Goal: Task Accomplishment & Management: Manage account settings

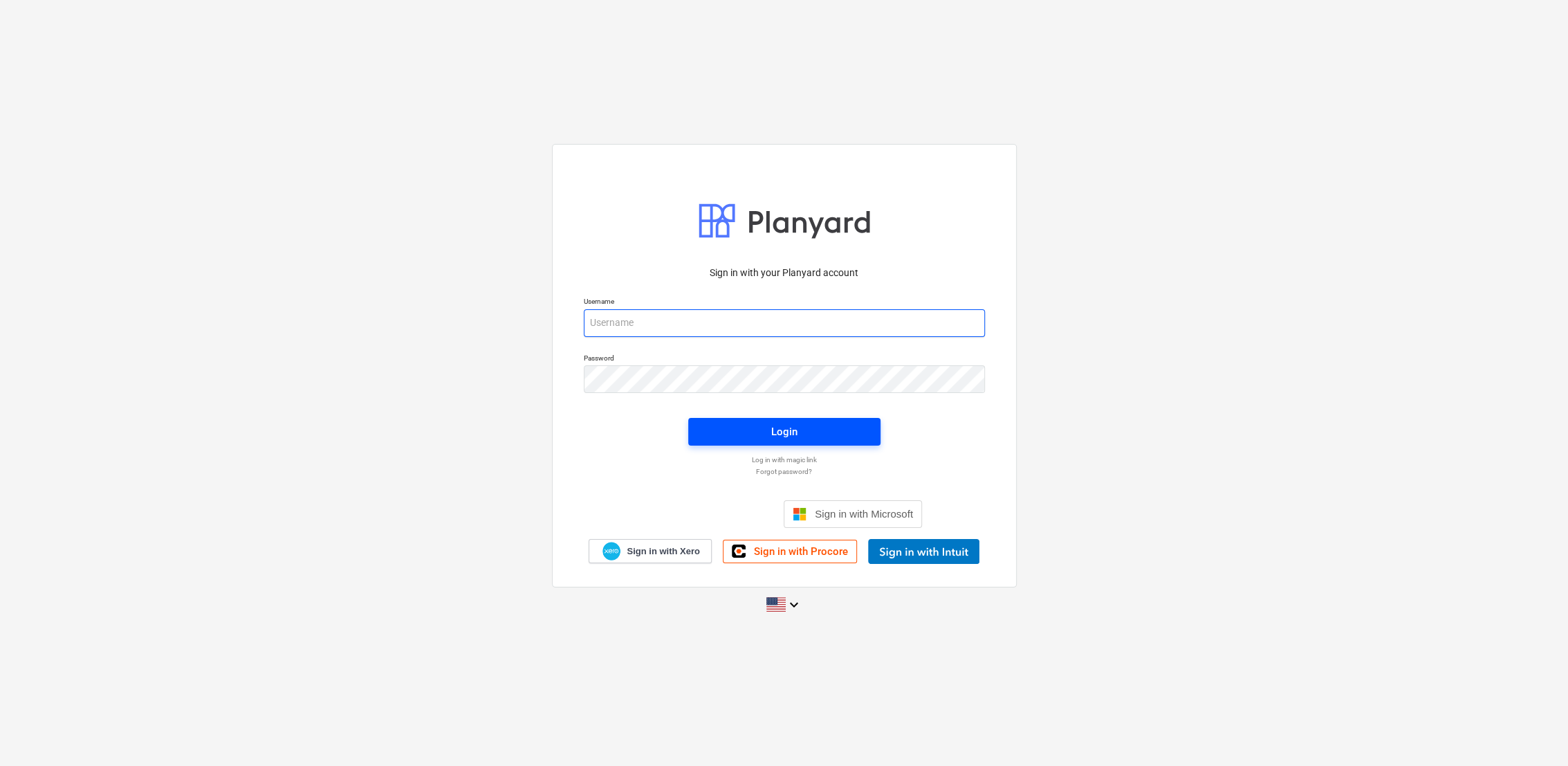
type input "[PERSON_NAME][EMAIL_ADDRESS][DOMAIN_NAME]"
click at [808, 430] on span "Login" at bounding box center [784, 431] width 159 height 18
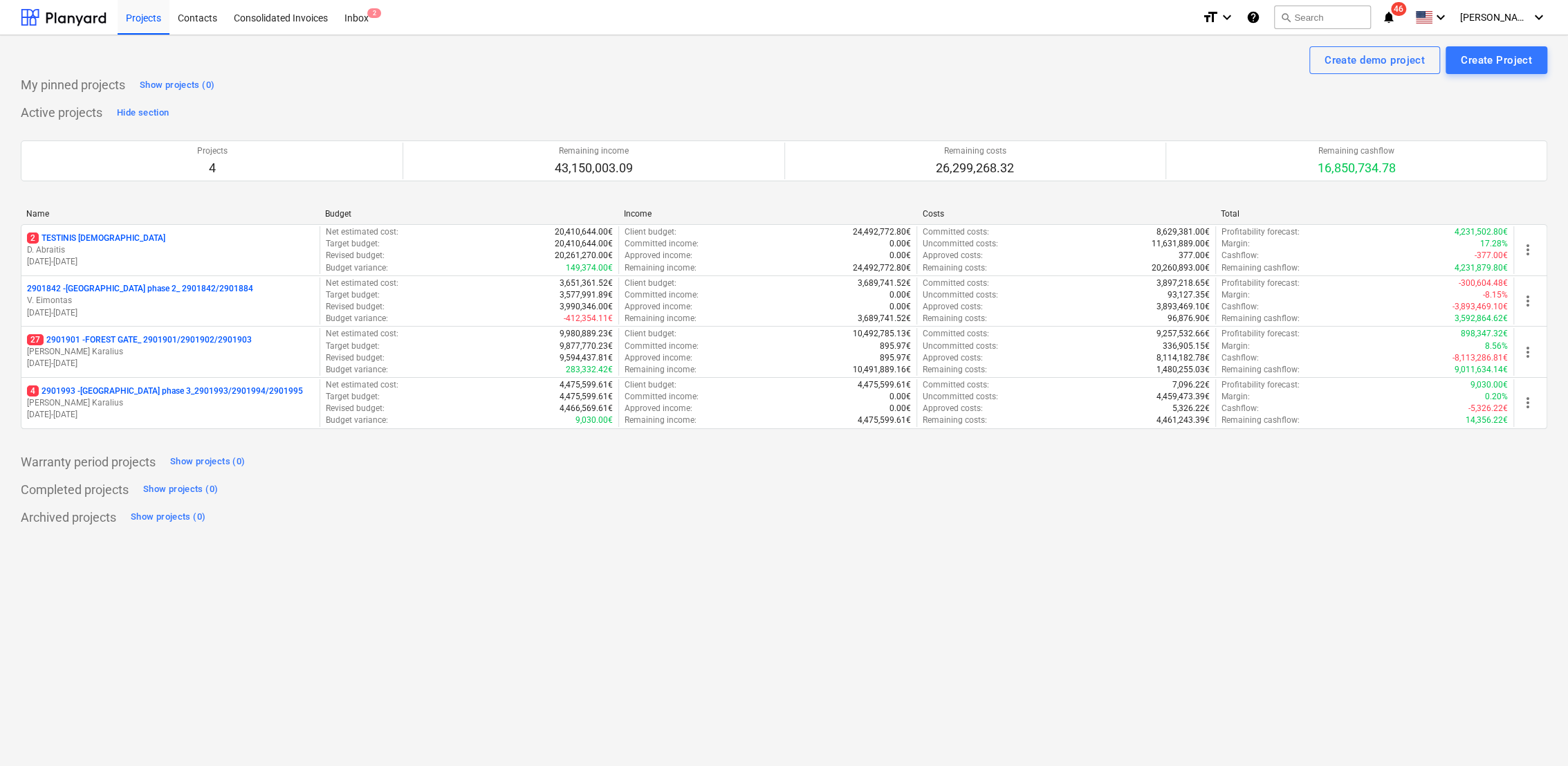
click at [191, 354] on p "[PERSON_NAME] Karalius" at bounding box center [170, 351] width 287 height 12
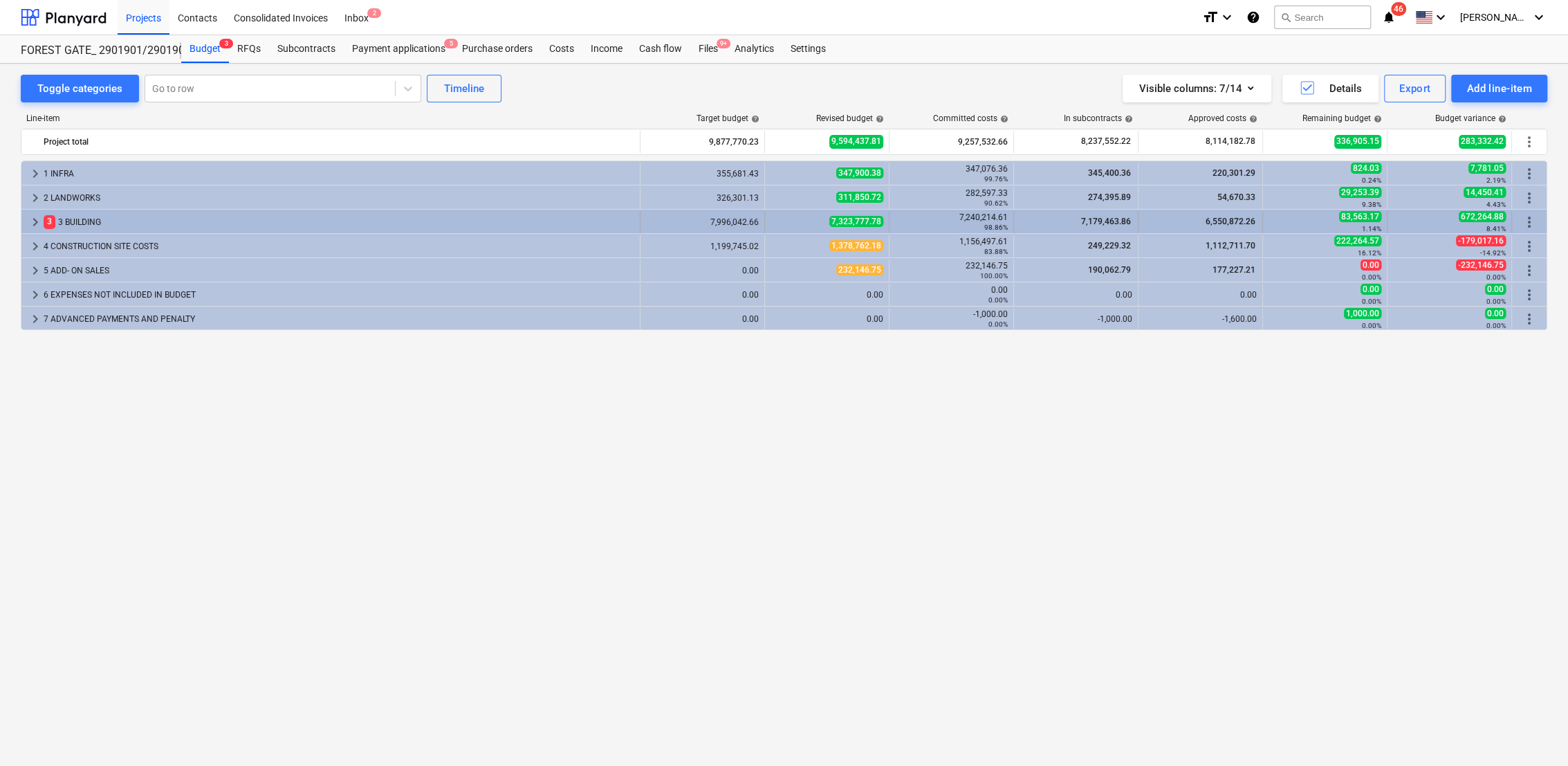
click at [36, 219] on span "keyboard_arrow_right" at bounding box center [35, 222] width 16 height 16
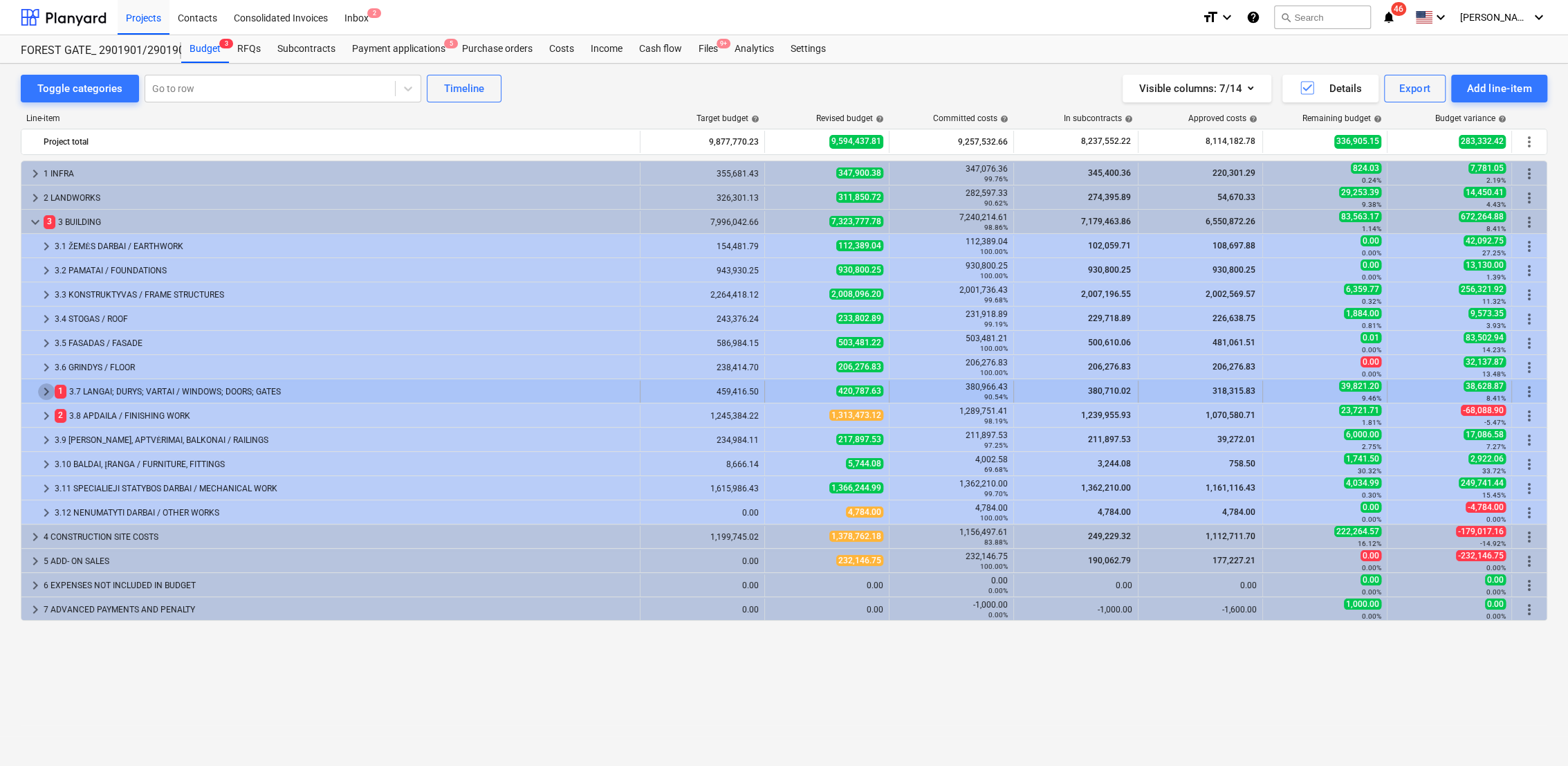
click at [39, 395] on span "keyboard_arrow_right" at bounding box center [46, 391] width 16 height 16
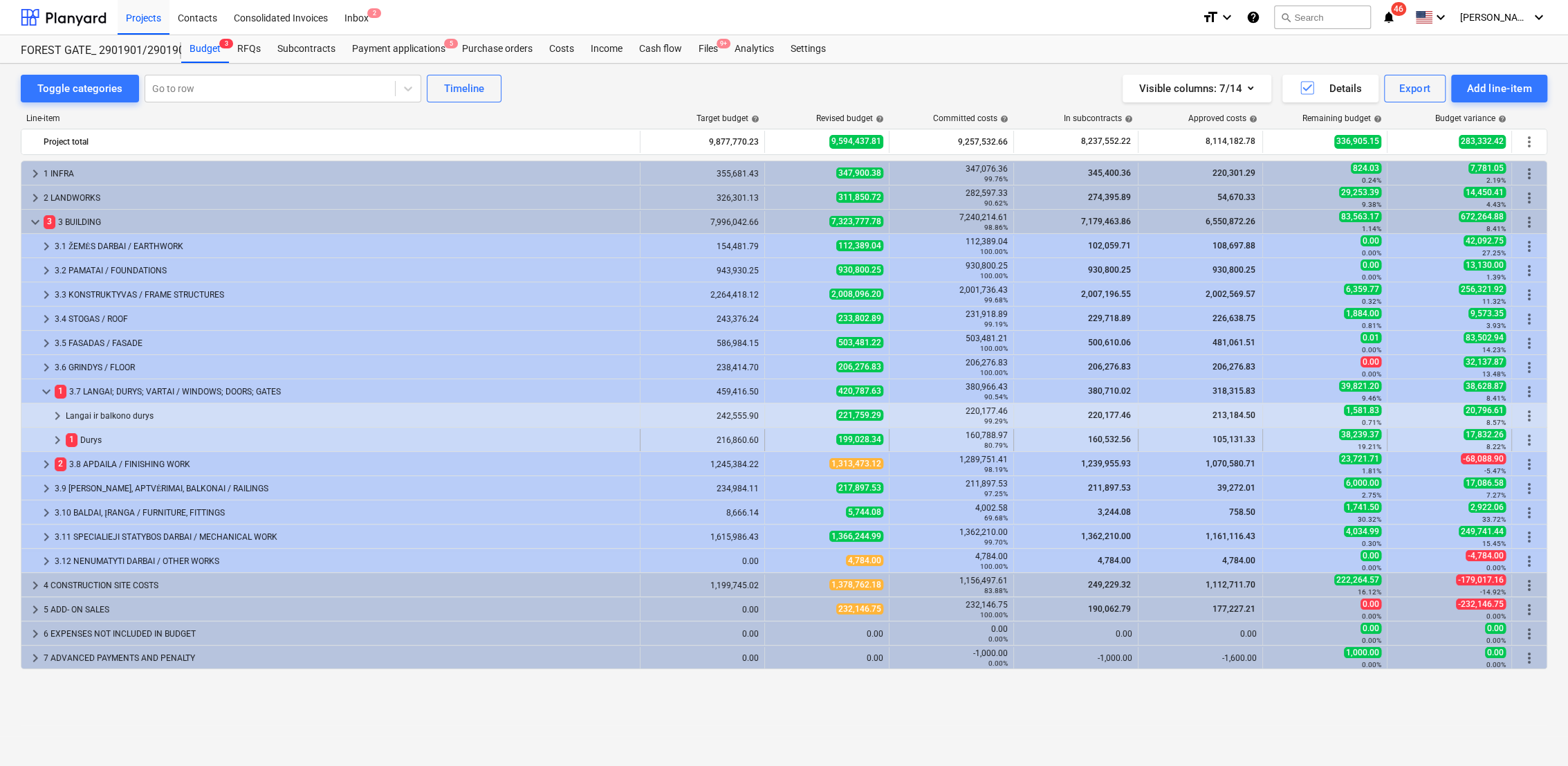
click at [61, 437] on span "keyboard_arrow_right" at bounding box center [57, 440] width 16 height 16
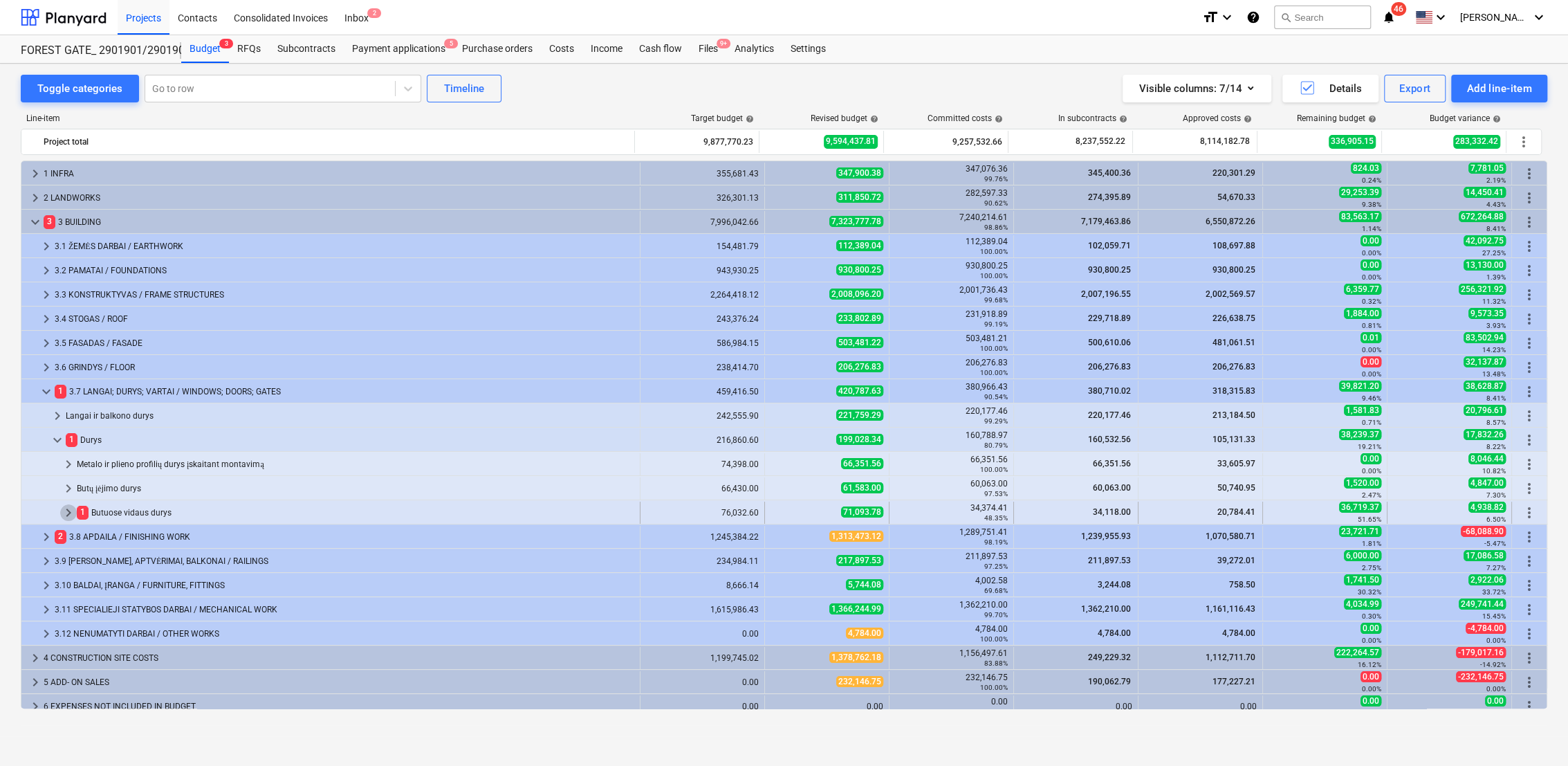
click at [66, 511] on span "keyboard_arrow_right" at bounding box center [68, 512] width 16 height 16
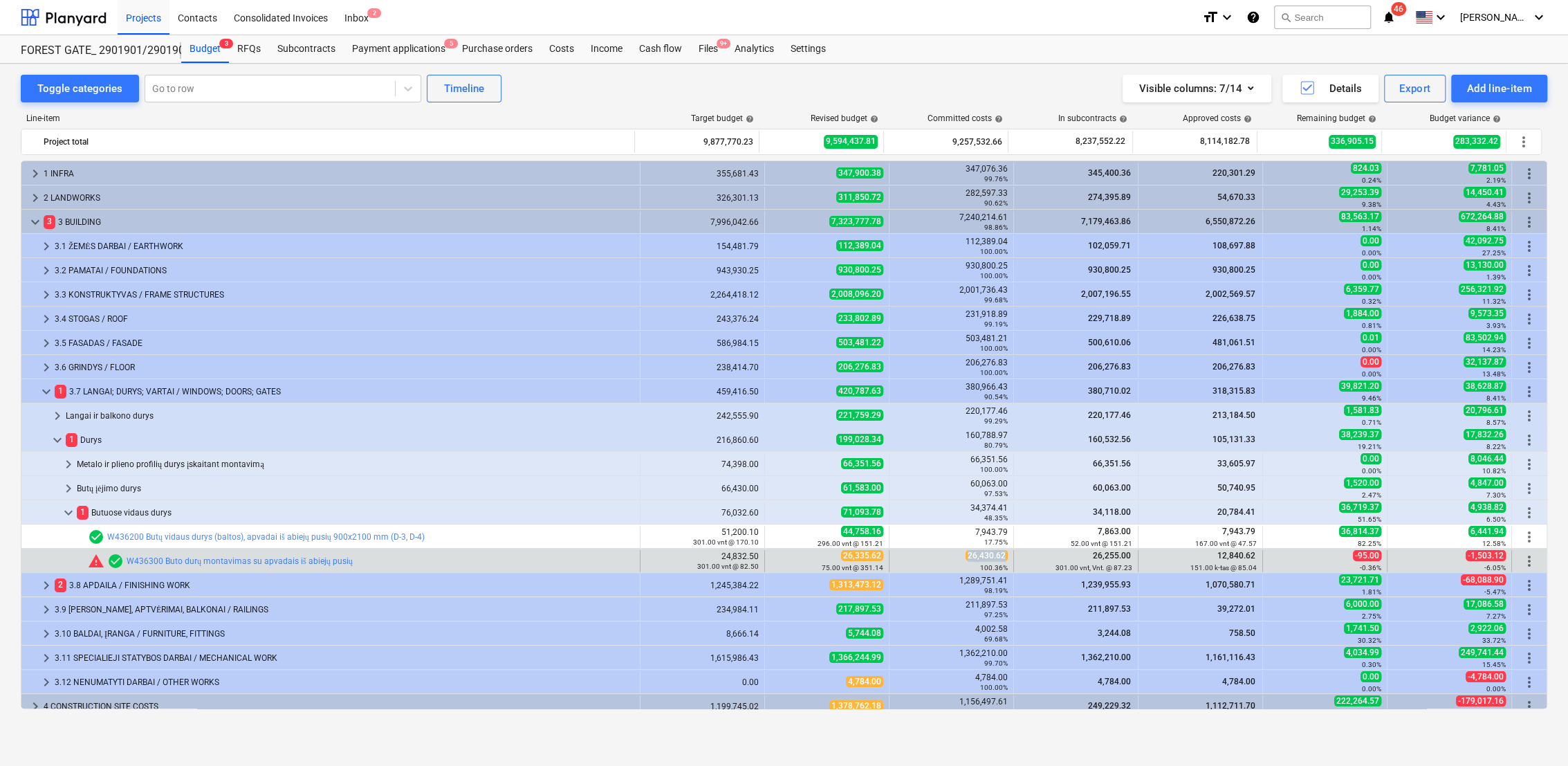
drag, startPoint x: 965, startPoint y: 554, endPoint x: 1005, endPoint y: 557, distance: 40.1
click at [1005, 557] on div "26,430.62 100.36%" at bounding box center [952, 561] width 125 height 22
drag, startPoint x: 1005, startPoint y: 557, endPoint x: 996, endPoint y: 557, distance: 9.0
copy span "26,430.62"
click at [773, 559] on span "edit" at bounding box center [779, 562] width 12 height 12
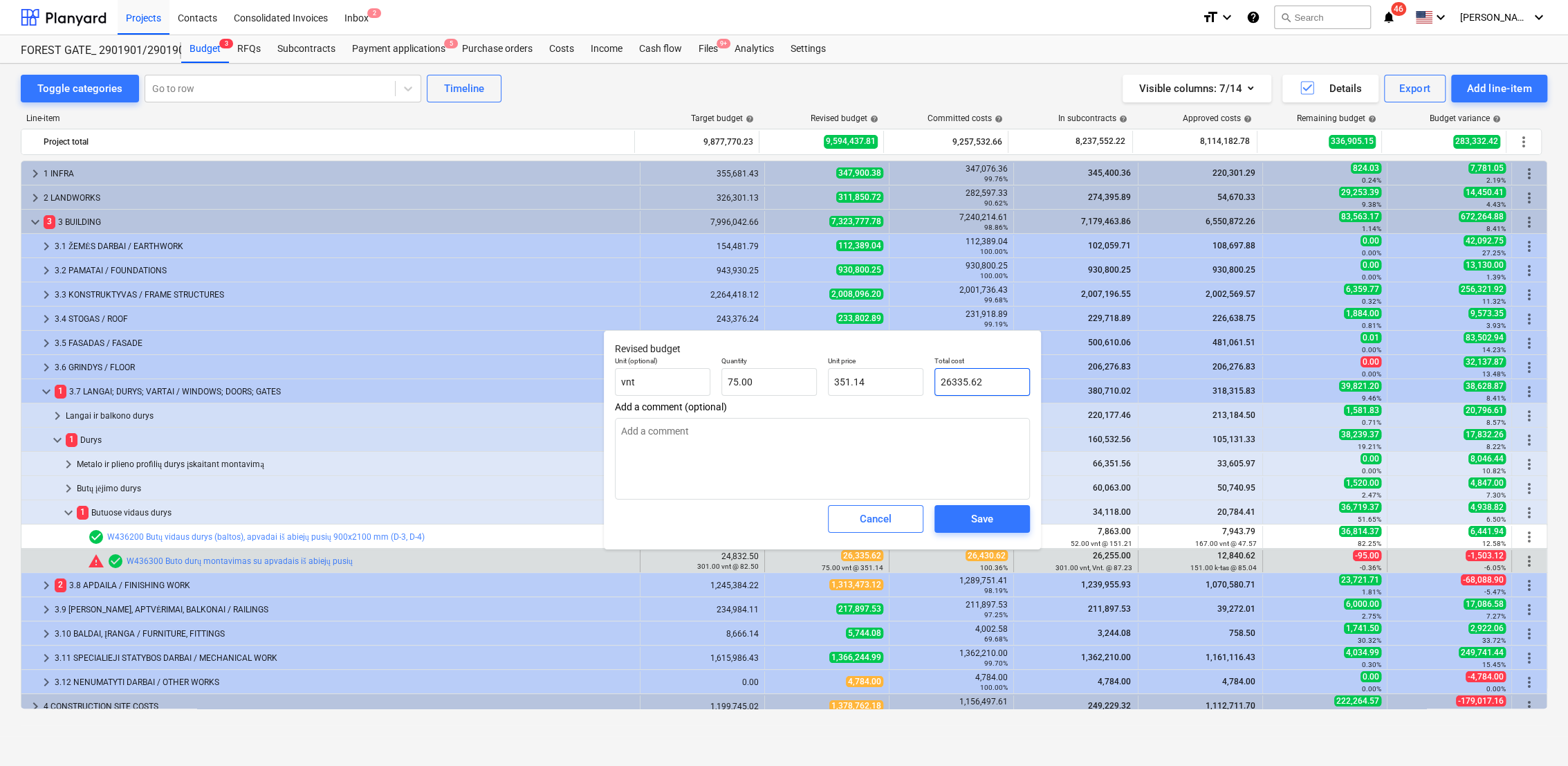
drag, startPoint x: 991, startPoint y: 383, endPoint x: 936, endPoint y: 379, distance: 55.1
click at [936, 379] on input "26335.62" at bounding box center [982, 381] width 95 height 28
paste input ",430"
type input "26,430.62"
type textarea "x"
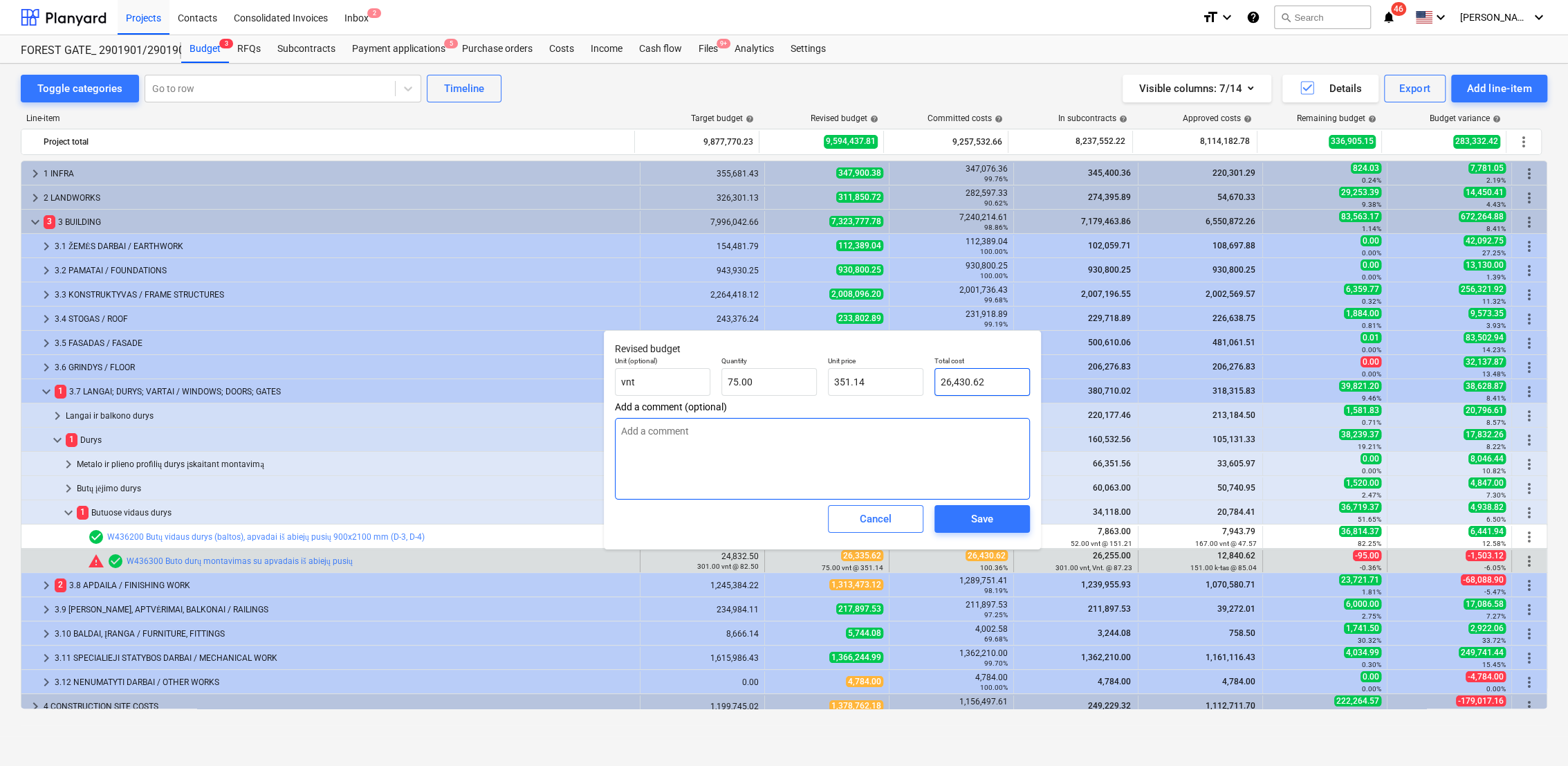
type input "352.41"
type input "26,430.62"
click at [972, 526] on div "Save" at bounding box center [982, 518] width 22 height 18
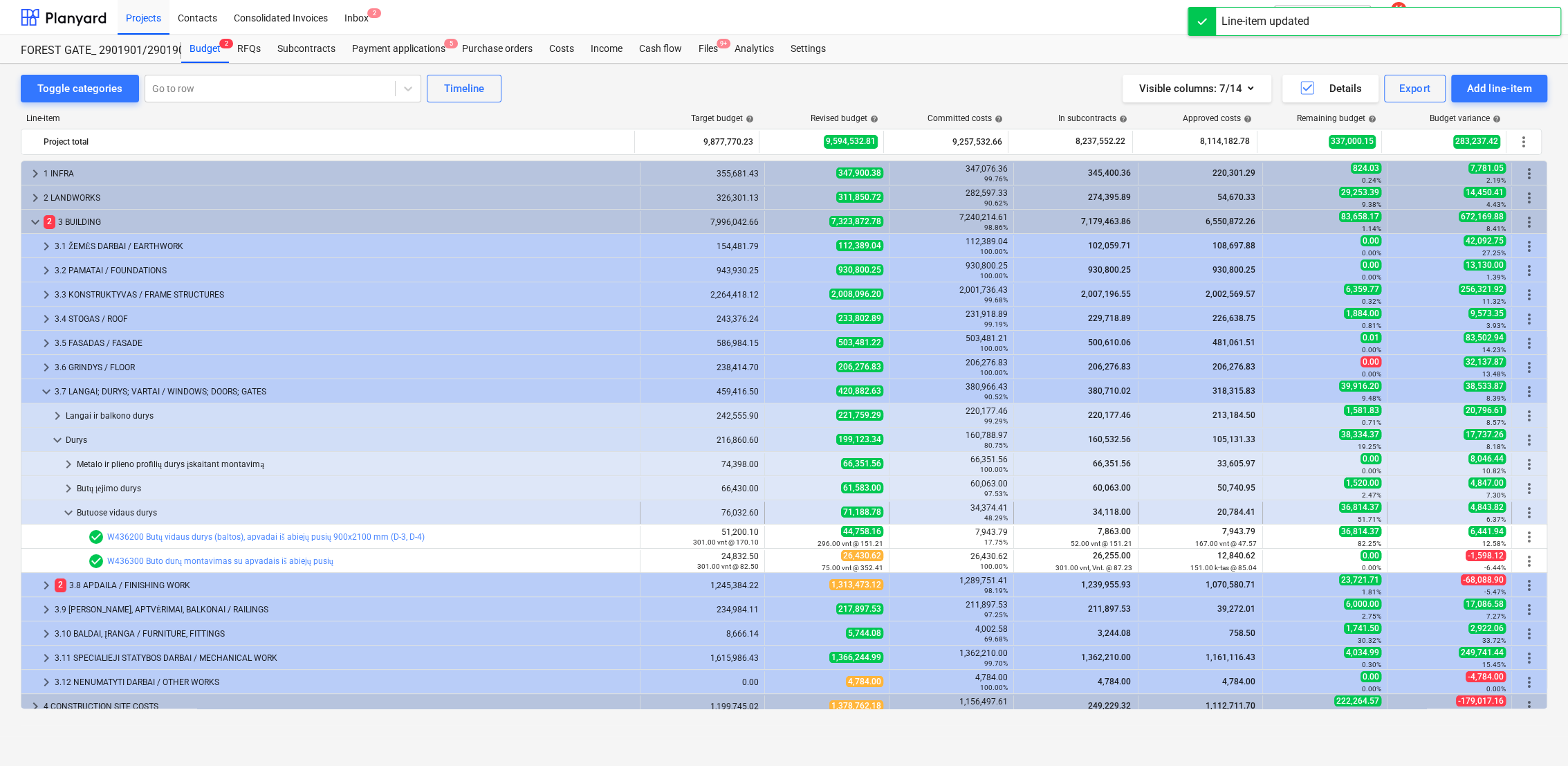
drag, startPoint x: 69, startPoint y: 502, endPoint x: 70, endPoint y: 511, distance: 9.1
click at [70, 511] on span "keyboard_arrow_down" at bounding box center [68, 512] width 16 height 16
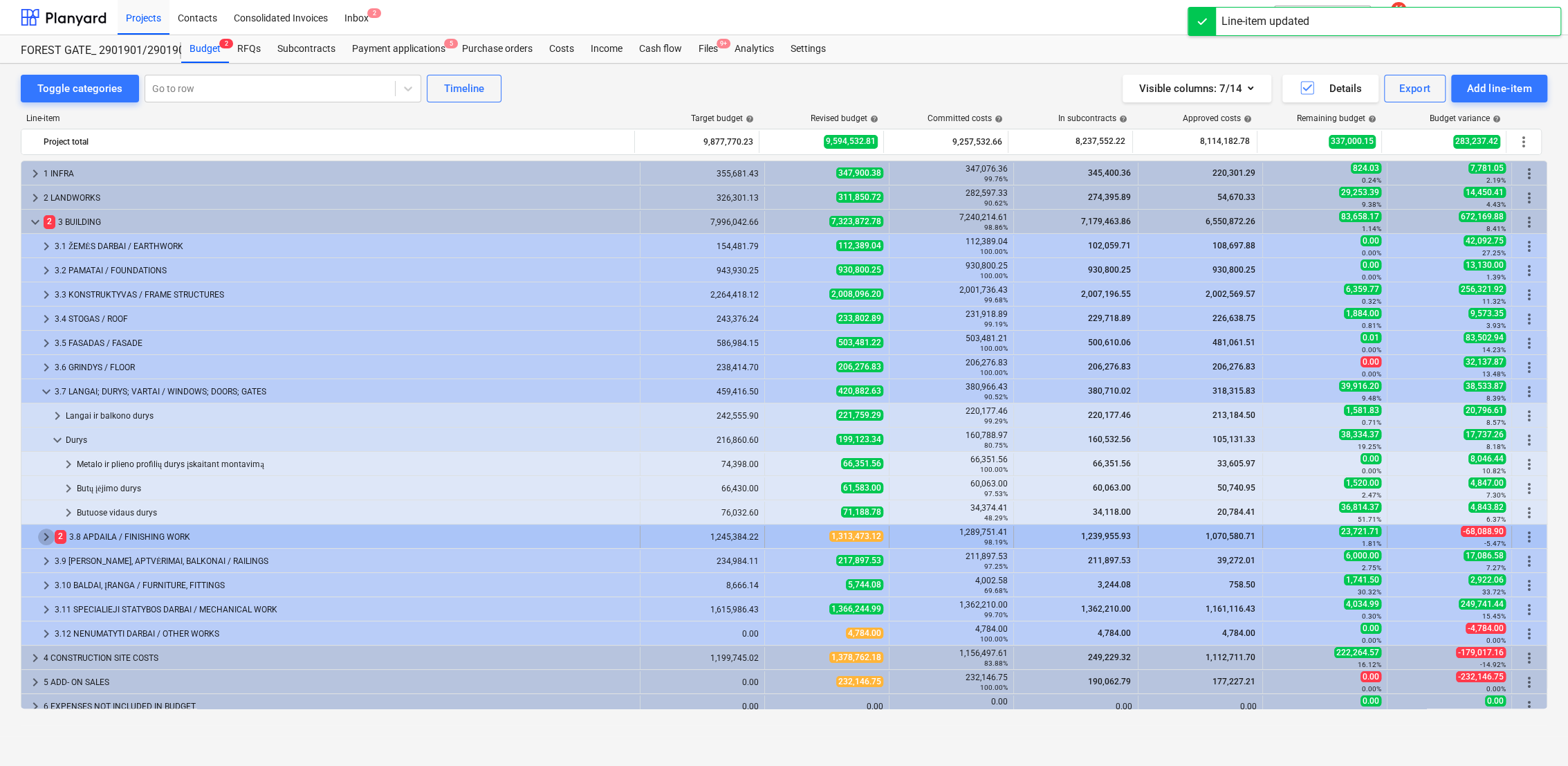
click at [38, 531] on span "keyboard_arrow_right" at bounding box center [46, 537] width 16 height 16
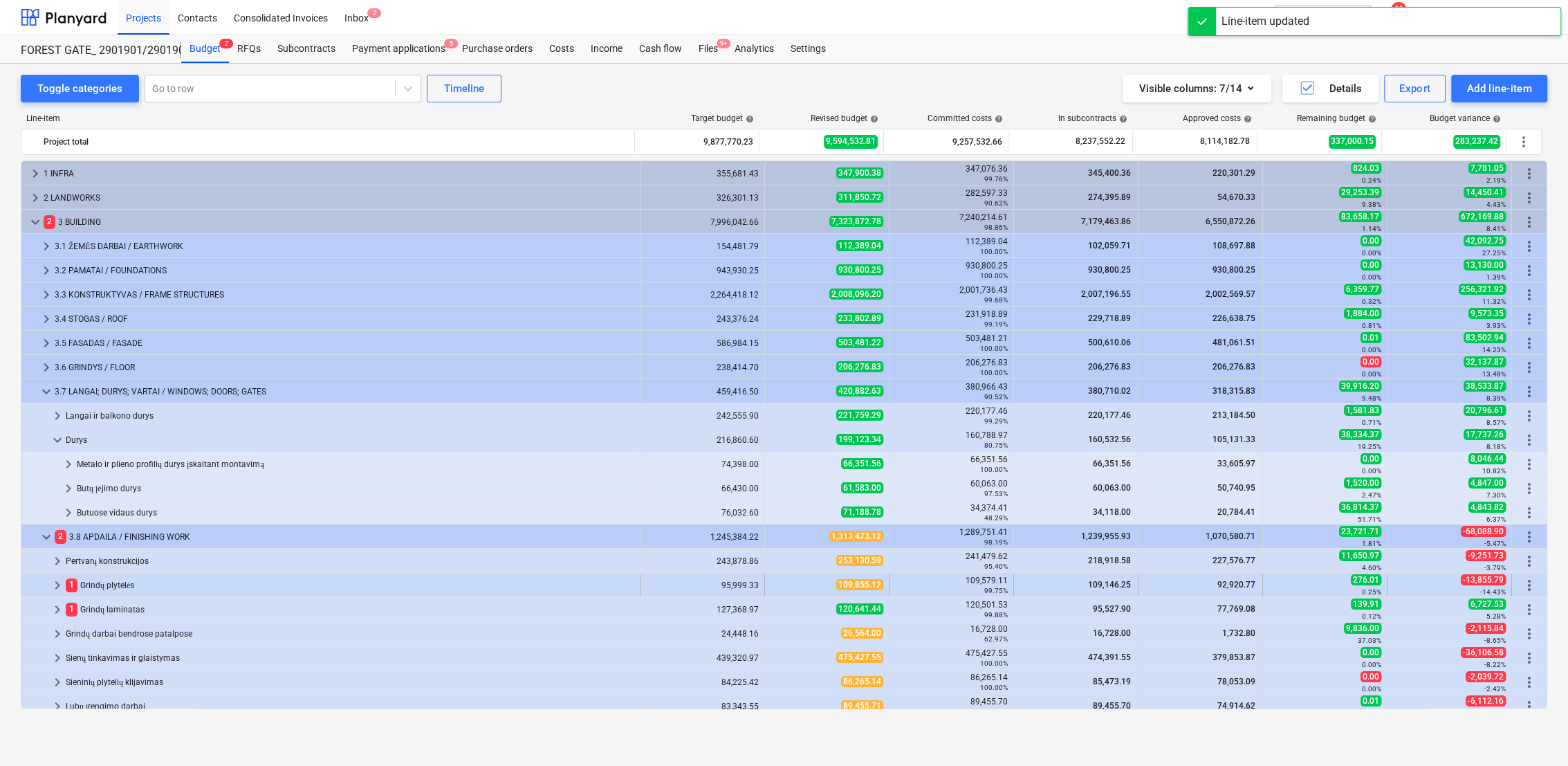
click at [57, 583] on span "keyboard_arrow_right" at bounding box center [57, 585] width 16 height 16
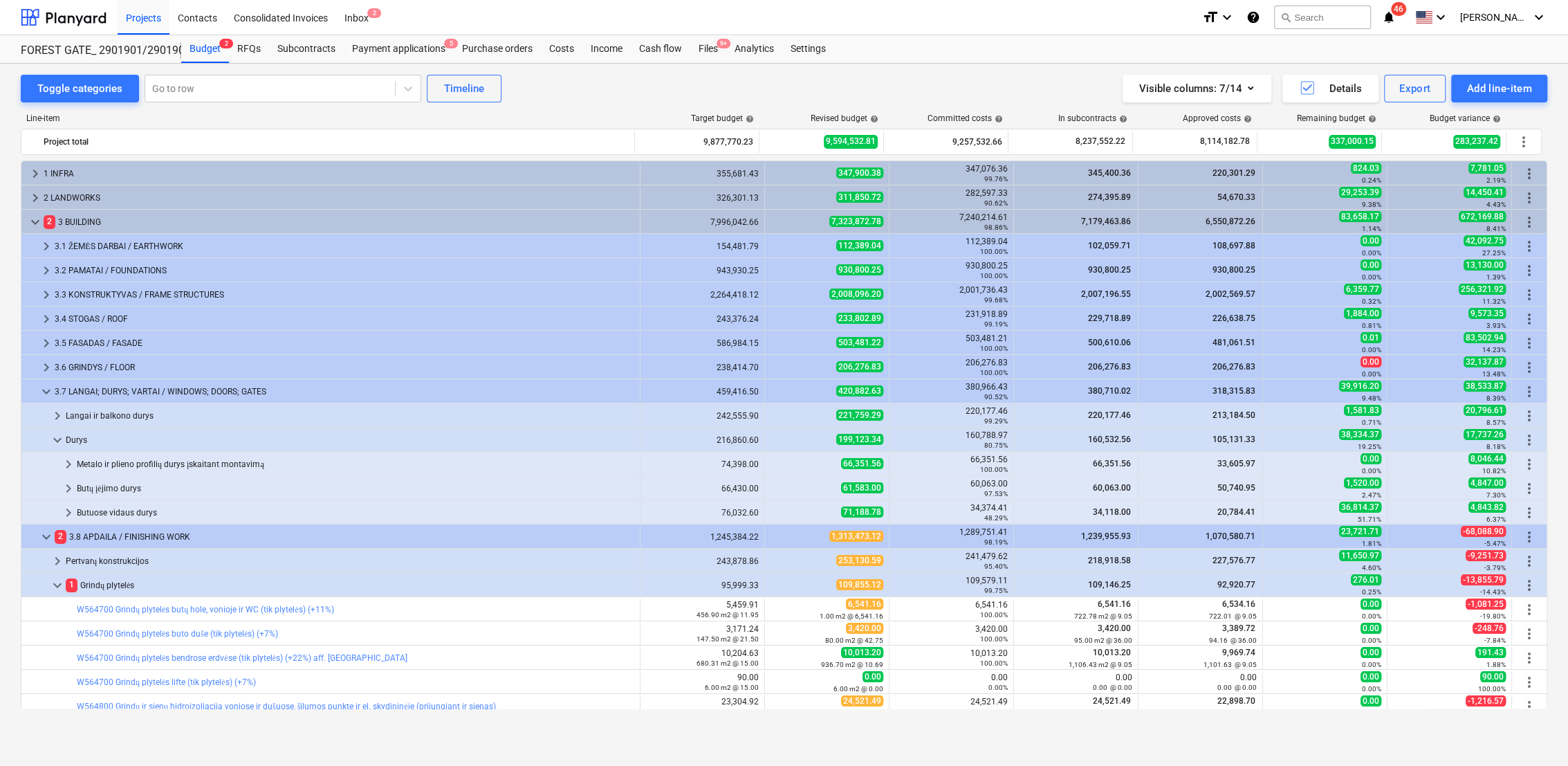
scroll to position [230, 0]
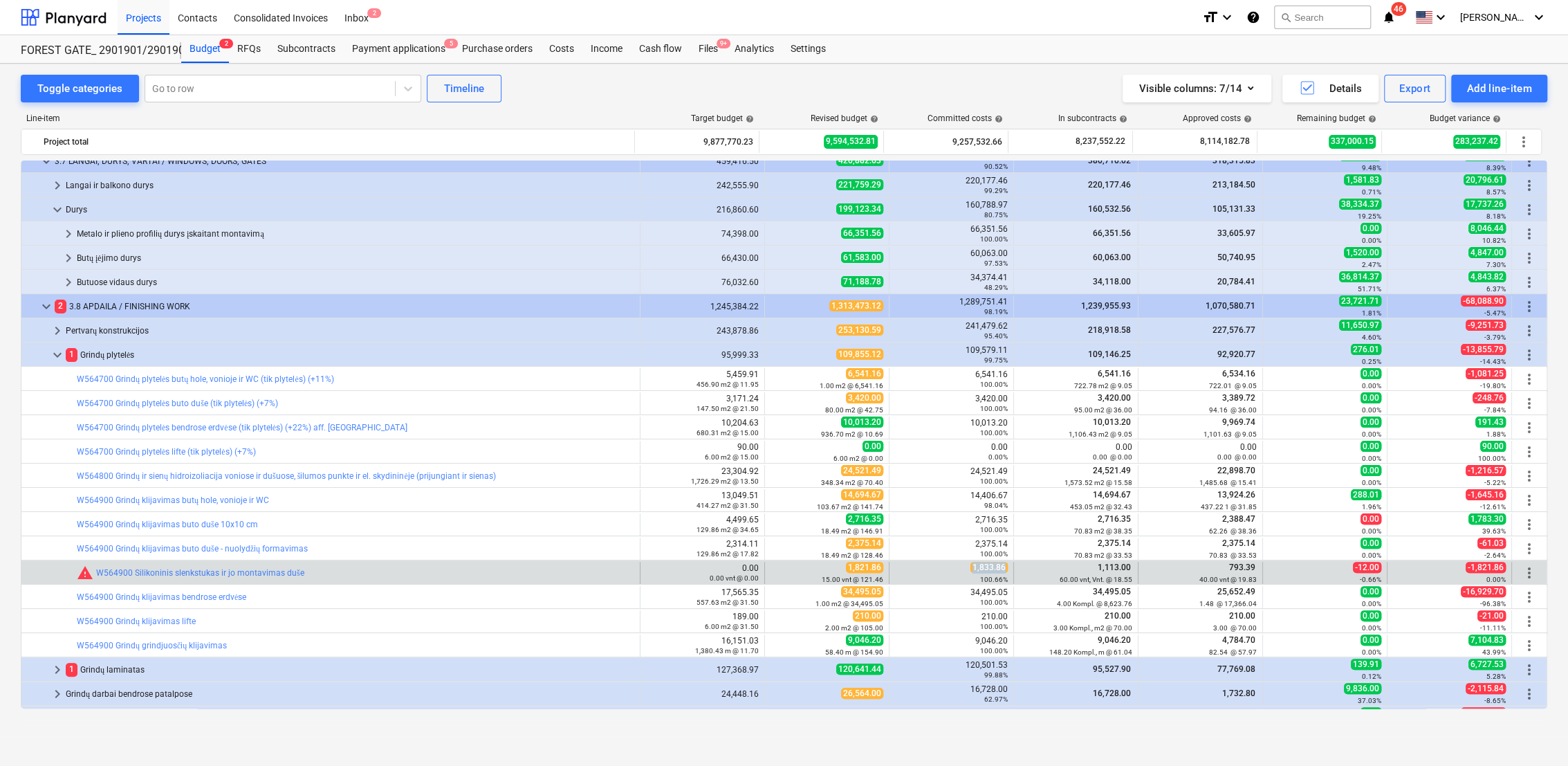
drag, startPoint x: 969, startPoint y: 564, endPoint x: 1005, endPoint y: 565, distance: 36.0
click at [1005, 565] on div "1,833.86 100.66%" at bounding box center [952, 572] width 125 height 22
copy span "1,833.86"
click at [774, 571] on span "edit" at bounding box center [779, 573] width 12 height 12
type textarea "x"
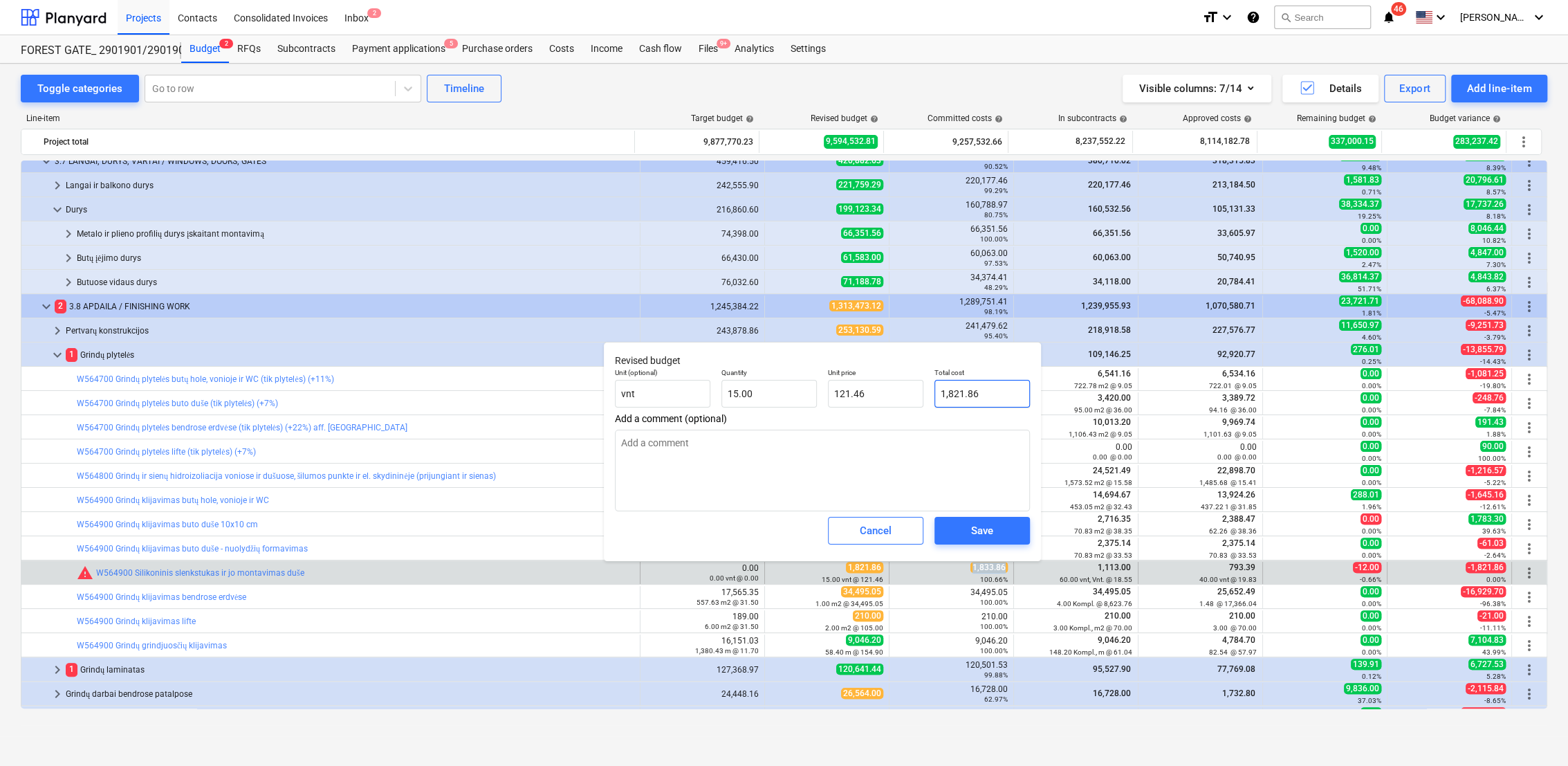
type input "1821.86"
drag, startPoint x: 990, startPoint y: 395, endPoint x: 930, endPoint y: 393, distance: 60.0
click at [930, 393] on div "Total cost 1821.86" at bounding box center [982, 388] width 107 height 51
paste input ",833"
type textarea "x"
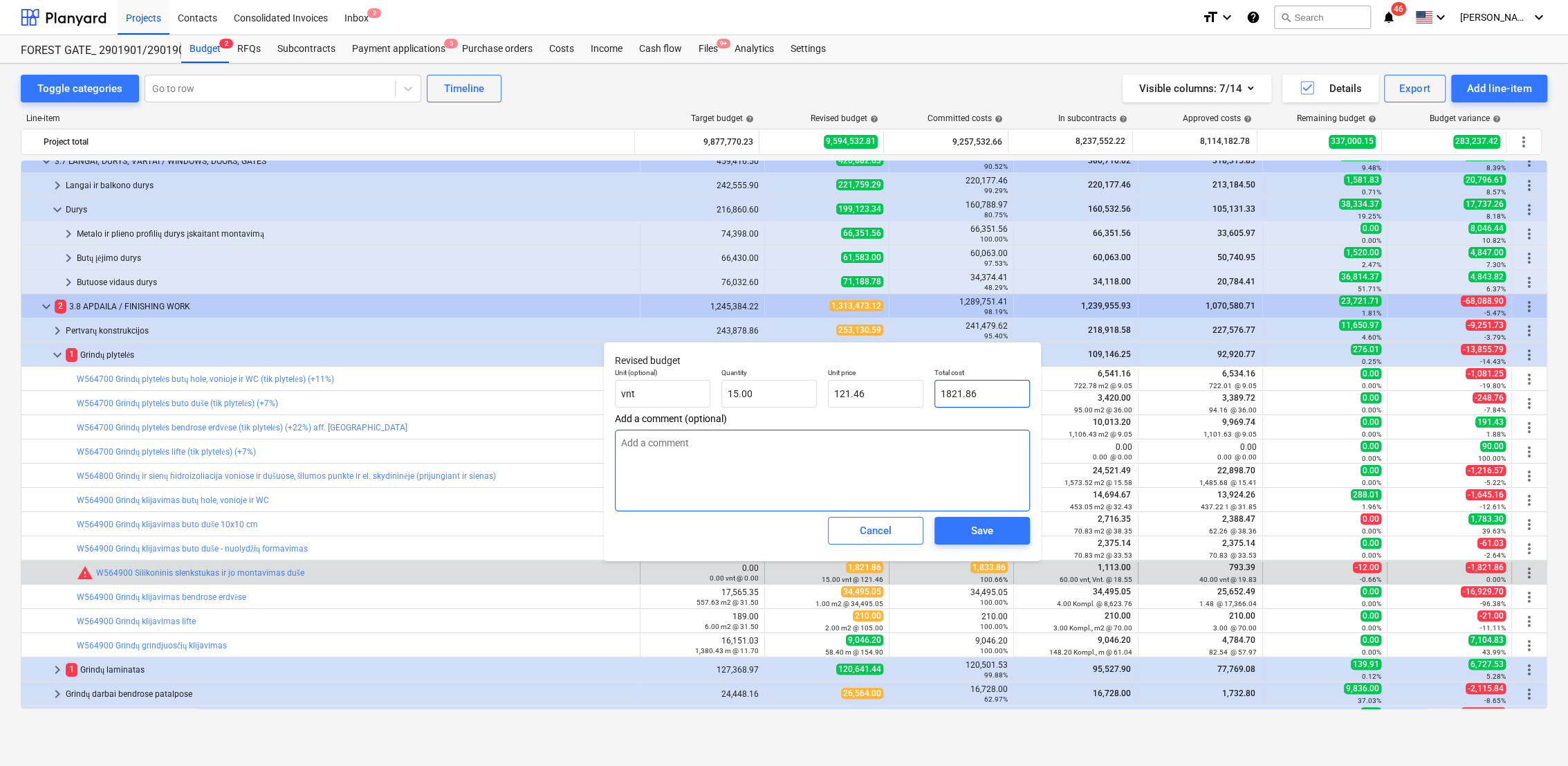
type input "1,833.86"
type input "122.26"
type input "1,833.86"
click at [971, 533] on div "Save" at bounding box center [982, 530] width 22 height 18
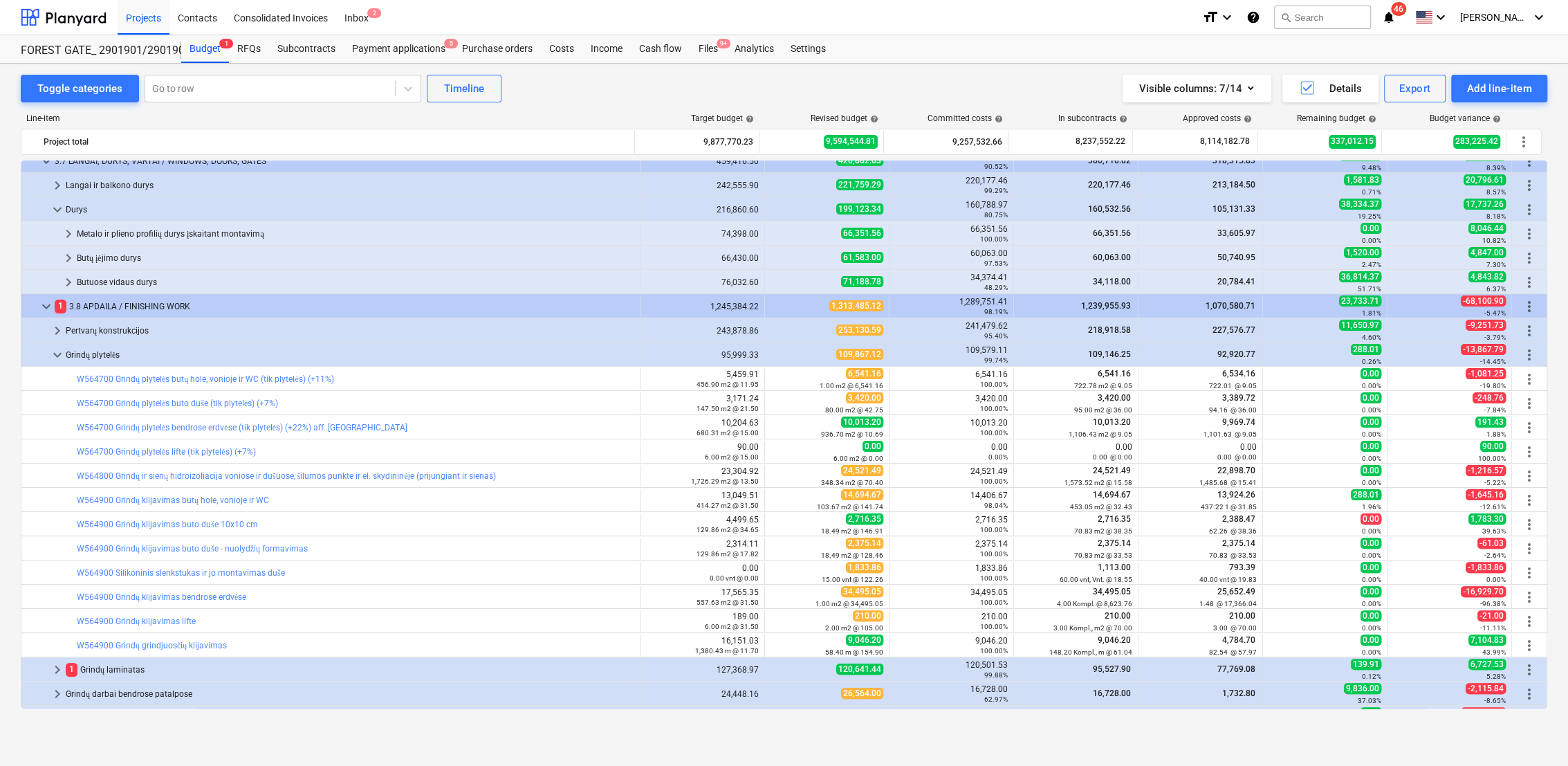
type textarea "x"
type input "15.00"
type input "122.26"
type input "1,833.86"
drag, startPoint x: 44, startPoint y: 310, endPoint x: 60, endPoint y: 352, distance: 44.9
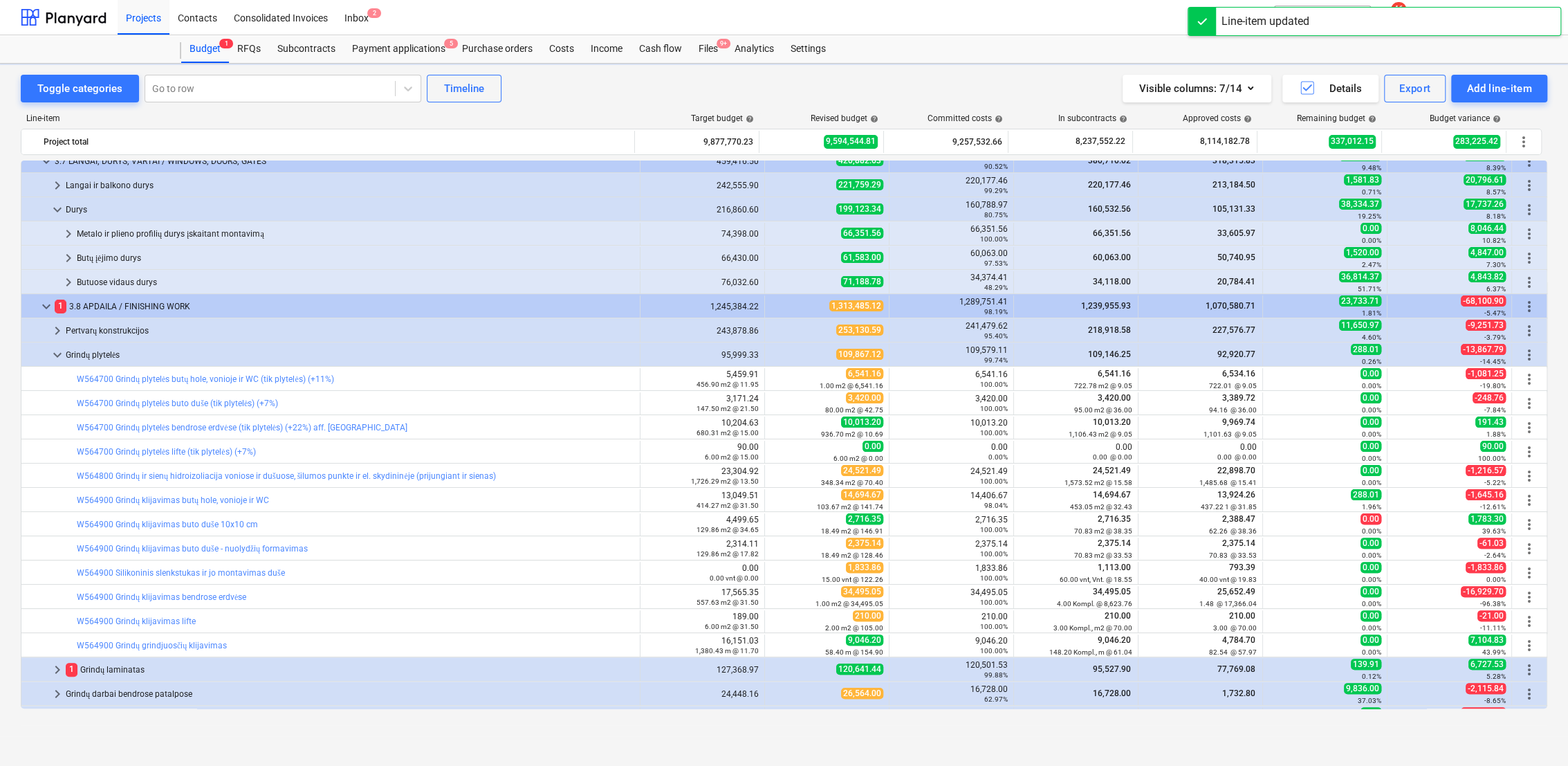
click at [60, 352] on span "keyboard_arrow_down" at bounding box center [57, 354] width 16 height 16
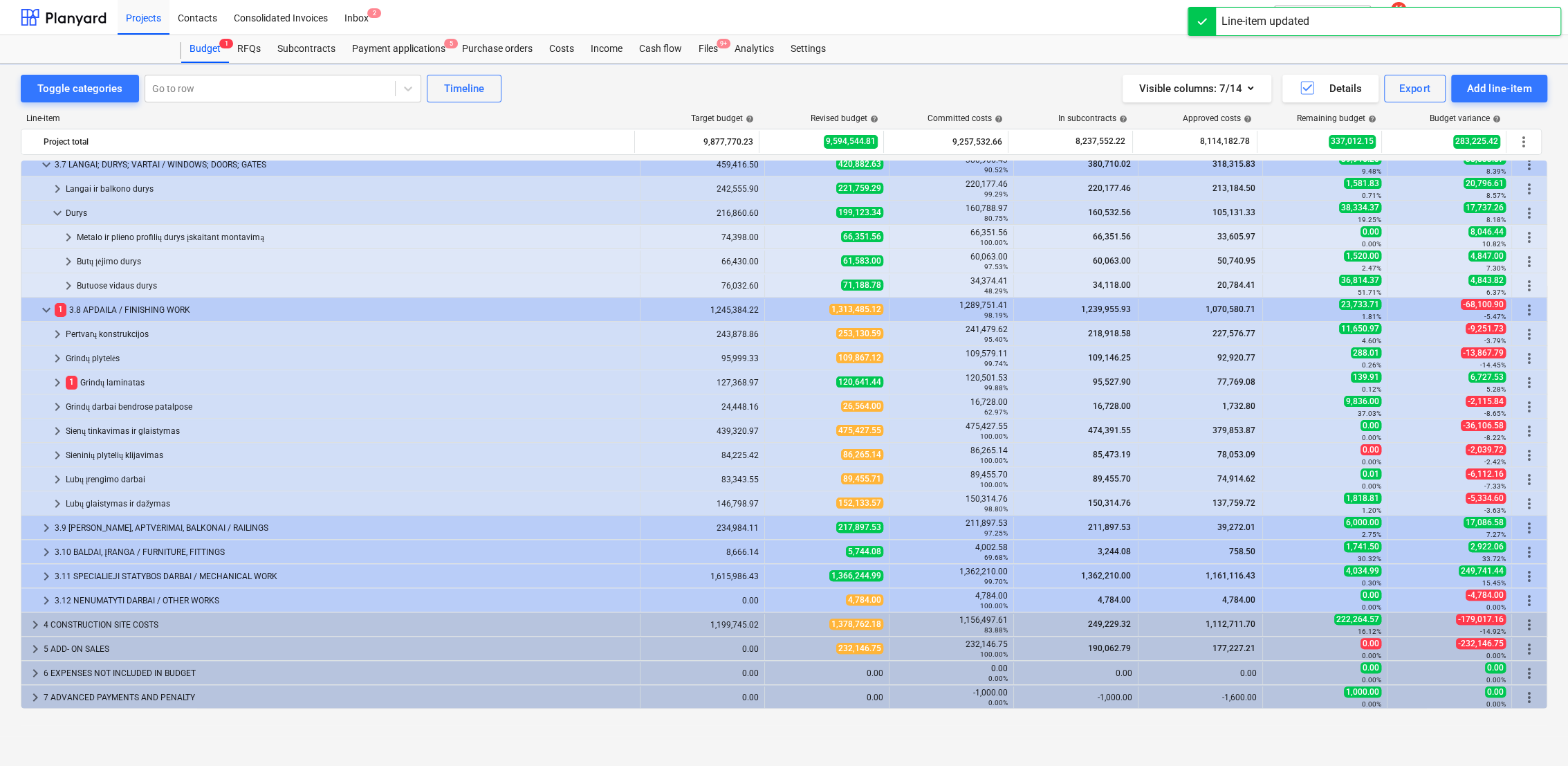
scroll to position [227, 0]
click at [56, 382] on span "keyboard_arrow_right" at bounding box center [57, 382] width 16 height 16
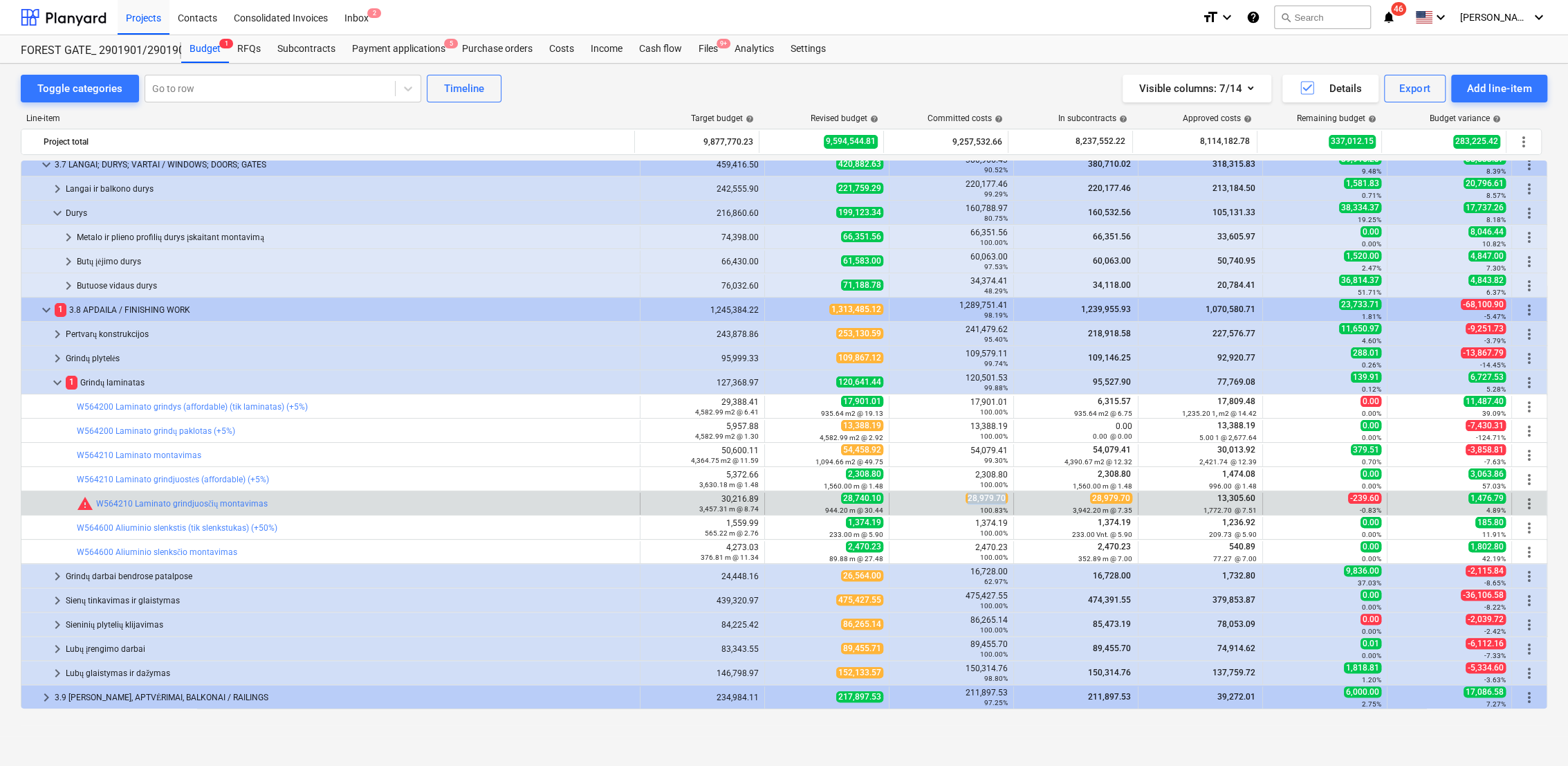
drag, startPoint x: 962, startPoint y: 499, endPoint x: 1001, endPoint y: 499, distance: 39.0
click at [1001, 499] on span "28,979.70" at bounding box center [986, 498] width 42 height 12
copy span "28,979.70"
click at [775, 504] on span "edit" at bounding box center [779, 504] width 12 height 12
type textarea "x"
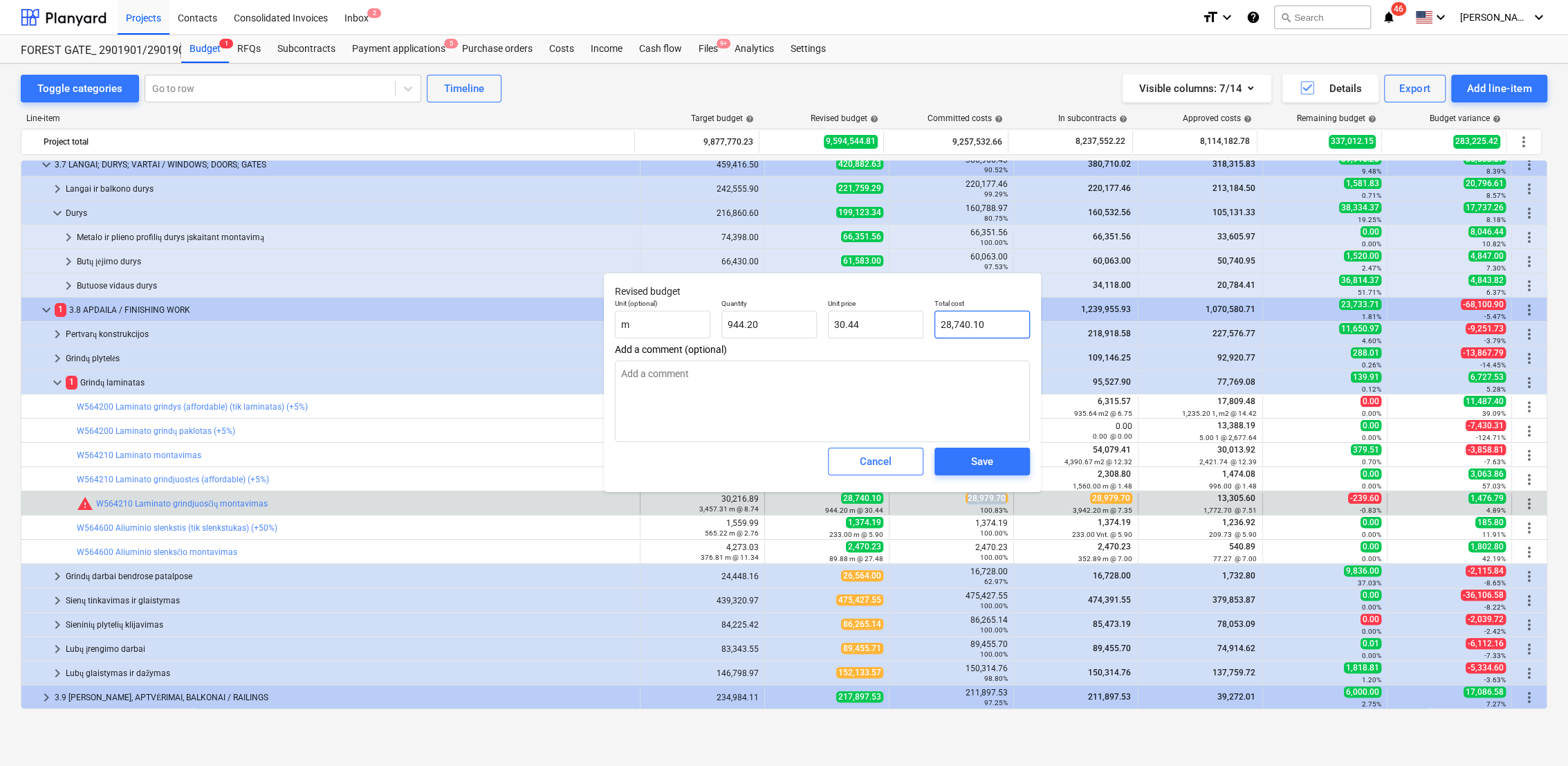
type input "28740.1"
drag, startPoint x: 989, startPoint y: 327, endPoint x: 937, endPoint y: 324, distance: 52.1
click at [937, 324] on input "28740.1" at bounding box center [982, 324] width 95 height 28
paste input ",979.70"
type textarea "x"
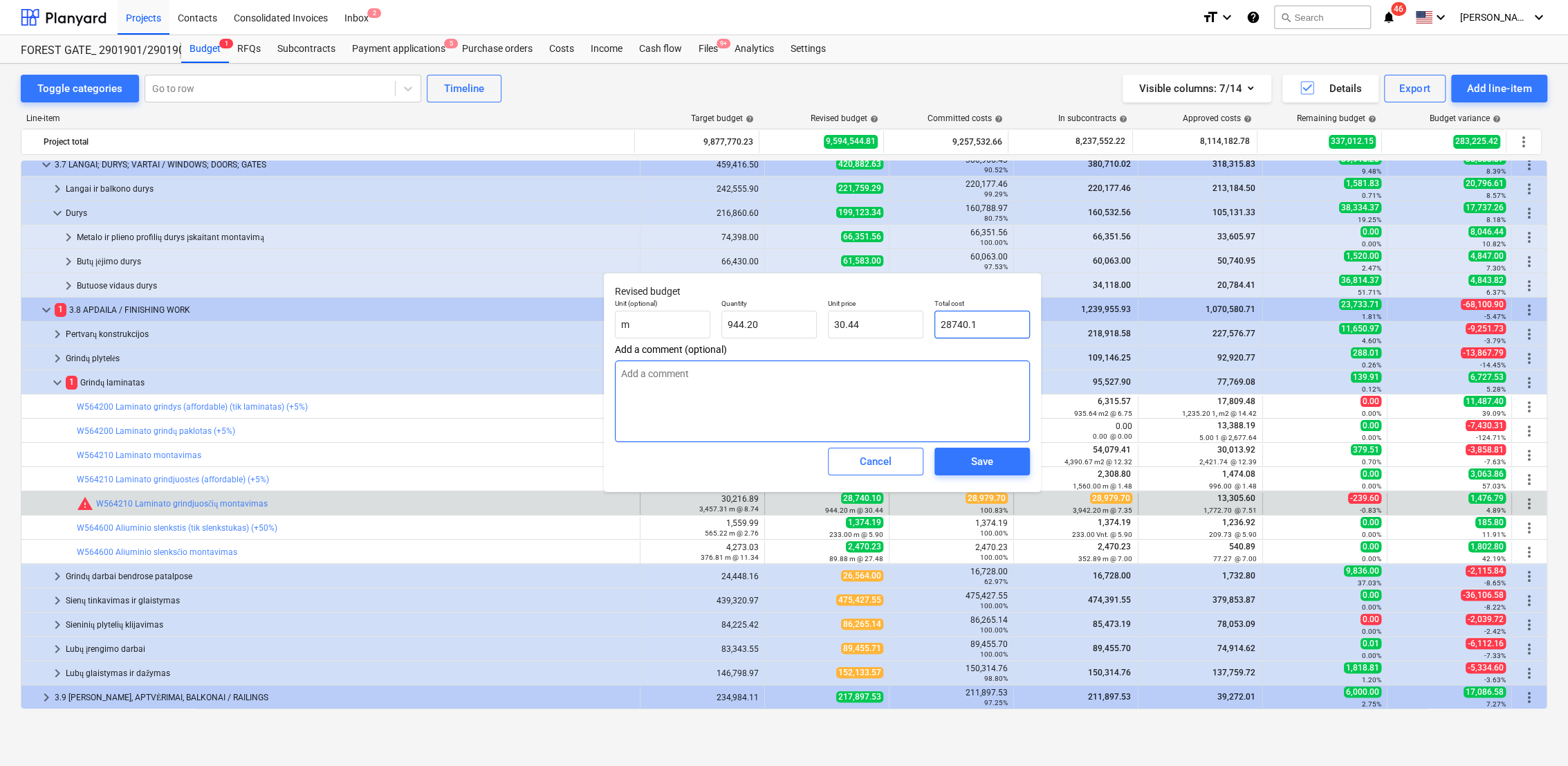
type input "28,979.70"
type input "30.69"
type input "28,979.70"
drag, startPoint x: 990, startPoint y: 462, endPoint x: 974, endPoint y: 465, distance: 16.3
click at [988, 462] on div "Save" at bounding box center [982, 461] width 22 height 18
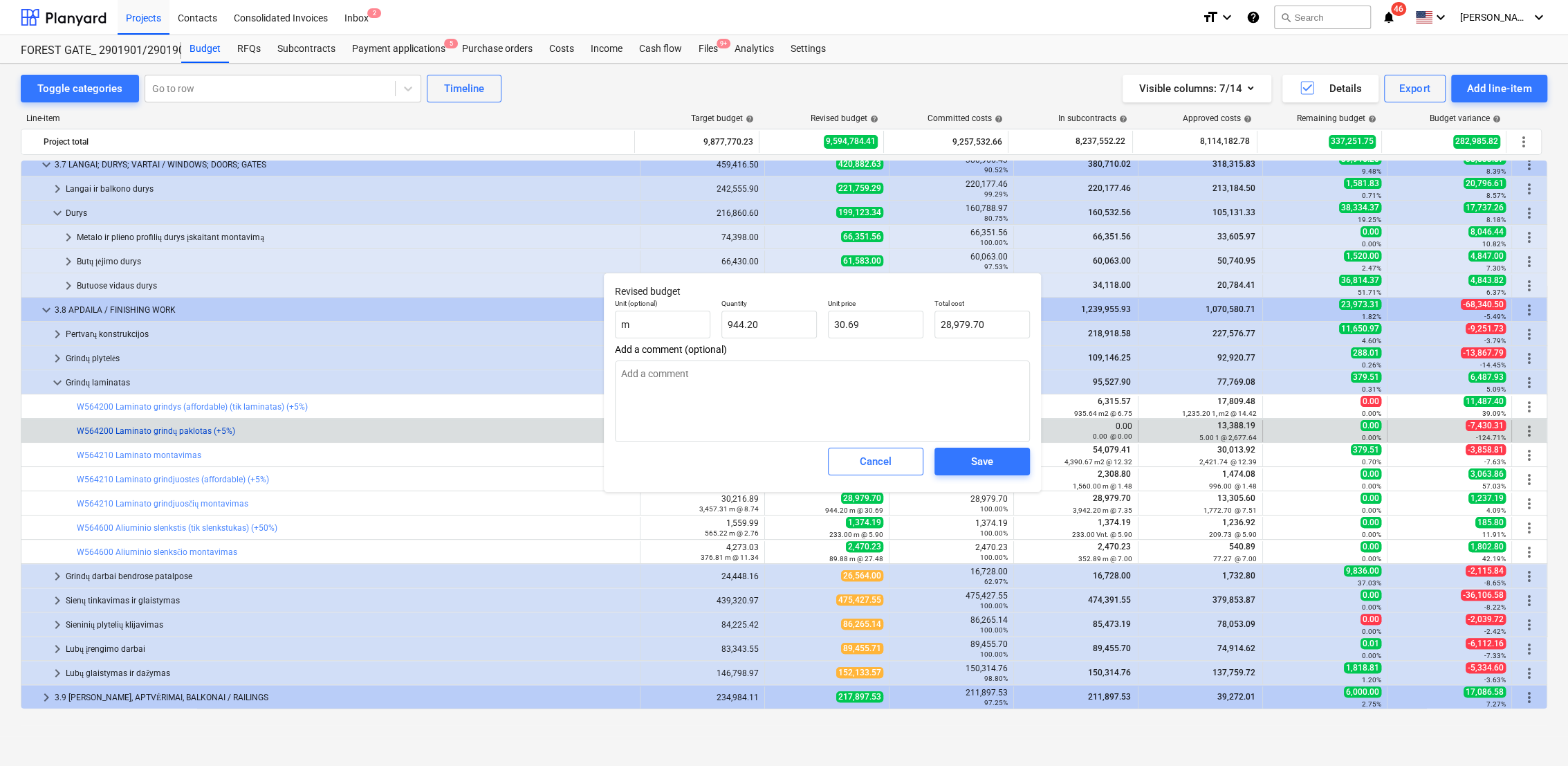
type textarea "x"
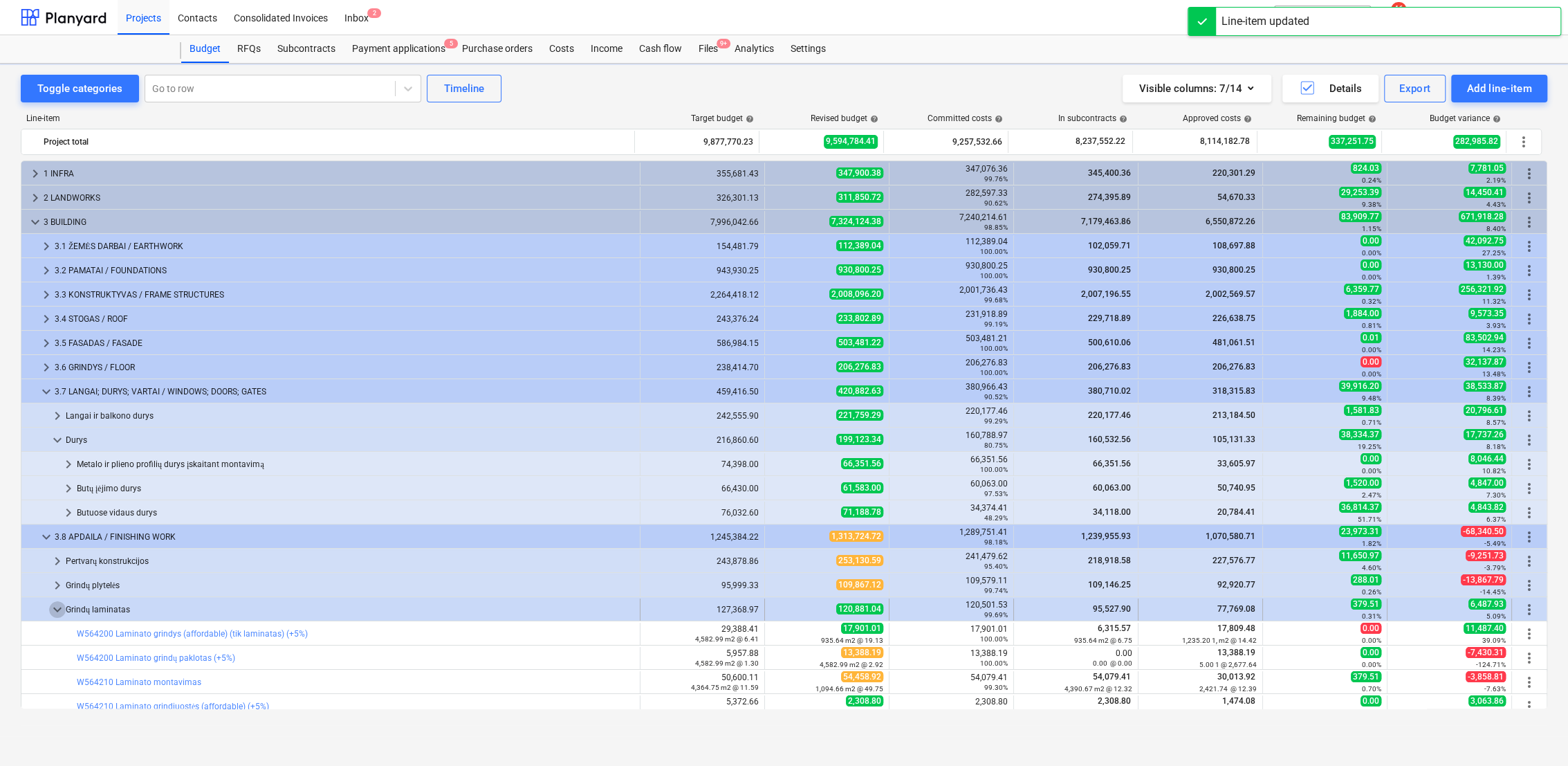
click at [58, 601] on span "keyboard_arrow_down" at bounding box center [57, 609] width 16 height 16
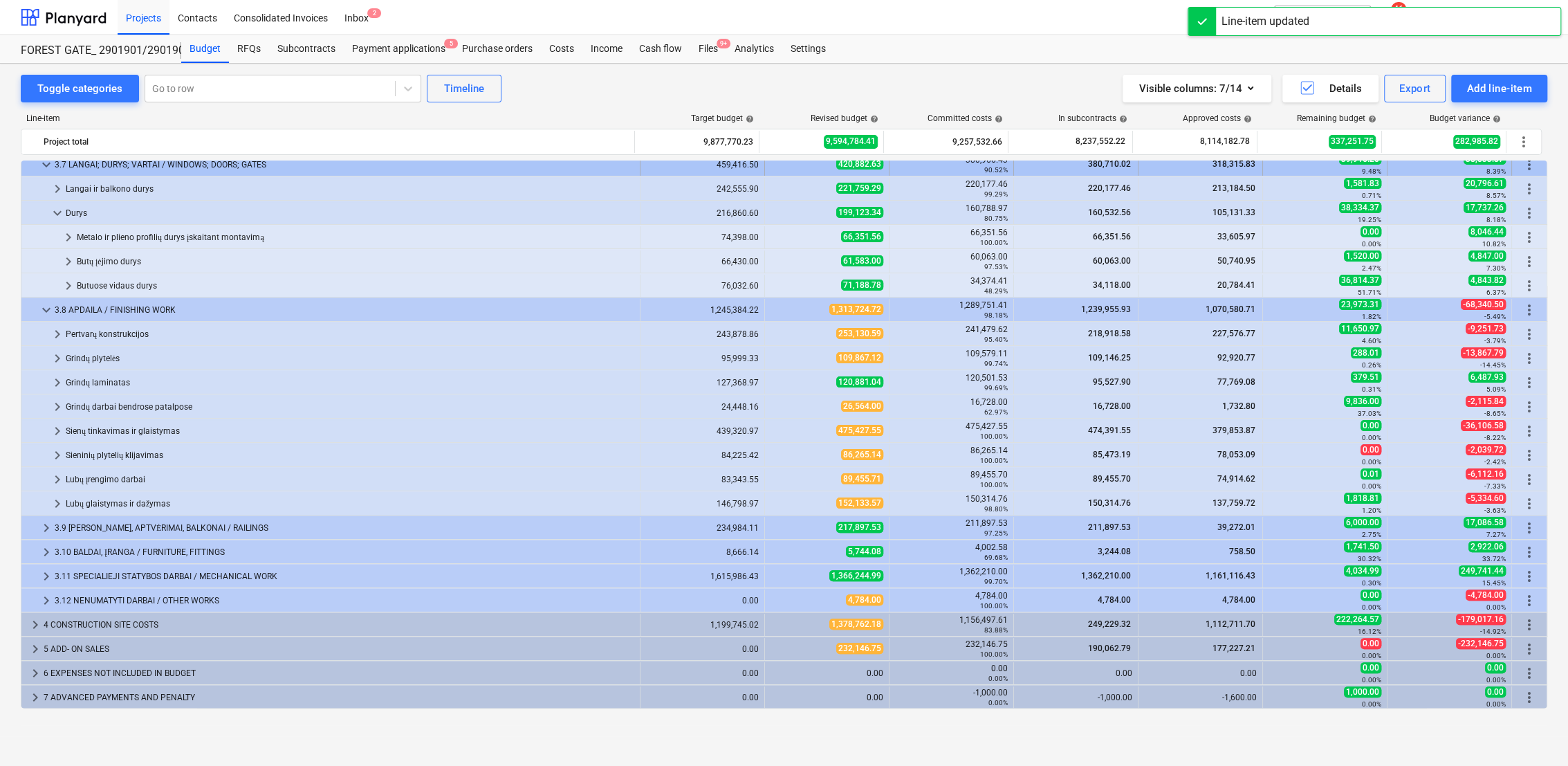
click at [46, 163] on span "keyboard_arrow_down" at bounding box center [46, 164] width 16 height 16
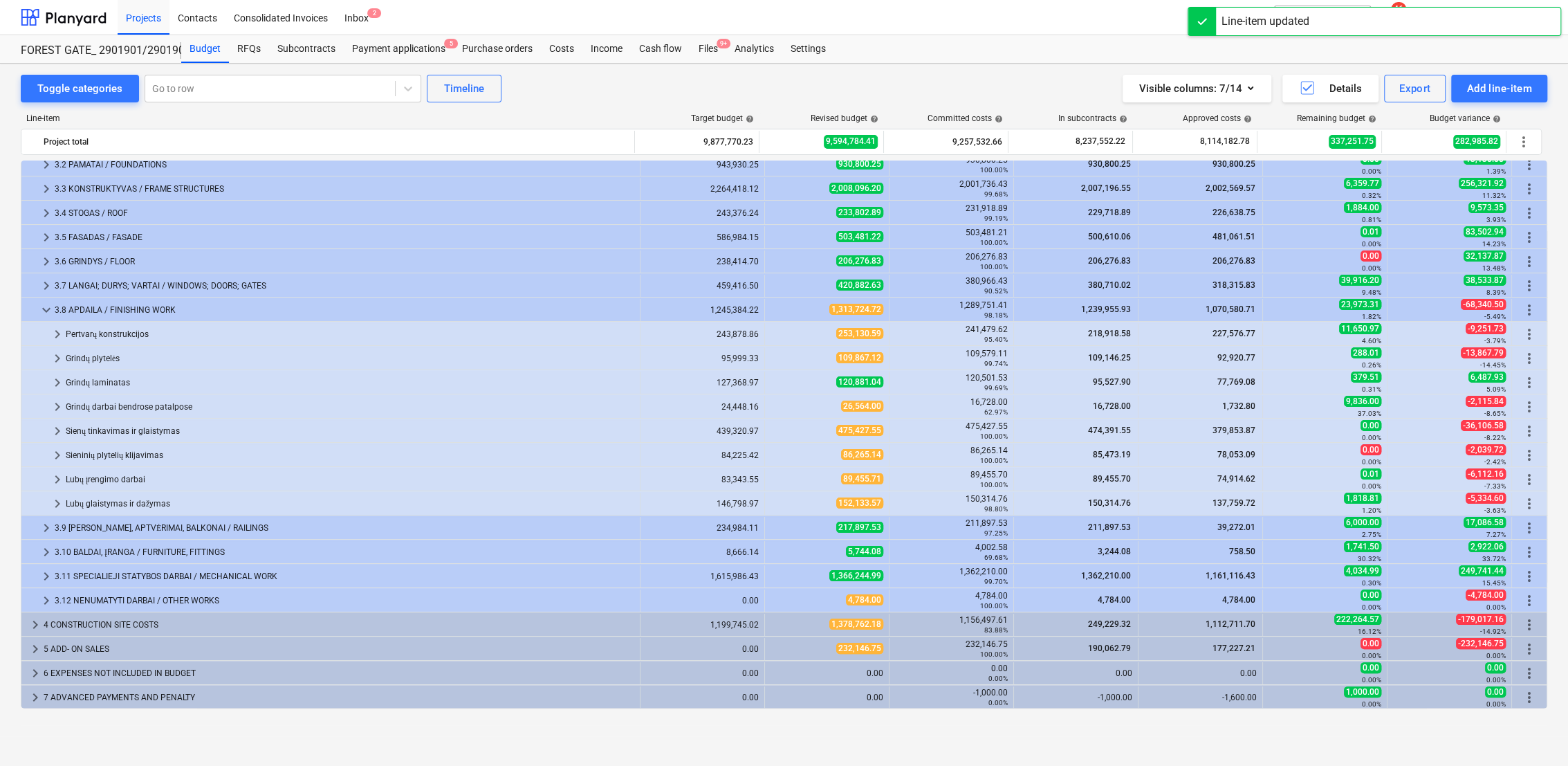
scroll to position [106, 0]
drag, startPoint x: 48, startPoint y: 306, endPoint x: 51, endPoint y: 328, distance: 22.2
click at [48, 306] on span "keyboard_arrow_down" at bounding box center [46, 310] width 16 height 16
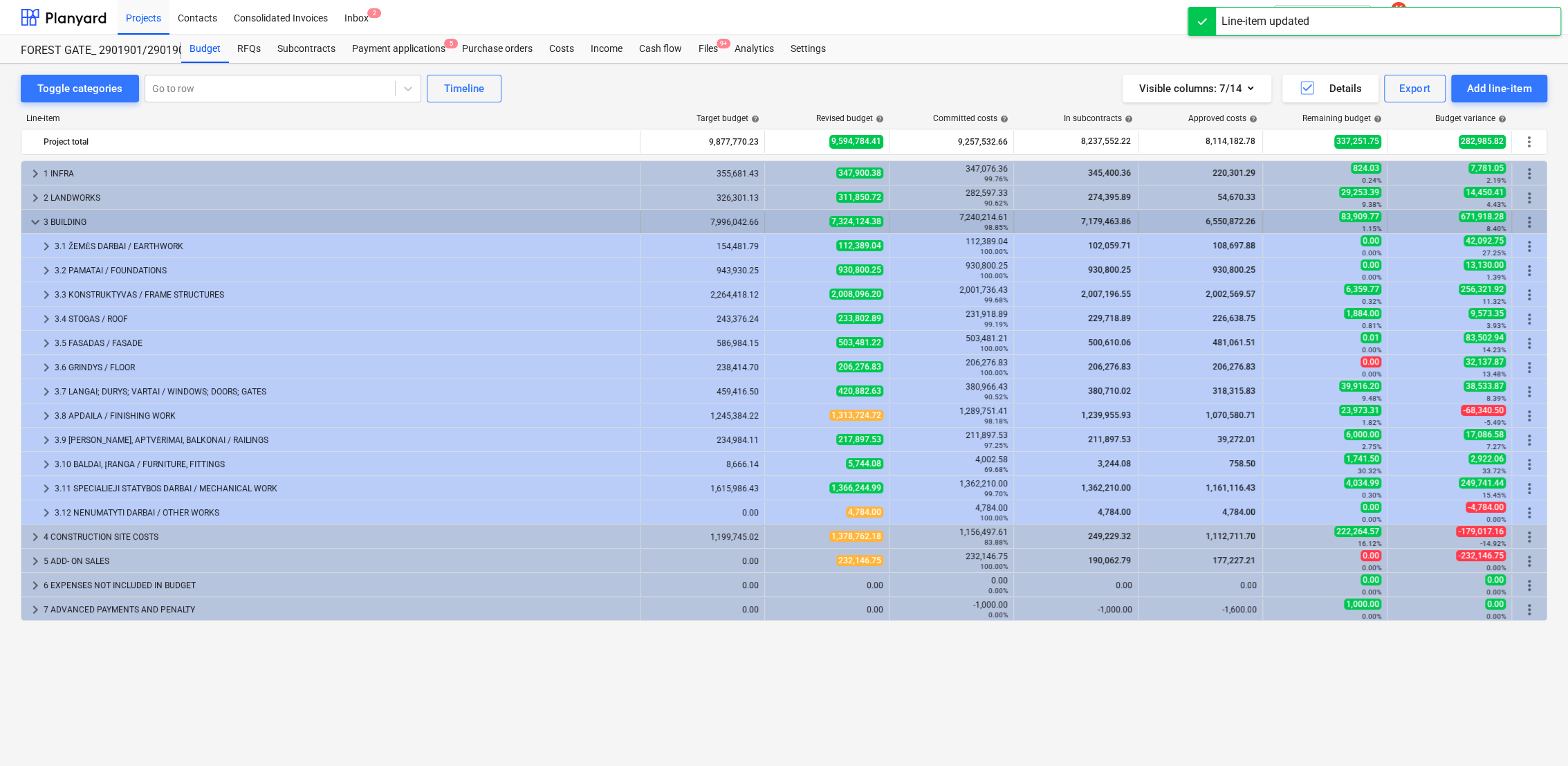
click at [29, 220] on span "keyboard_arrow_down" at bounding box center [35, 222] width 16 height 16
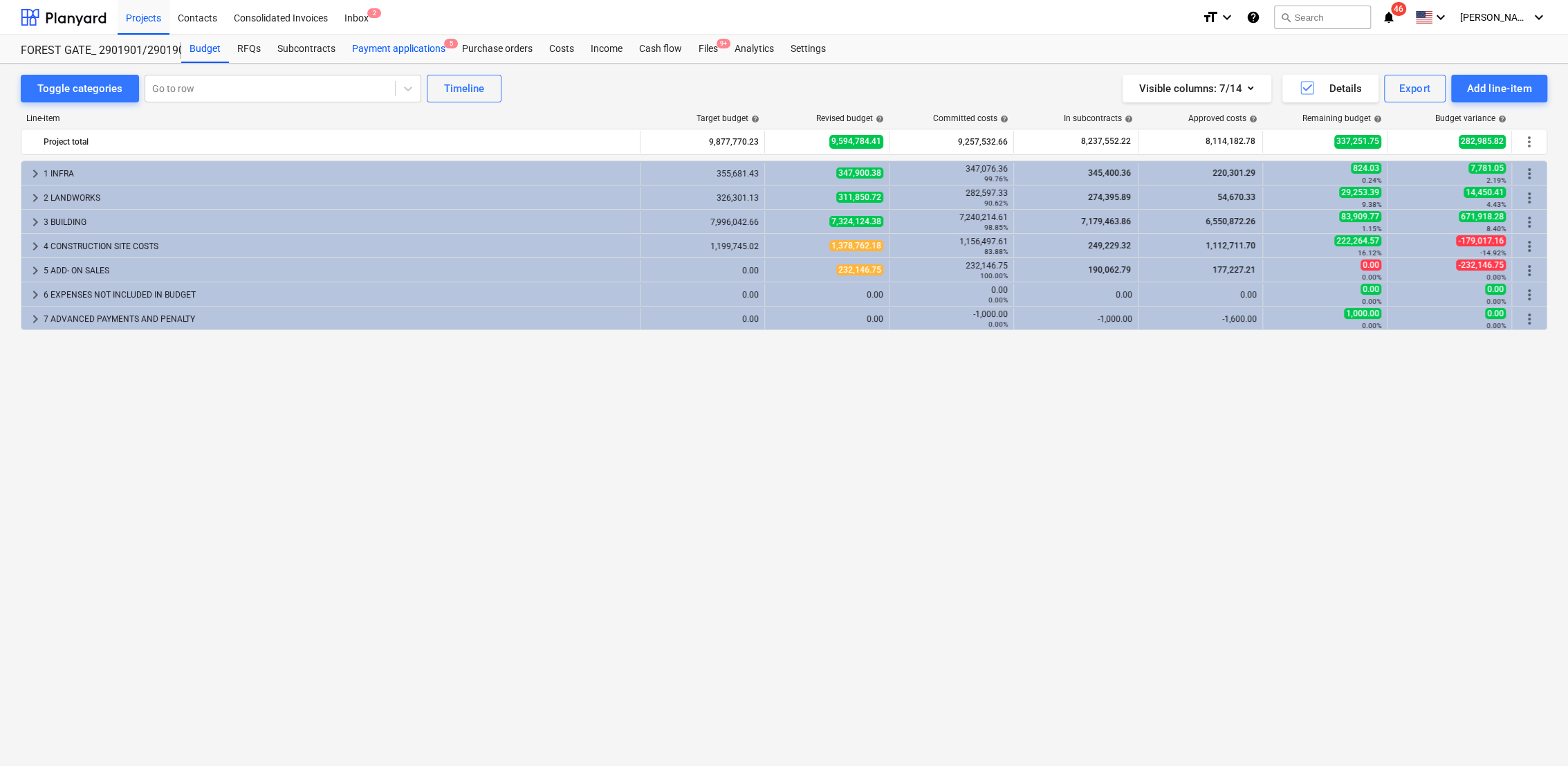
click at [392, 44] on div "Payment applications 5" at bounding box center [398, 49] width 110 height 28
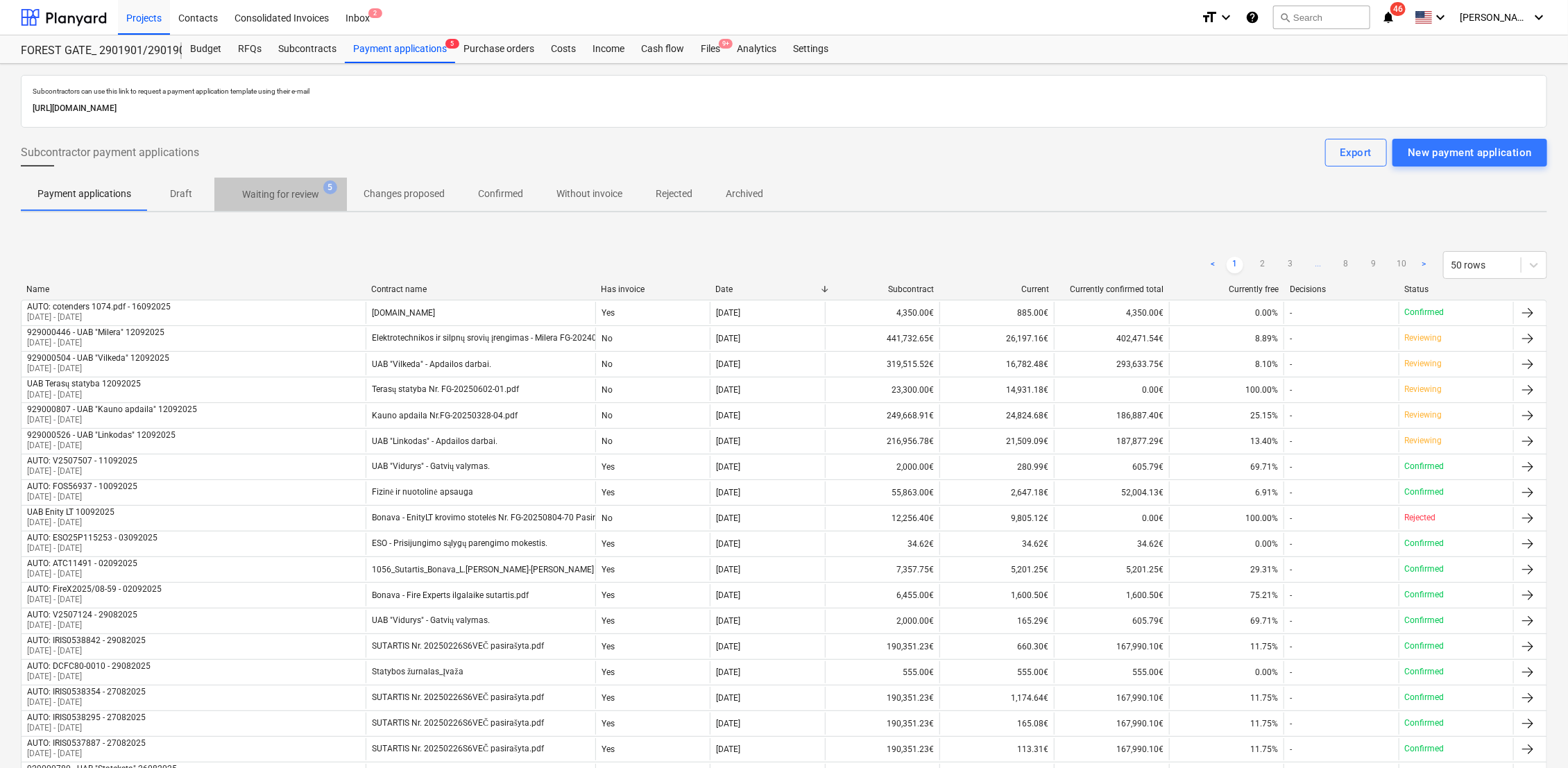
click at [287, 192] on p "Waiting for review" at bounding box center [280, 194] width 77 height 14
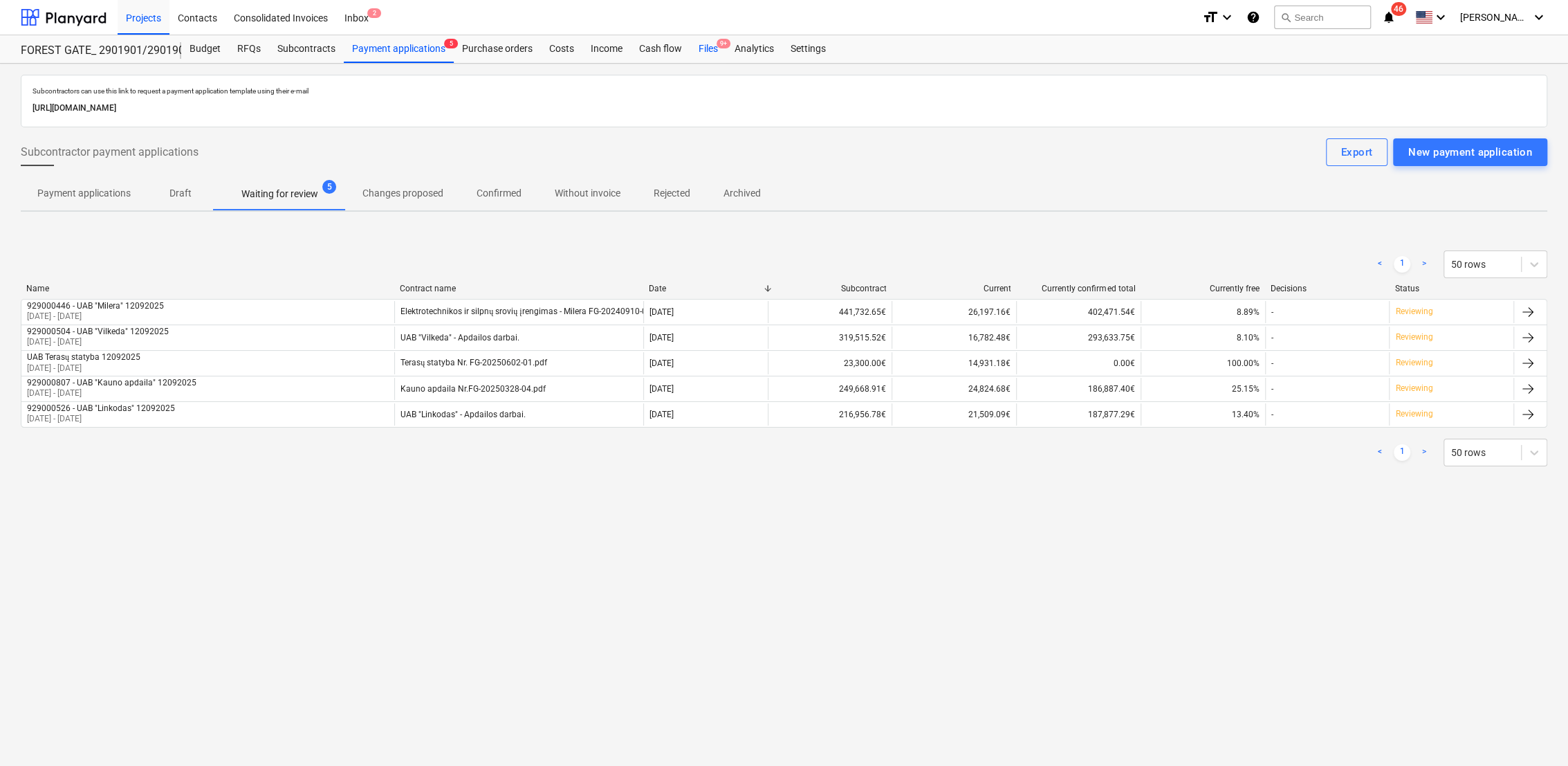
click at [700, 46] on div "Files 9+" at bounding box center [707, 49] width 36 height 28
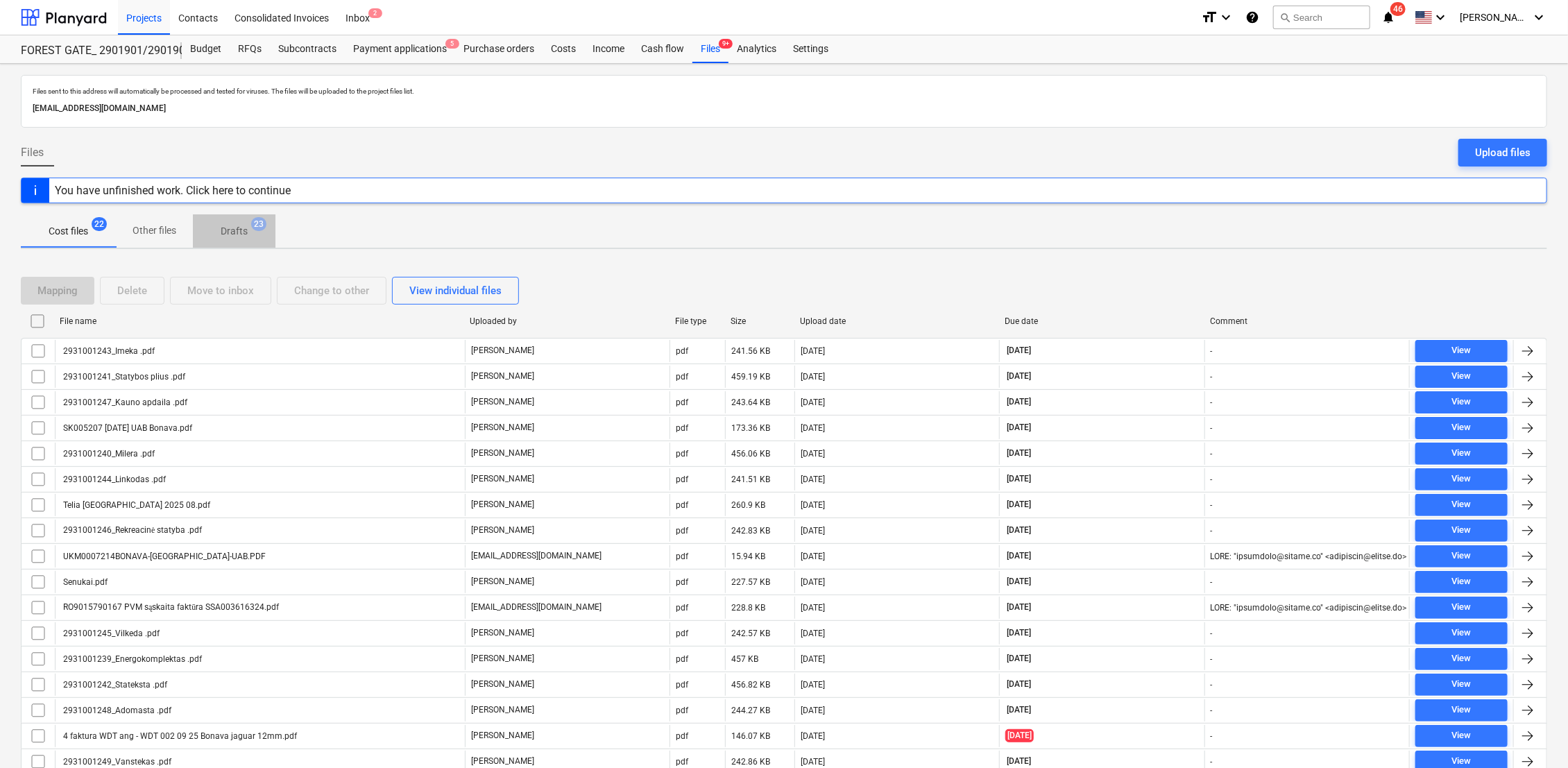
click at [244, 229] on p "Drafts" at bounding box center [234, 231] width 27 height 14
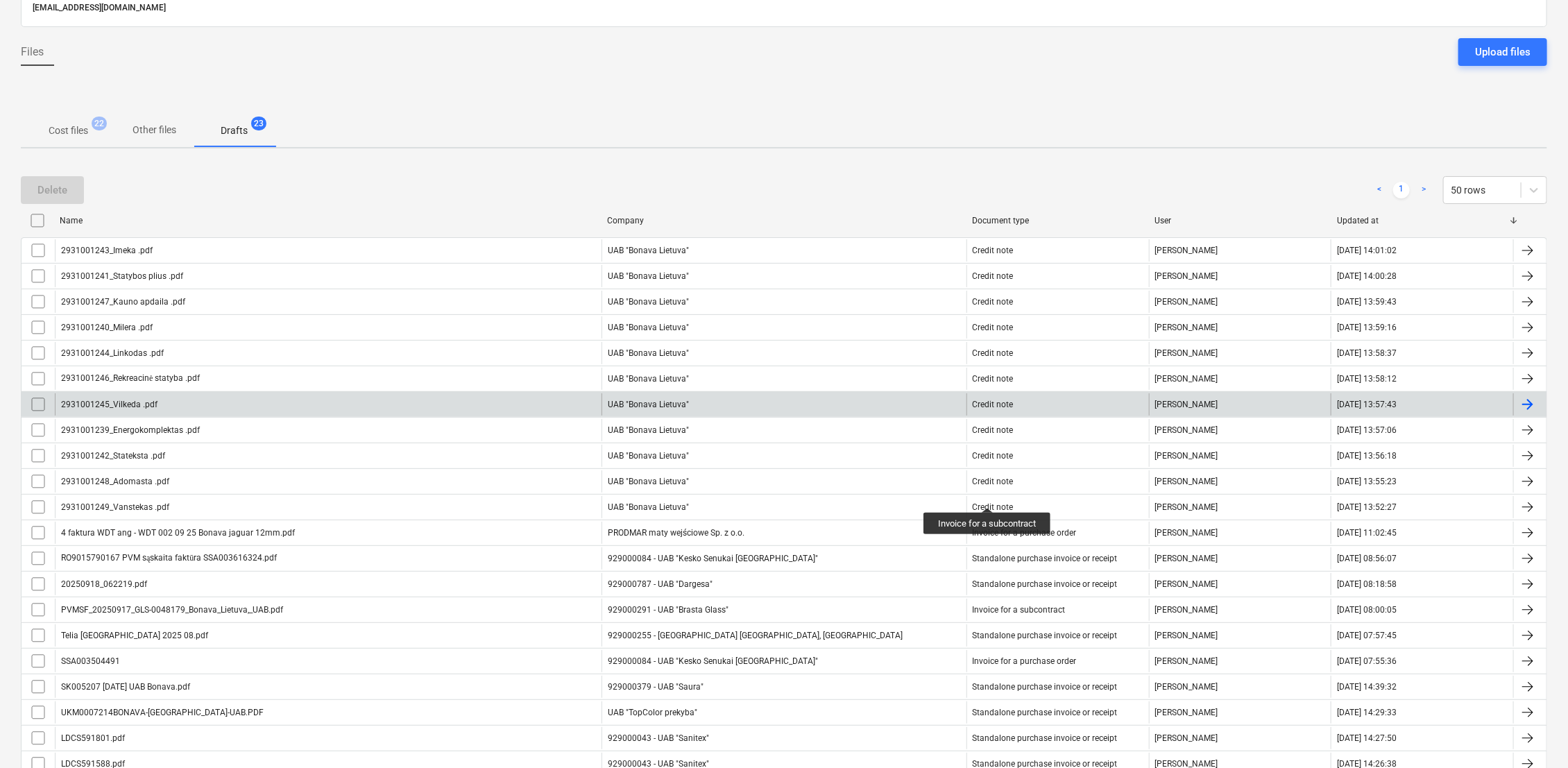
scroll to position [236, 0]
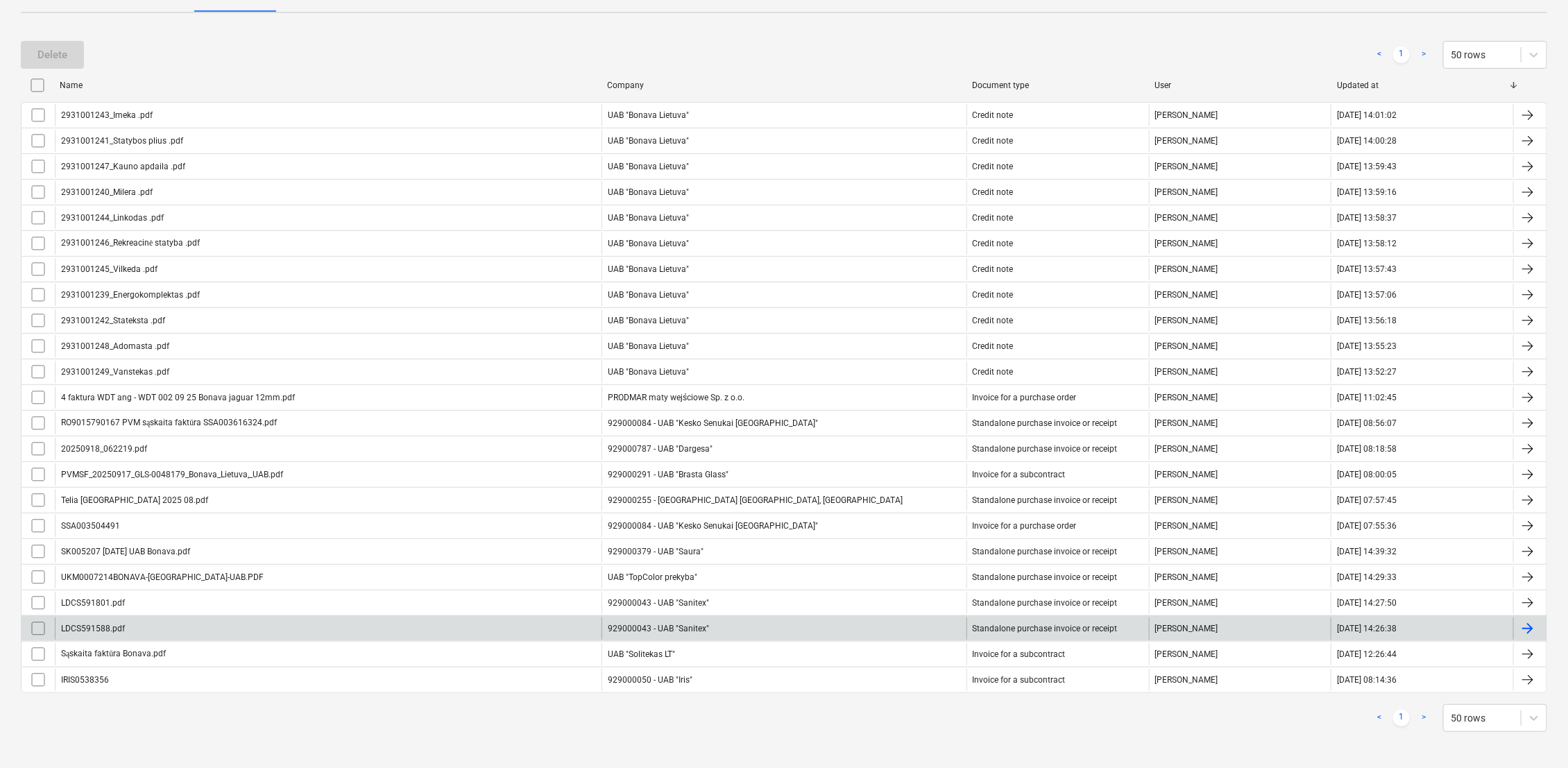
click at [1529, 627] on div at bounding box center [1527, 627] width 16 height 16
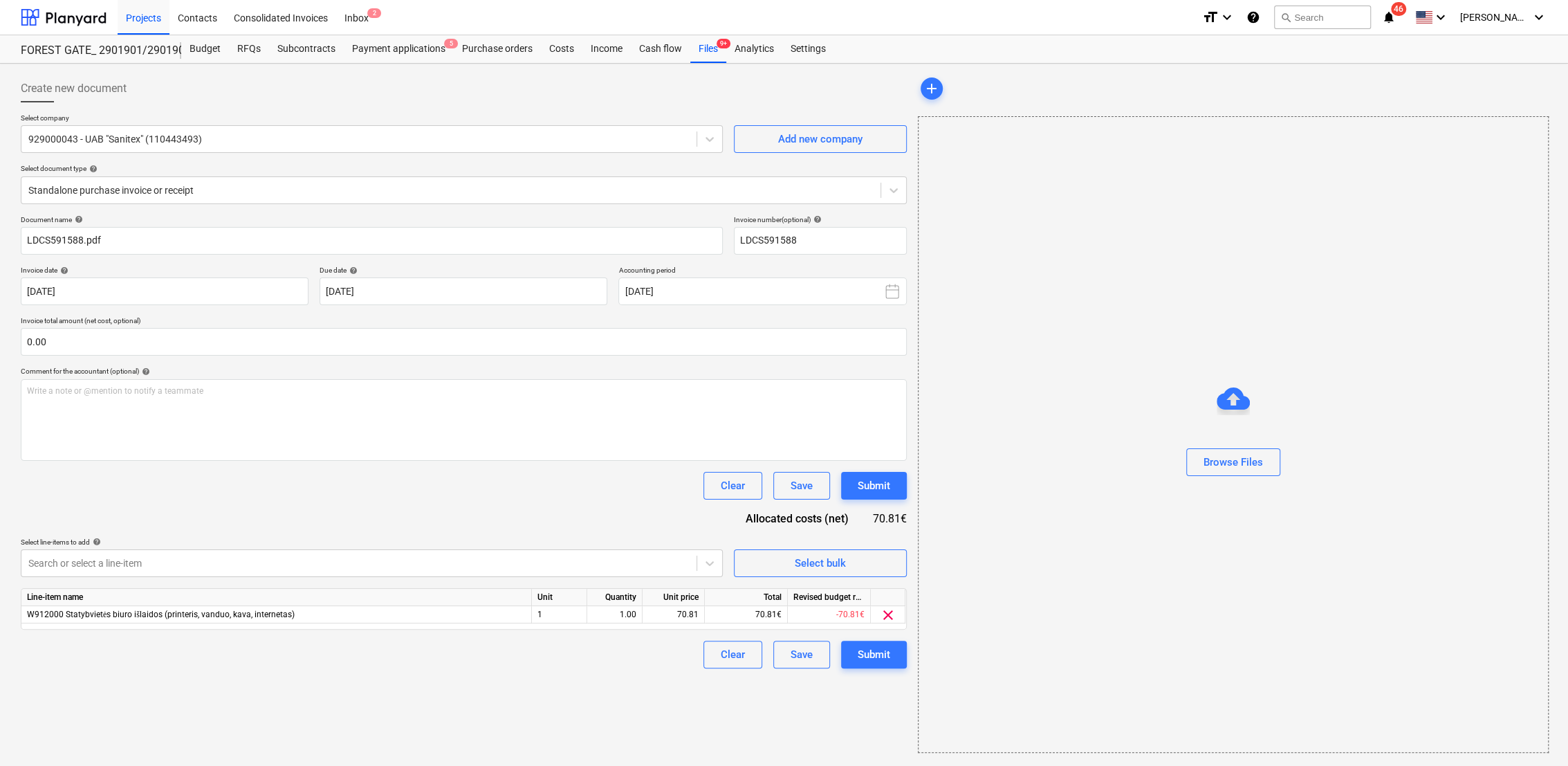
type input "LDCS591588"
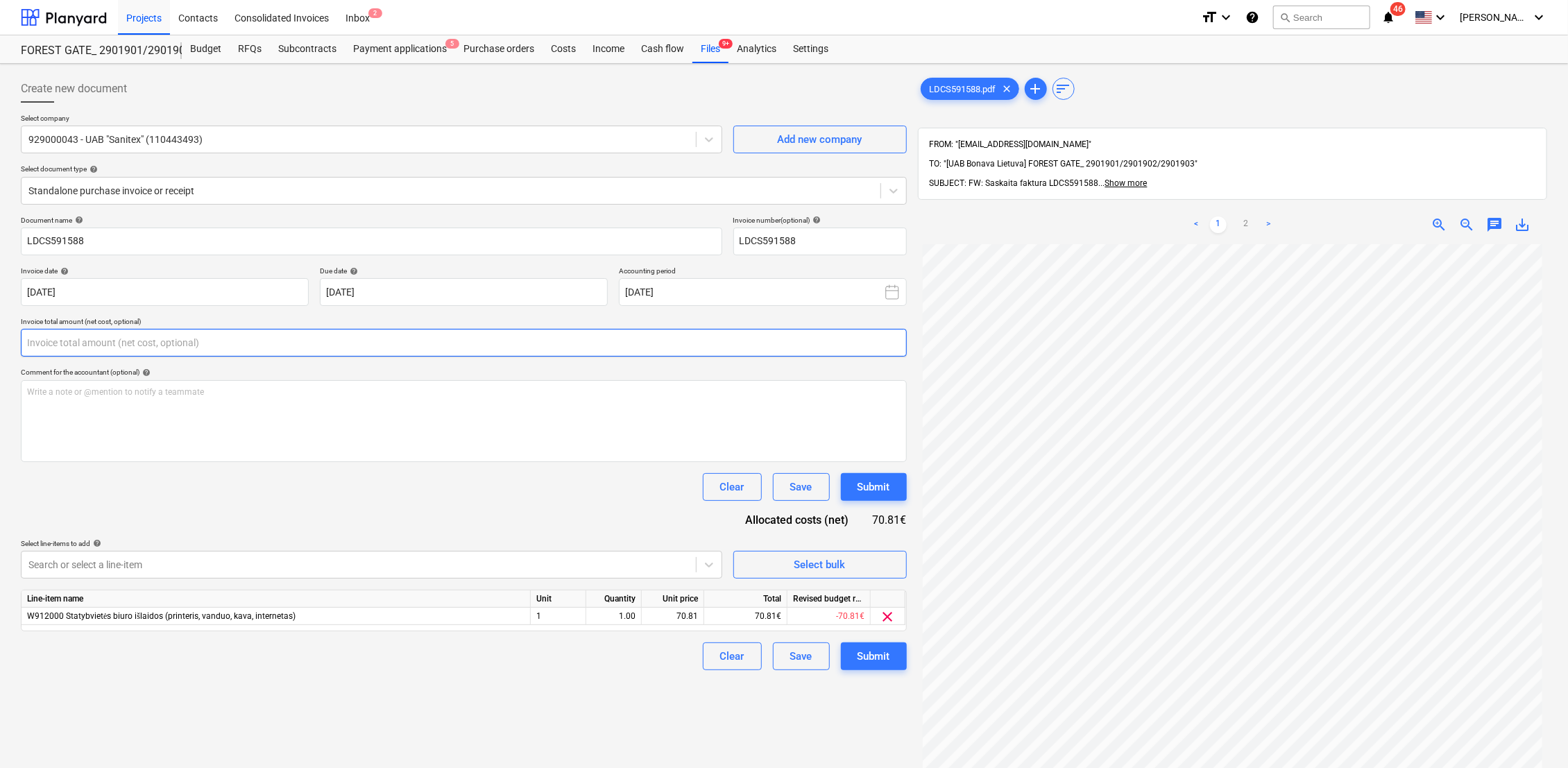
click at [326, 344] on input "text" at bounding box center [464, 343] width 886 height 28
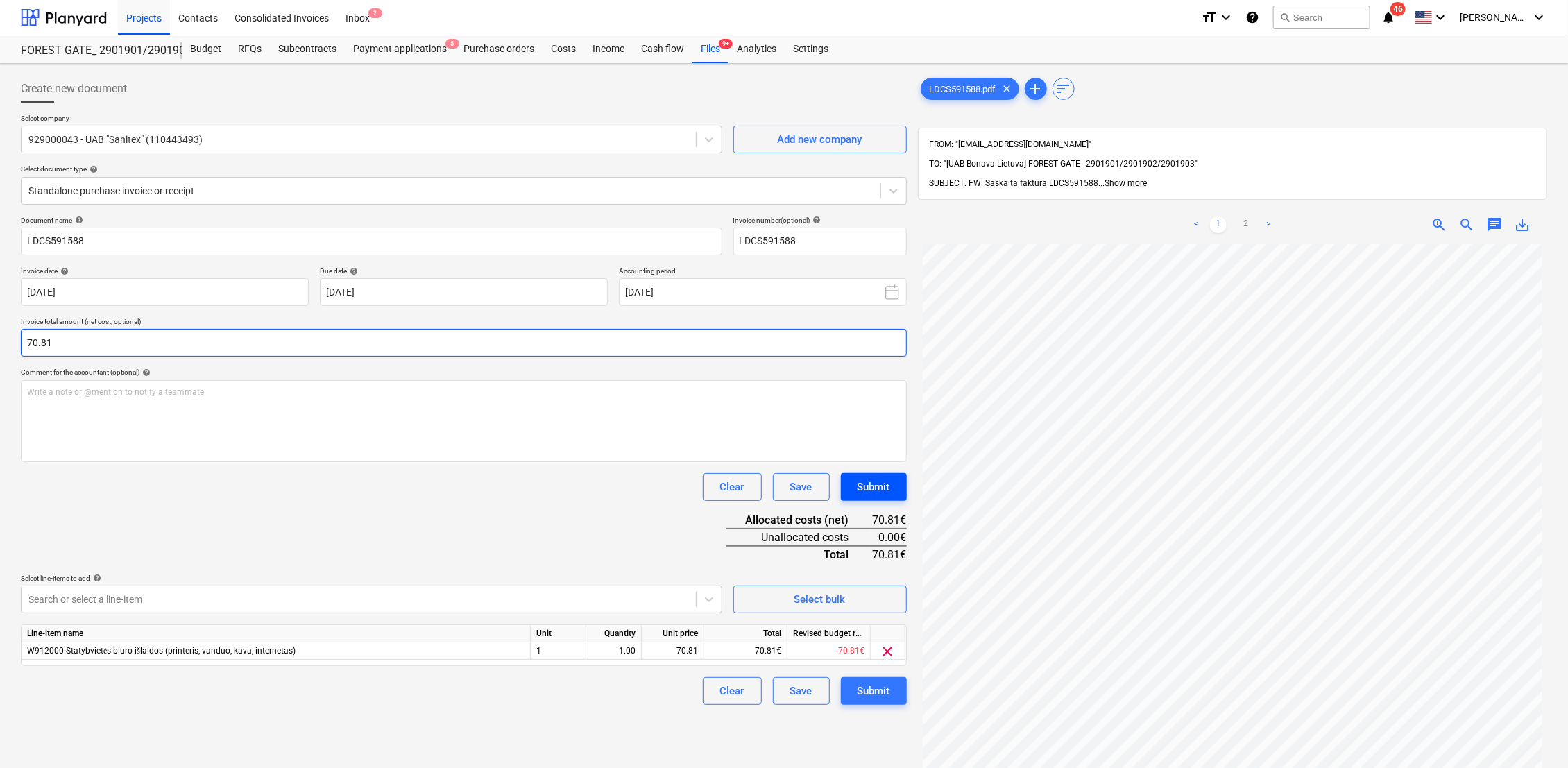
type input "70.81"
click at [878, 497] on button "Submit" at bounding box center [873, 486] width 65 height 28
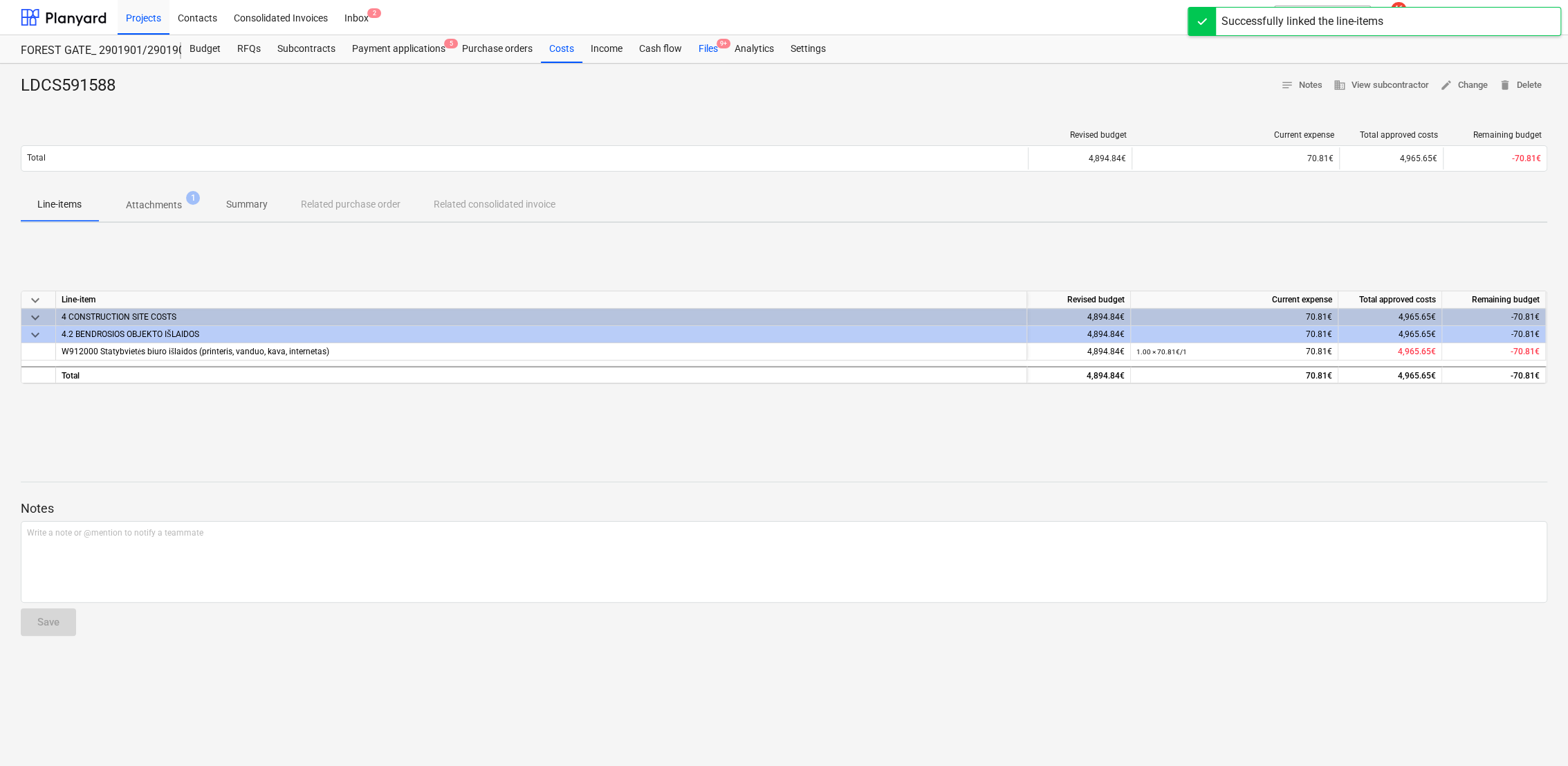
click at [701, 46] on div "Files 9+" at bounding box center [707, 49] width 36 height 28
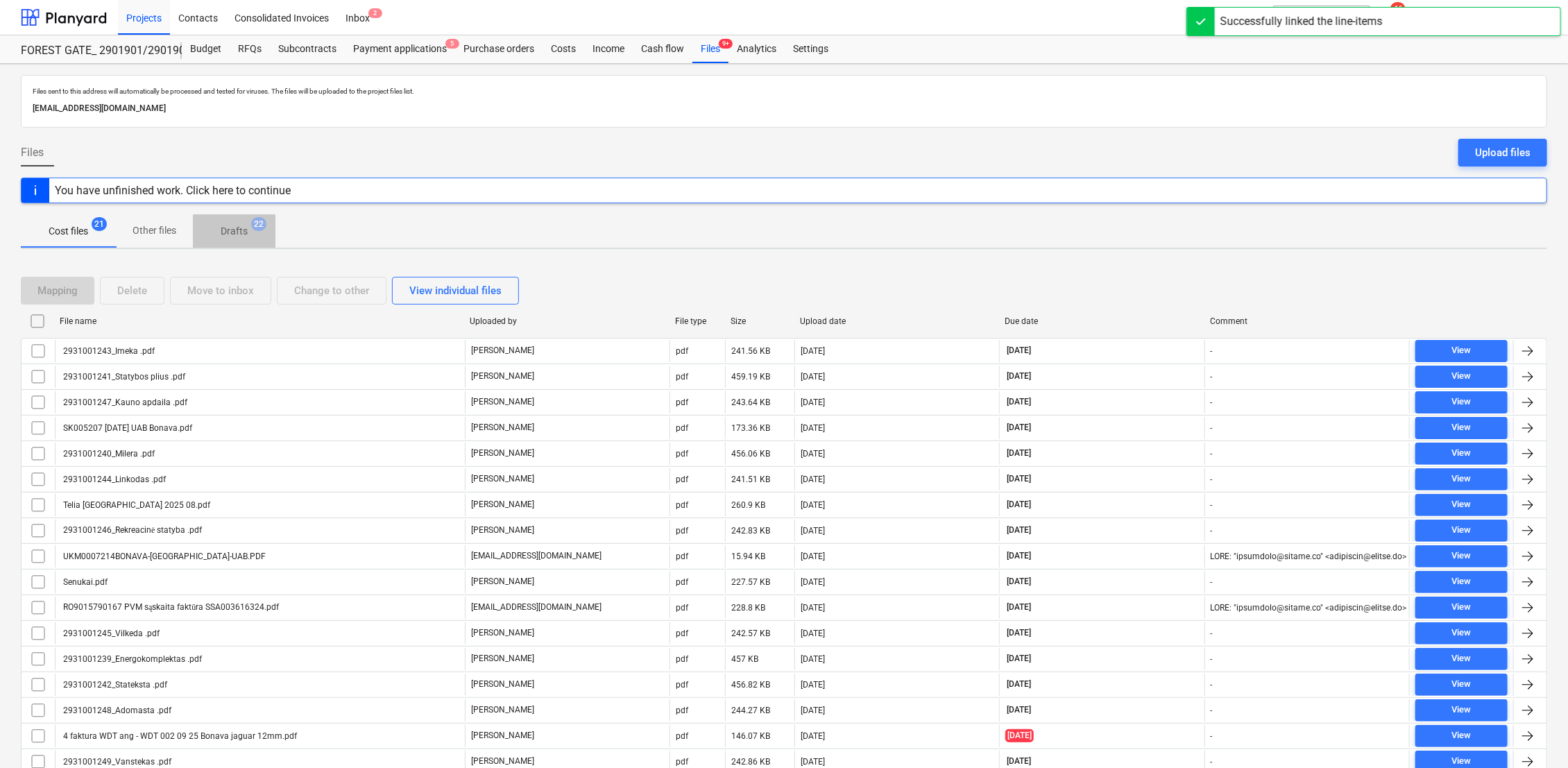
click at [231, 234] on p "Drafts" at bounding box center [234, 231] width 27 height 14
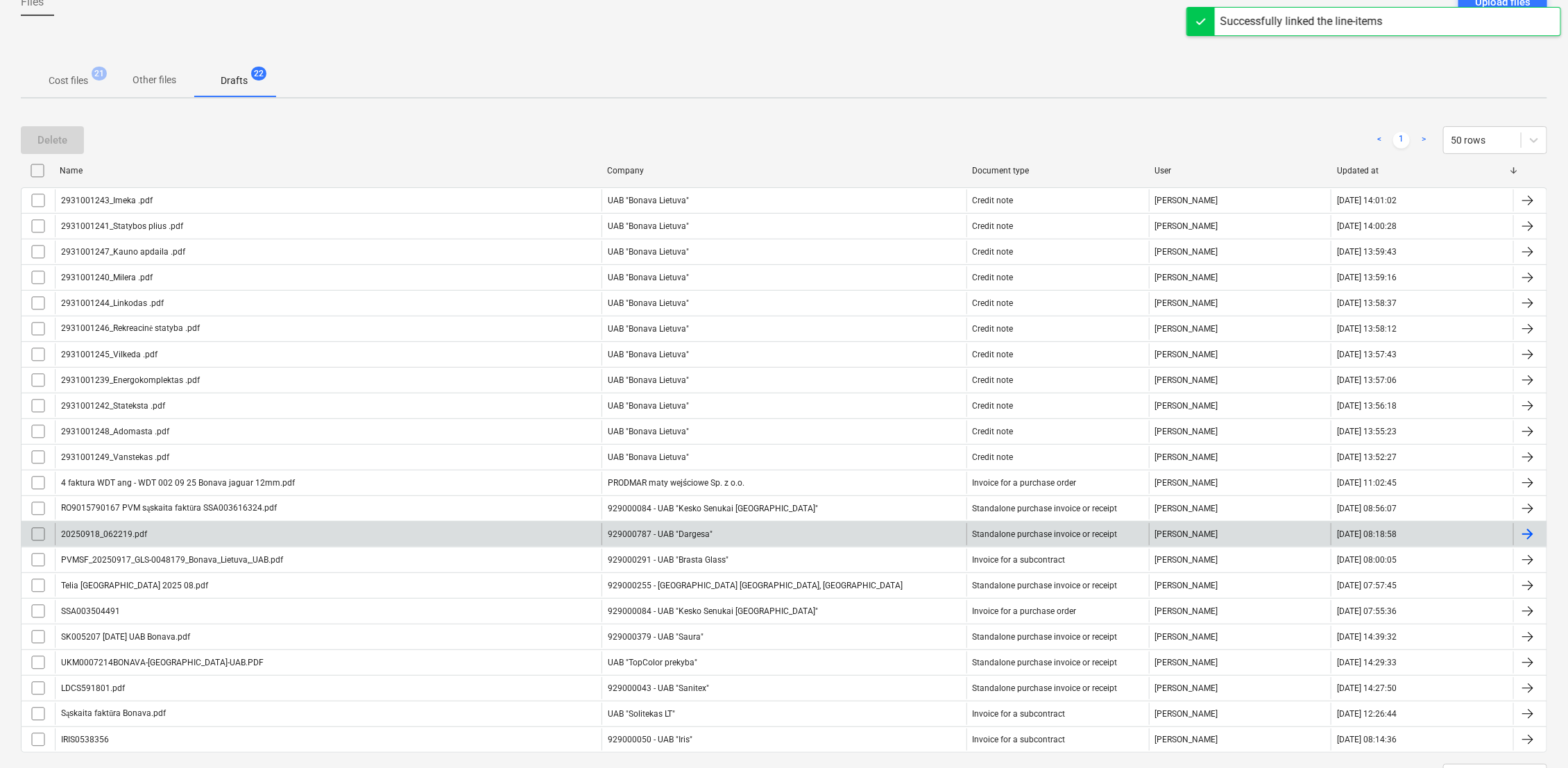
scroll to position [211, 0]
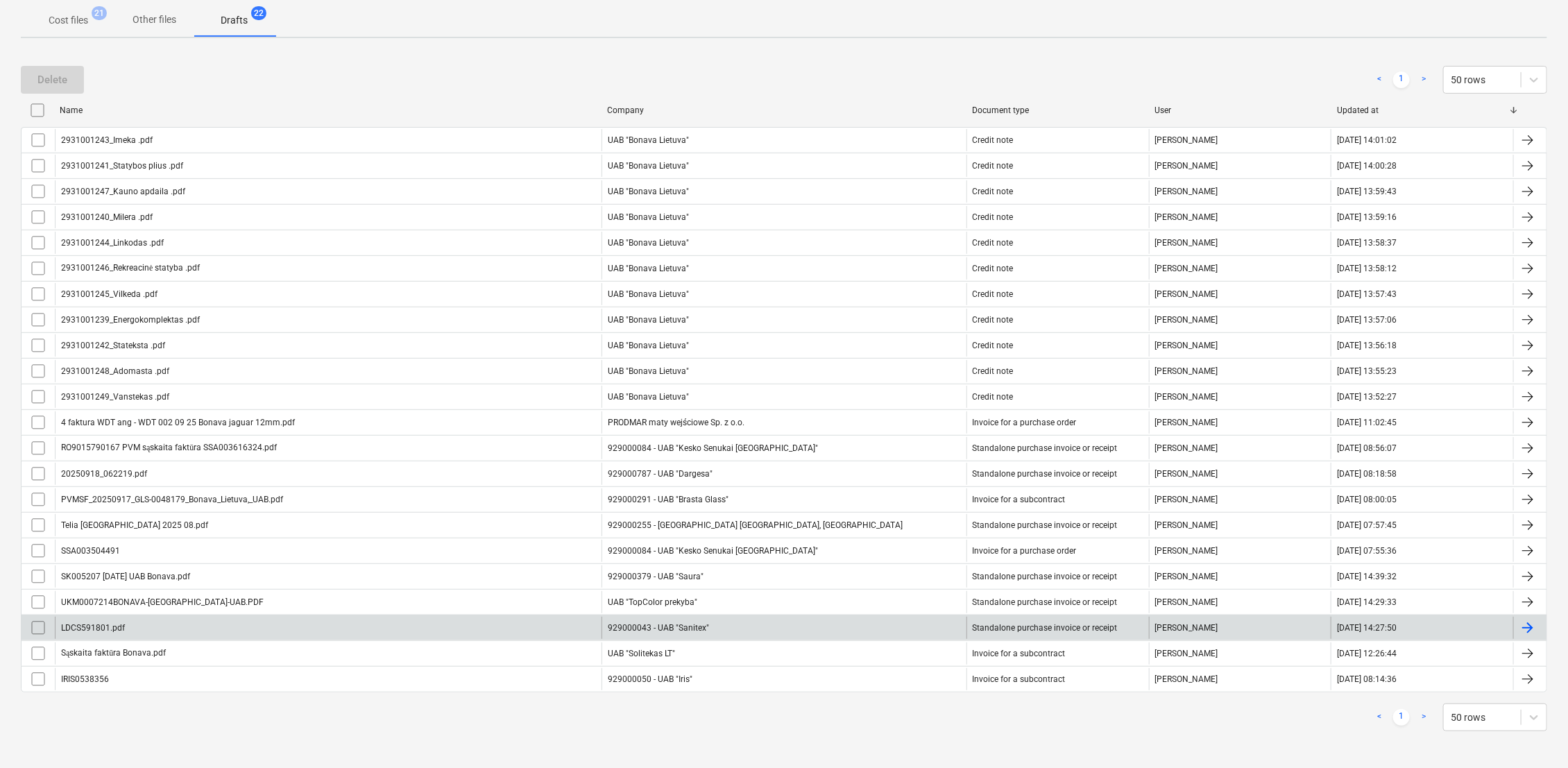
click at [1525, 629] on div at bounding box center [1527, 627] width 16 height 16
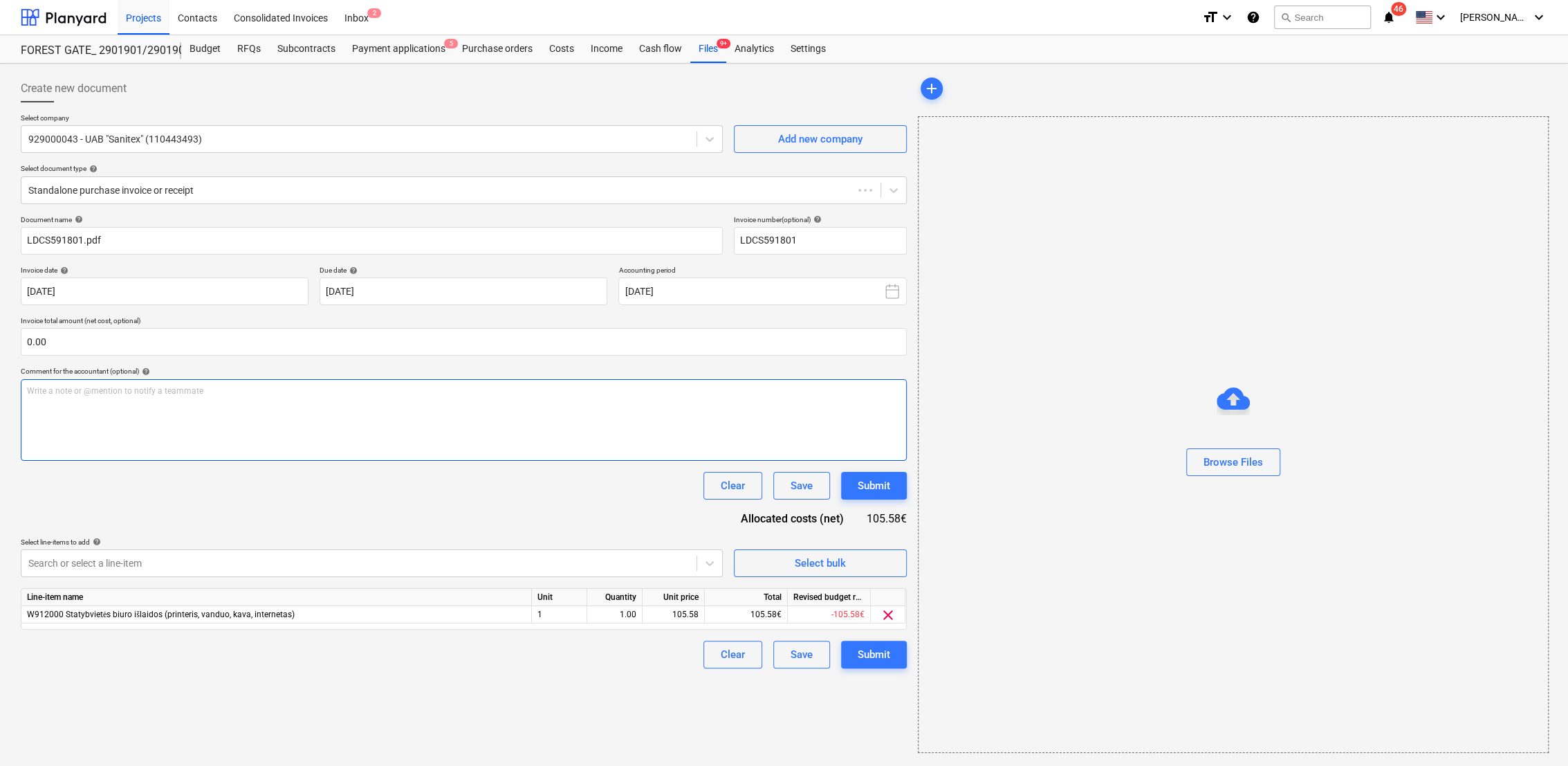
type input "LDCS591801"
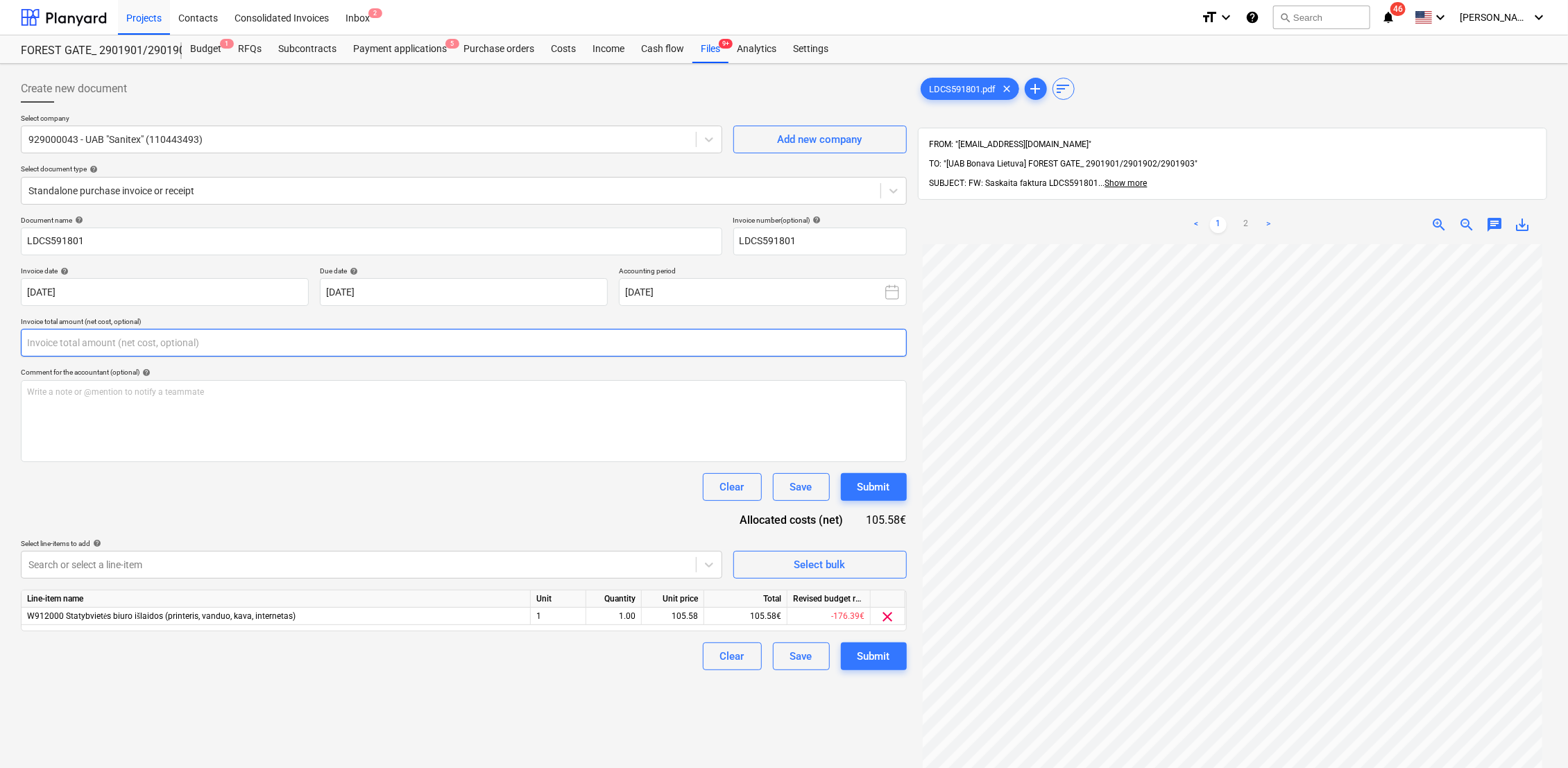
click at [142, 343] on input "text" at bounding box center [464, 343] width 886 height 28
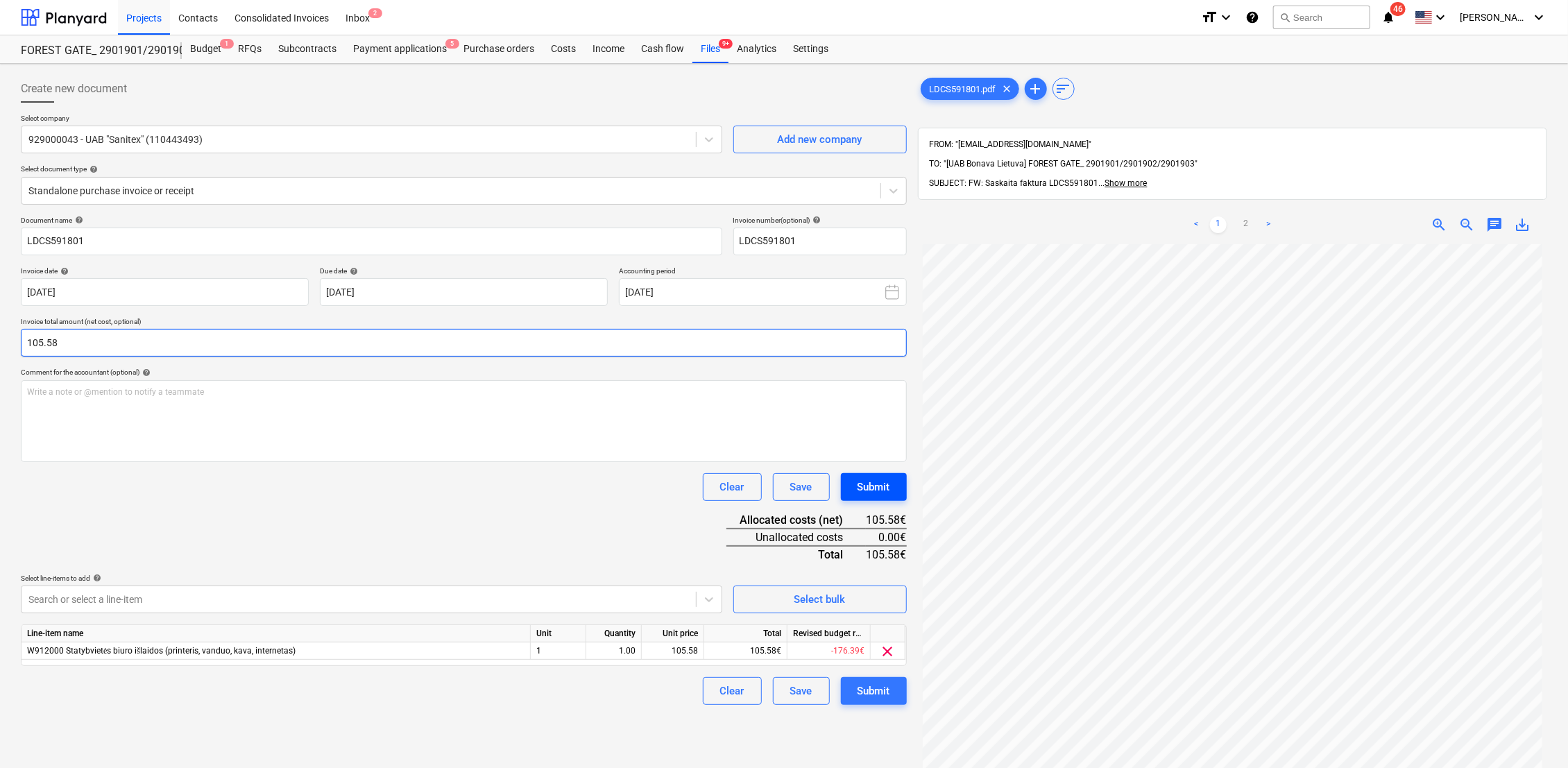
type input "105.58"
click at [886, 487] on div "Submit" at bounding box center [874, 487] width 33 height 18
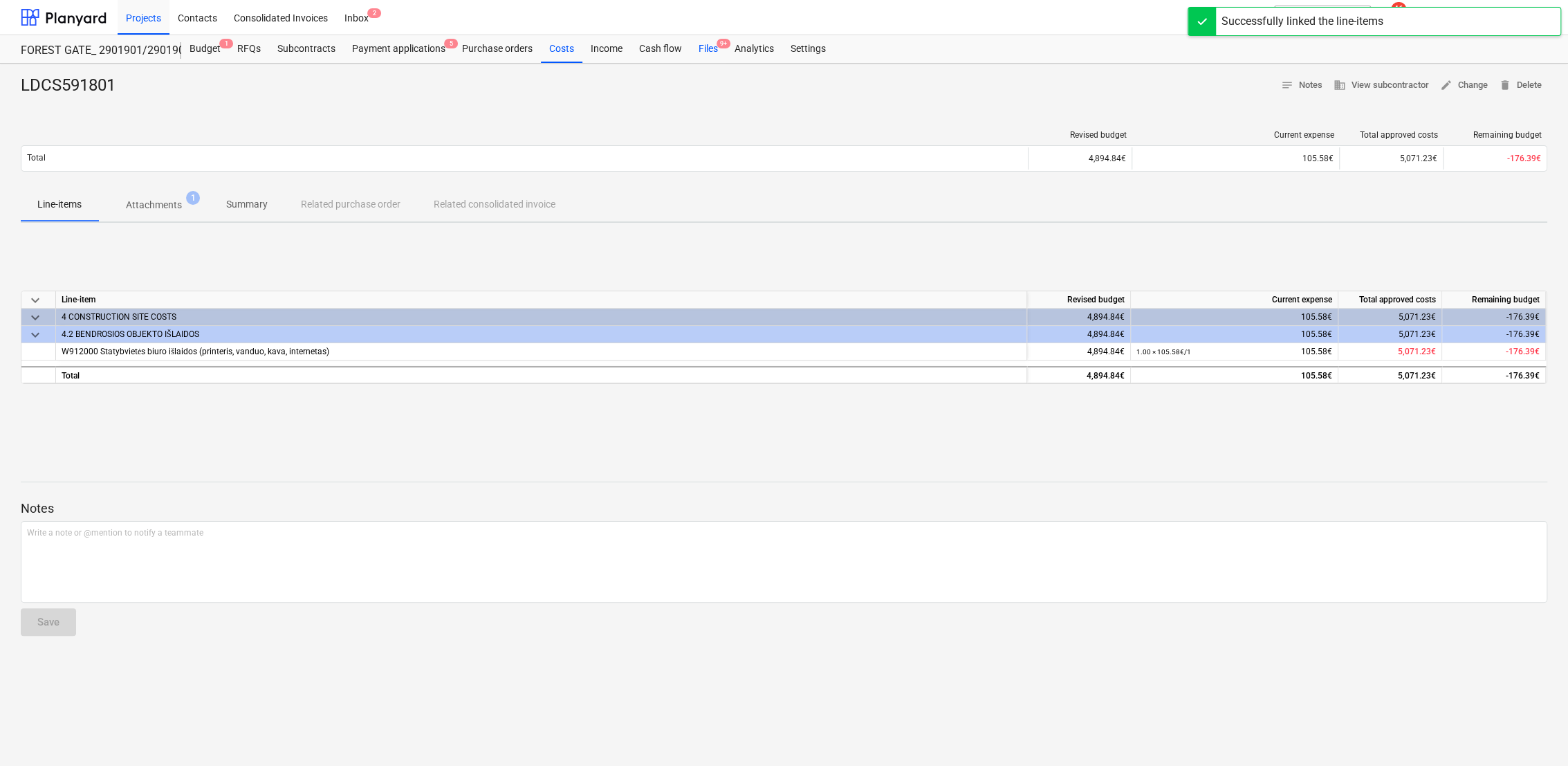
click at [709, 46] on div "Files 9+" at bounding box center [707, 49] width 36 height 28
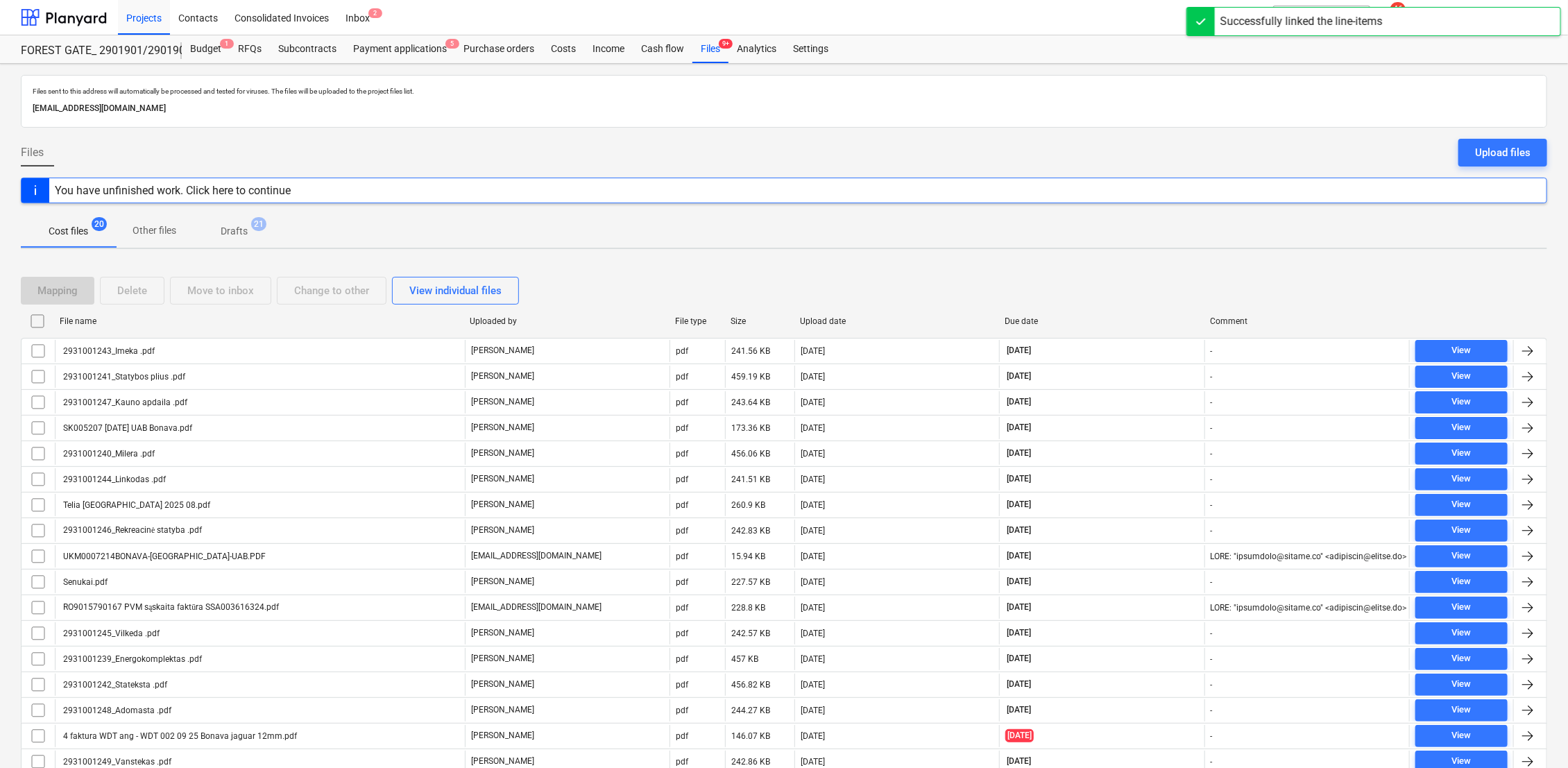
click at [229, 236] on p "Drafts" at bounding box center [234, 231] width 27 height 14
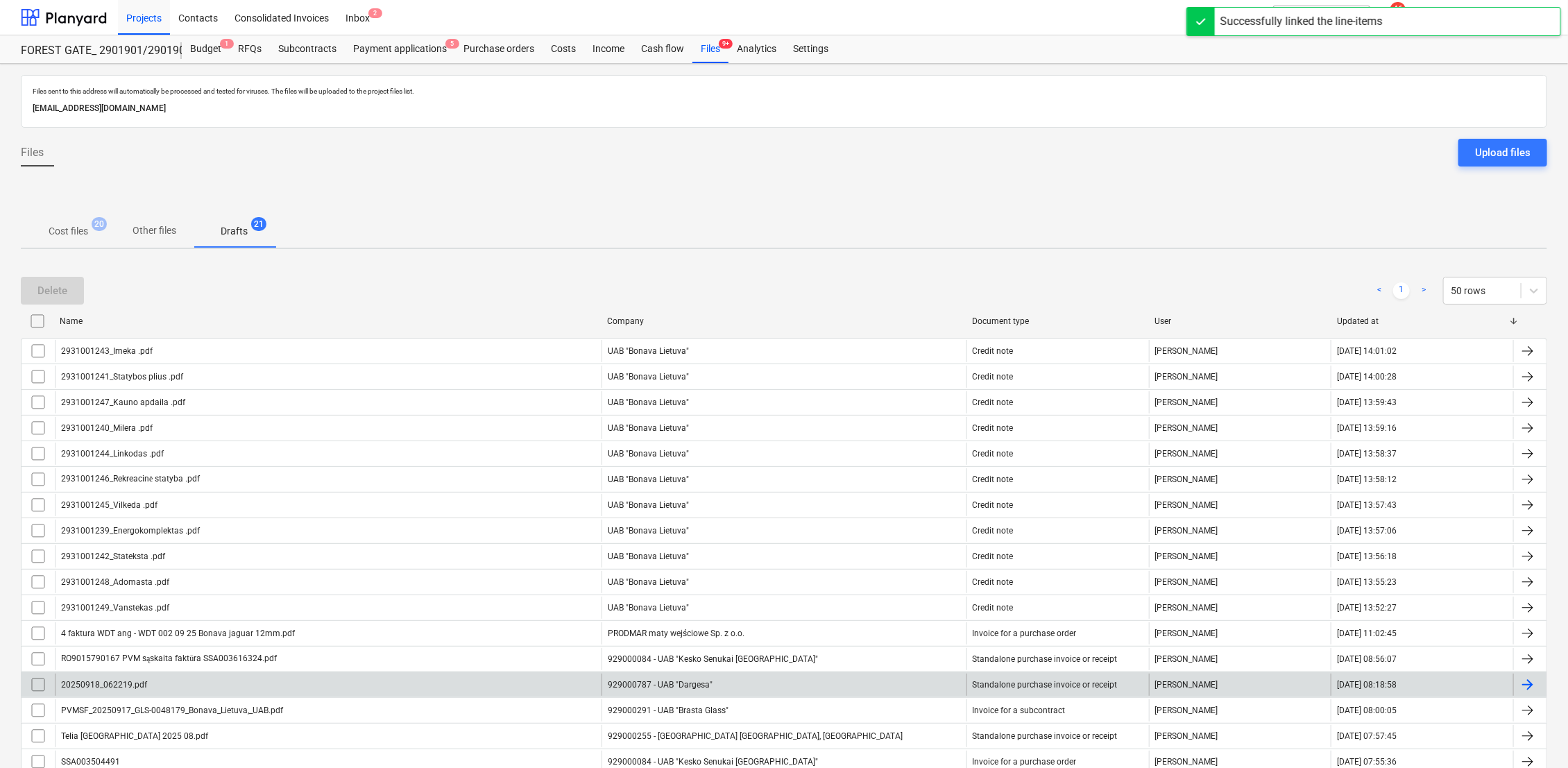
scroll to position [185, 0]
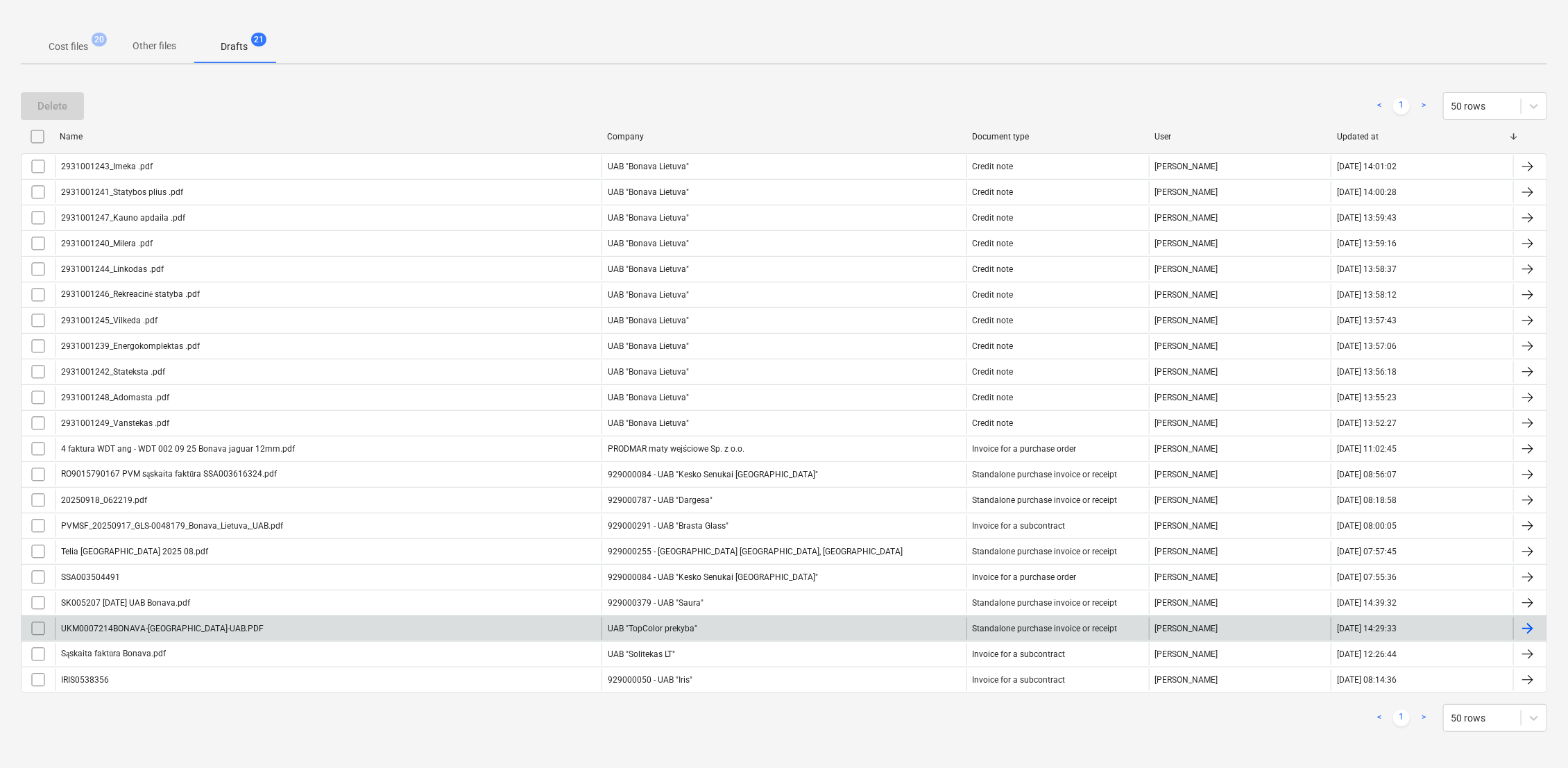
click at [1533, 626] on div at bounding box center [1527, 627] width 16 height 16
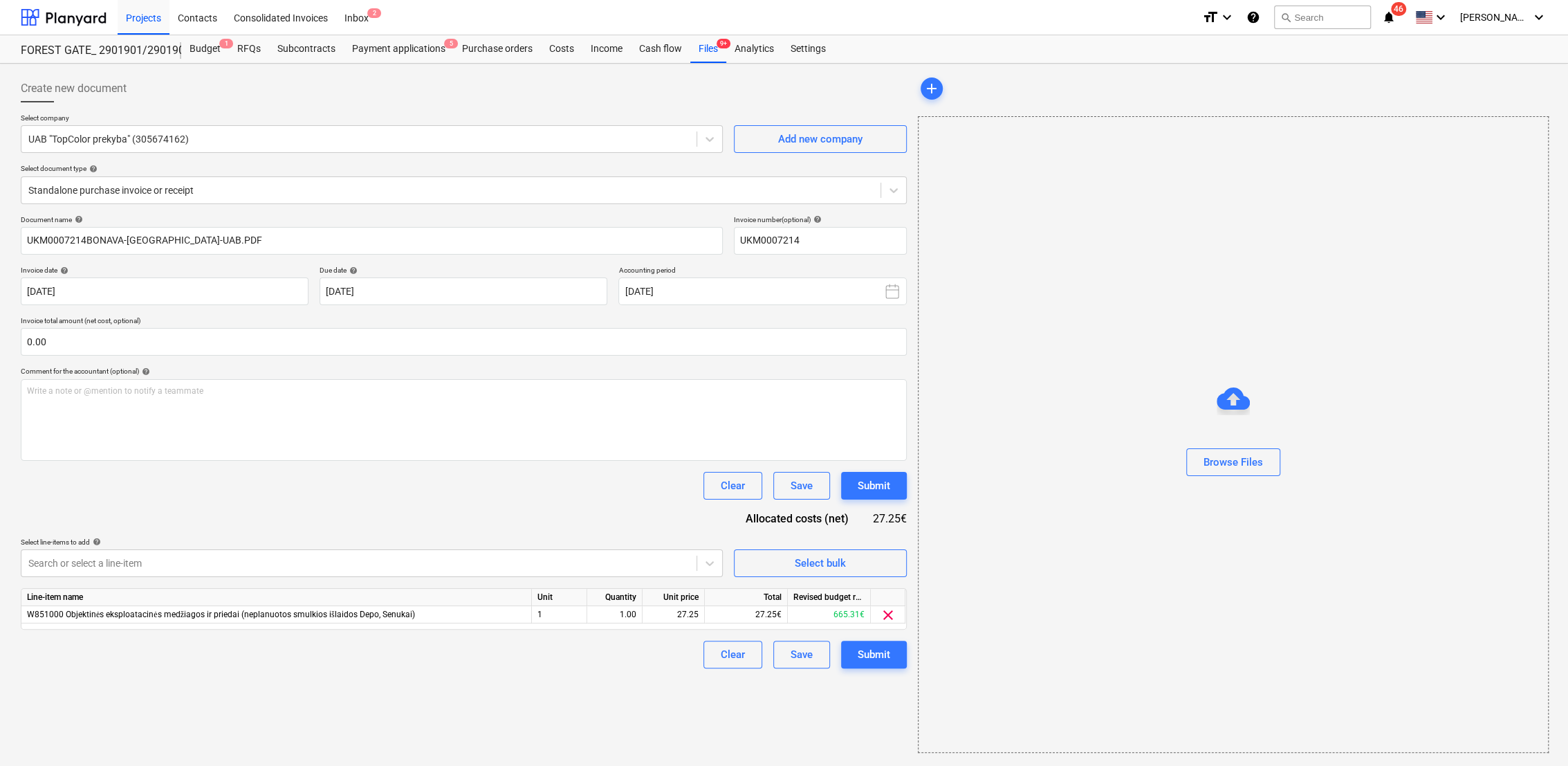
type input "UKM0007214"
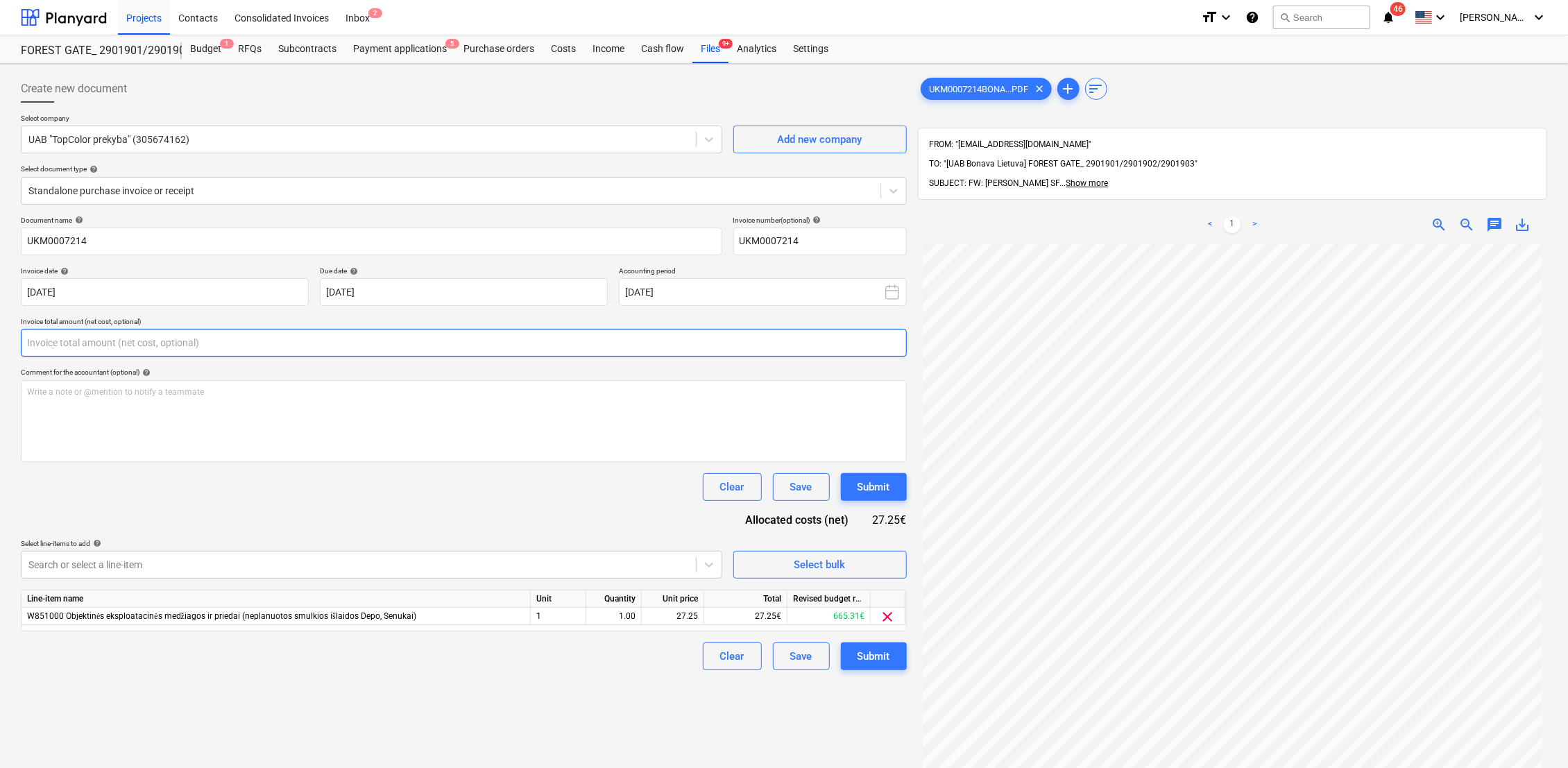
click at [121, 341] on input "text" at bounding box center [464, 343] width 886 height 28
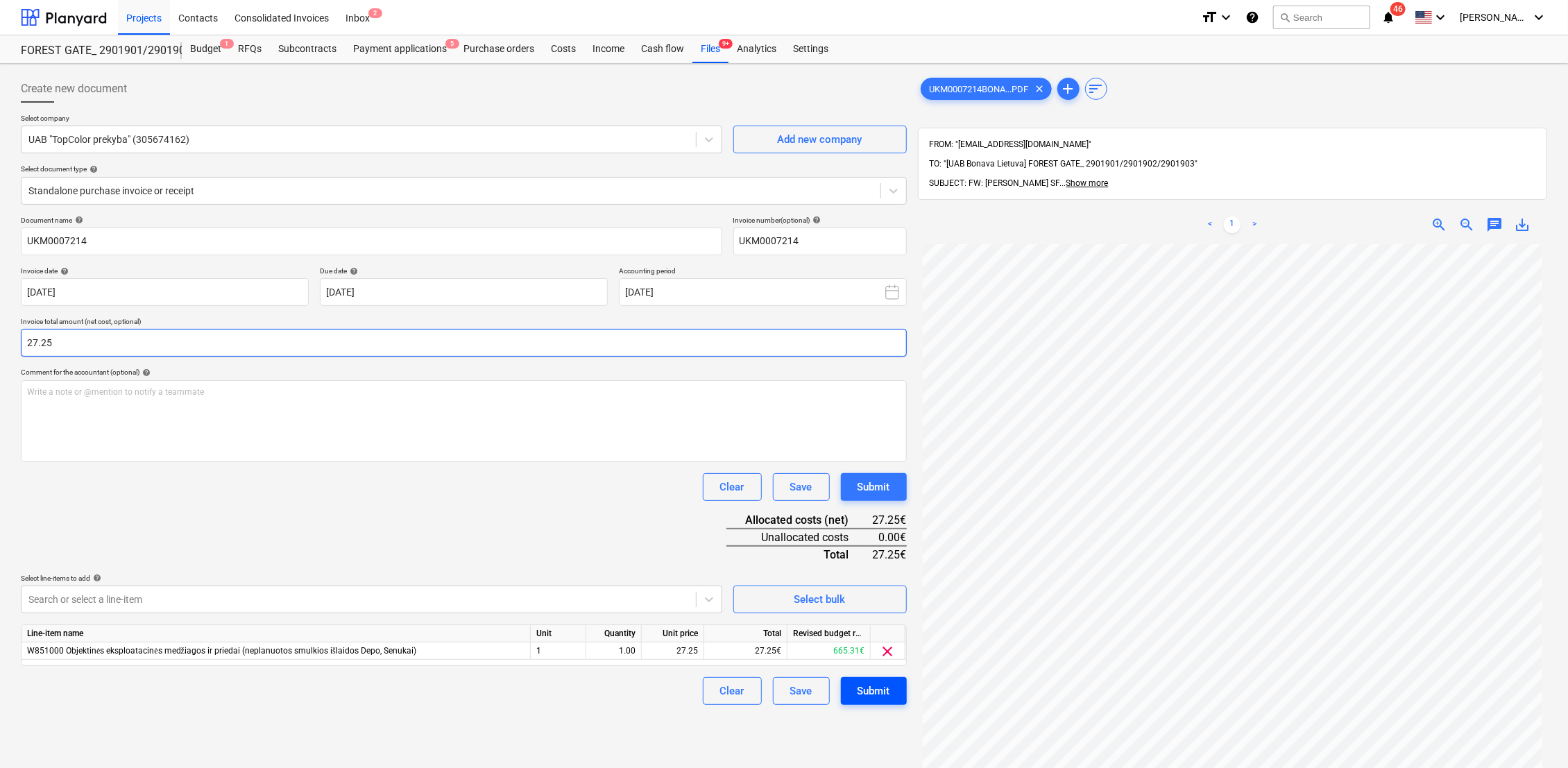
type input "27.25"
click at [868, 690] on div "Submit" at bounding box center [874, 690] width 33 height 18
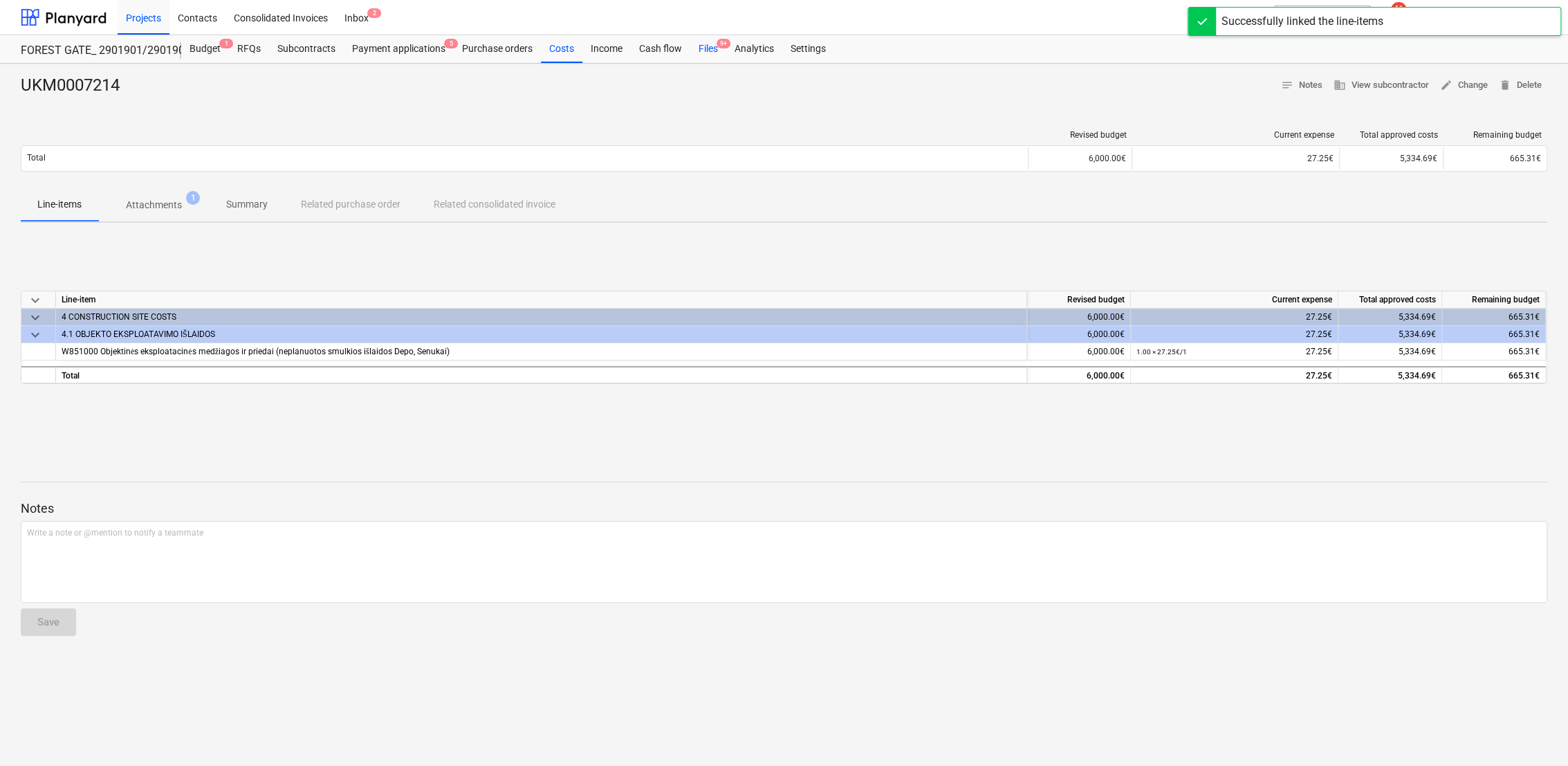
click at [716, 49] on div "Files 9+" at bounding box center [707, 49] width 36 height 28
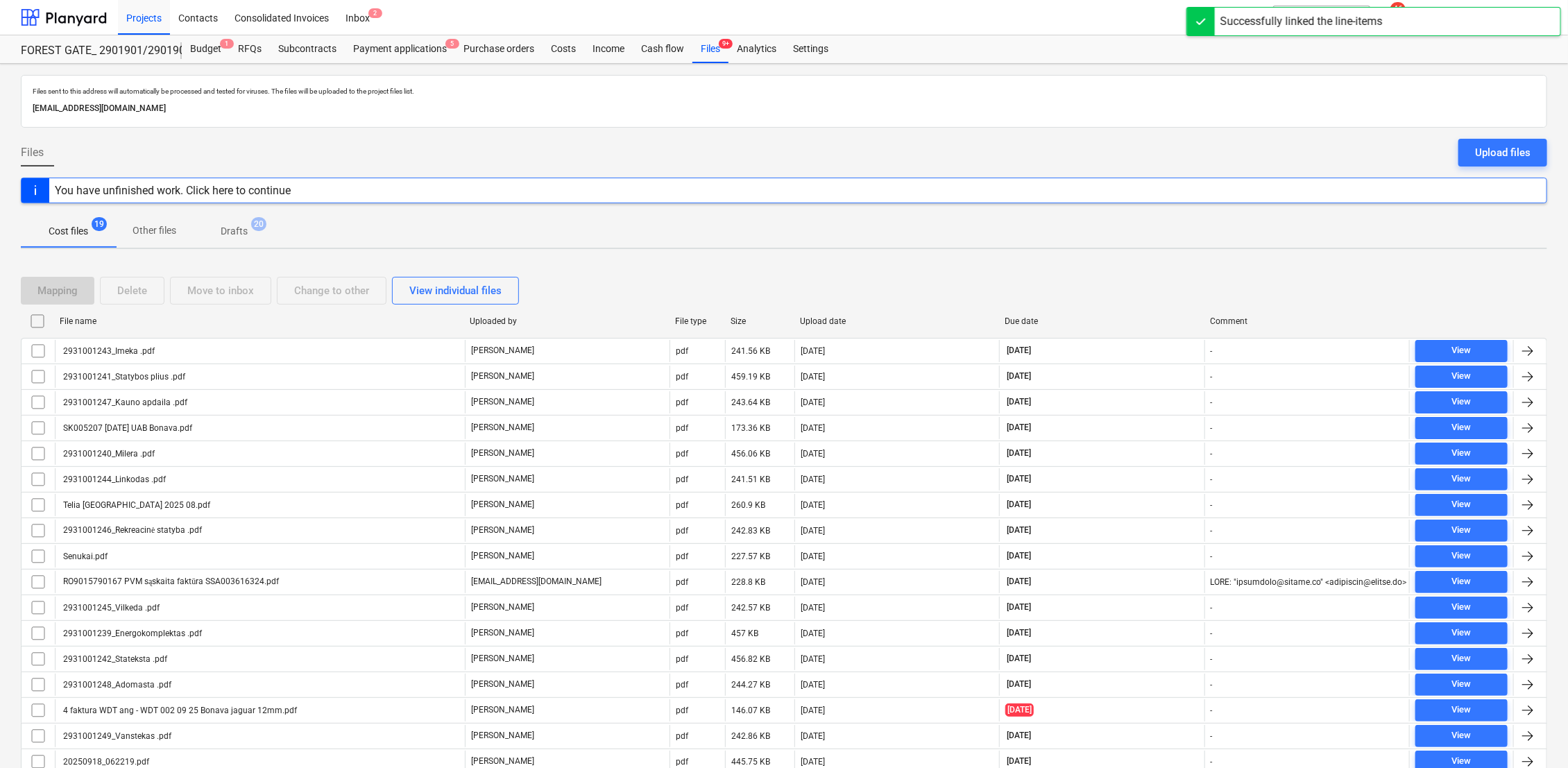
click at [230, 230] on p "Drafts" at bounding box center [234, 231] width 27 height 14
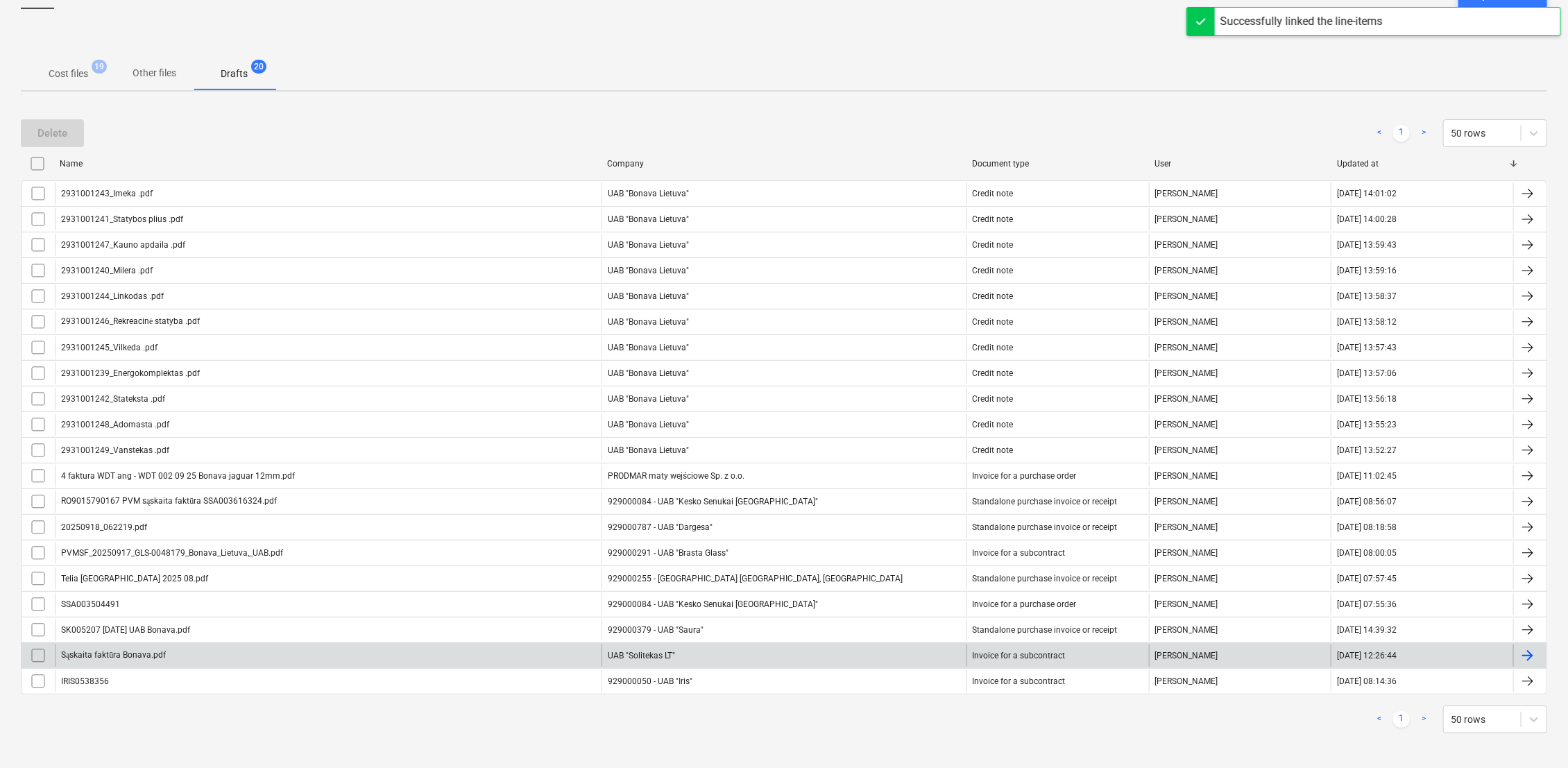
scroll to position [160, 0]
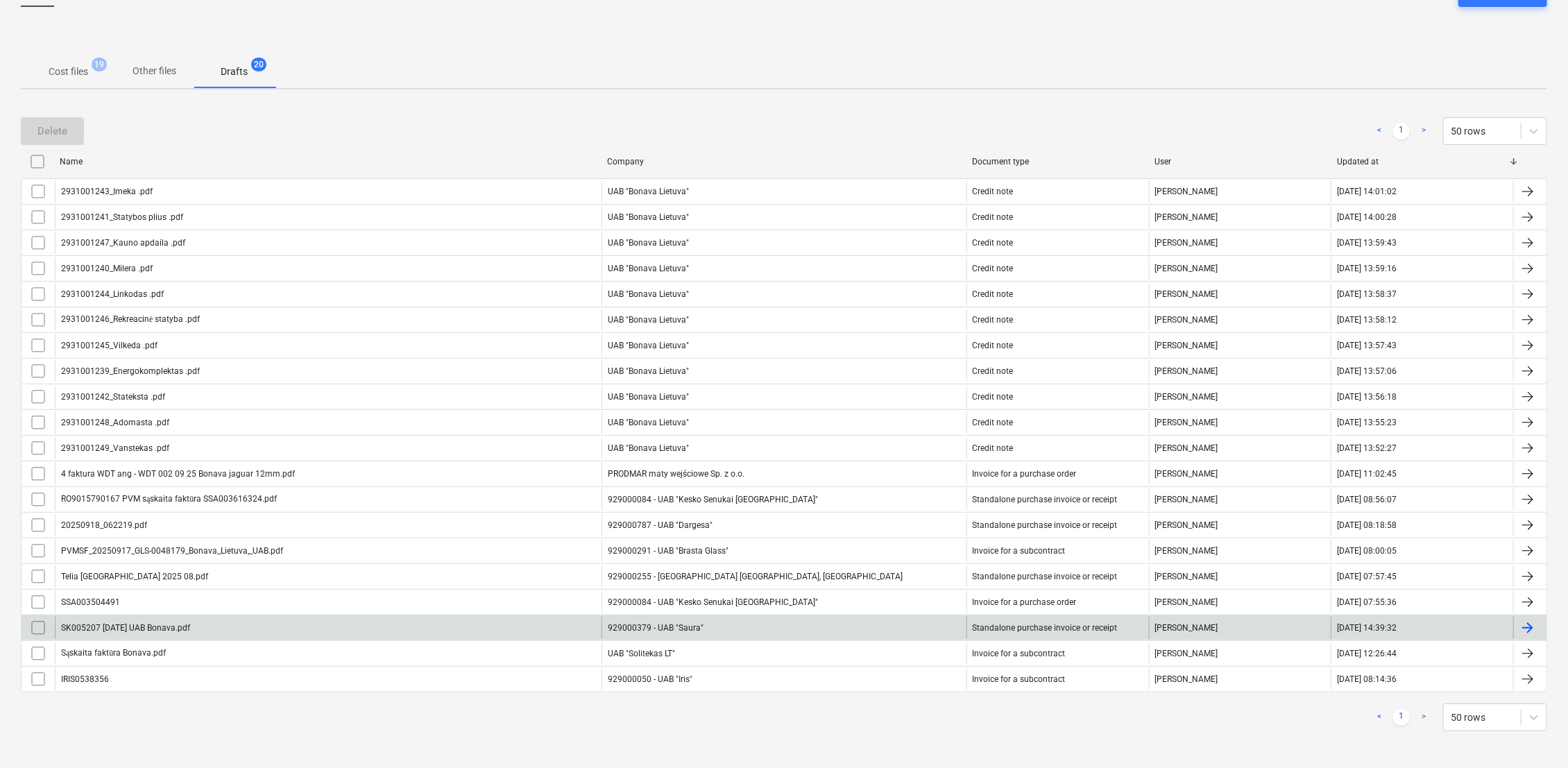
click at [1526, 627] on div at bounding box center [1527, 627] width 16 height 16
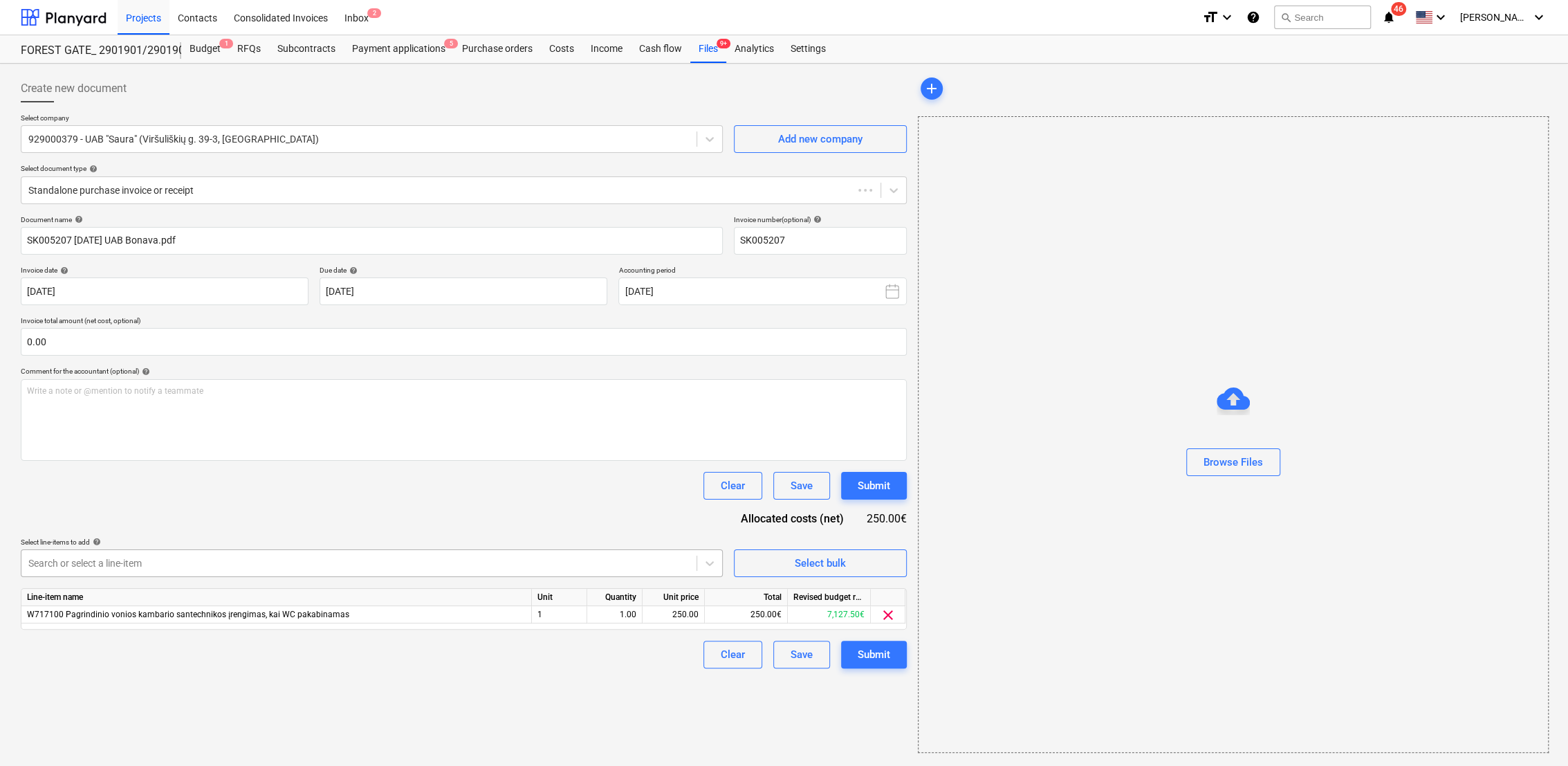
type input "SK005207"
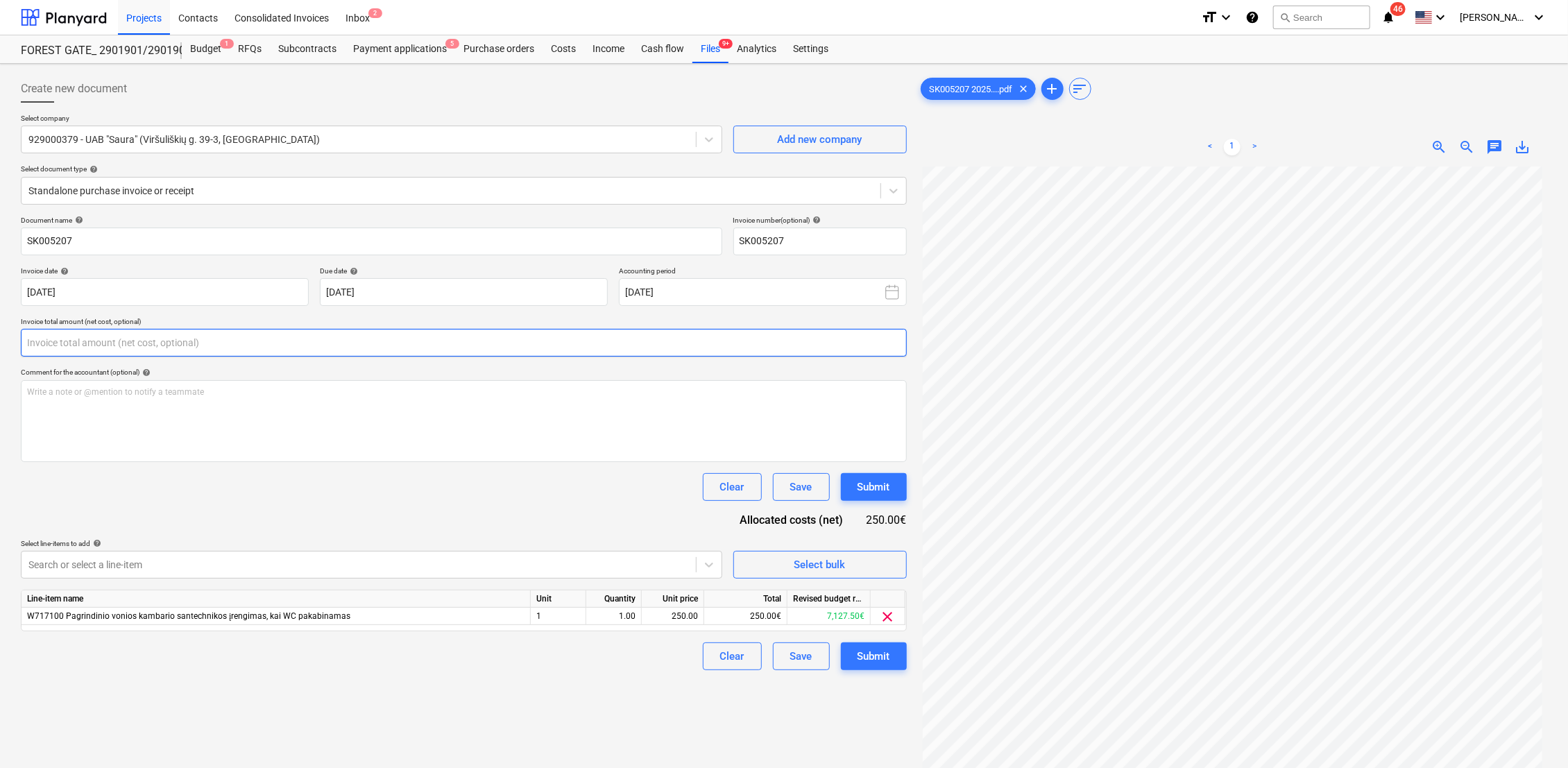
click at [66, 348] on input "text" at bounding box center [464, 343] width 886 height 28
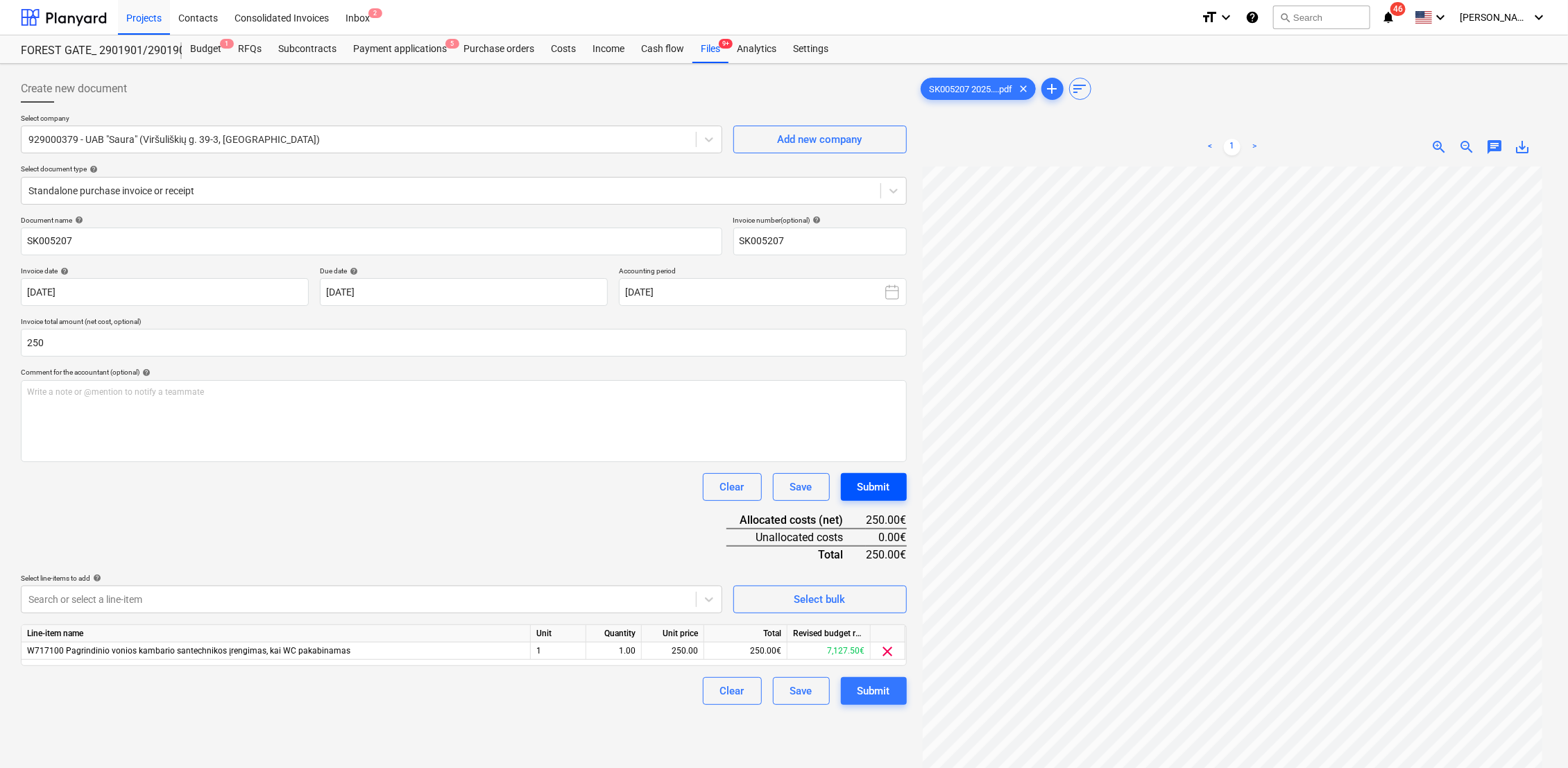
type input "250.00"
click at [861, 489] on div "Submit" at bounding box center [874, 487] width 33 height 18
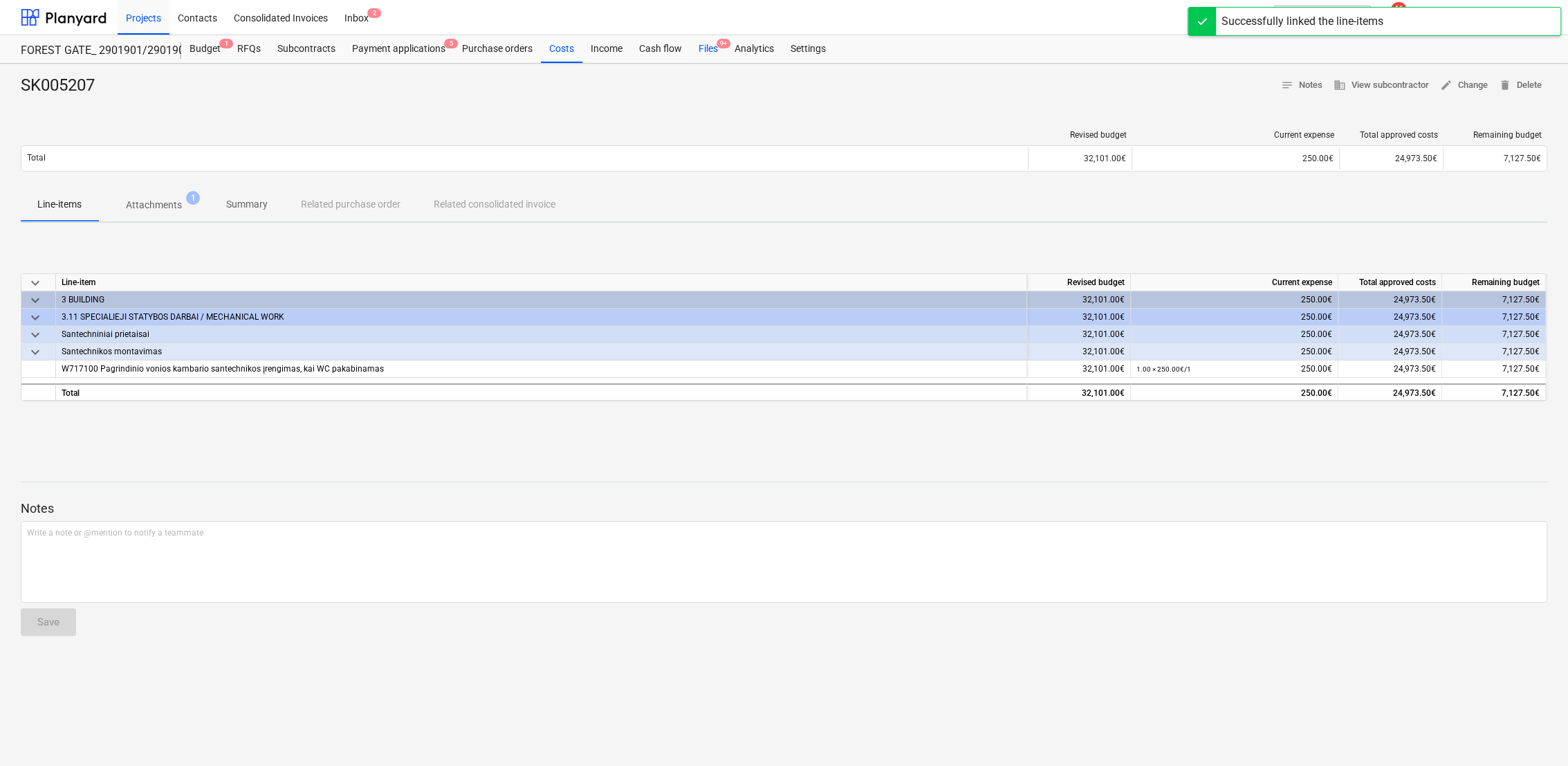
click at [706, 52] on div "Files 9+" at bounding box center [707, 49] width 36 height 28
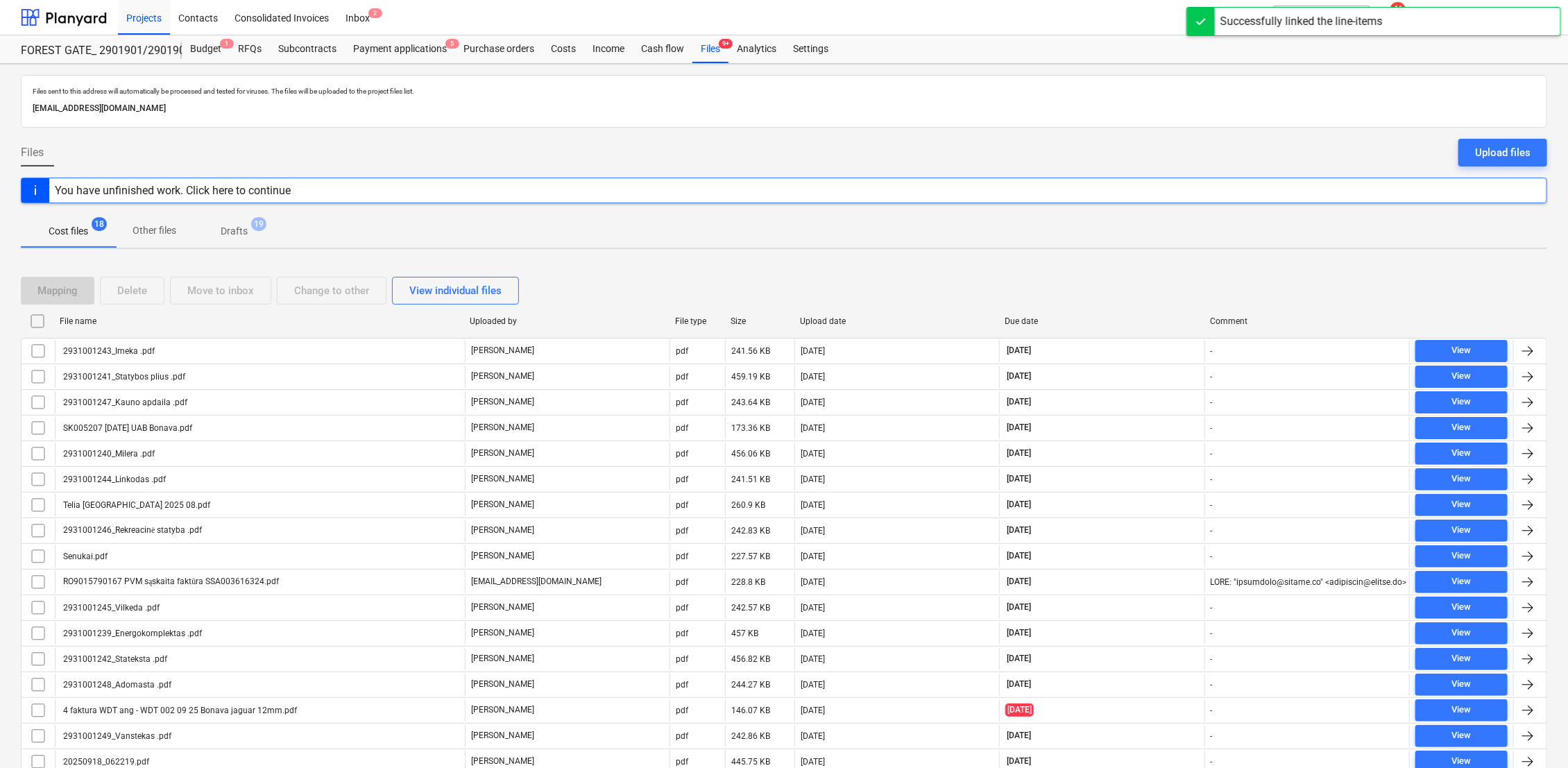
click at [239, 236] on span "Drafts 19" at bounding box center [234, 231] width 83 height 25
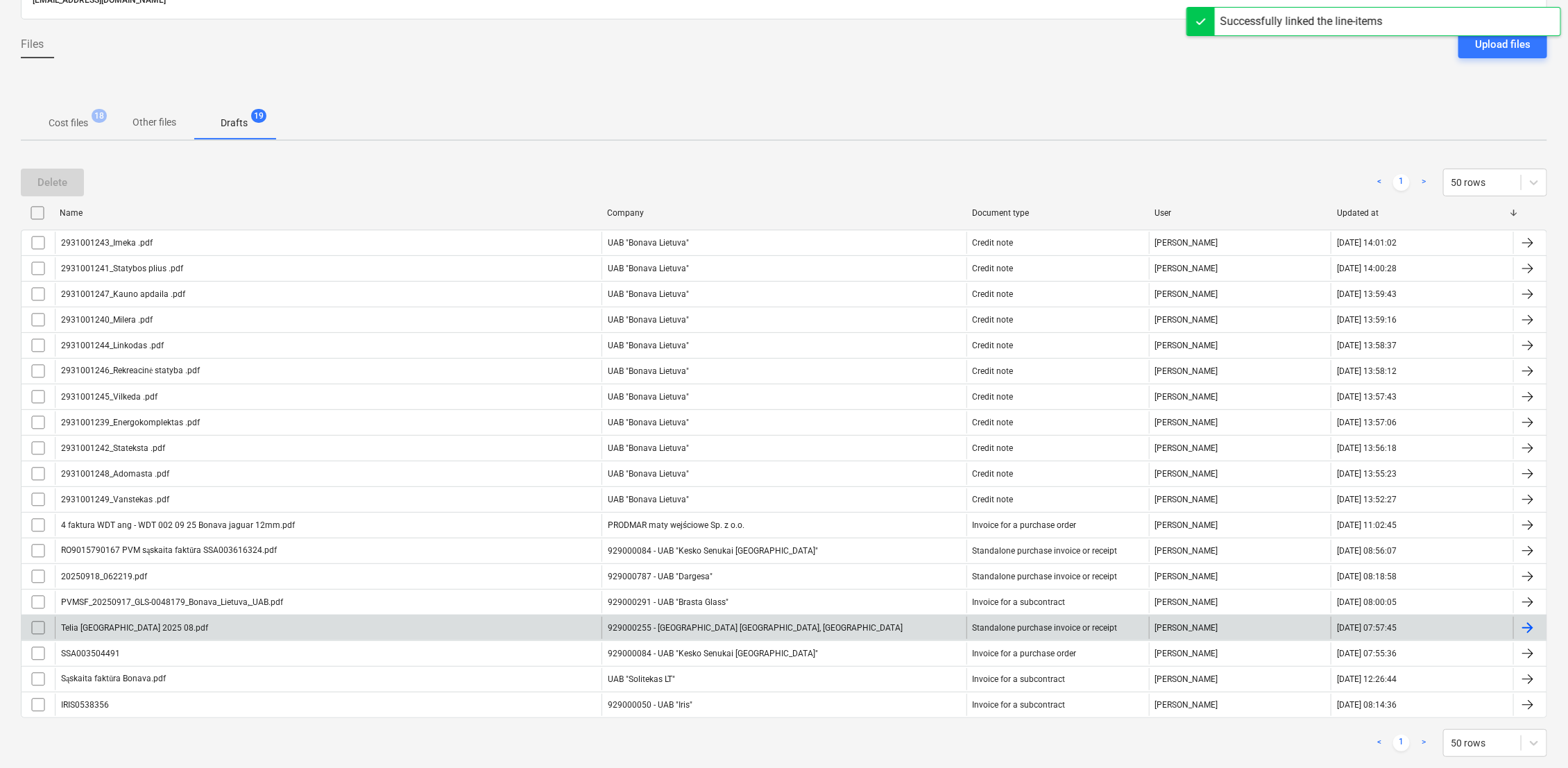
scroll to position [133, 0]
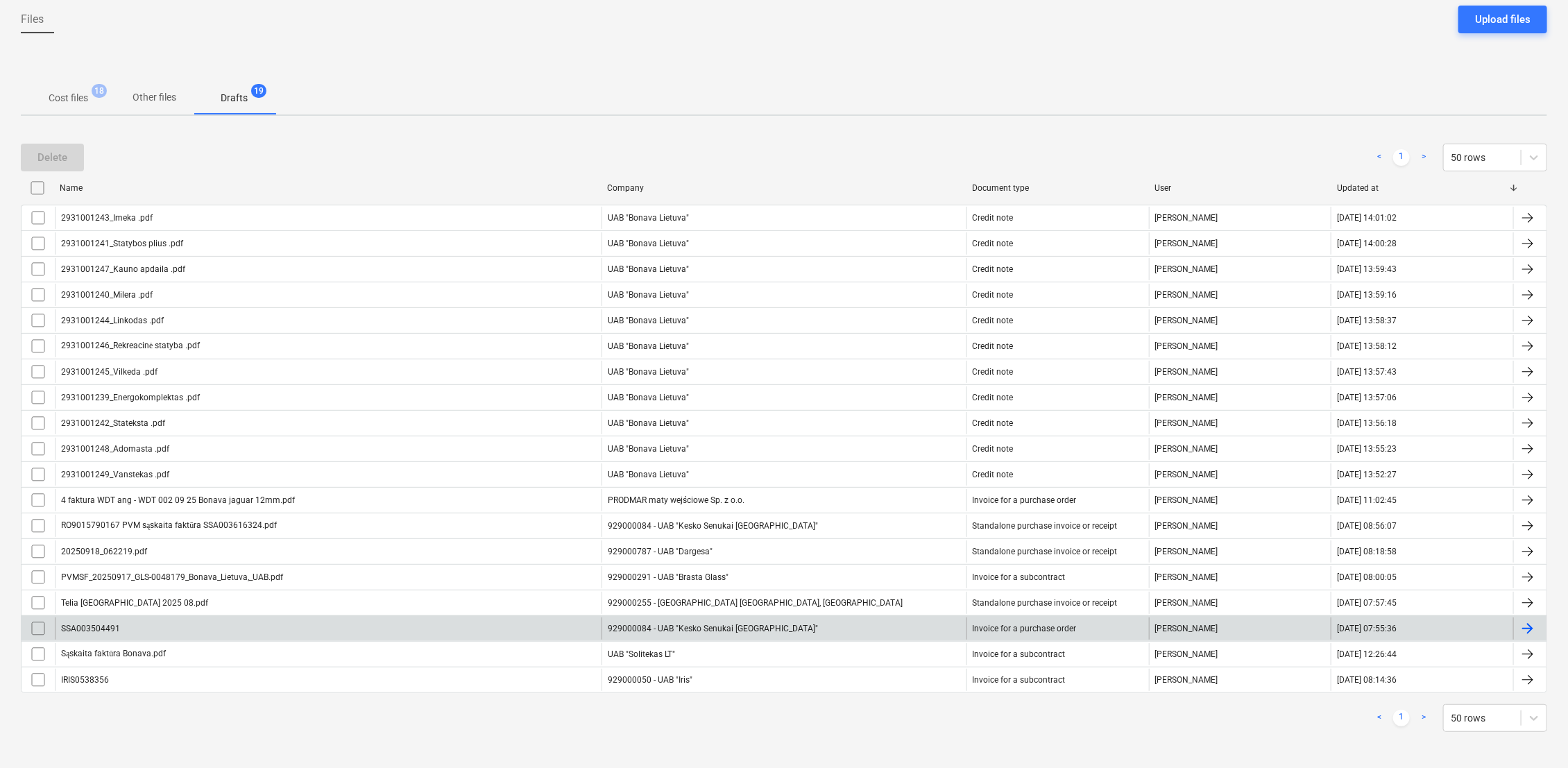
click at [1539, 622] on div at bounding box center [1529, 627] width 34 height 22
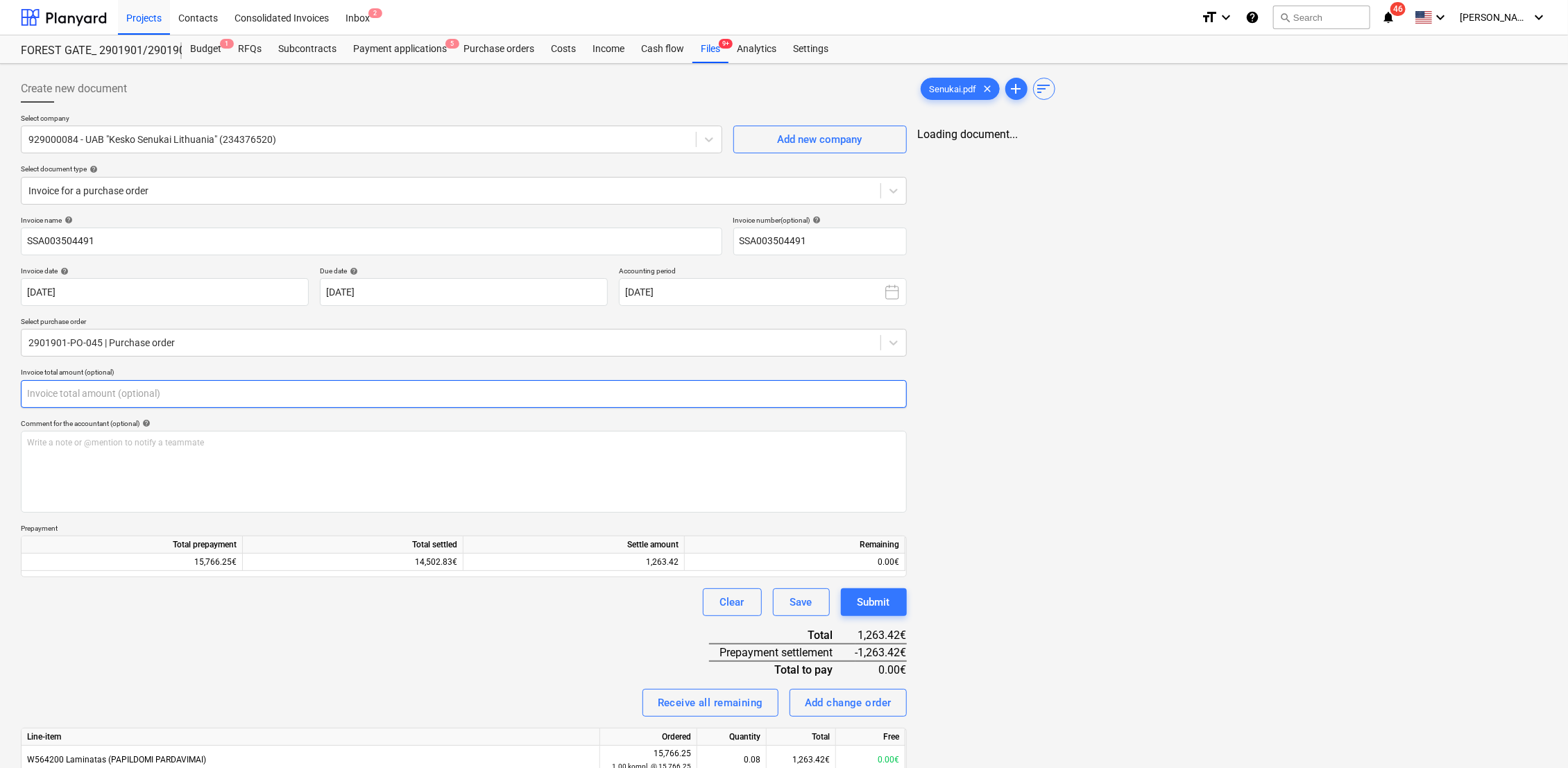
click at [76, 395] on input "text" at bounding box center [464, 394] width 886 height 28
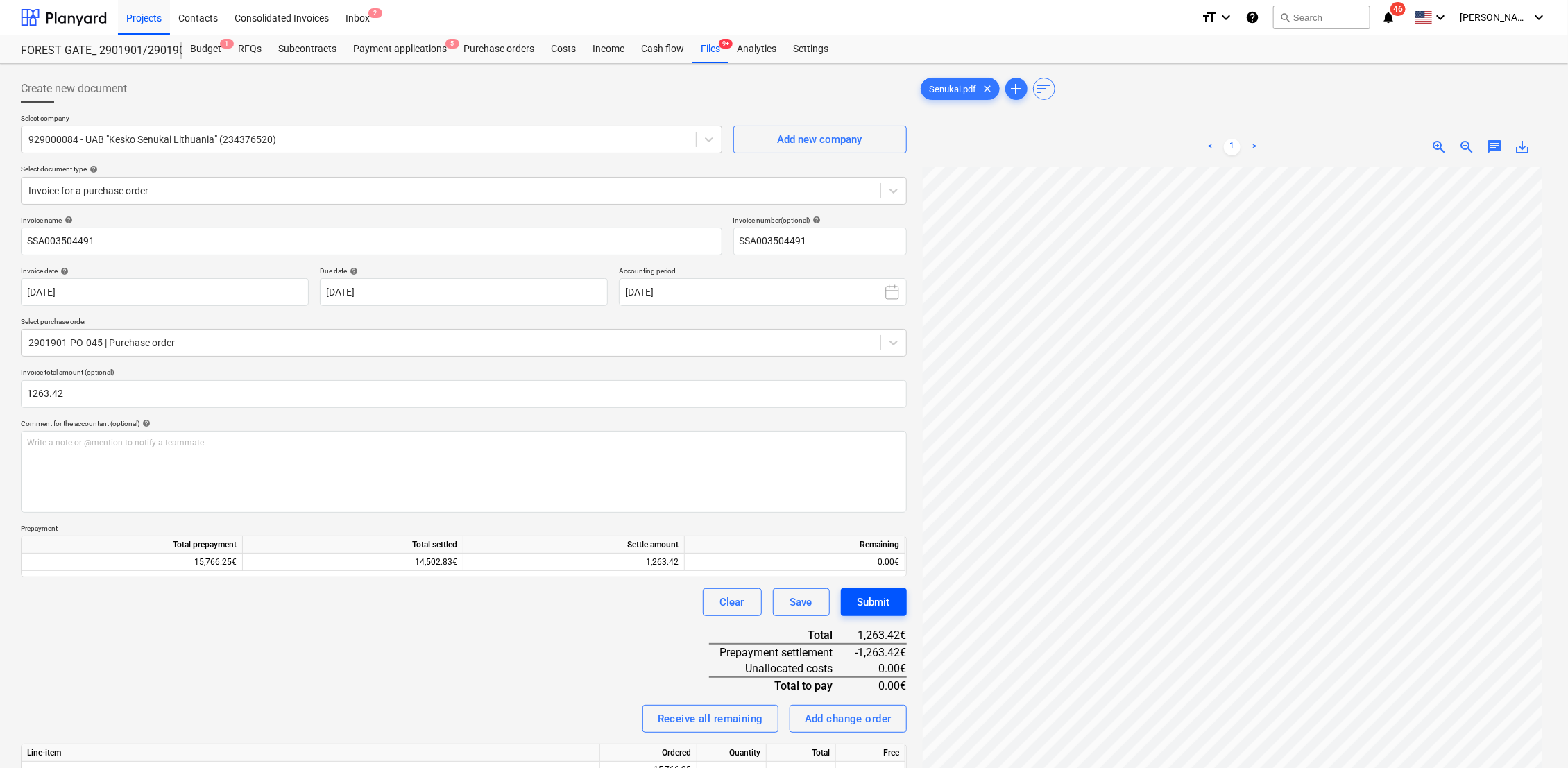
type input "1,263.42"
click at [867, 596] on div "Submit" at bounding box center [874, 602] width 33 height 18
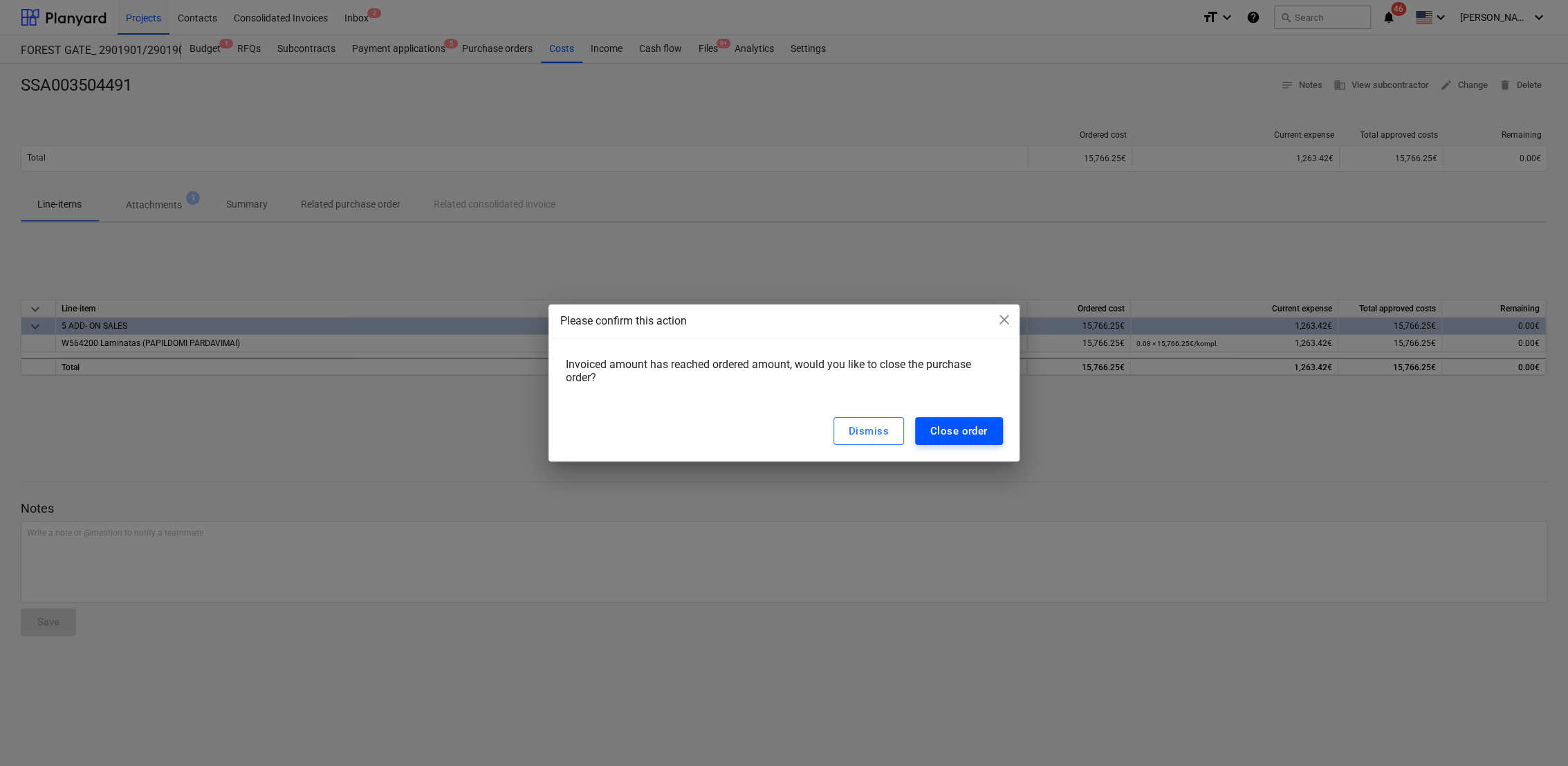
click at [961, 436] on div "Close order" at bounding box center [959, 431] width 58 height 18
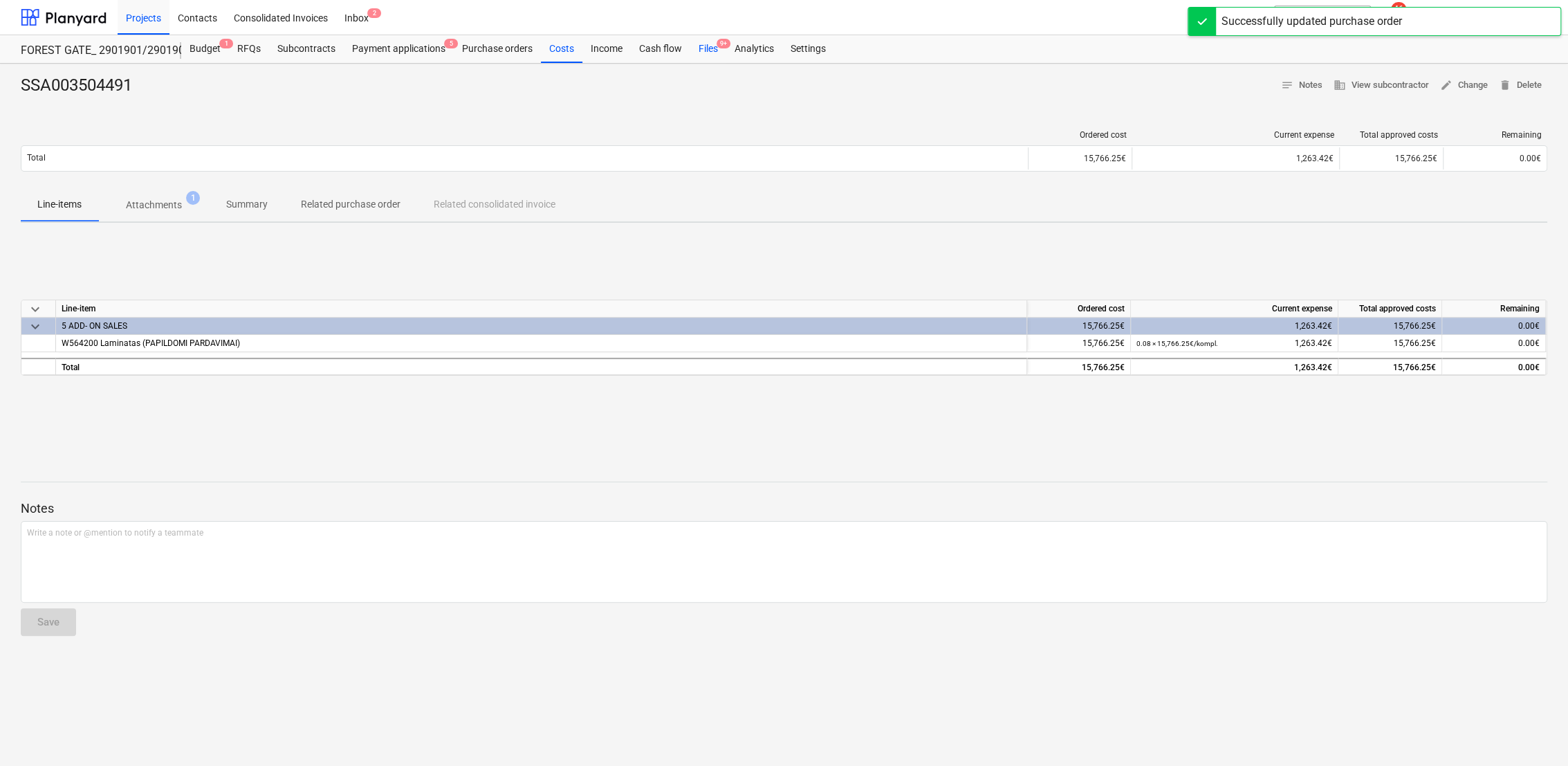
click at [709, 47] on div "Files 9+" at bounding box center [707, 49] width 36 height 28
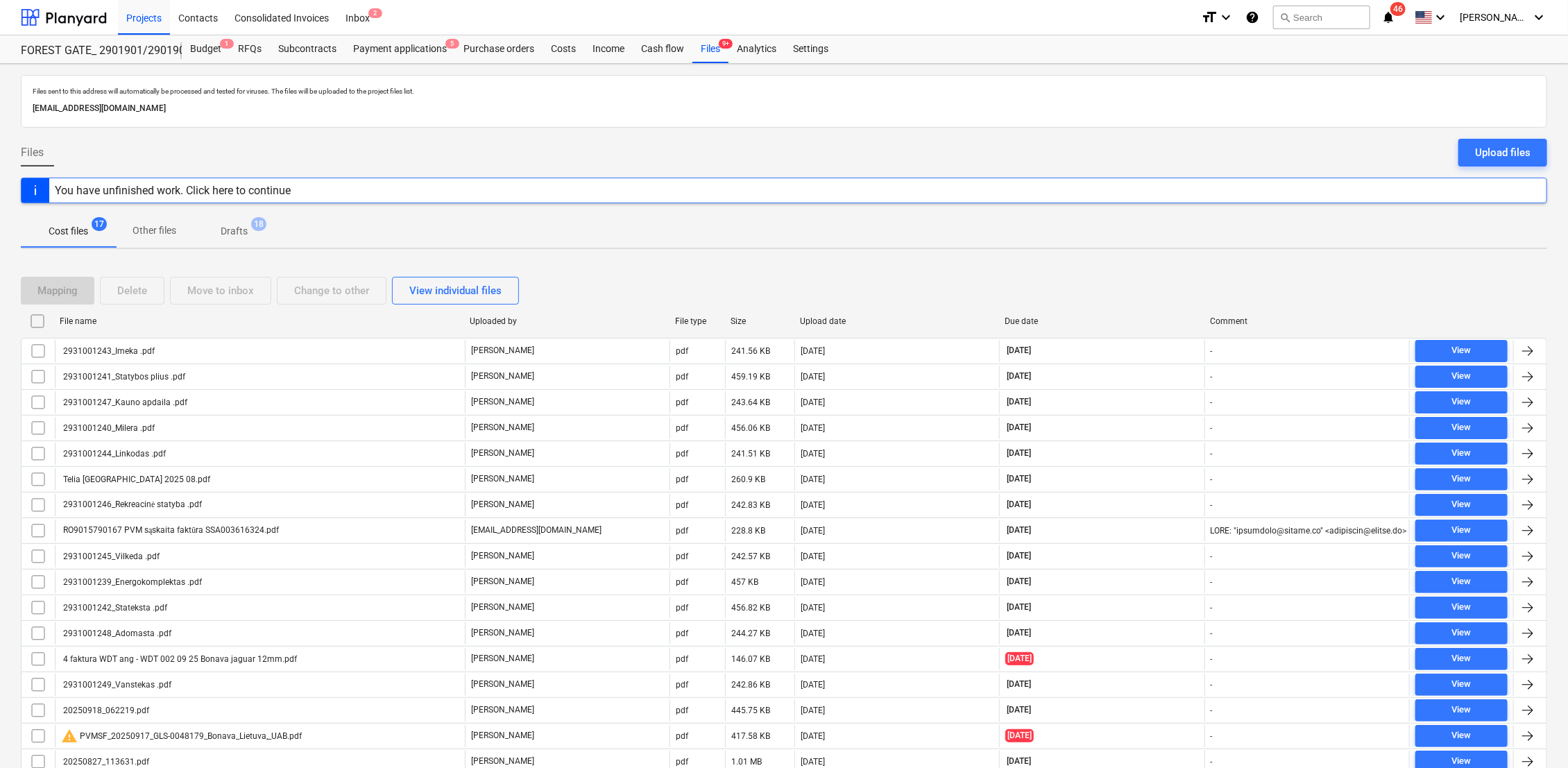
click at [251, 232] on span "Drafts 18" at bounding box center [234, 231] width 49 height 14
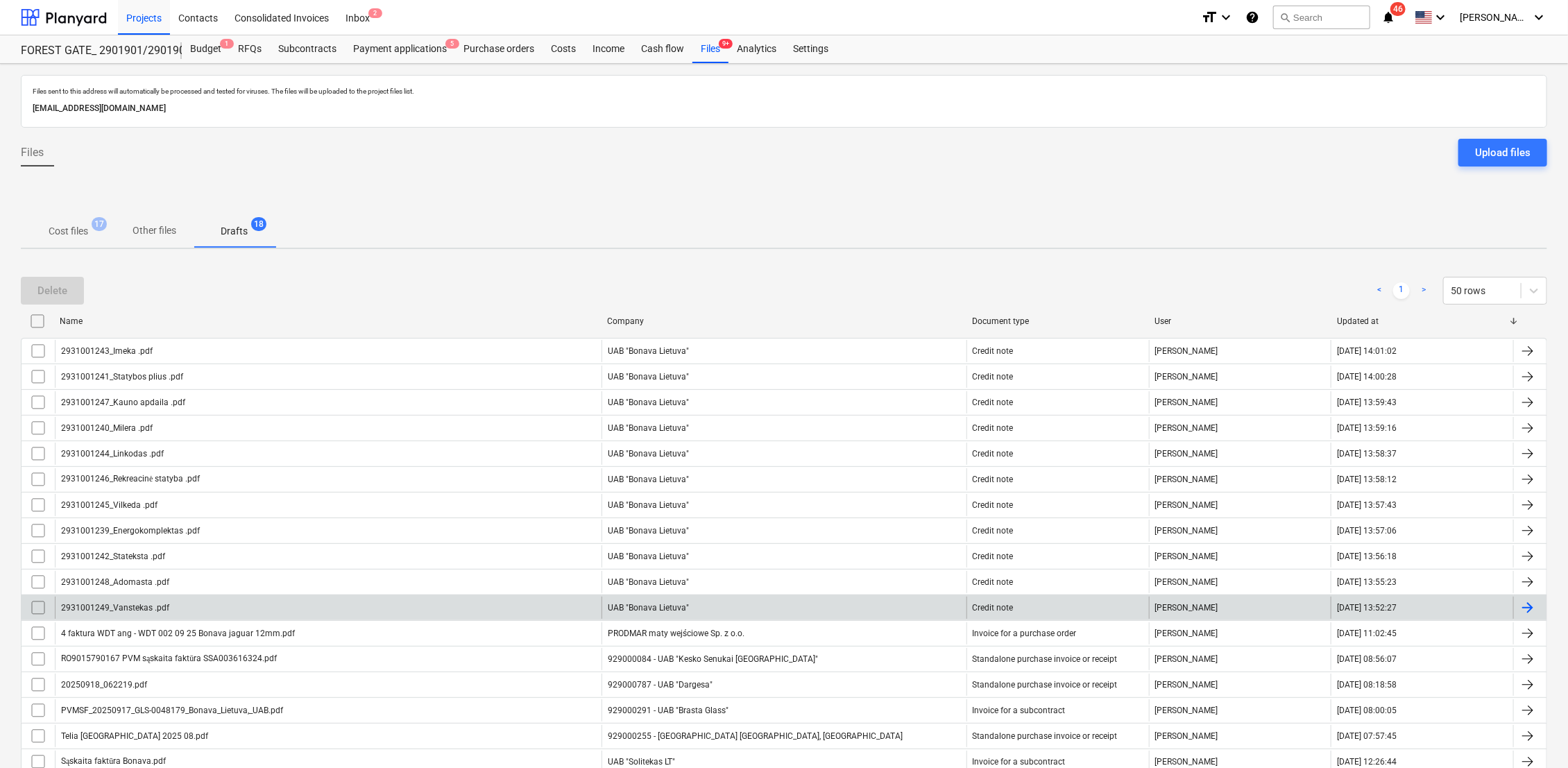
scroll to position [108, 0]
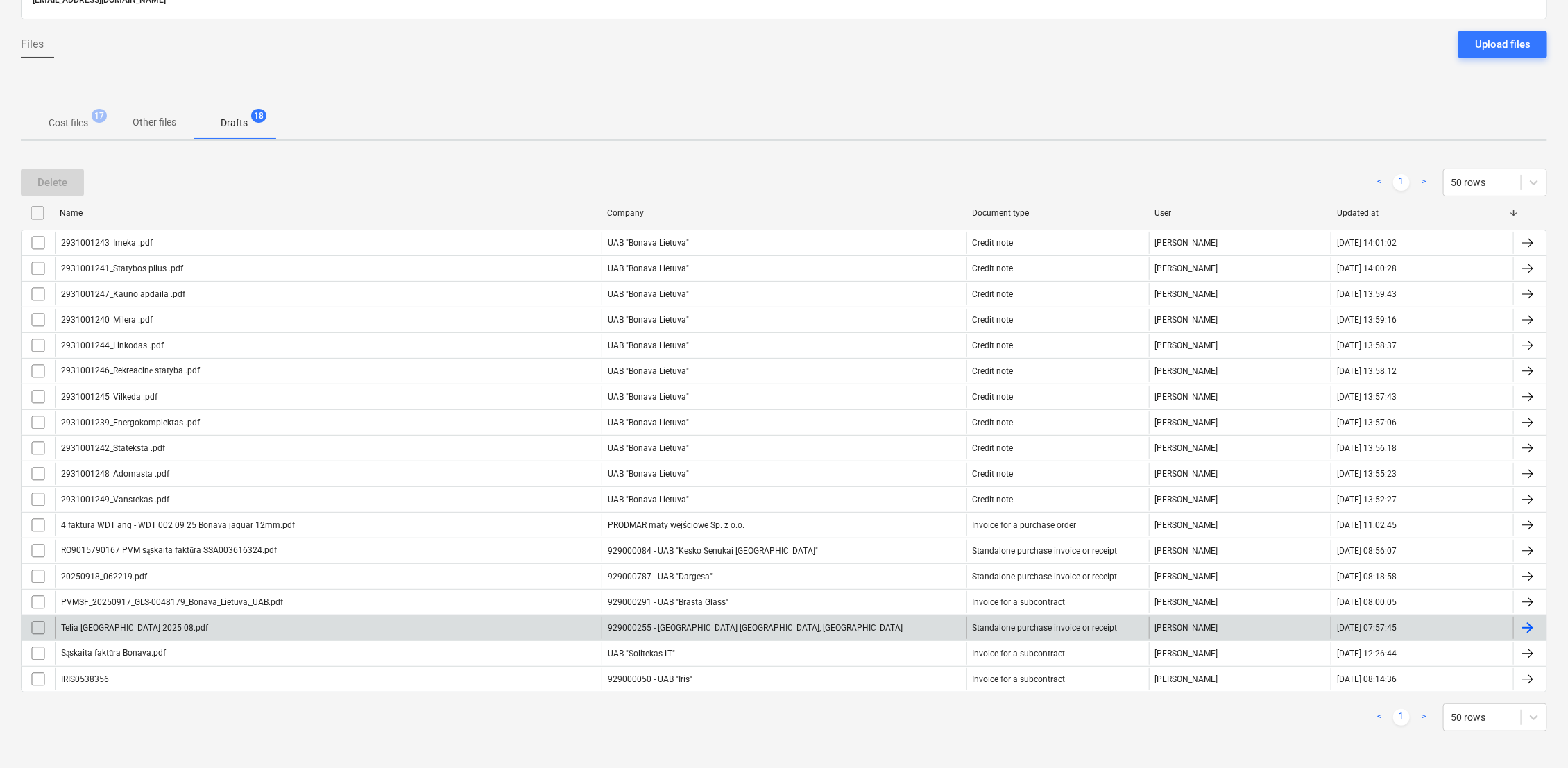
click at [1526, 627] on div at bounding box center [1527, 627] width 16 height 16
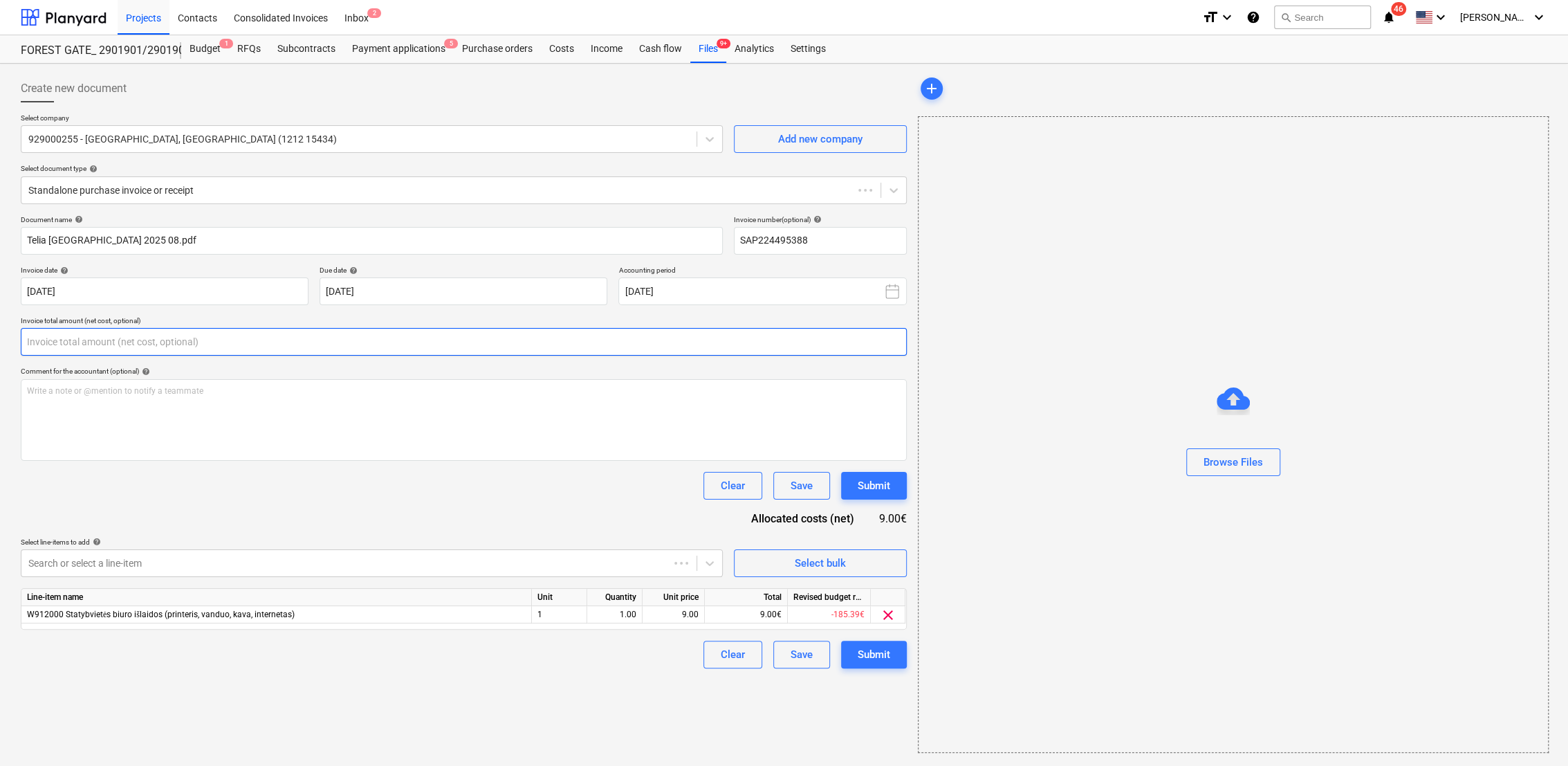
click at [161, 345] on input "text" at bounding box center [463, 342] width 886 height 28
type input "SAP224495388"
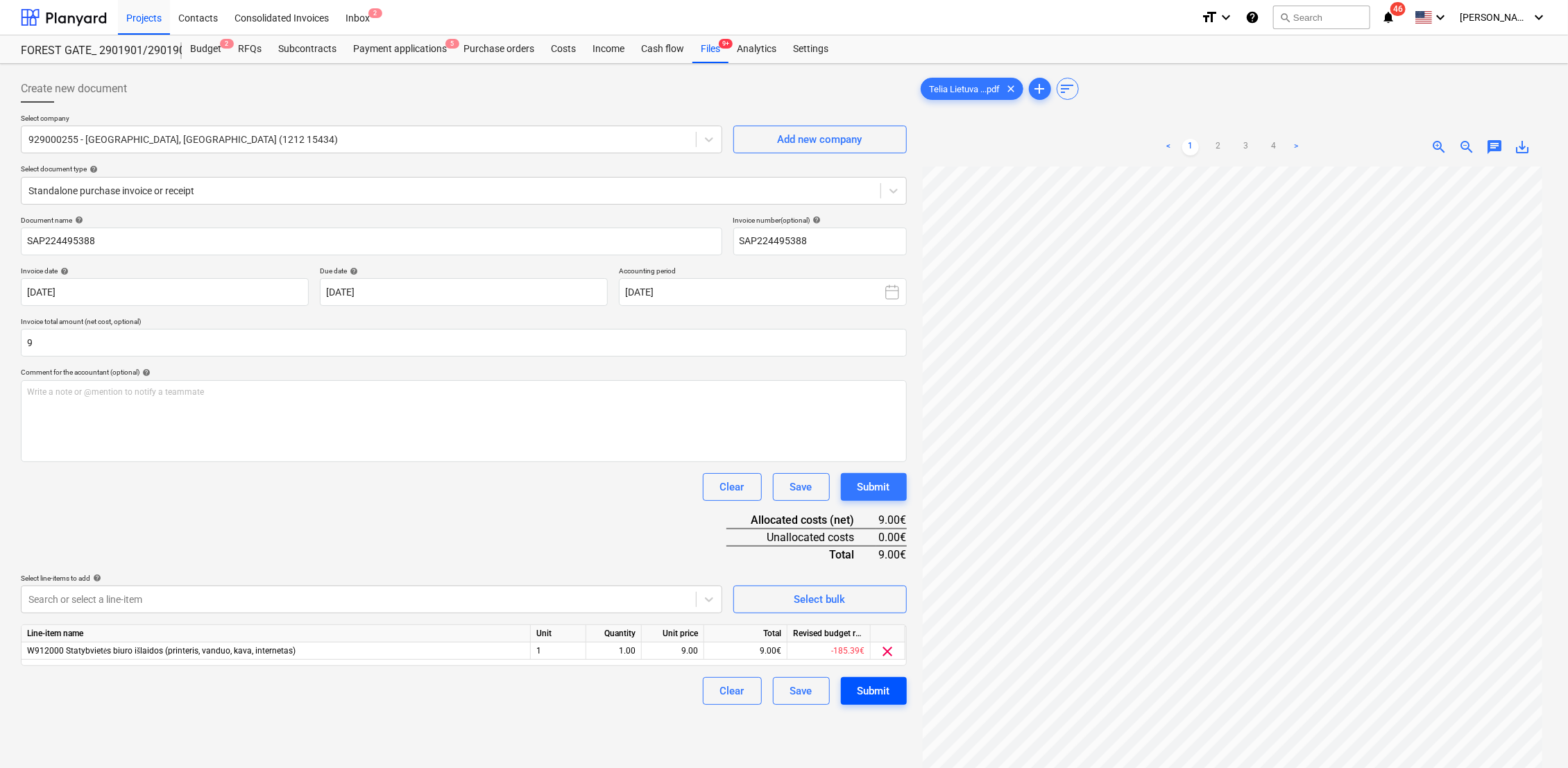
type input "9.00"
click at [872, 696] on div "Submit" at bounding box center [874, 690] width 33 height 18
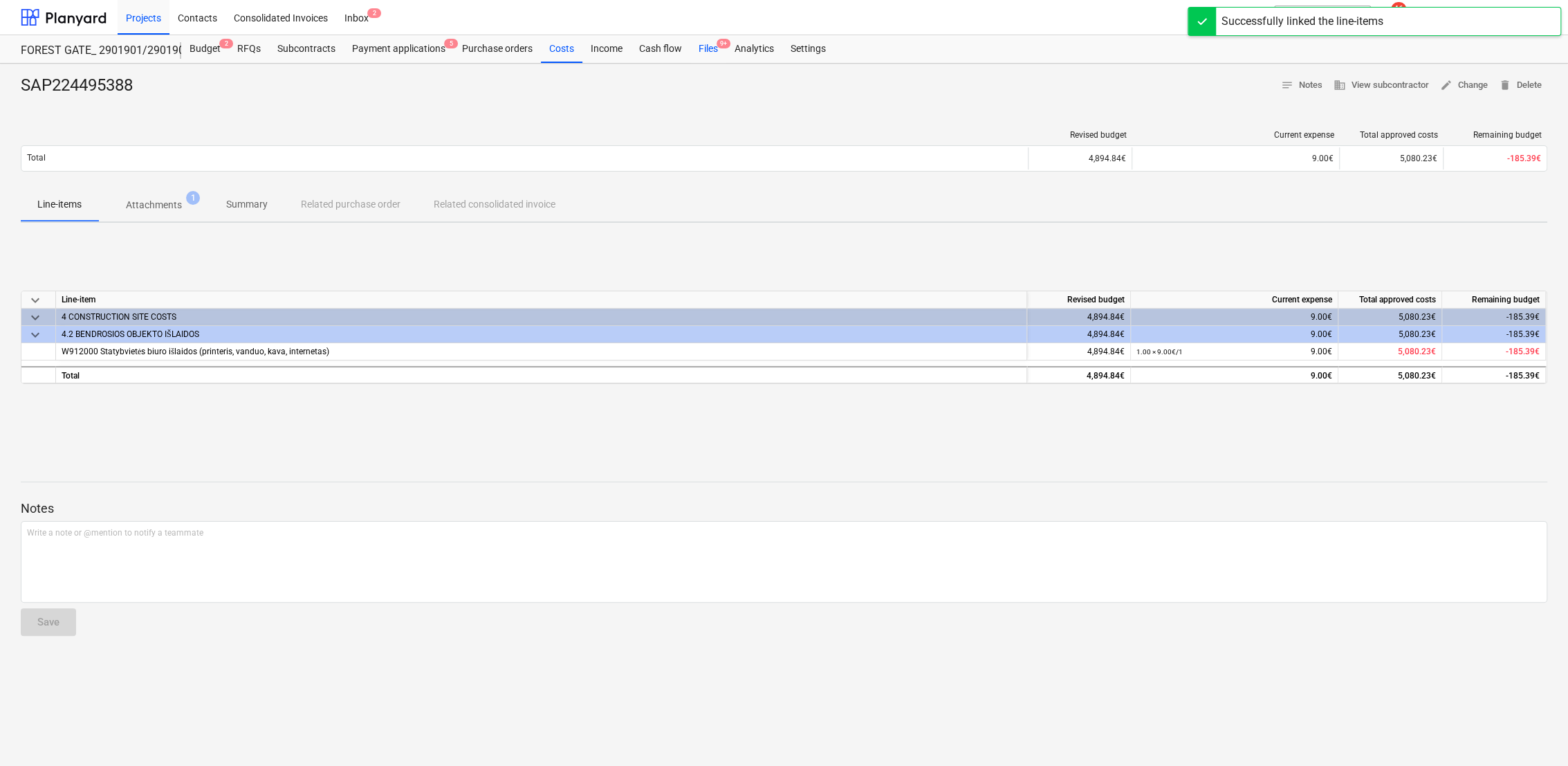
click at [702, 47] on div "Files 9+" at bounding box center [707, 49] width 36 height 28
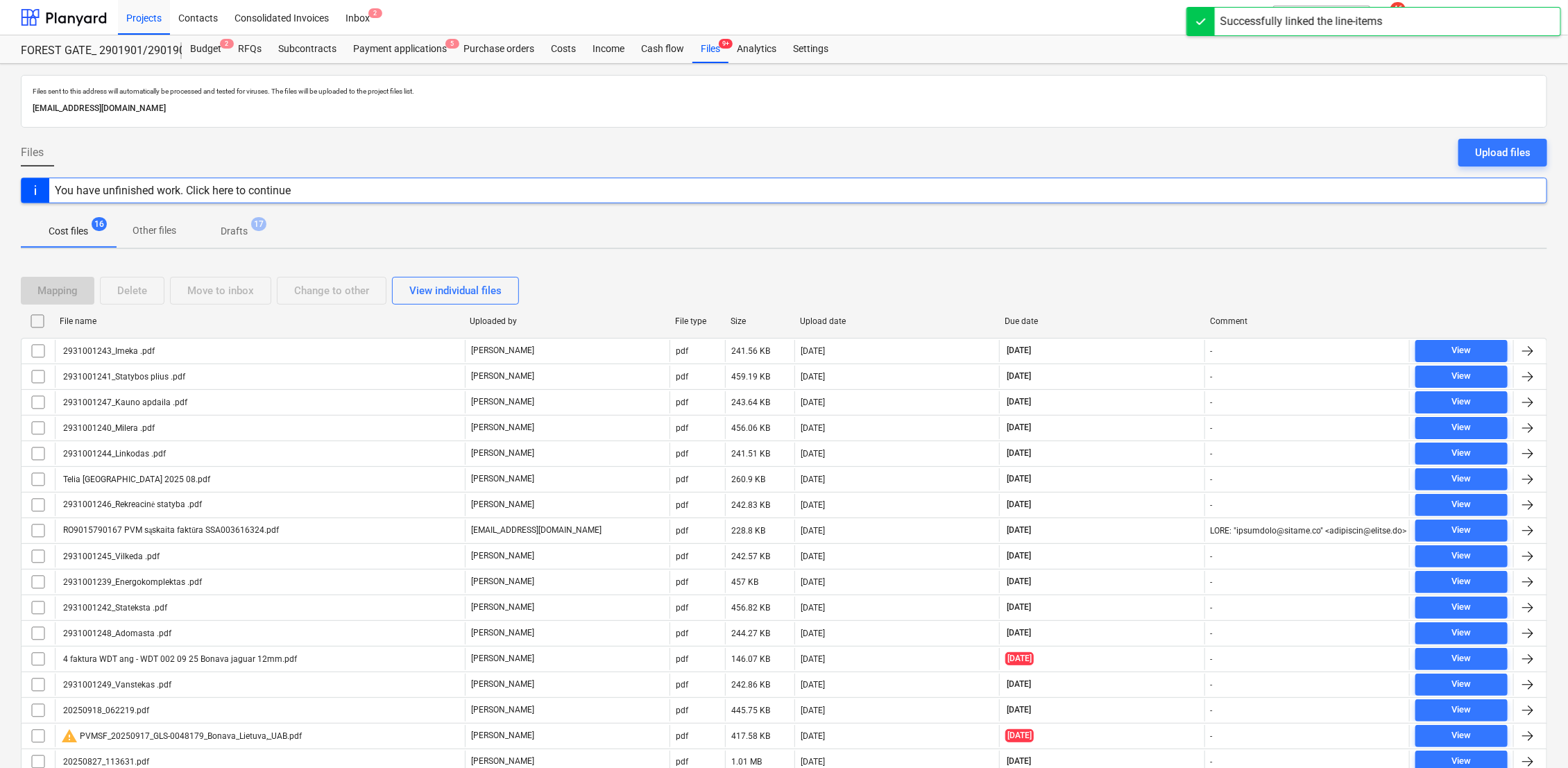
click at [225, 234] on p "Drafts" at bounding box center [234, 231] width 27 height 14
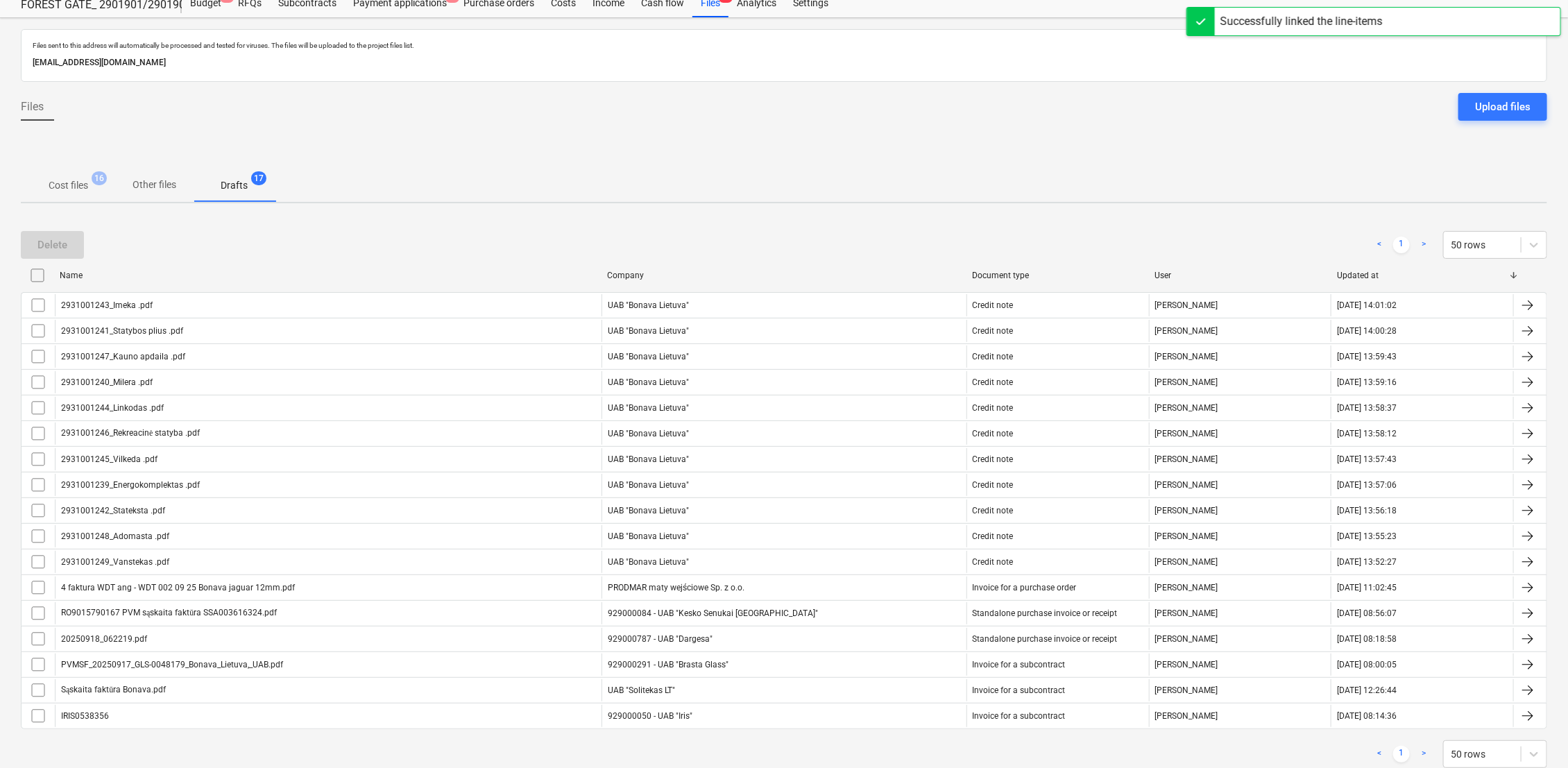
scroll to position [83, 0]
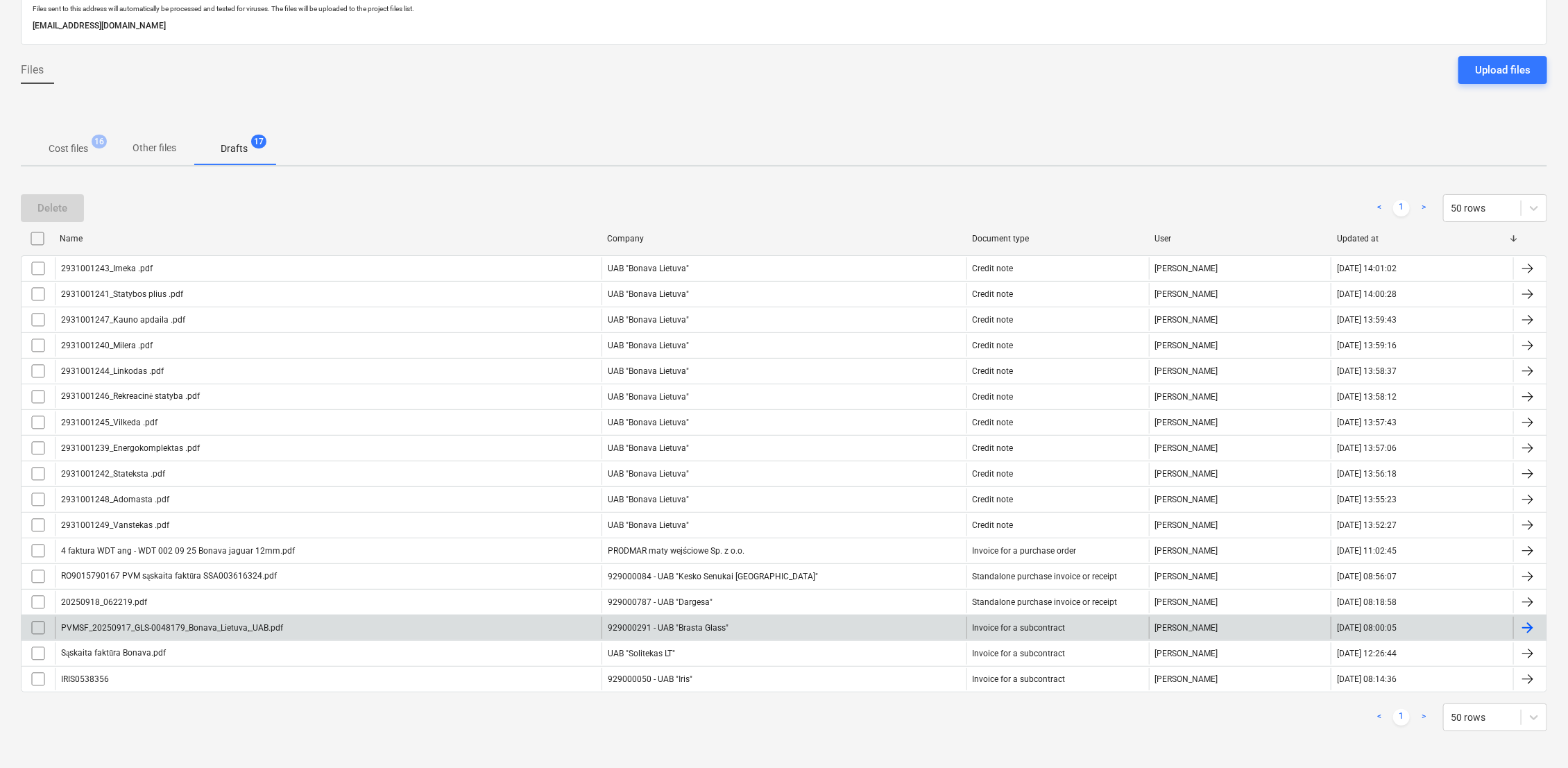
click at [1531, 622] on div at bounding box center [1527, 627] width 16 height 16
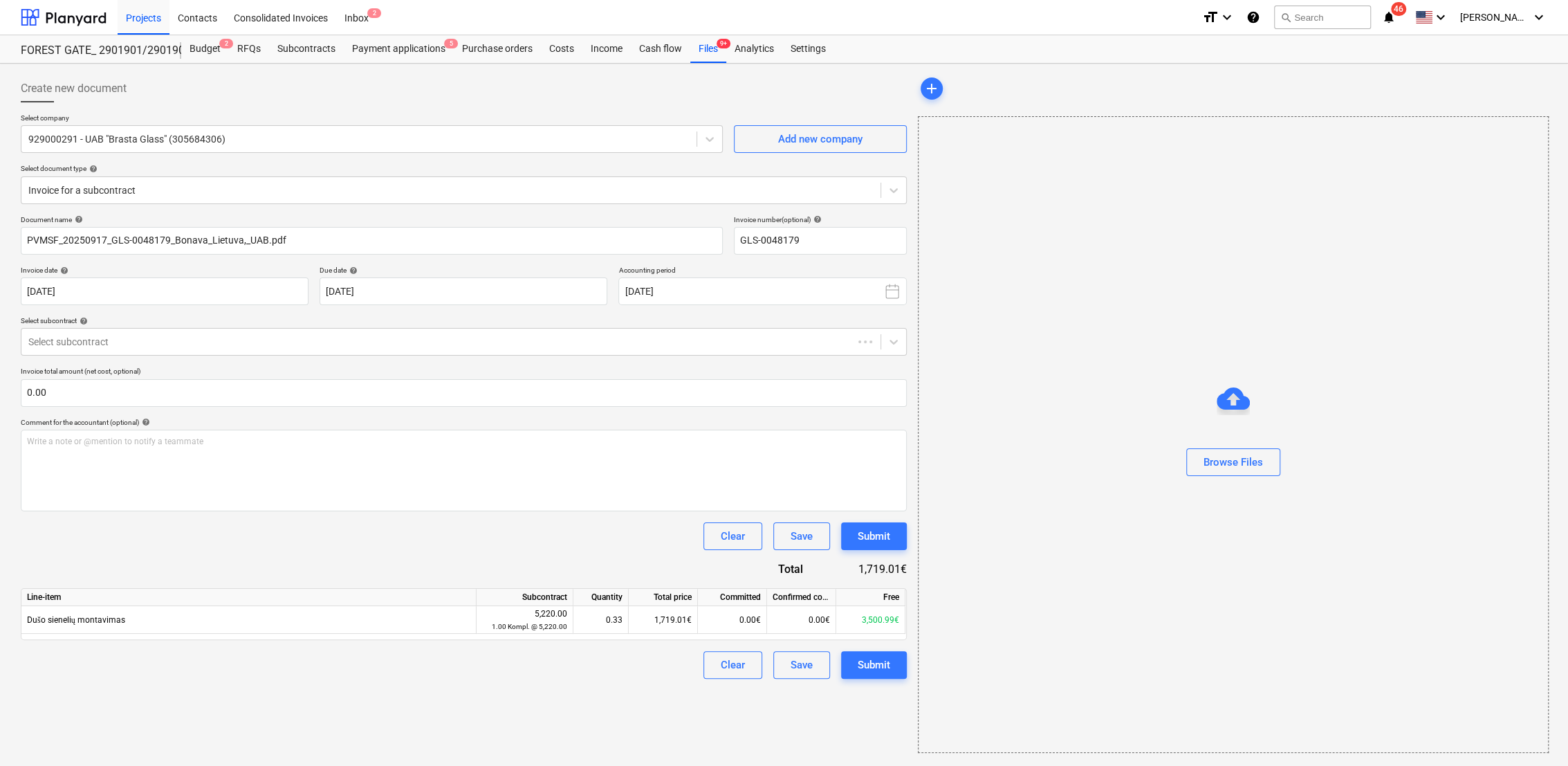
type input "GLS-0048179"
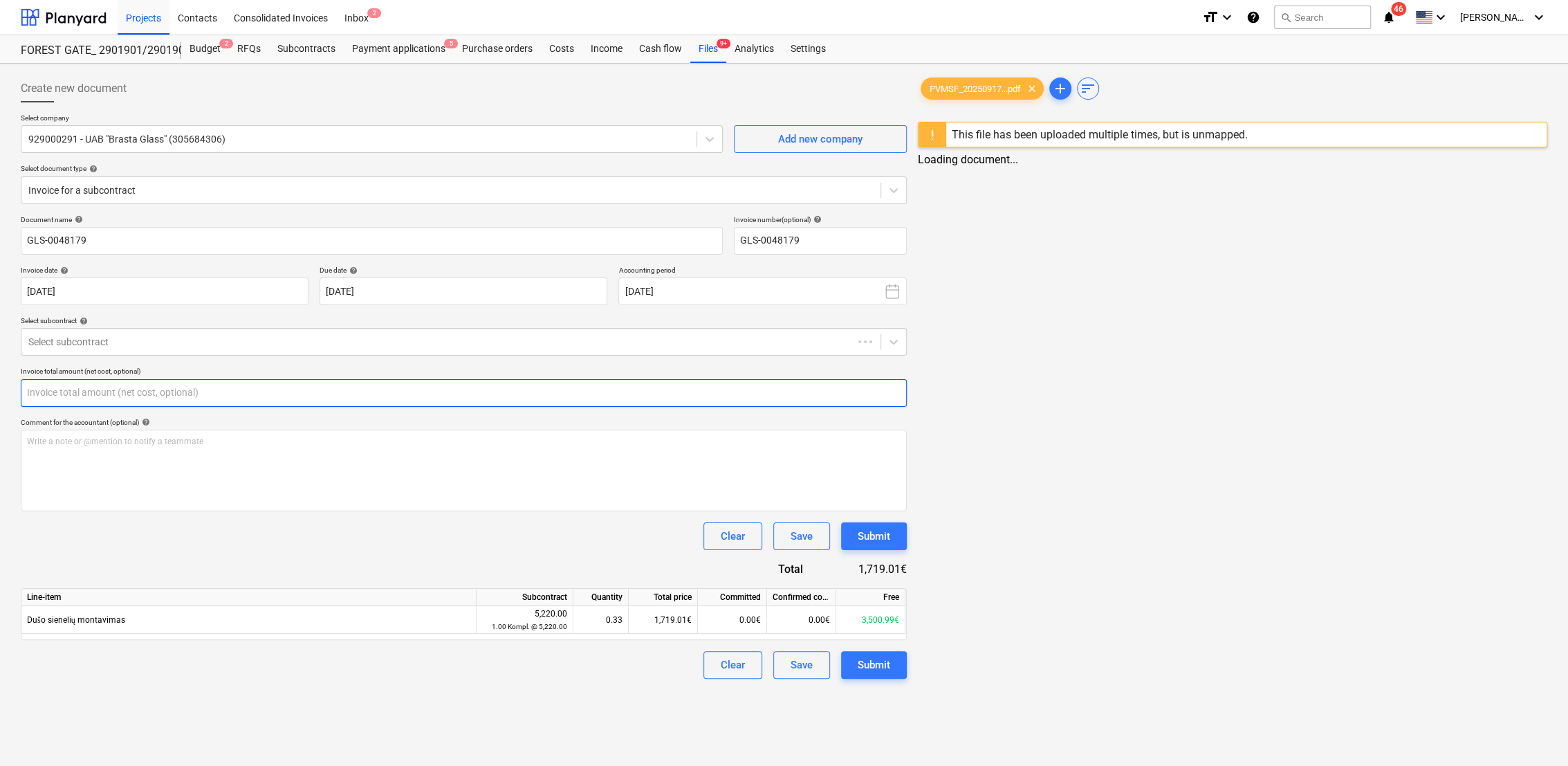
click at [116, 393] on input "text" at bounding box center [463, 393] width 886 height 28
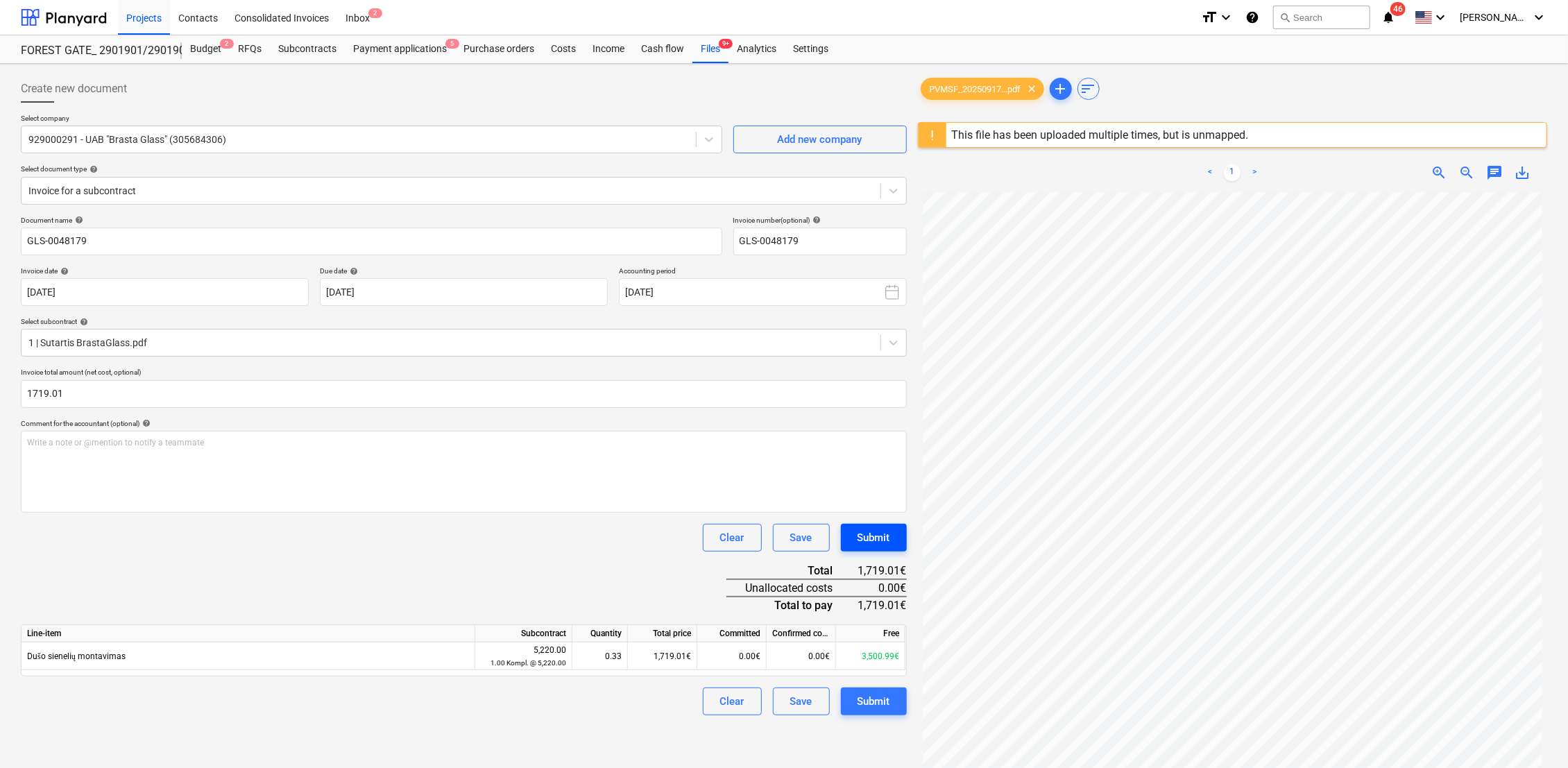
type input "1,719.01"
click at [867, 532] on div "Submit" at bounding box center [874, 537] width 33 height 18
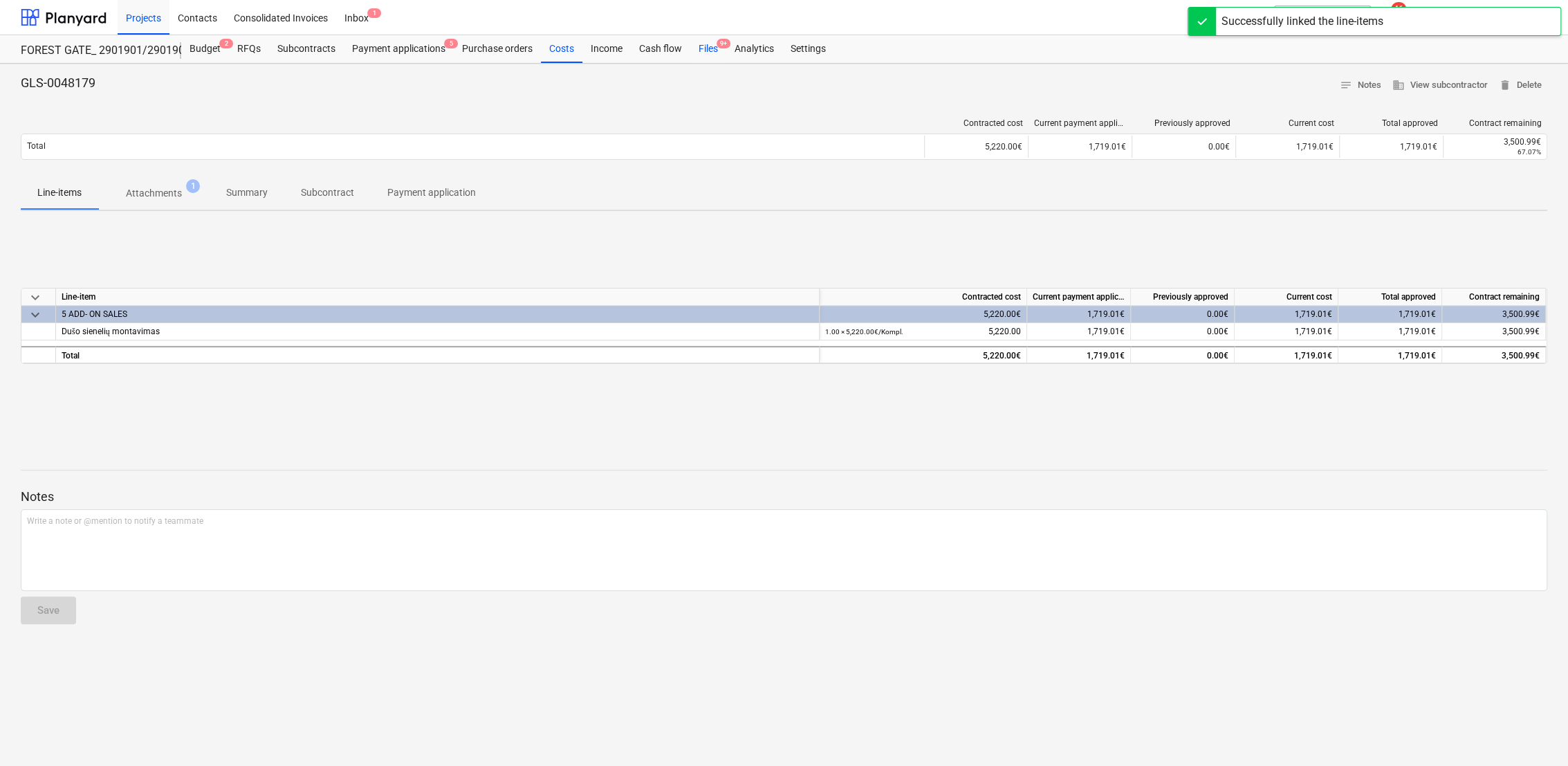
click at [707, 46] on div "Files 9+" at bounding box center [707, 49] width 36 height 28
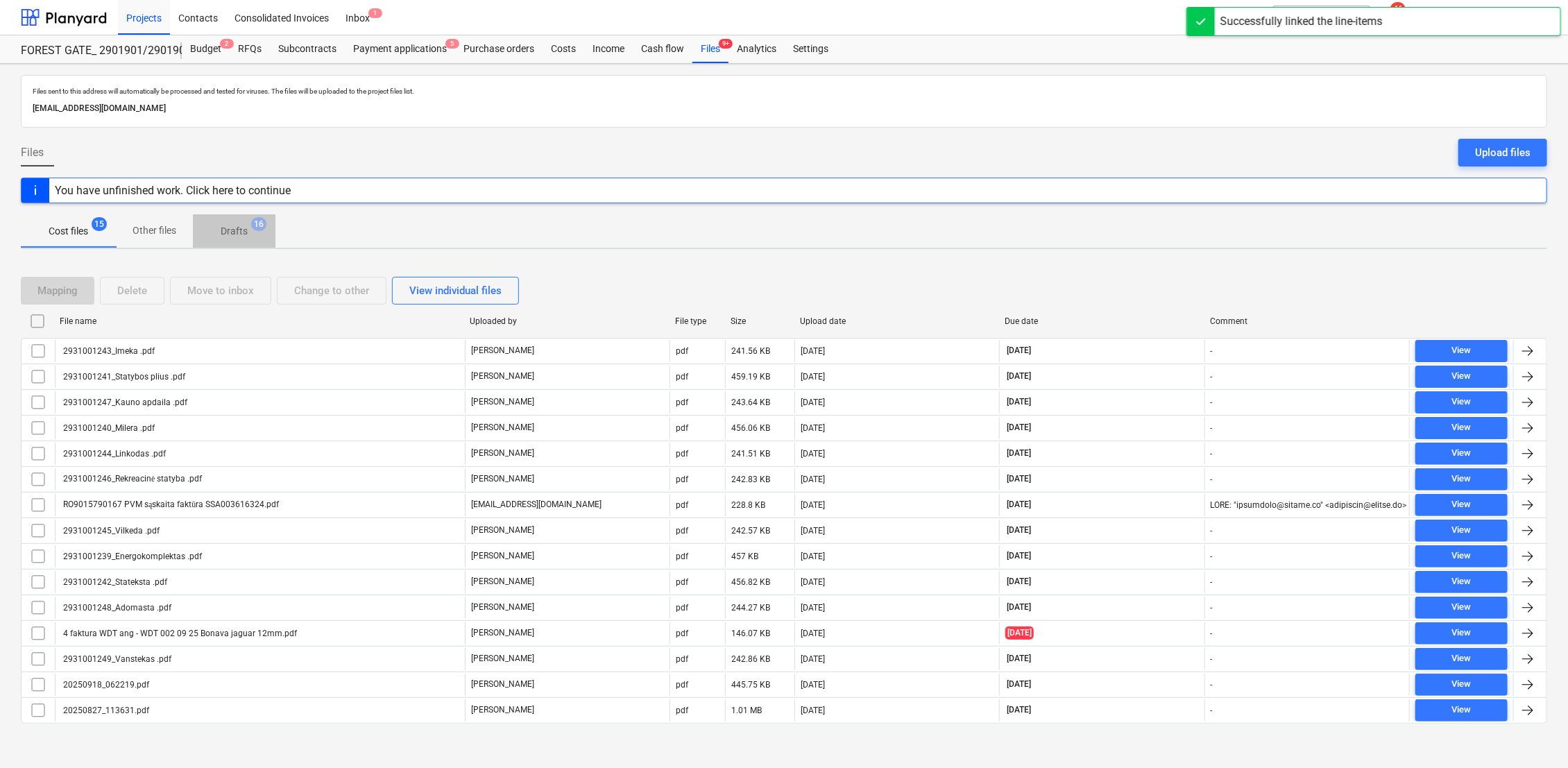
click at [217, 230] on span "Drafts 16" at bounding box center [234, 231] width 49 height 14
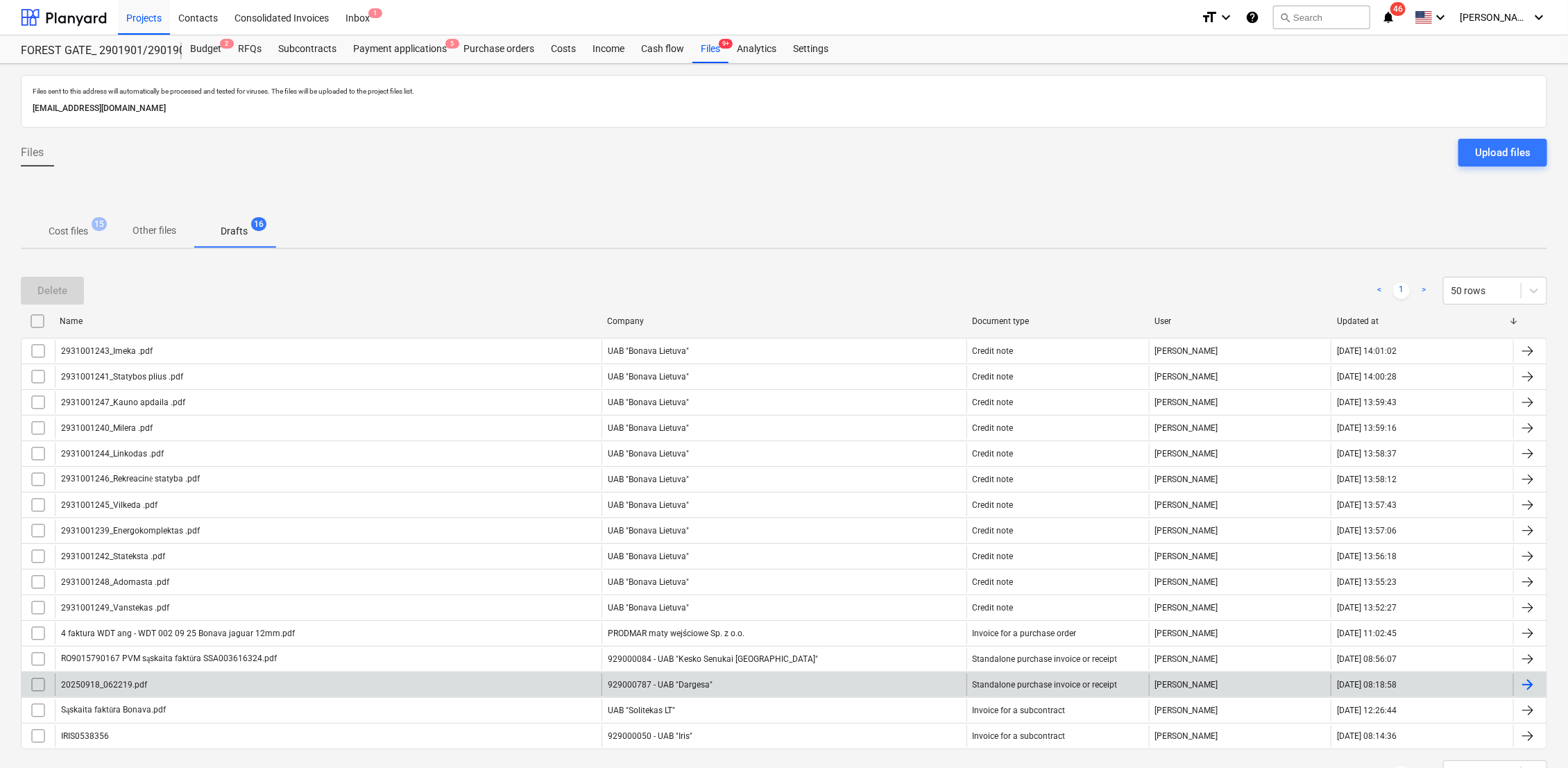
click at [1522, 678] on div at bounding box center [1527, 684] width 16 height 16
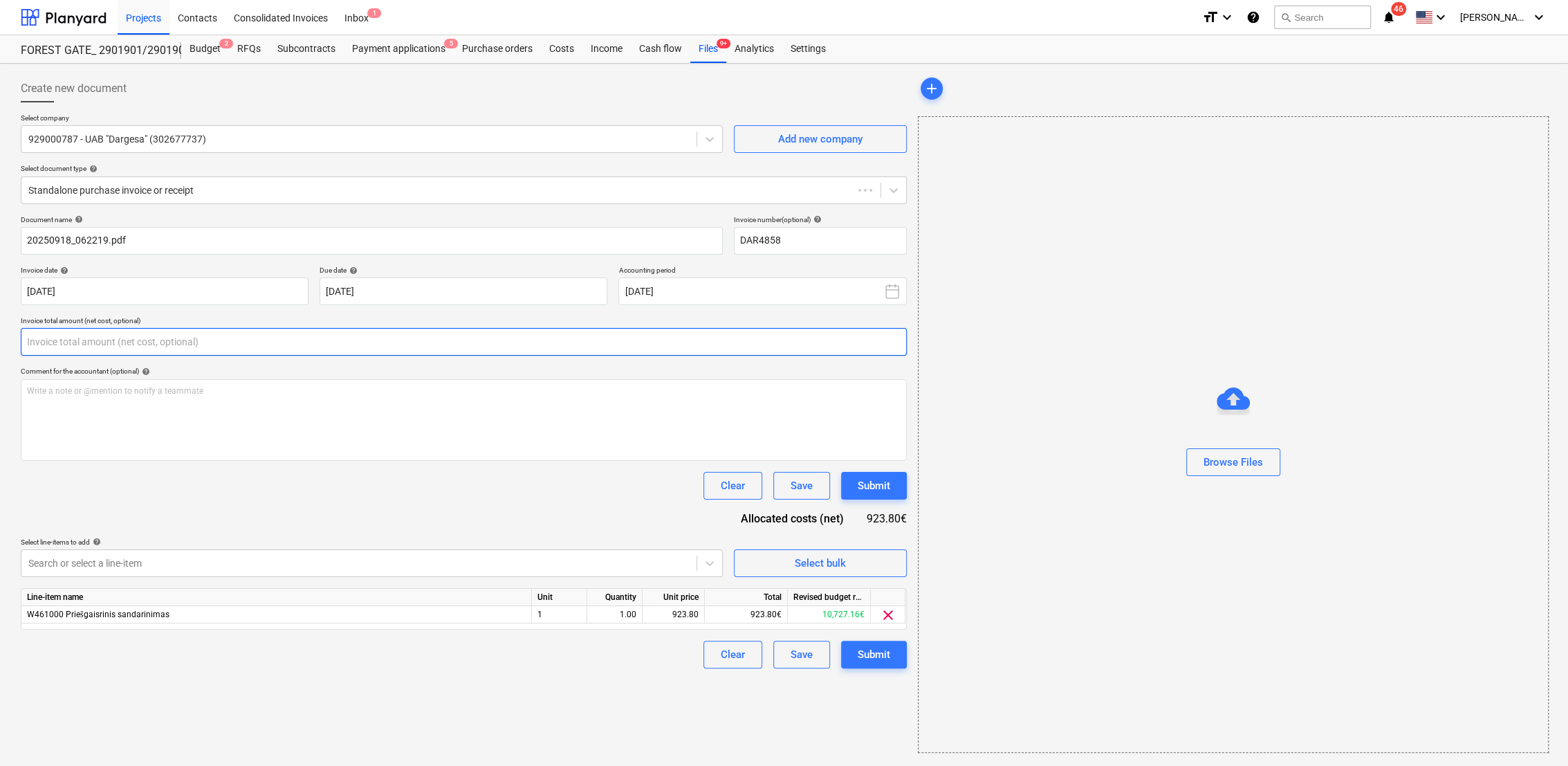
click at [142, 349] on input "text" at bounding box center [463, 342] width 886 height 28
type input "DAR4858"
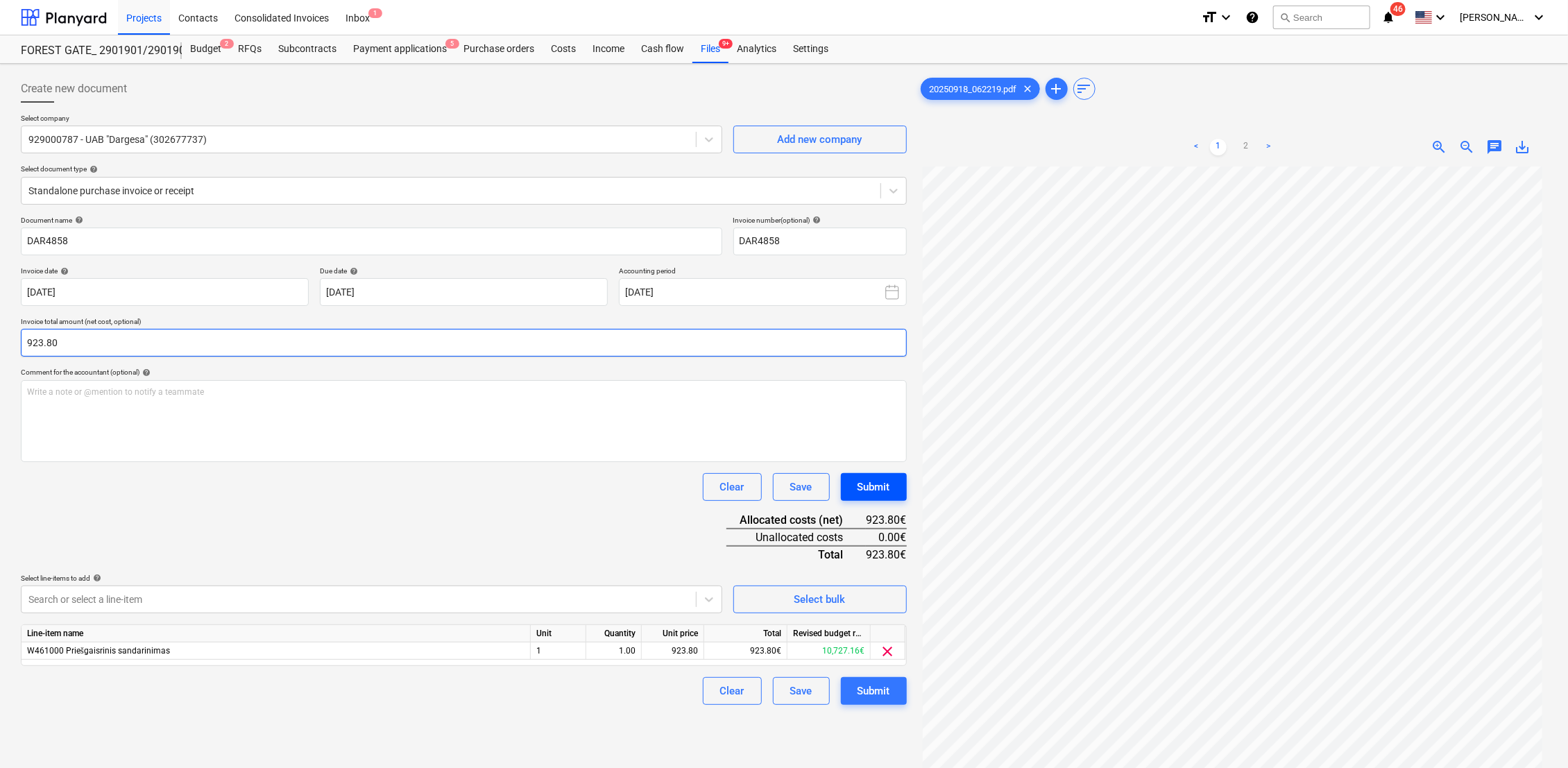
type input "923.80"
click at [871, 484] on div "Submit" at bounding box center [874, 487] width 33 height 18
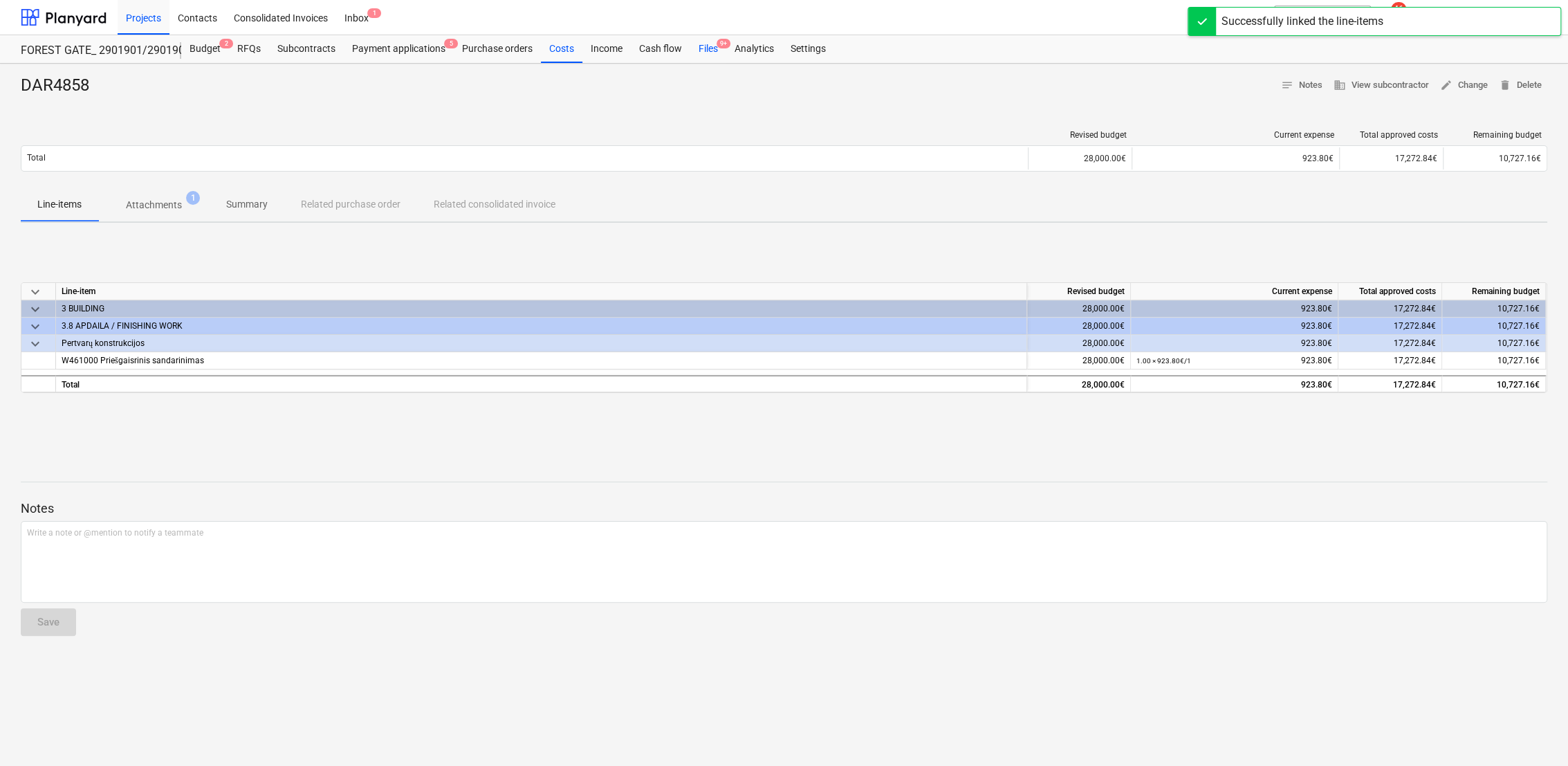
click at [708, 48] on div "Files 9+" at bounding box center [707, 49] width 36 height 28
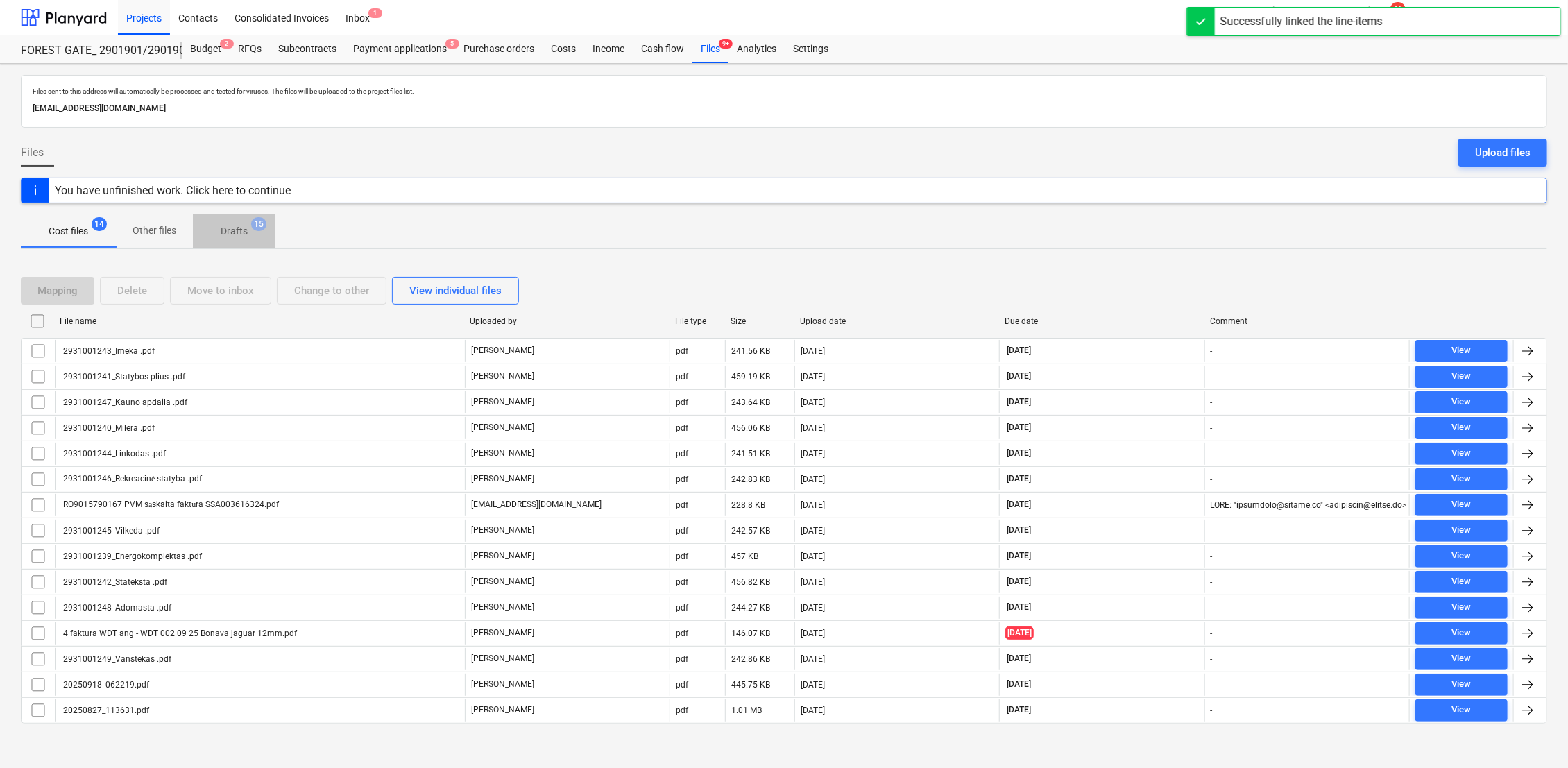
click at [215, 227] on span "Drafts 15" at bounding box center [234, 231] width 49 height 14
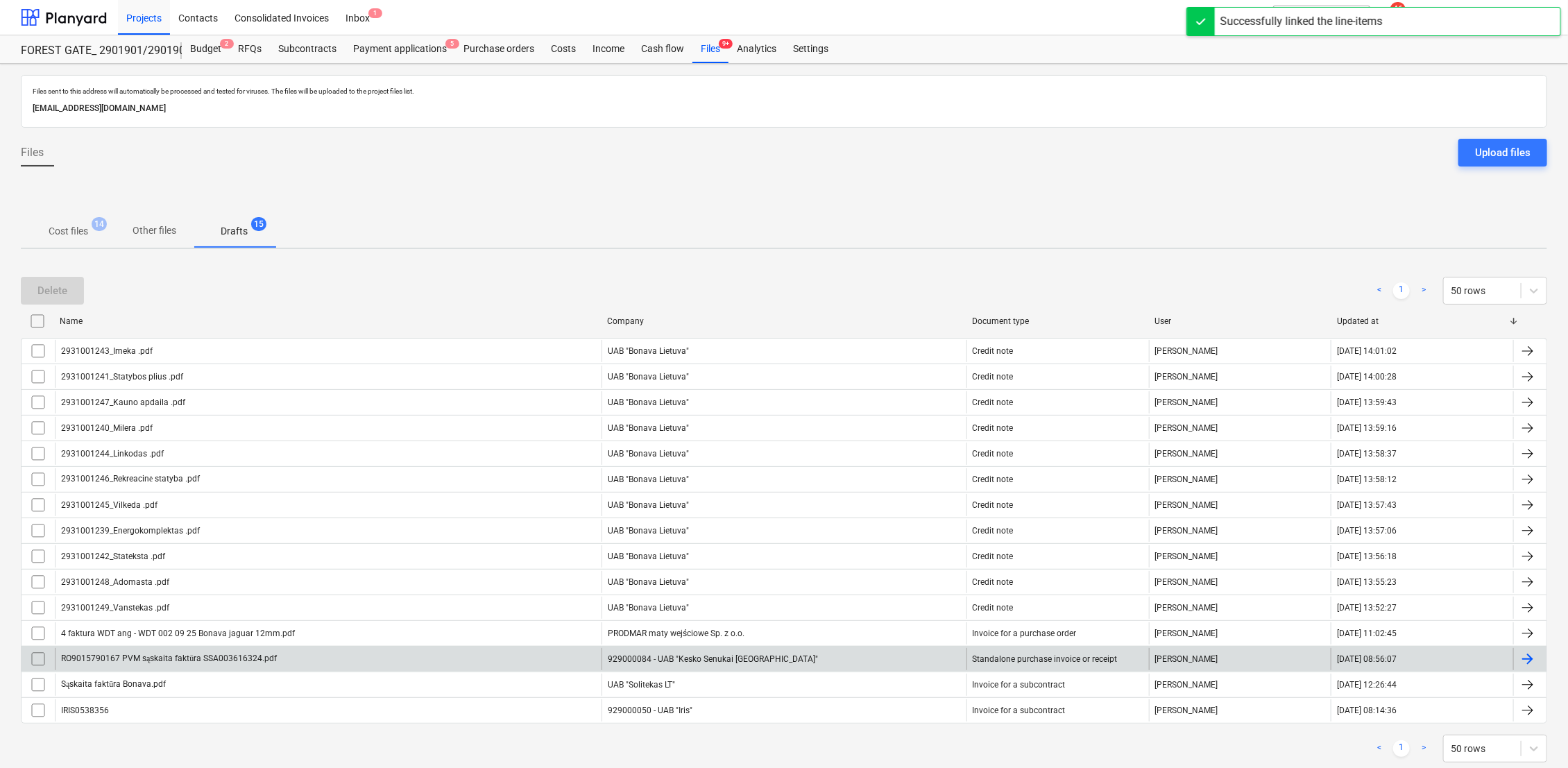
click at [1533, 661] on div at bounding box center [1527, 658] width 16 height 16
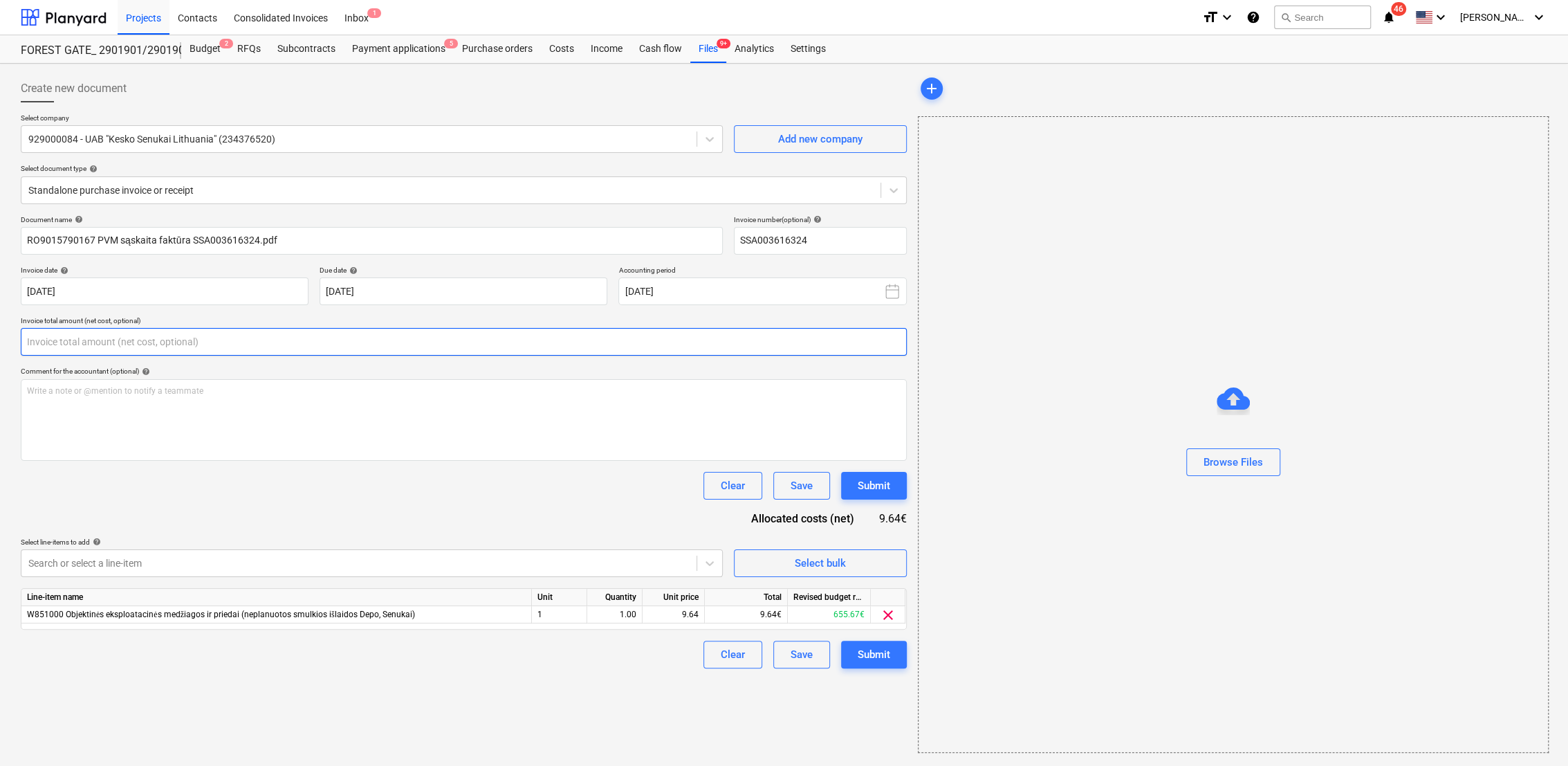
click at [131, 342] on input "text" at bounding box center [463, 342] width 886 height 28
type input "SSA003616324"
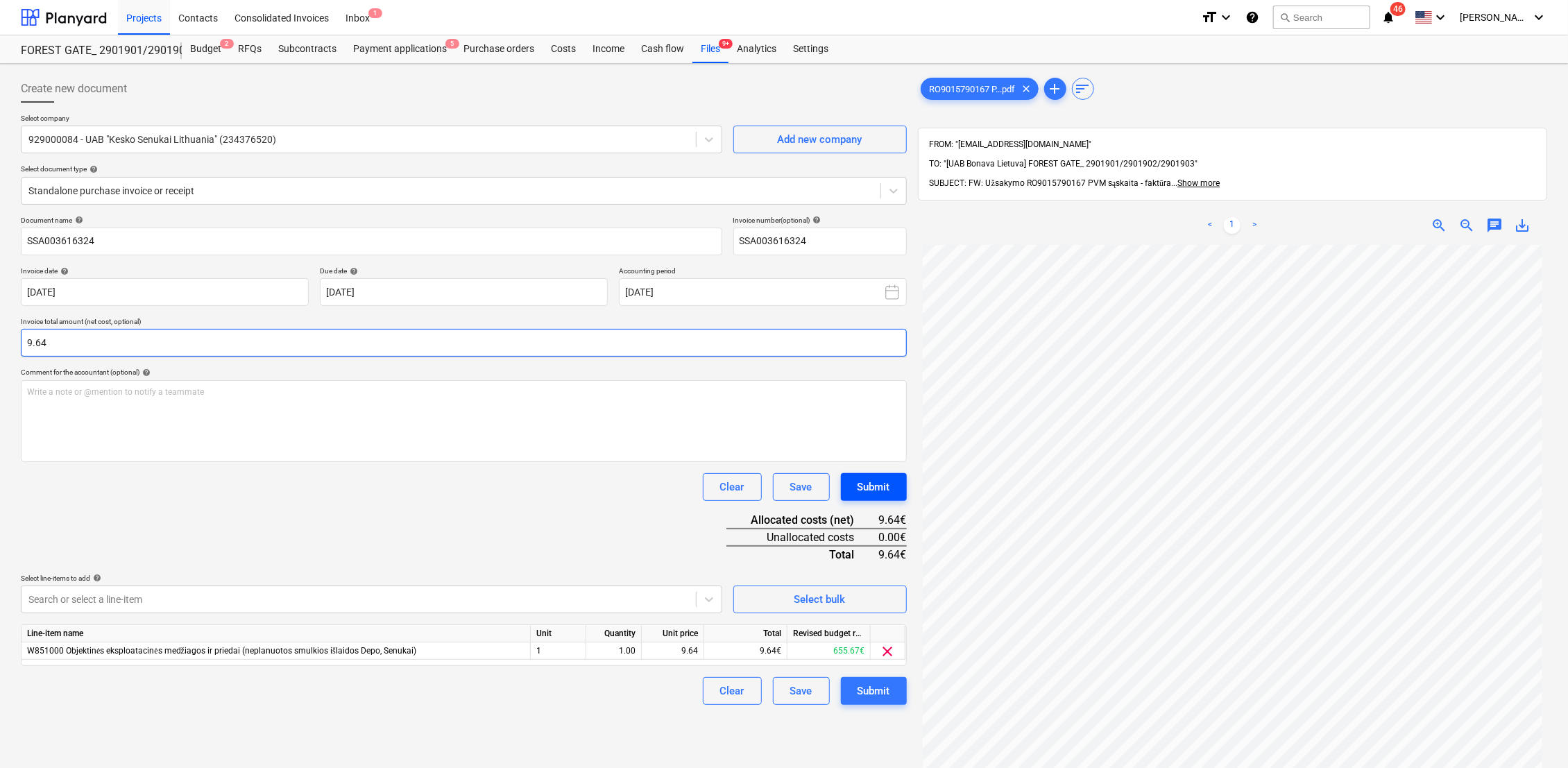
type input "9.64"
click at [868, 497] on button "Submit" at bounding box center [873, 486] width 65 height 28
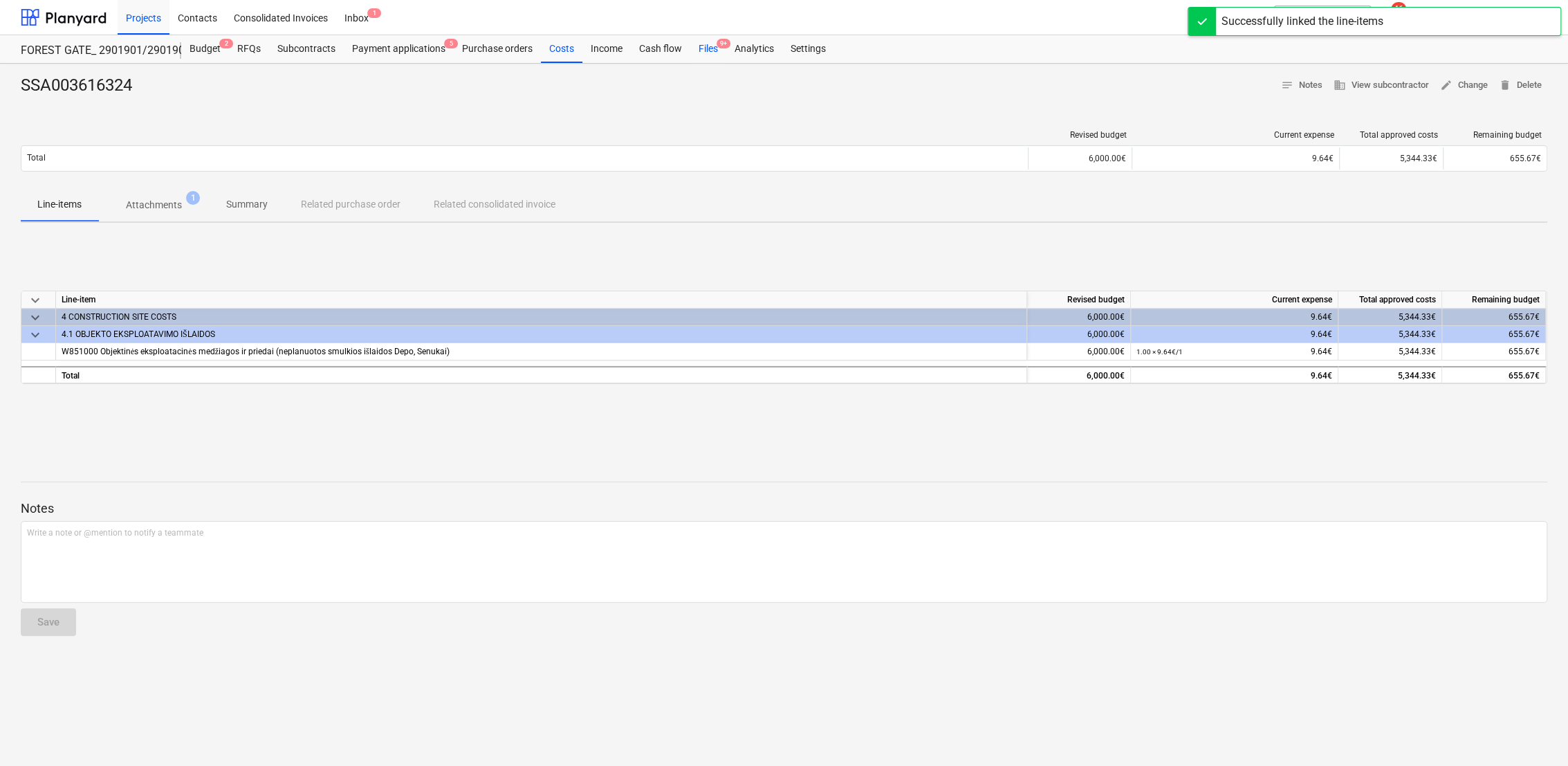
click at [703, 41] on div "Files 9+" at bounding box center [707, 49] width 36 height 28
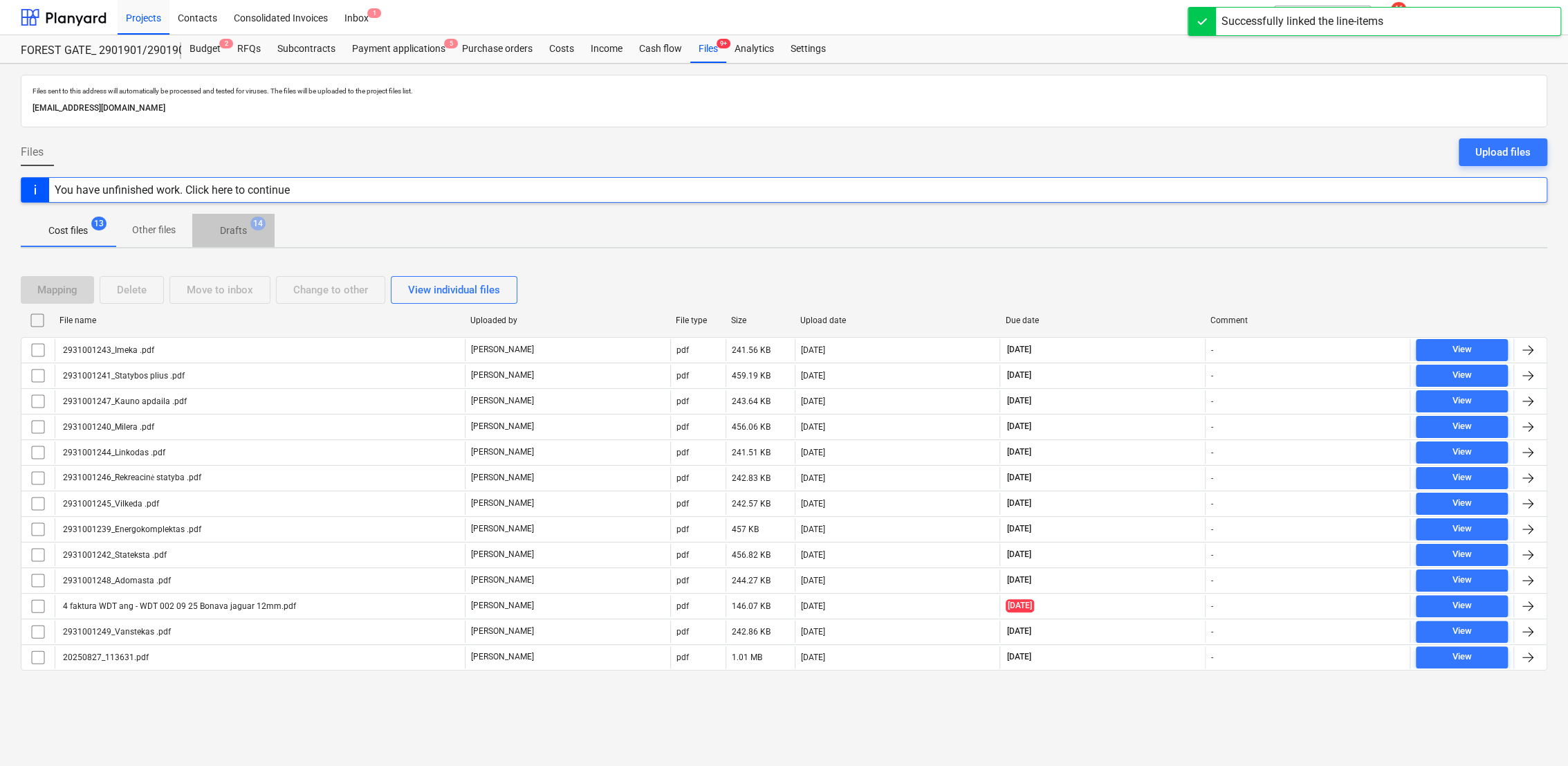
click at [239, 227] on p "Drafts" at bounding box center [233, 230] width 27 height 14
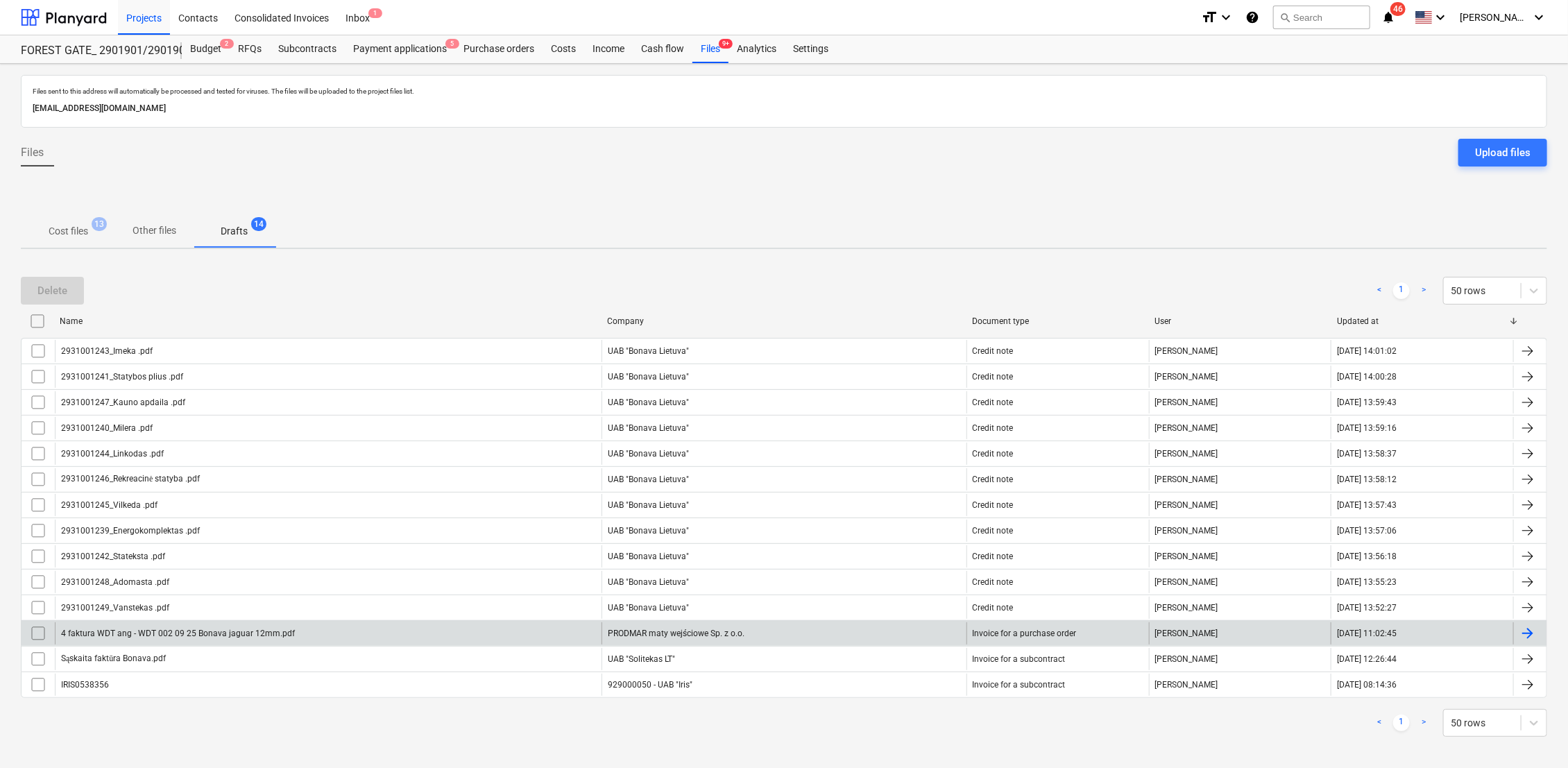
click at [1530, 631] on div at bounding box center [1527, 632] width 16 height 16
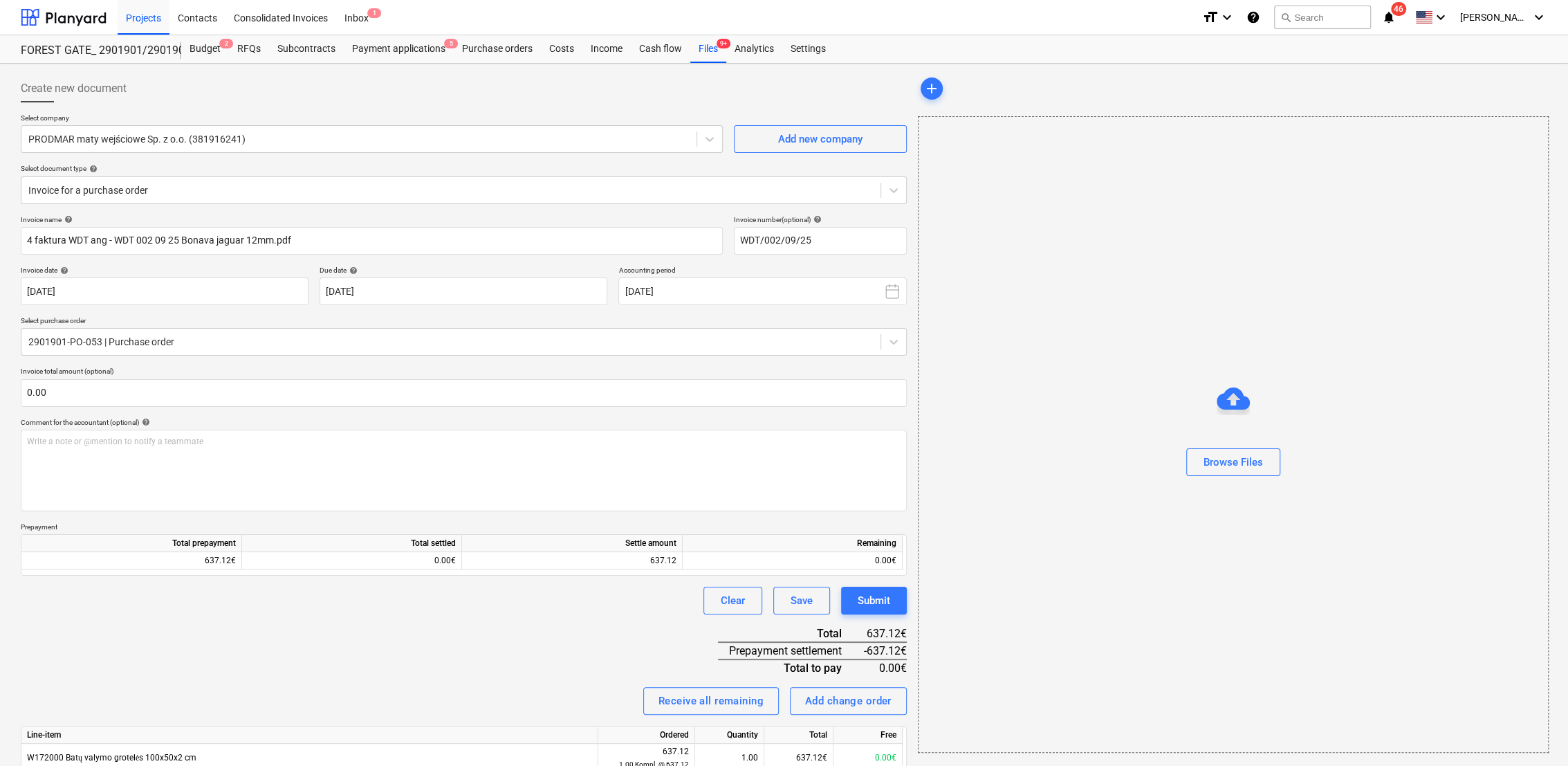
type input "WDT/002/09/25"
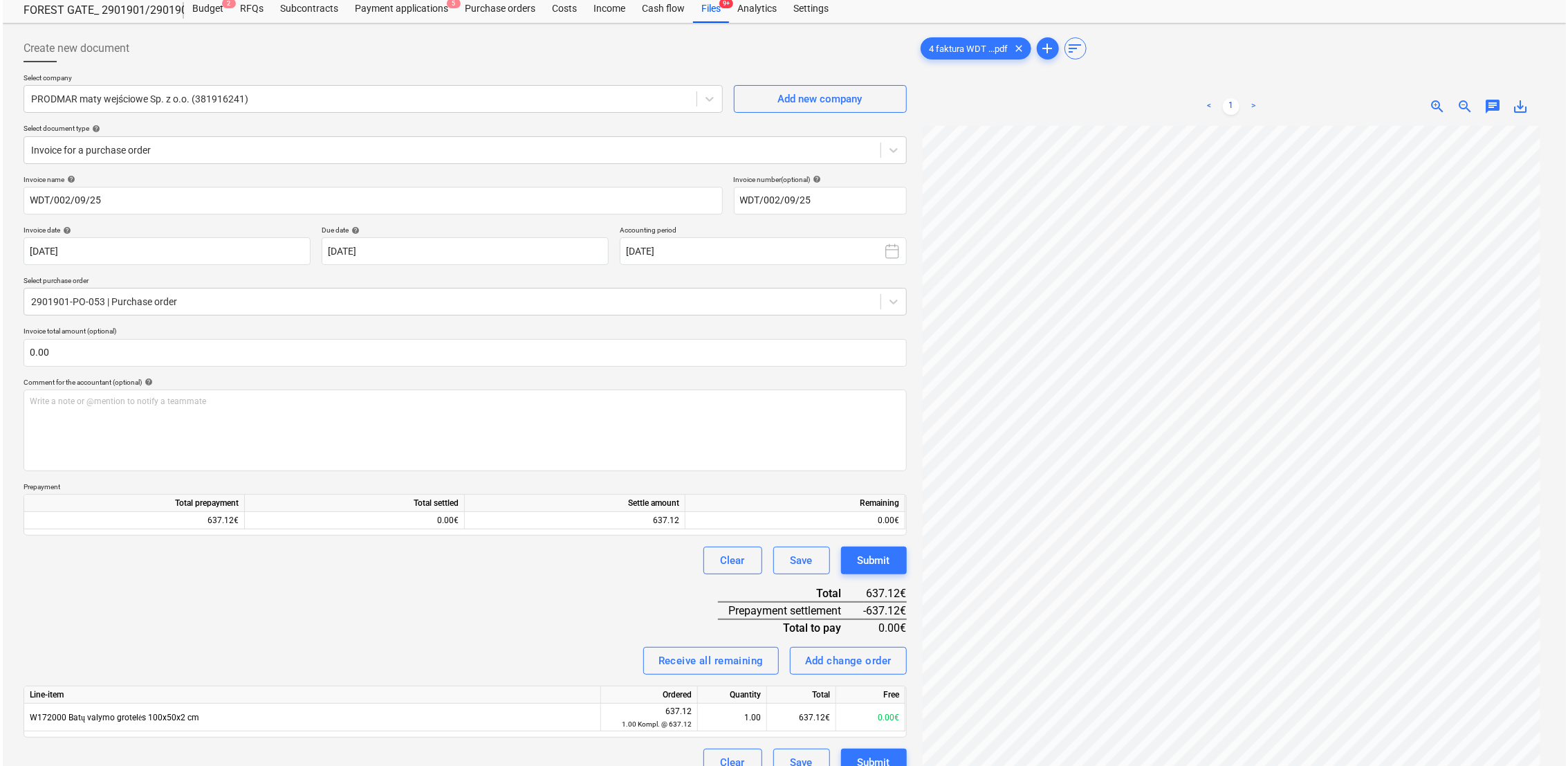
scroll to position [77, 0]
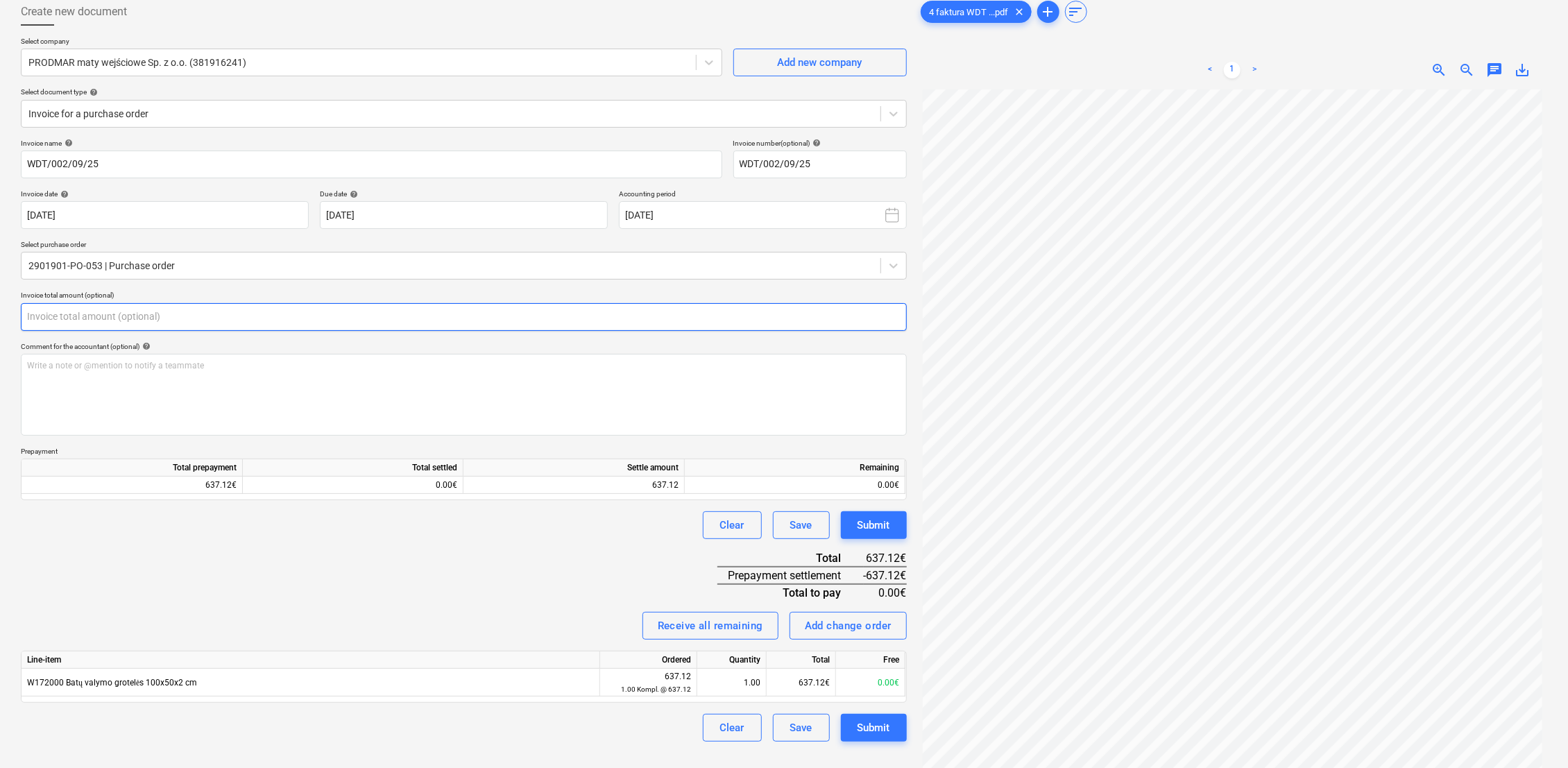
click at [116, 326] on input "text" at bounding box center [464, 317] width 886 height 28
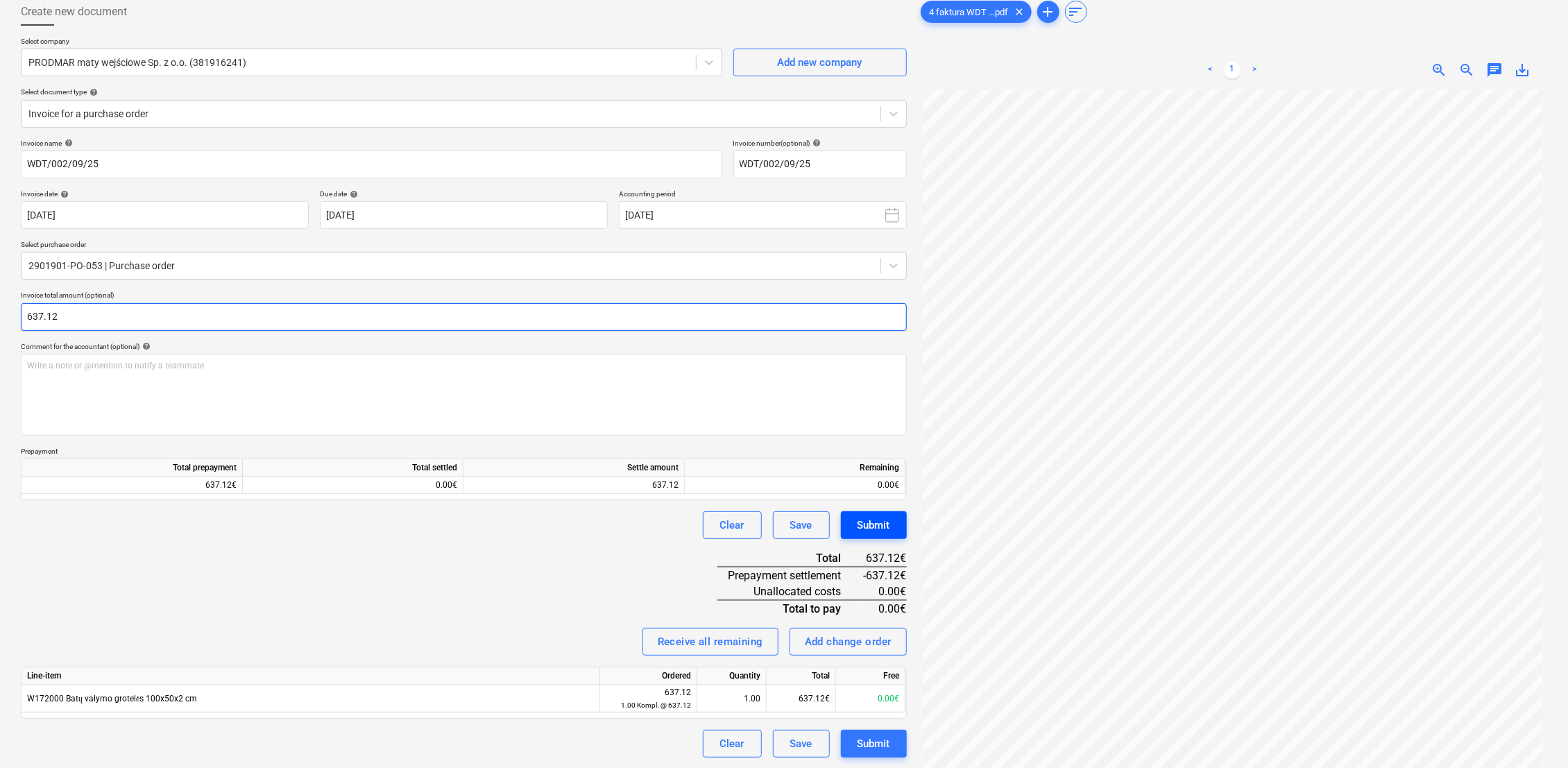
type input "637.12"
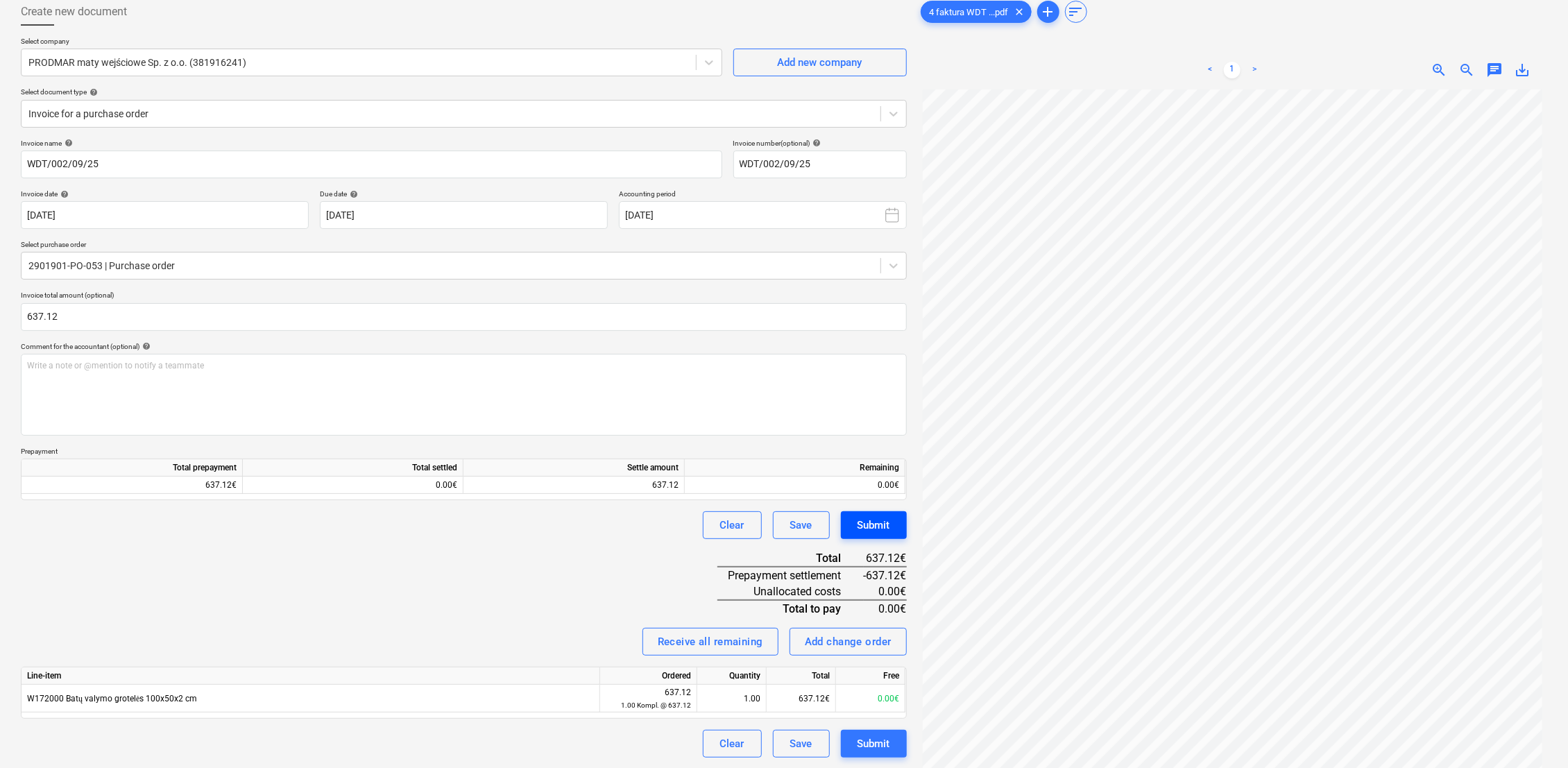
click at [861, 523] on div "Submit" at bounding box center [874, 525] width 33 height 18
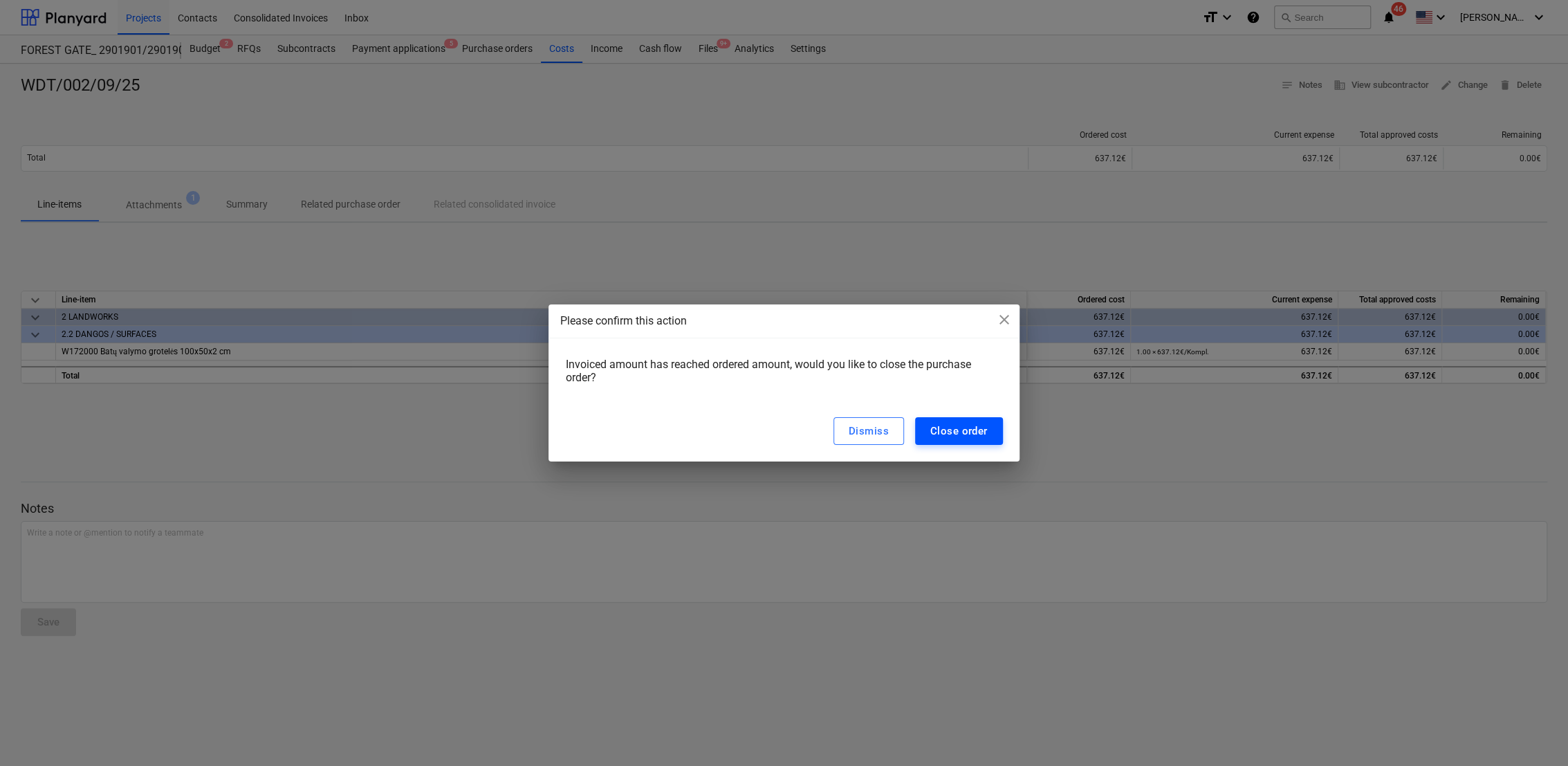
click at [958, 433] on div "Close order" at bounding box center [959, 431] width 58 height 18
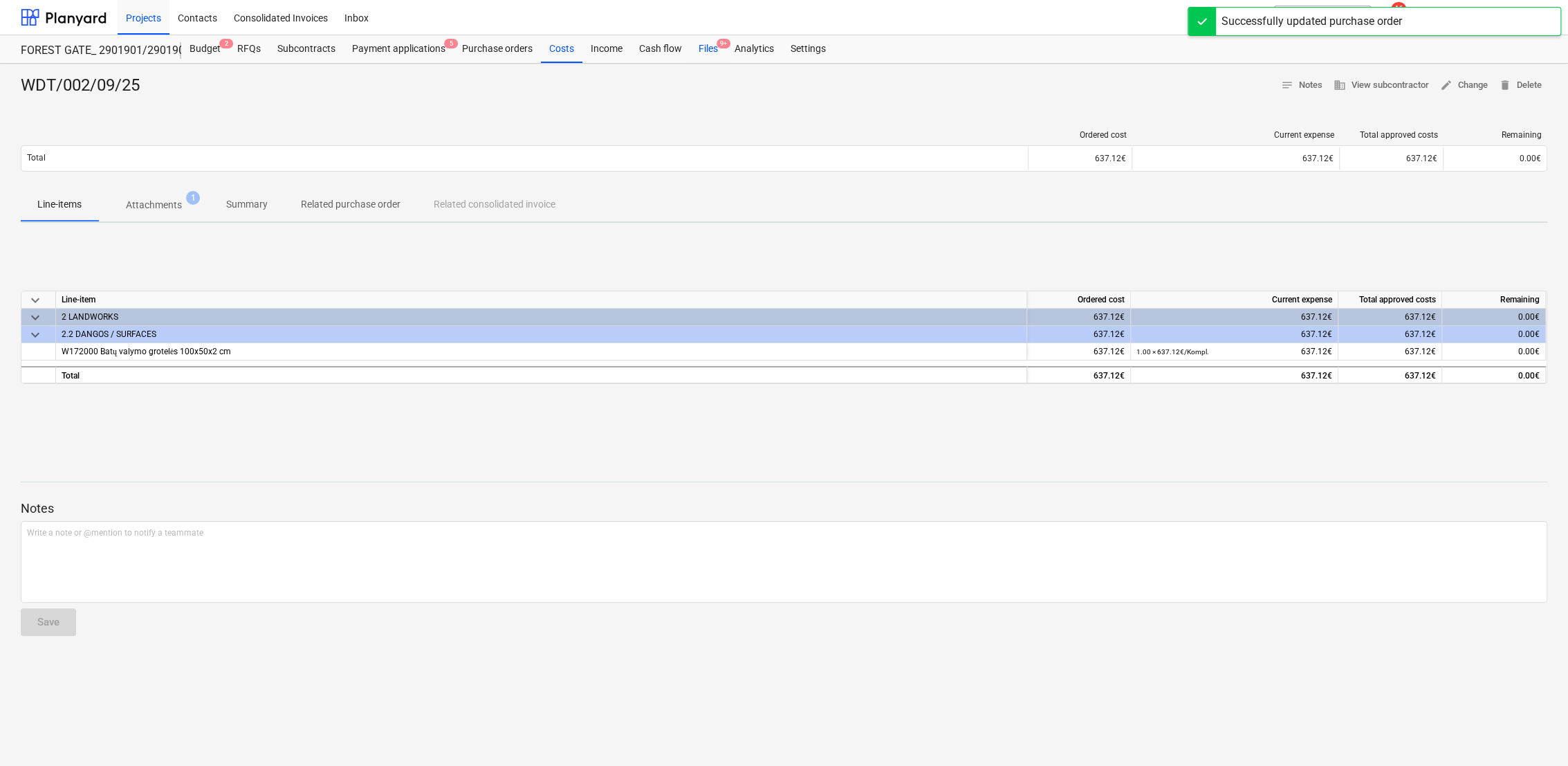
click at [708, 51] on div "Files 9+" at bounding box center [707, 49] width 36 height 28
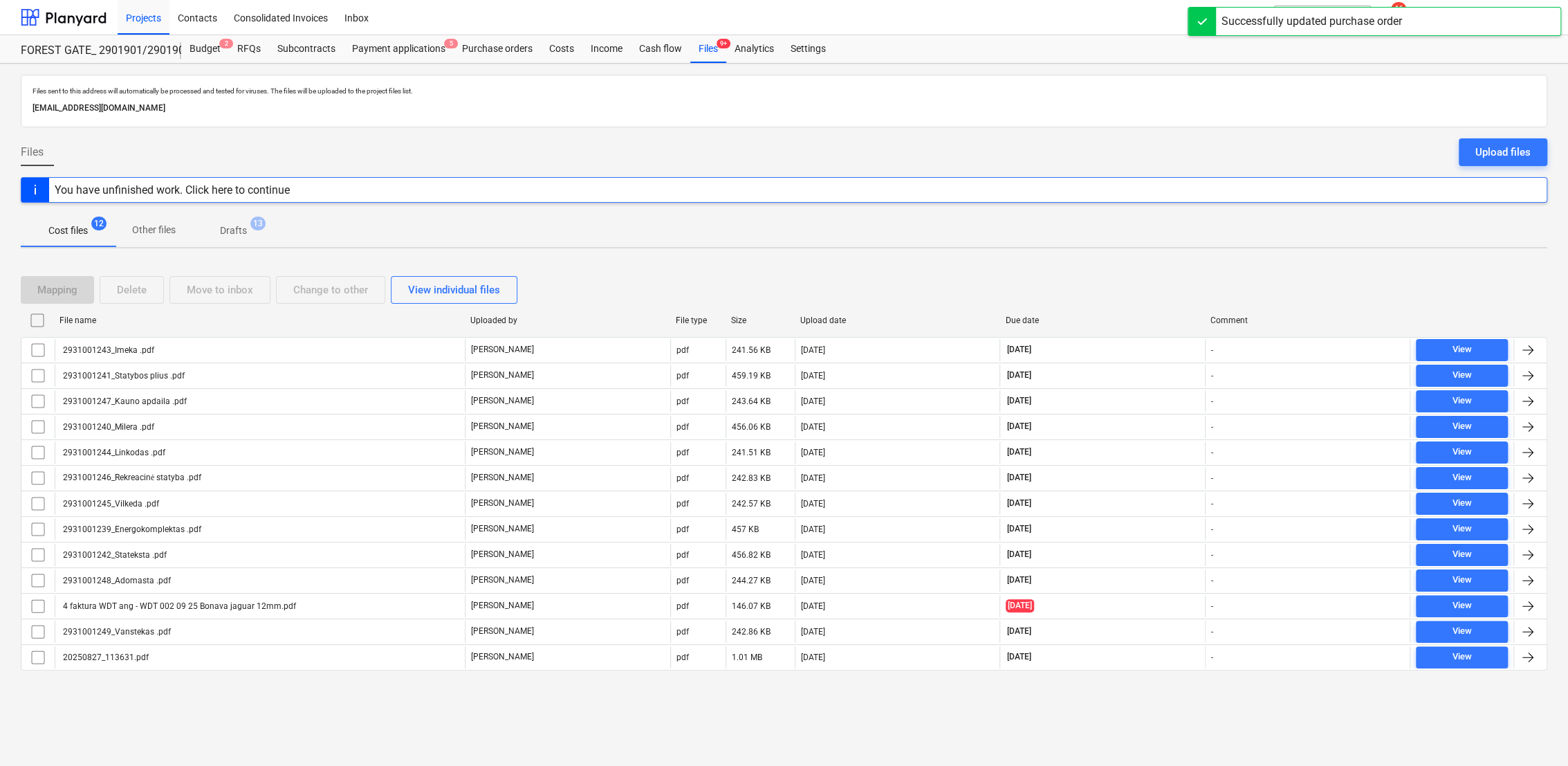
click at [242, 230] on p "Drafts" at bounding box center [233, 230] width 27 height 14
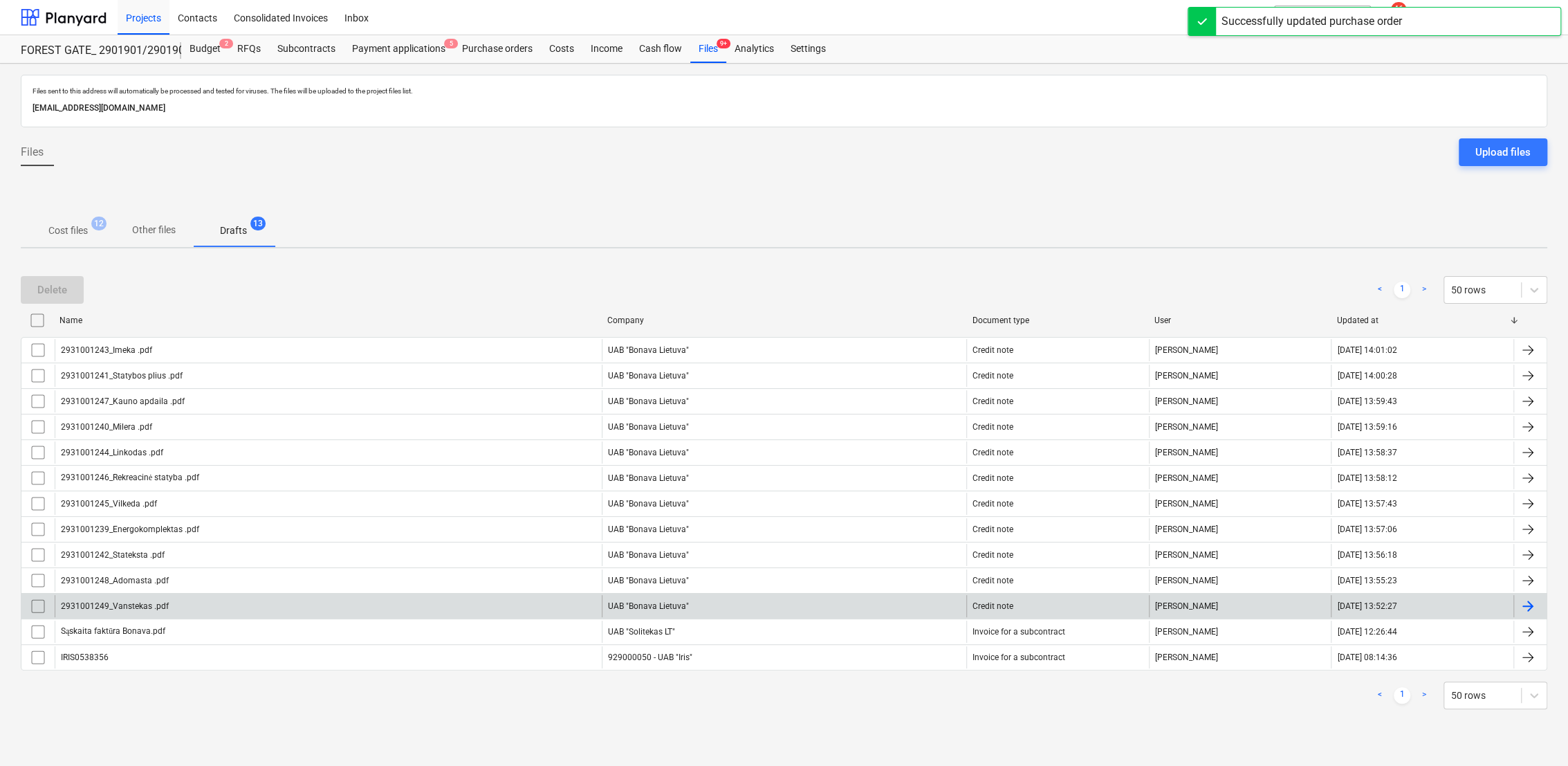
click at [1535, 601] on div at bounding box center [1527, 606] width 16 height 16
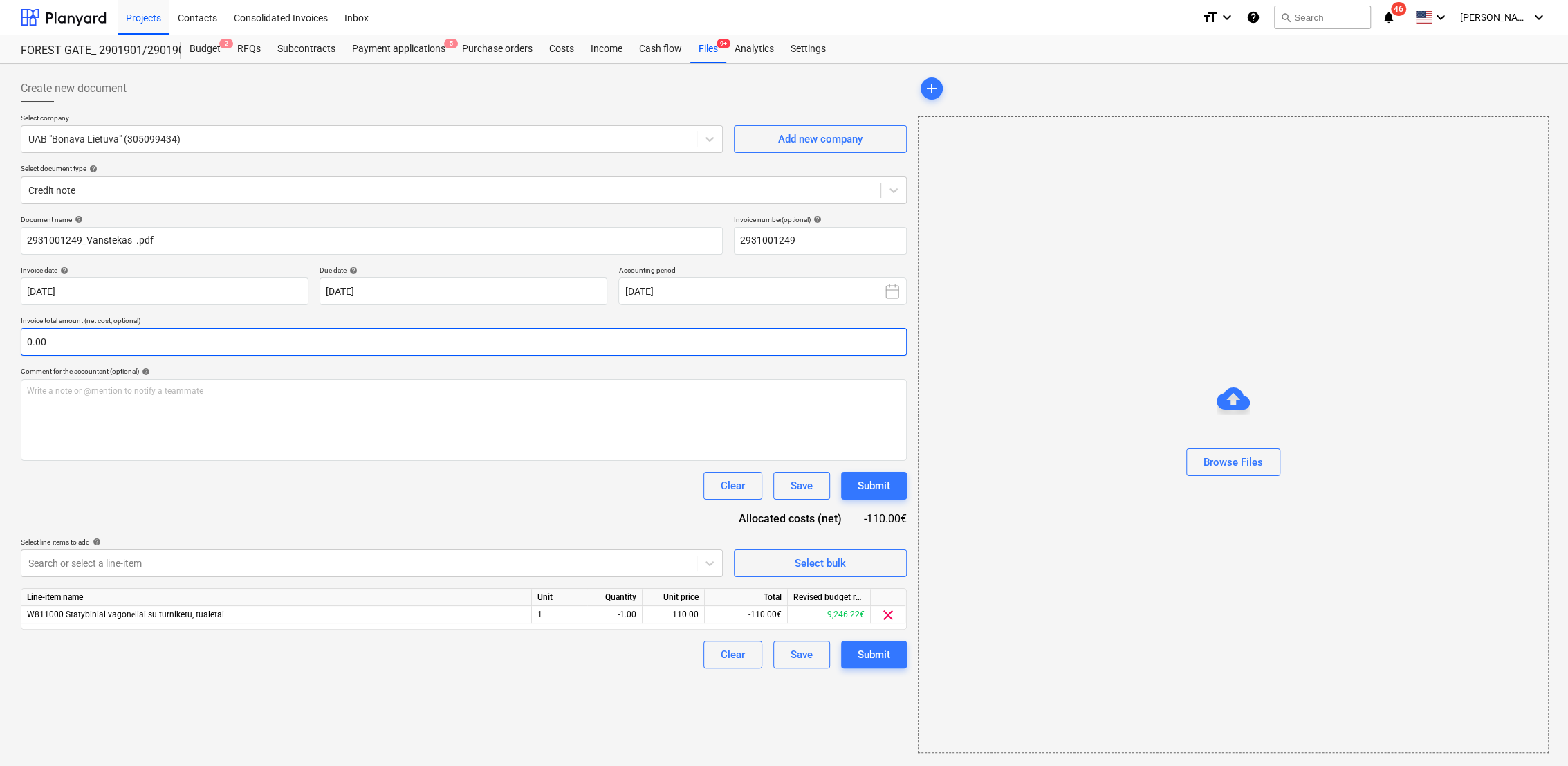
type input "2931001249"
click at [73, 344] on input "text" at bounding box center [463, 342] width 886 height 28
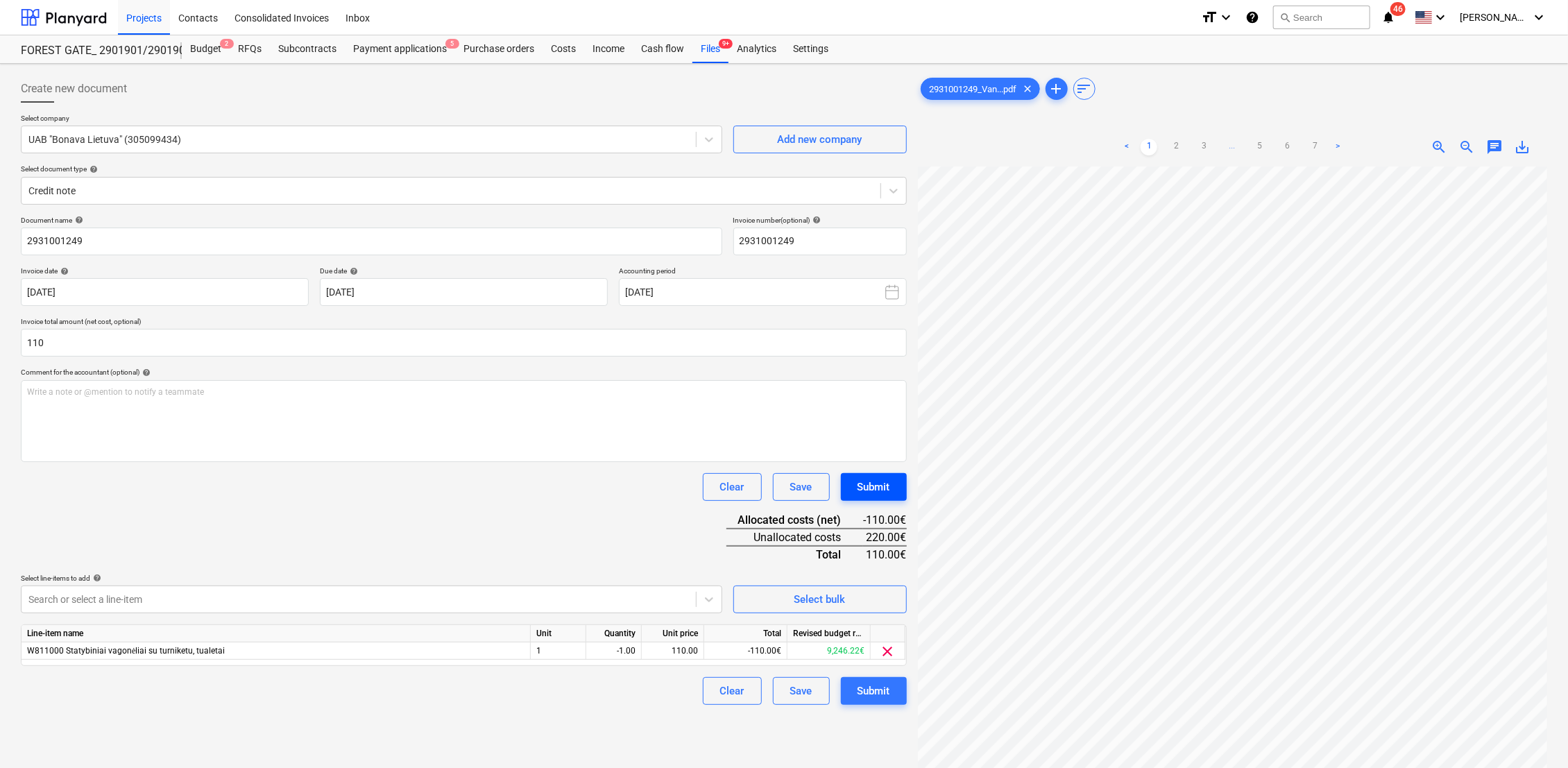
type input "110.00"
click at [887, 490] on div "Submit" at bounding box center [874, 487] width 33 height 18
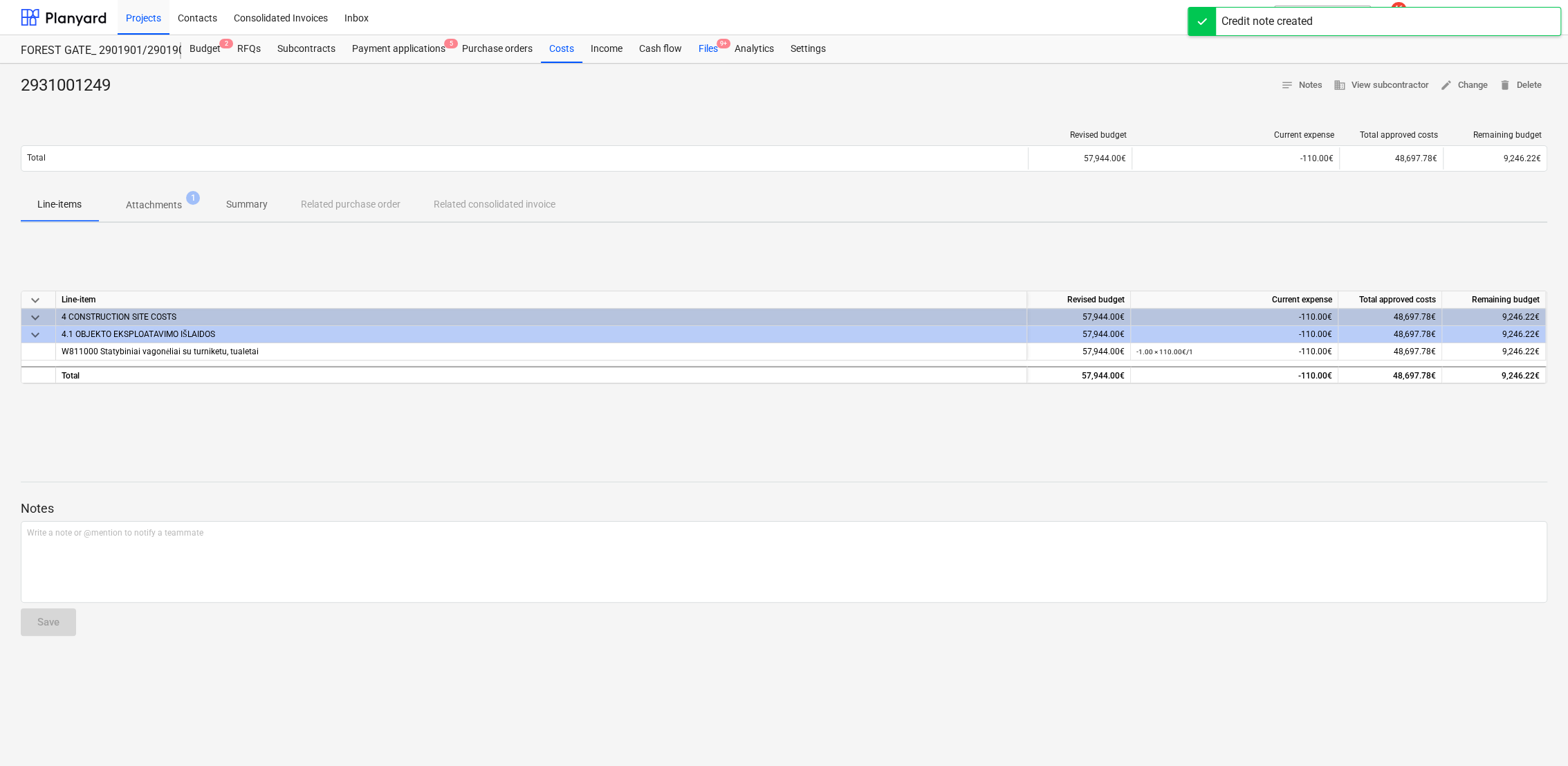
click at [713, 50] on div "Files 9+" at bounding box center [707, 49] width 36 height 28
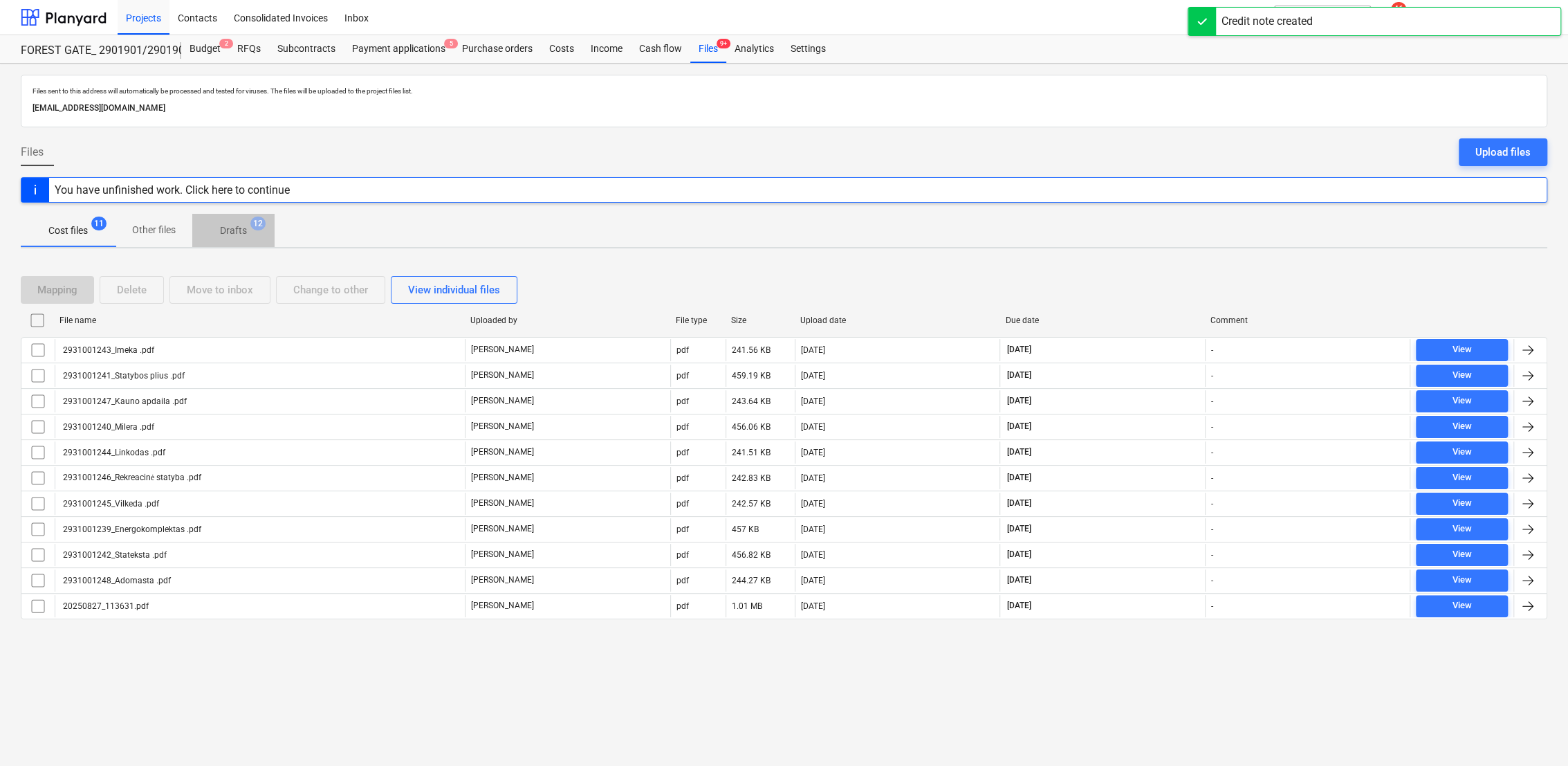
click at [245, 233] on p "Drafts" at bounding box center [233, 230] width 27 height 14
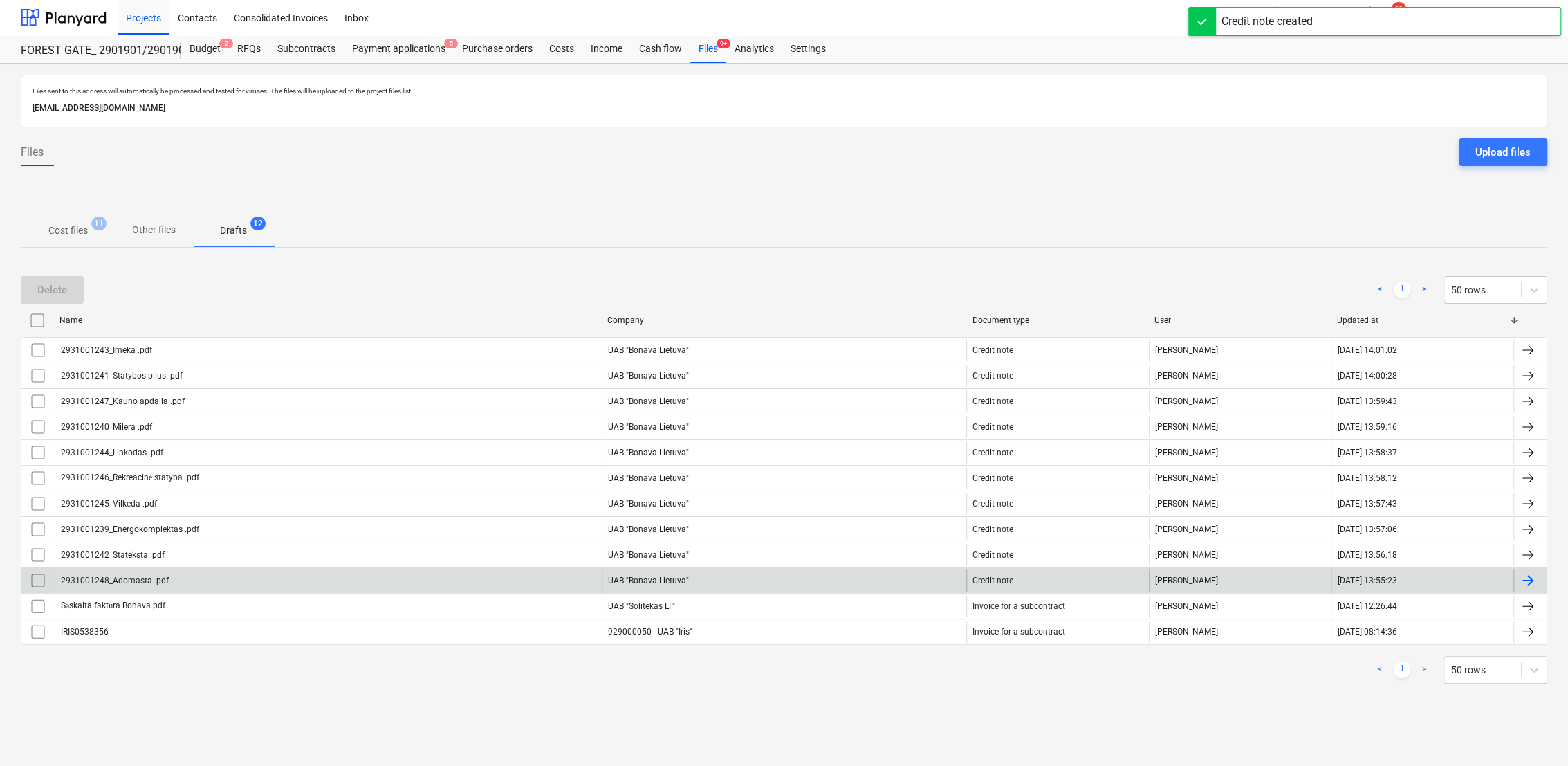
click at [1526, 572] on div at bounding box center [1527, 580] width 16 height 16
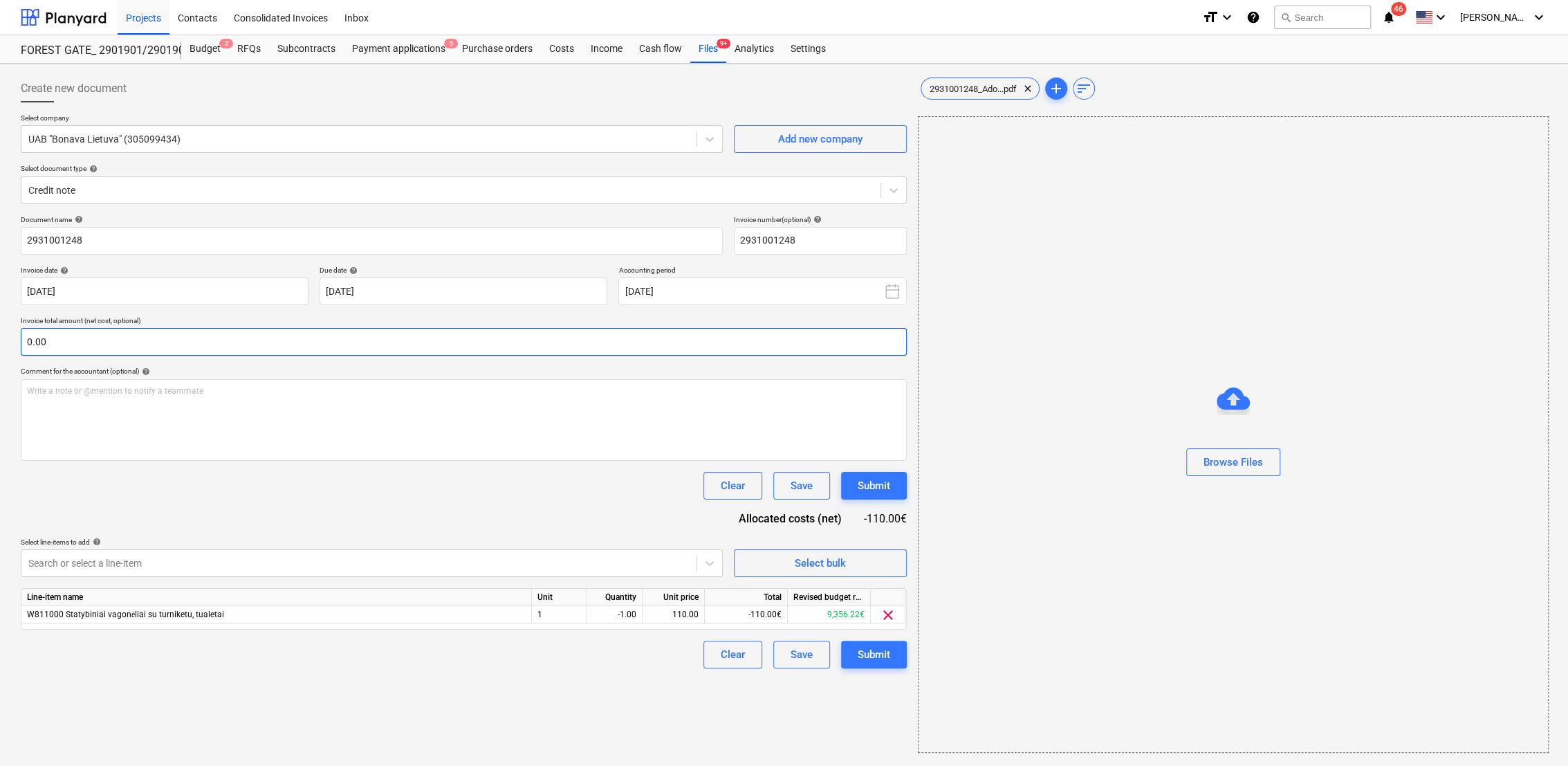
type input "2931001248"
click at [153, 341] on input "text" at bounding box center [463, 342] width 886 height 28
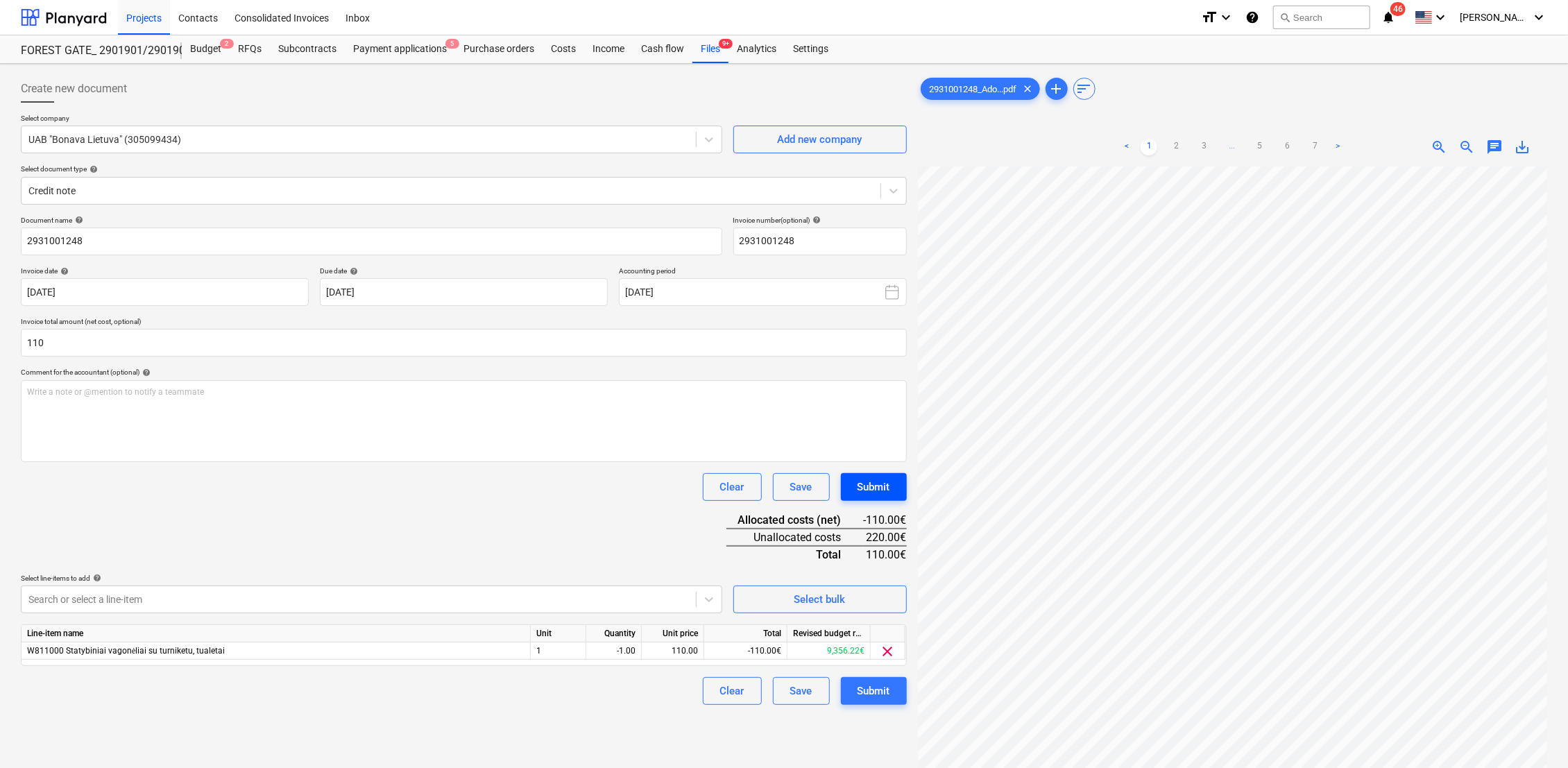
type input "110.00"
click at [892, 490] on button "Submit" at bounding box center [873, 486] width 65 height 28
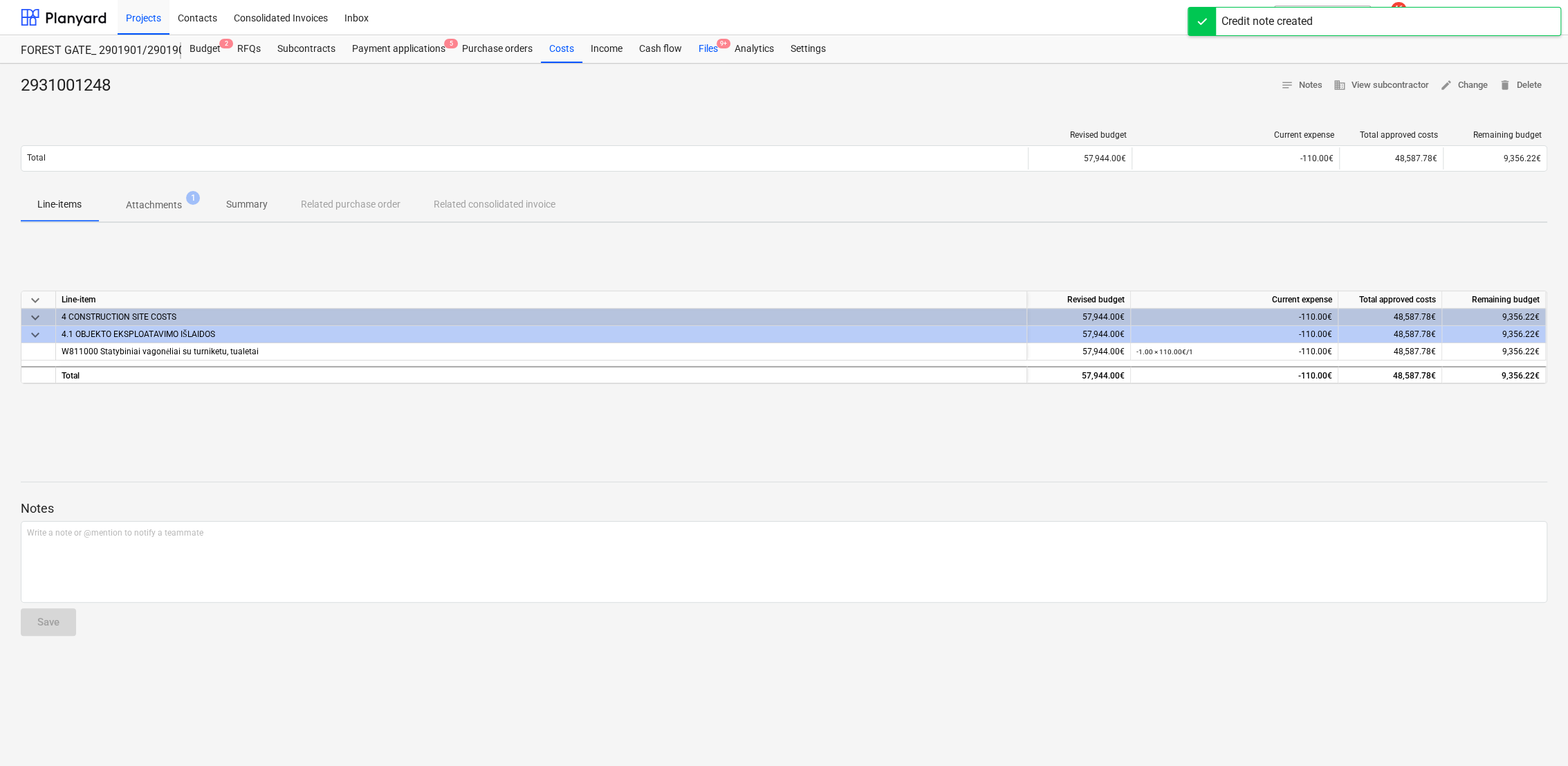
click at [706, 43] on div "Files 9+" at bounding box center [707, 49] width 36 height 28
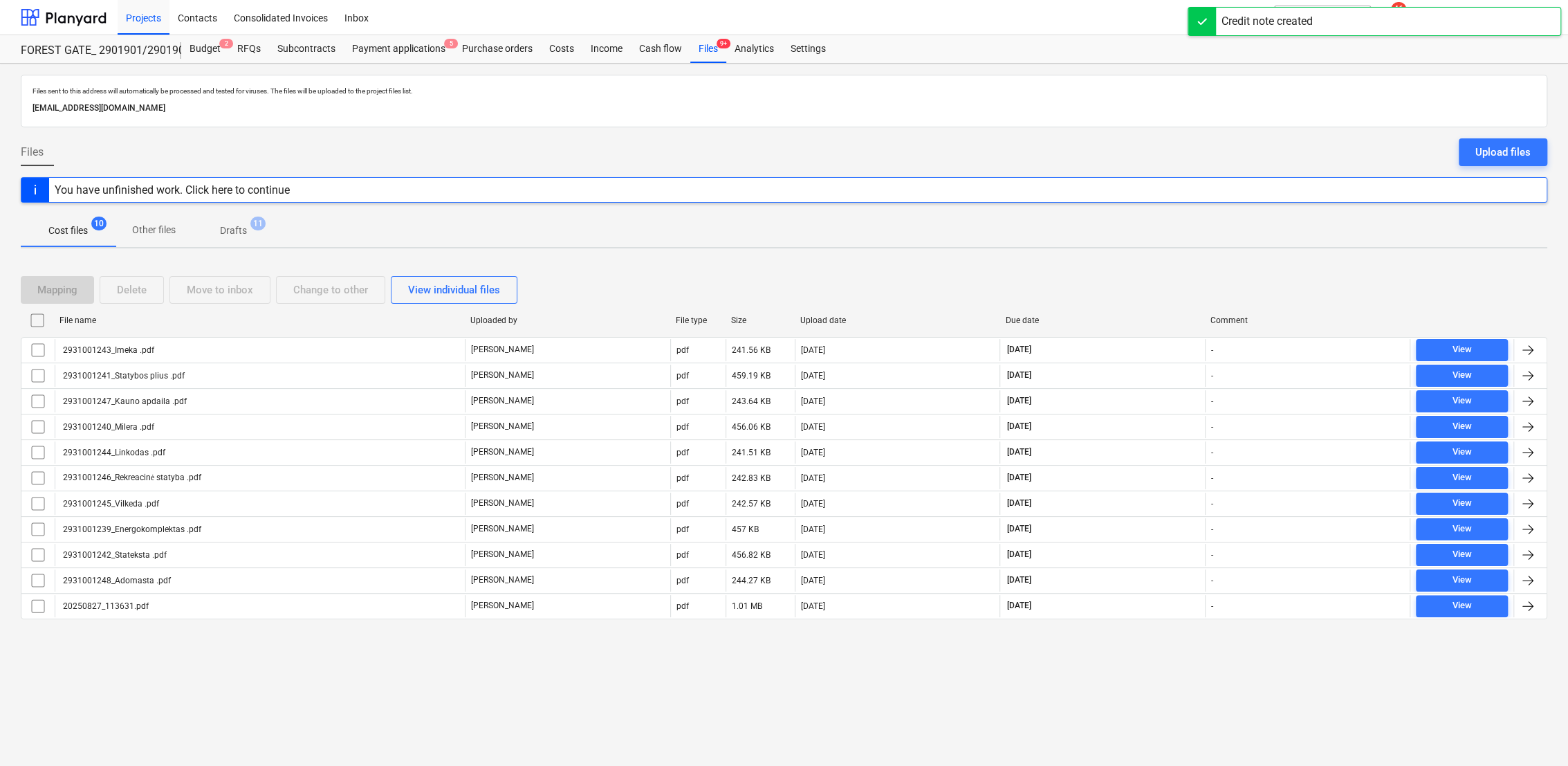
click at [222, 224] on p "Drafts" at bounding box center [233, 230] width 27 height 14
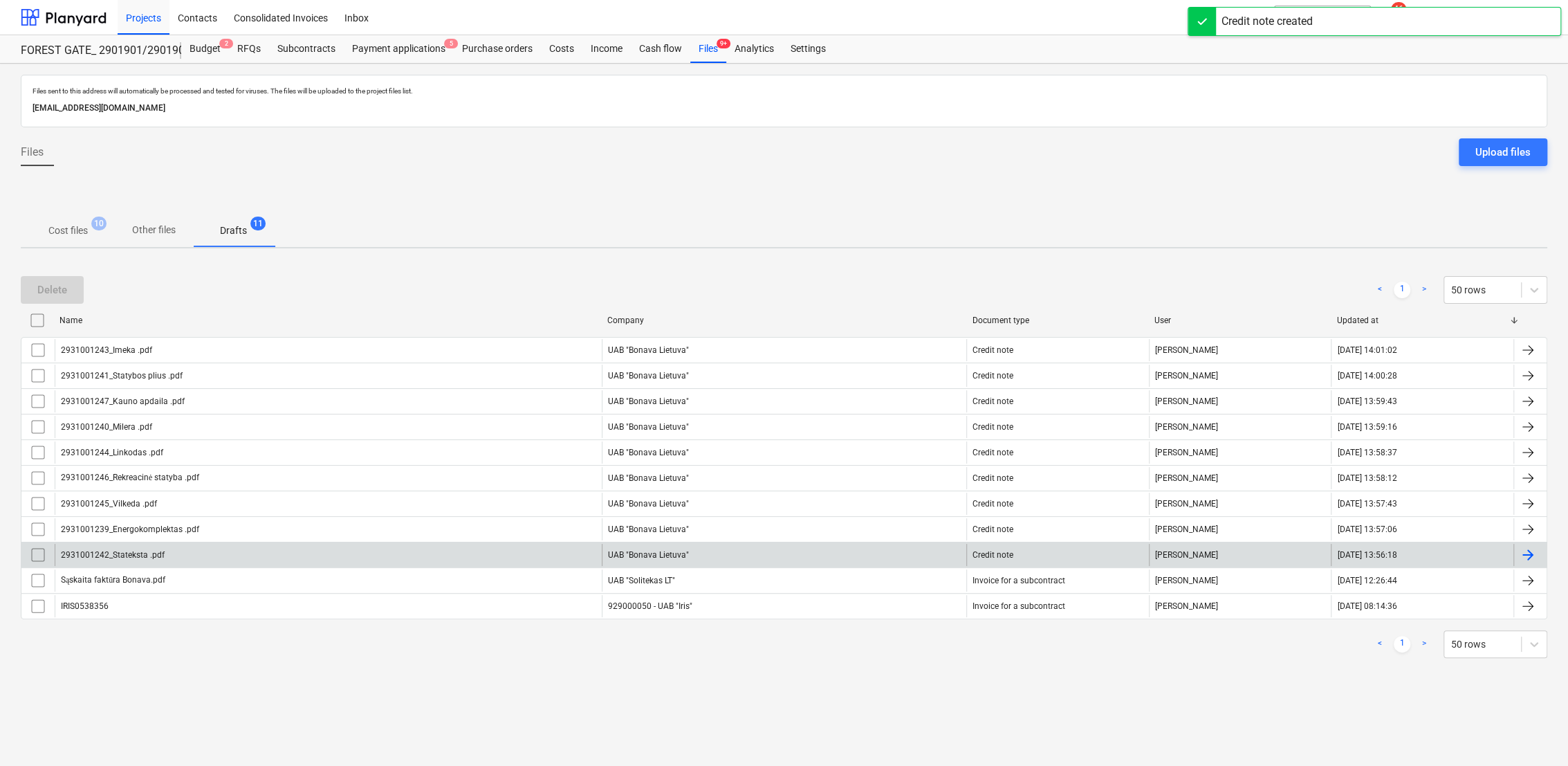
click at [1520, 552] on div at bounding box center [1527, 554] width 16 height 16
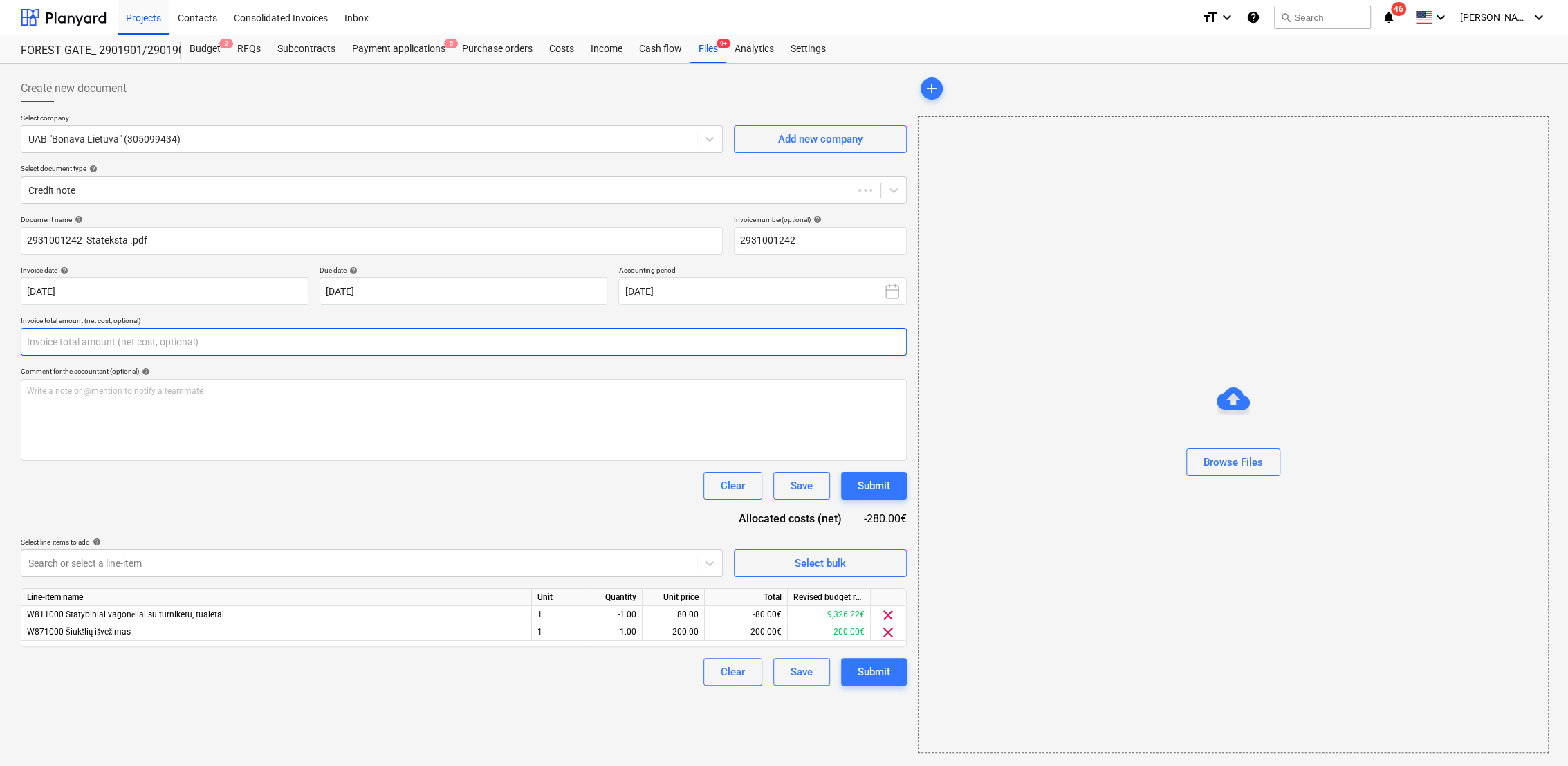
click at [60, 348] on input "text" at bounding box center [463, 342] width 886 height 28
type input "2931001242"
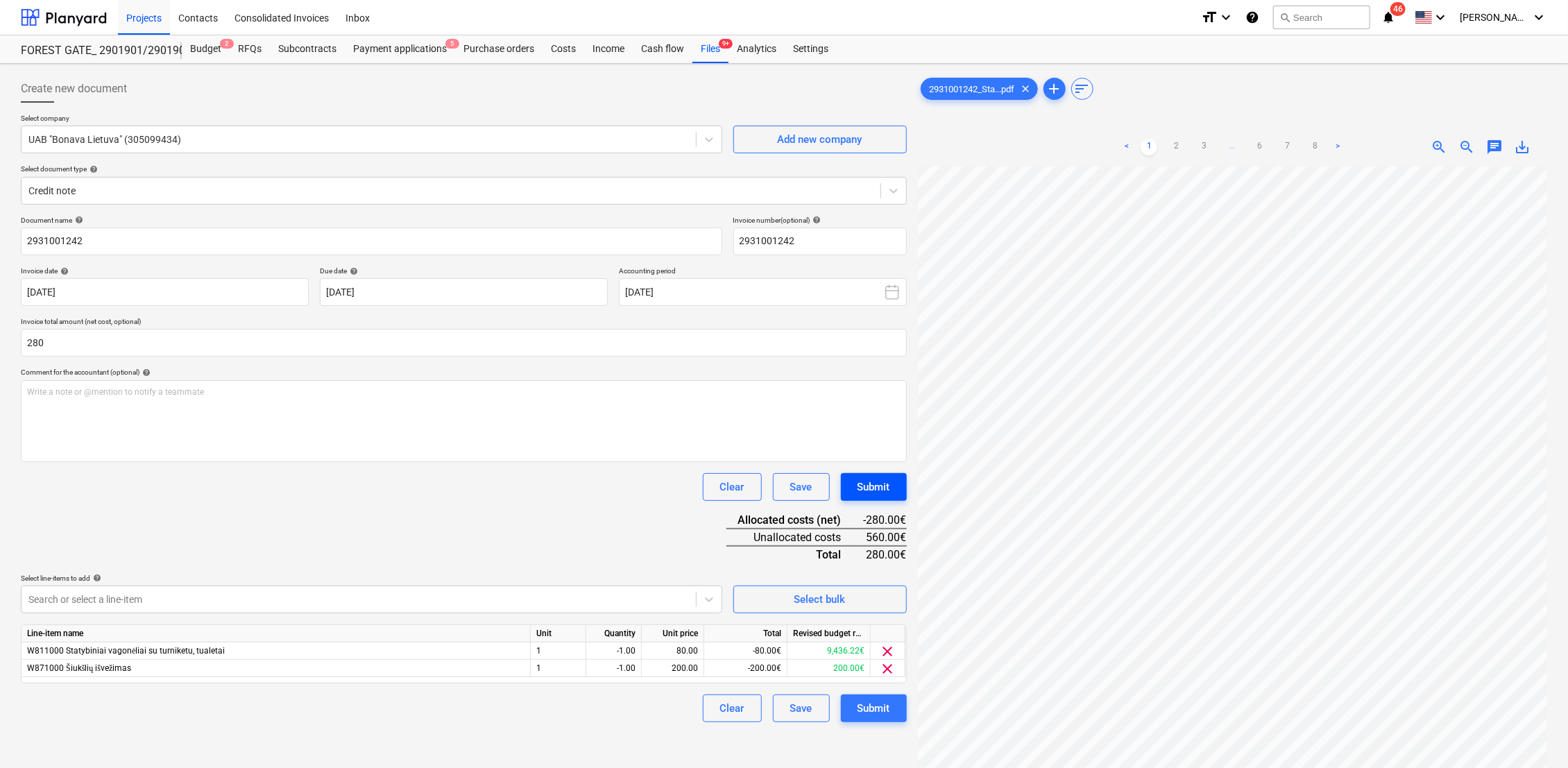
type input "280.00"
click at [883, 488] on div "Submit" at bounding box center [874, 487] width 33 height 18
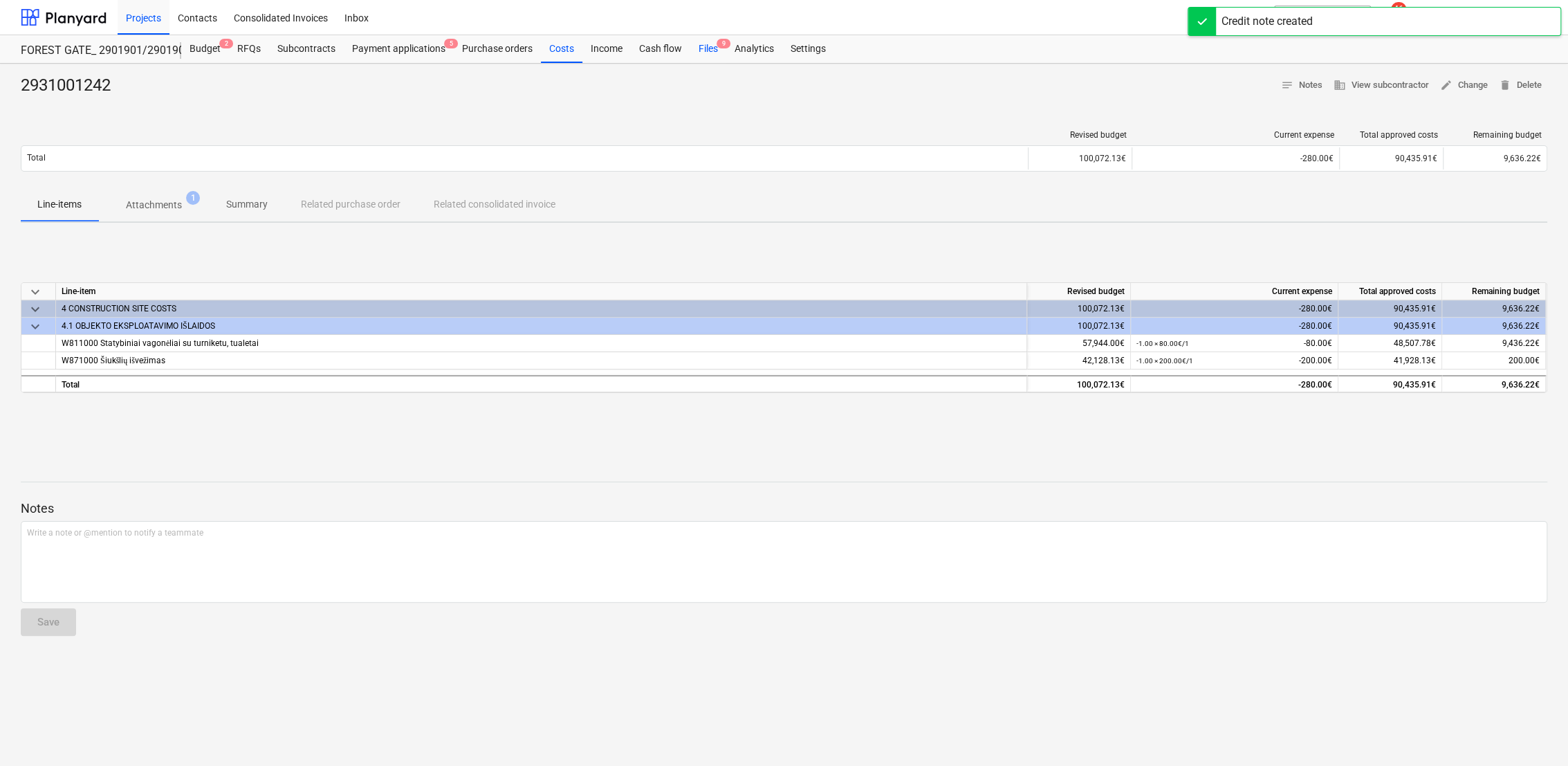
click at [699, 50] on div "Files 9" at bounding box center [707, 49] width 36 height 28
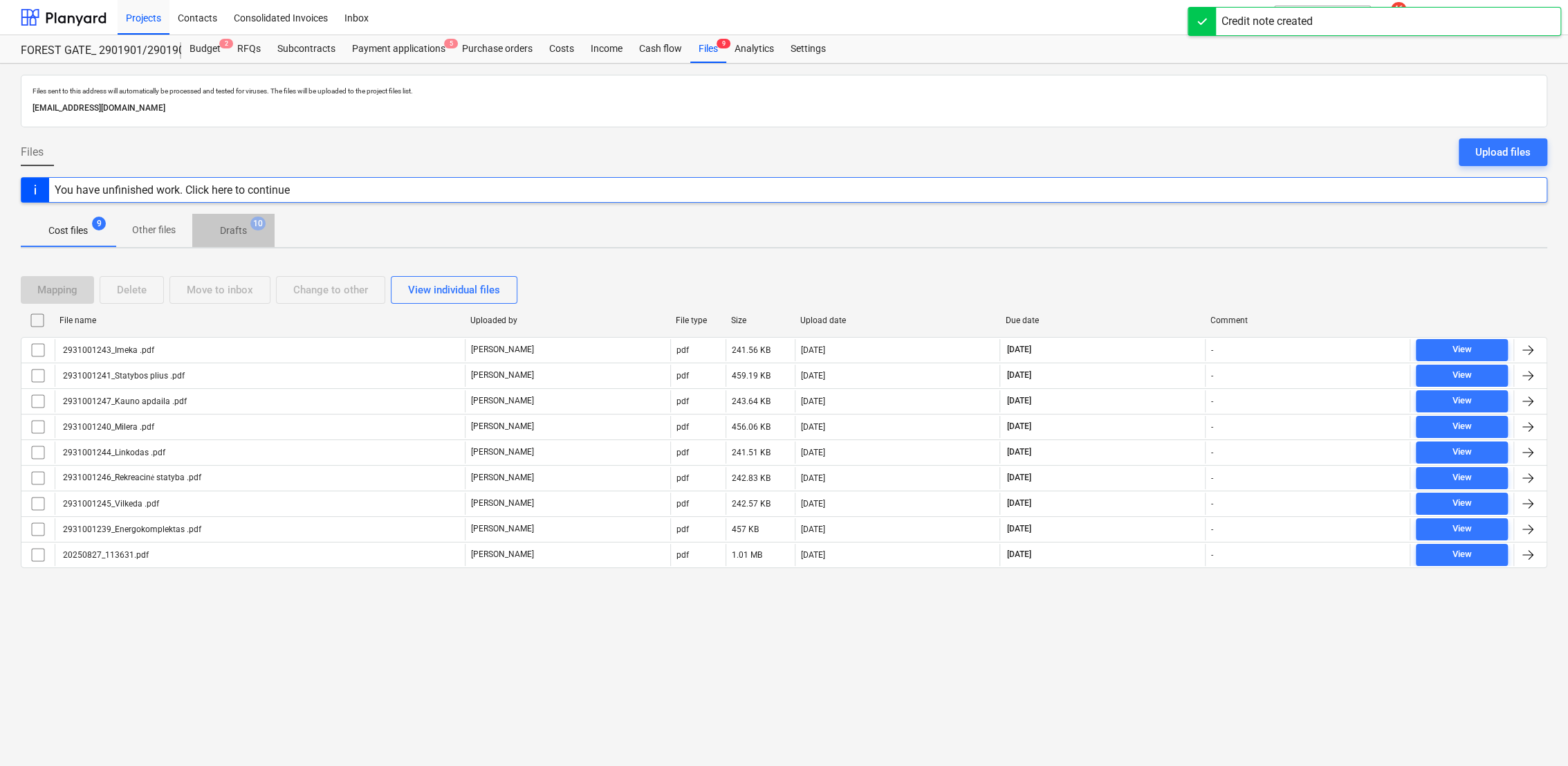
click at [230, 232] on p "Drafts" at bounding box center [233, 230] width 27 height 14
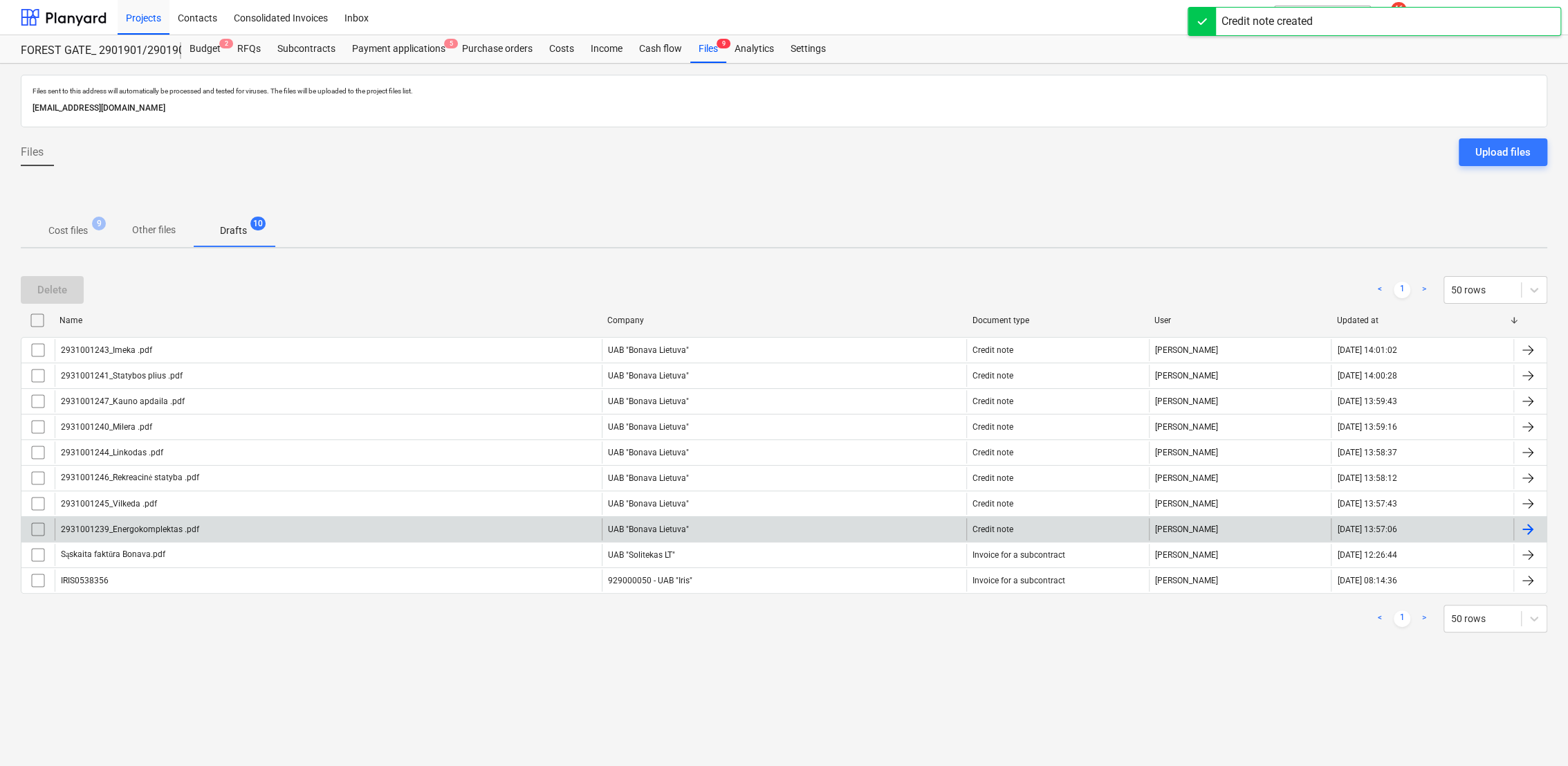
click at [1527, 529] on div at bounding box center [1527, 529] width 16 height 16
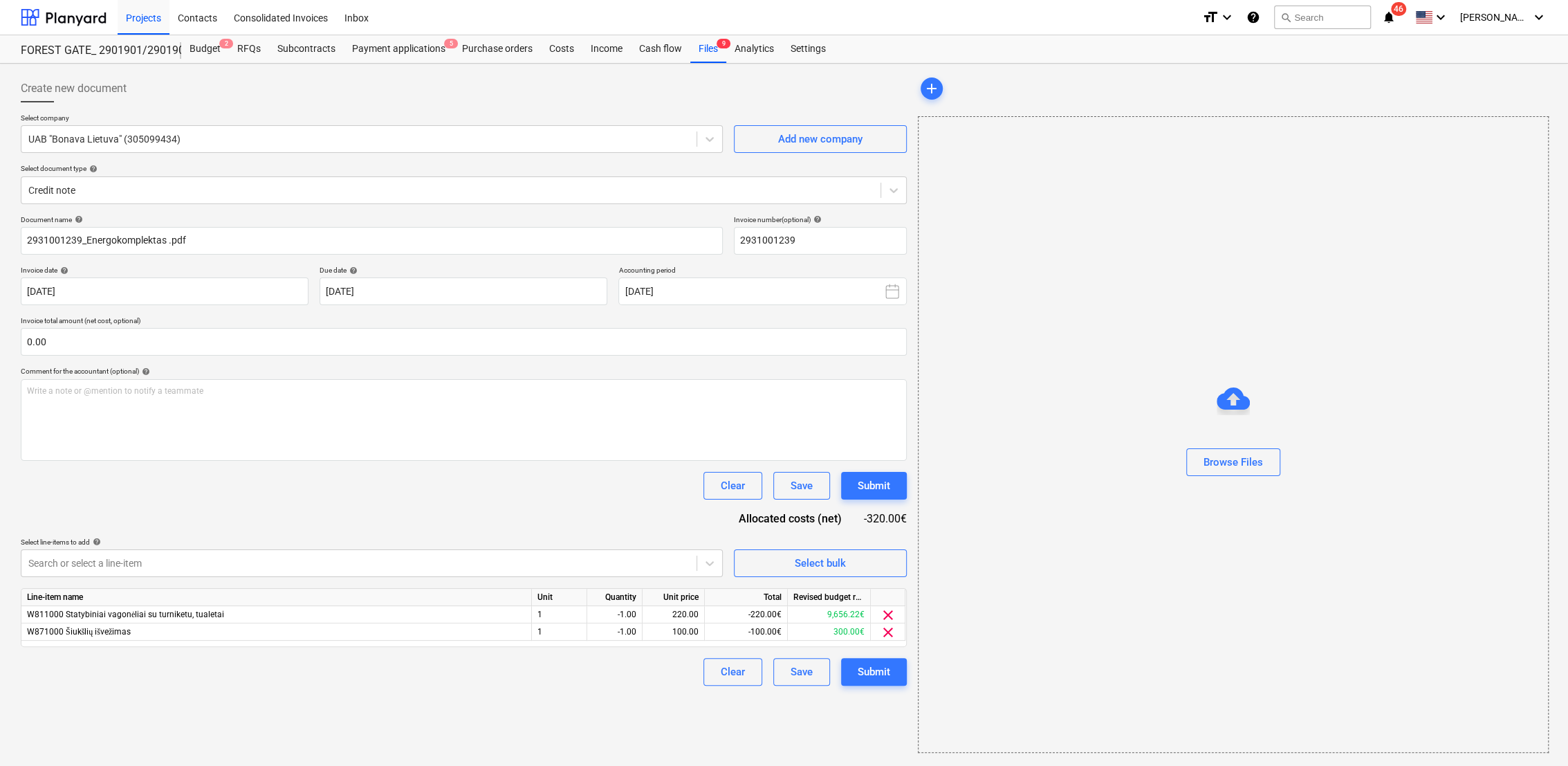
type input "2931001239"
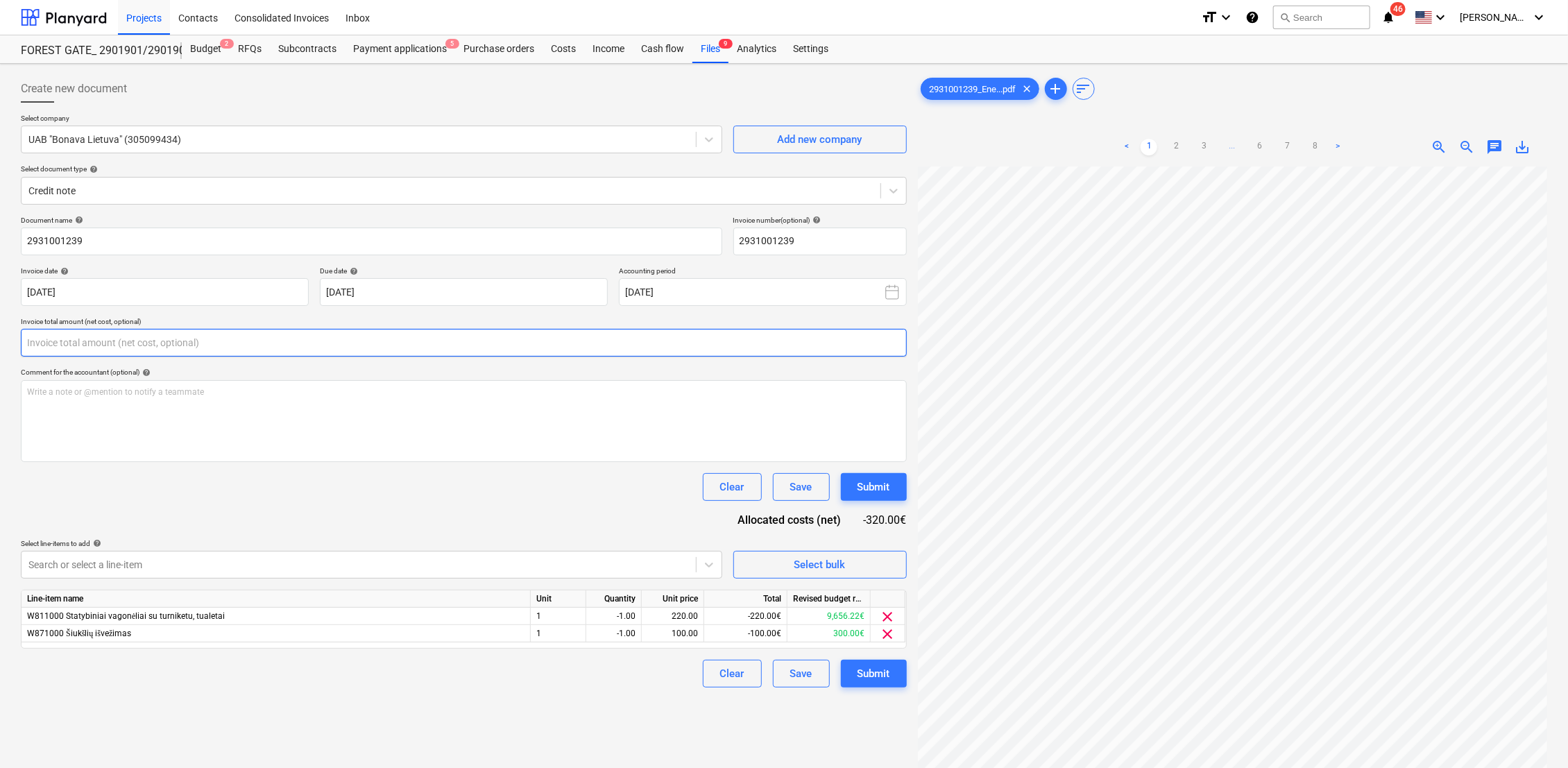
click at [37, 338] on input "text" at bounding box center [464, 343] width 886 height 28
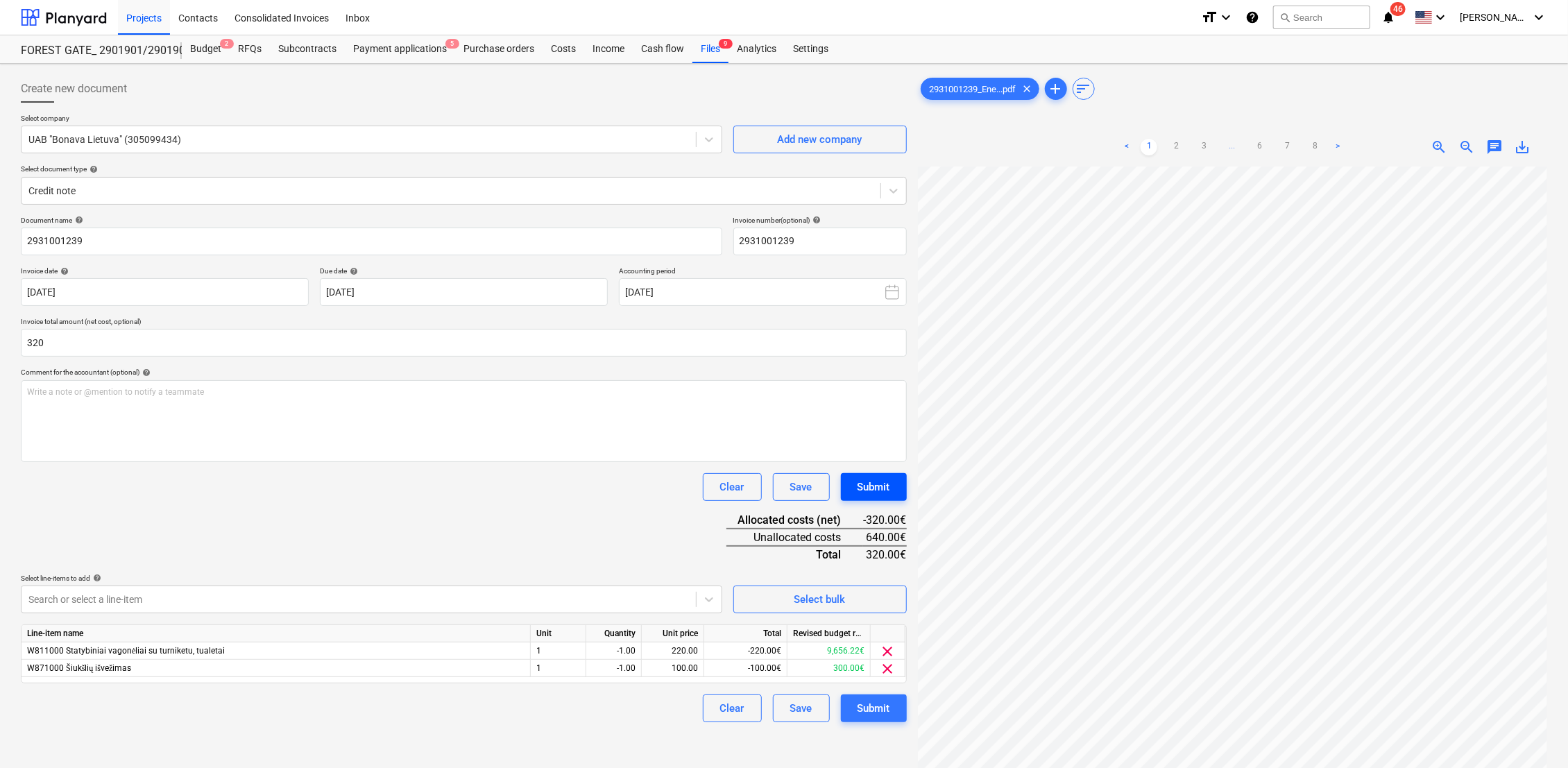
type input "320.00"
click at [879, 483] on div "Submit" at bounding box center [874, 487] width 33 height 18
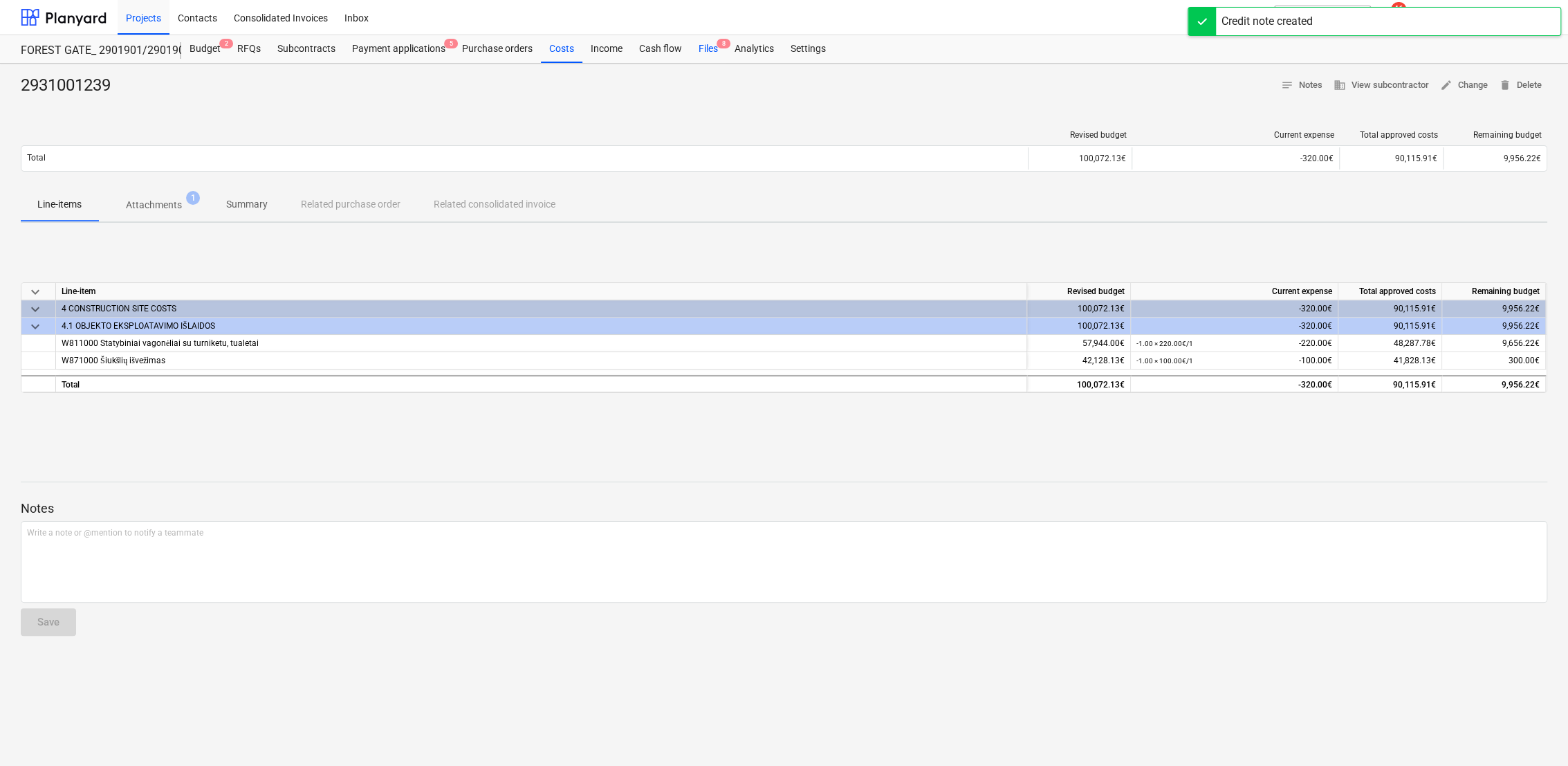
click at [706, 51] on div "Files 8" at bounding box center [707, 49] width 36 height 28
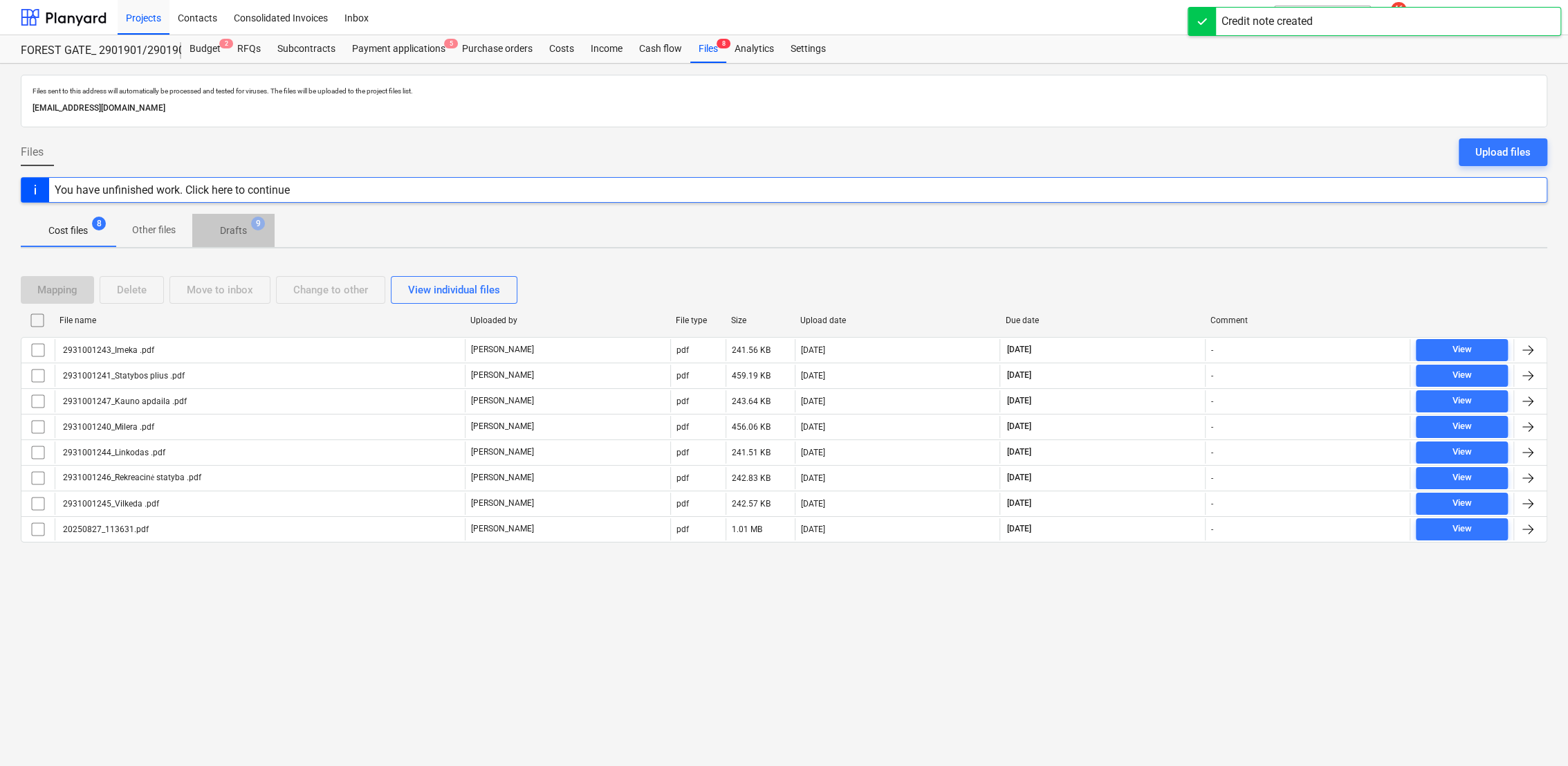
click at [233, 227] on p "Drafts" at bounding box center [233, 230] width 27 height 14
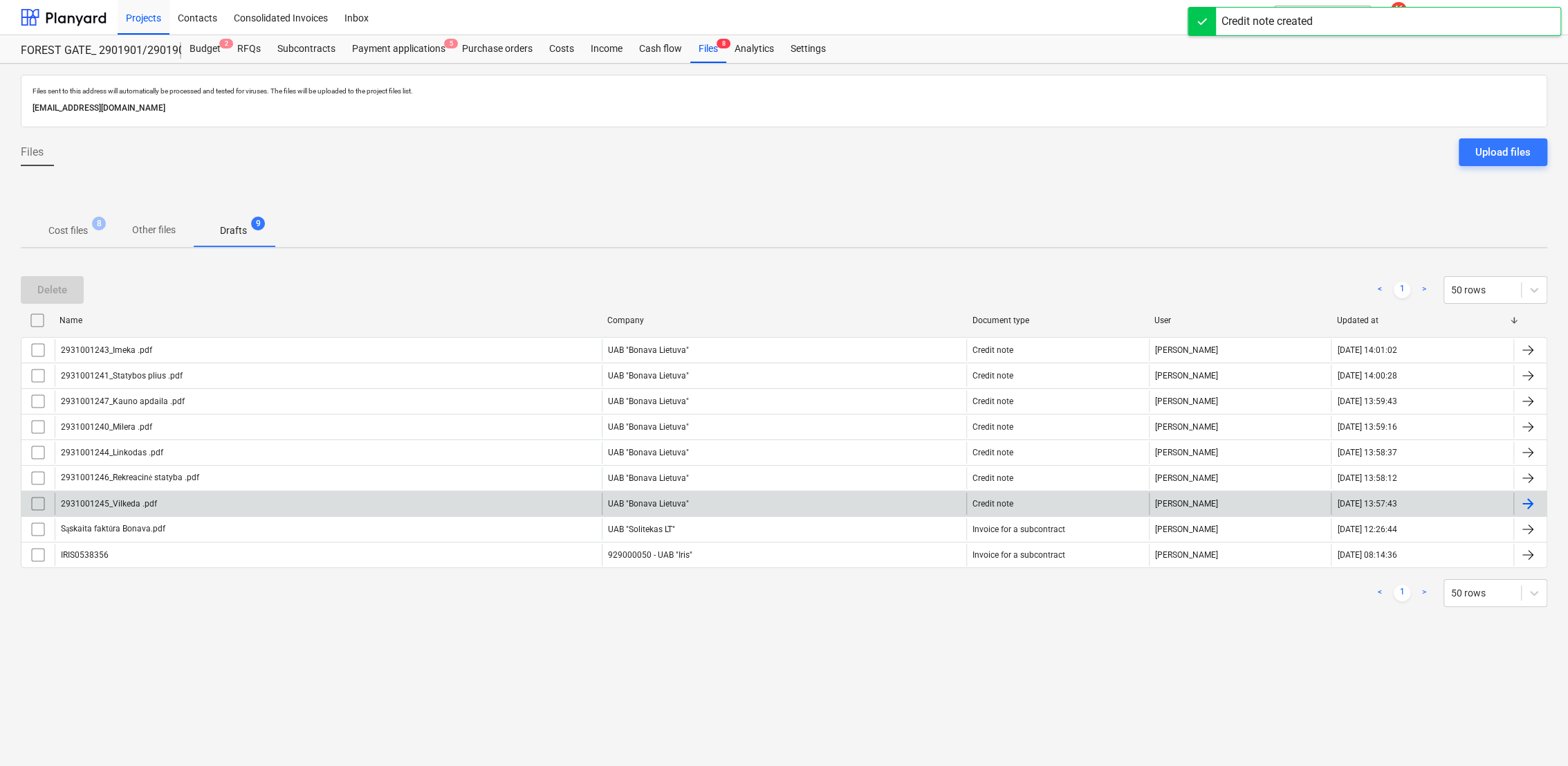
click at [1538, 504] on div at bounding box center [1530, 503] width 34 height 22
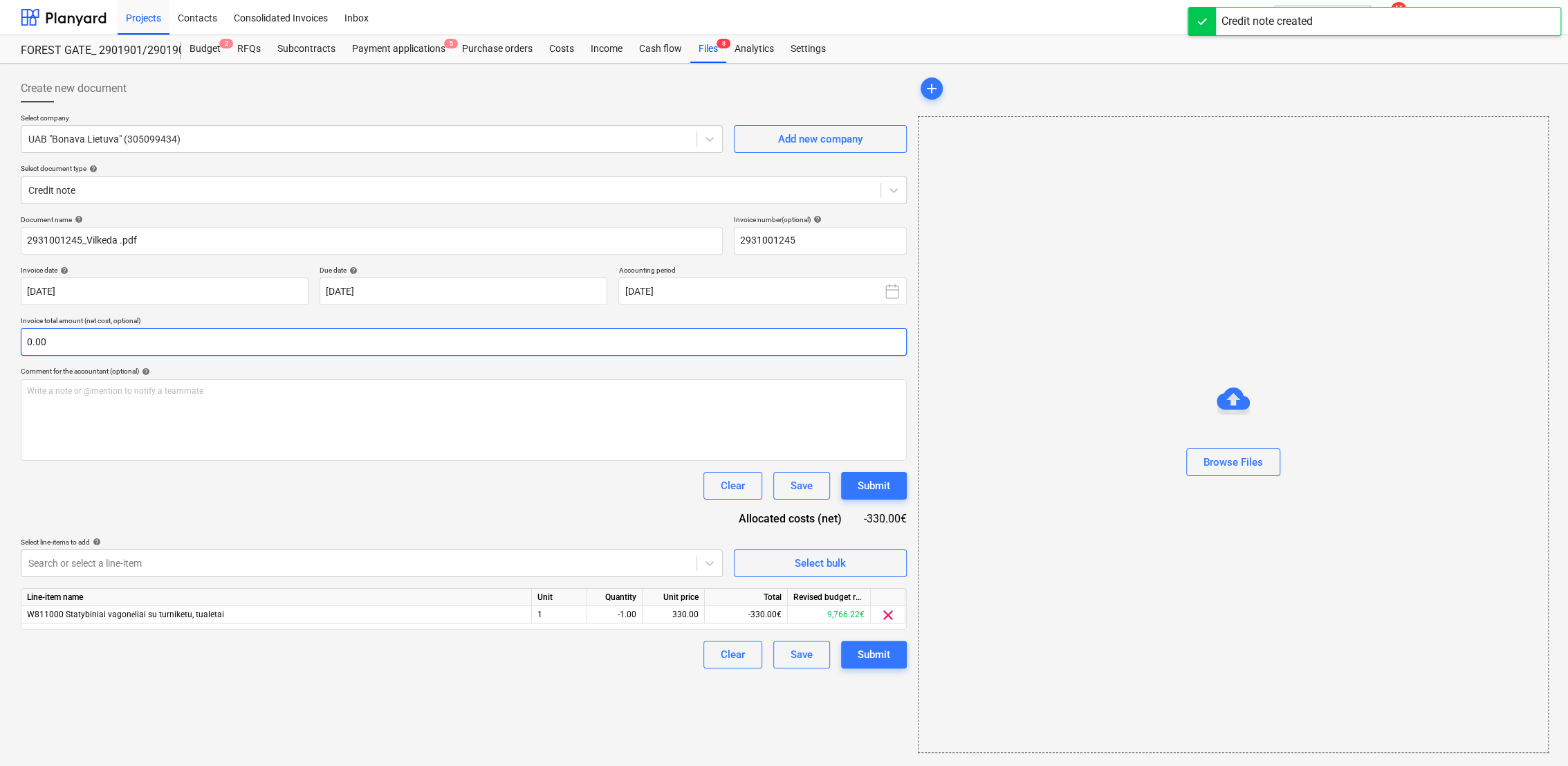
type input "2931001245"
click at [116, 344] on input "text" at bounding box center [463, 342] width 886 height 28
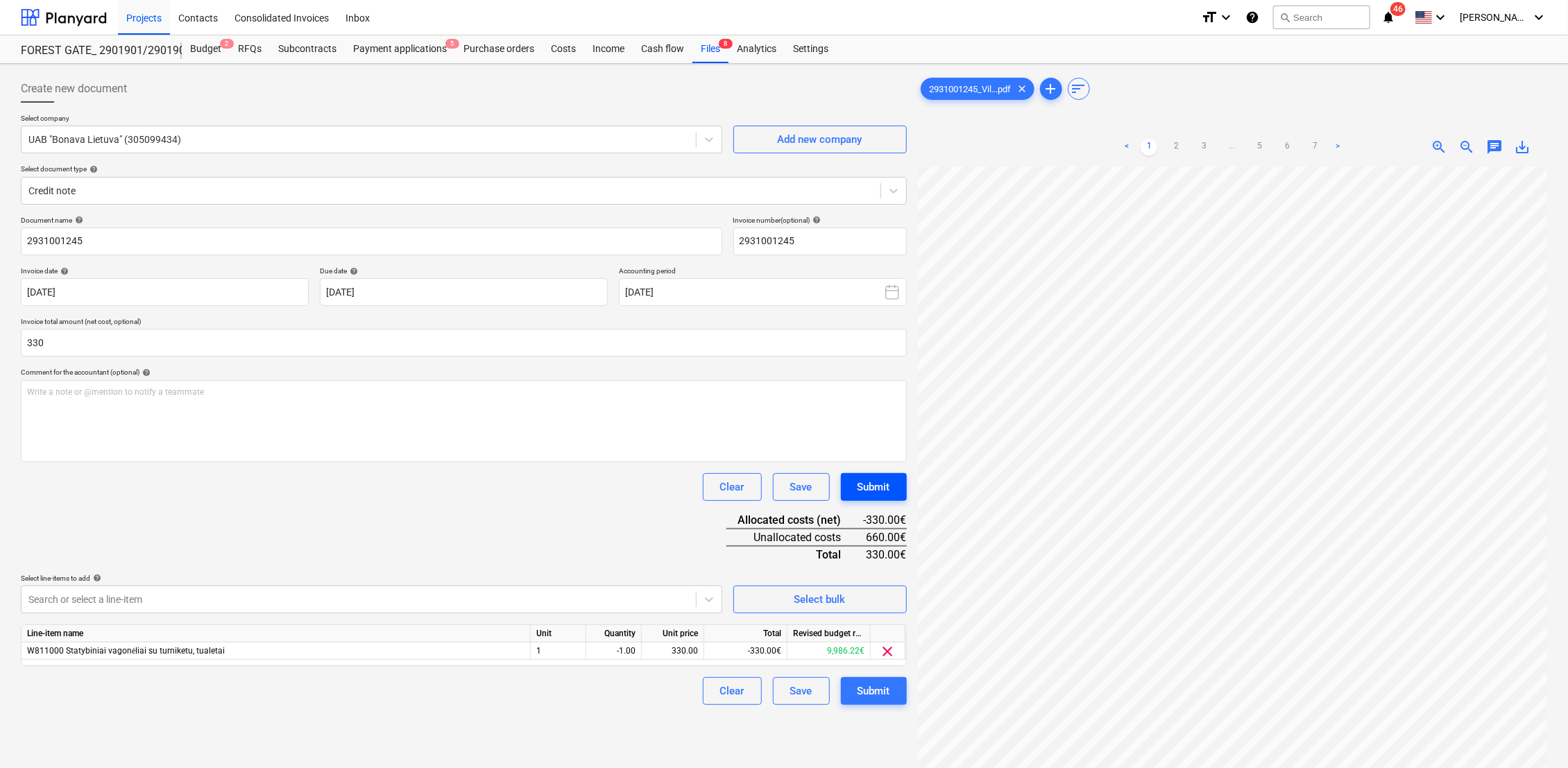
type input "330.00"
click at [895, 491] on button "Submit" at bounding box center [873, 486] width 65 height 28
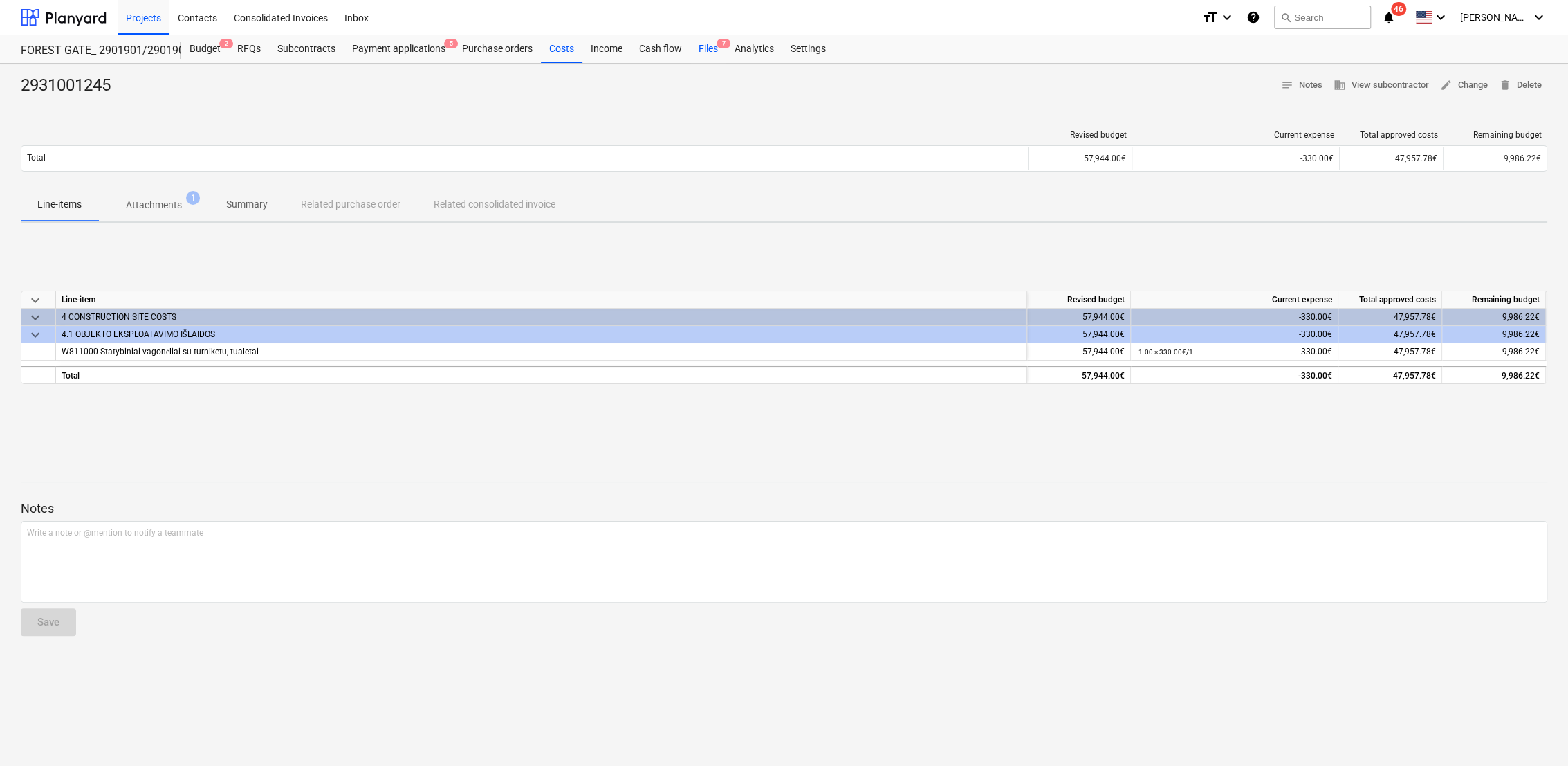
click at [722, 40] on span "7" at bounding box center [724, 43] width 13 height 10
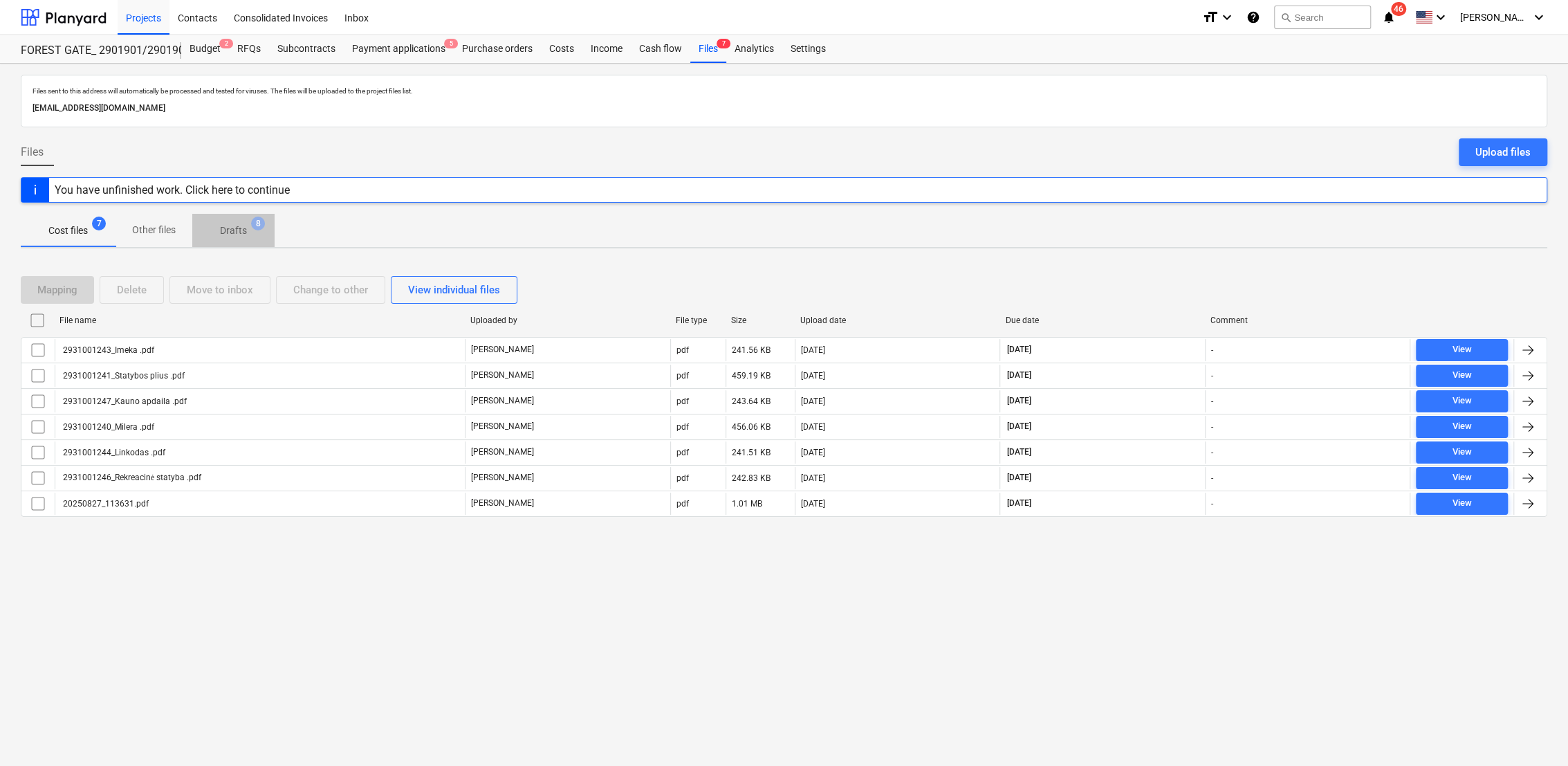
click at [238, 218] on span "Drafts 8" at bounding box center [233, 230] width 83 height 25
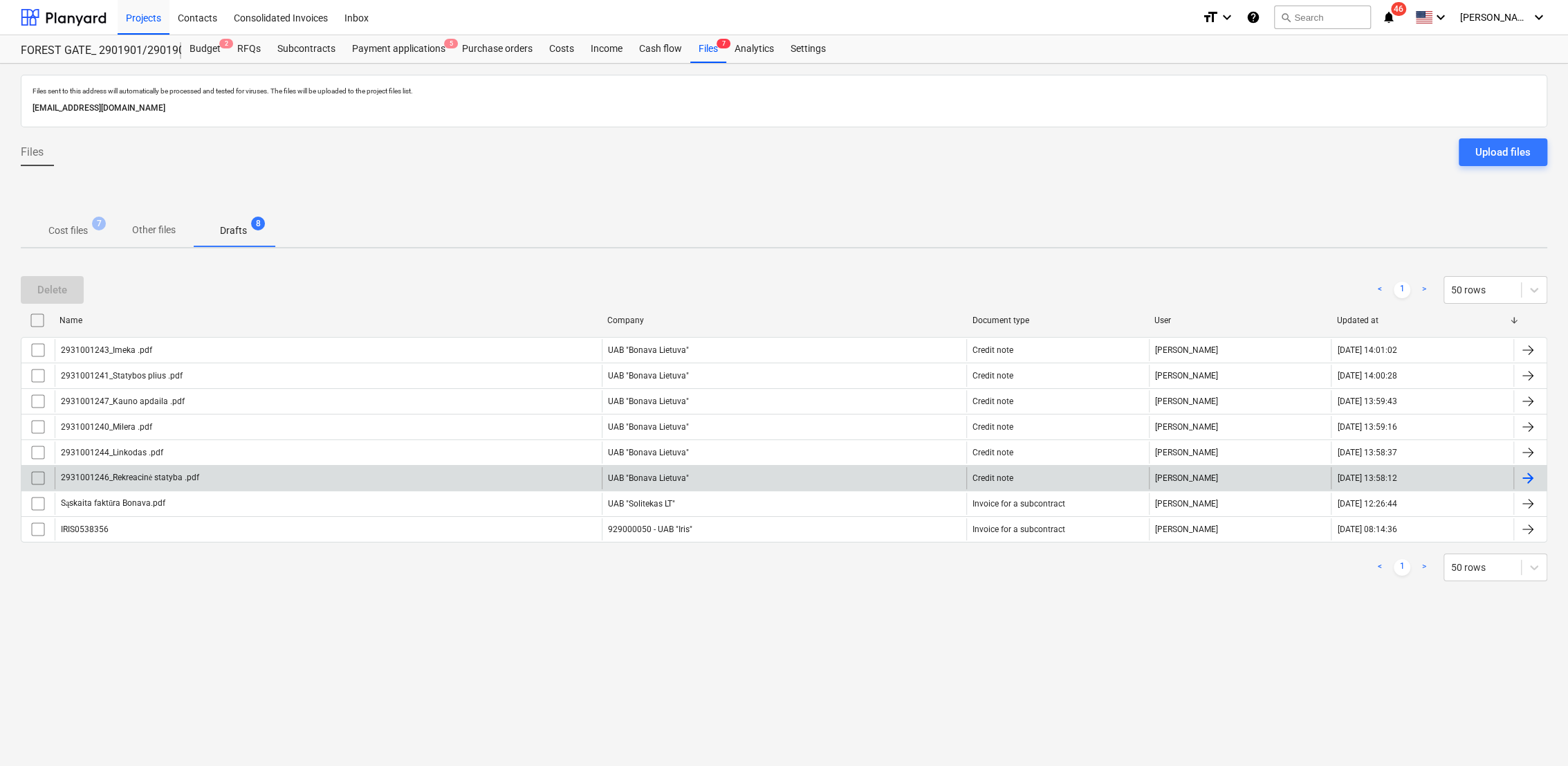
click at [1541, 479] on div at bounding box center [1530, 477] width 34 height 22
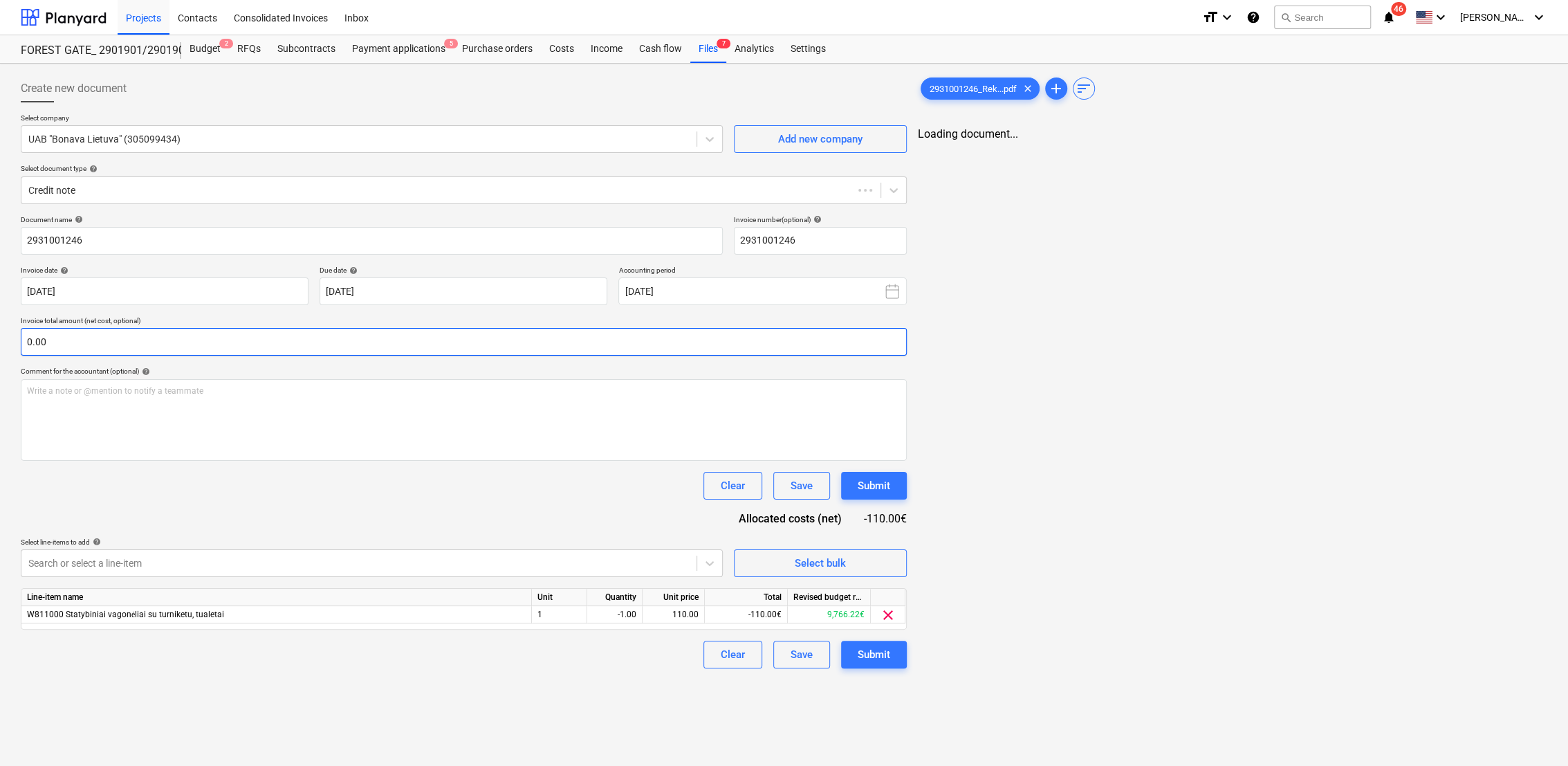
type input "2931001246"
click at [202, 346] on input "text" at bounding box center [463, 342] width 886 height 28
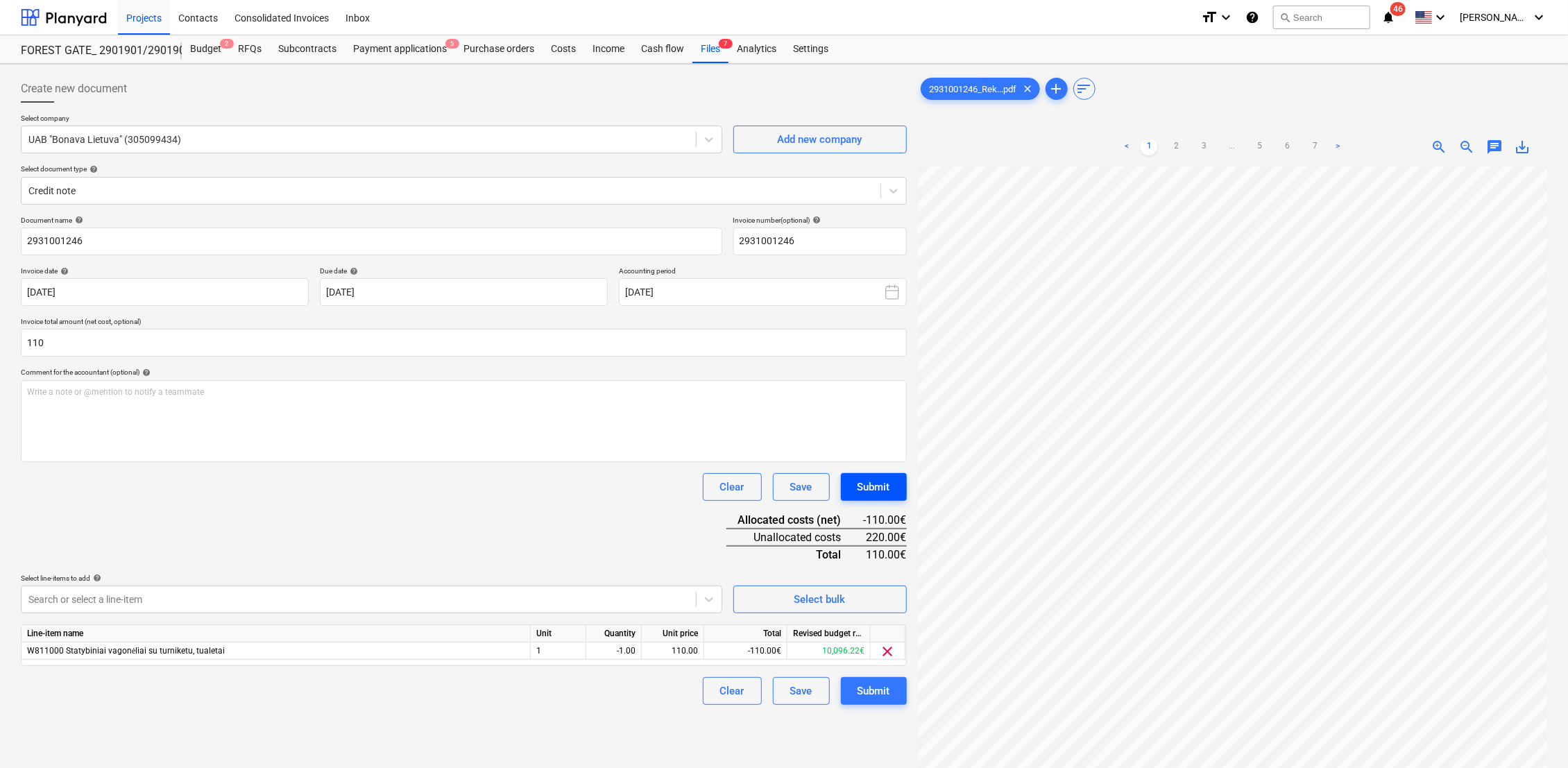
type input "110.00"
click at [886, 490] on div "Submit" at bounding box center [874, 487] width 33 height 18
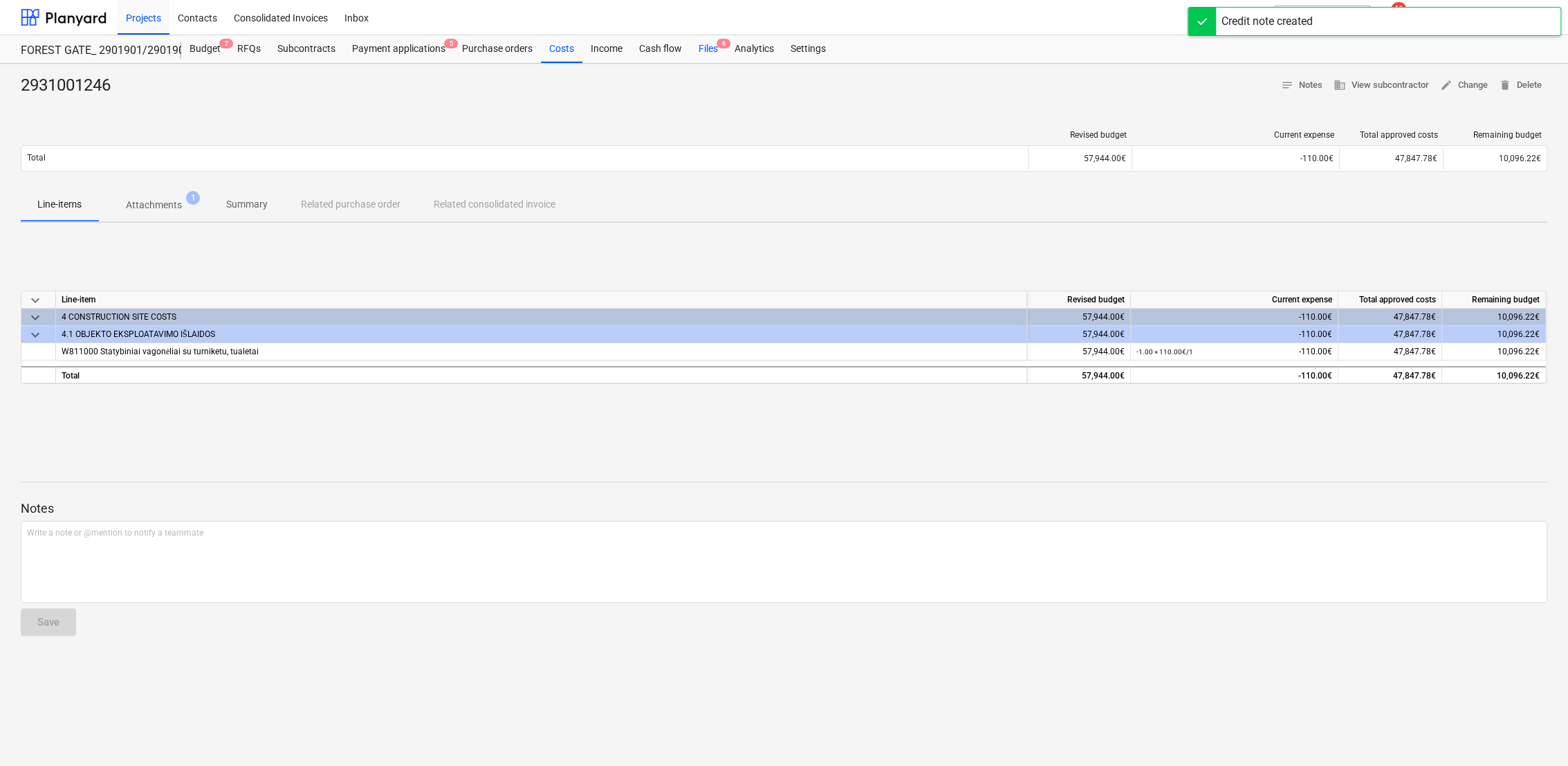
click at [698, 50] on div "Files 6" at bounding box center [707, 49] width 36 height 28
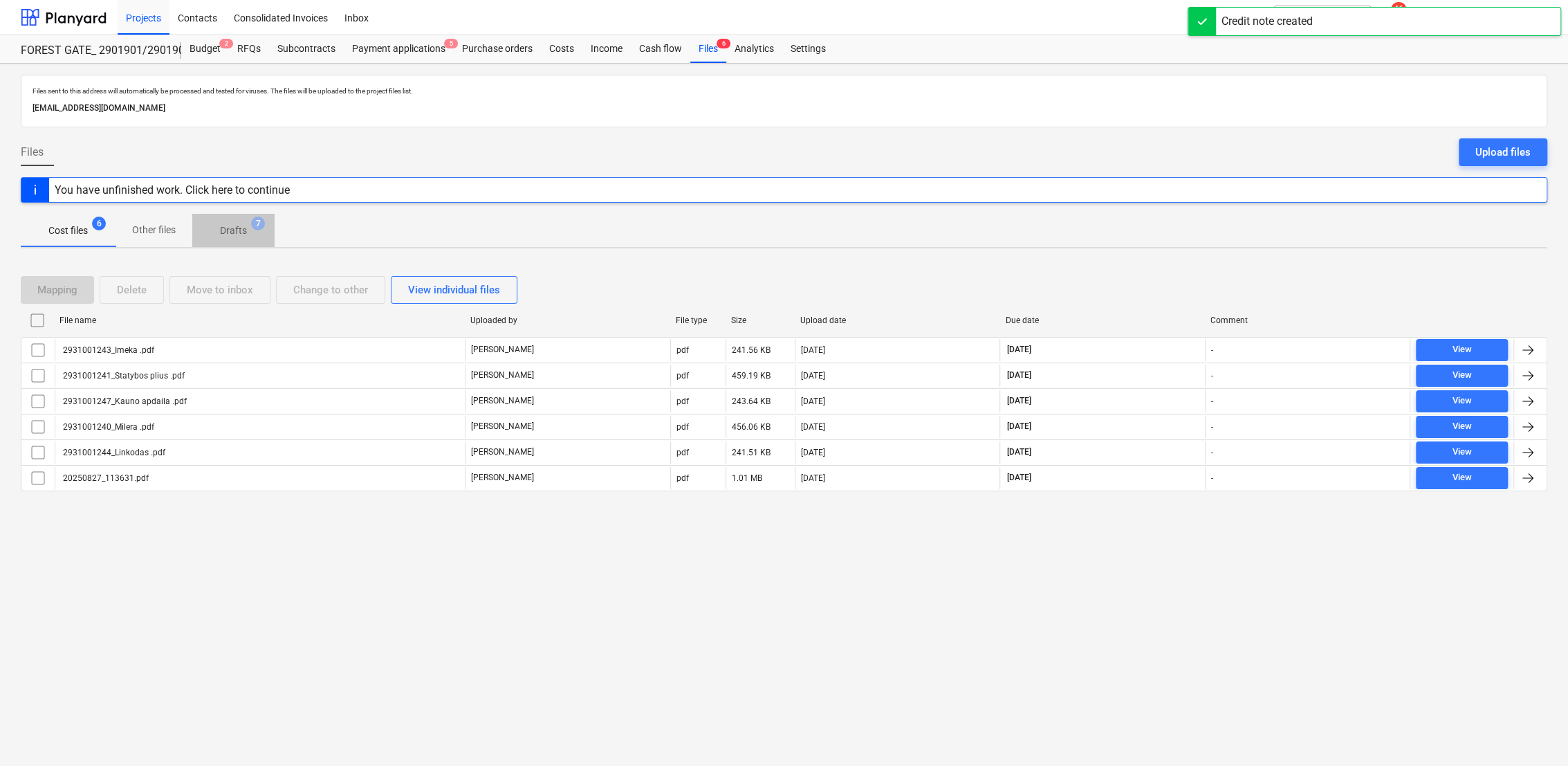
click at [224, 224] on p "Drafts" at bounding box center [233, 230] width 27 height 14
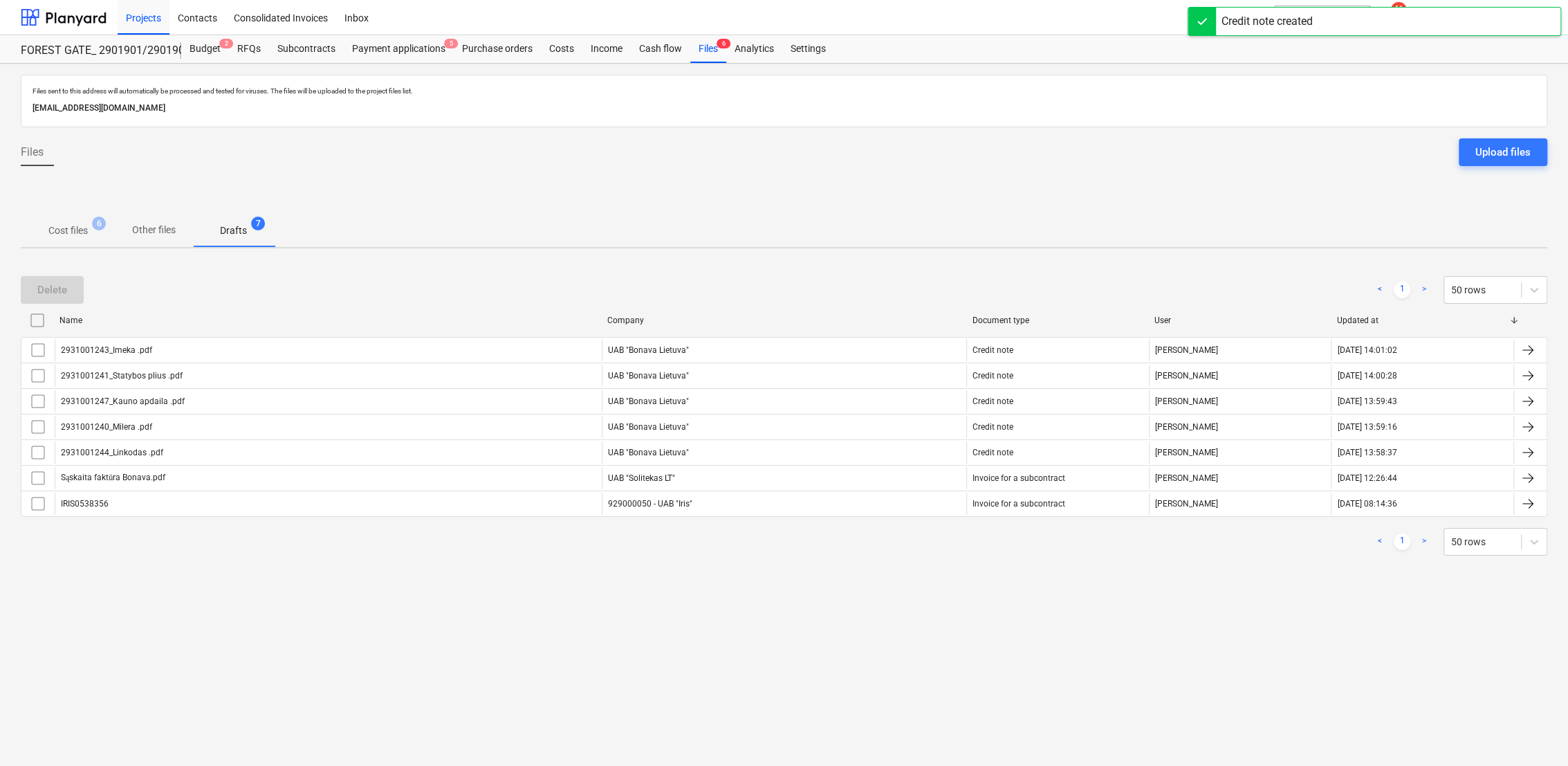
click at [1548, 454] on div "Files sent to this address will automatically be processed and tested for virus…" at bounding box center [784, 414] width 1568 height 702
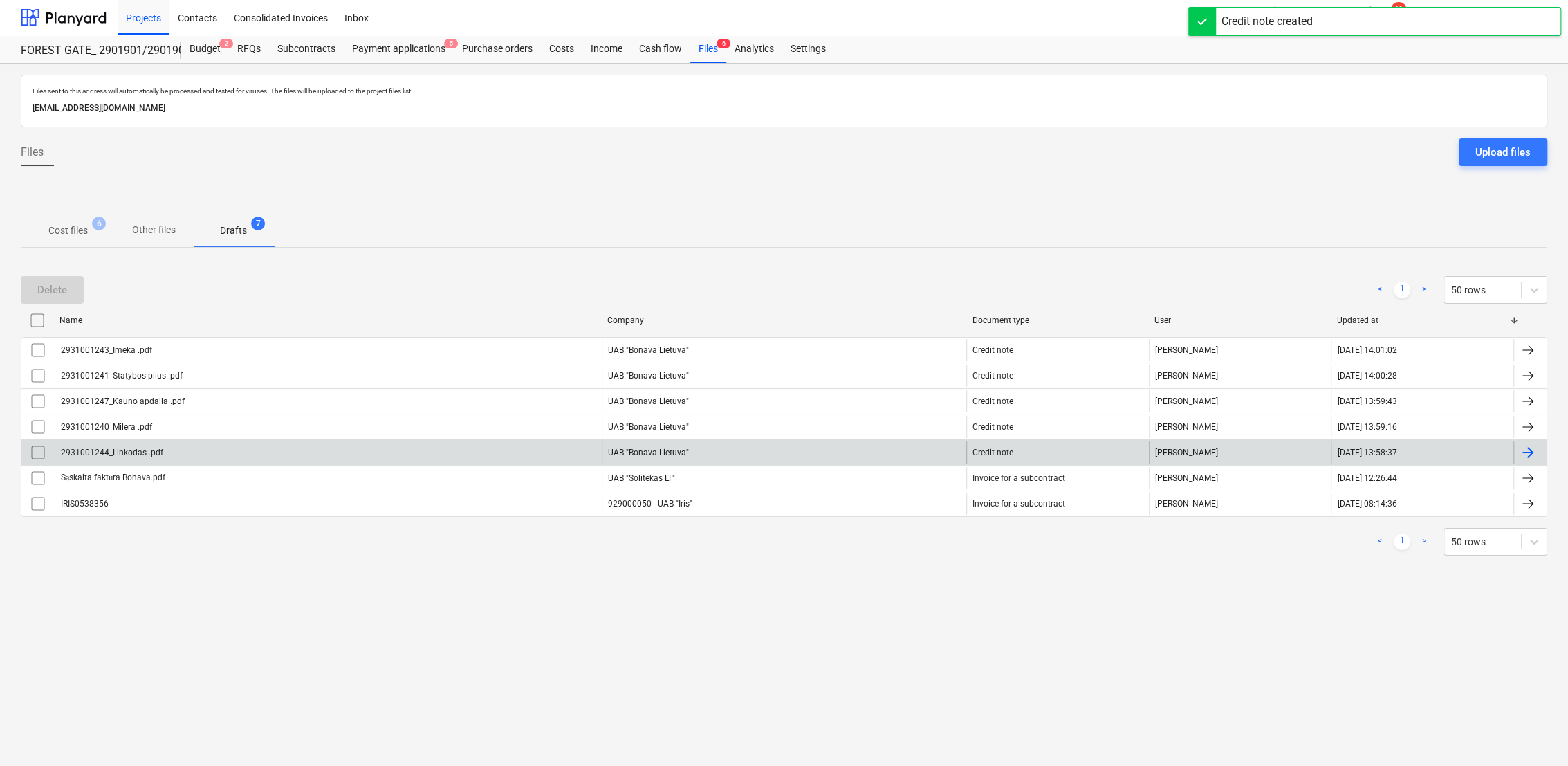
click at [1527, 456] on div at bounding box center [1527, 452] width 16 height 16
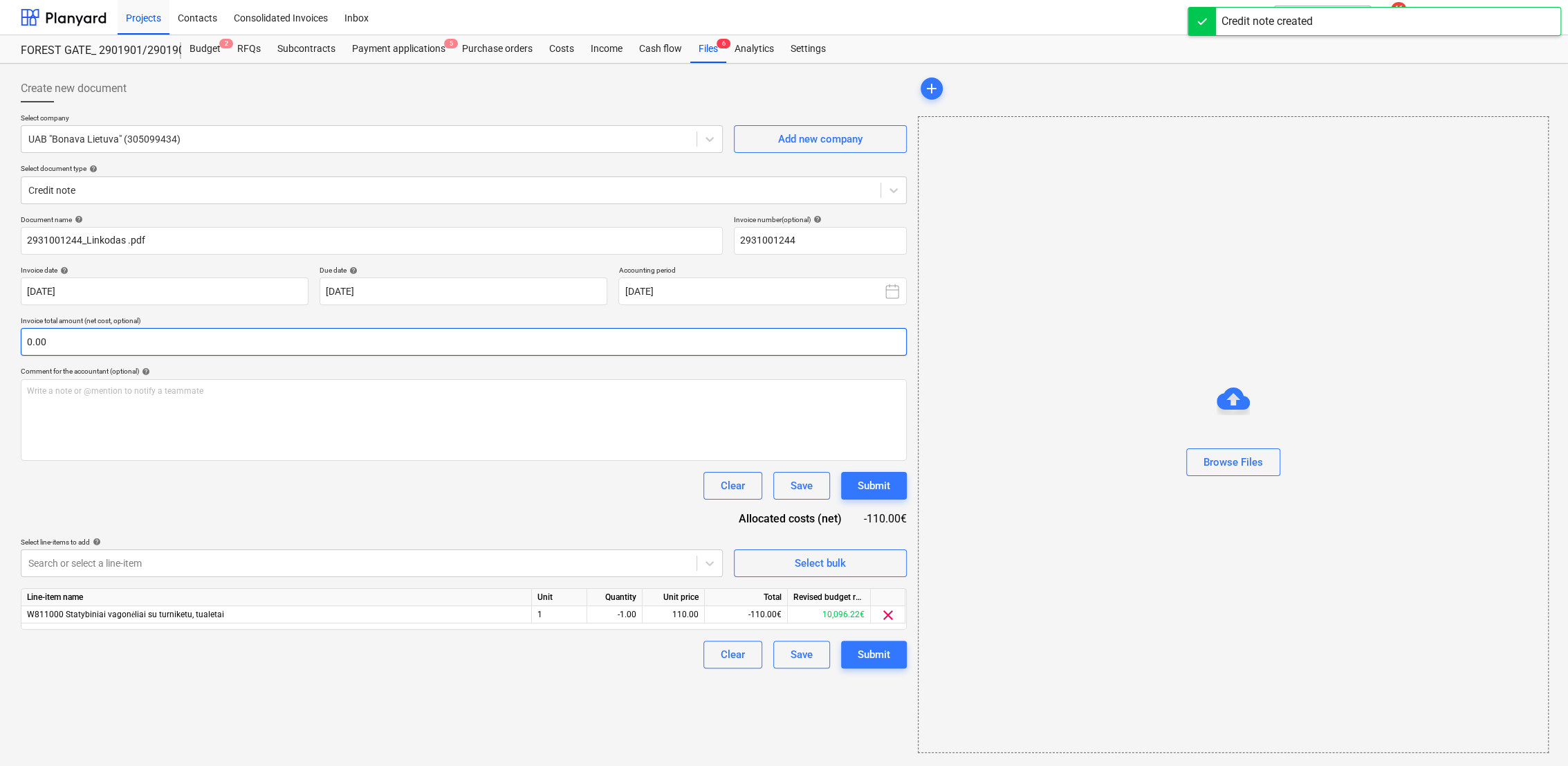
type input "2931001244"
click at [120, 338] on input "text" at bounding box center [463, 342] width 886 height 28
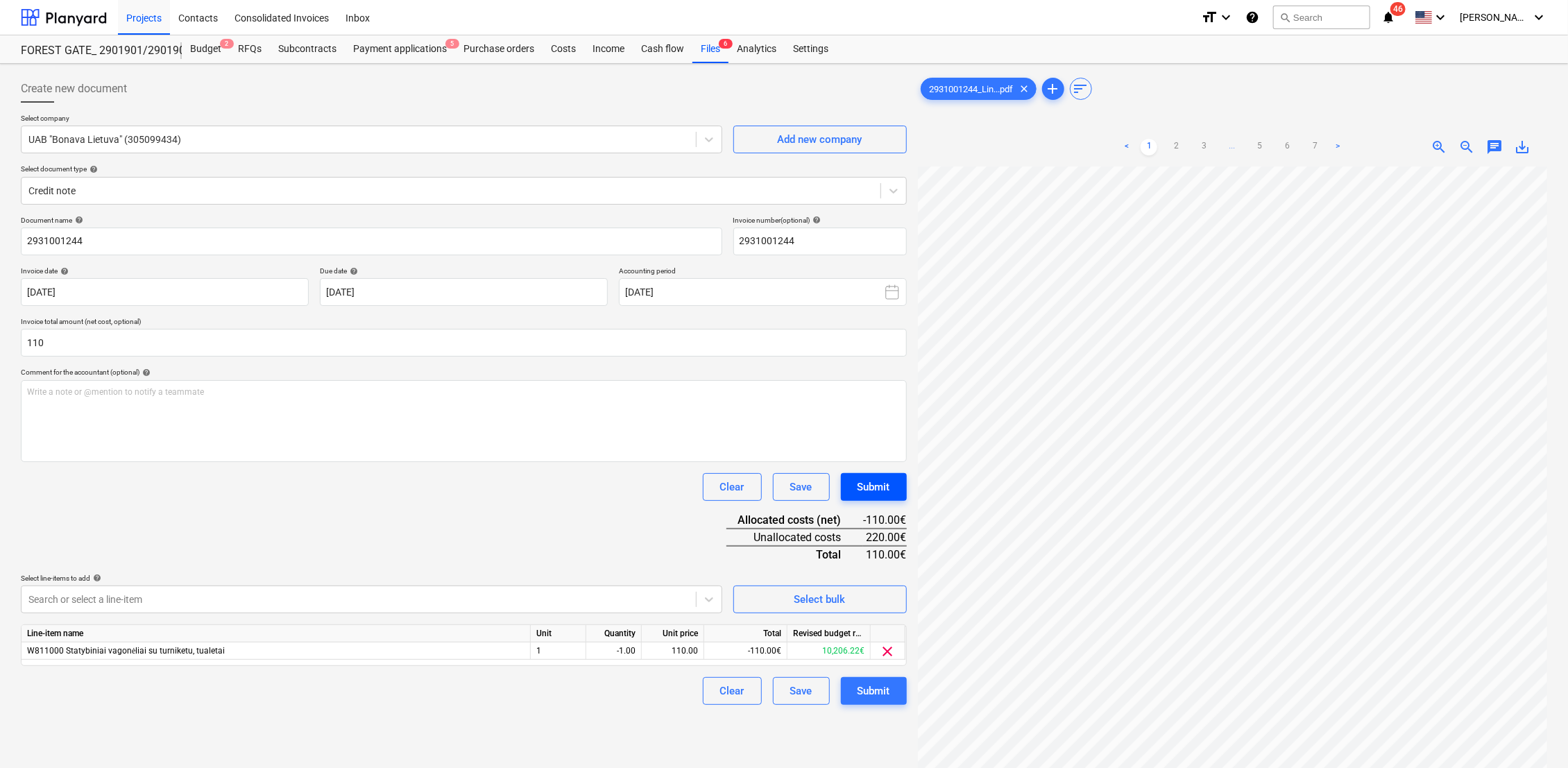
type input "110.00"
click at [893, 488] on button "Submit" at bounding box center [873, 486] width 65 height 28
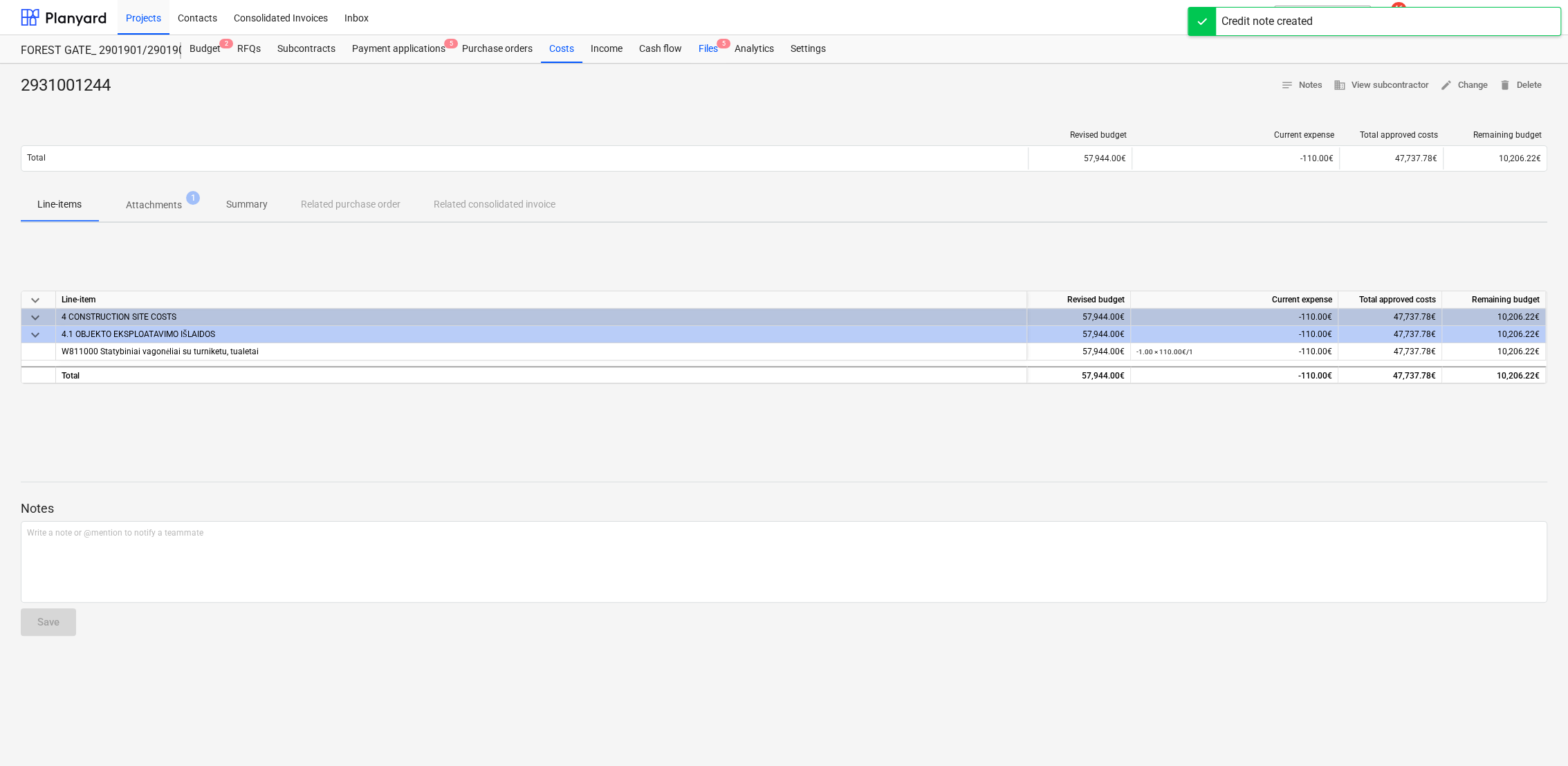
click at [701, 50] on div "Files 5" at bounding box center [707, 49] width 36 height 28
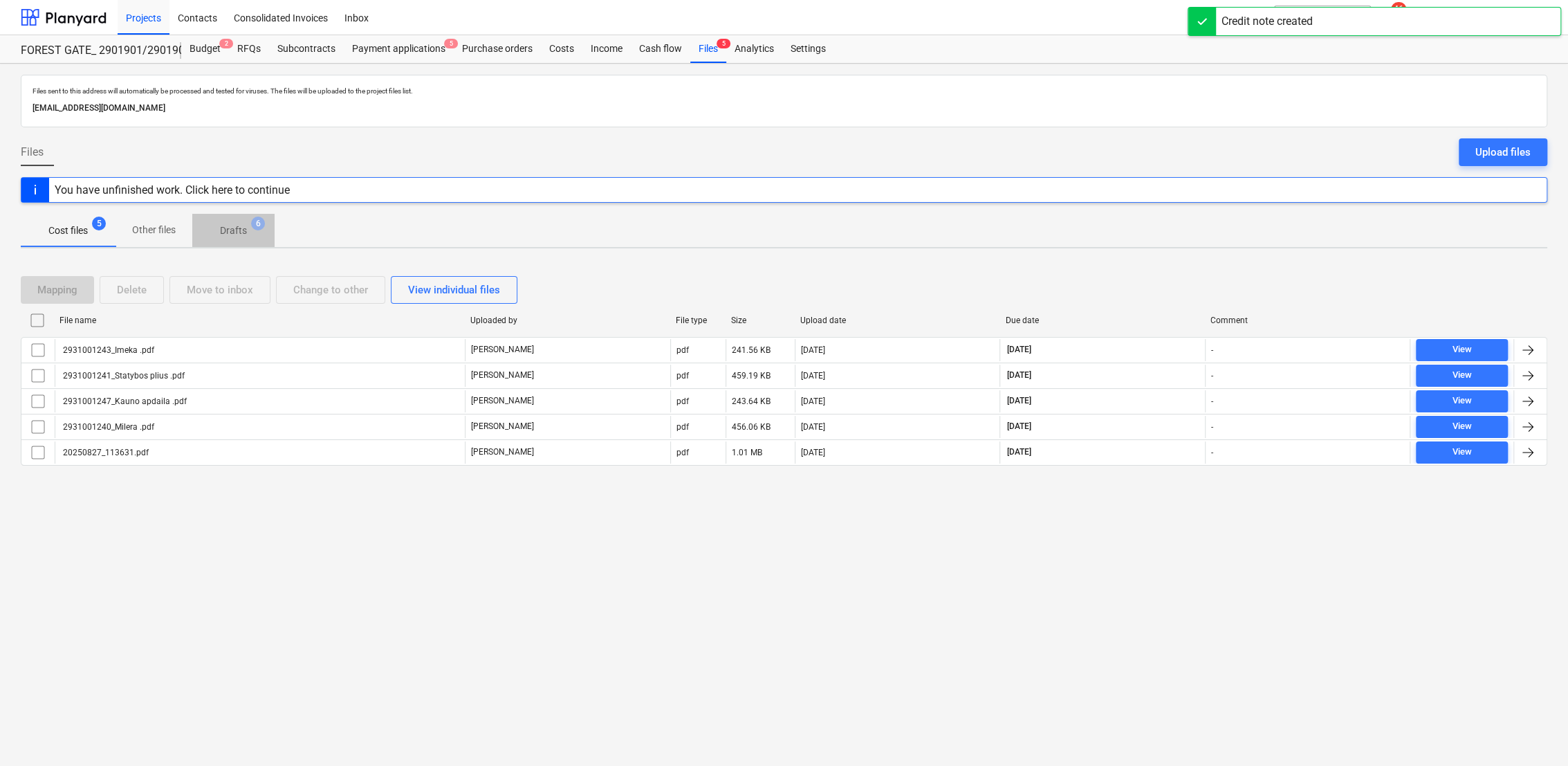
click at [225, 229] on p "Drafts" at bounding box center [233, 230] width 27 height 14
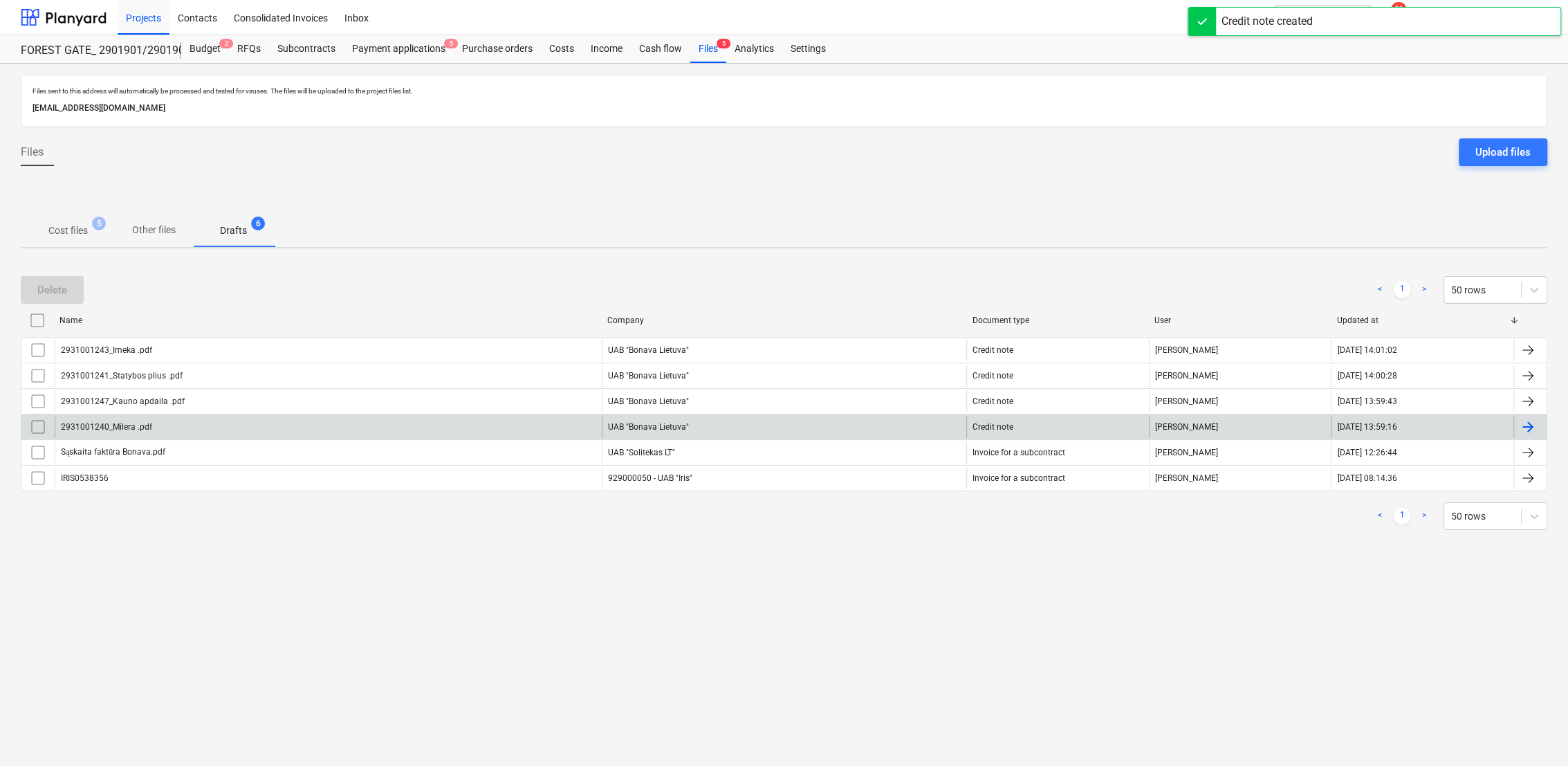
click at [1526, 423] on div at bounding box center [1527, 426] width 16 height 16
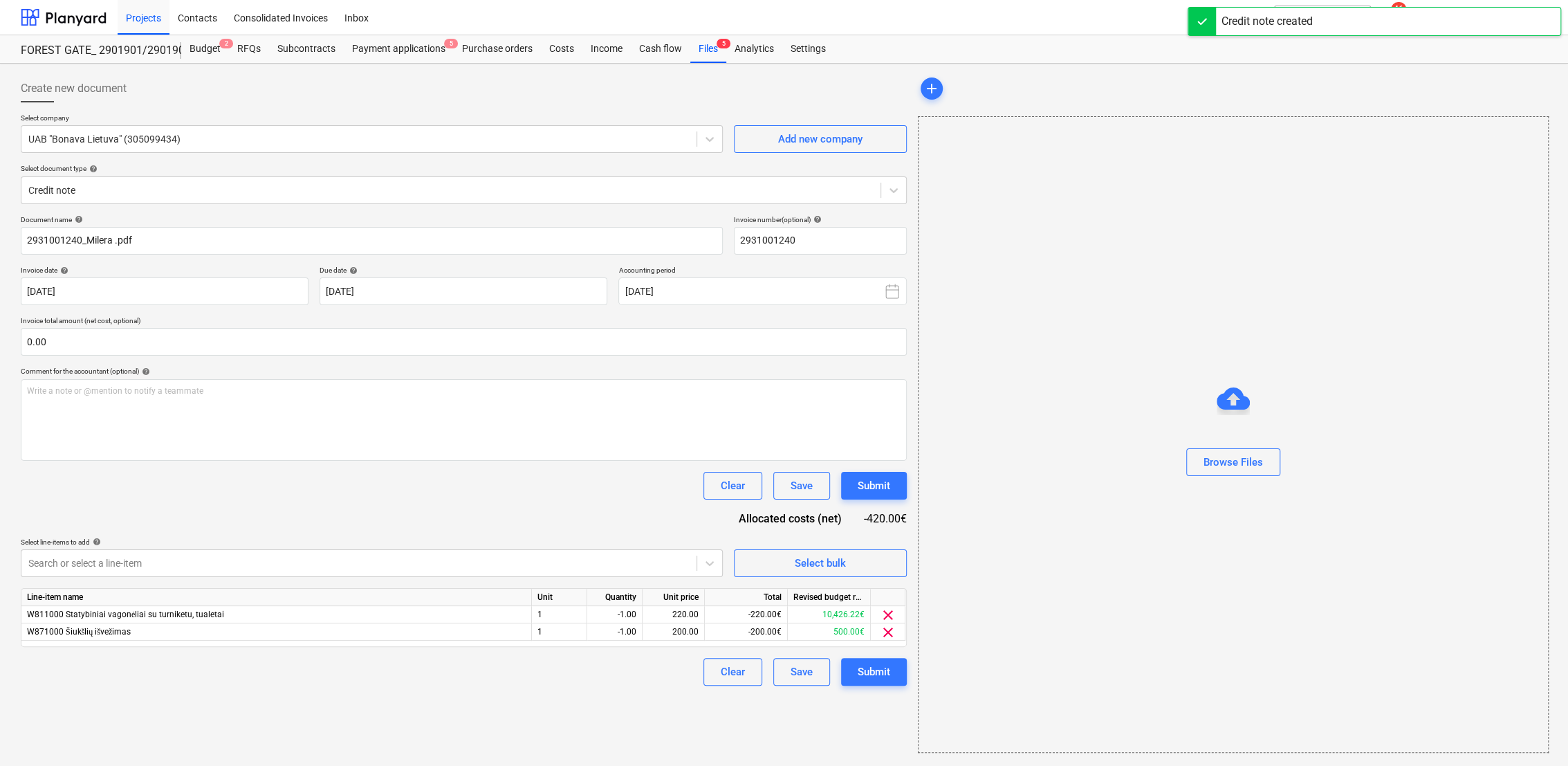
type input "2931001240"
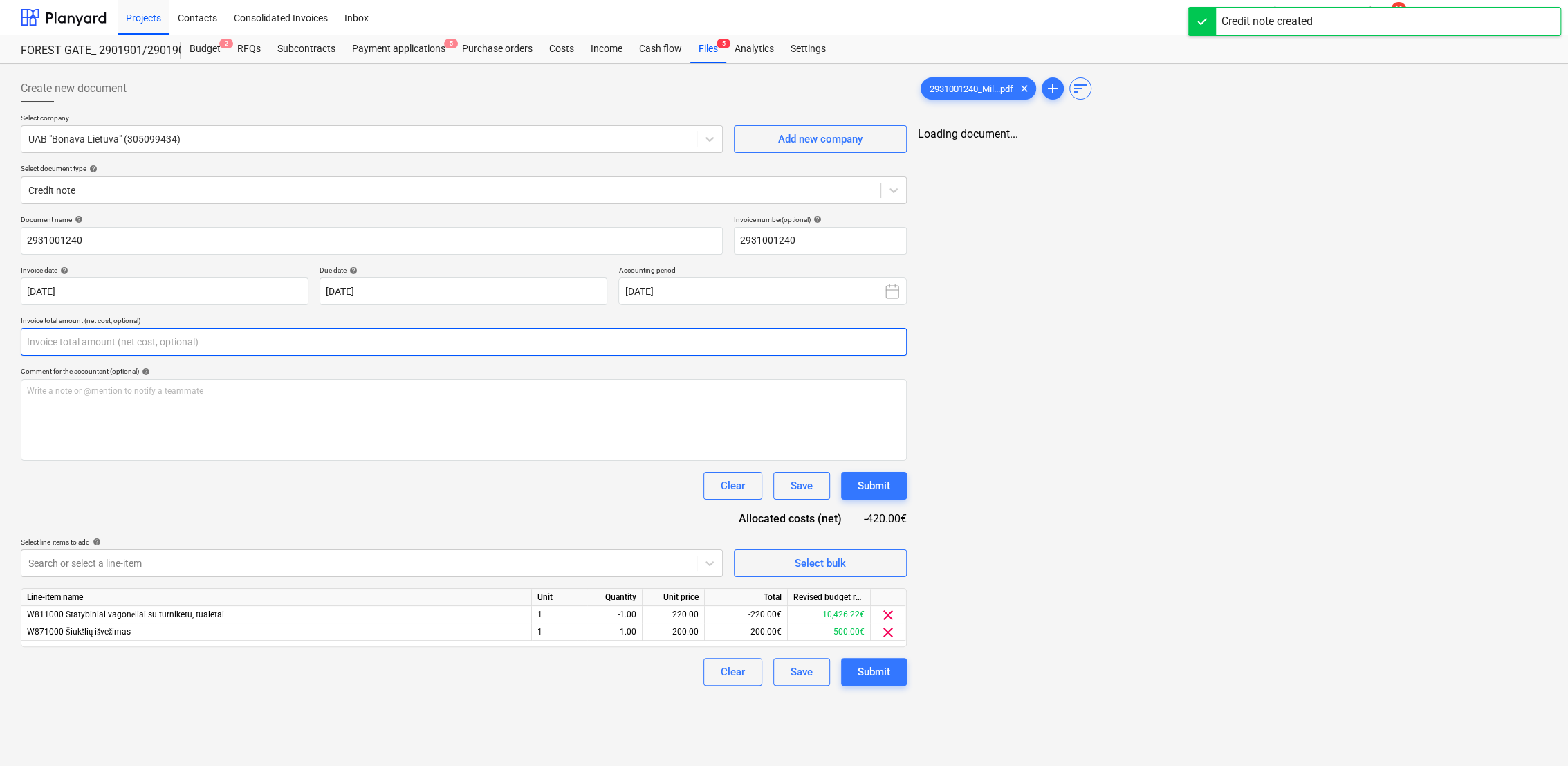
click at [178, 340] on input "text" at bounding box center [463, 342] width 886 height 28
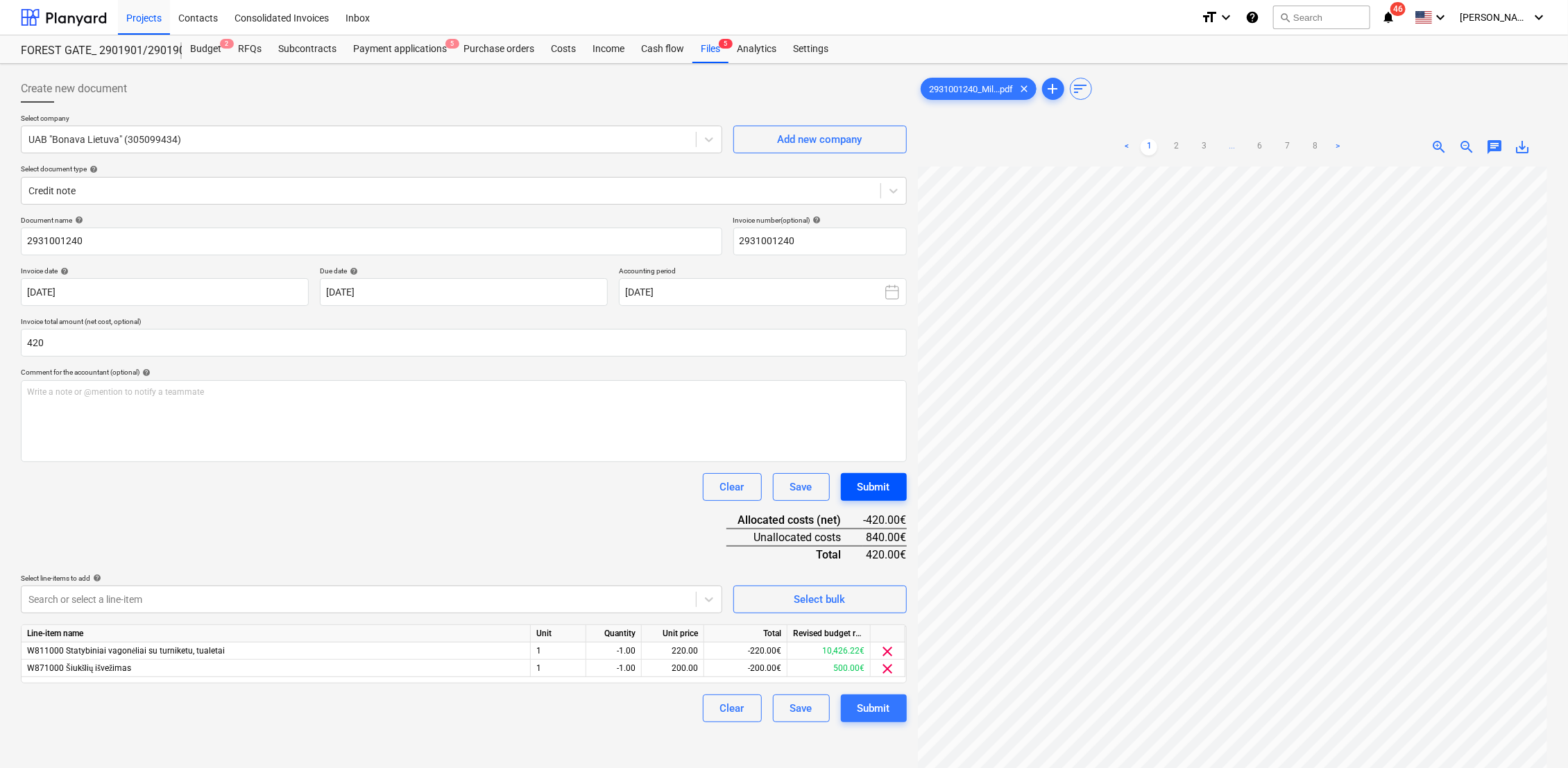
type input "420.00"
click at [868, 488] on div "Submit" at bounding box center [874, 487] width 33 height 18
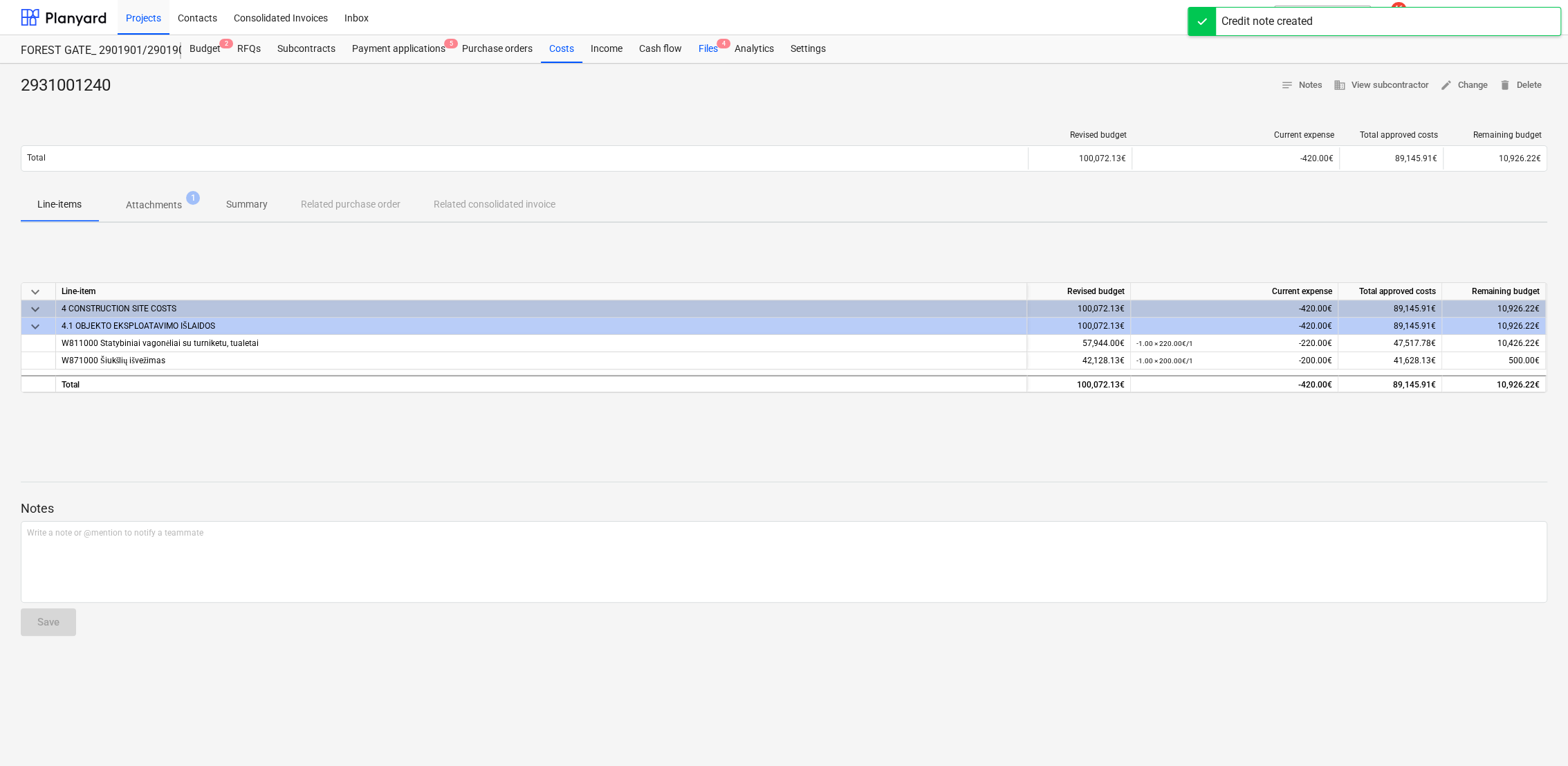
click at [708, 50] on div "Files 4" at bounding box center [707, 49] width 36 height 28
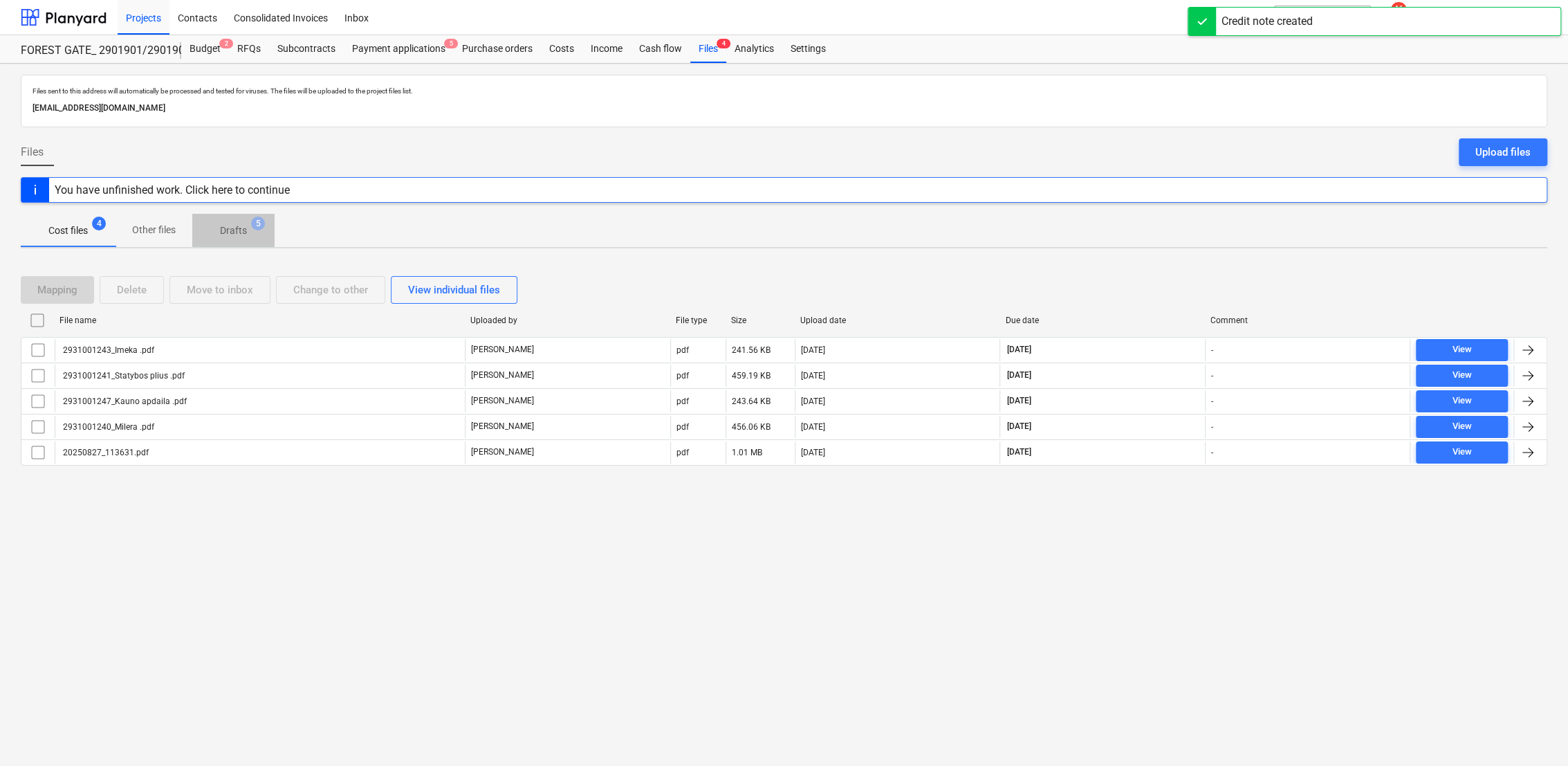
click at [226, 241] on button "Drafts 5" at bounding box center [233, 230] width 83 height 34
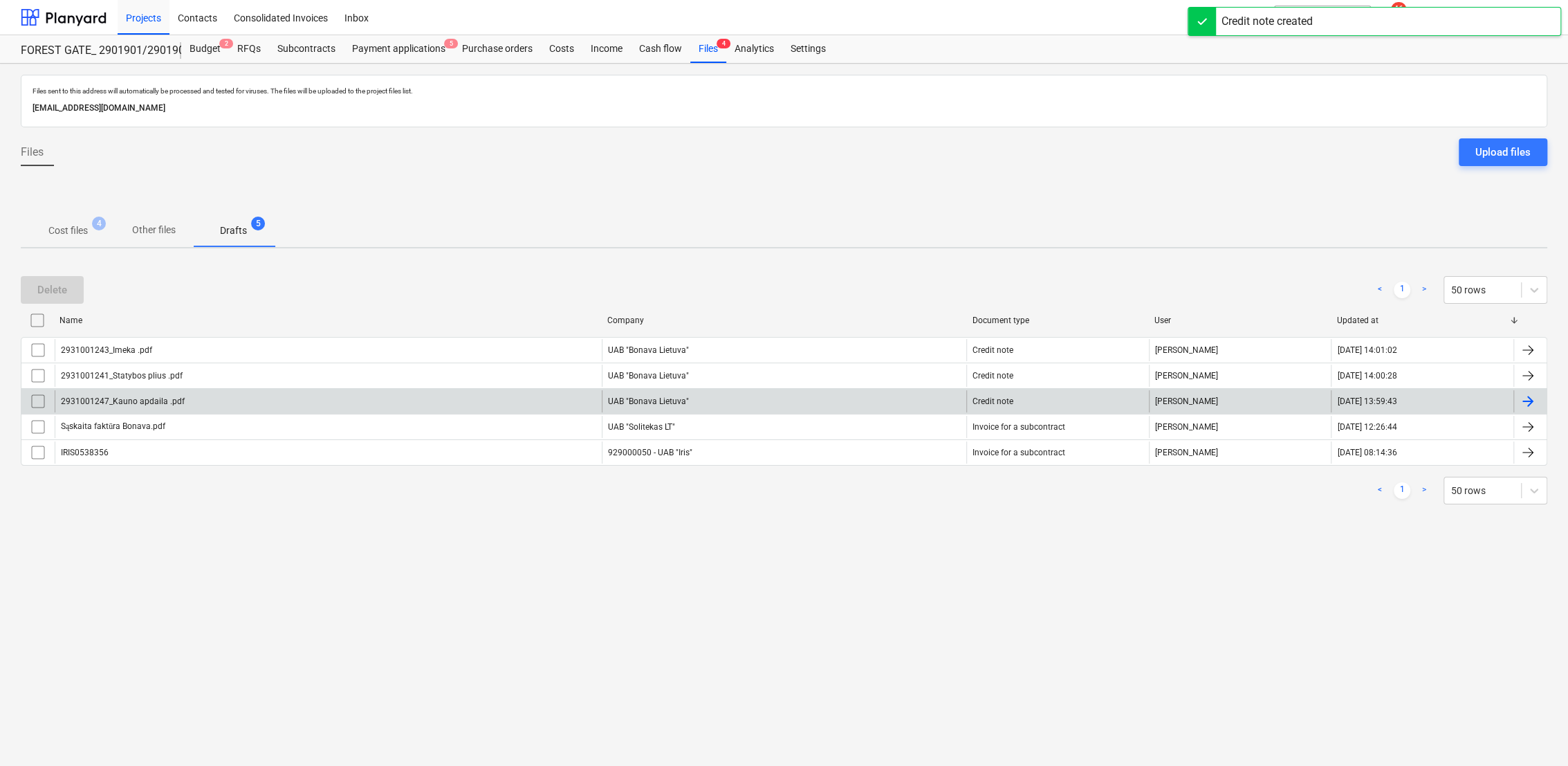
click at [1524, 398] on div at bounding box center [1527, 400] width 16 height 16
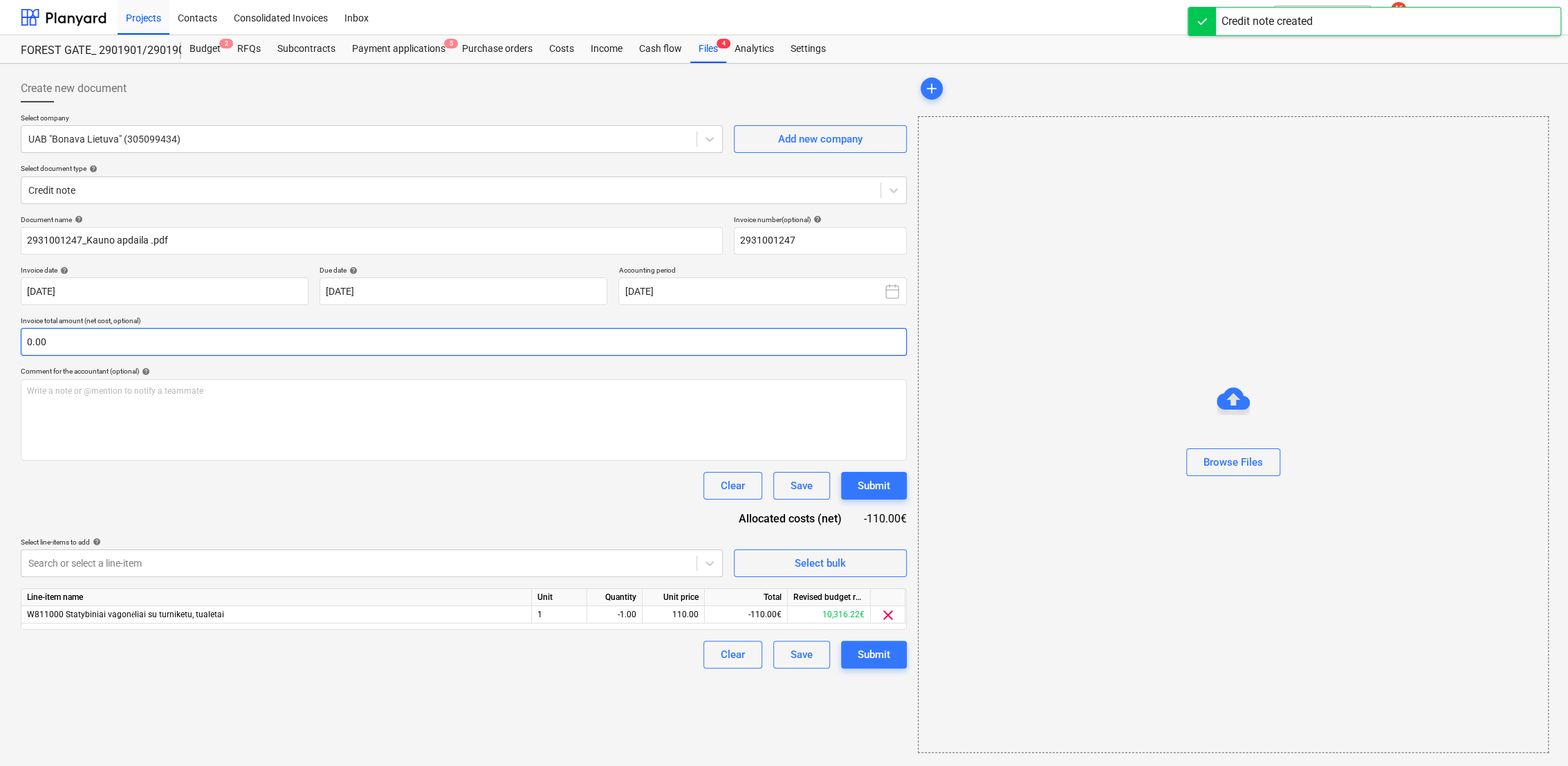
type input "2931001247"
click at [109, 338] on input "text" at bounding box center [463, 342] width 886 height 28
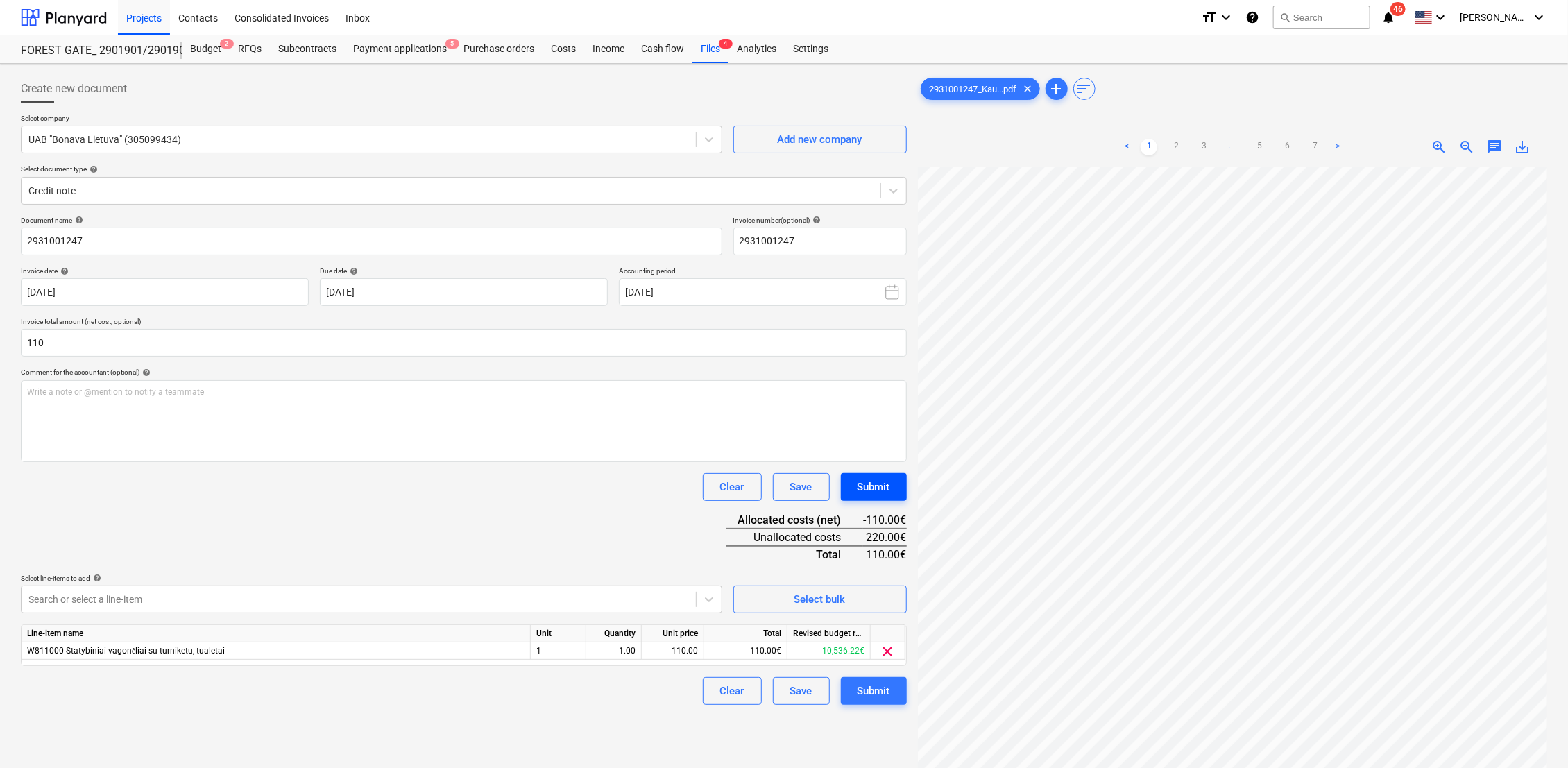
type input "110.00"
click at [881, 491] on div "Submit" at bounding box center [874, 487] width 33 height 18
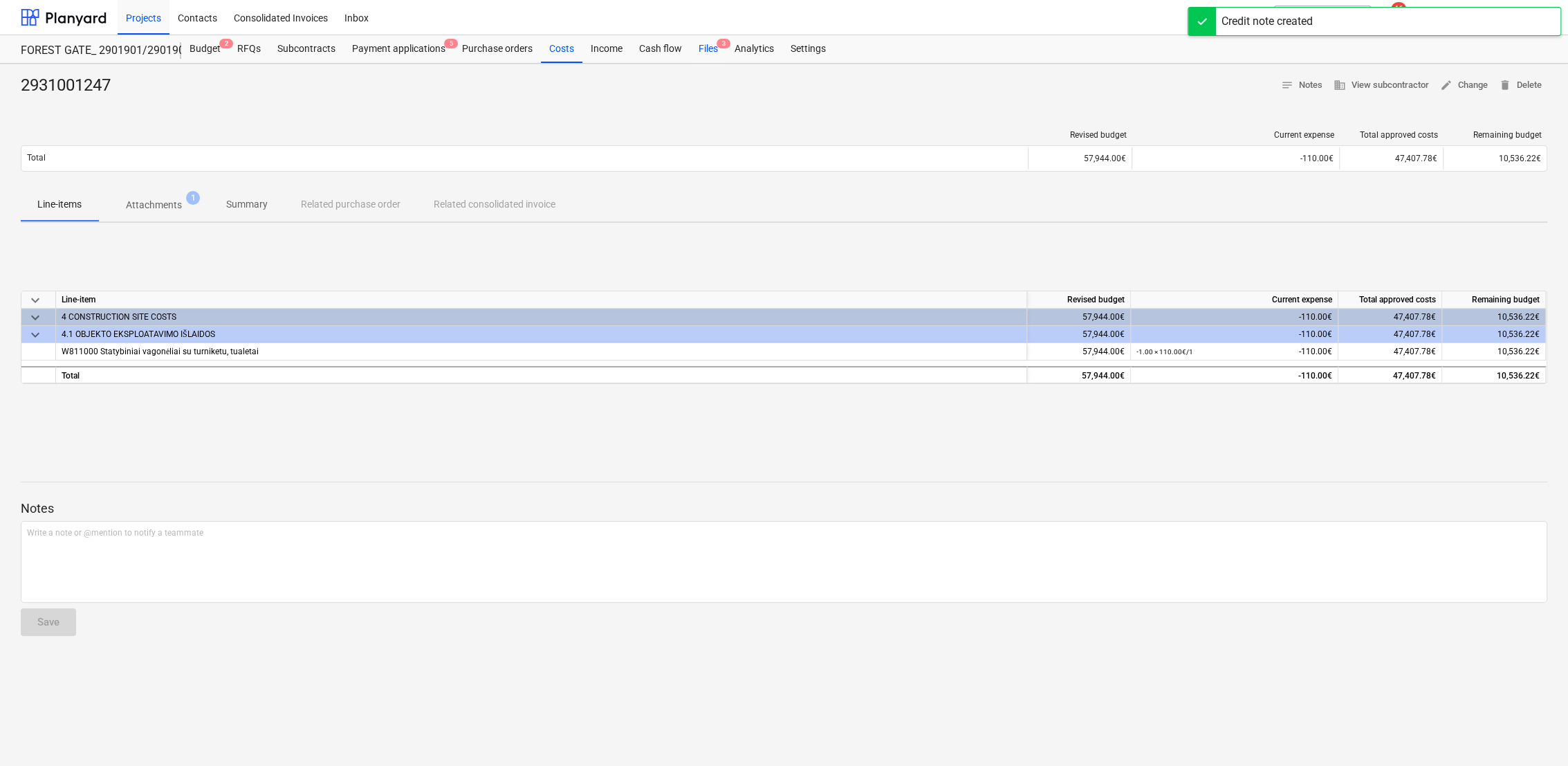
click at [710, 54] on div "Files 3" at bounding box center [707, 49] width 36 height 28
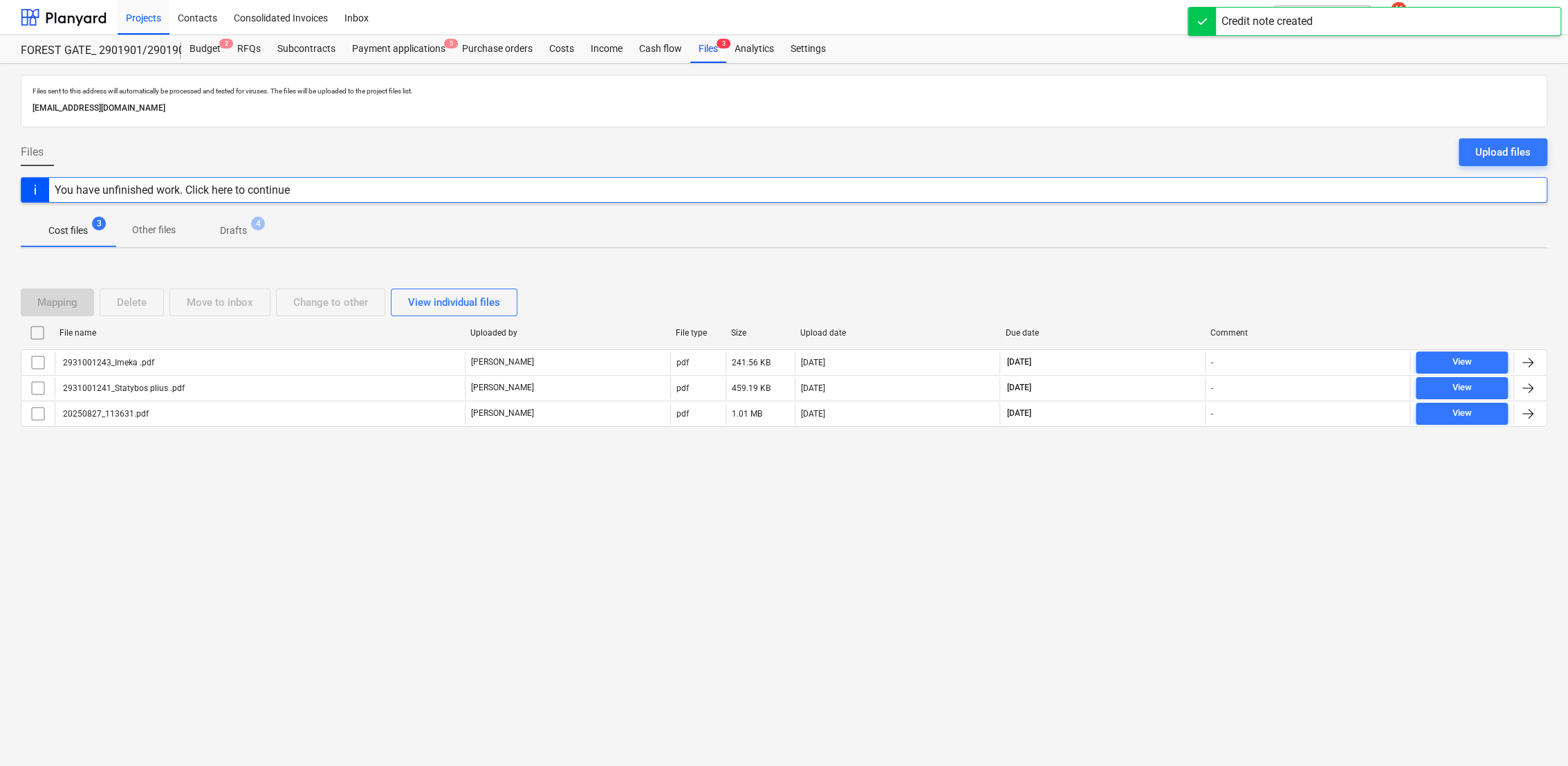
click at [249, 235] on span "Drafts 4" at bounding box center [233, 230] width 49 height 14
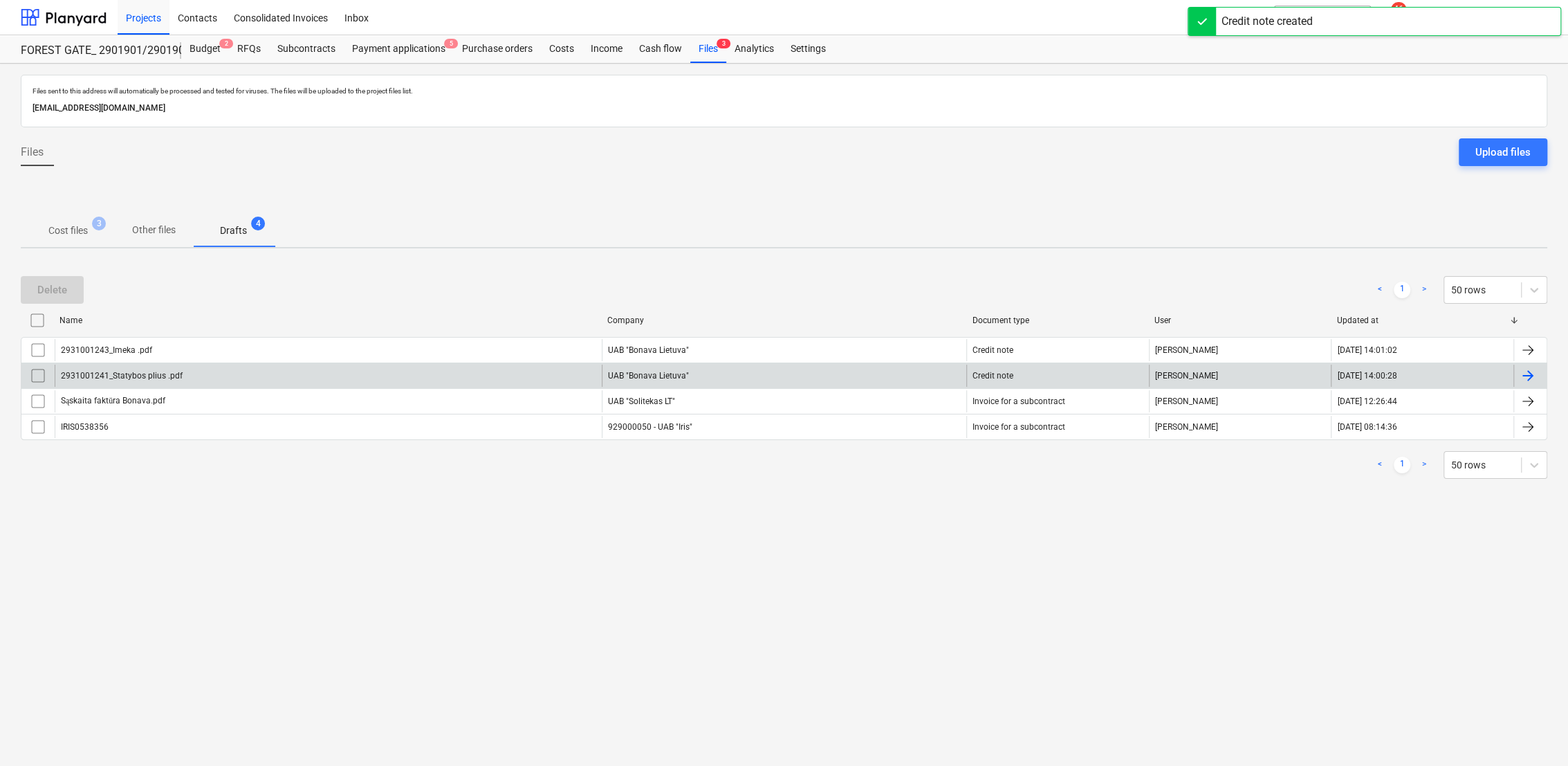
click at [1529, 378] on div at bounding box center [1527, 375] width 16 height 16
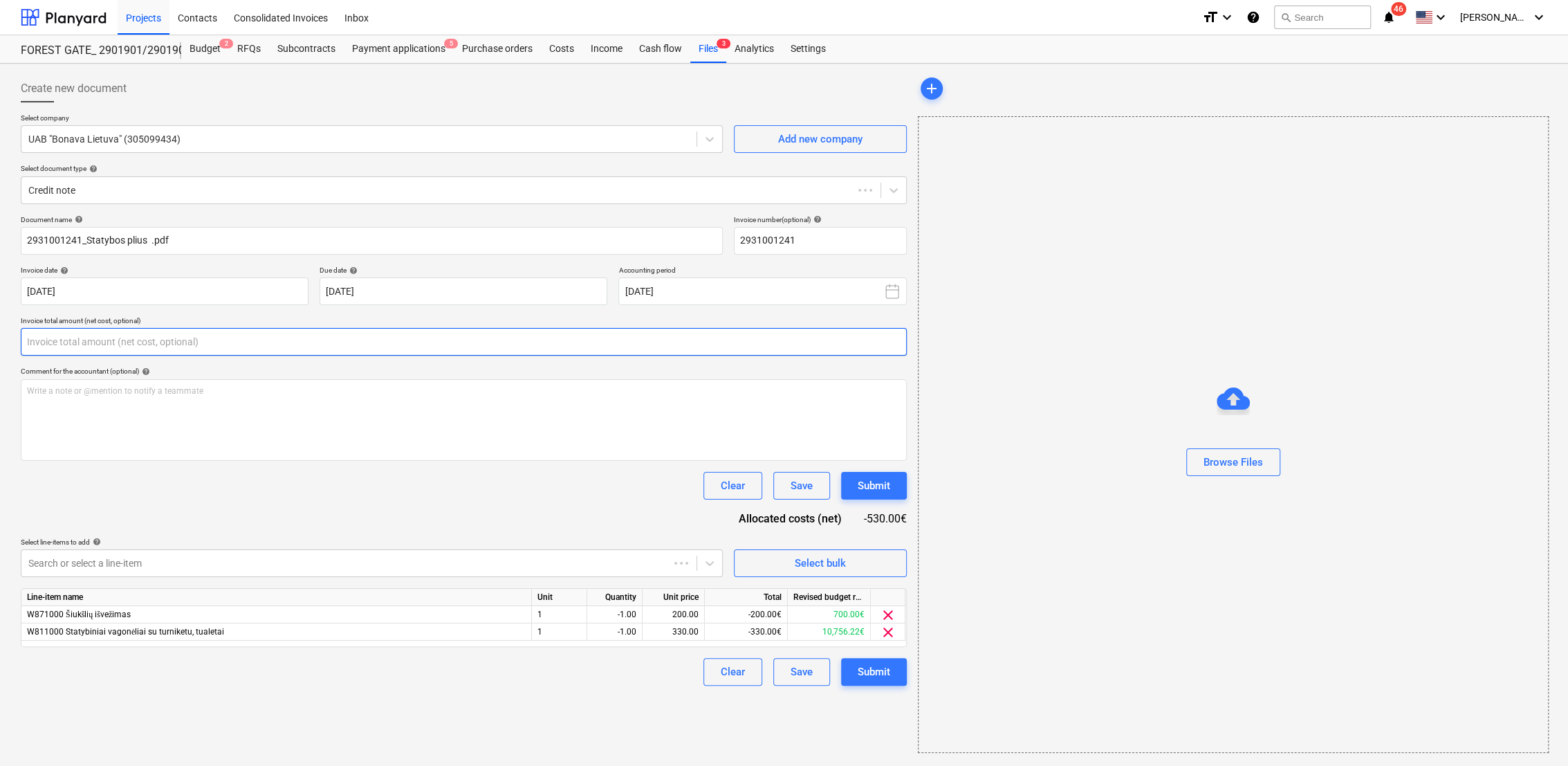
click at [204, 346] on input "text" at bounding box center [463, 342] width 886 height 28
type input "2931001241"
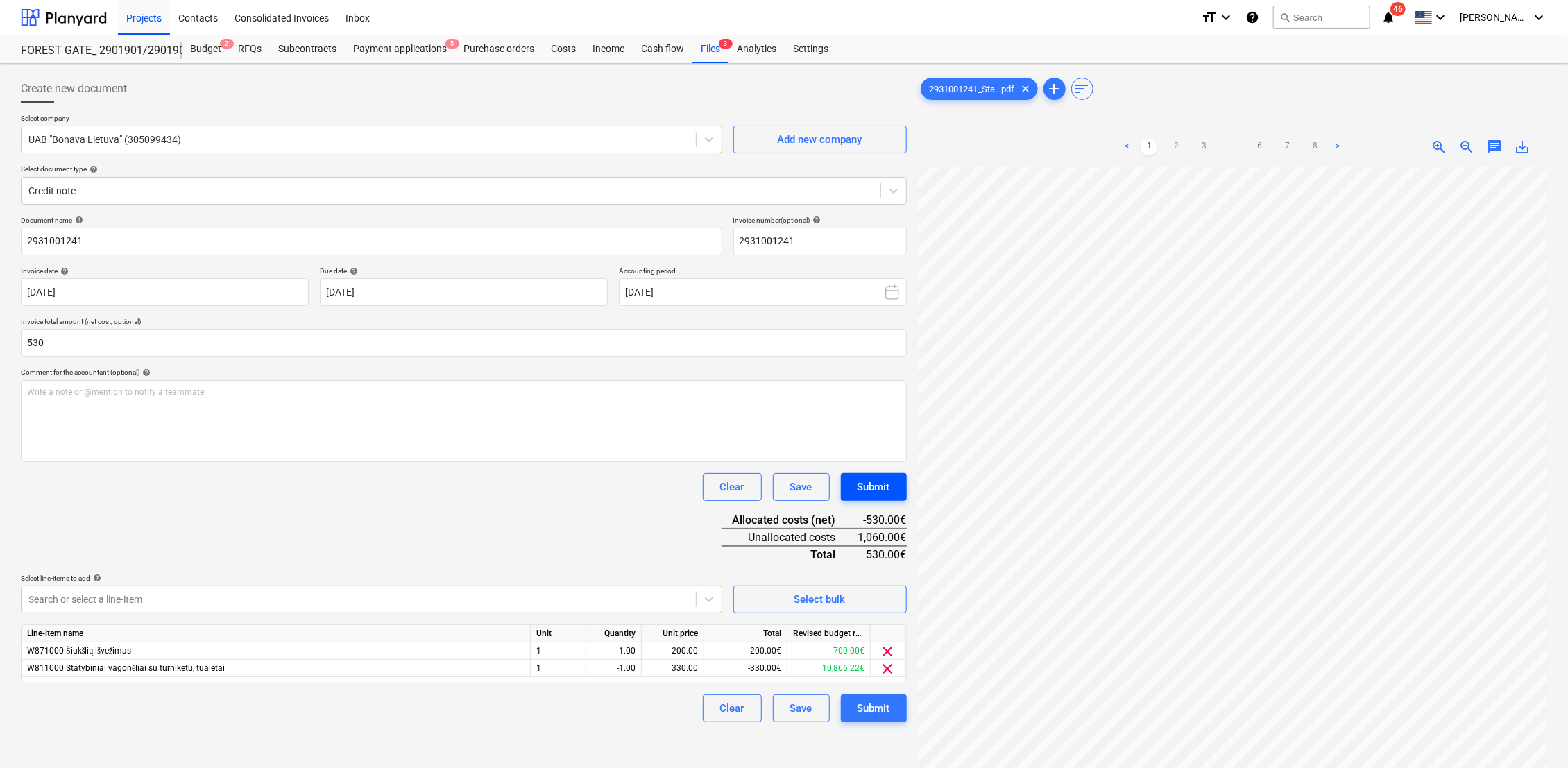
type input "530.00"
click at [865, 488] on div "Submit" at bounding box center [874, 487] width 33 height 18
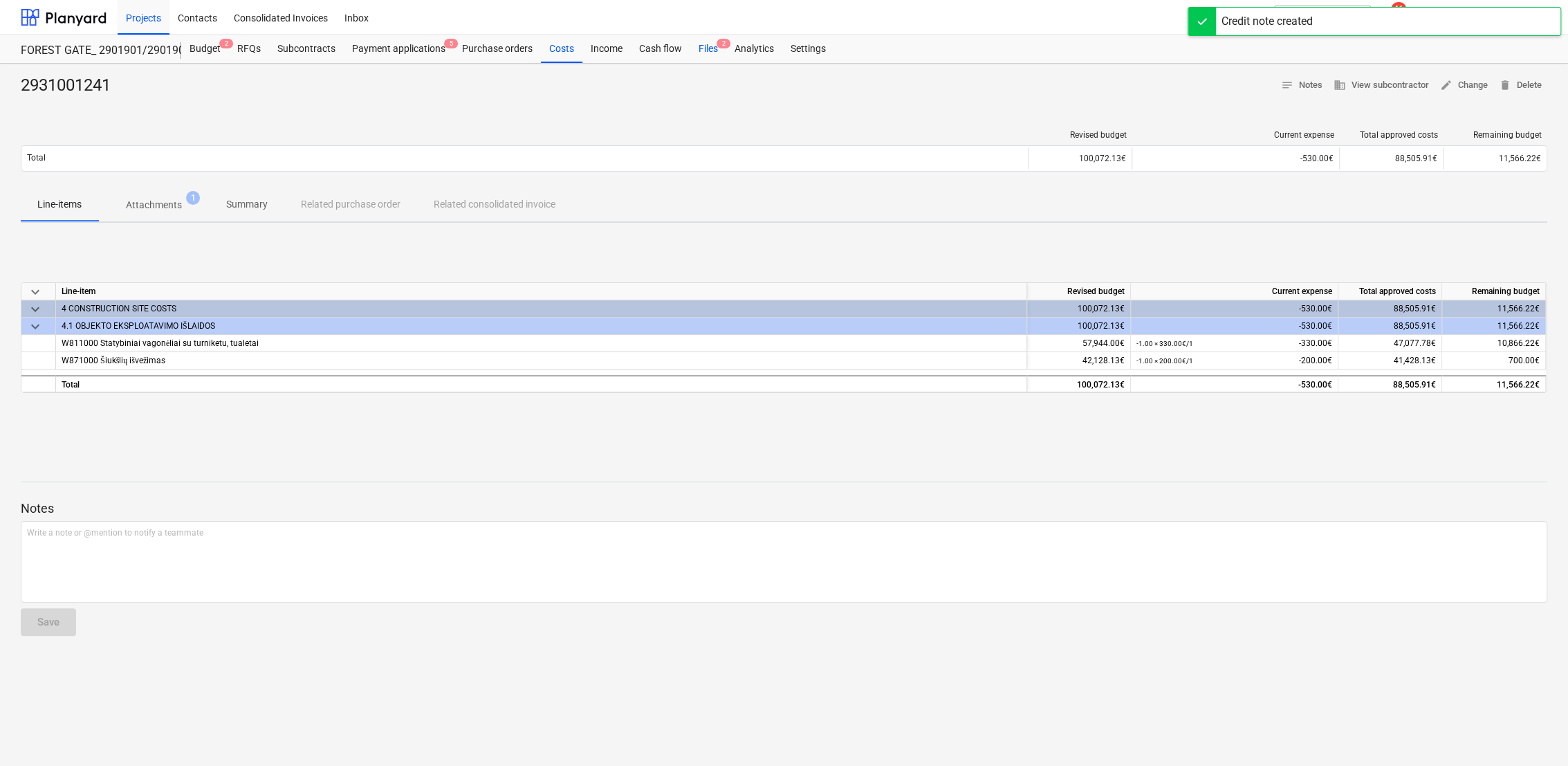
click at [700, 50] on div "Files 2" at bounding box center [707, 49] width 36 height 28
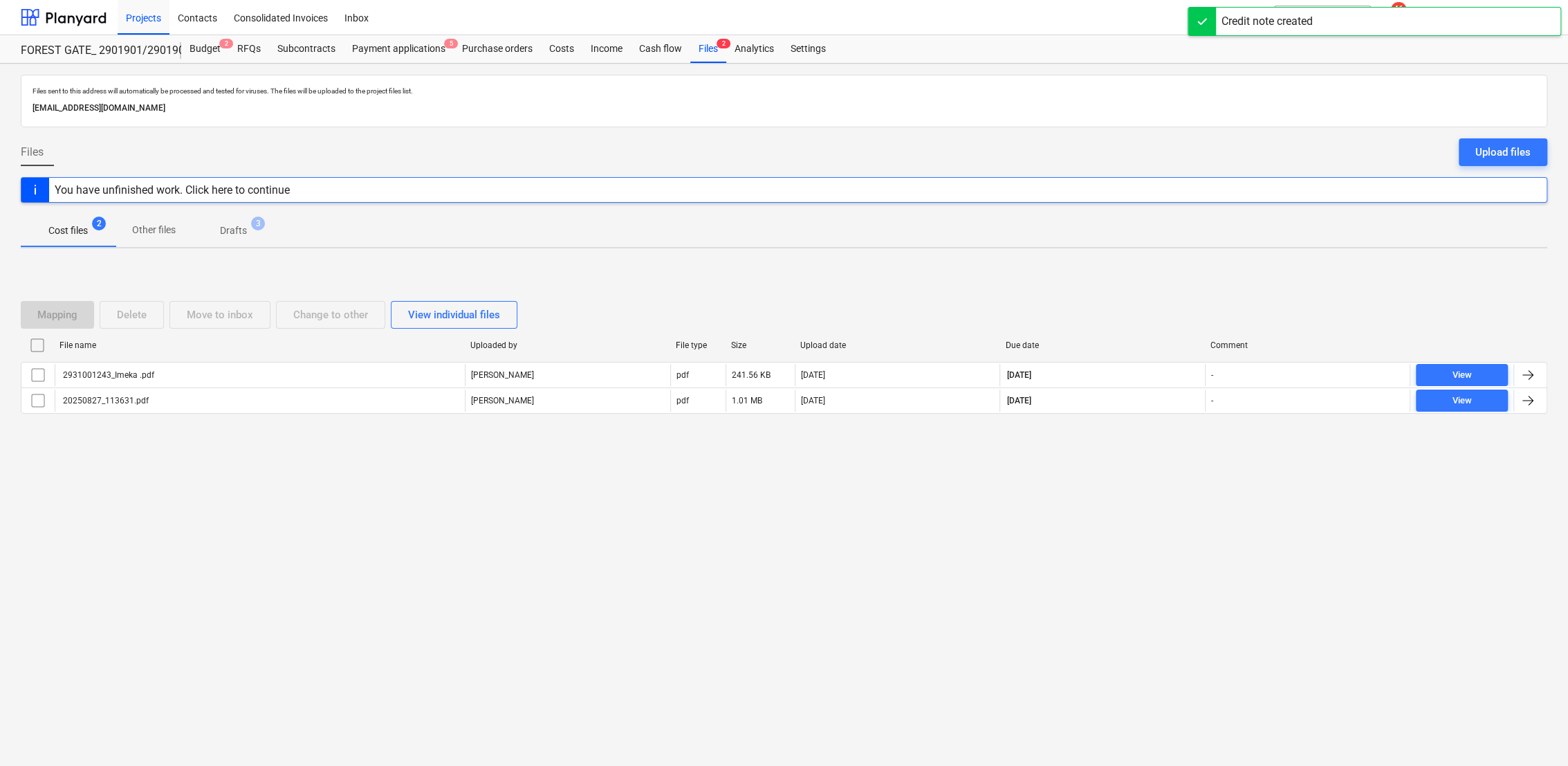
click at [235, 229] on p "Drafts" at bounding box center [233, 230] width 27 height 14
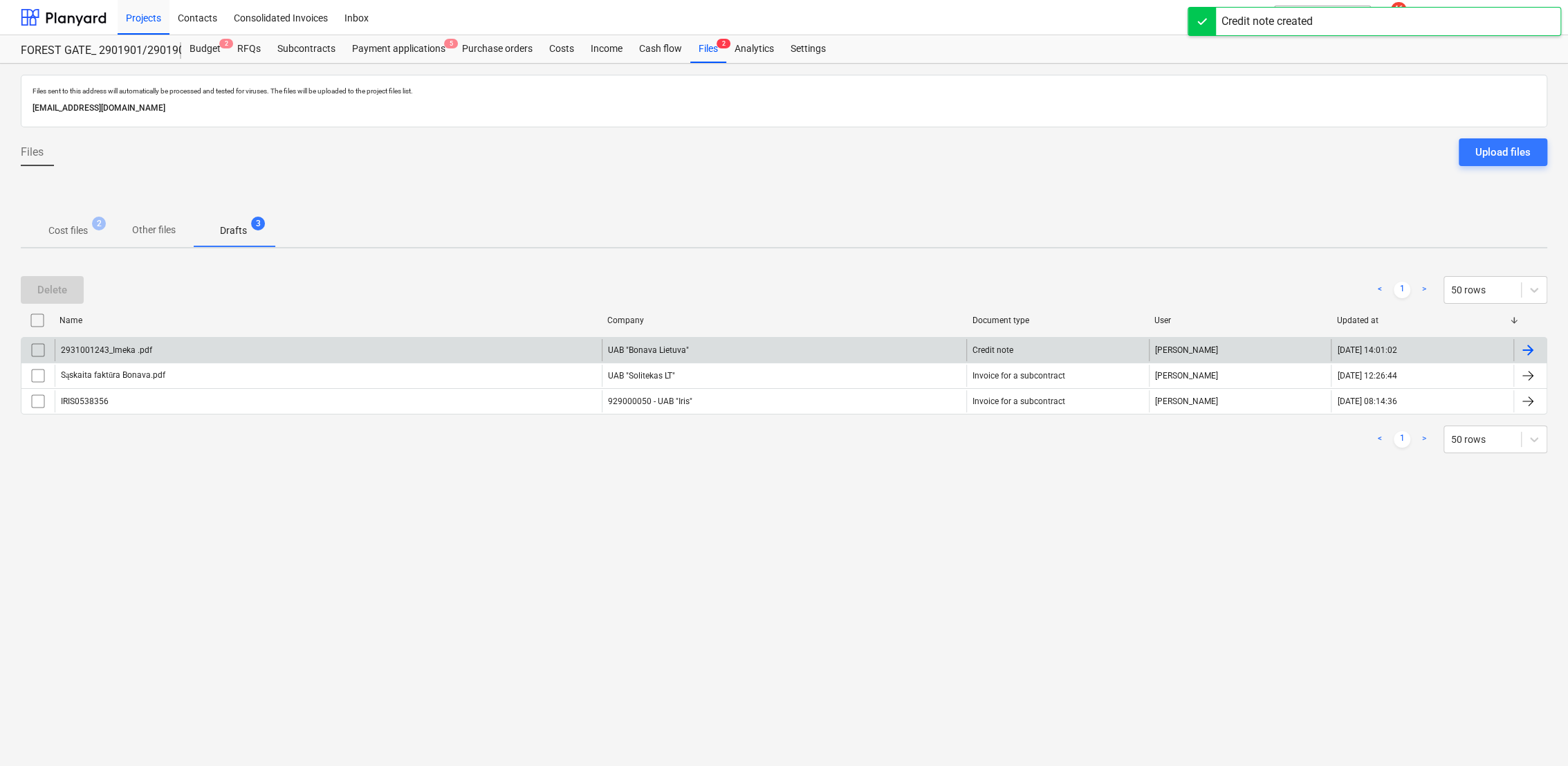
click at [1537, 349] on div at bounding box center [1530, 349] width 34 height 22
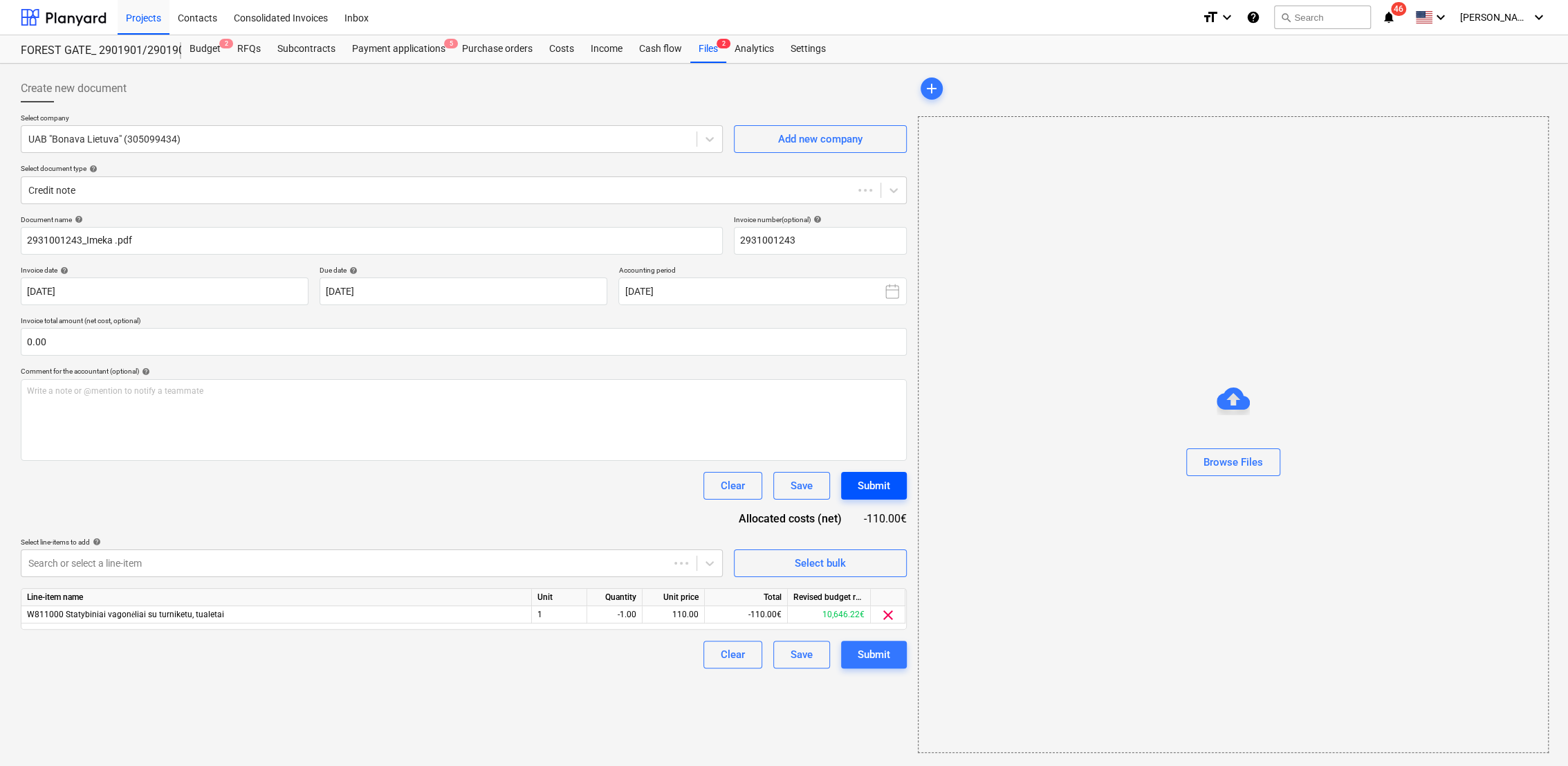
type input "2931001243"
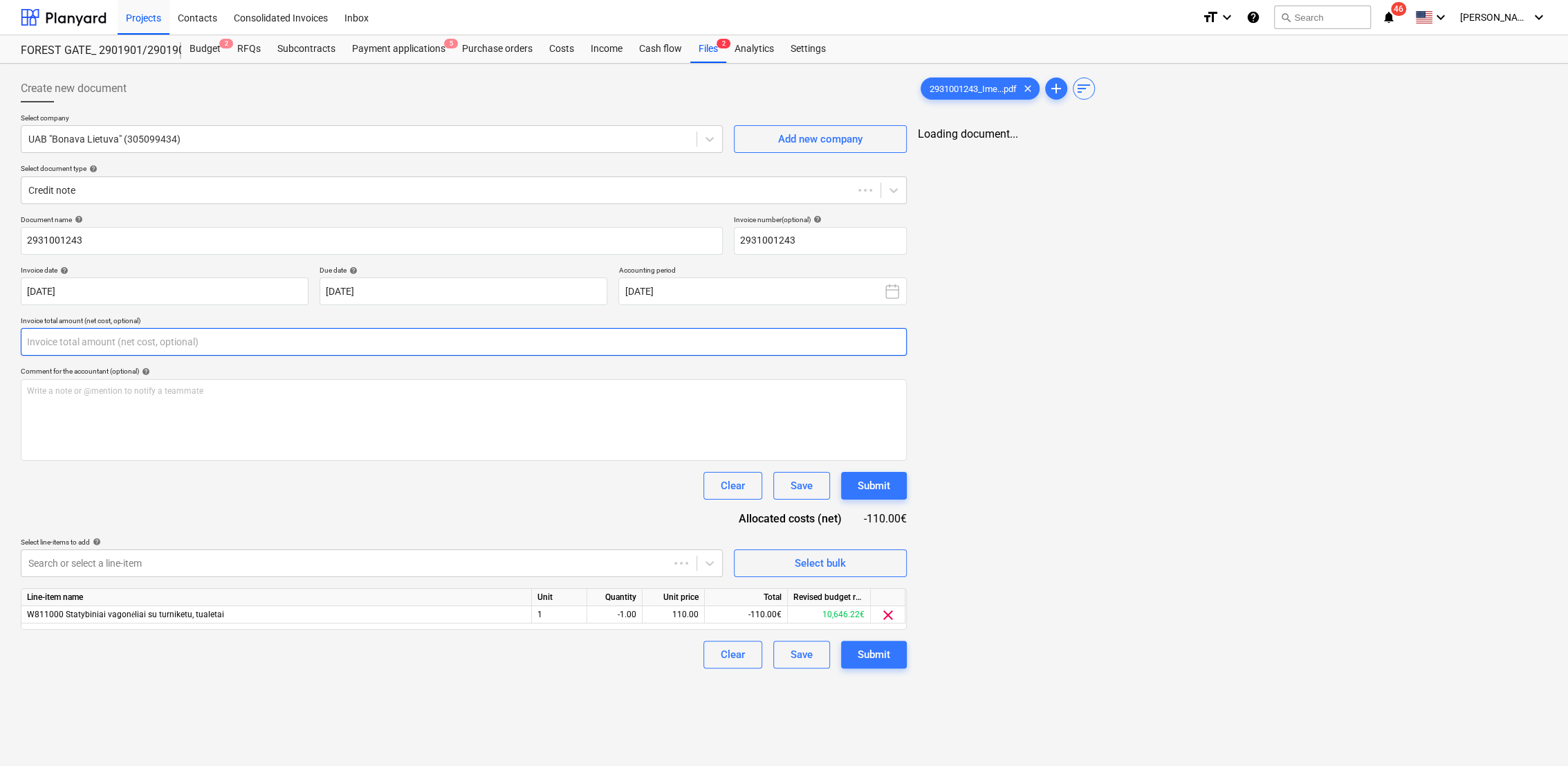
click at [48, 343] on input "text" at bounding box center [463, 342] width 886 height 28
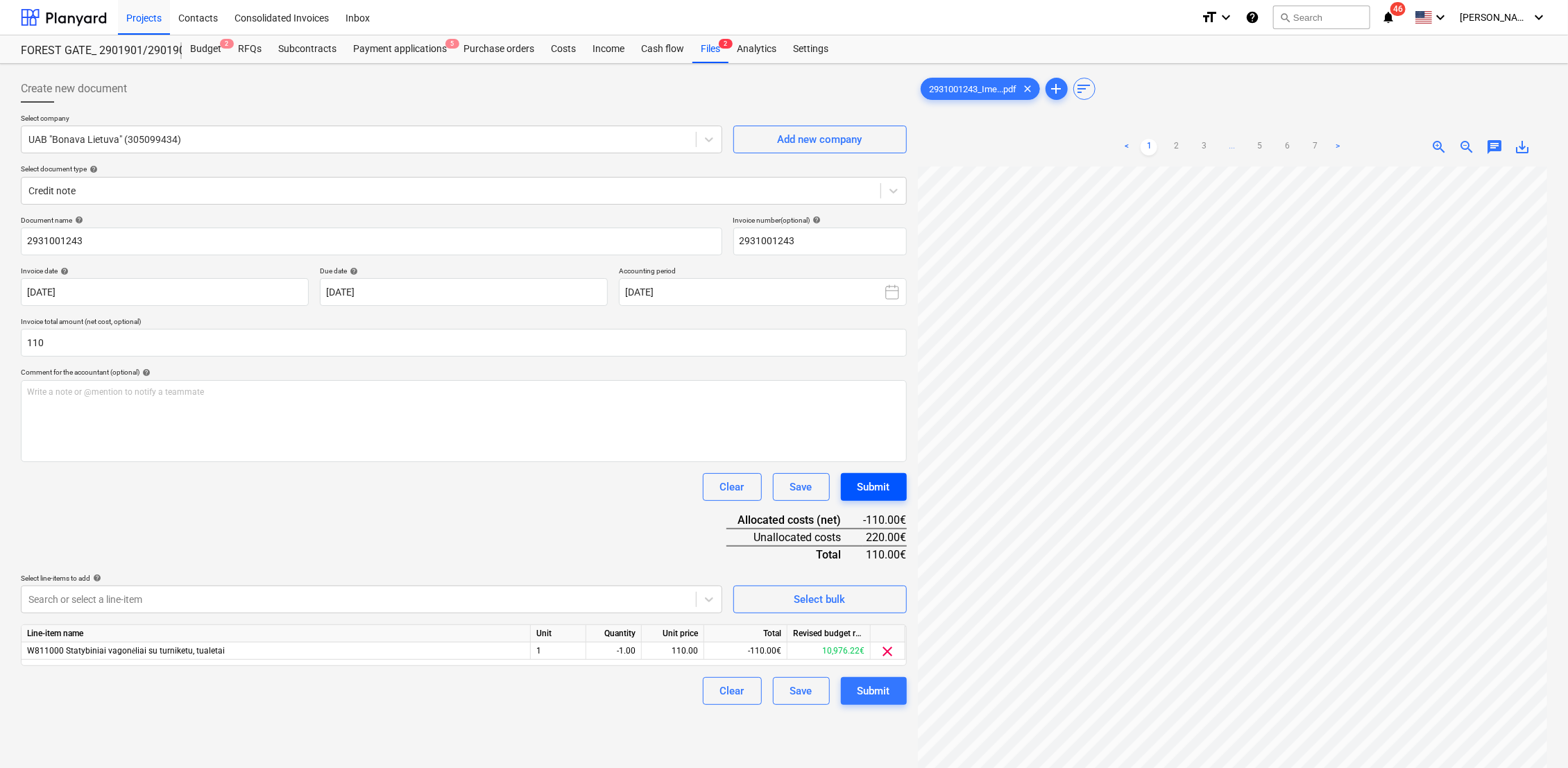
type input "110.00"
click at [870, 488] on div "Submit" at bounding box center [874, 487] width 33 height 18
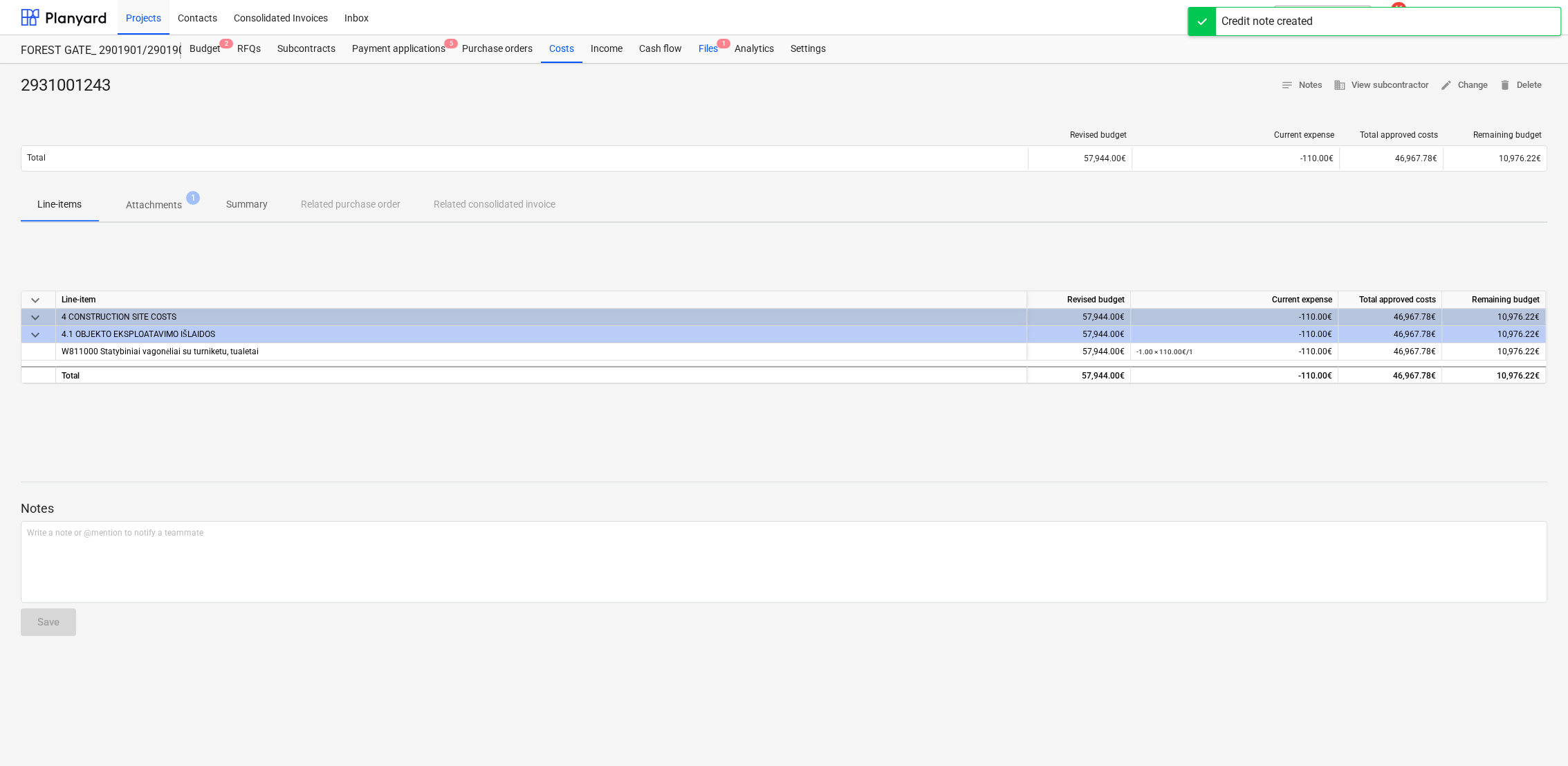
click at [702, 48] on div "Files 1" at bounding box center [707, 49] width 36 height 28
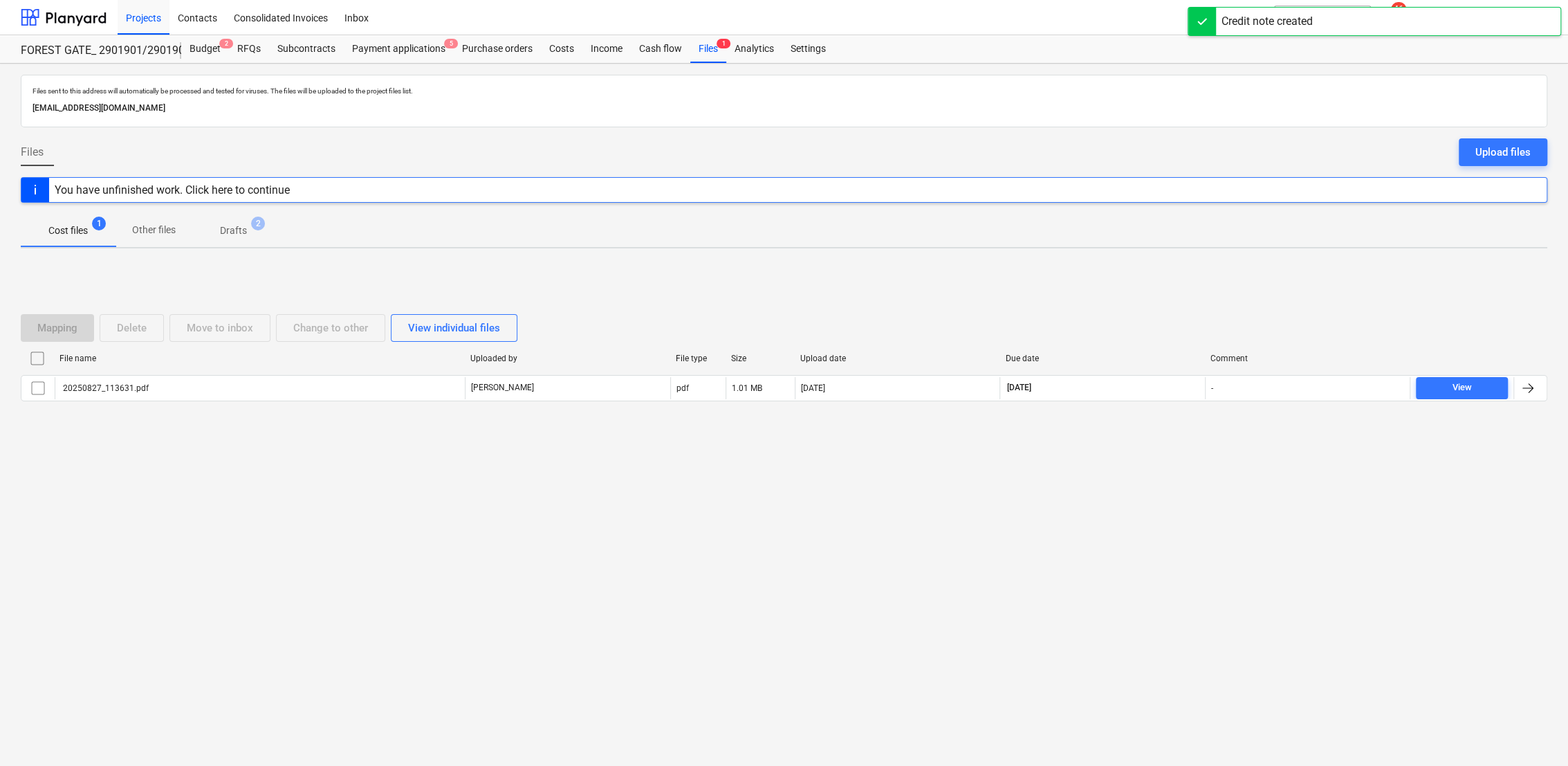
click at [226, 229] on p "Drafts" at bounding box center [233, 230] width 27 height 14
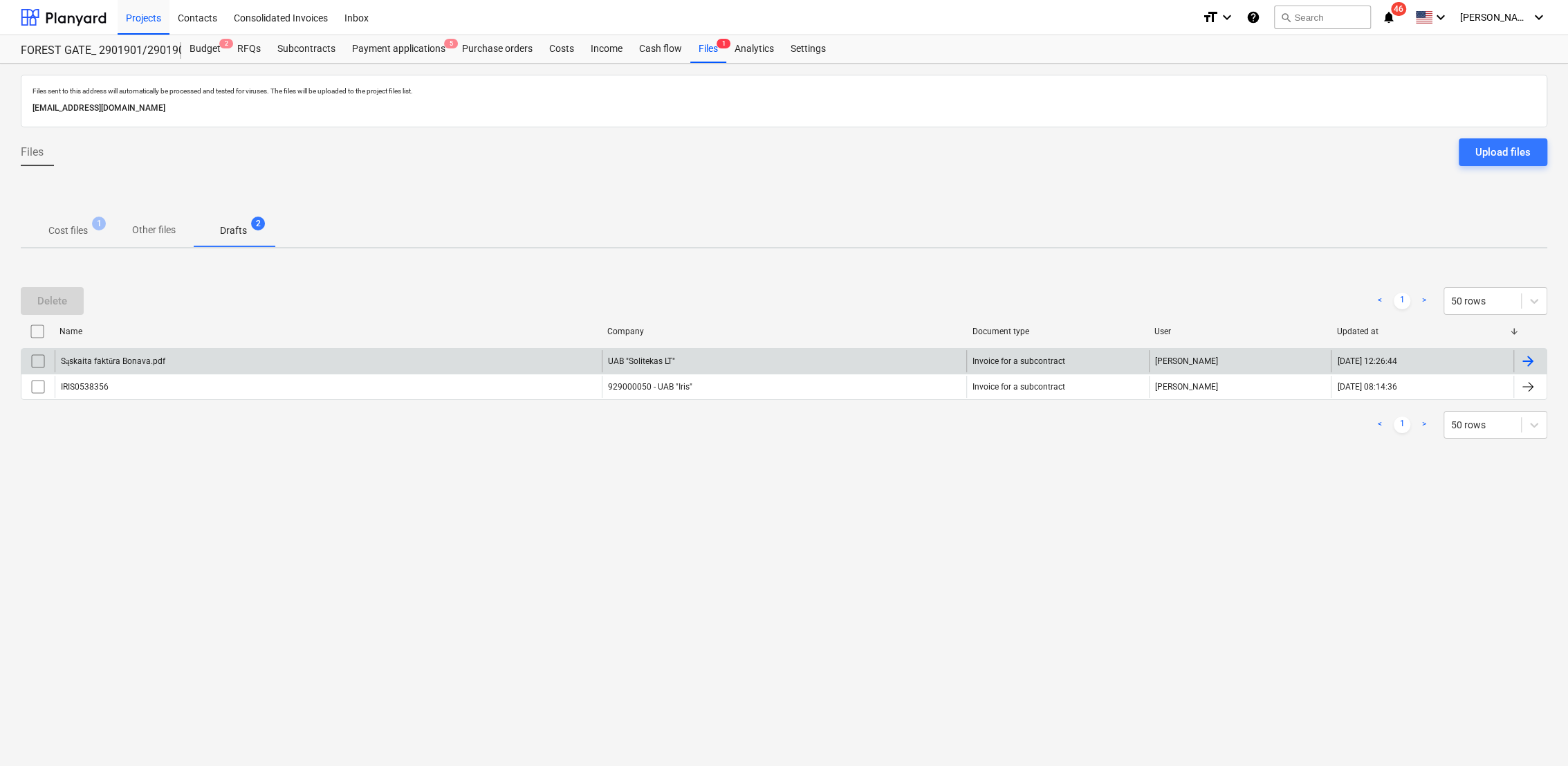
click at [1529, 363] on div at bounding box center [1527, 361] width 16 height 16
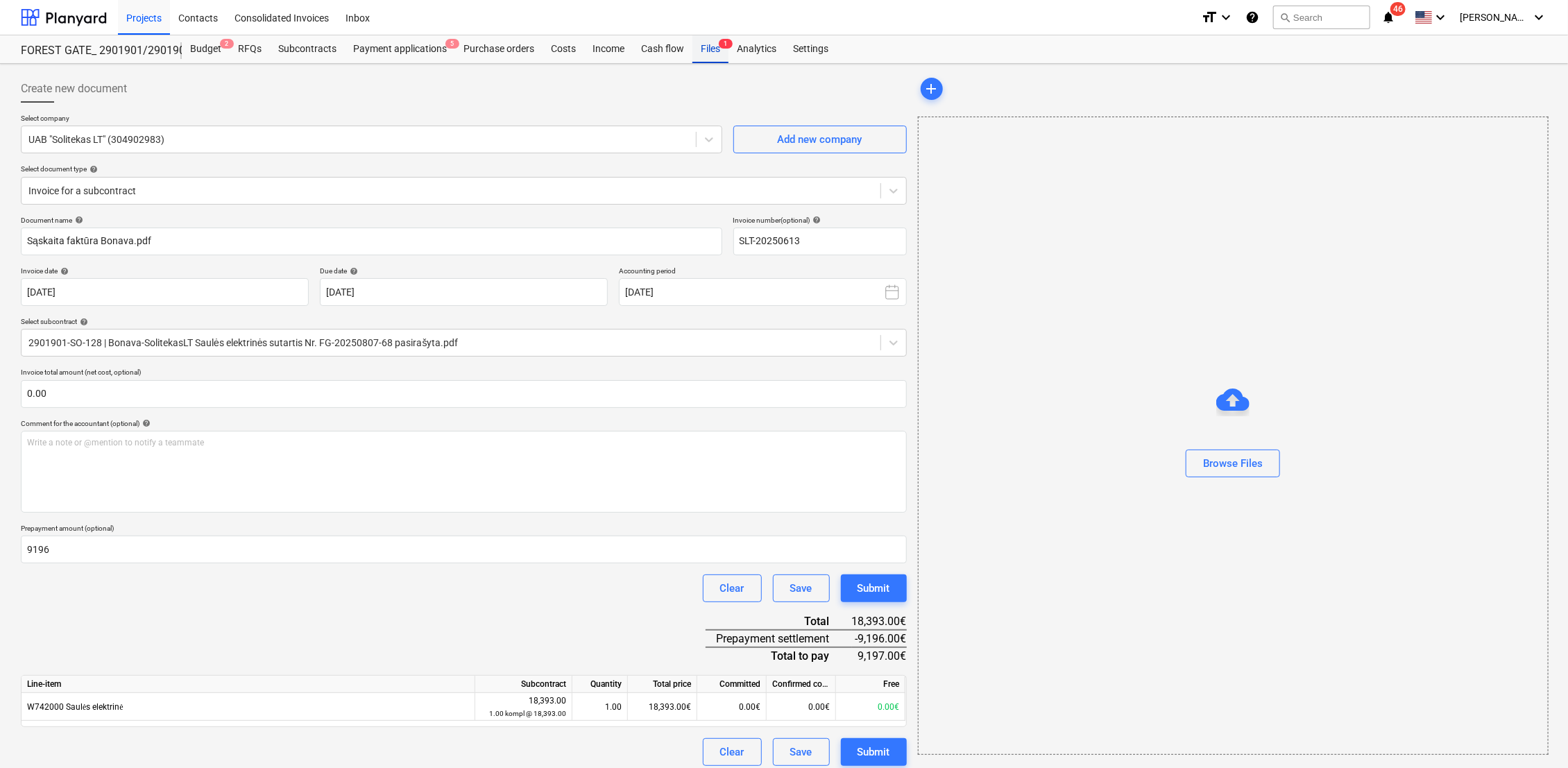
click at [719, 44] on span "1" at bounding box center [726, 43] width 13 height 10
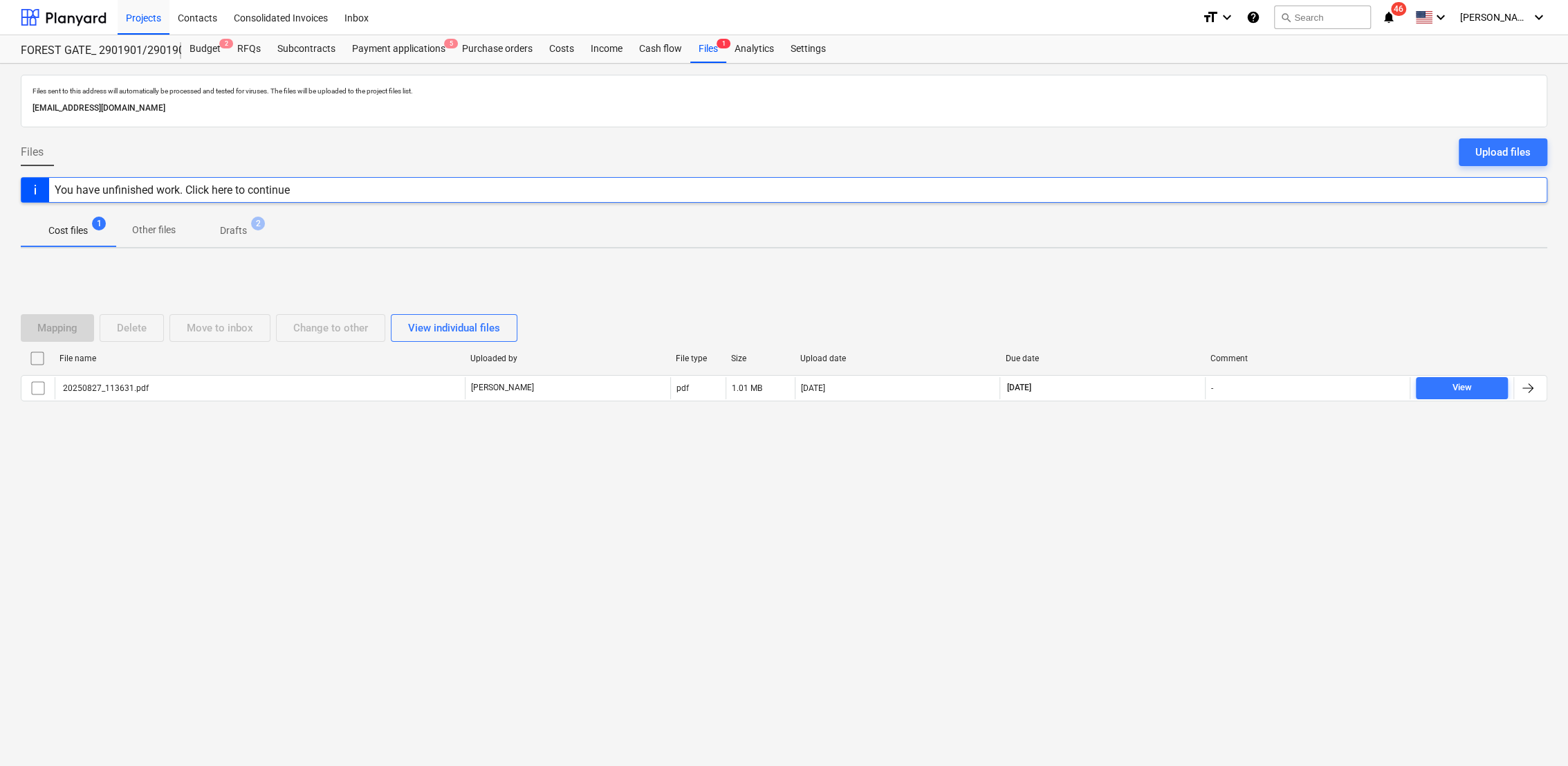
click at [225, 236] on p "Drafts" at bounding box center [233, 230] width 27 height 14
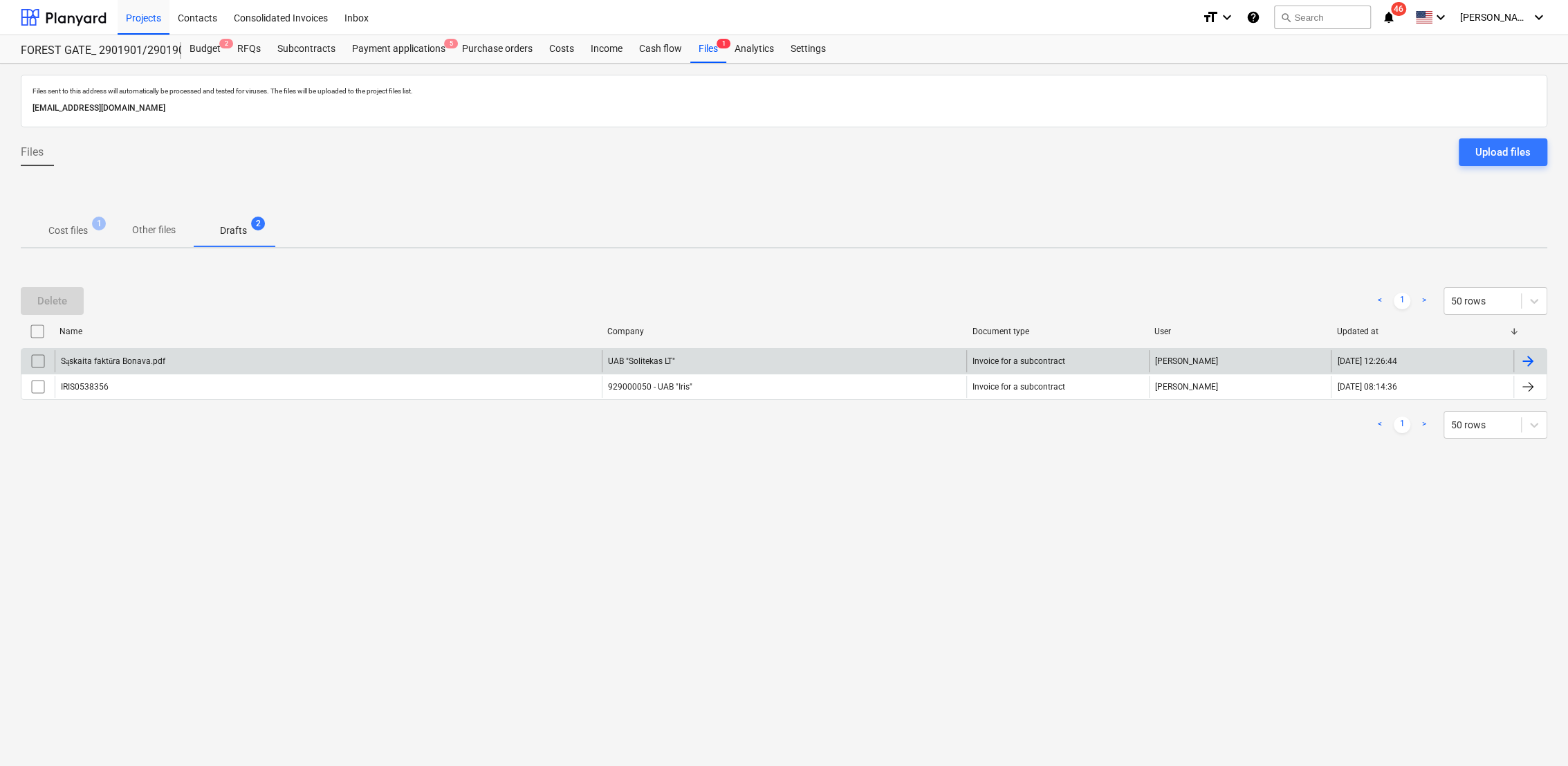
click at [42, 360] on input "checkbox" at bounding box center [37, 361] width 22 height 22
click at [62, 297] on div "Delete" at bounding box center [52, 300] width 30 height 18
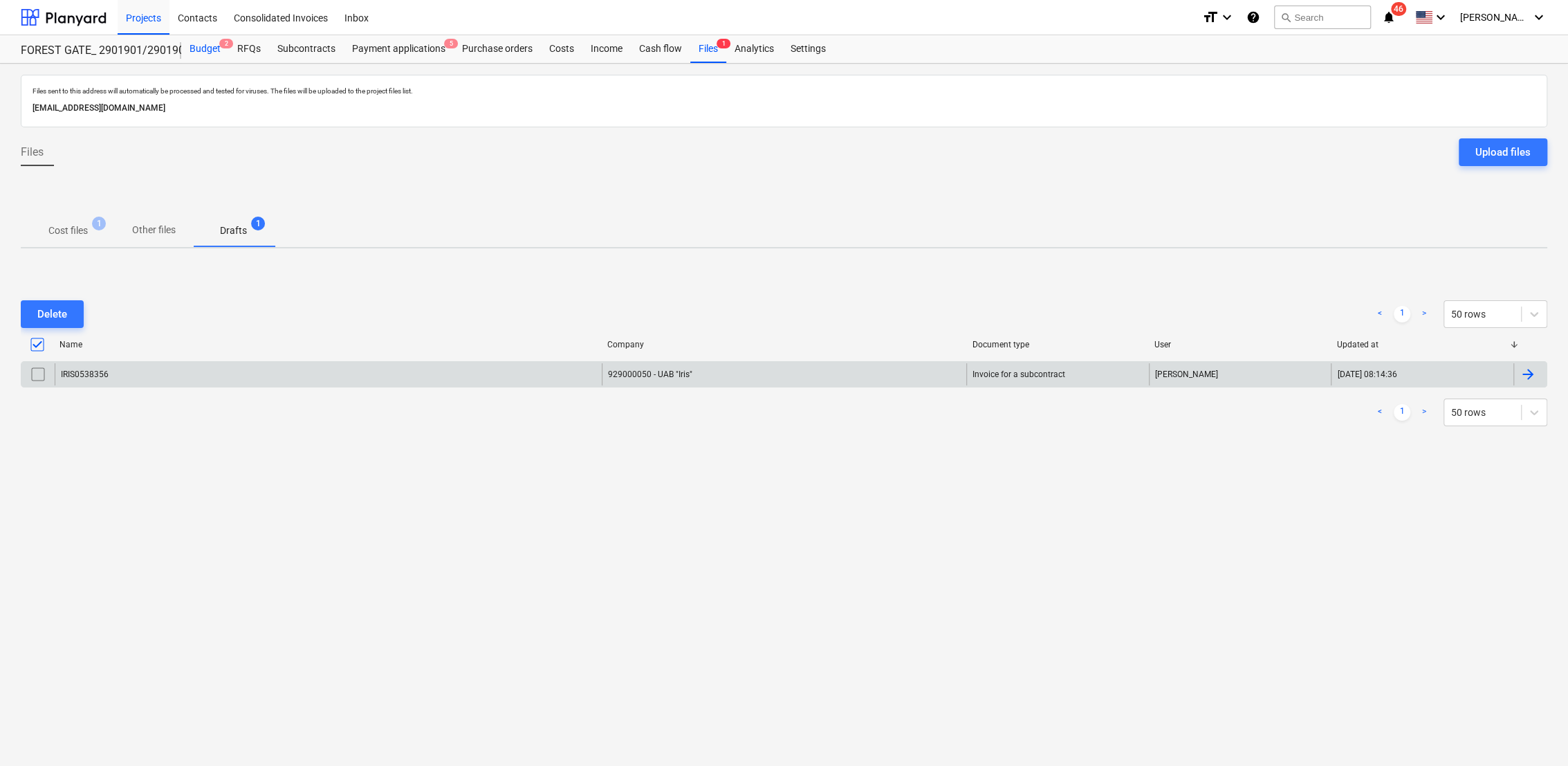
click at [216, 41] on div "Budget 2" at bounding box center [205, 49] width 48 height 28
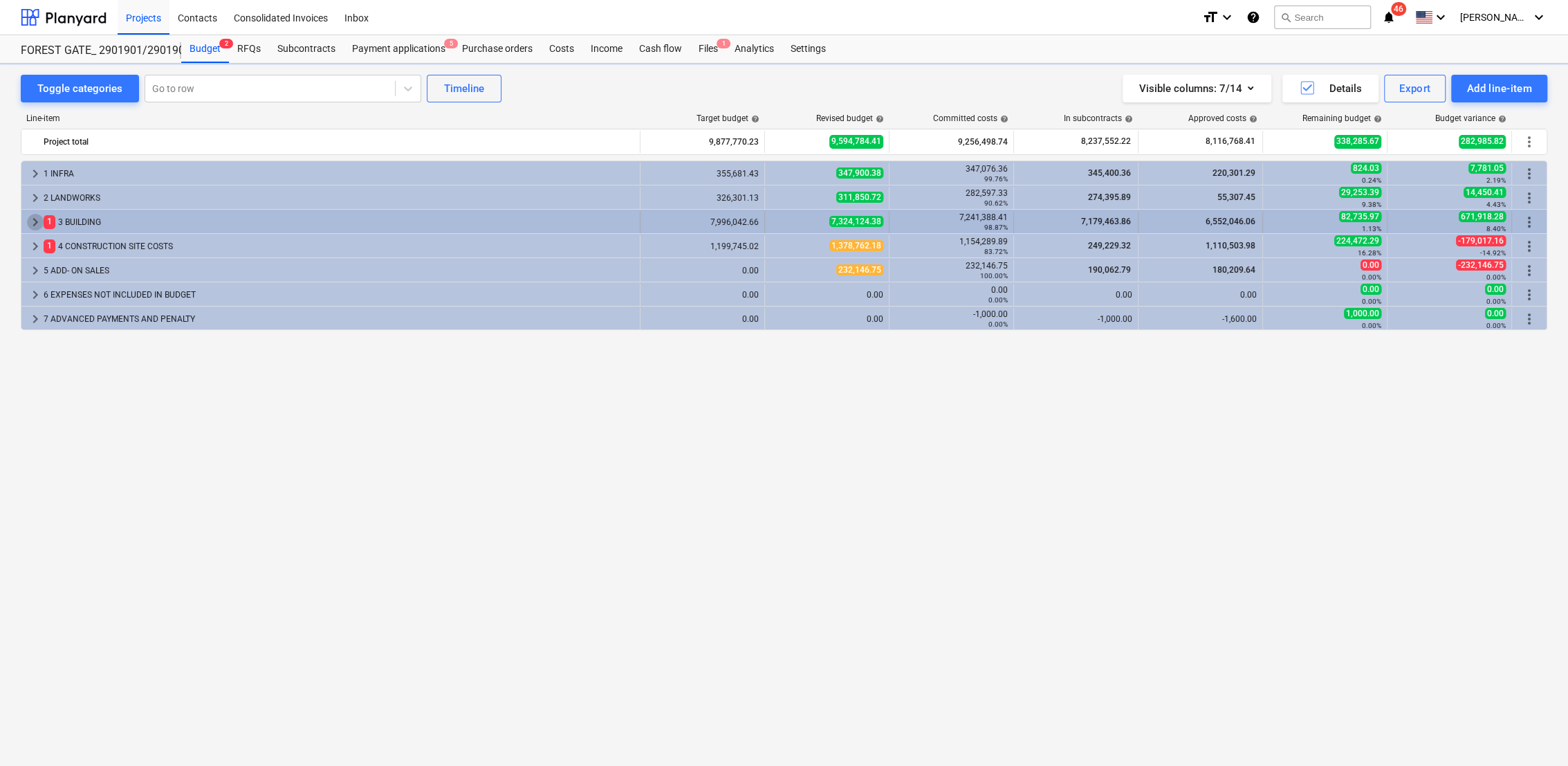
click at [30, 224] on span "keyboard_arrow_right" at bounding box center [35, 222] width 16 height 16
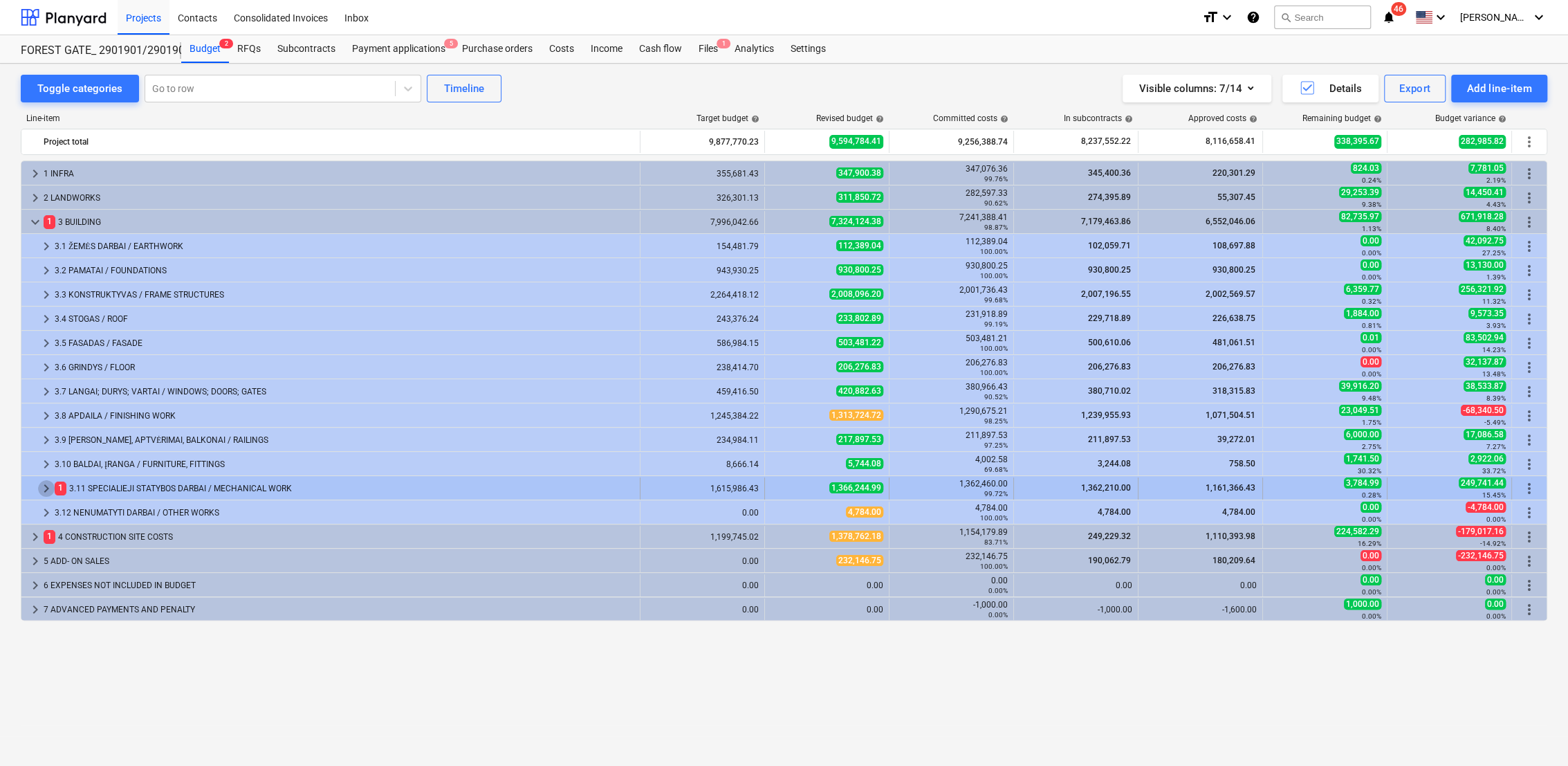
click at [39, 488] on span "keyboard_arrow_right" at bounding box center [46, 488] width 16 height 16
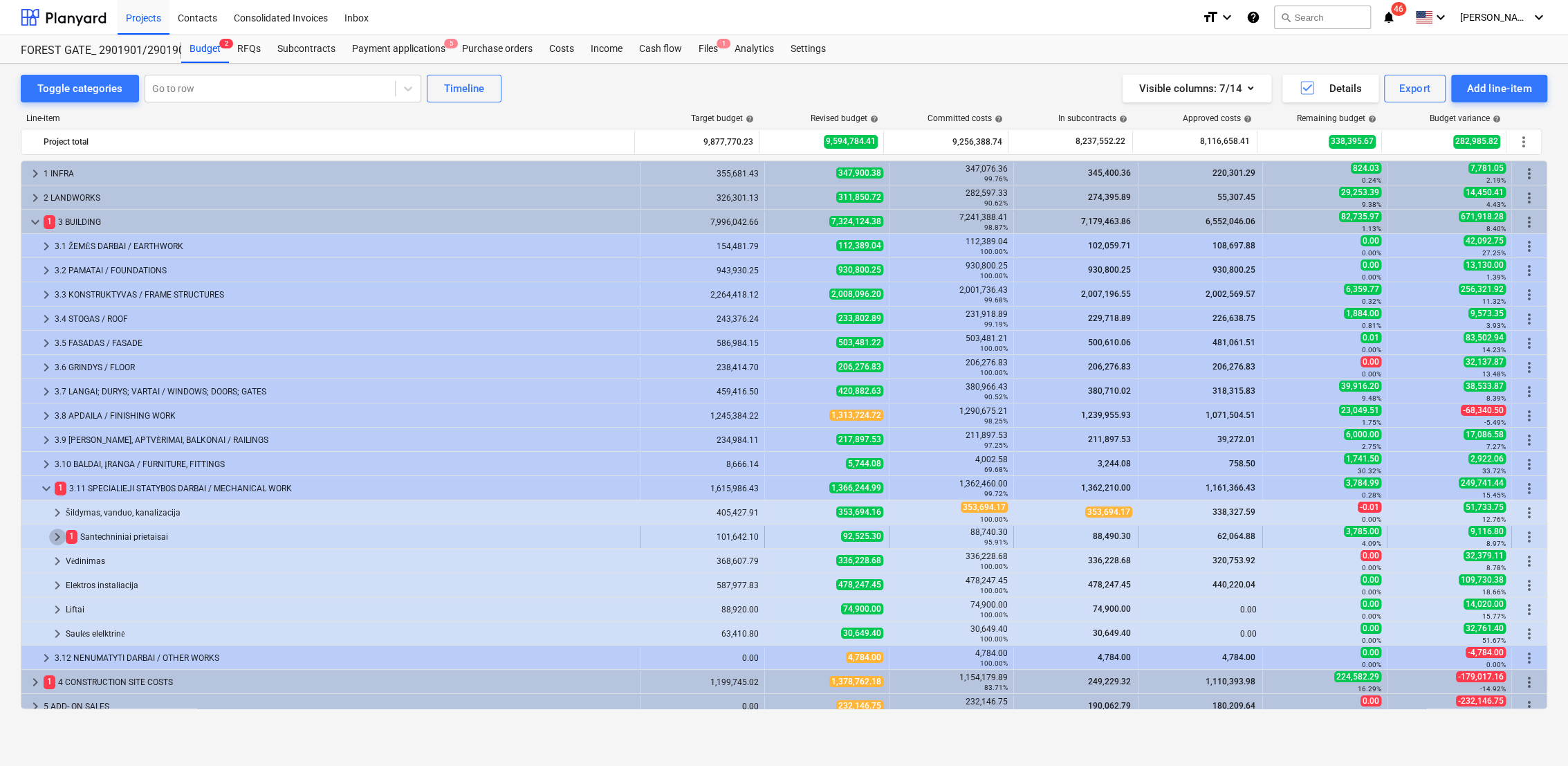
click at [61, 536] on span "keyboard_arrow_right" at bounding box center [57, 537] width 16 height 16
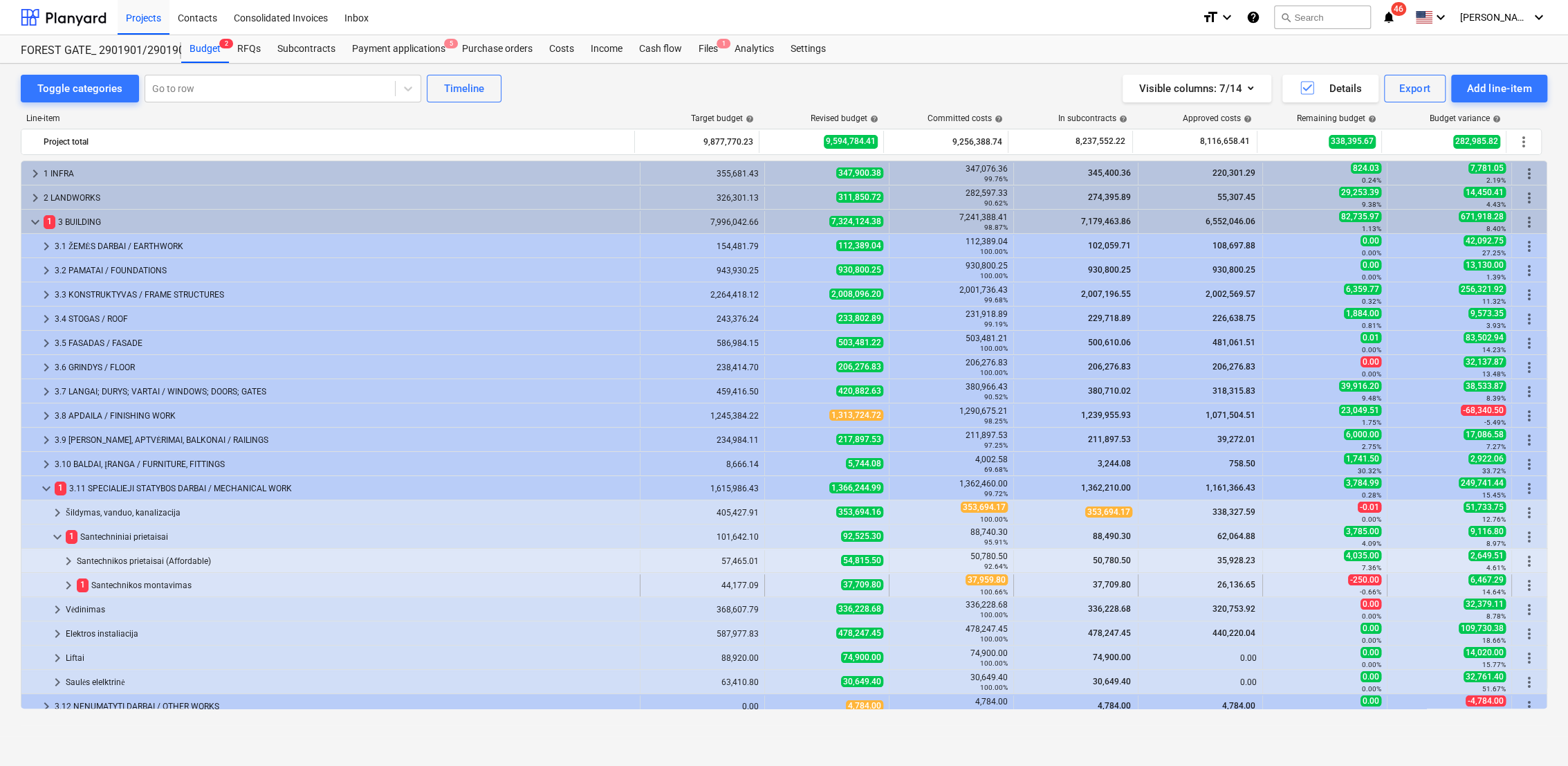
click at [63, 584] on span "keyboard_arrow_right" at bounding box center [68, 585] width 16 height 16
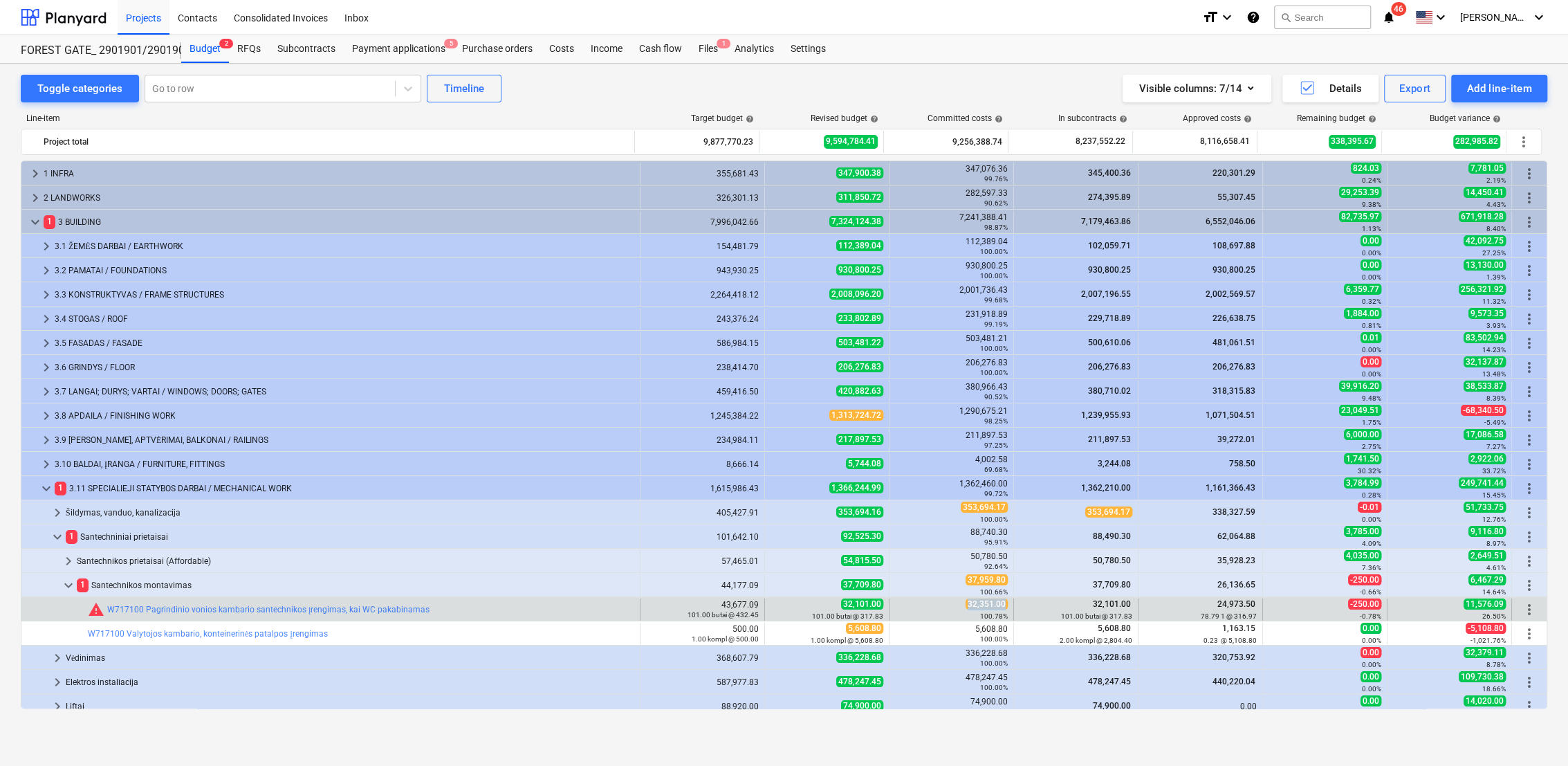
drag, startPoint x: 965, startPoint y: 605, endPoint x: 1000, endPoint y: 606, distance: 35.0
click at [1000, 606] on span "32,351.00" at bounding box center [986, 604] width 42 height 12
drag, startPoint x: 1000, startPoint y: 606, endPoint x: 992, endPoint y: 606, distance: 8.0
copy span "32,351.00"
click at [773, 606] on span "edit" at bounding box center [779, 610] width 12 height 12
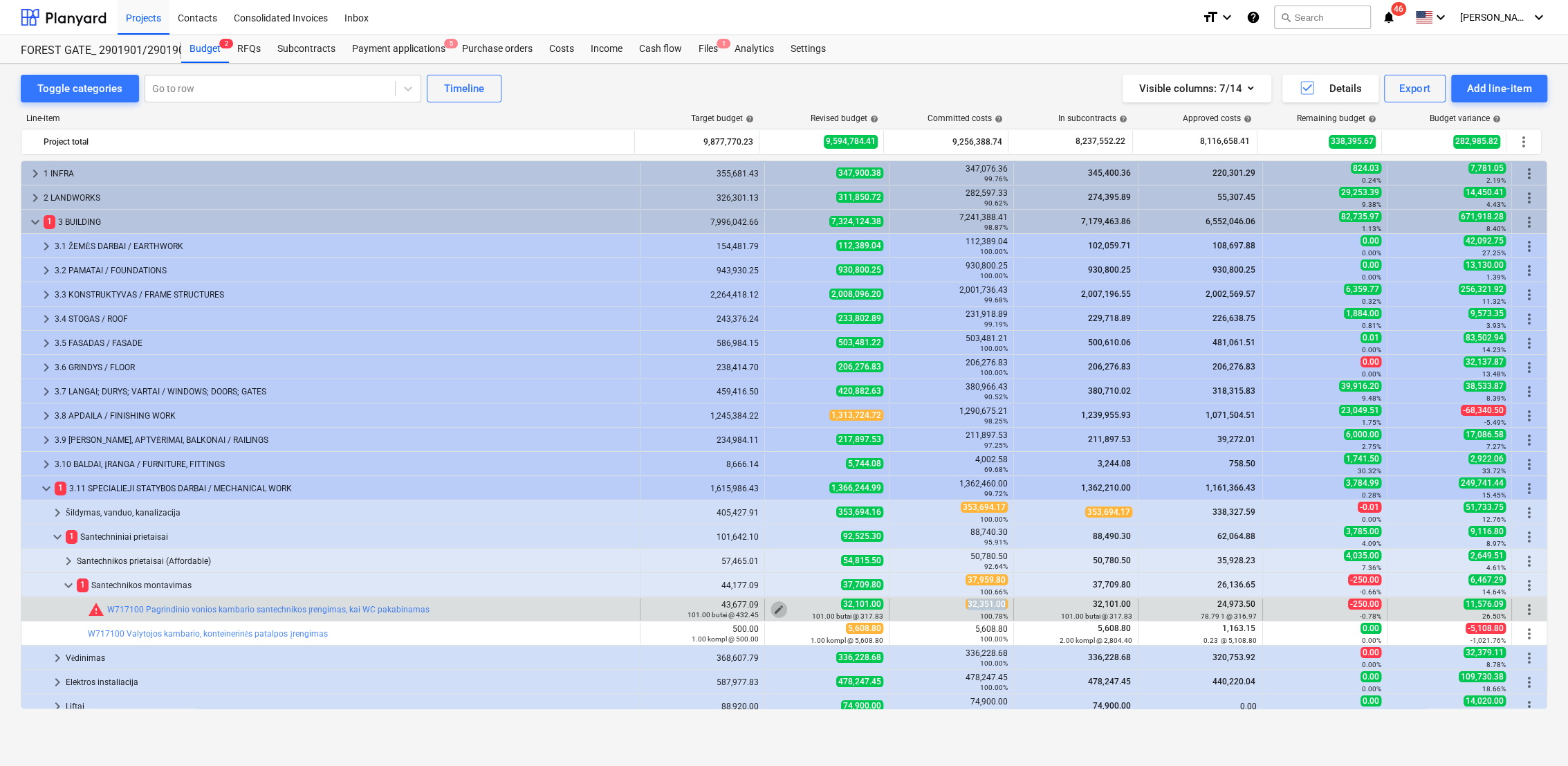
type textarea "x"
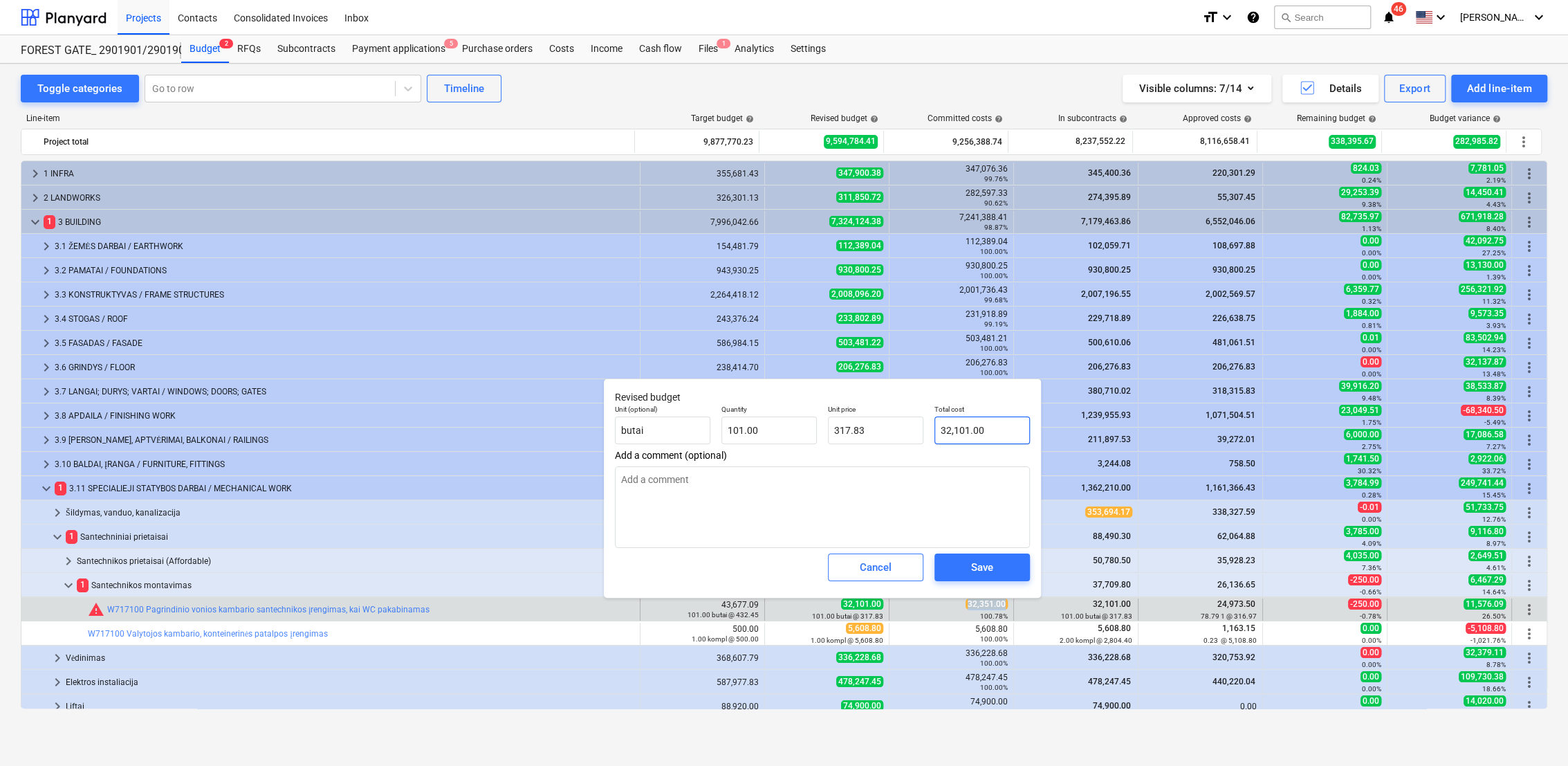
type input "32101"
drag, startPoint x: 986, startPoint y: 430, endPoint x: 935, endPoint y: 430, distance: 51.0
click at [935, 430] on input "32101" at bounding box center [982, 430] width 95 height 28
paste input ",351.00"
type textarea "x"
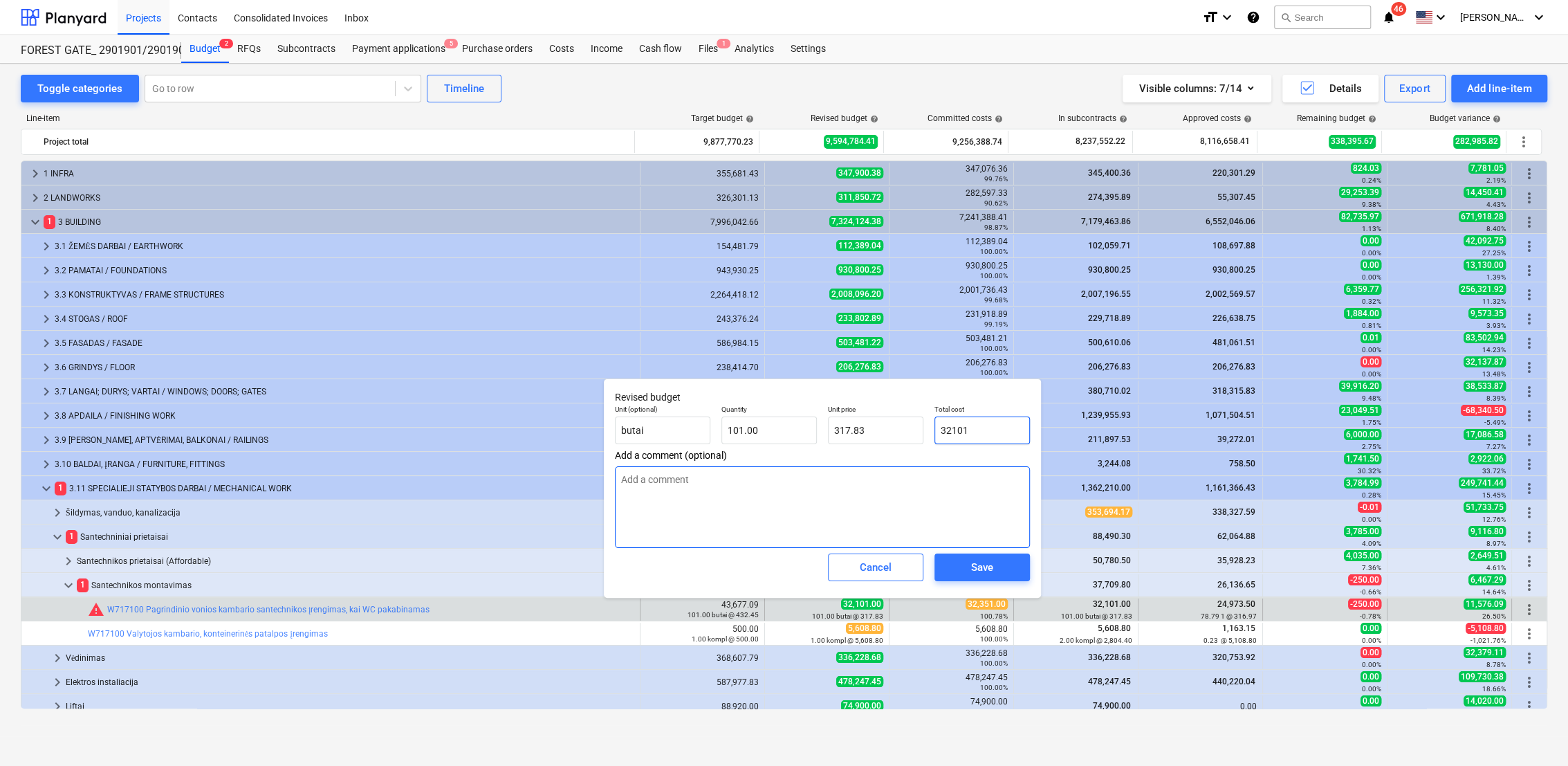
type input "32,351.00"
type input "320.31"
type input "32,351.00"
click at [974, 567] on div "Save" at bounding box center [982, 567] width 22 height 18
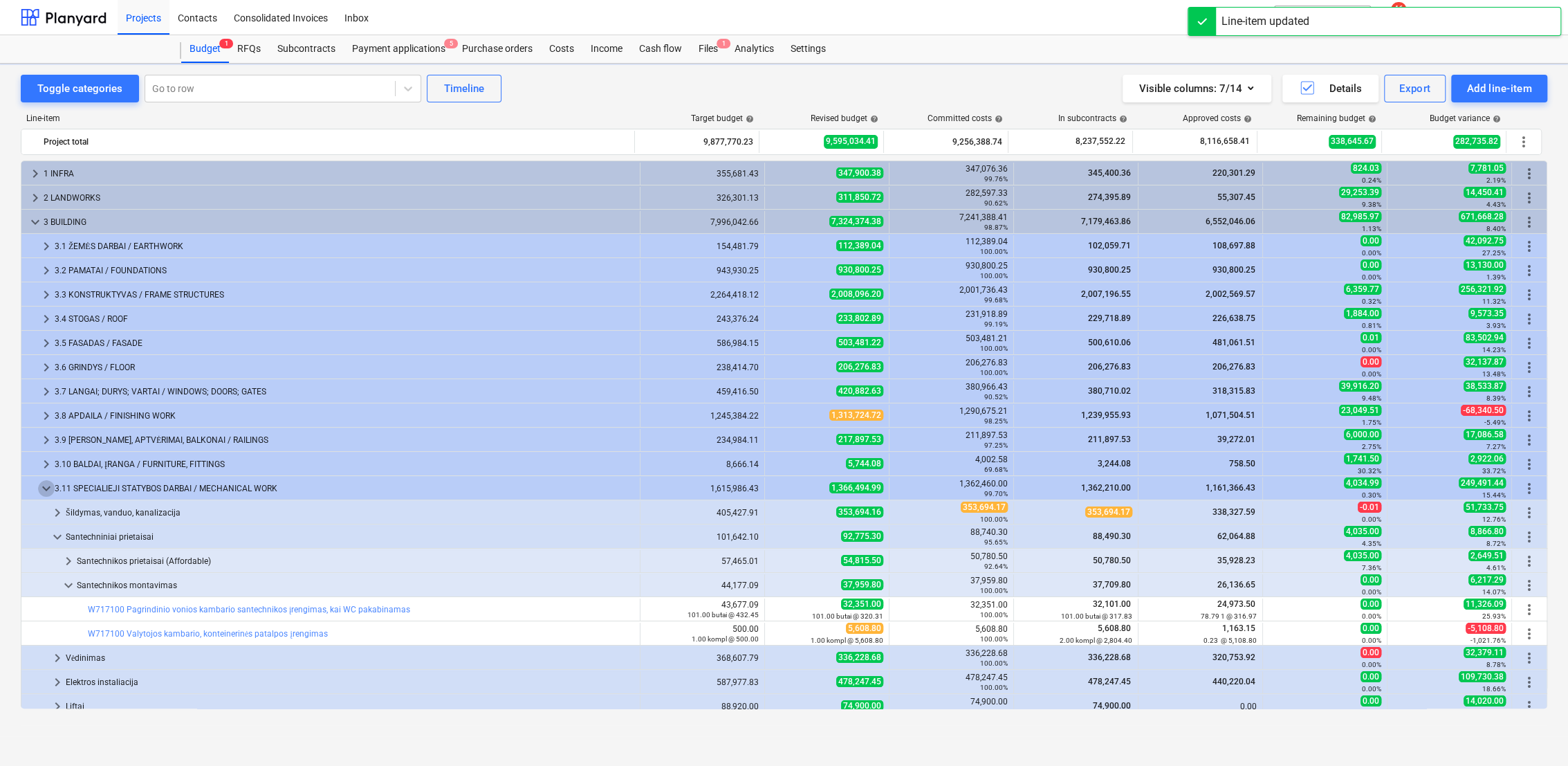
click at [50, 484] on span "keyboard_arrow_down" at bounding box center [46, 488] width 16 height 16
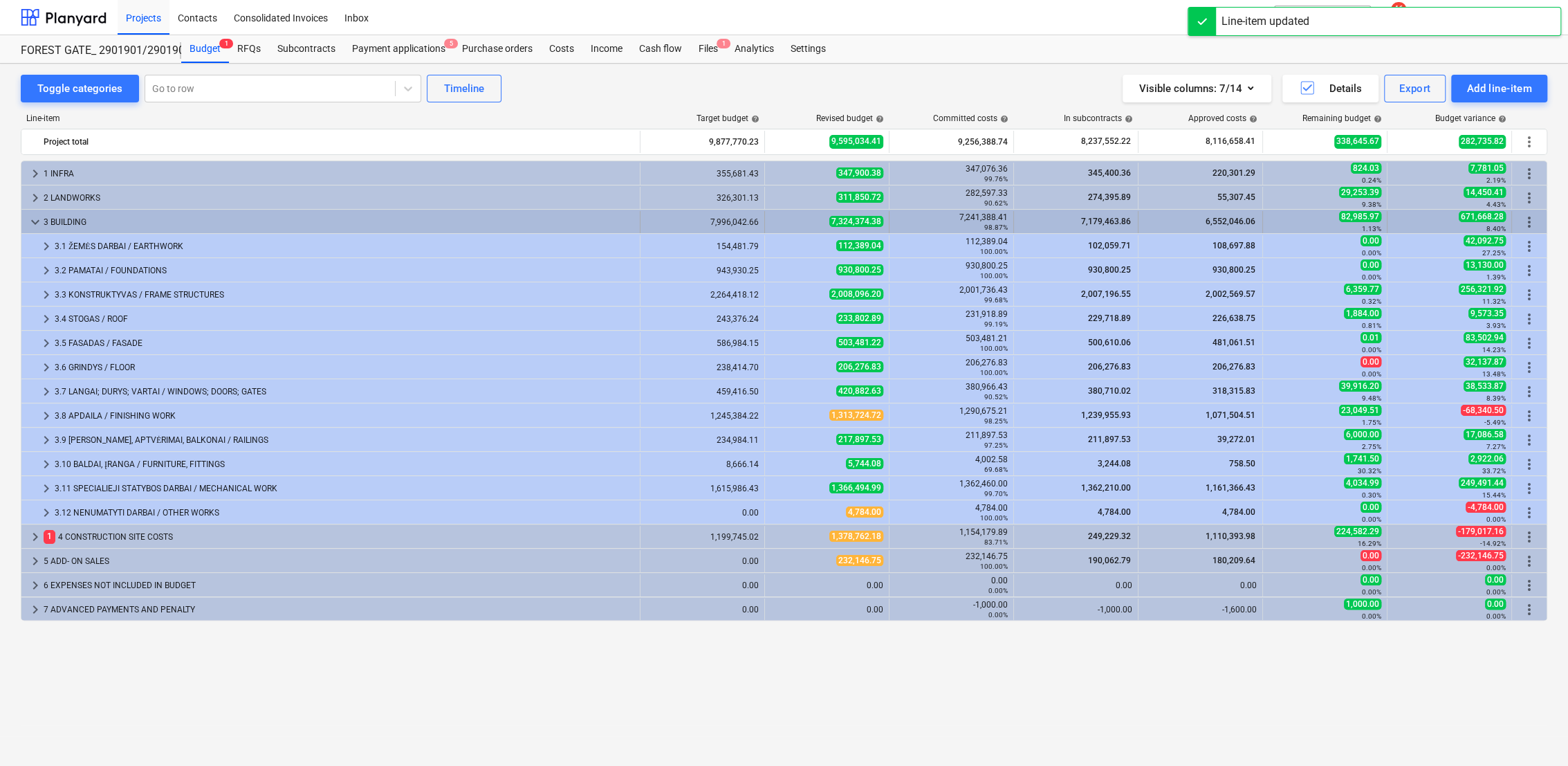
click at [28, 222] on span "keyboard_arrow_down" at bounding box center [35, 222] width 16 height 16
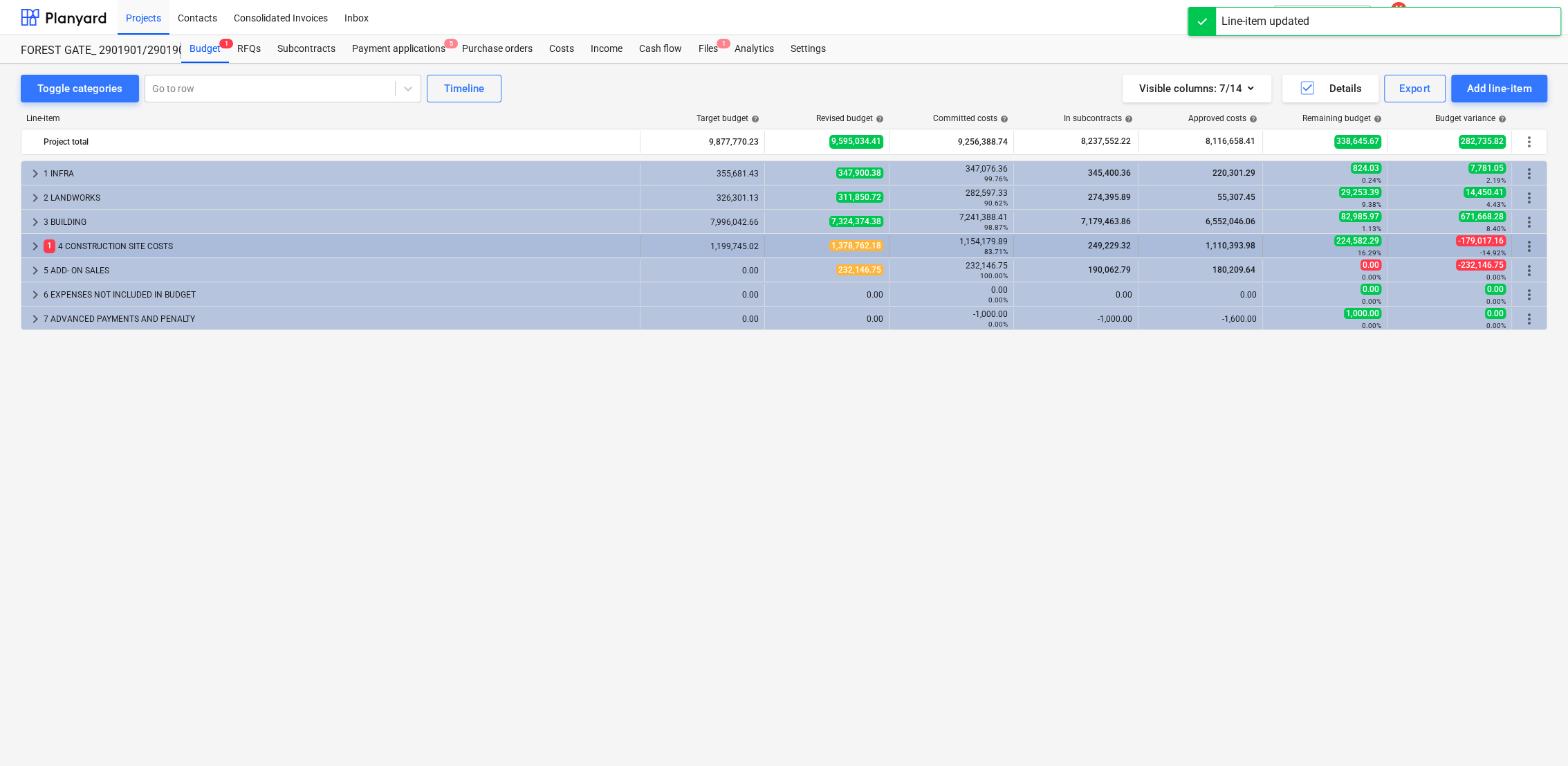
click at [30, 251] on span "keyboard_arrow_right" at bounding box center [35, 246] width 16 height 16
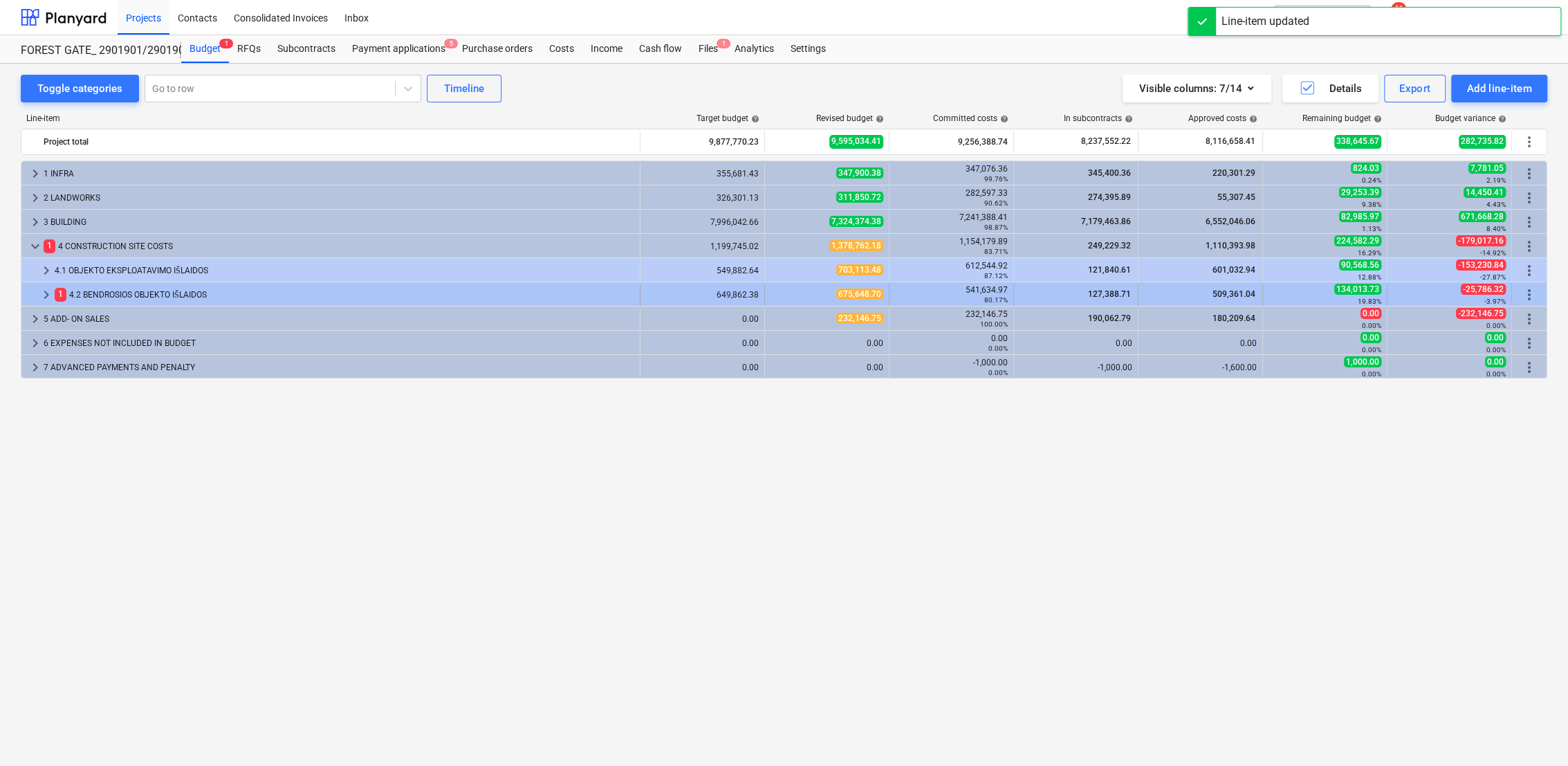
click at [38, 293] on span "keyboard_arrow_right" at bounding box center [46, 294] width 16 height 16
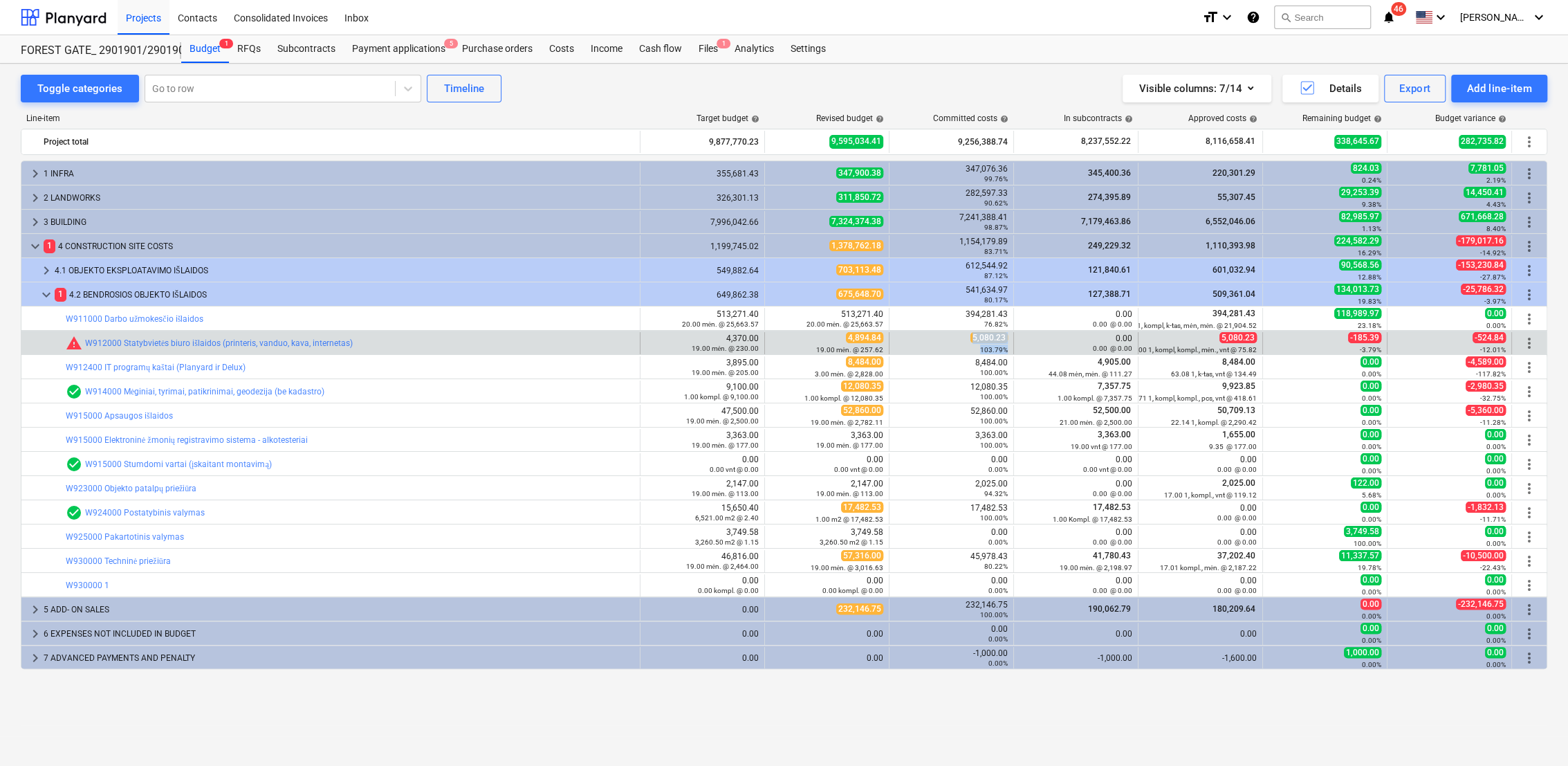
drag, startPoint x: 974, startPoint y: 338, endPoint x: 1017, endPoint y: 338, distance: 43.0
click at [1017, 338] on div "bar_chart warning W912000 Statybvietės biuro išlaidos (printeris, vanduo, kava,…" at bounding box center [783, 343] width 1525 height 22
drag, startPoint x: 1017, startPoint y: 338, endPoint x: 990, endPoint y: 343, distance: 27.5
click at [991, 343] on div "5,080.23 103.79%" at bounding box center [950, 343] width 112 height 21
click at [977, 338] on span "5,080.23" at bounding box center [988, 338] width 37 height 12
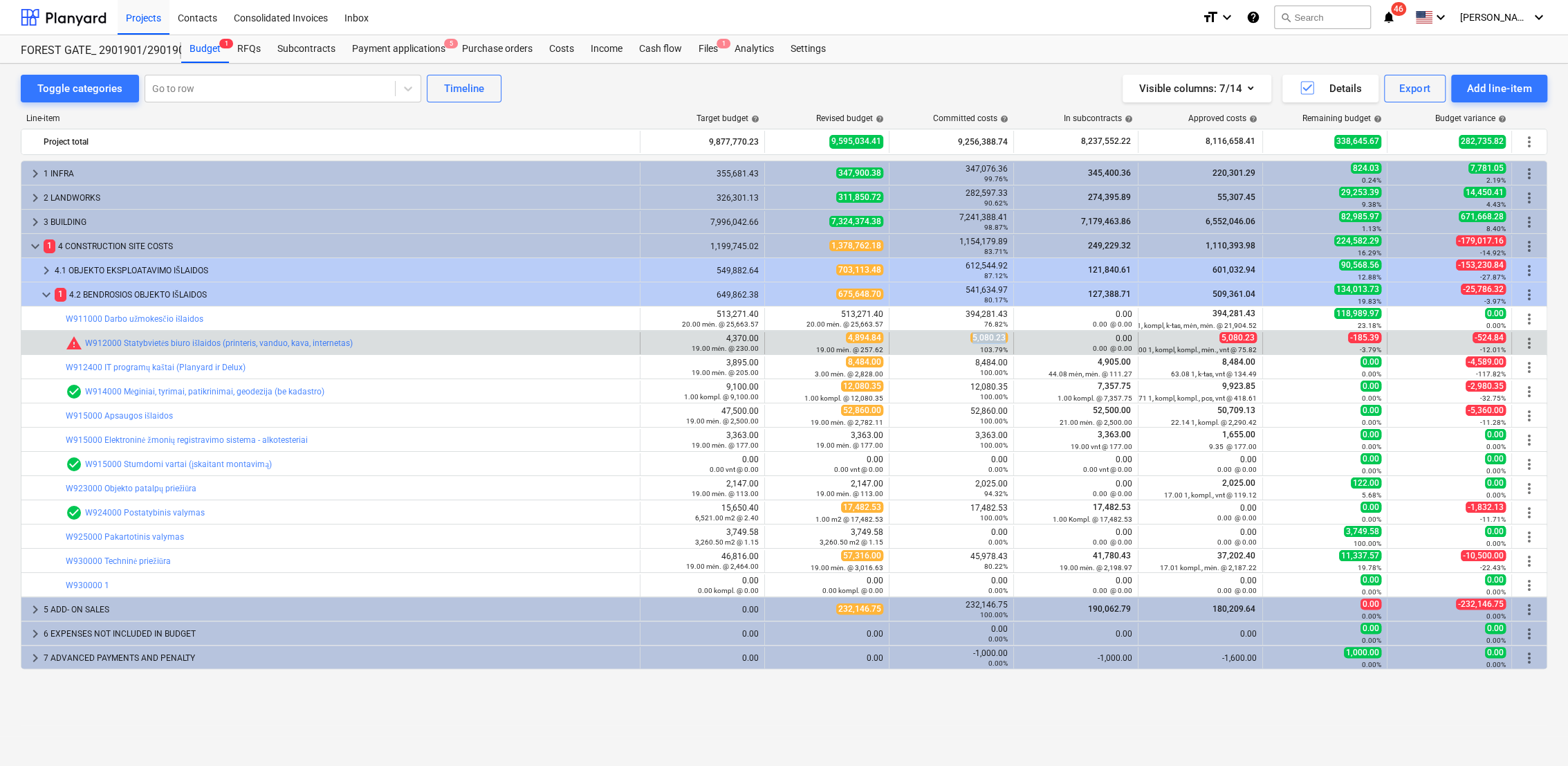
drag, startPoint x: 974, startPoint y: 338, endPoint x: 1004, endPoint y: 338, distance: 30.0
click at [1004, 338] on span "5,080.23" at bounding box center [988, 338] width 37 height 12
copy span "5,080.23"
click at [778, 341] on span "edit" at bounding box center [779, 344] width 12 height 12
type textarea "x"
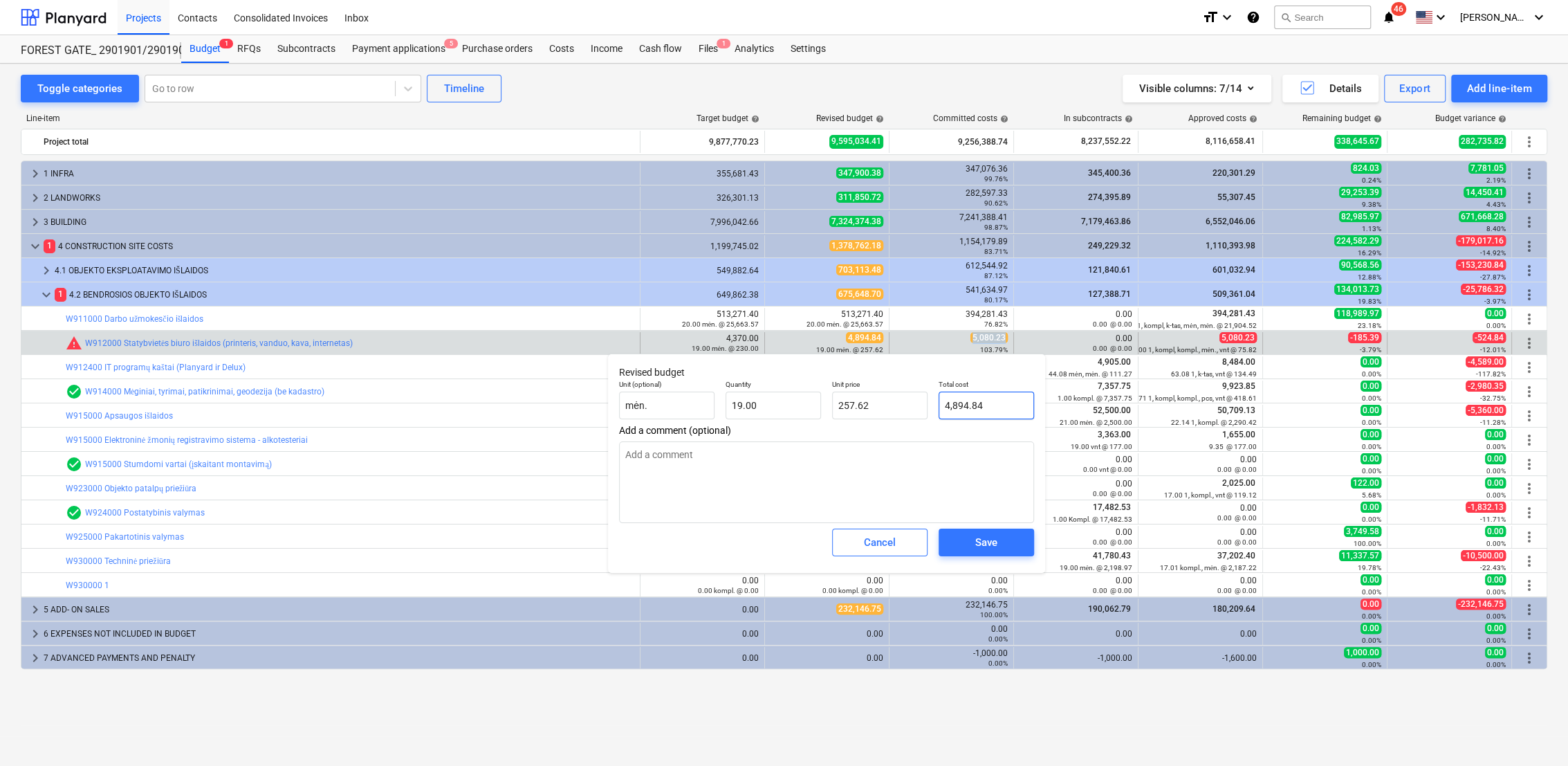
type input "4894.84"
drag, startPoint x: 991, startPoint y: 397, endPoint x: 942, endPoint y: 400, distance: 49.1
click at [942, 400] on input "4894.84" at bounding box center [986, 405] width 95 height 28
paste input "5,080.23"
type textarea "x"
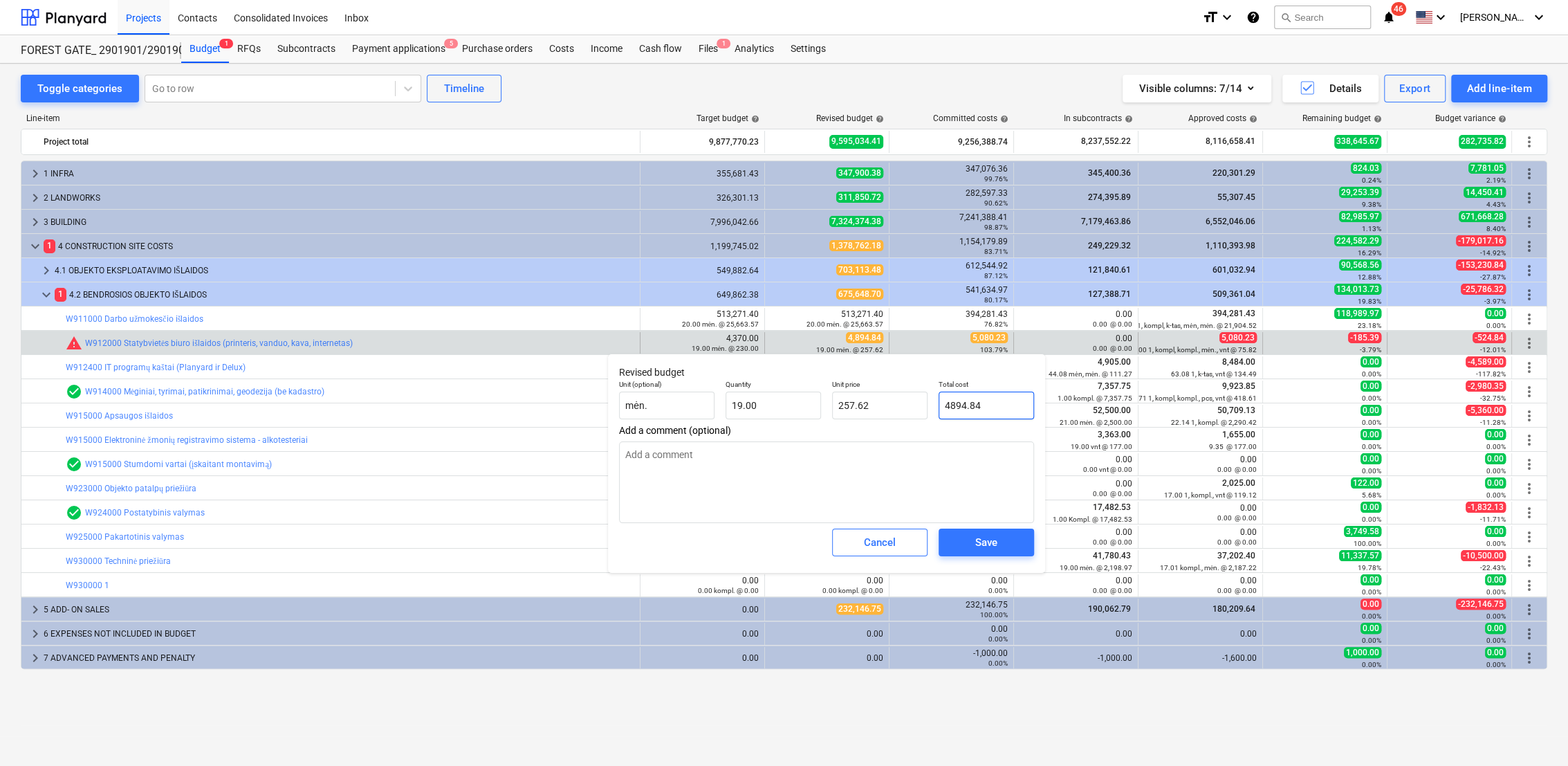
type input "5,080.23"
type input "267.38"
type input "5,080.23"
click at [991, 541] on div "Save" at bounding box center [986, 542] width 22 height 18
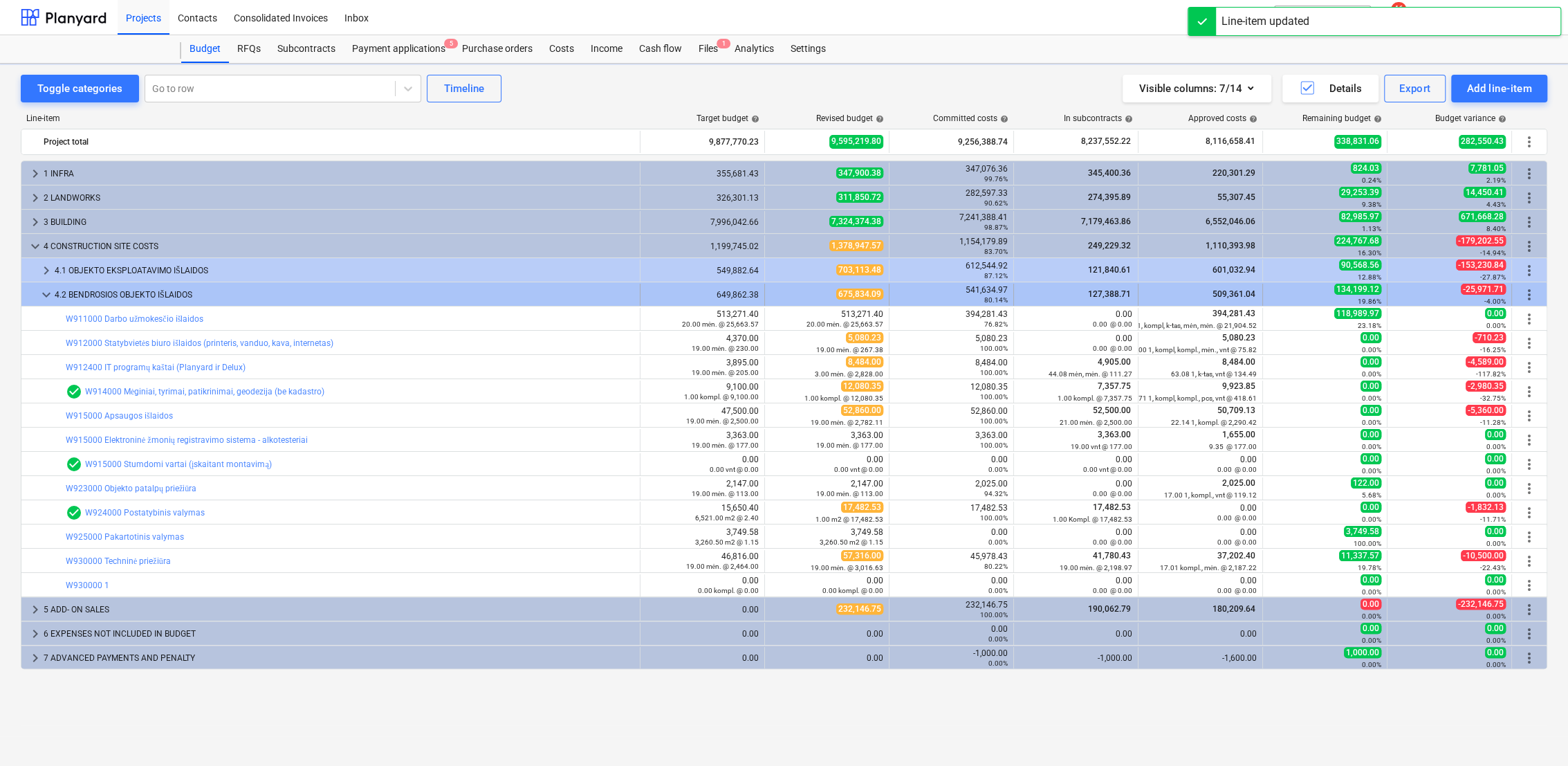
click at [42, 298] on span "keyboard_arrow_down" at bounding box center [46, 294] width 16 height 16
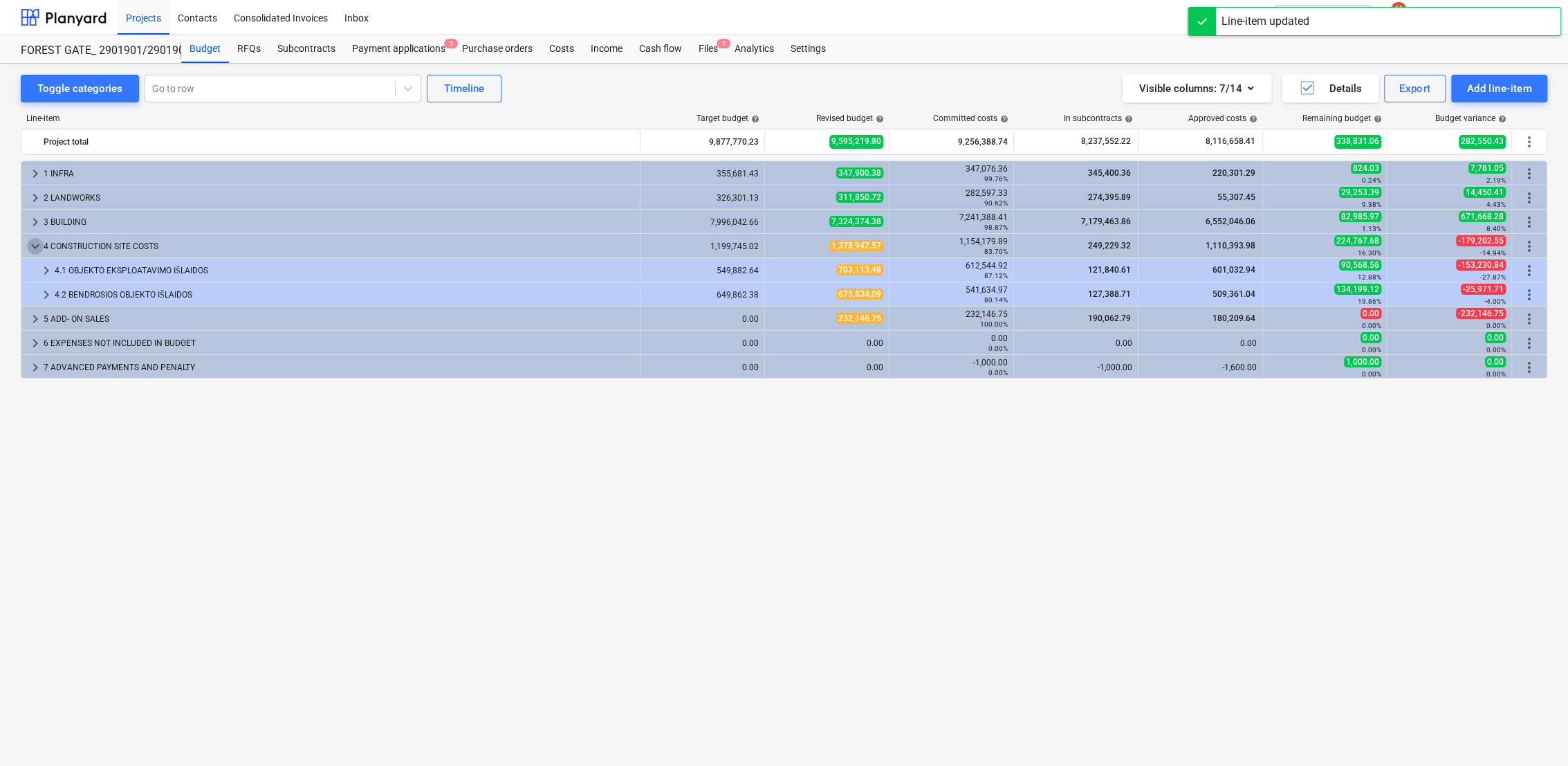
click at [34, 246] on span "keyboard_arrow_down" at bounding box center [35, 246] width 16 height 16
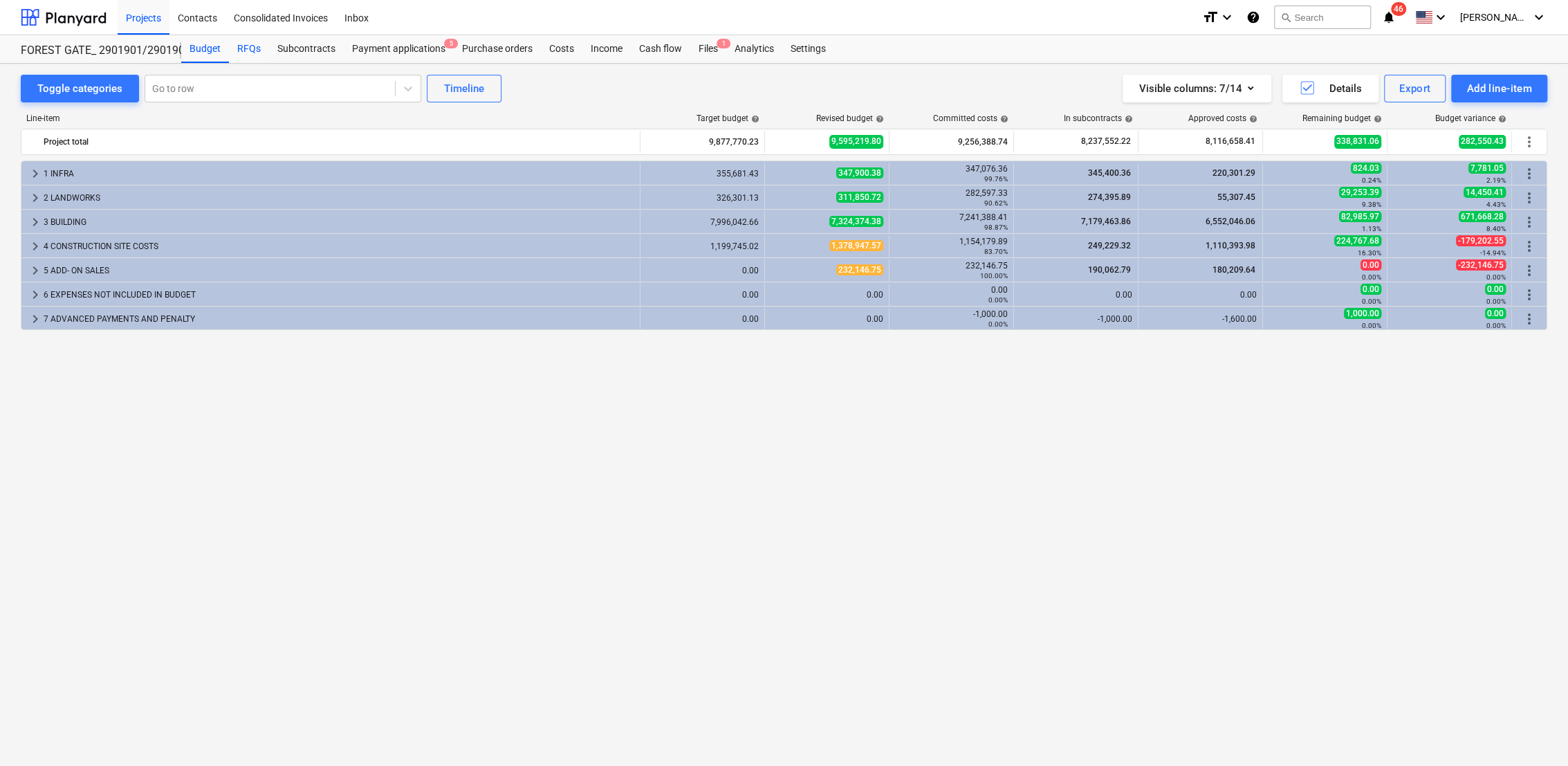
click at [230, 38] on div "RFQs" at bounding box center [249, 49] width 40 height 28
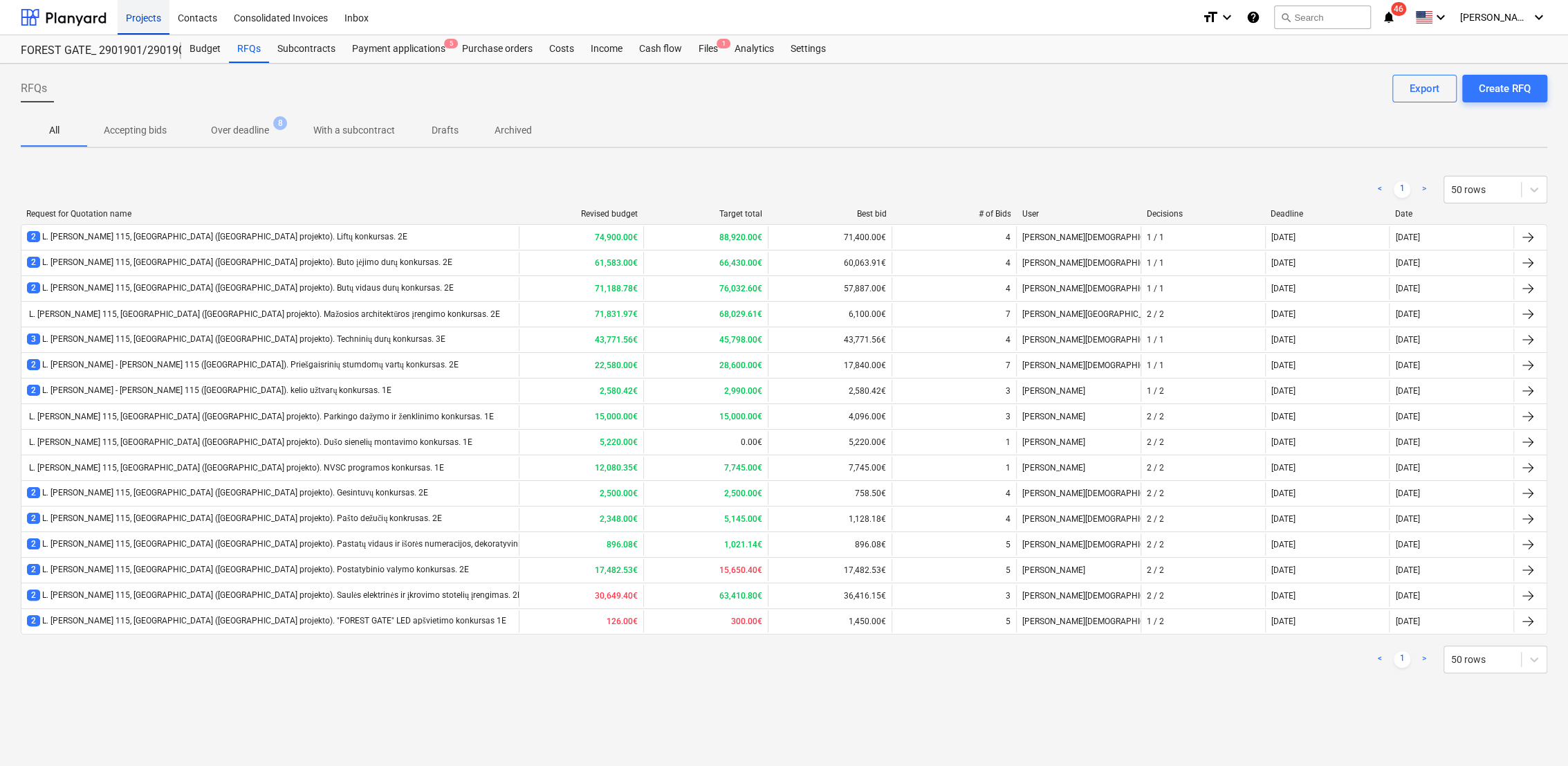
click at [141, 9] on div "Projects" at bounding box center [144, 16] width 52 height 36
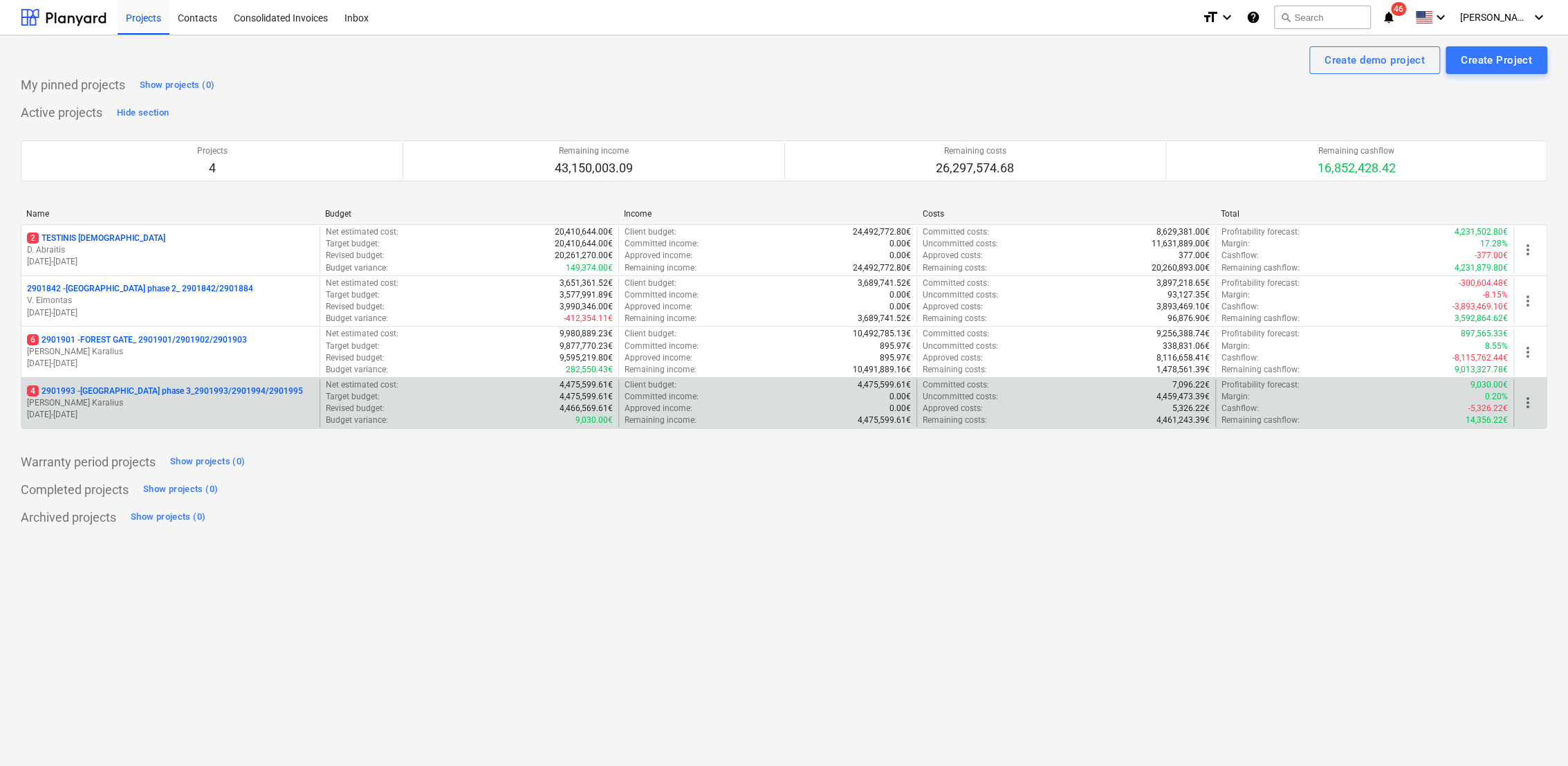
click at [120, 406] on p "[PERSON_NAME] Karalius" at bounding box center [170, 403] width 287 height 12
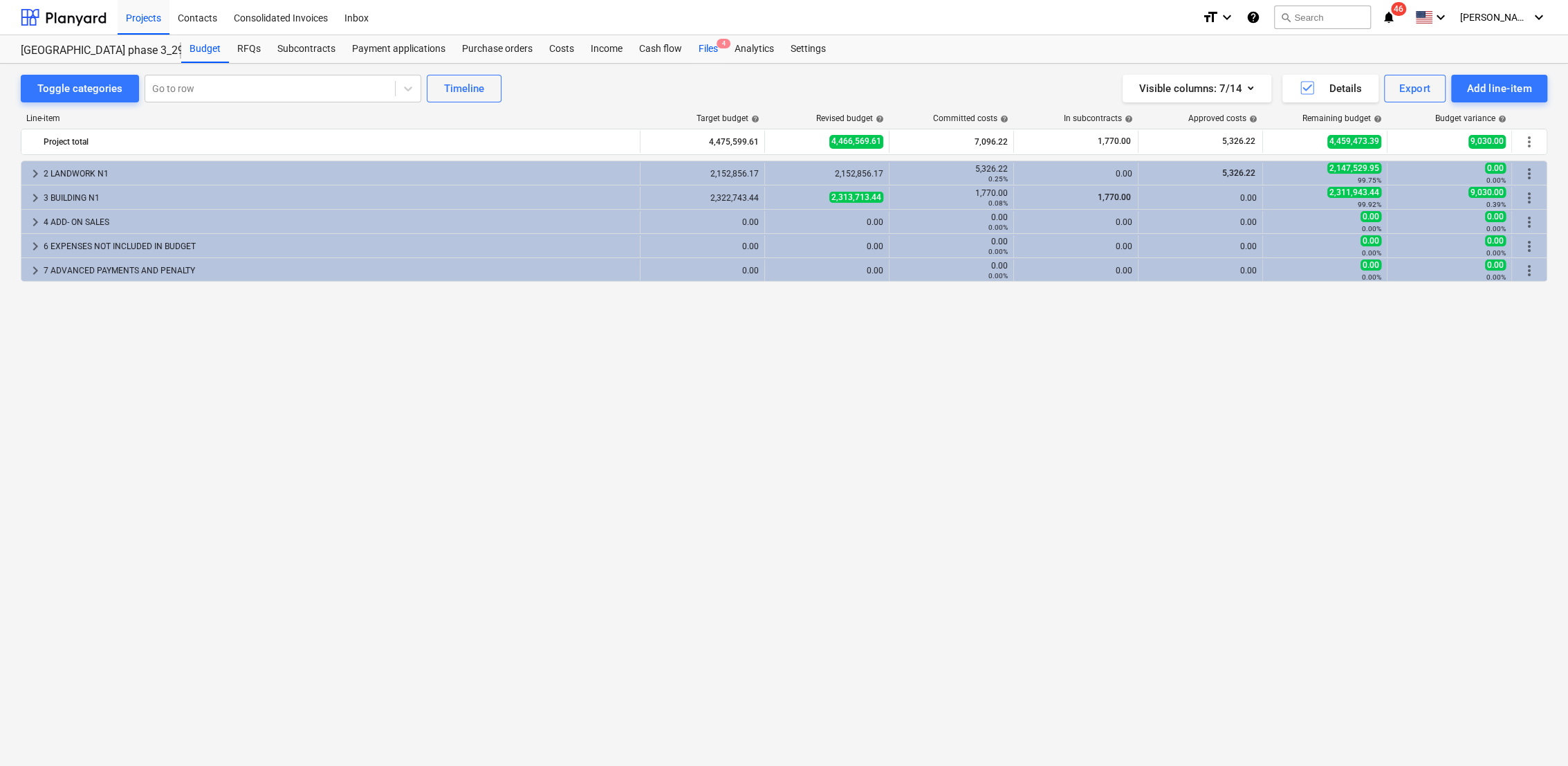
click at [701, 50] on div "Files 4" at bounding box center [707, 49] width 36 height 28
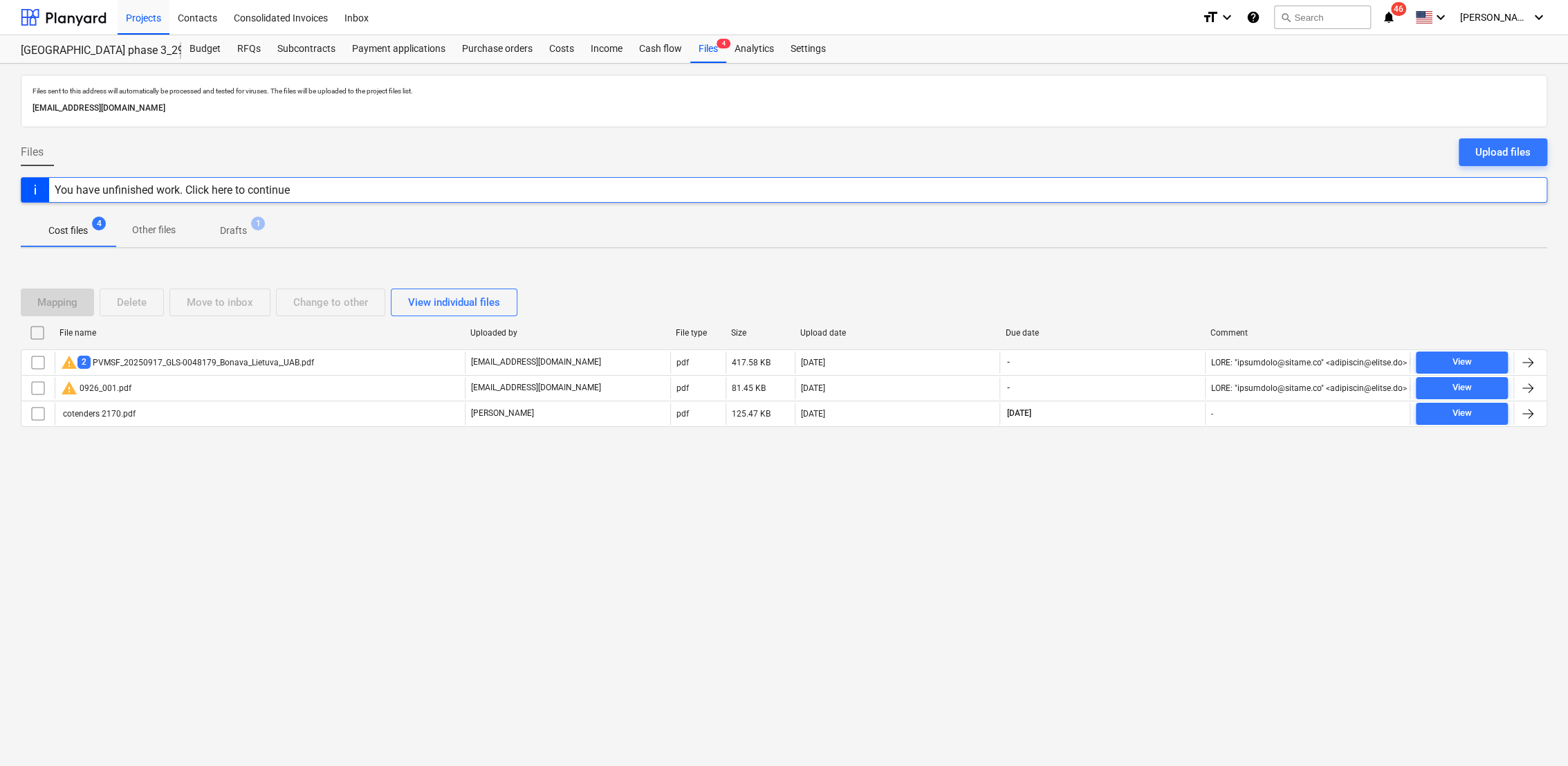
click at [226, 241] on span "Drafts 1" at bounding box center [233, 230] width 83 height 25
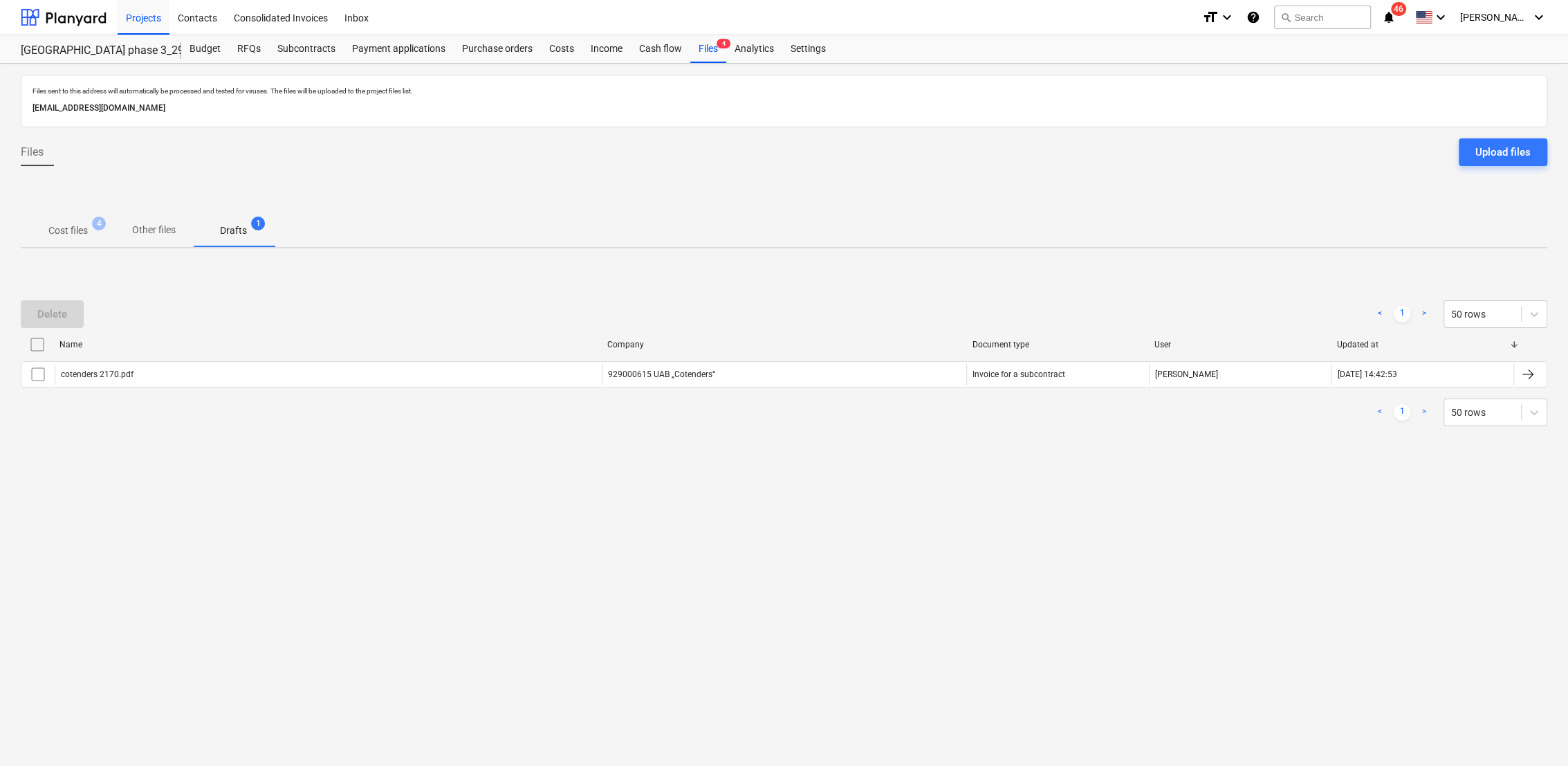
click at [68, 234] on p "Cost files" at bounding box center [67, 230] width 39 height 14
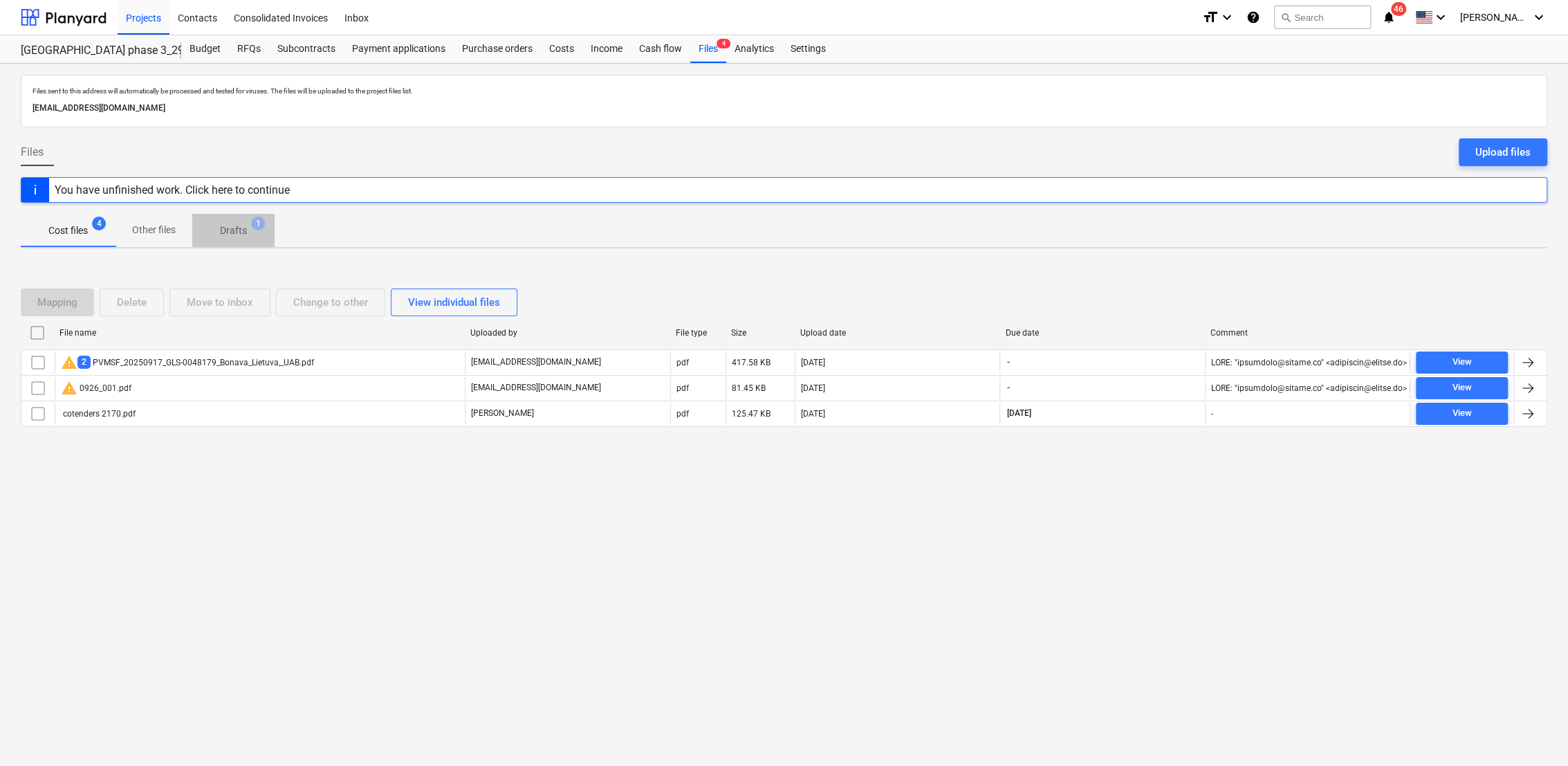
click at [244, 230] on p "Drafts" at bounding box center [233, 230] width 27 height 14
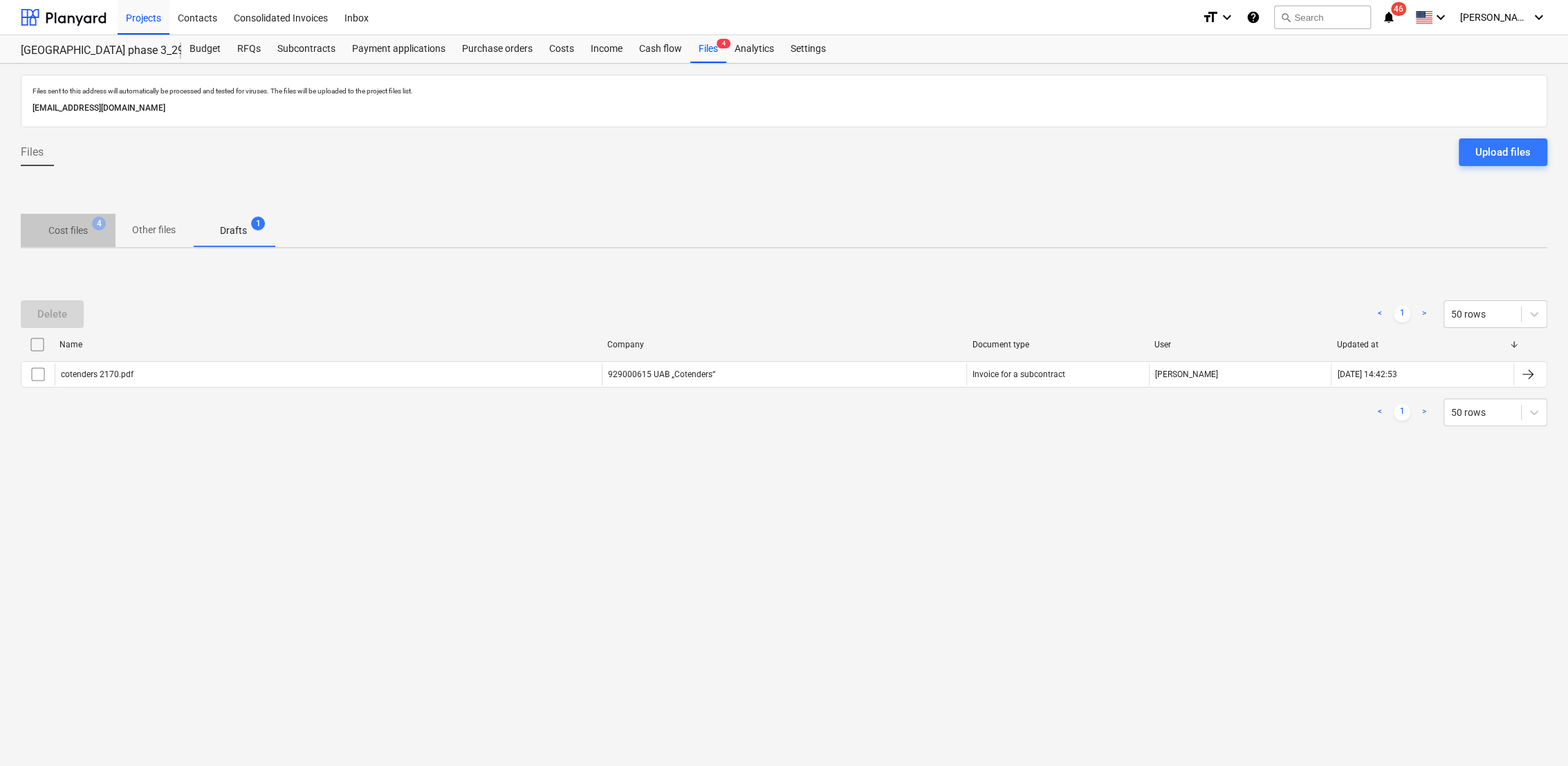
click at [57, 228] on p "Cost files" at bounding box center [67, 230] width 39 height 14
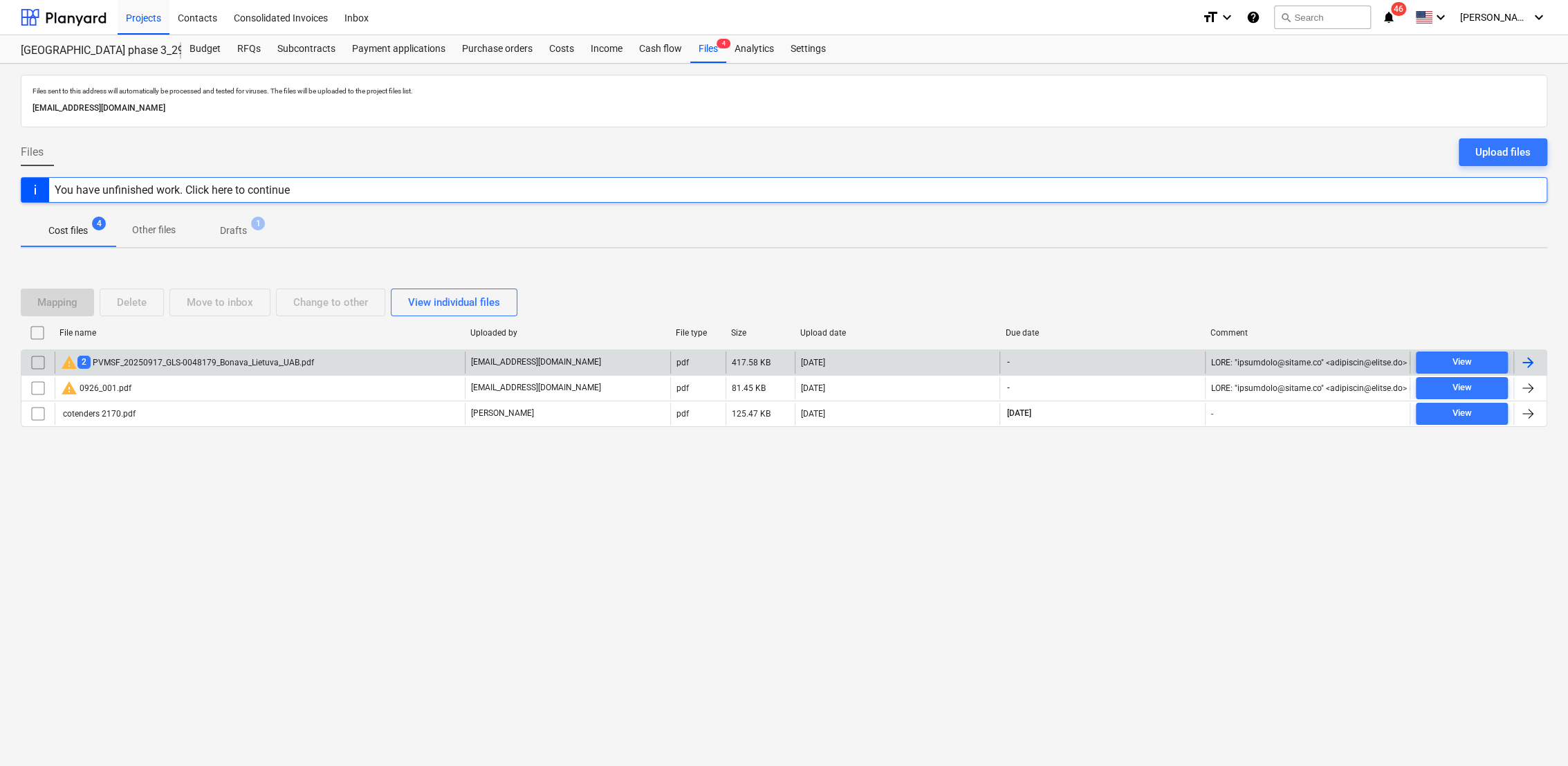
click at [1533, 365] on div at bounding box center [1527, 362] width 16 height 16
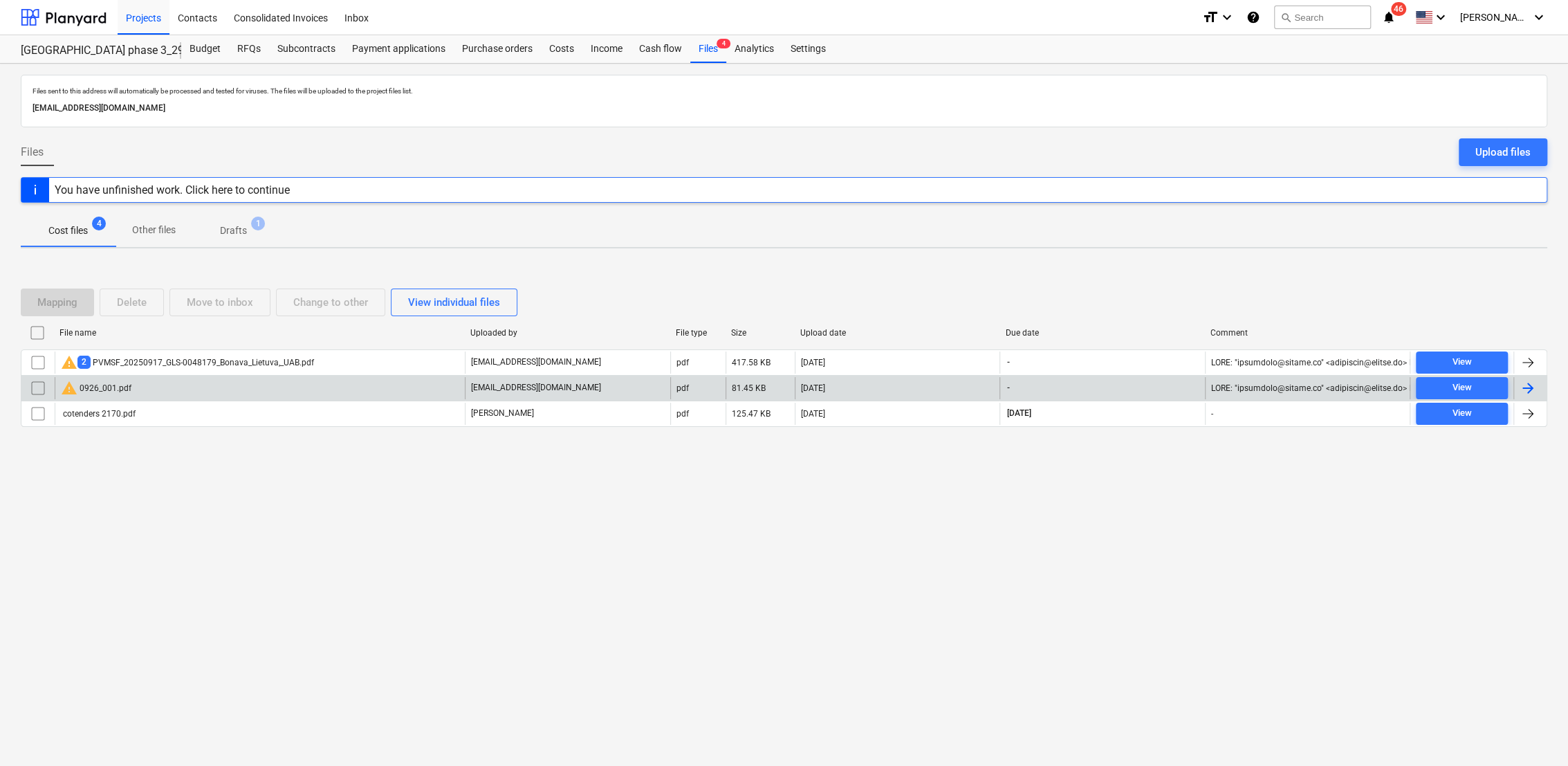
click at [1532, 388] on div at bounding box center [1527, 388] width 16 height 16
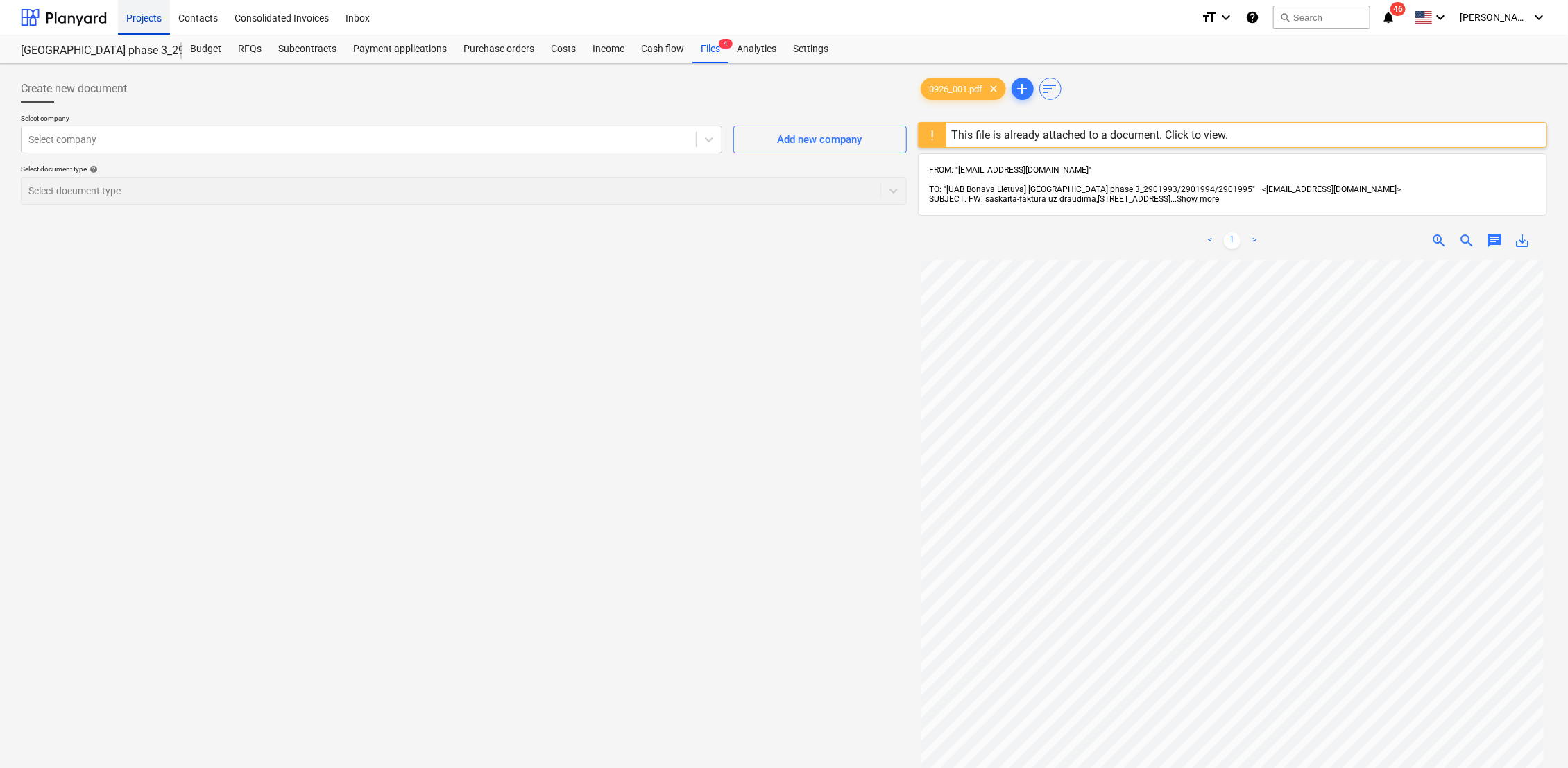
click at [157, 15] on div "Projects" at bounding box center [144, 16] width 52 height 36
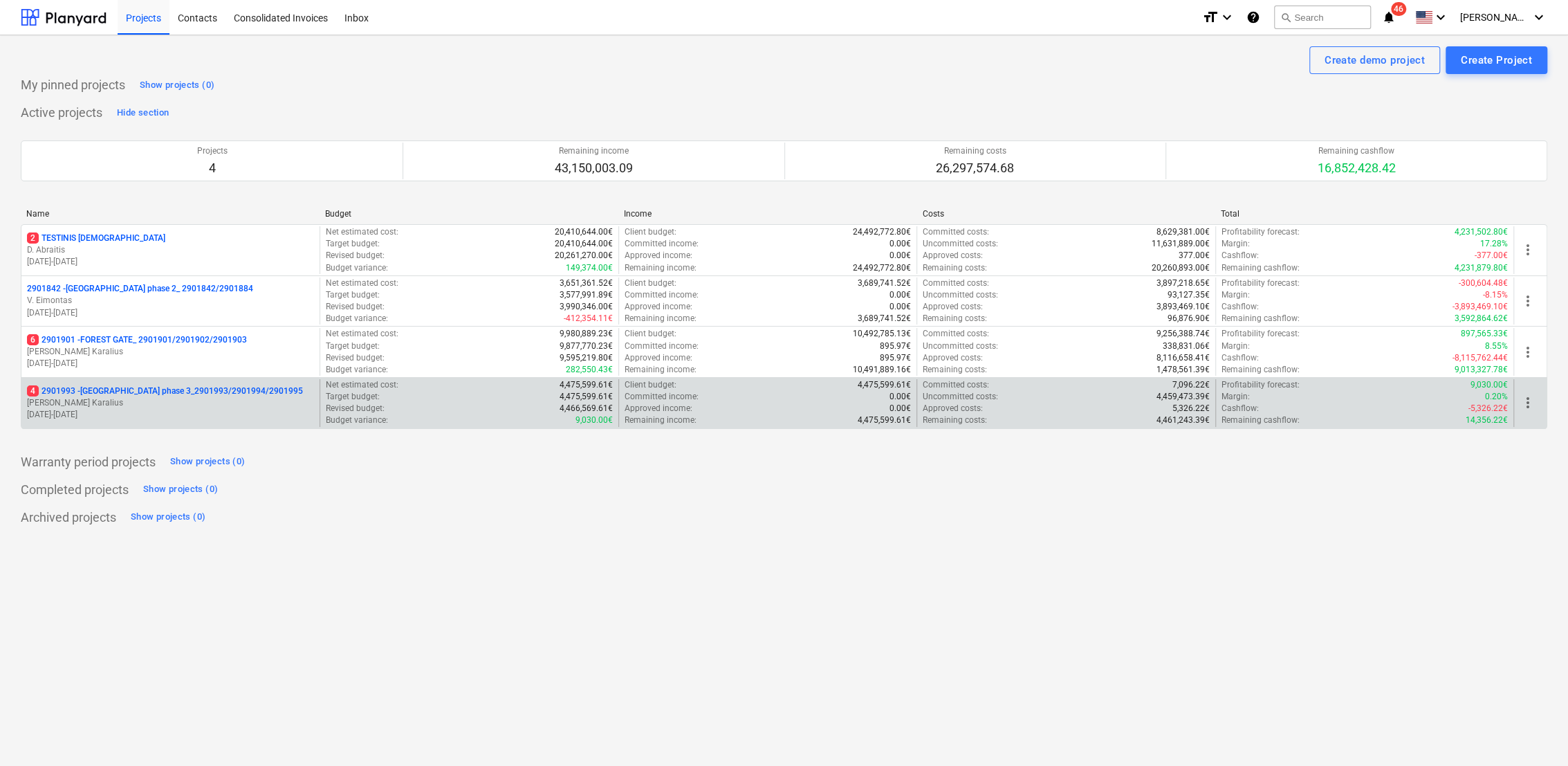
click at [95, 397] on p "[PERSON_NAME] Karalius" at bounding box center [170, 403] width 287 height 12
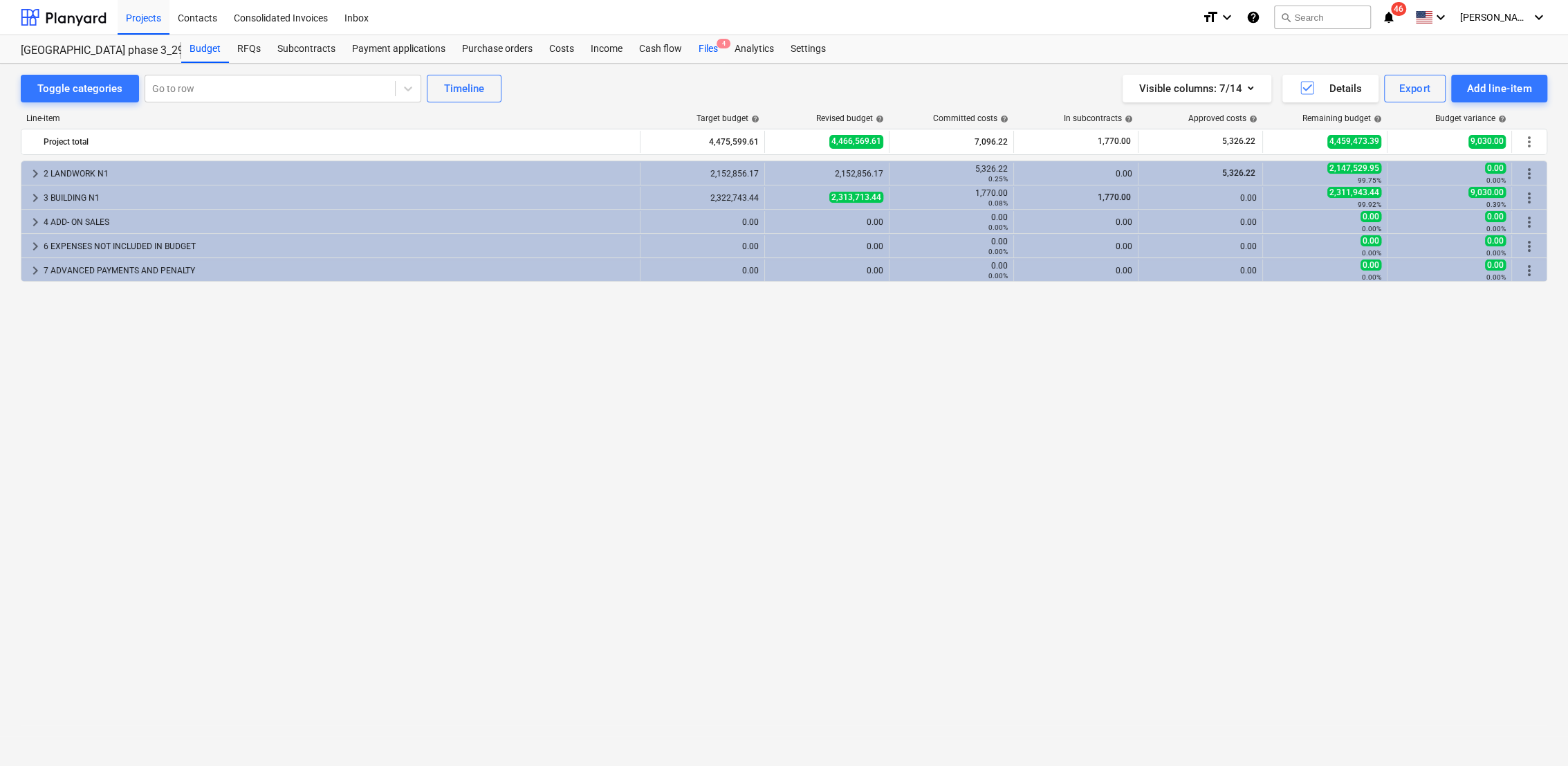
click at [695, 46] on div "Files 4" at bounding box center [707, 49] width 36 height 28
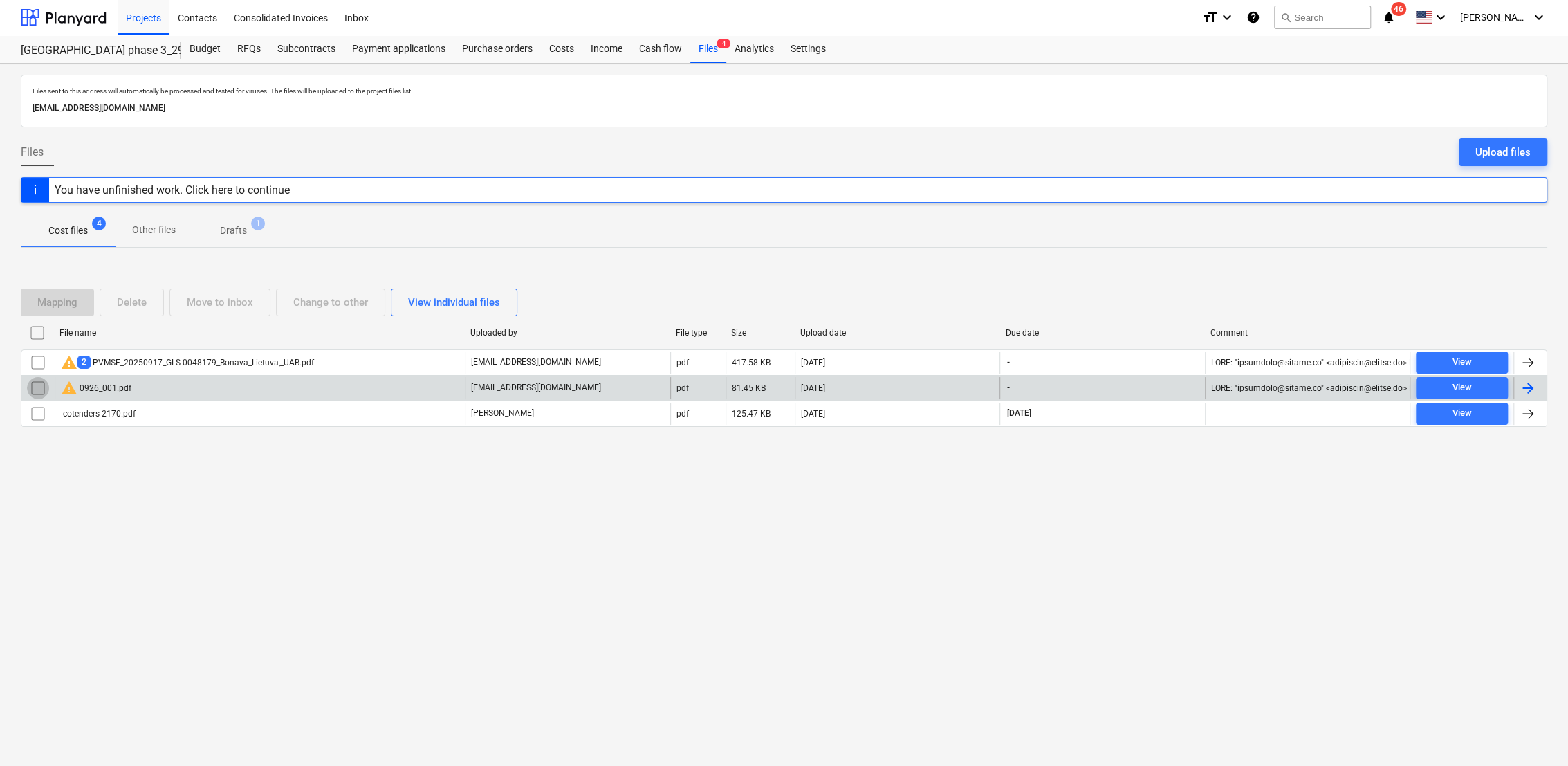
click at [43, 390] on input "checkbox" at bounding box center [37, 388] width 22 height 22
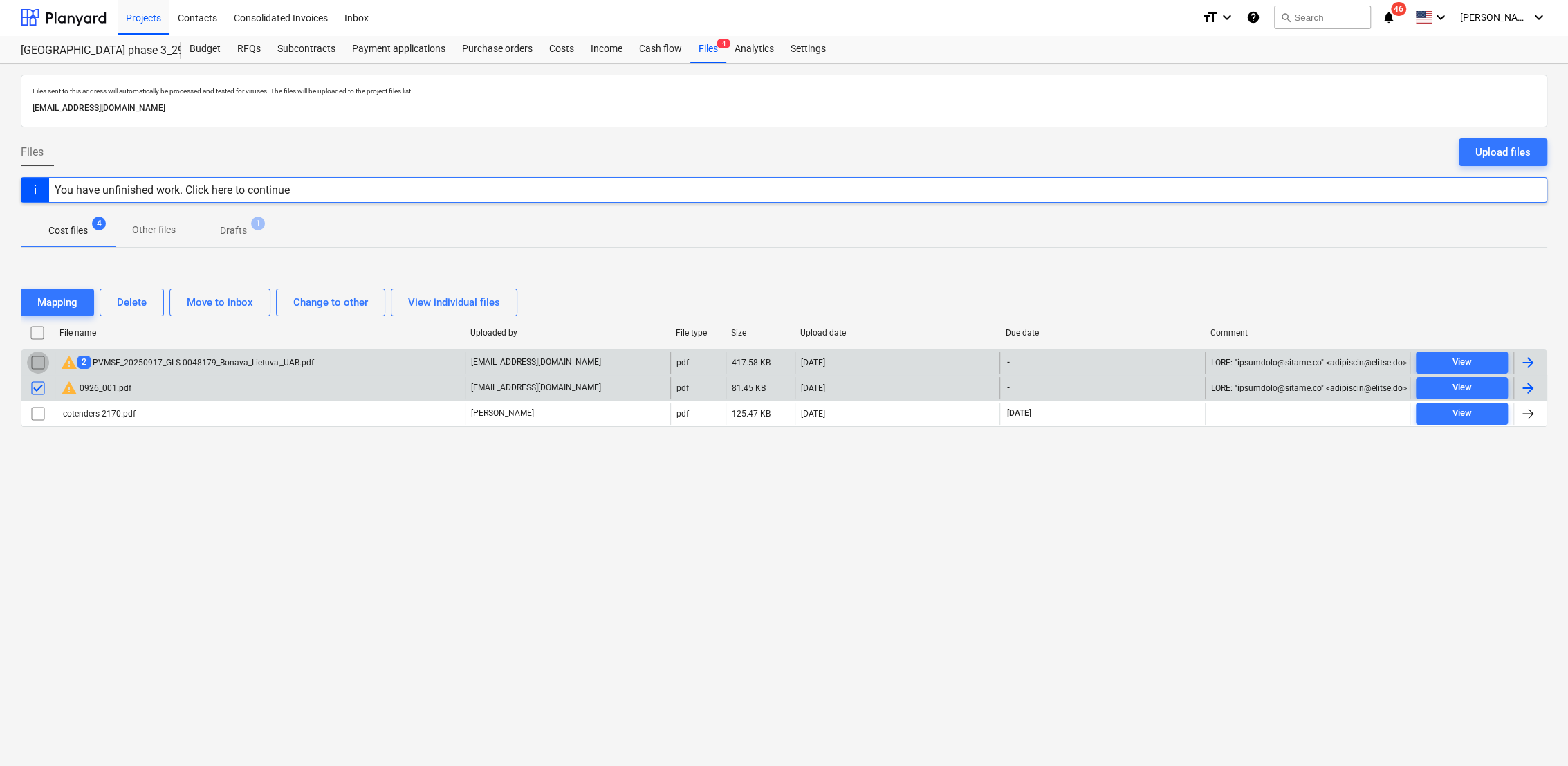
click at [41, 364] on input "checkbox" at bounding box center [37, 362] width 22 height 22
click at [135, 306] on div "Delete" at bounding box center [131, 302] width 30 height 18
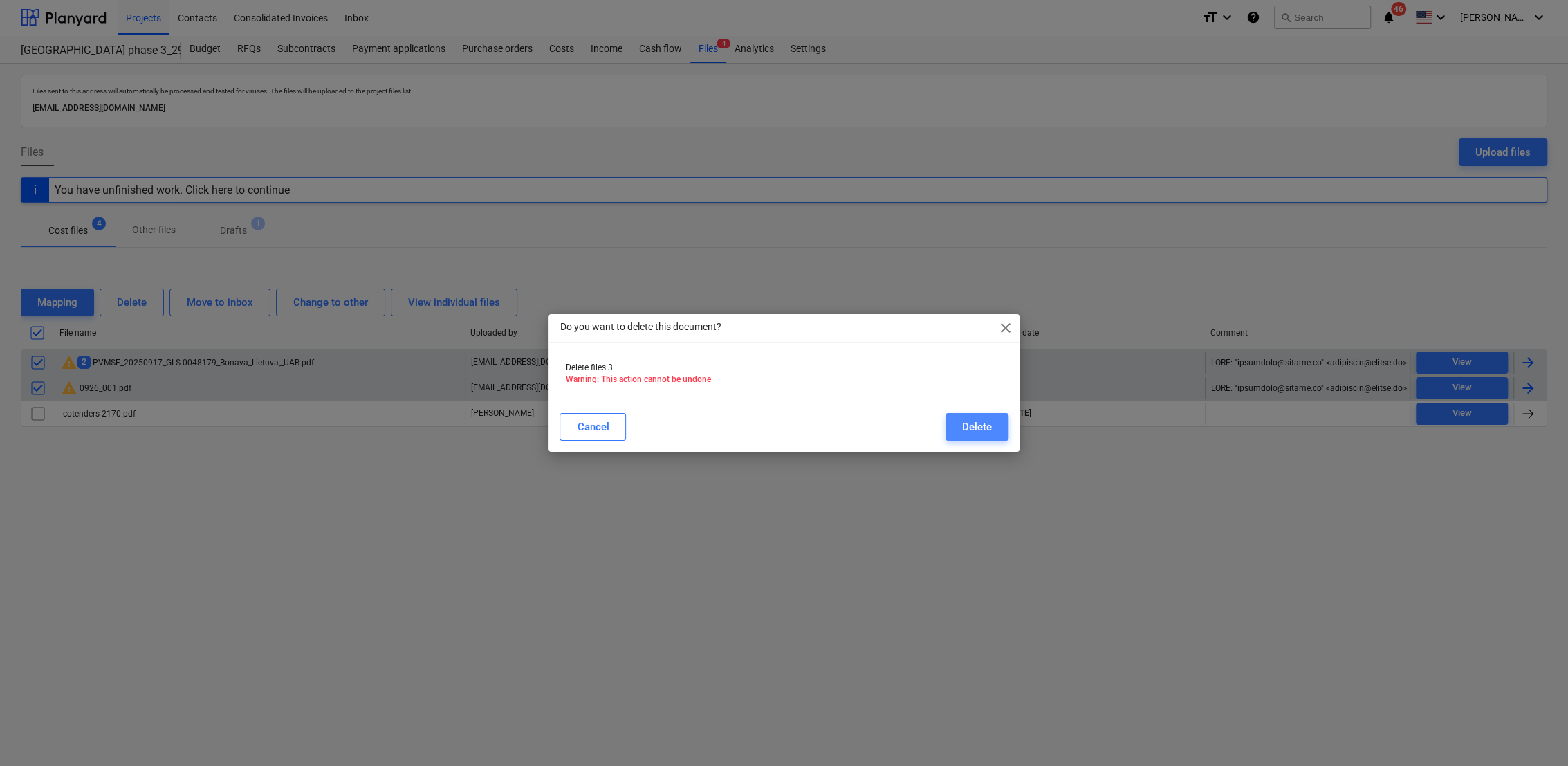
click at [980, 425] on div "Delete" at bounding box center [976, 426] width 30 height 18
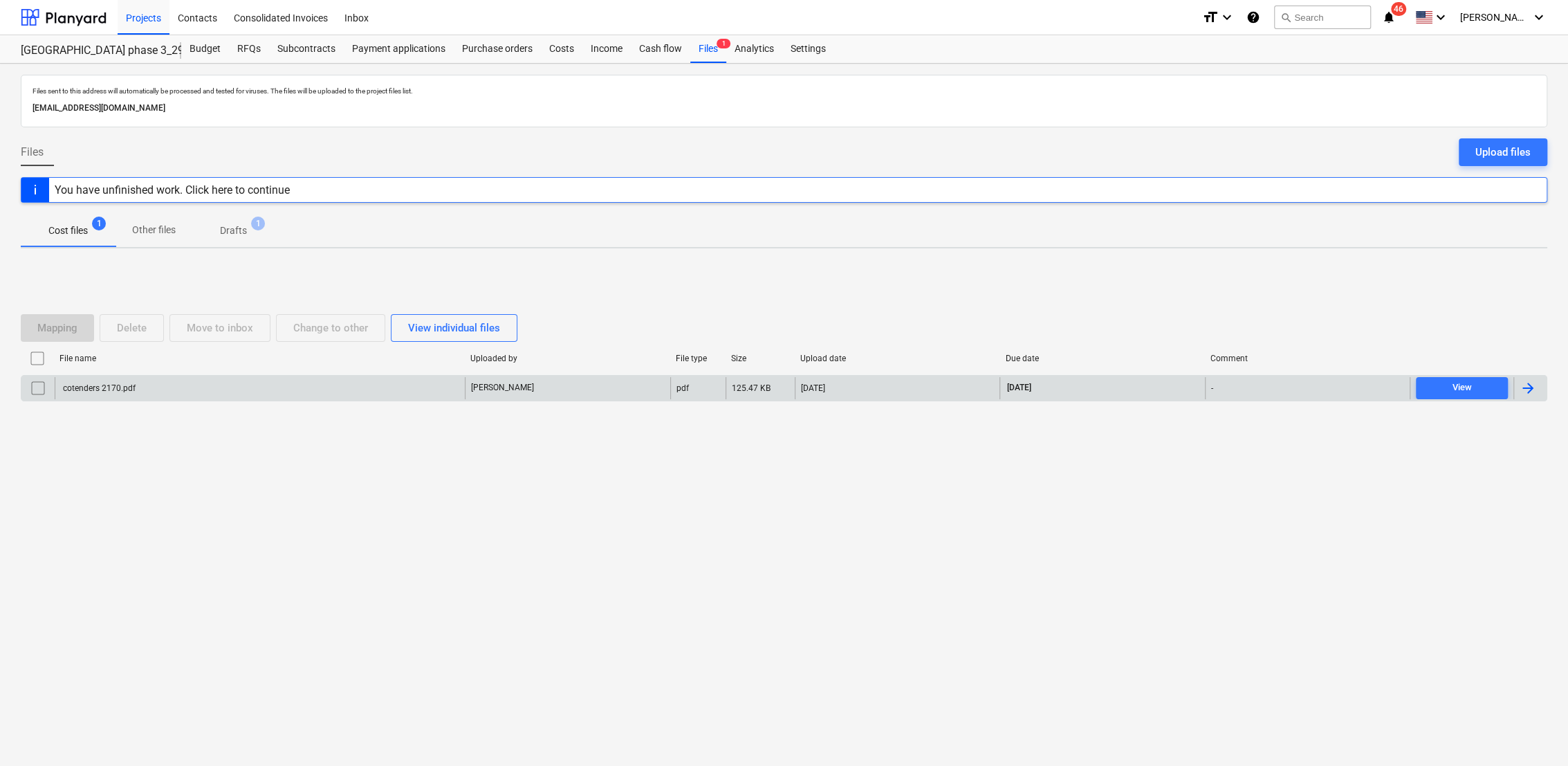
click at [238, 228] on p "Drafts" at bounding box center [233, 230] width 27 height 14
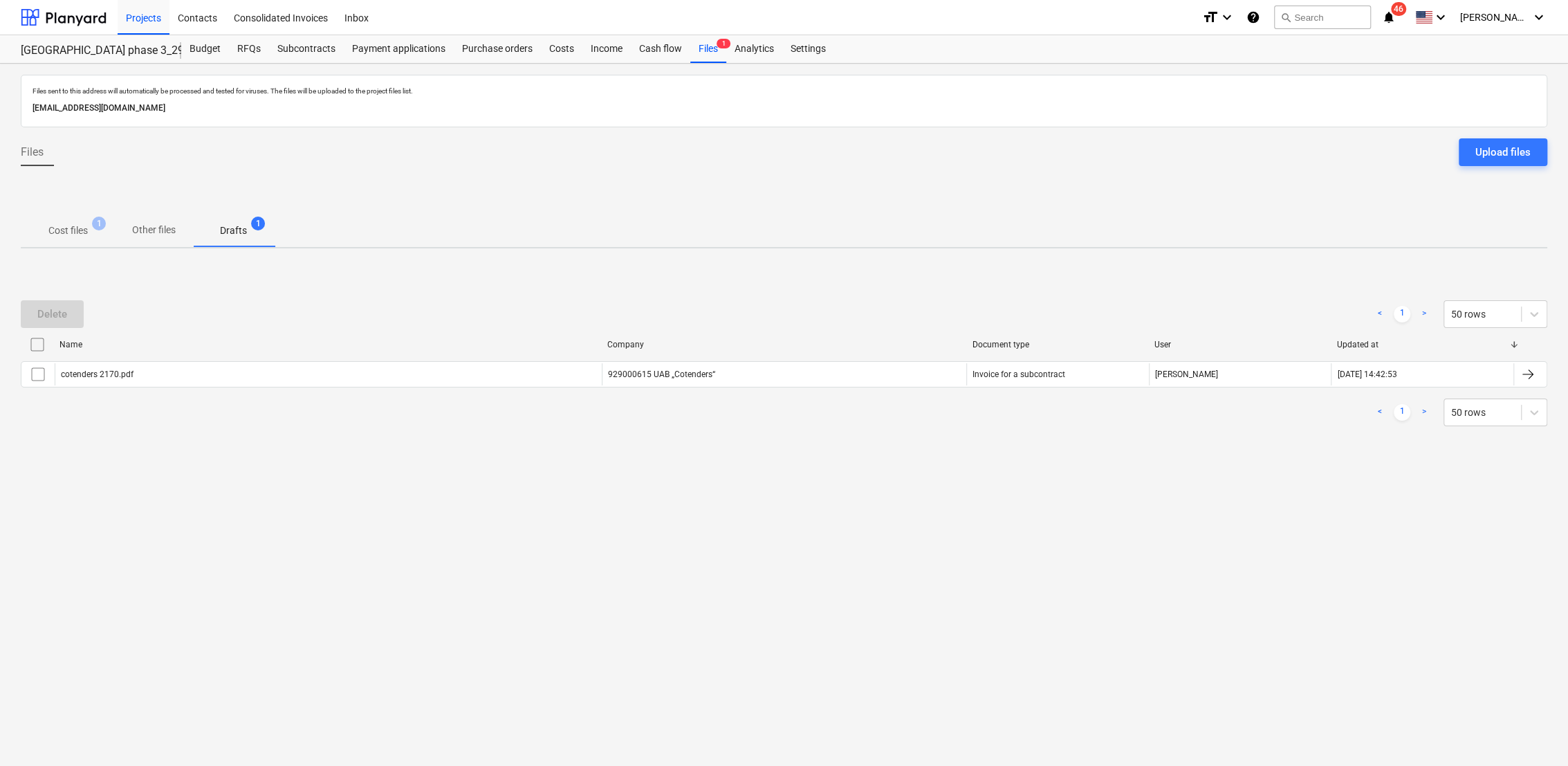
click at [71, 232] on p "Cost files" at bounding box center [67, 230] width 39 height 14
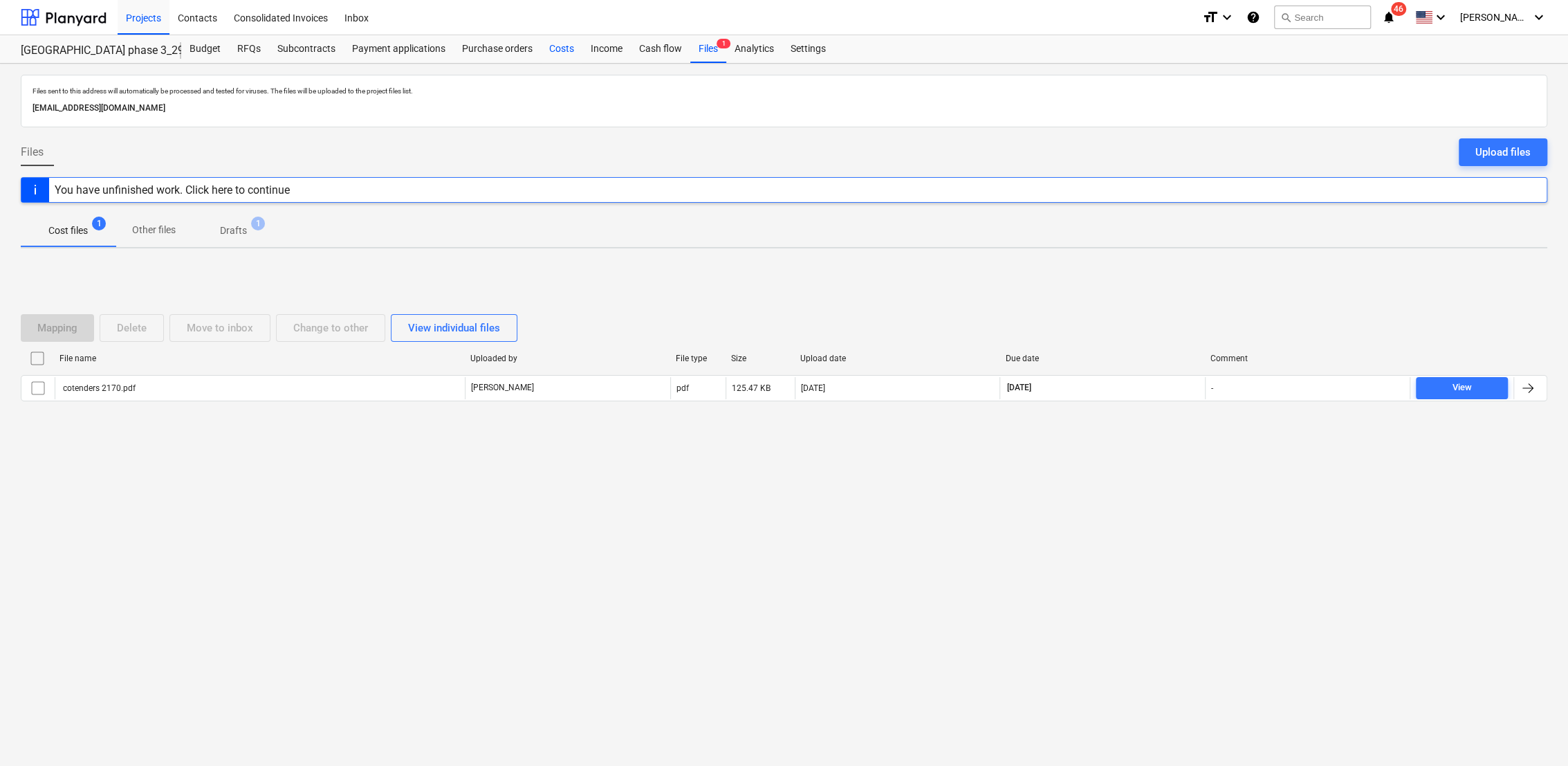
click at [554, 50] on div "Costs" at bounding box center [561, 49] width 41 height 28
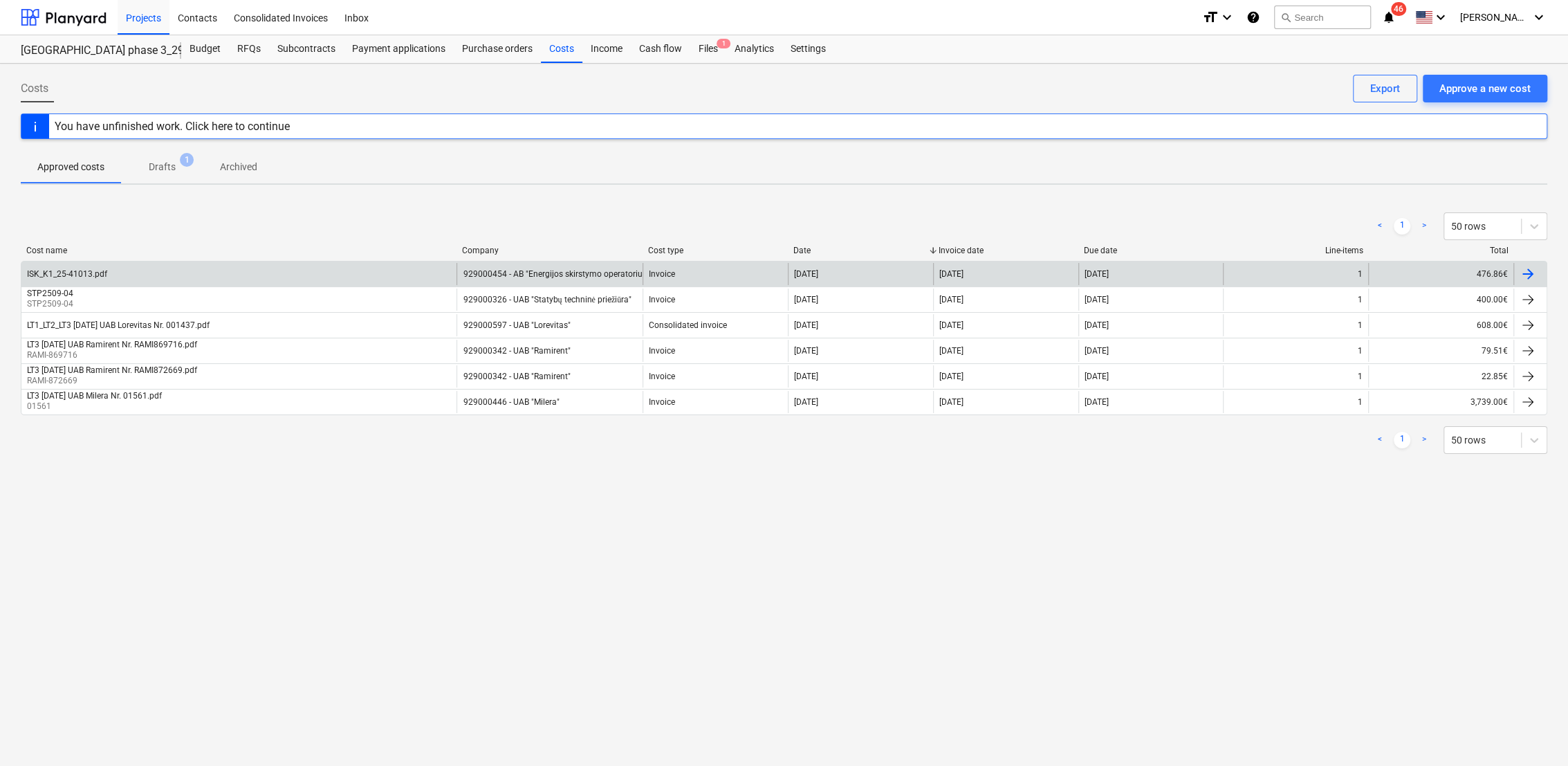
click at [1532, 270] on div at bounding box center [1527, 274] width 16 height 16
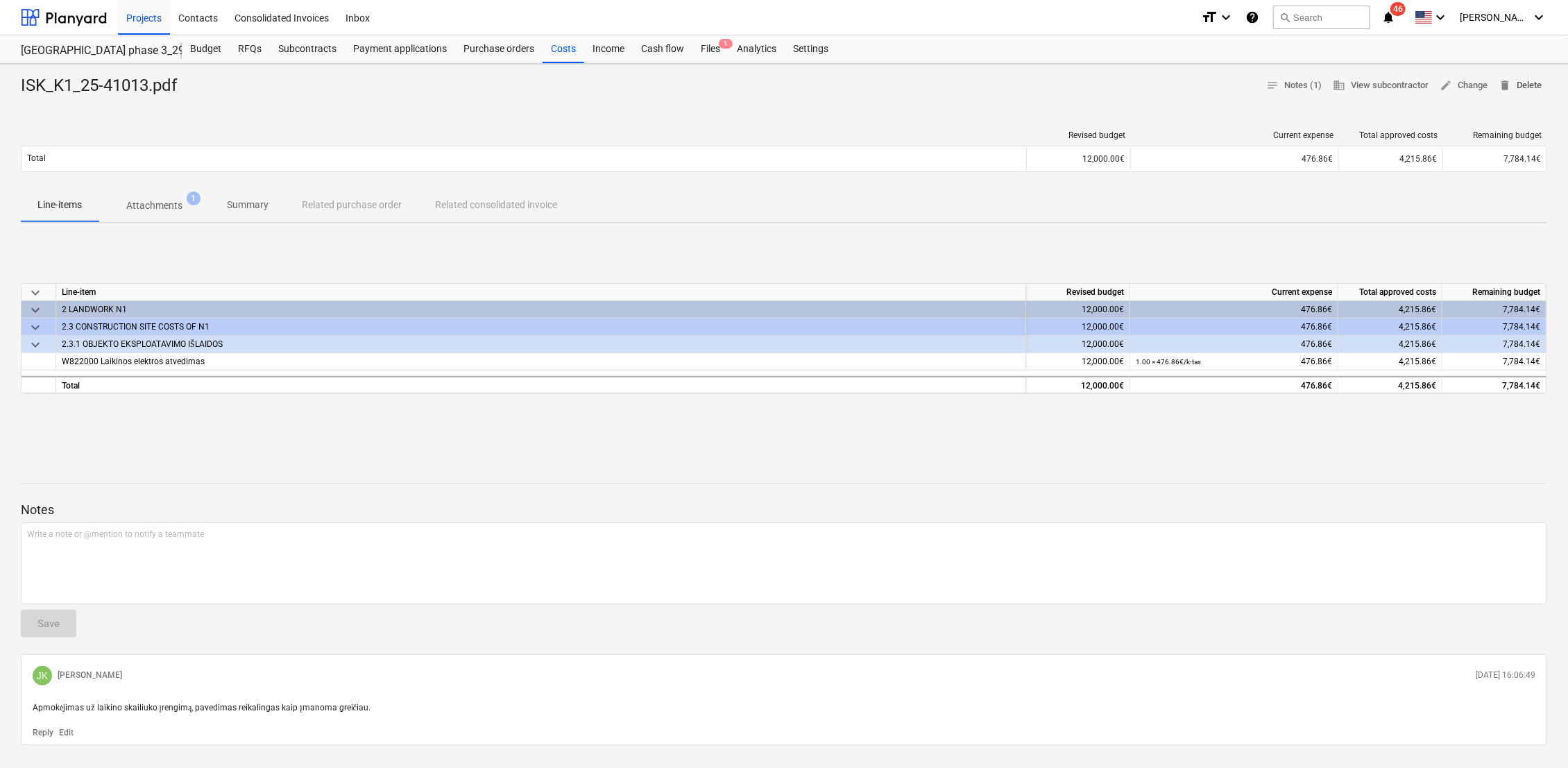
click at [1518, 85] on span "delete Delete" at bounding box center [1520, 86] width 43 height 16
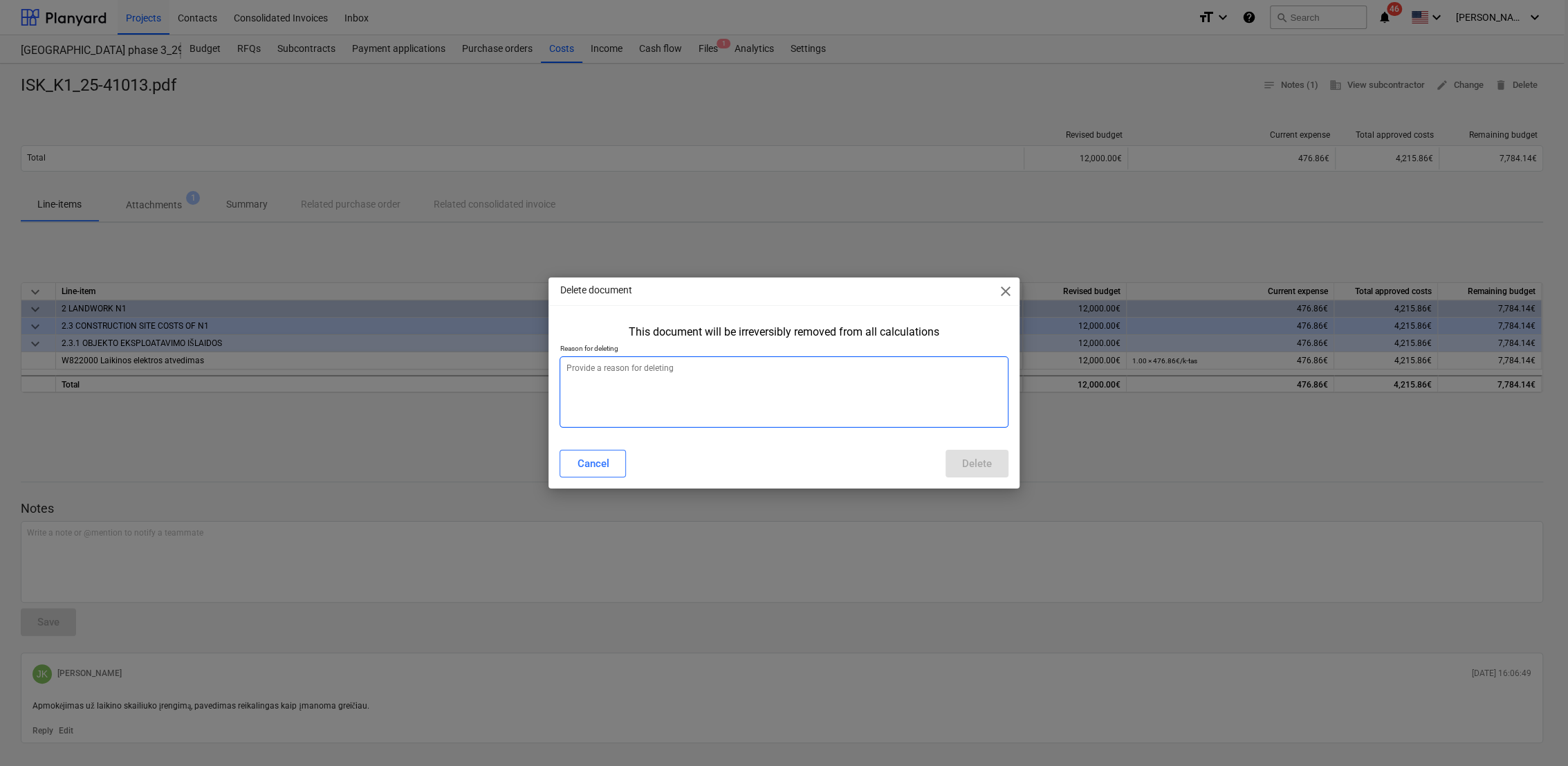
click at [730, 392] on textarea at bounding box center [783, 392] width 448 height 71
type textarea "x"
type textarea "B"
type textarea "x"
type textarea "Bl"
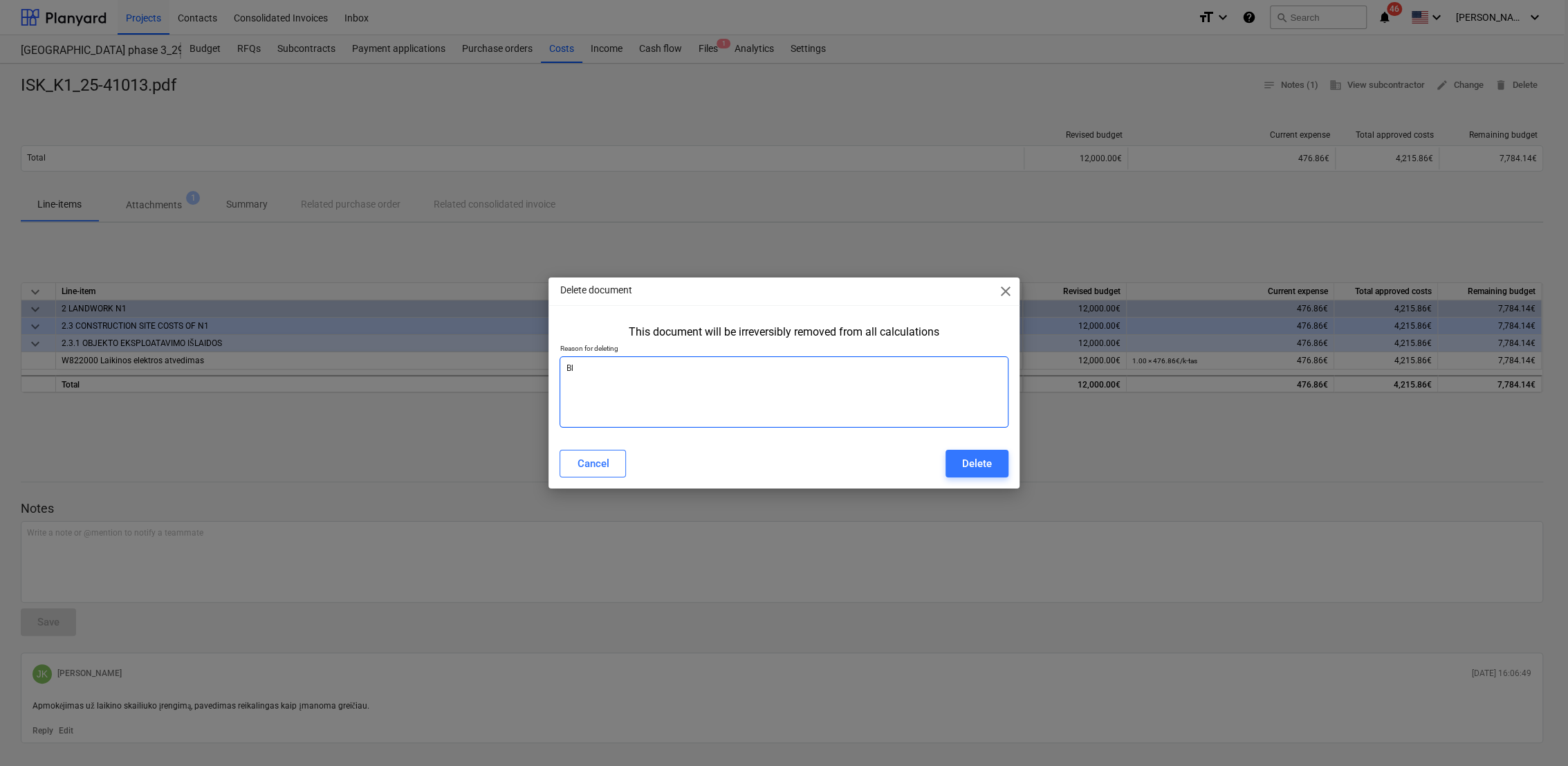
type textarea "x"
type textarea "Blo"
type textarea "x"
type textarea "Blog"
type textarea "x"
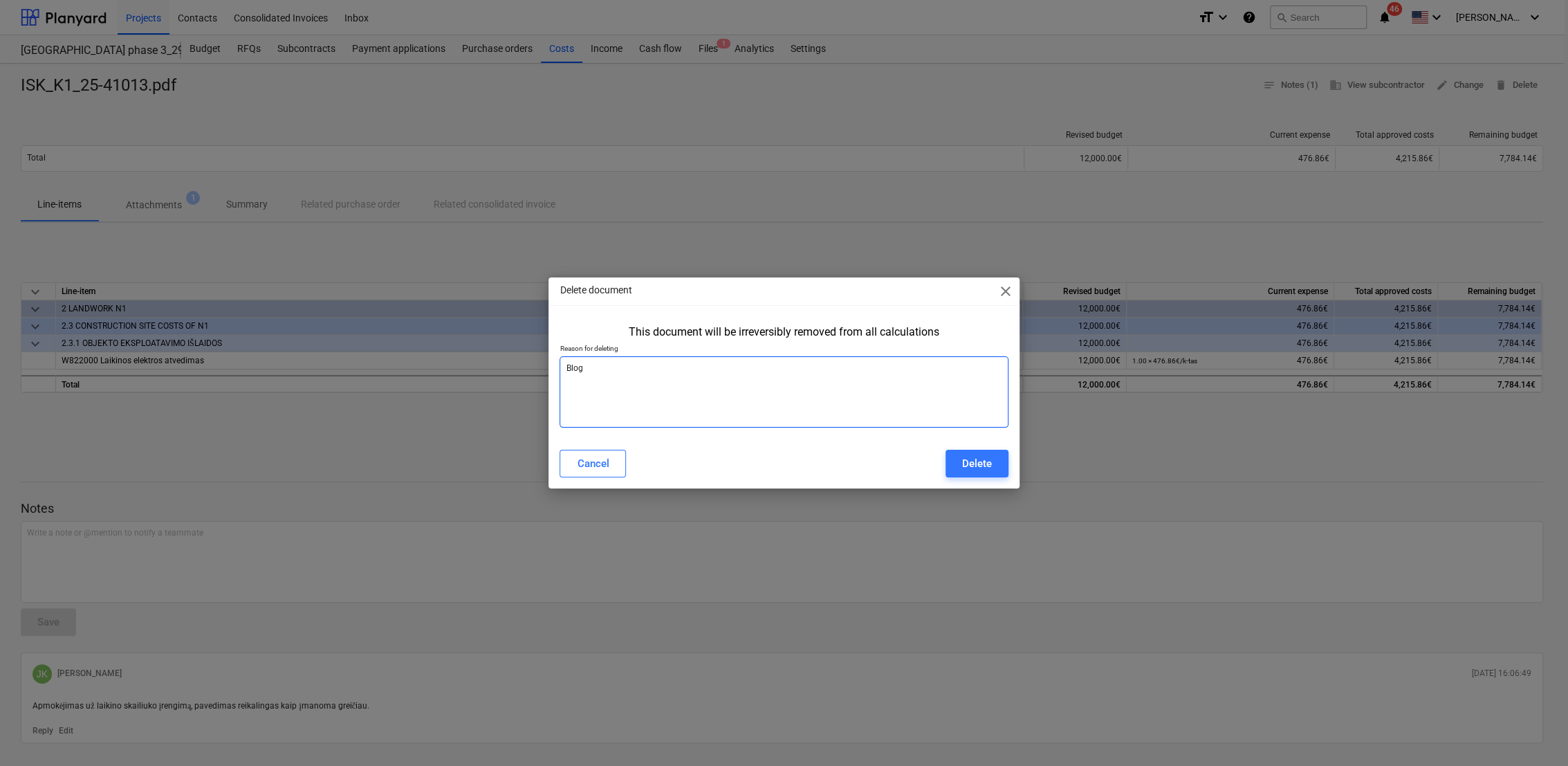
type textarea "Bloga"
type textarea "x"
type textarea "Blogai"
type textarea "x"
type textarea "Blogai"
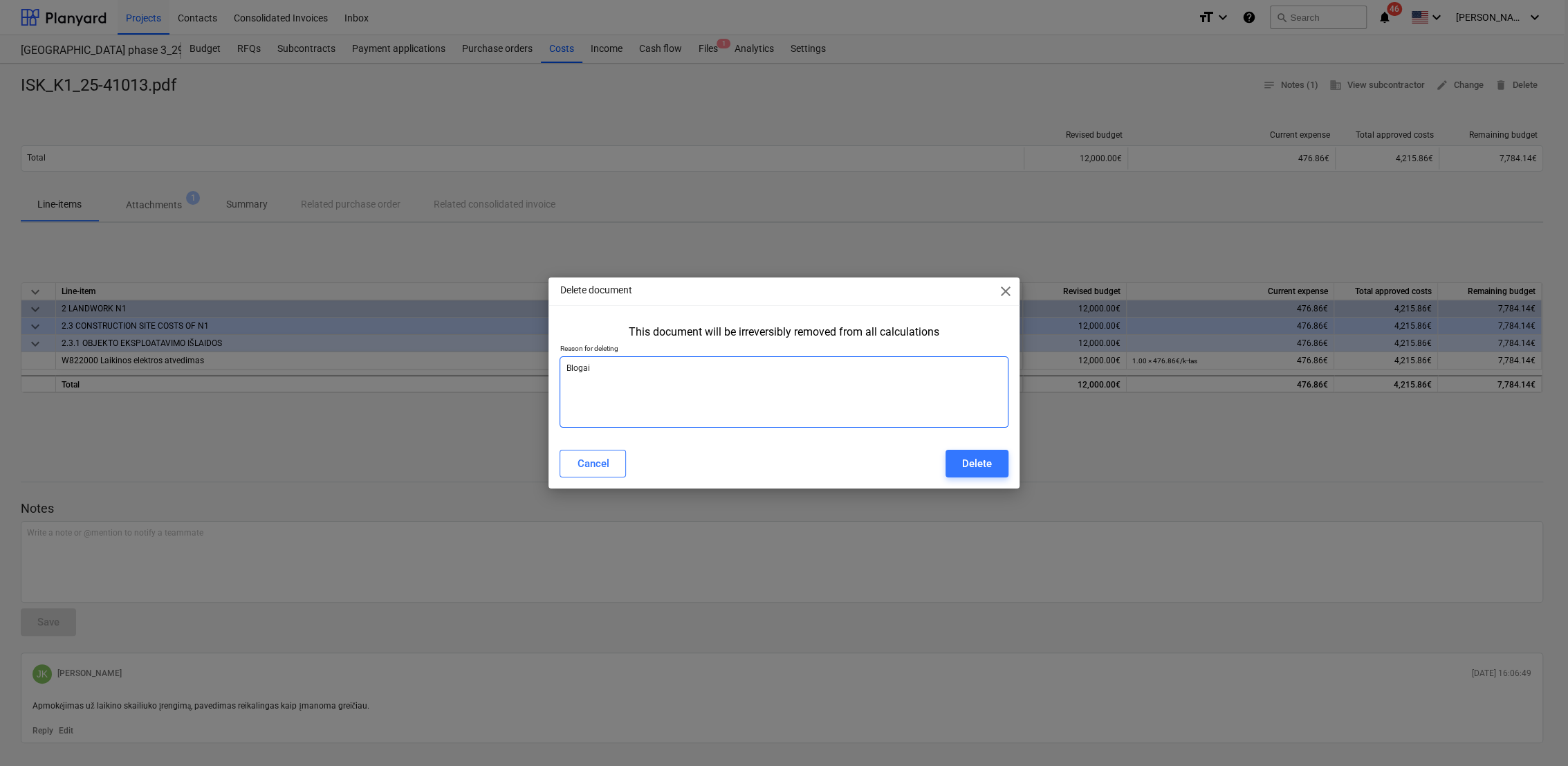
type textarea "x"
type textarea "Blogai s"
type textarea "x"
type textarea "Blogai su"
type textarea "x"
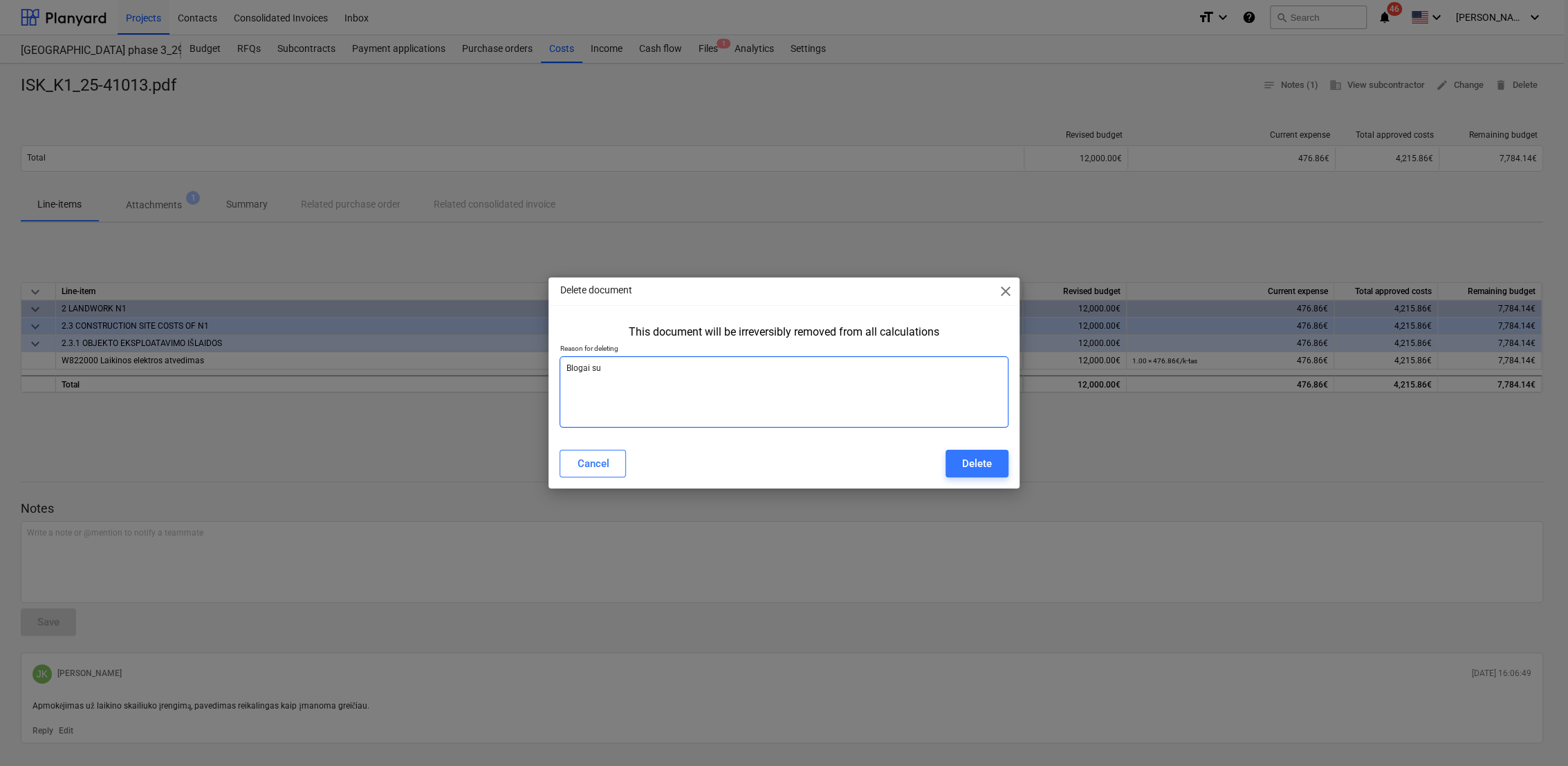
type textarea "Blogai suv"
type textarea "x"
type textarea "Blogai suve"
type textarea "x"
type textarea "Blogai suves"
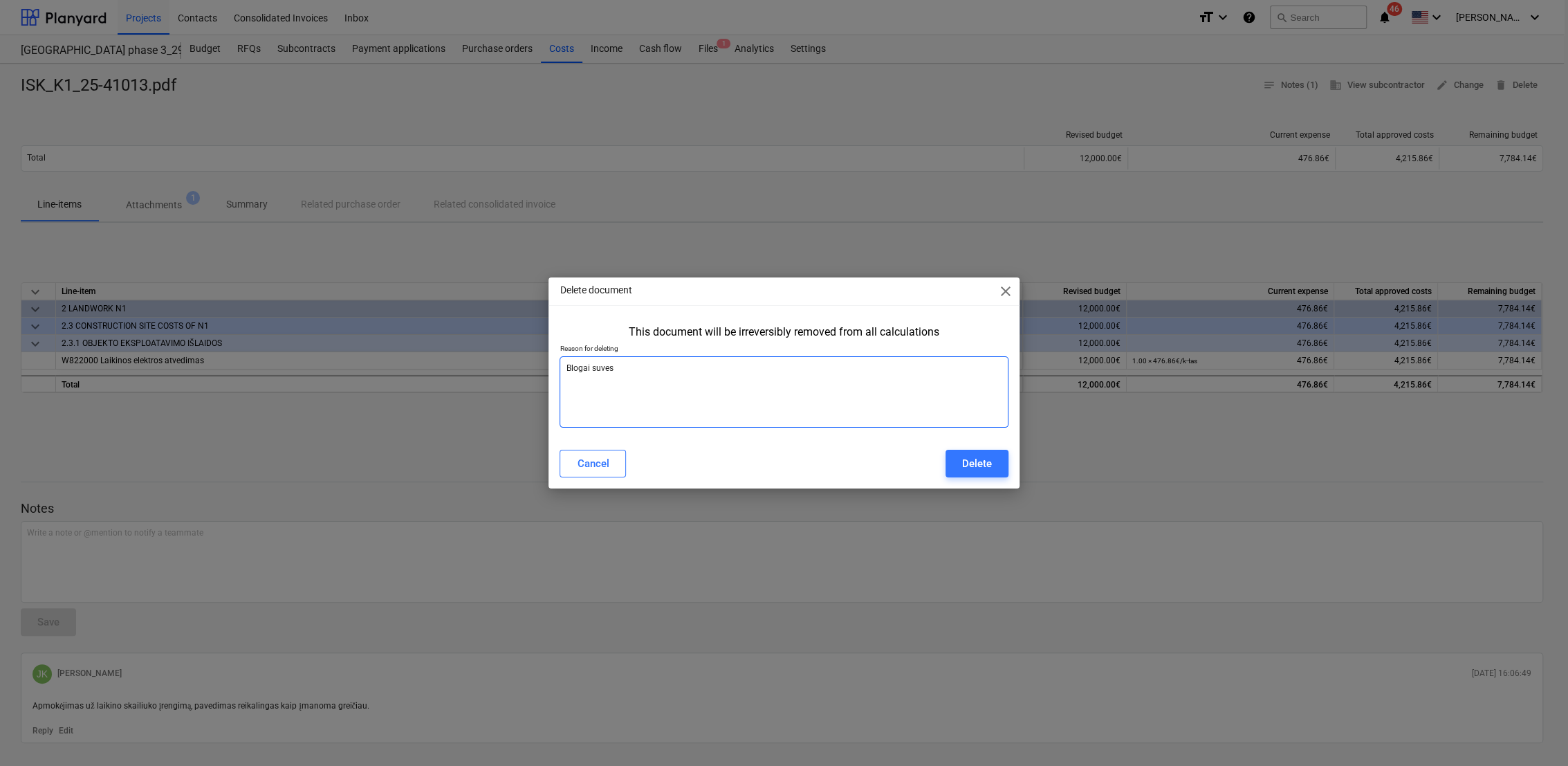
type textarea "x"
type textarea "Blogai suvest"
type textarea "x"
type textarea "Blogai suvesta"
click at [968, 459] on div "Delete" at bounding box center [976, 463] width 30 height 18
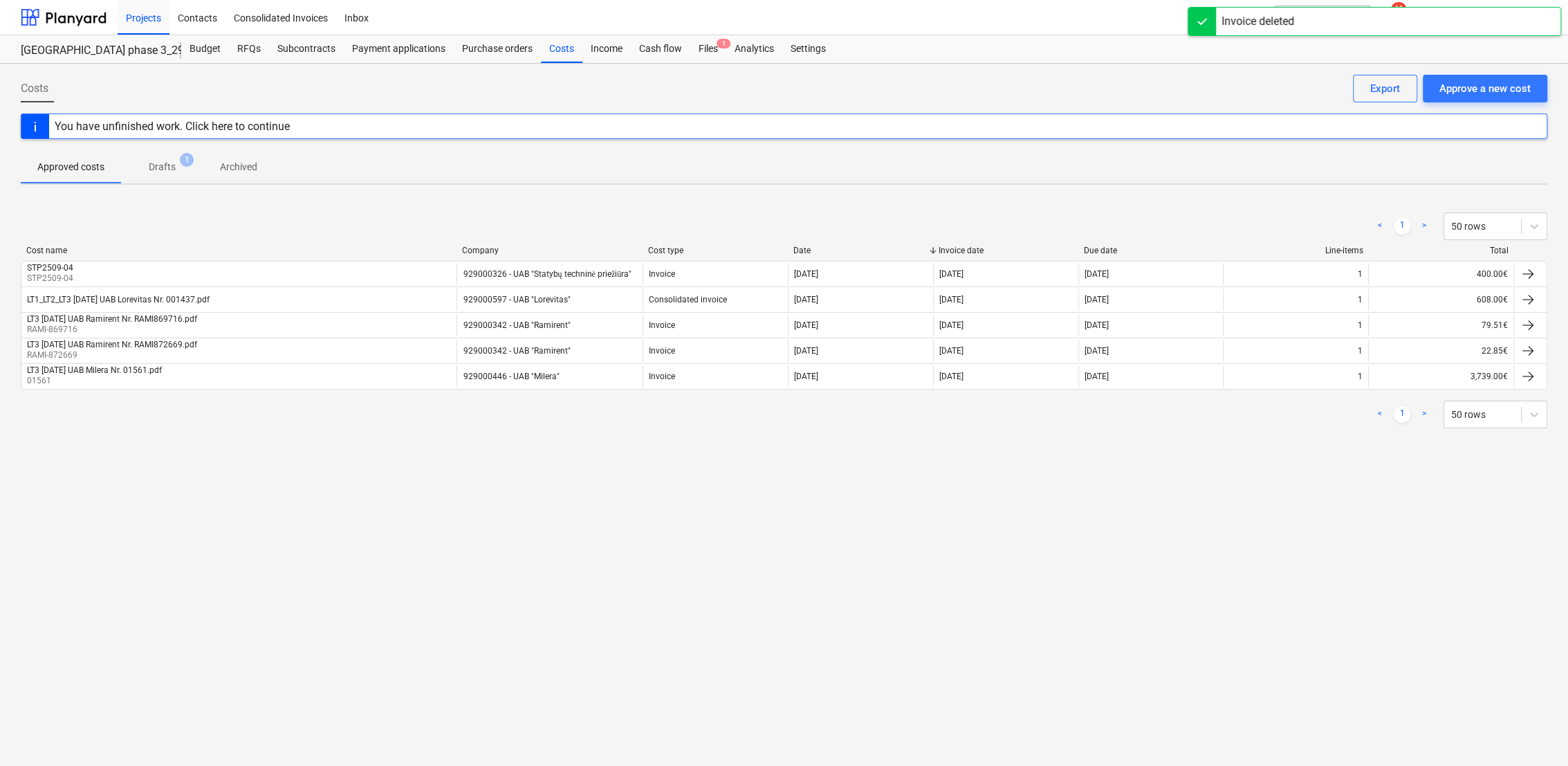
click at [164, 165] on p "Drafts" at bounding box center [162, 166] width 27 height 14
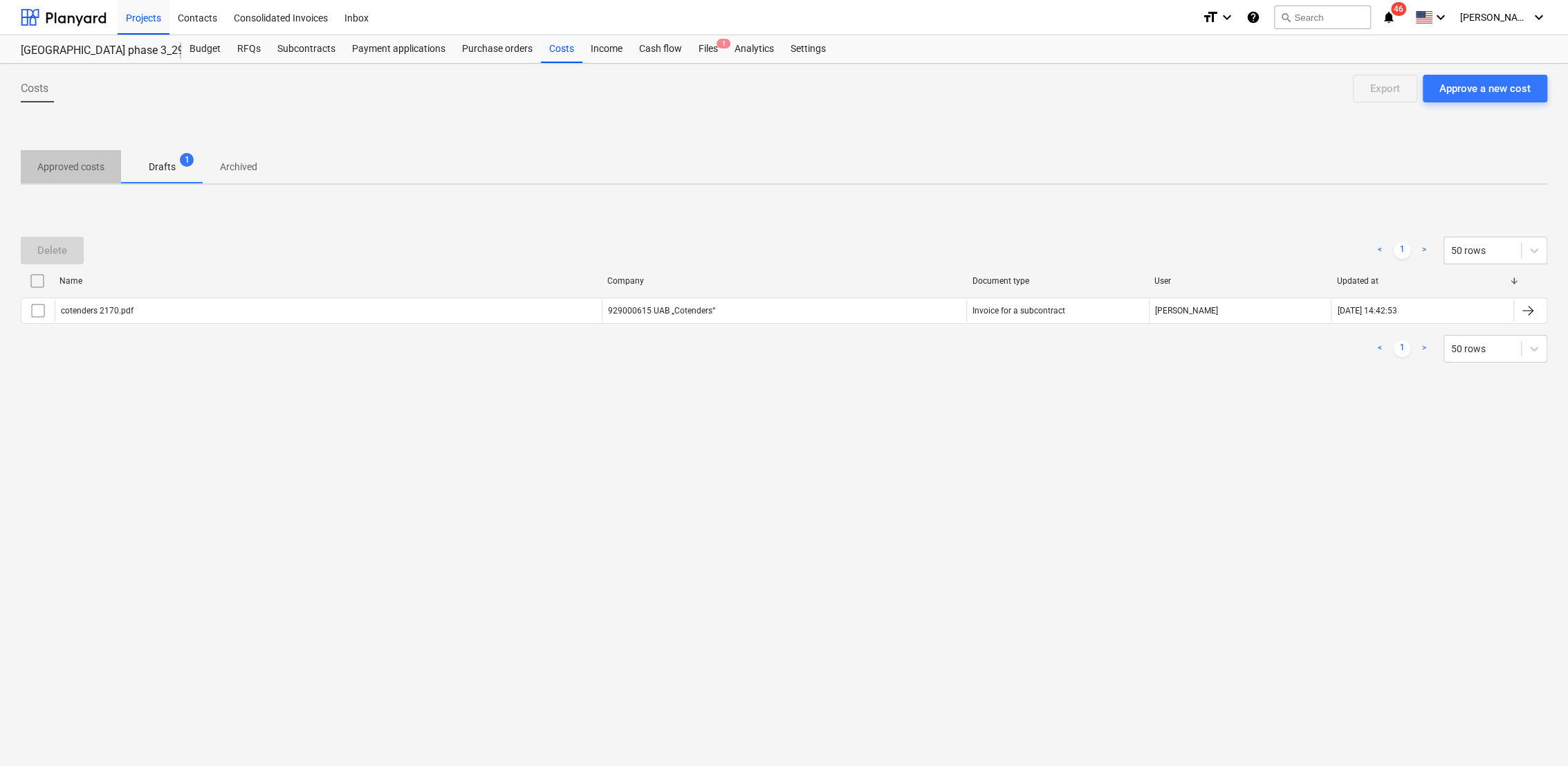
click at [93, 166] on p "Approved costs" at bounding box center [71, 166] width 67 height 14
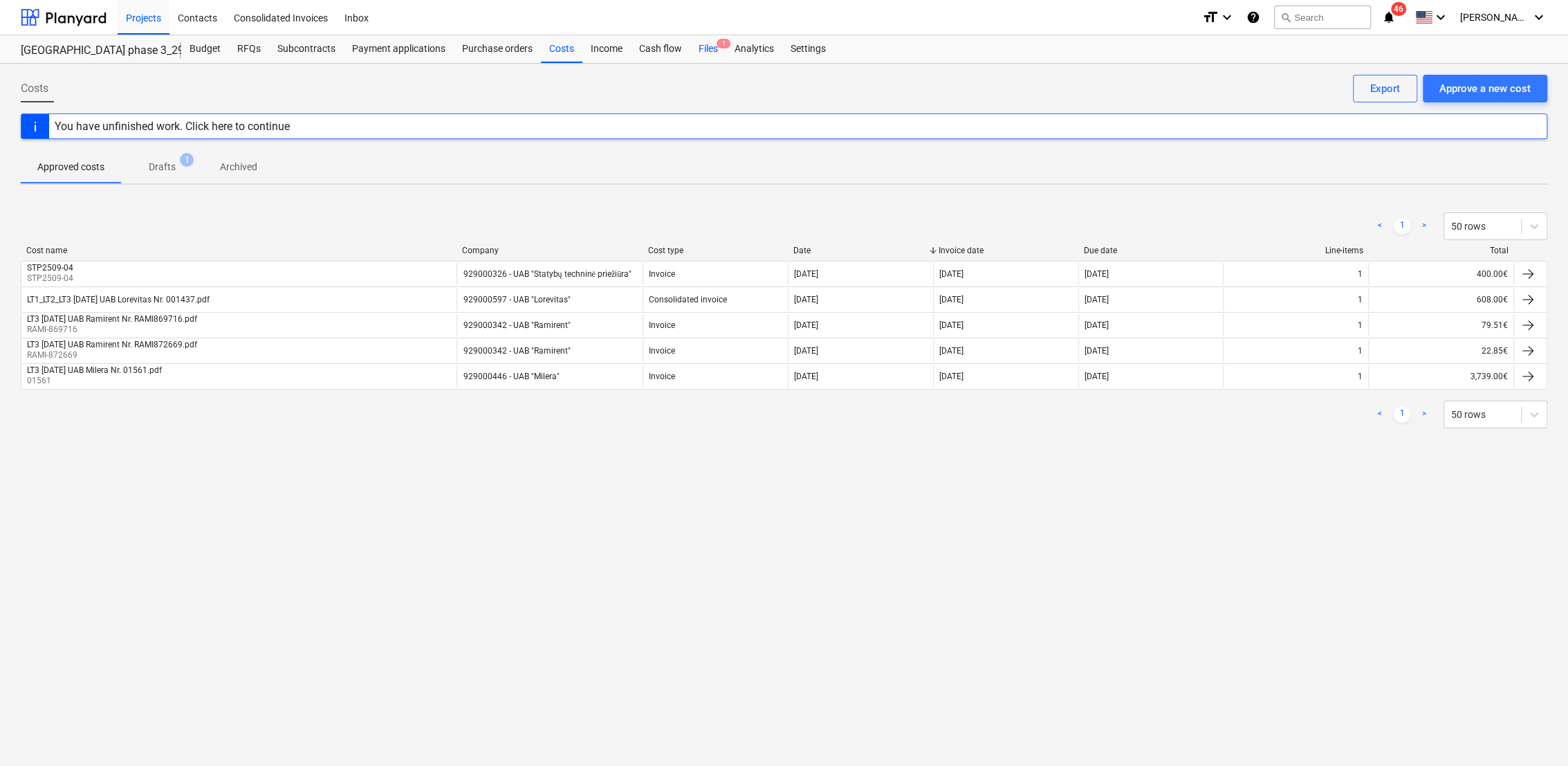
click at [704, 49] on div "Files 1" at bounding box center [707, 49] width 36 height 28
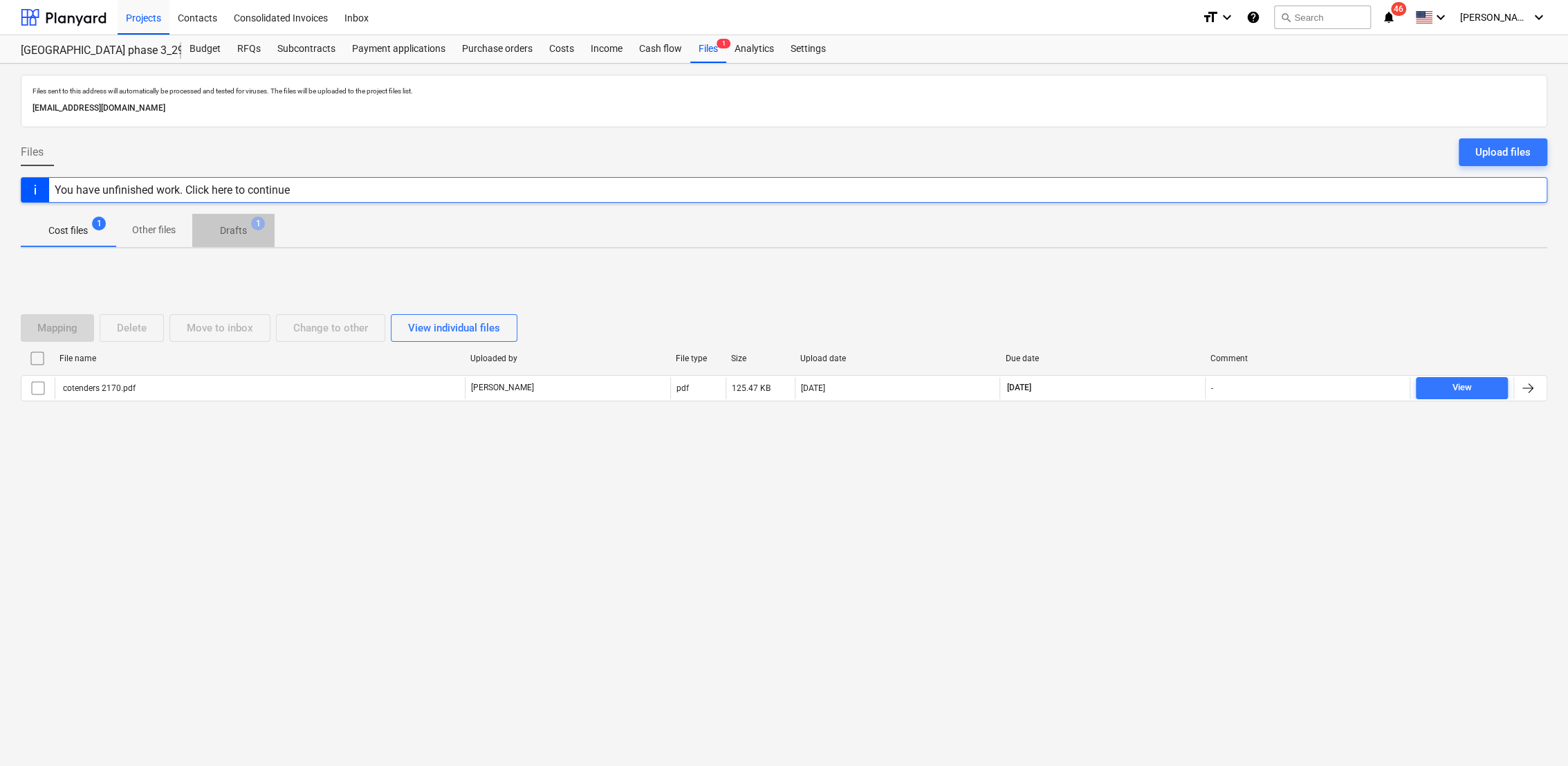
click at [232, 227] on p "Drafts" at bounding box center [233, 230] width 27 height 14
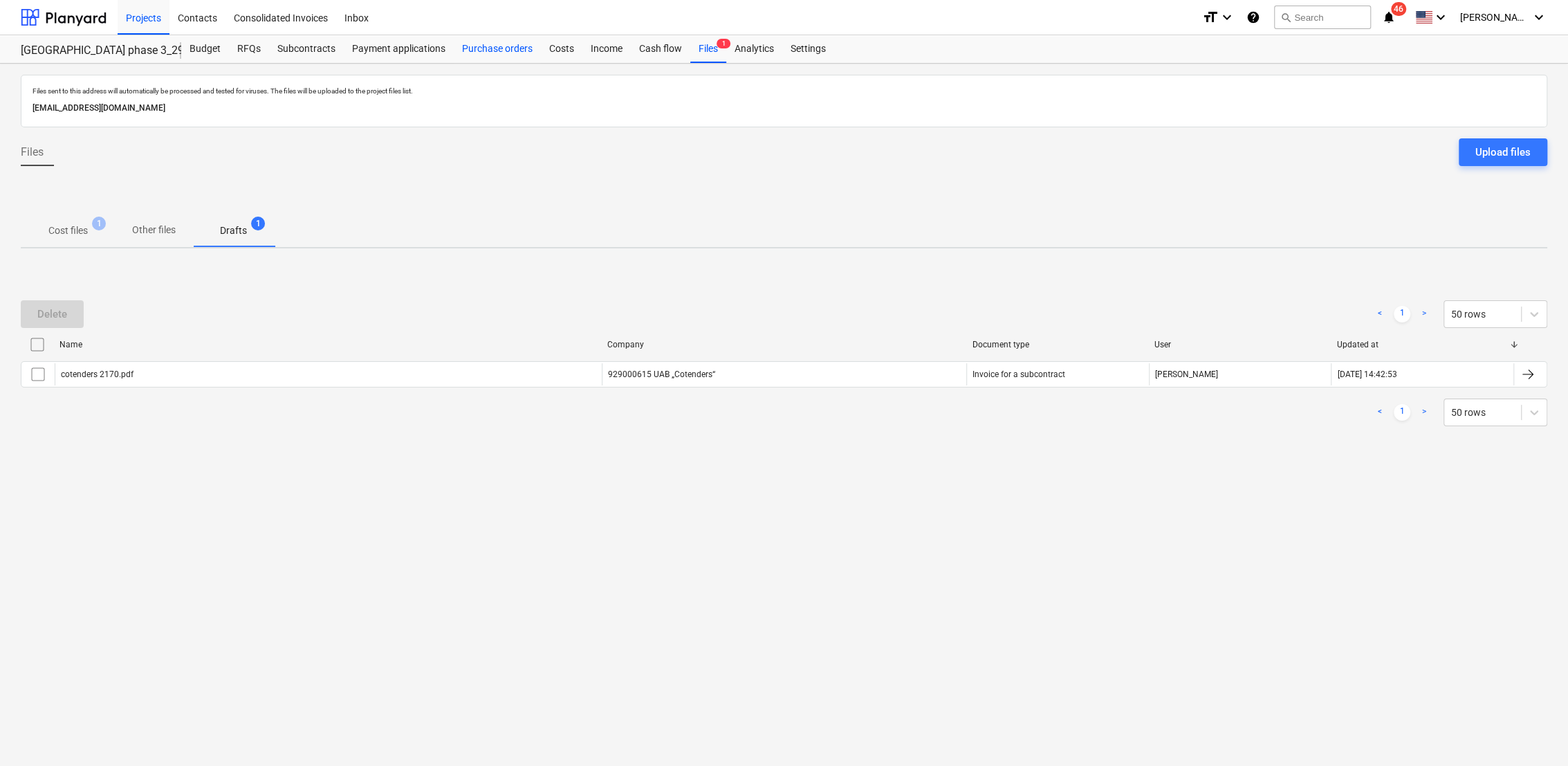
click at [477, 49] on div "Purchase orders" at bounding box center [497, 49] width 87 height 28
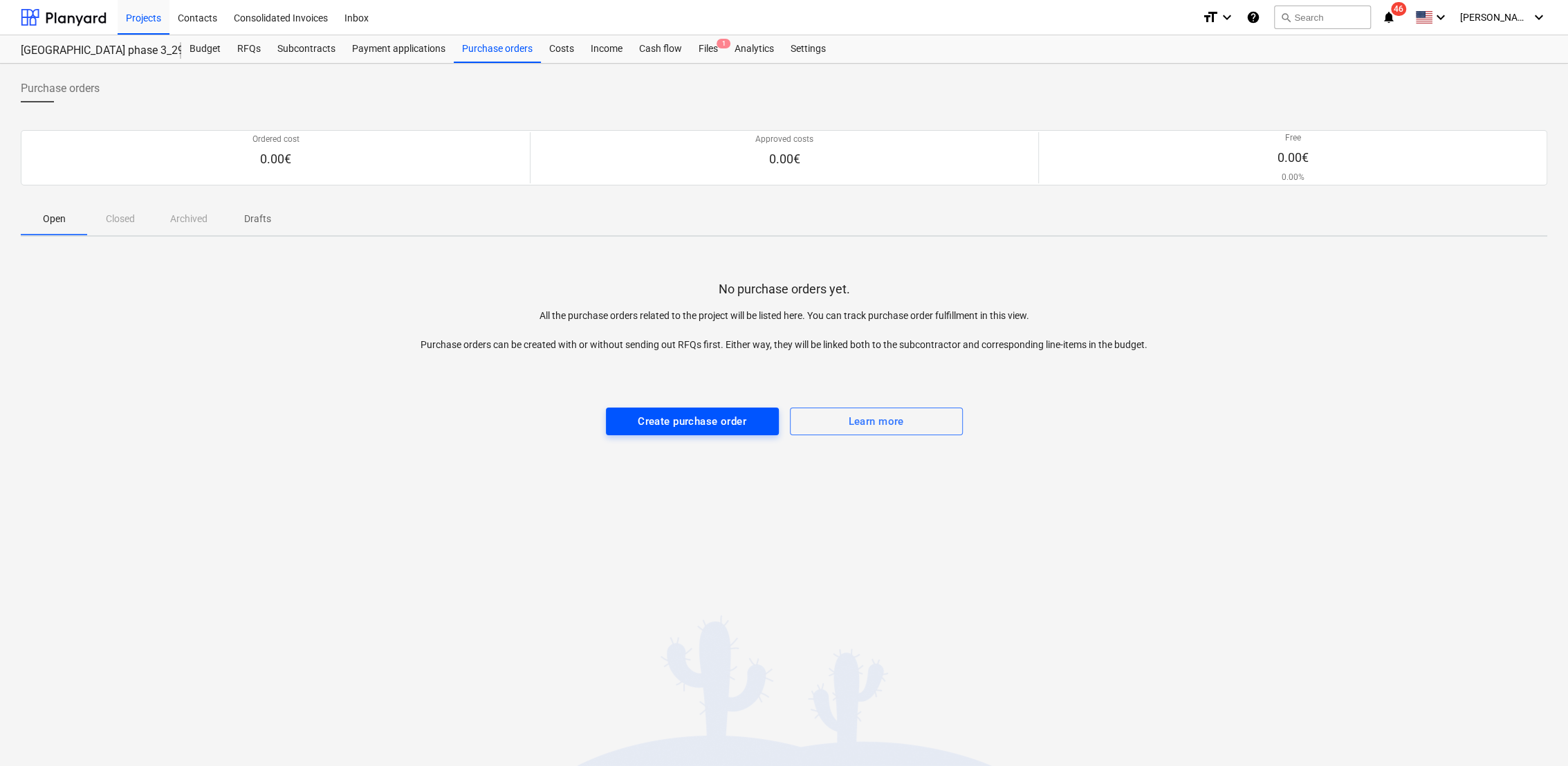
click at [743, 427] on div "Create purchase order" at bounding box center [691, 420] width 108 height 18
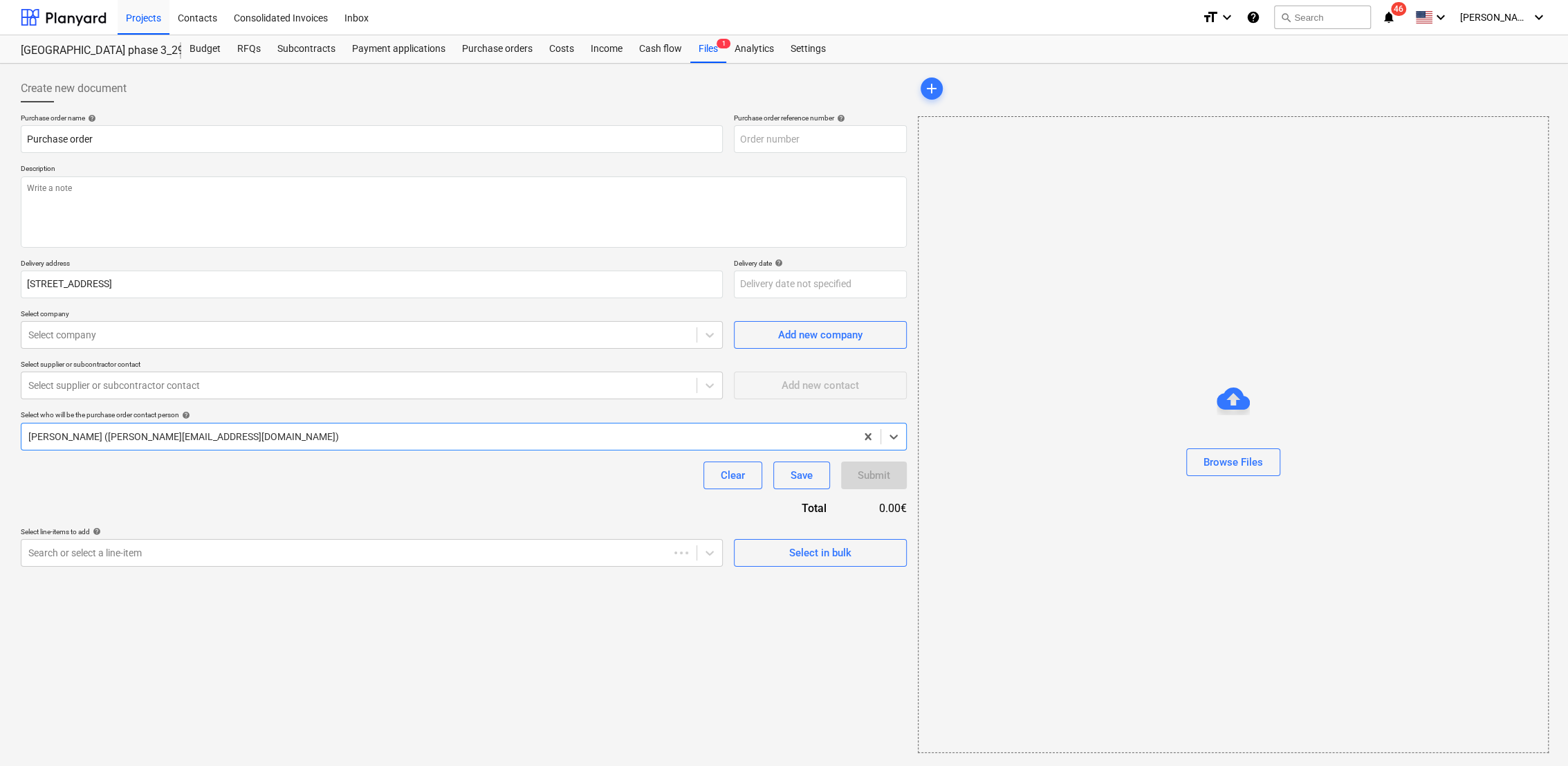
type textarea "x"
type input "2901993-PO-003"
click at [91, 137] on input "Purchase order" at bounding box center [371, 138] width 701 height 28
click at [104, 141] on input "Purchase order" at bounding box center [371, 138] width 701 height 28
click at [1268, 459] on button "Browse Files" at bounding box center [1233, 462] width 94 height 28
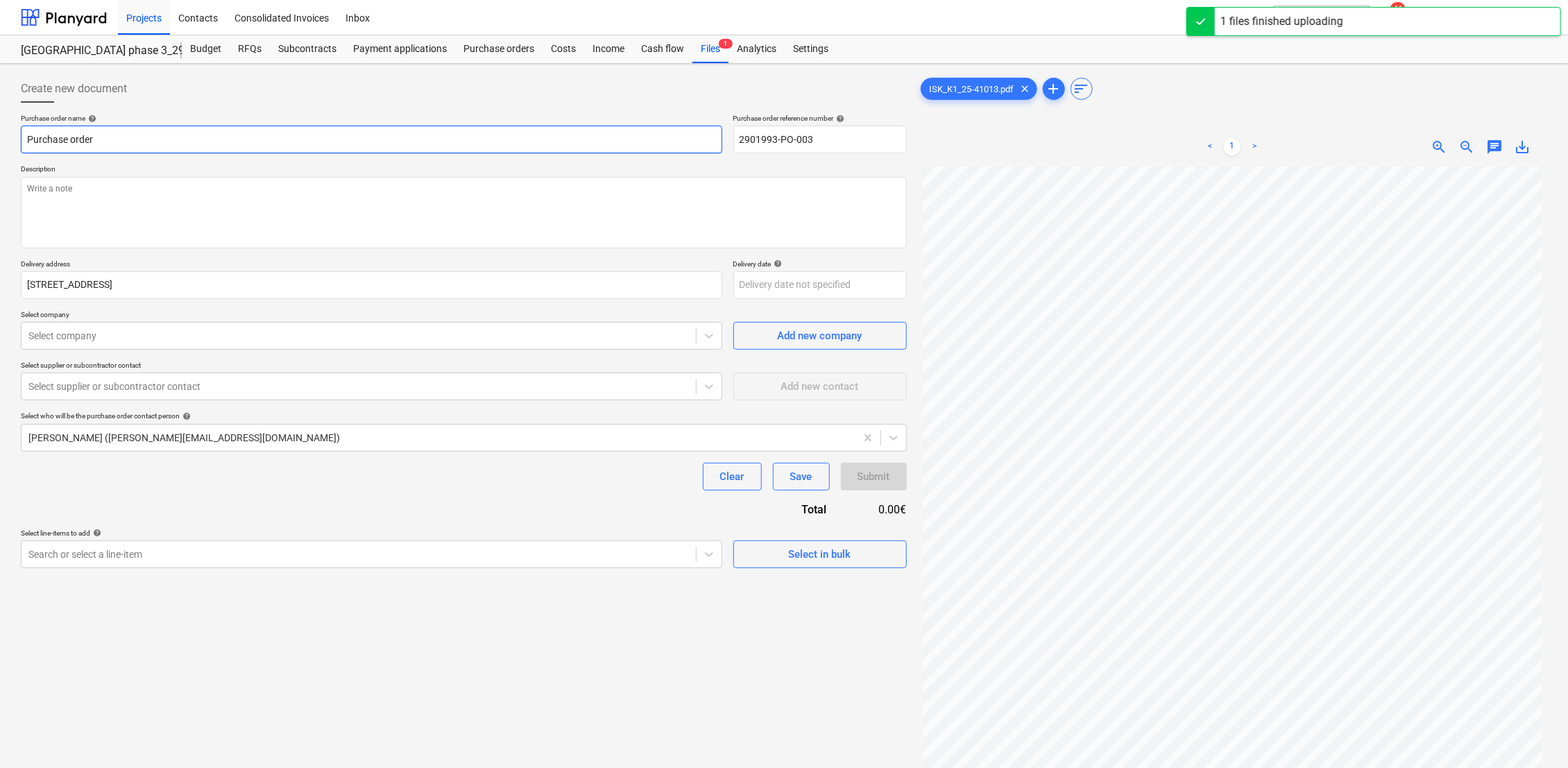
click at [128, 141] on input "Purchase order" at bounding box center [372, 139] width 702 height 28
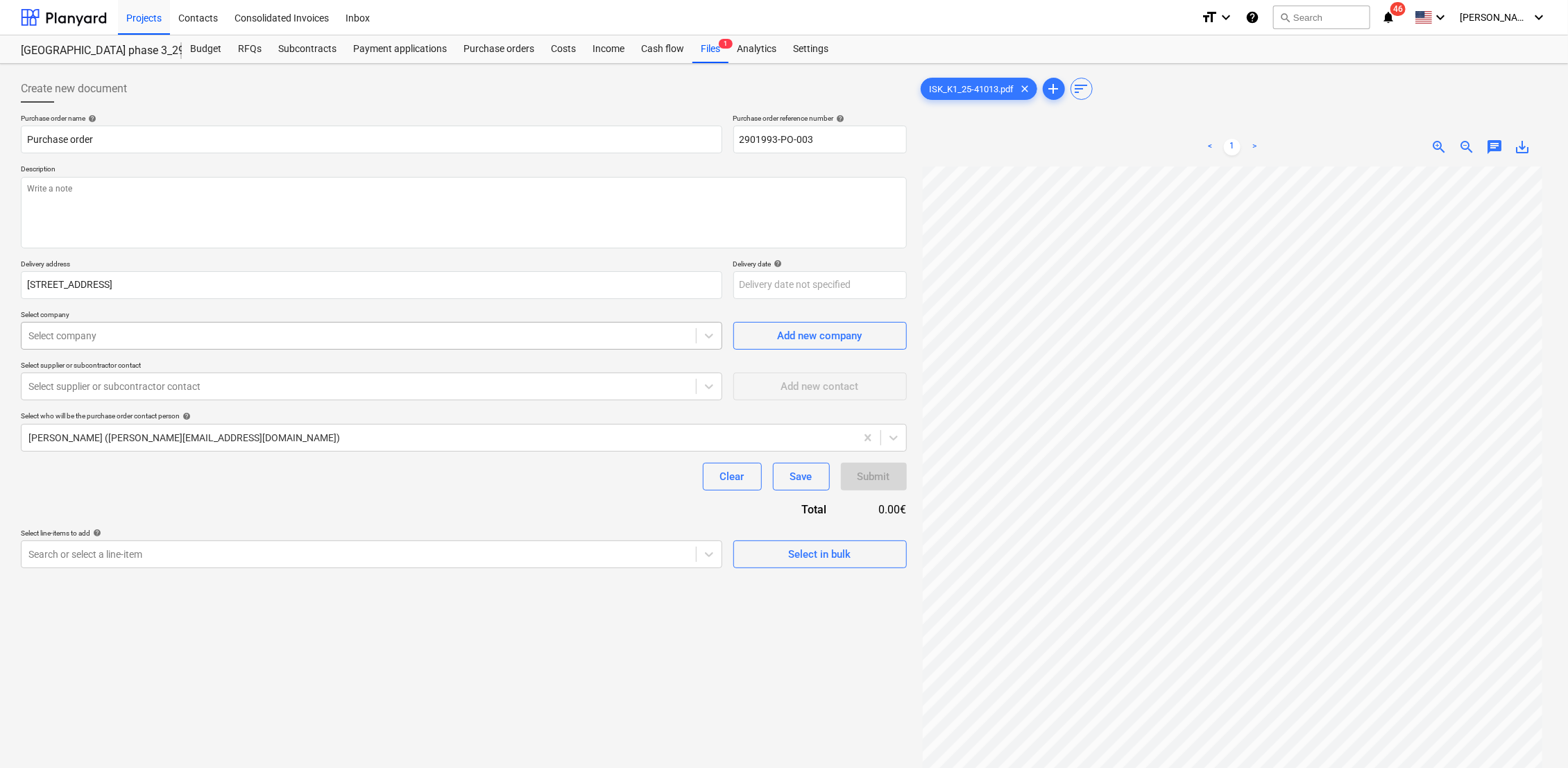
type textarea "x"
click at [94, 339] on div at bounding box center [359, 336] width 660 height 13
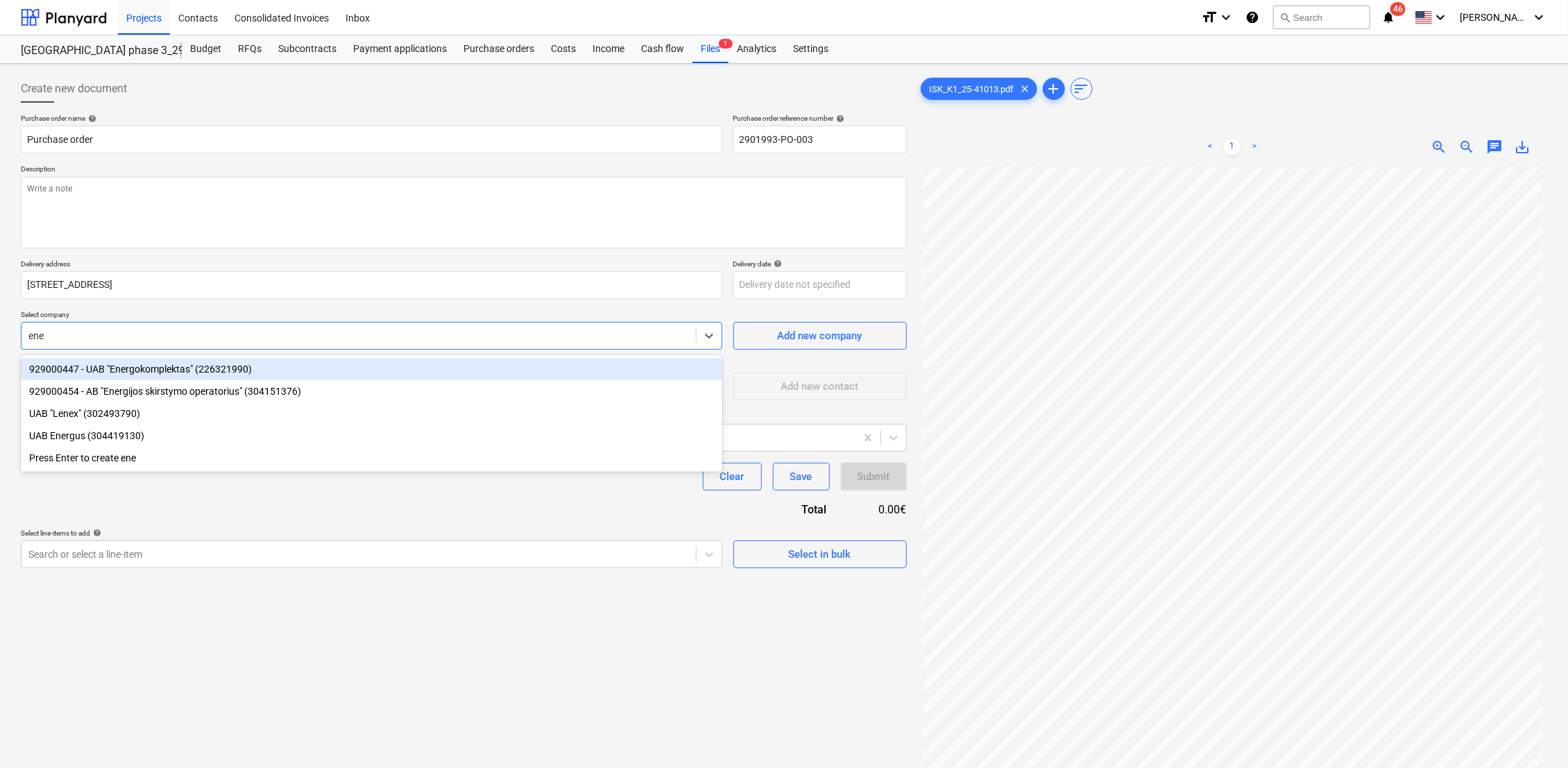
type input "ener"
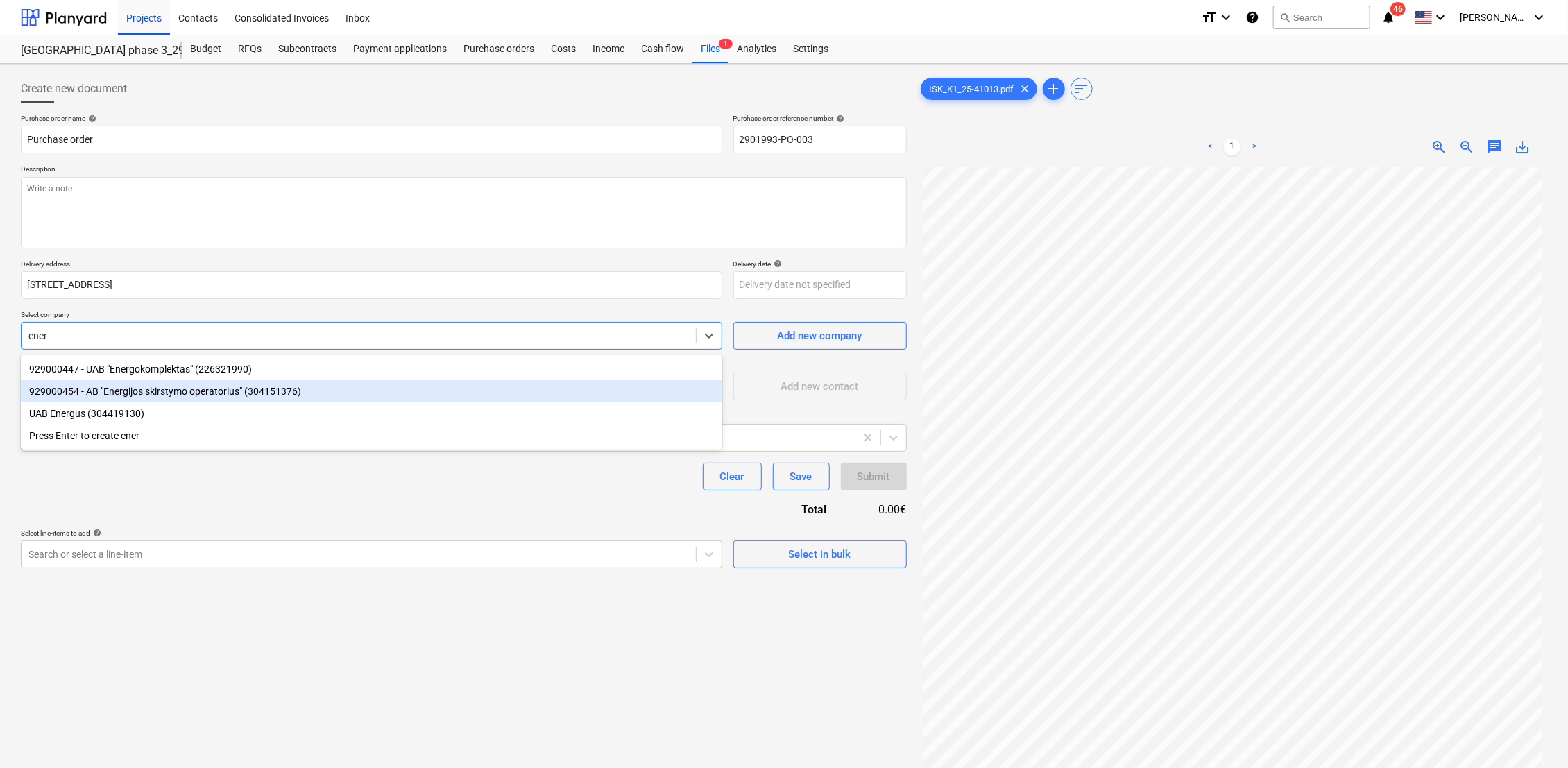
click at [161, 394] on div "929000454 - AB "Energijos skirstymo operatorius" (304151376)" at bounding box center [372, 391] width 702 height 22
type textarea "x"
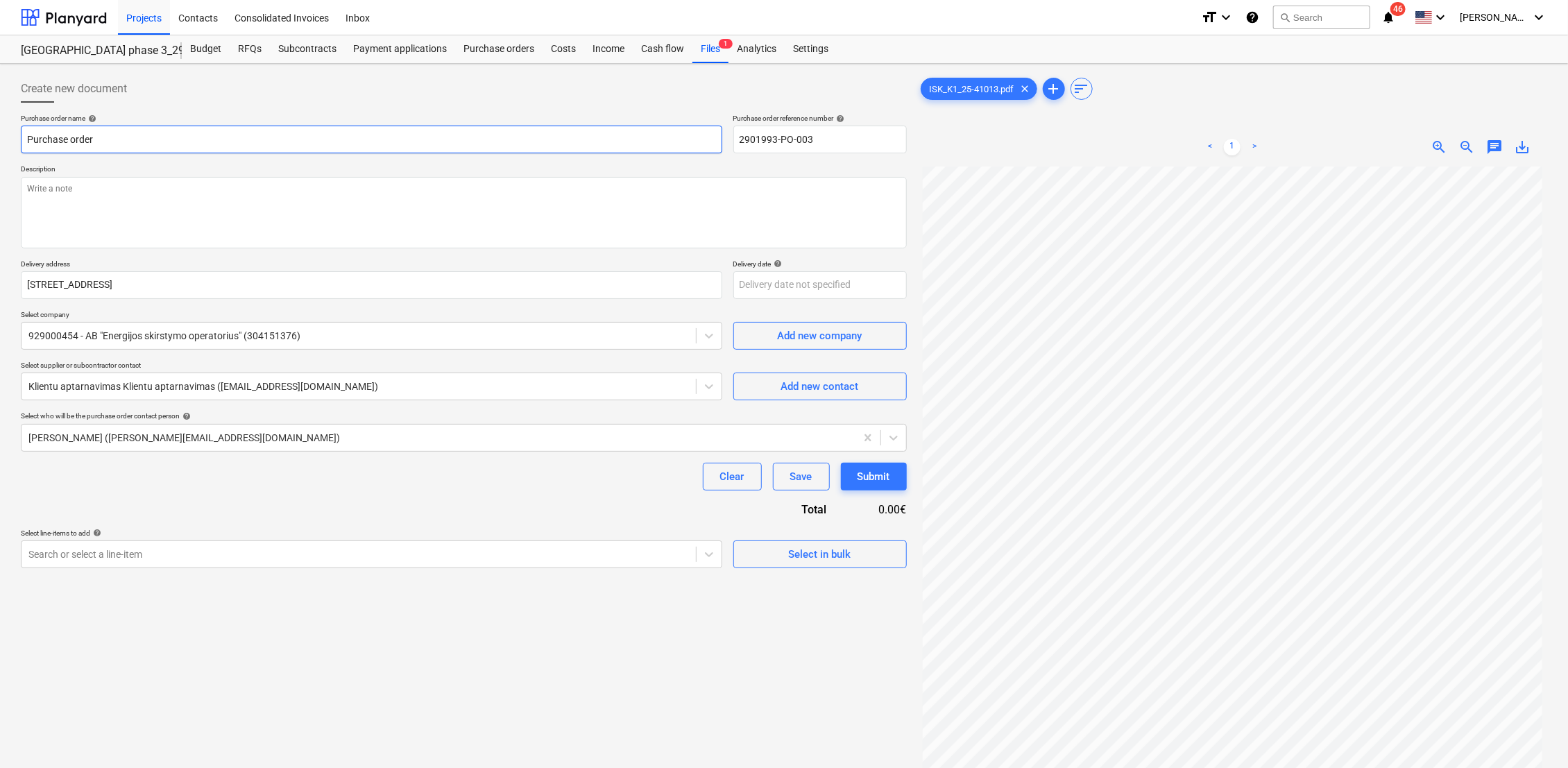
click at [136, 147] on input "Purchase order" at bounding box center [372, 139] width 702 height 28
drag, startPoint x: 60, startPoint y: 146, endPoint x: 12, endPoint y: 141, distance: 48.3
click at [12, 141] on div "Create new document Purchase order name help Purchase order Purchase order refe…" at bounding box center [784, 485] width 1568 height 843
paste input "Laikino elektros įvado įrengimo"
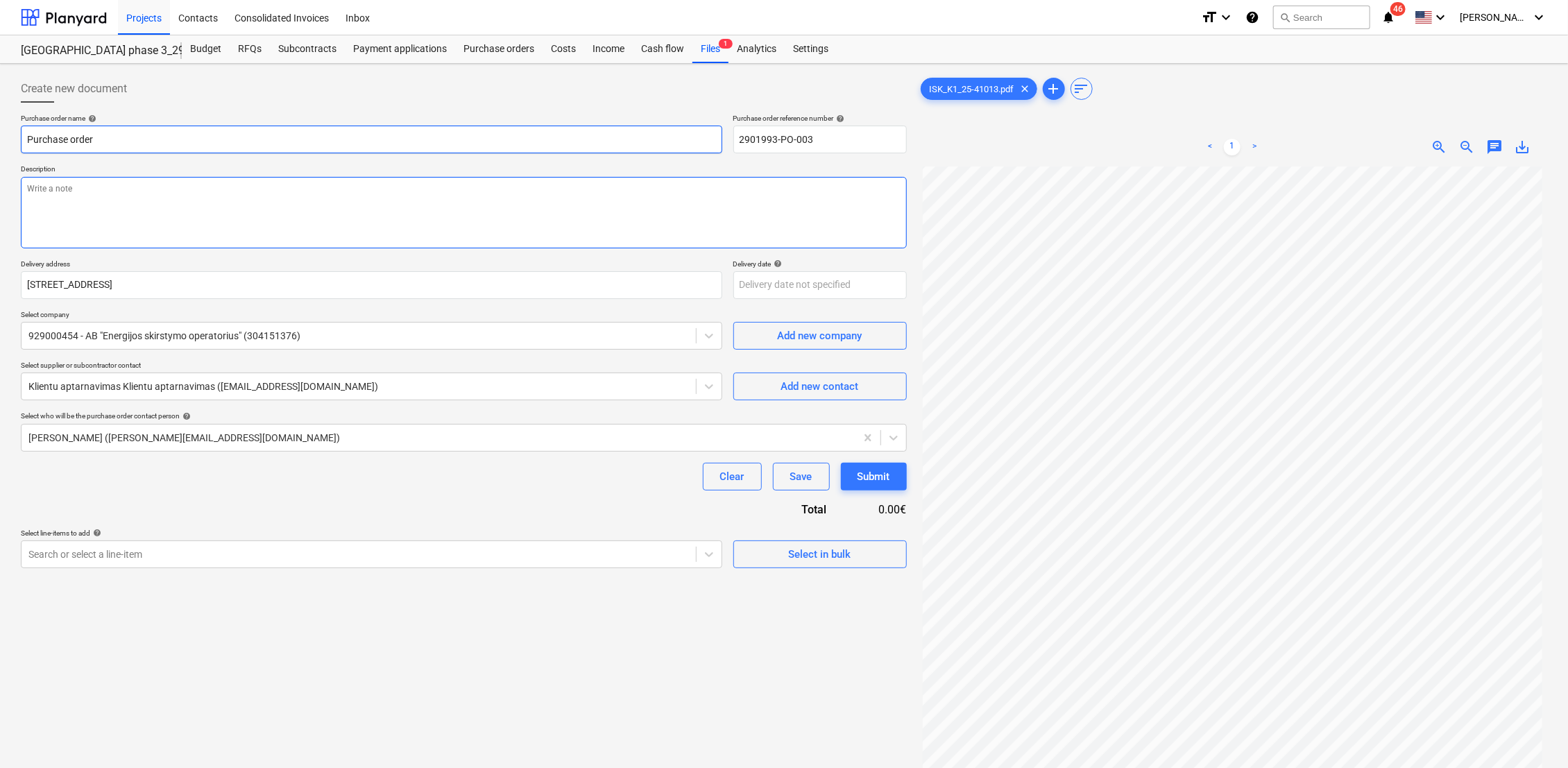
type textarea "x"
type input "Laikino elektros įvado įrengimo"
type textarea "x"
type input "Laikino elektros įvado įrengim"
type textarea "x"
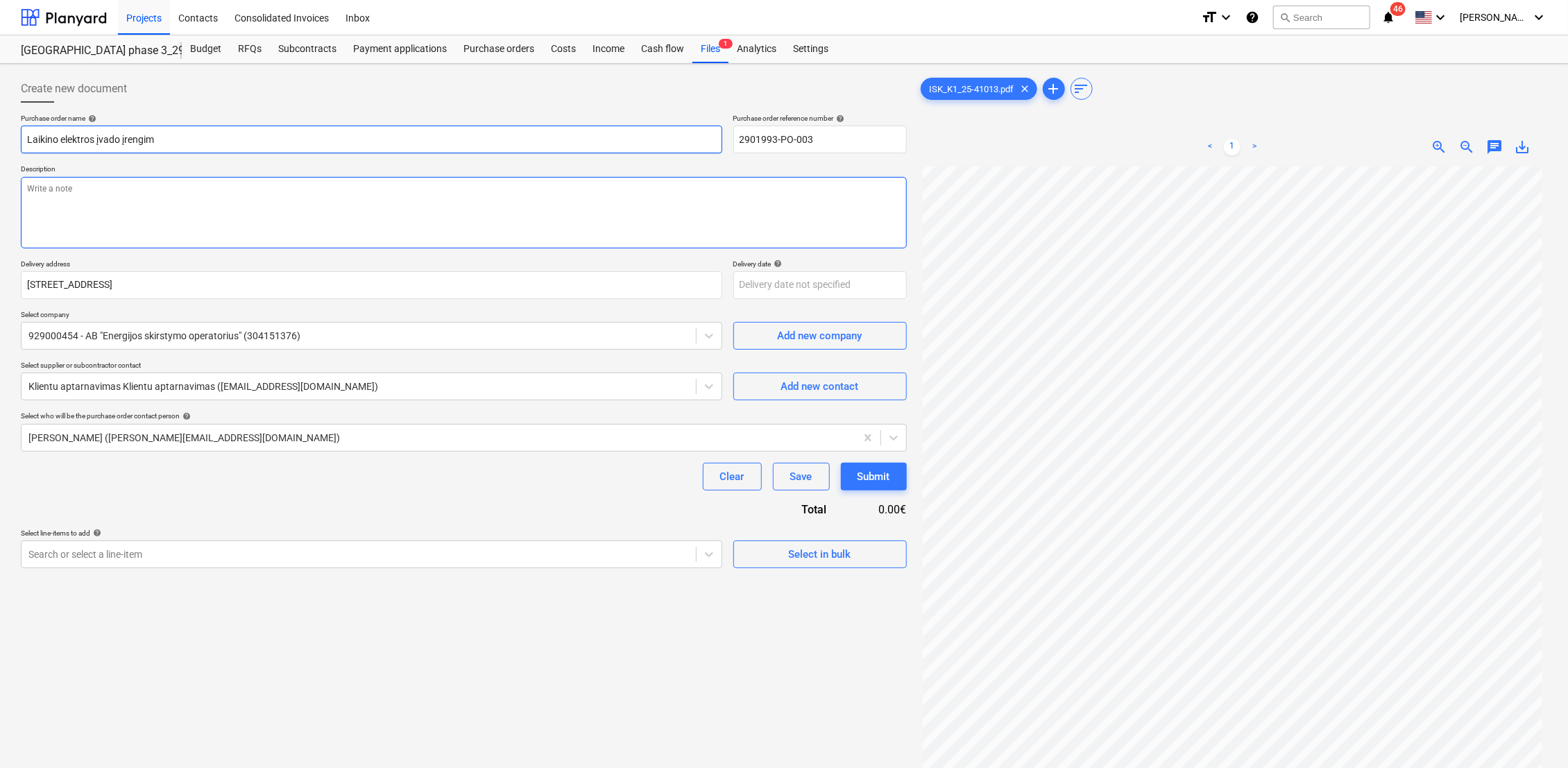
type input "Laikino elektros įvado įrengima"
type textarea "x"
type input "Laikino elektros įvado įrengimas"
click at [142, 194] on textarea at bounding box center [464, 213] width 886 height 71
type textarea "x"
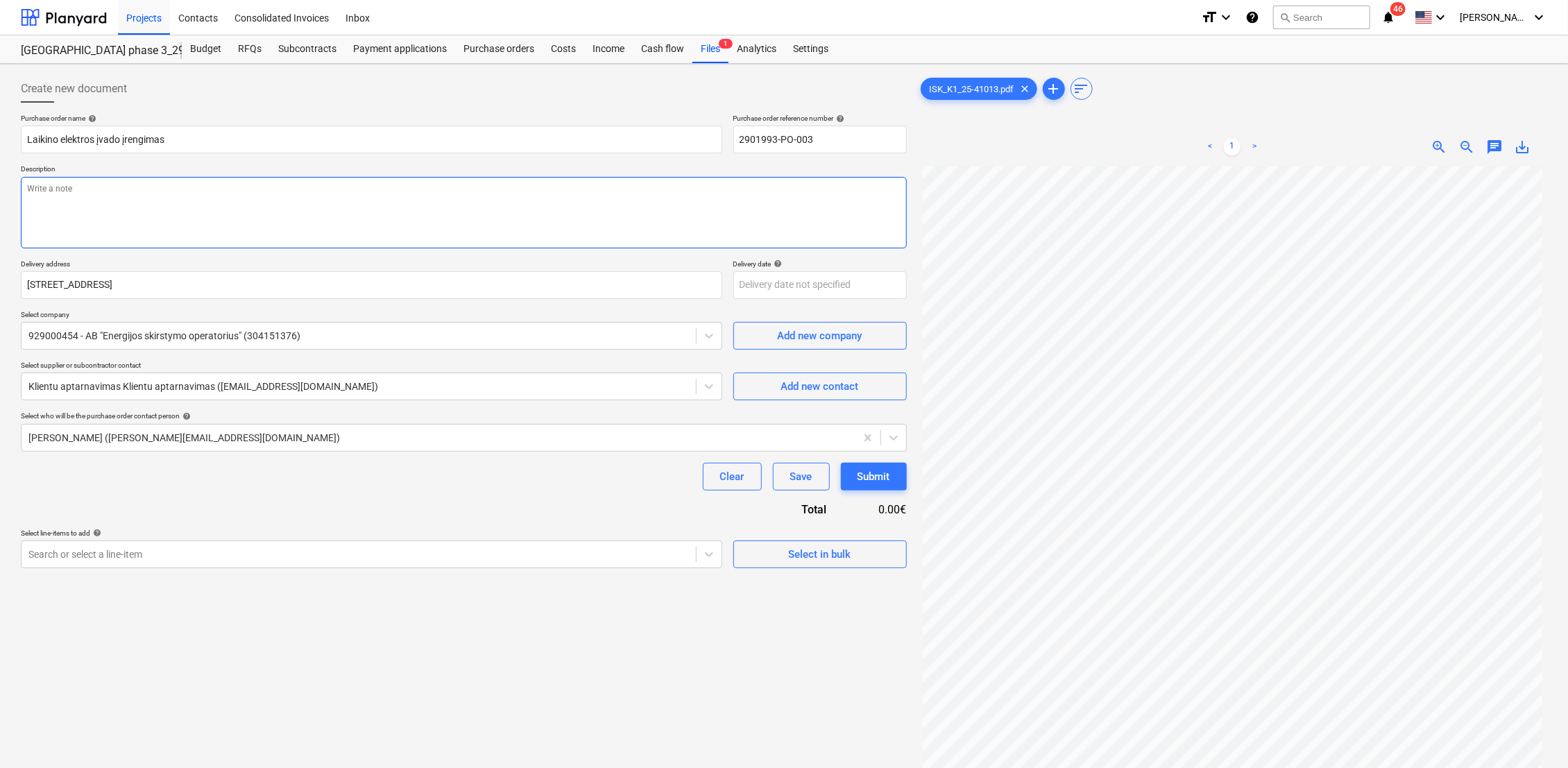
type textarea "E"
type textarea "x"
type textarea "ES"
type textarea "x"
type textarea "ESO"
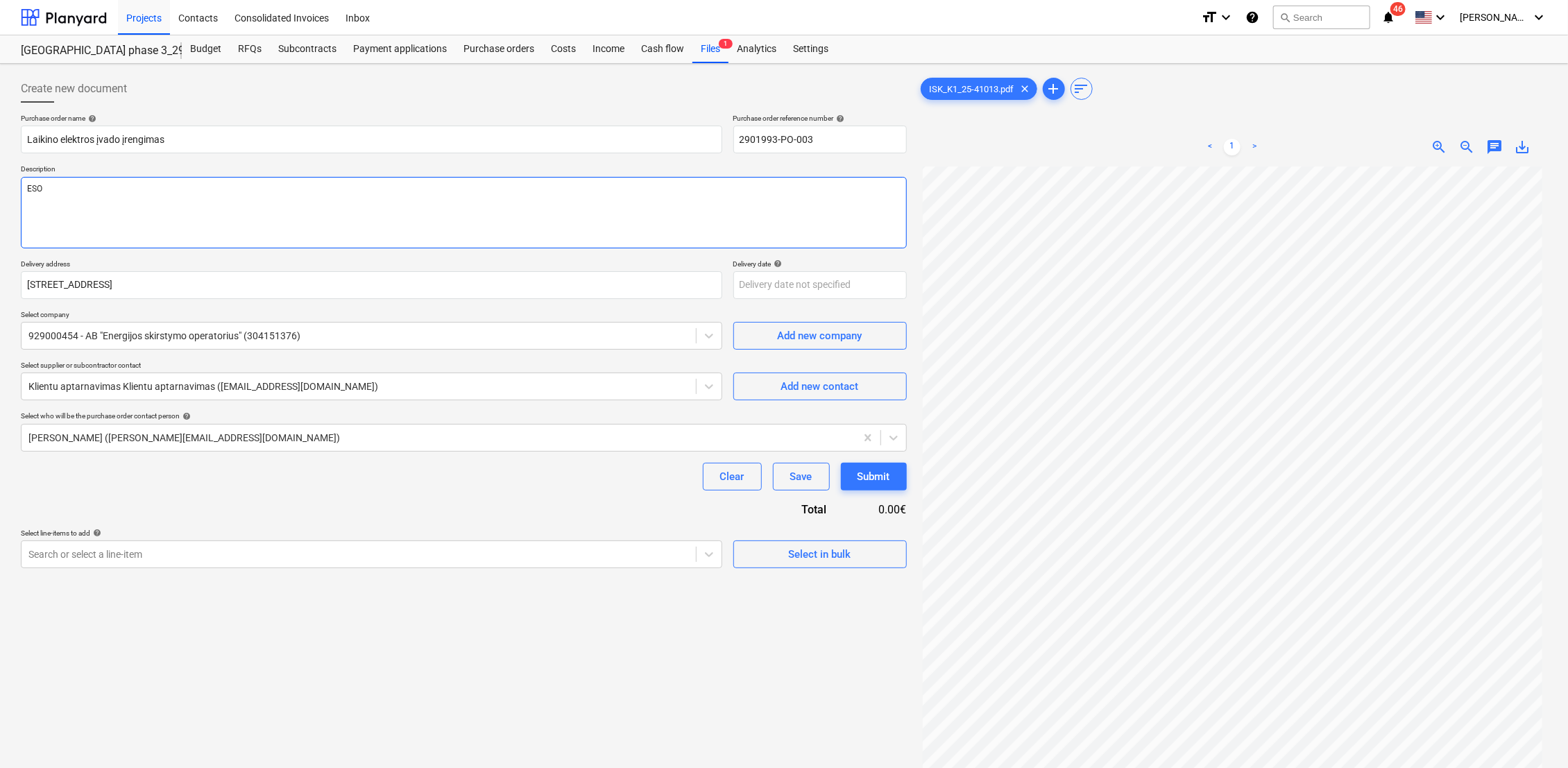
type textarea "x"
type textarea "ESO"
type textarea "x"
type textarea "ESO l"
type textarea "x"
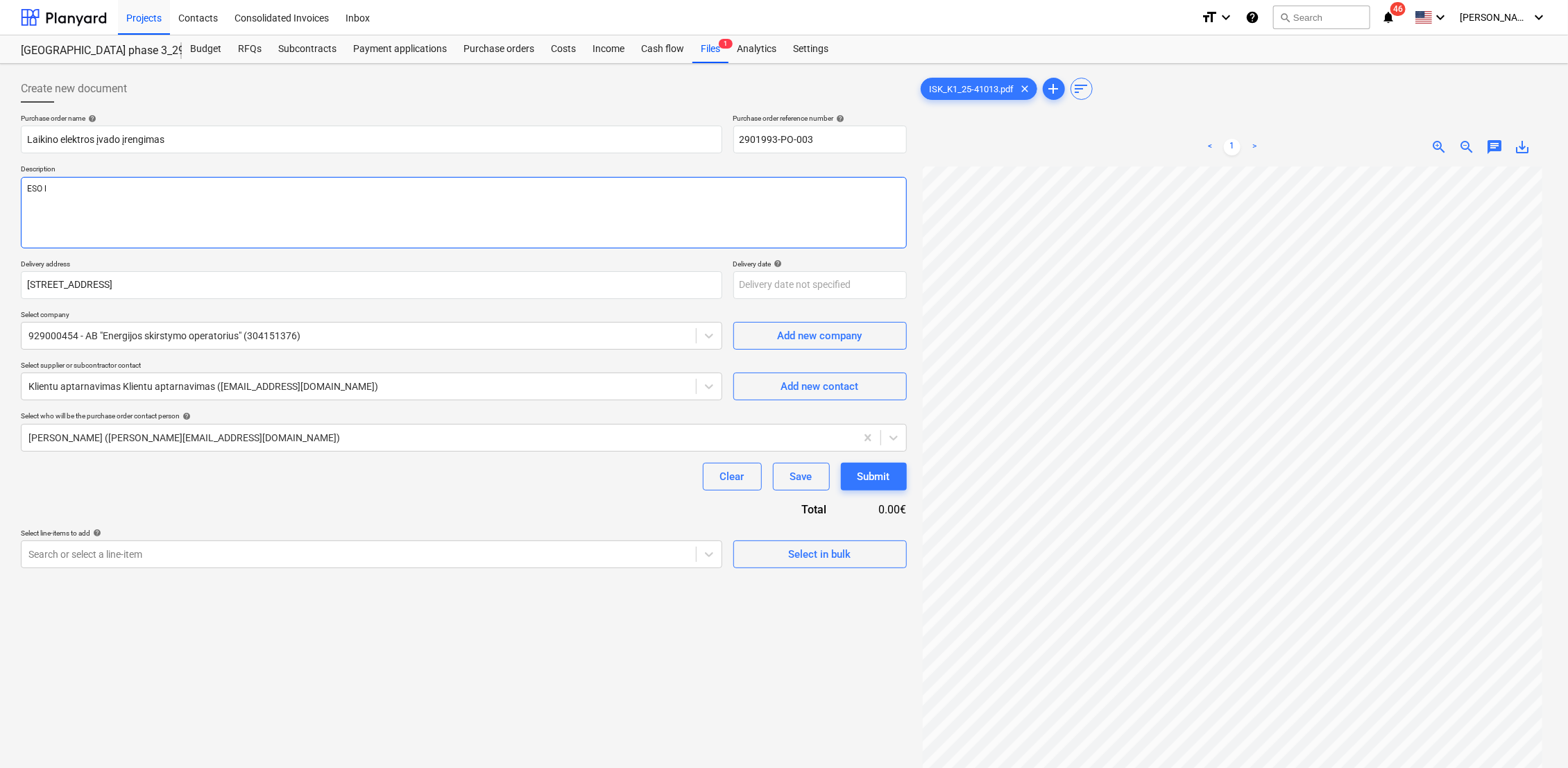
type textarea "ESO la"
type textarea "x"
type textarea "ESO lai"
type textarea "x"
type textarea "ESO laik"
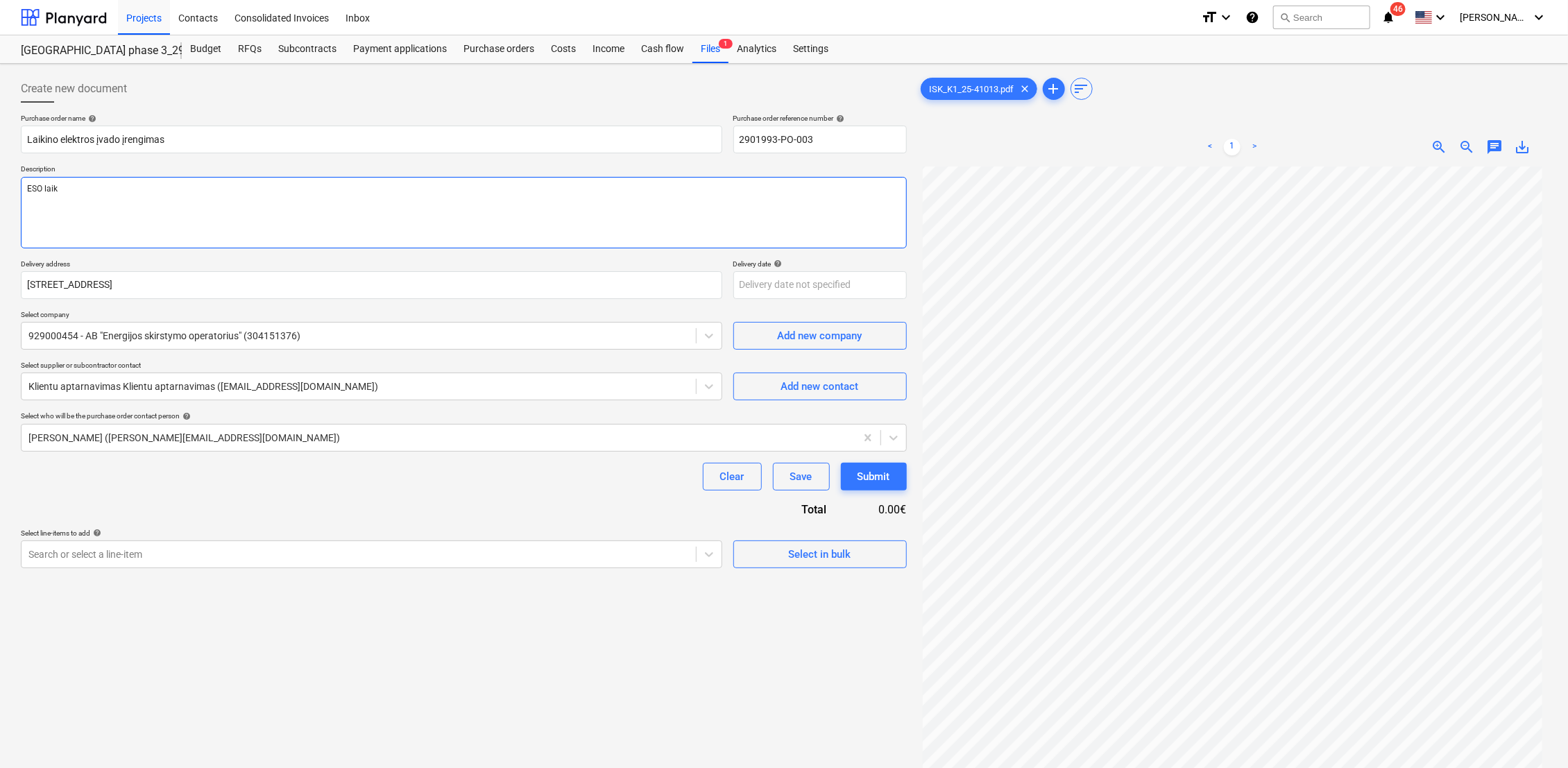
type textarea "x"
type textarea "ESO laiki"
type textarea "x"
type textarea "ESO laikin"
type textarea "x"
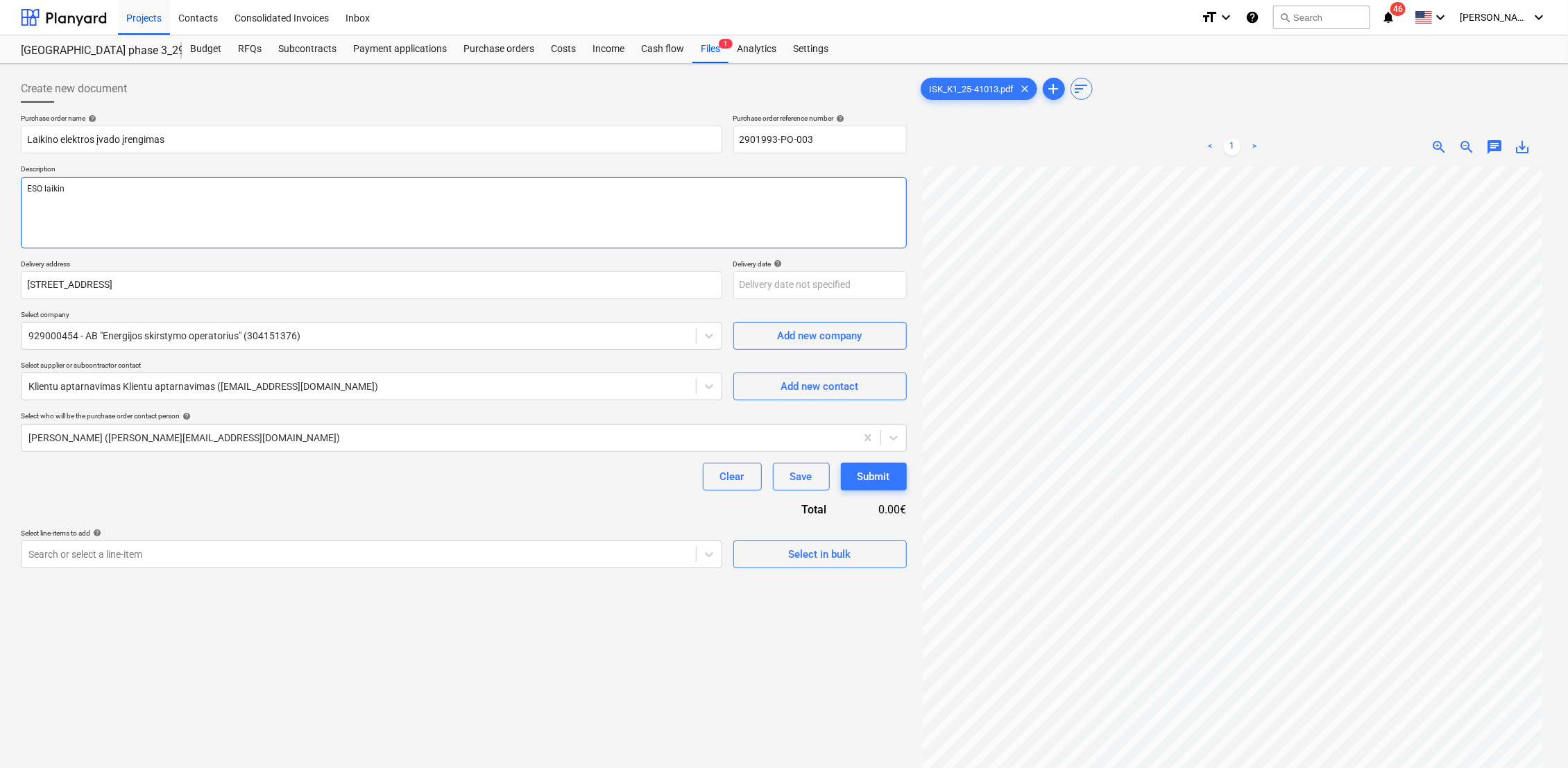
type textarea "ESO laikino"
type textarea "x"
type textarea "ESO laikino"
type textarea "x"
type textarea "ESO laikino 5"
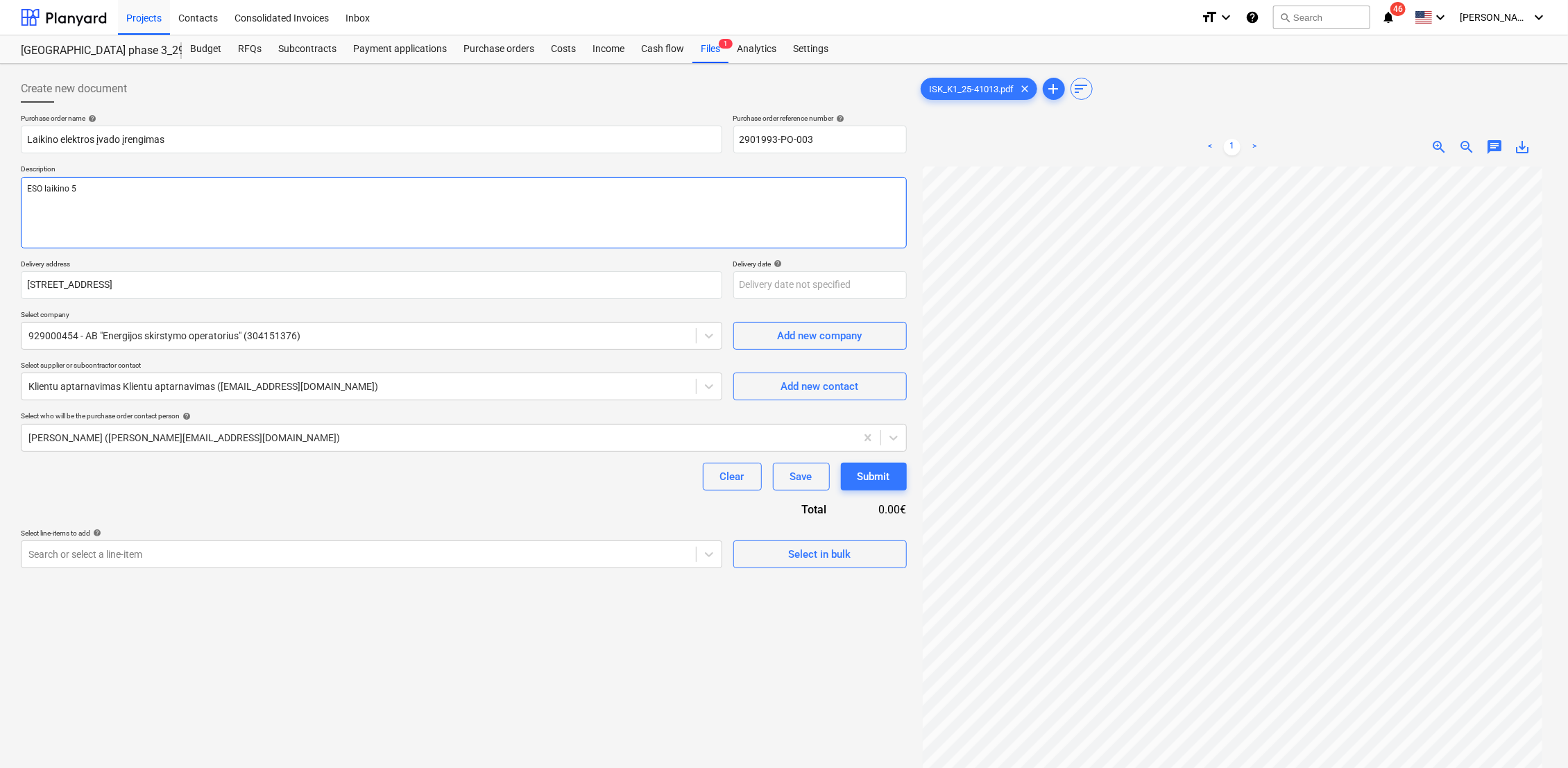
type textarea "x"
type textarea "ESO laikino 5v"
type textarea "x"
type textarea "ESO laikino 5va"
type textarea "x"
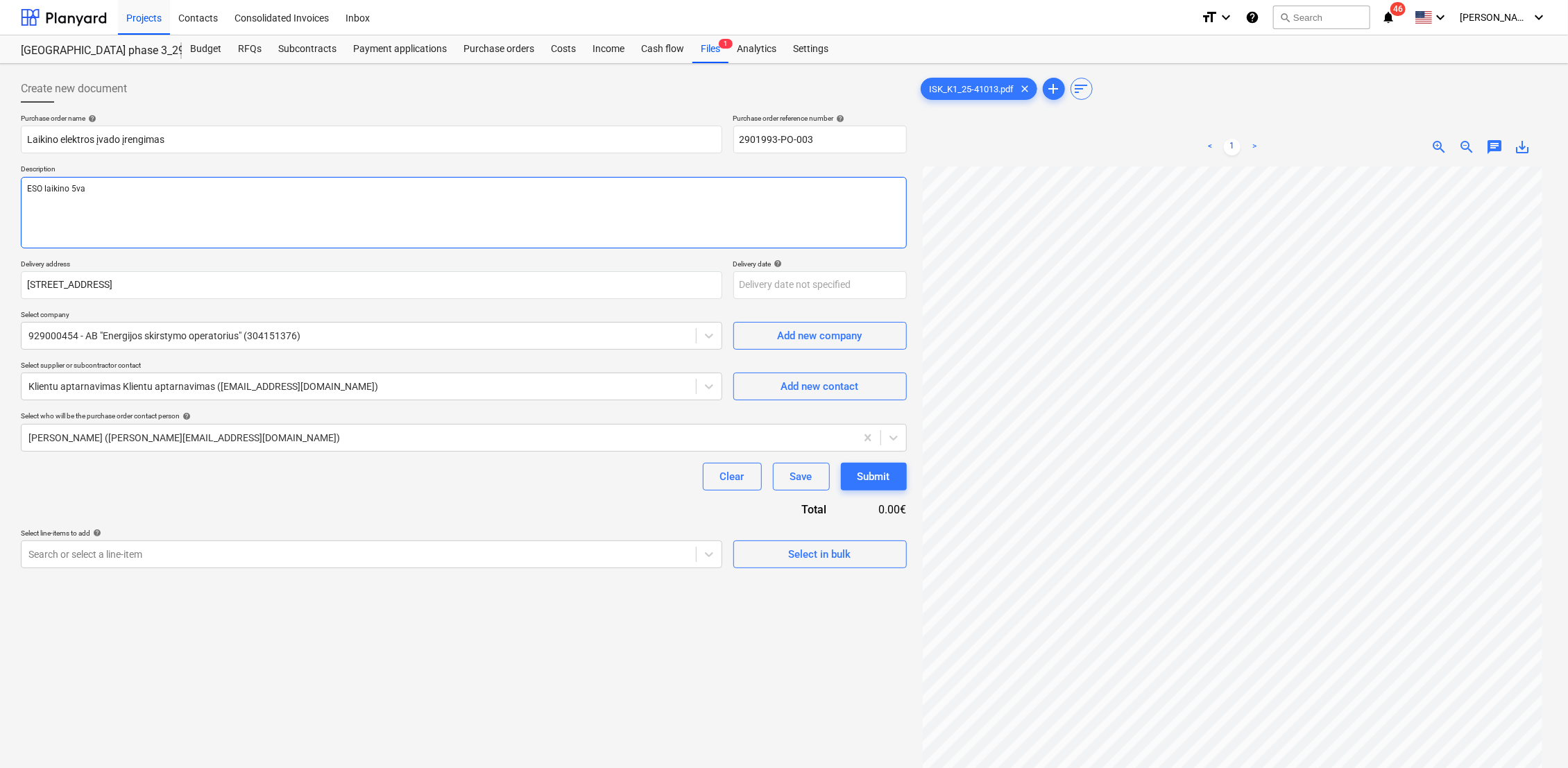
type textarea "ESO laikino 5vad"
type textarea "x"
type textarea "ESO laikino 5vado"
type textarea "x"
type textarea "ESO laikino 5vado"
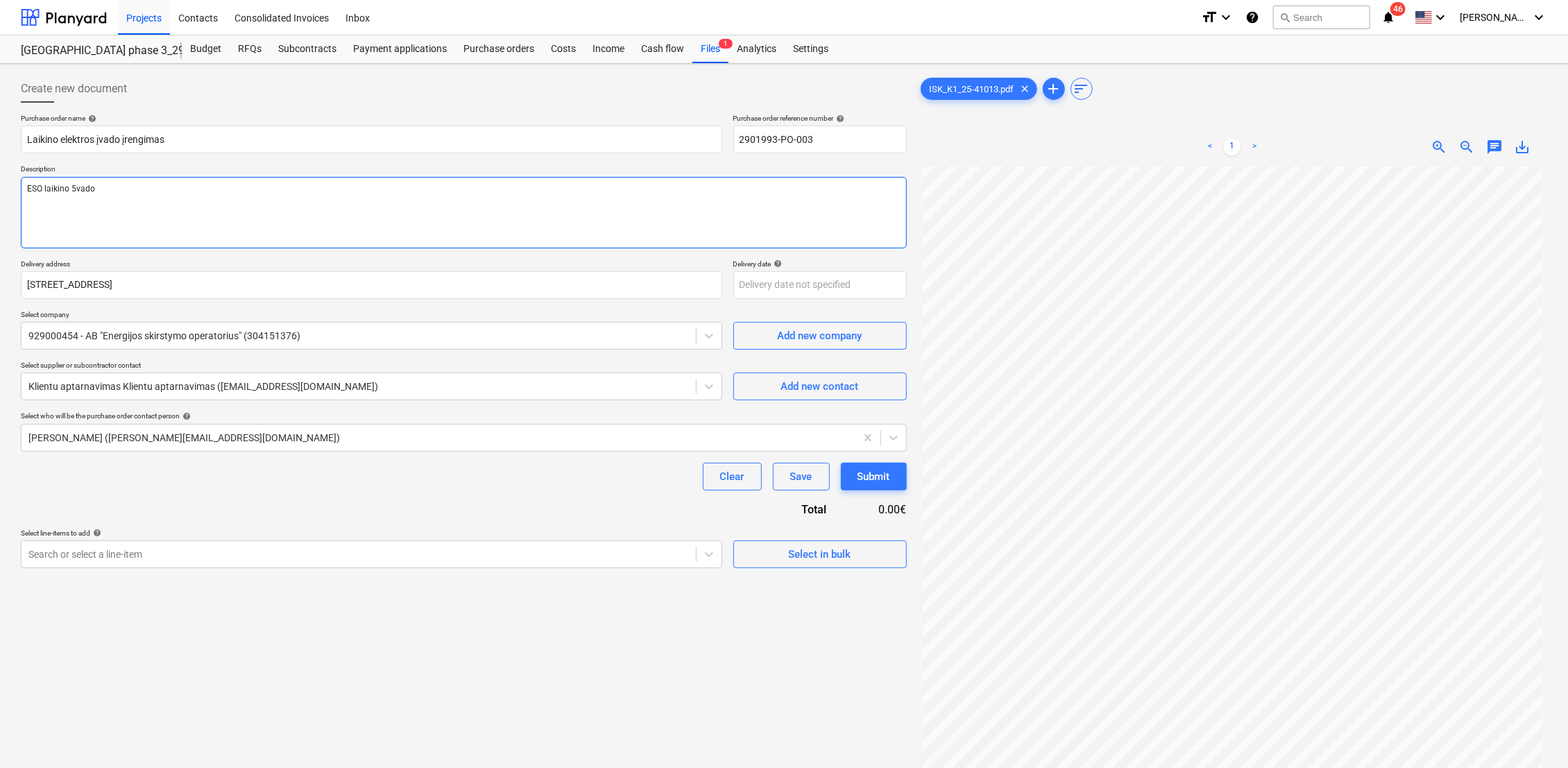
type textarea "x"
type textarea "ESO laikino 5vado 5"
type textarea "x"
type textarea "ESO laikino 5vado 5r"
type textarea "x"
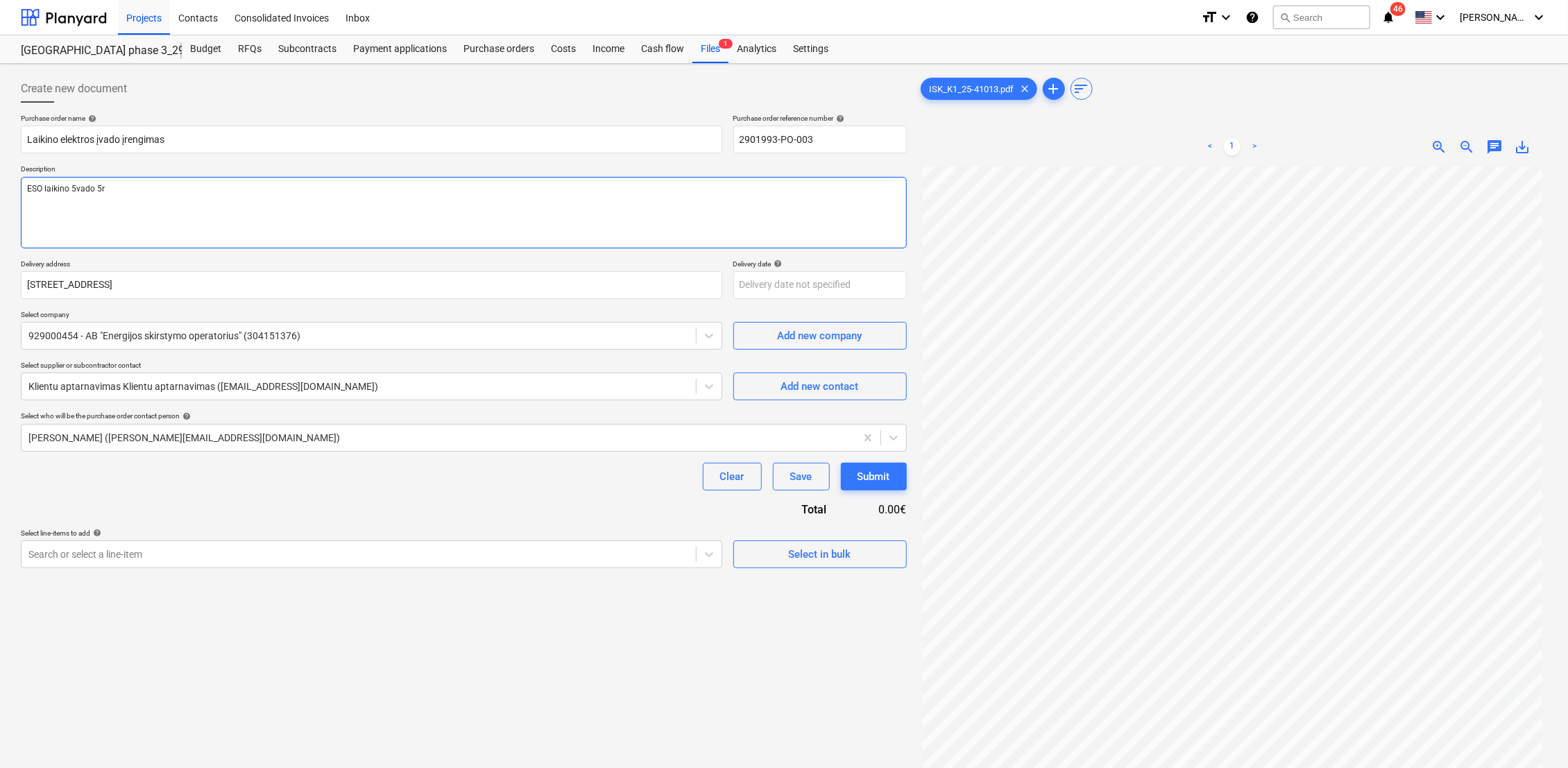
type textarea "ESO laikino 5vado 5re"
type textarea "x"
type textarea "ESO laikino 5vado 5ren"
type textarea "x"
type textarea "ESO laikino 5vado 5reng"
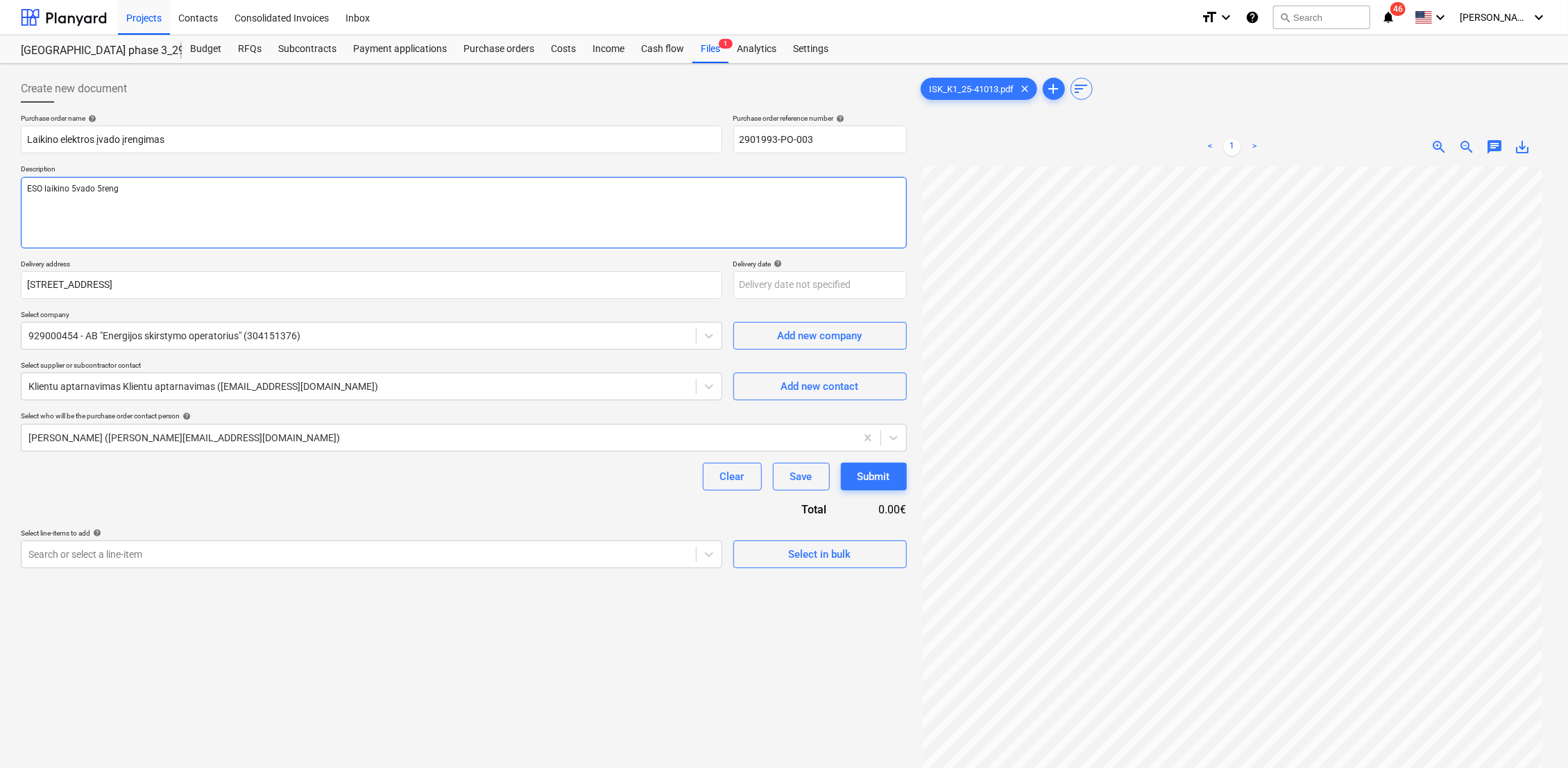
type textarea "x"
type textarea "ESO laikino 5vado 5rengi"
type textarea "x"
type textarea "ESO laikino 5vado 5rengim"
type textarea "x"
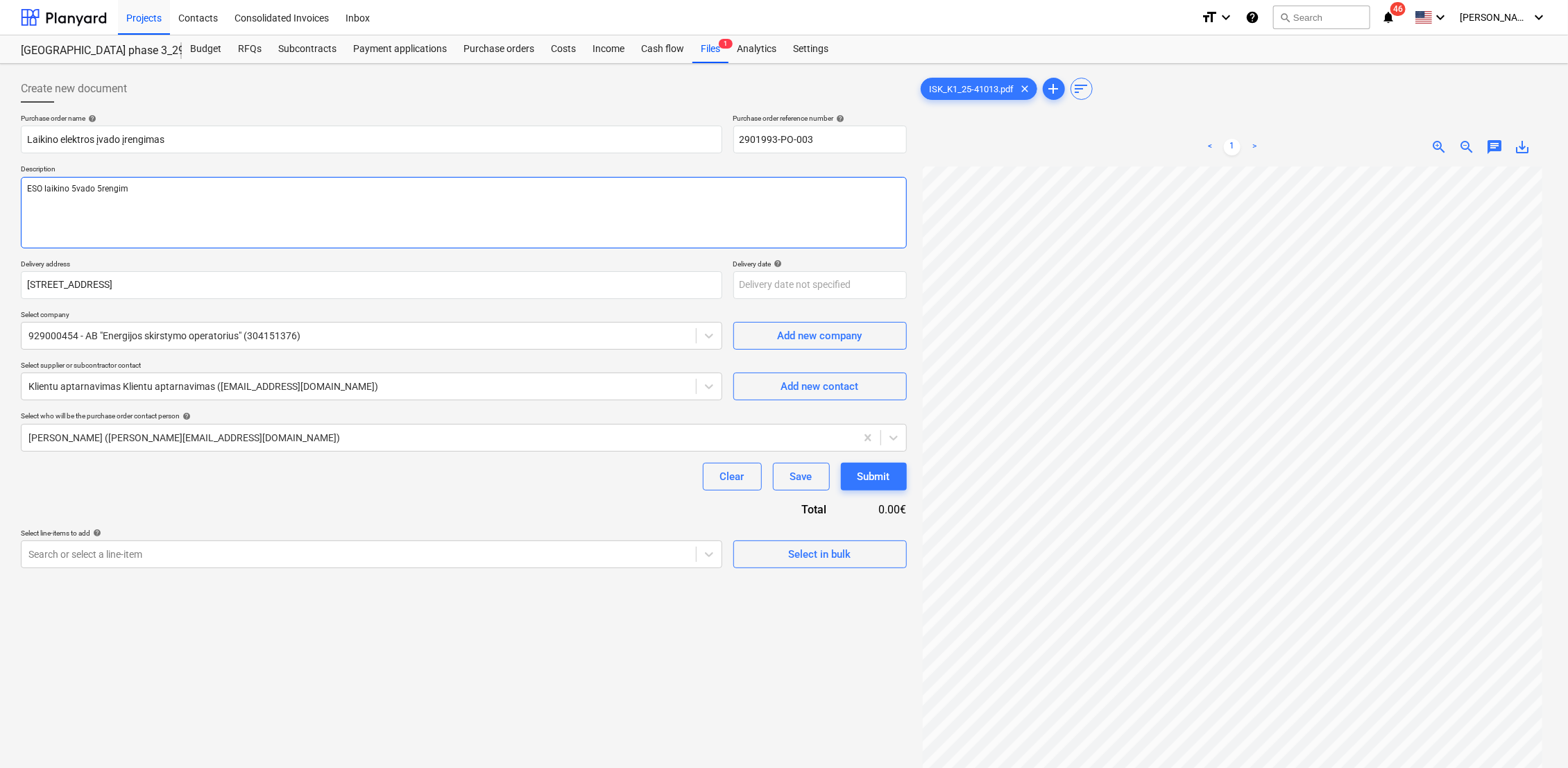
type textarea "ESO laikino 5vado 5rengima"
type textarea "x"
type textarea "ESO laikino 5vado 5rengimas"
type textarea "x"
type textarea "ESO laikino 5vado 5rengimas,"
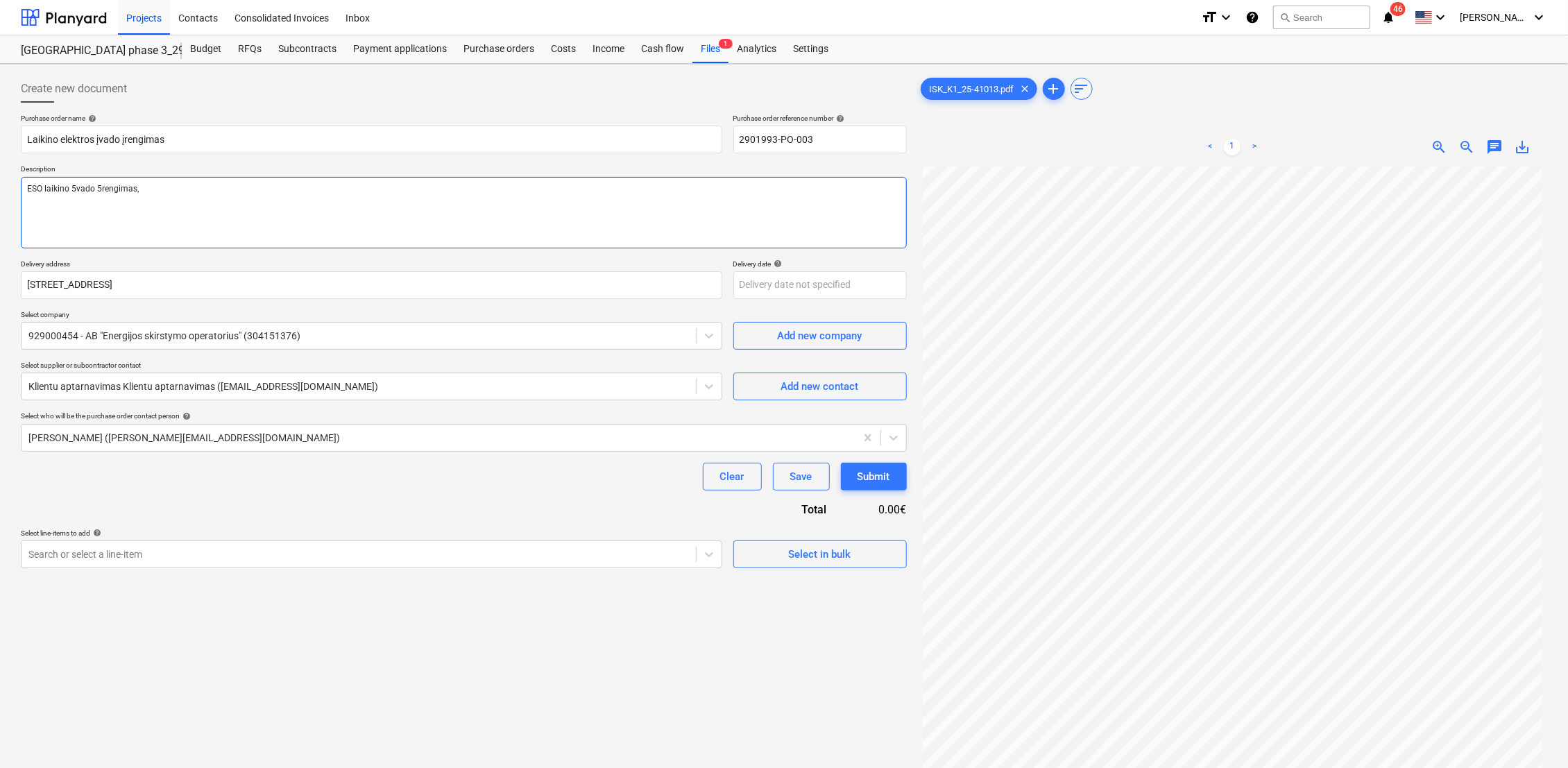
type textarea "x"
type textarea "ESO laikino 5vado 5rengimas,"
type textarea "x"
type textarea "ESO laikino 5vado 5rengimas, a"
type textarea "x"
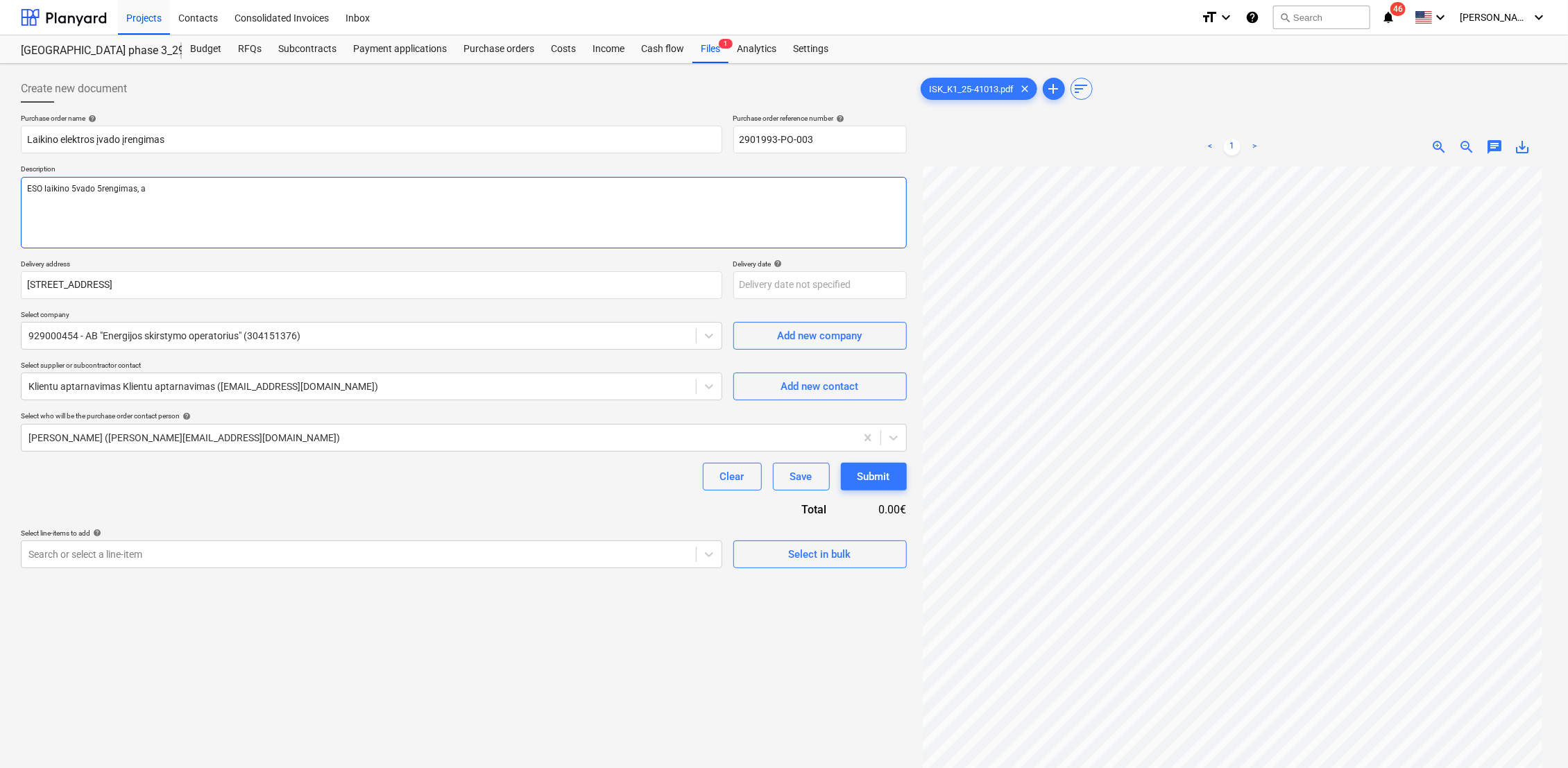
type textarea "ESO laikino 5vado 5rengimas, ap"
type textarea "x"
type textarea "ESO laikino 5vado 5rengimas, apm"
type textarea "x"
type textarea "ESO laikino 5vado 5rengimas, apmo"
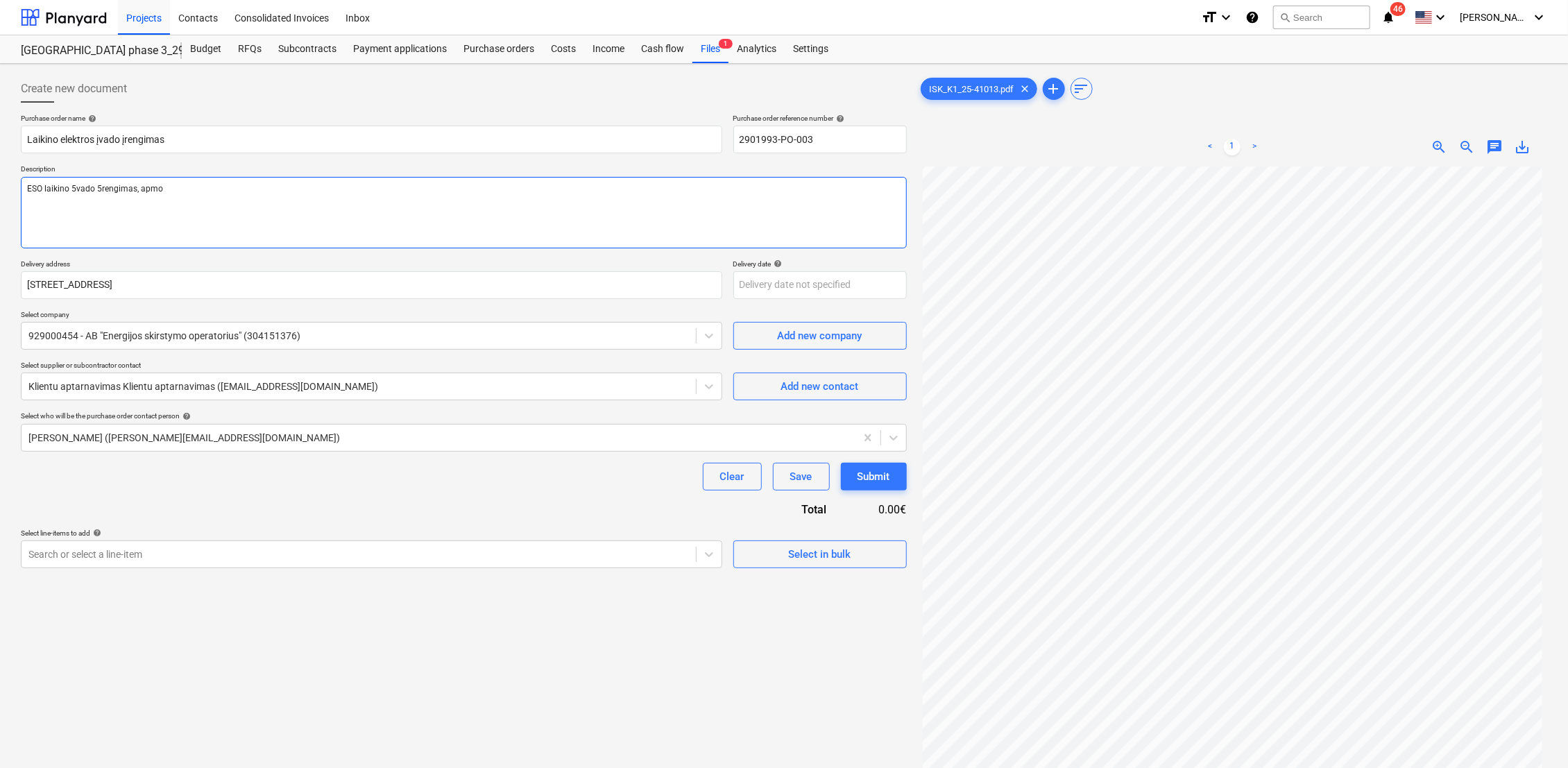
type textarea "x"
type textarea "ESO laikino 5vado 5rengimas, apmok"
type textarea "x"
type textarea "ESO laikino 5vado 5rengimas, apmok4"
type textarea "x"
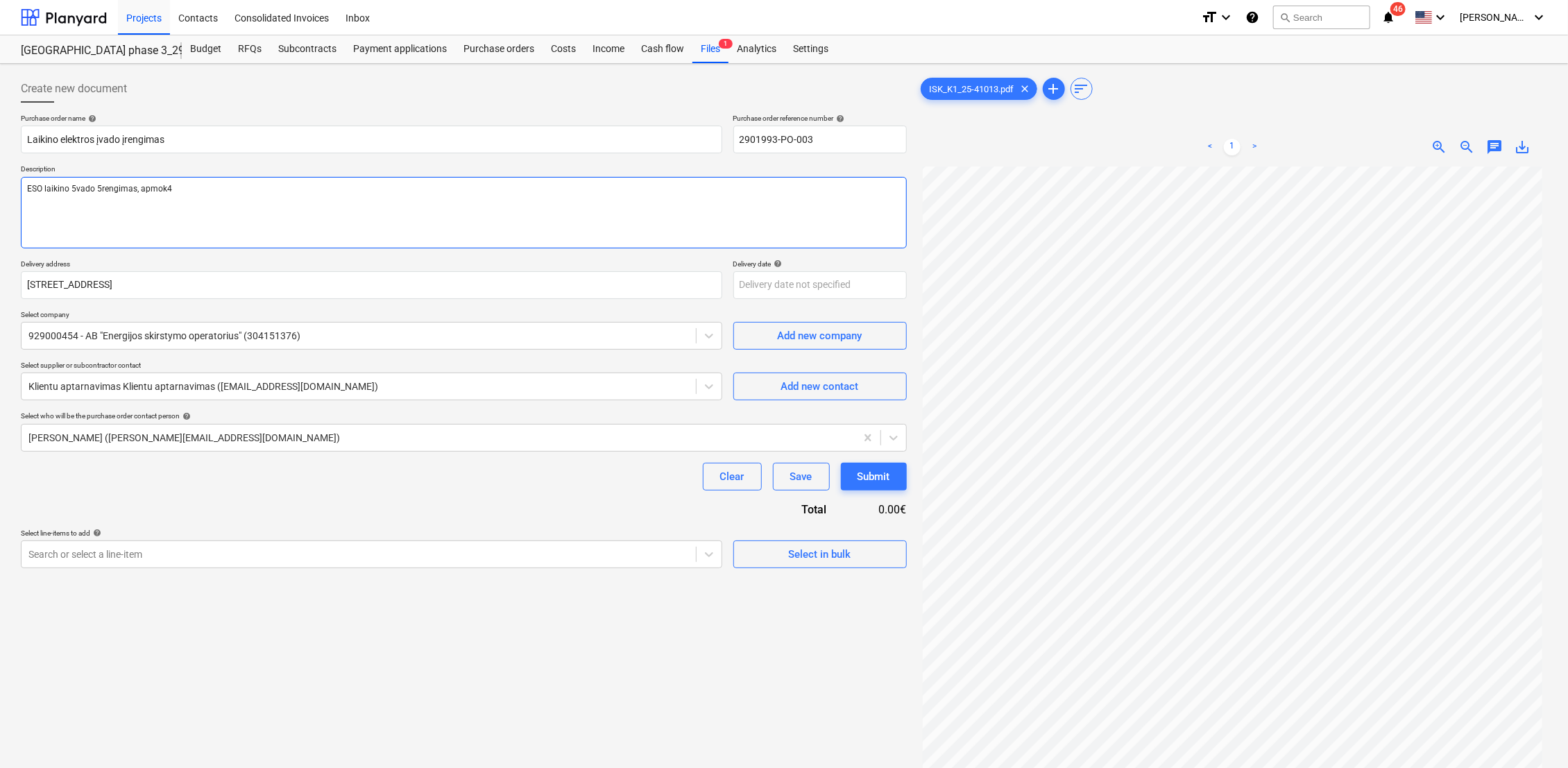
type textarea "ESO laikino 5vado 5rengimas, apmok4t"
type textarea "x"
type textarea "ESO laikino 5vado 5rengimas, apmok4ti"
type textarea "x"
type textarea "ESO laikino 5vado 5rengimas, apmok4ti"
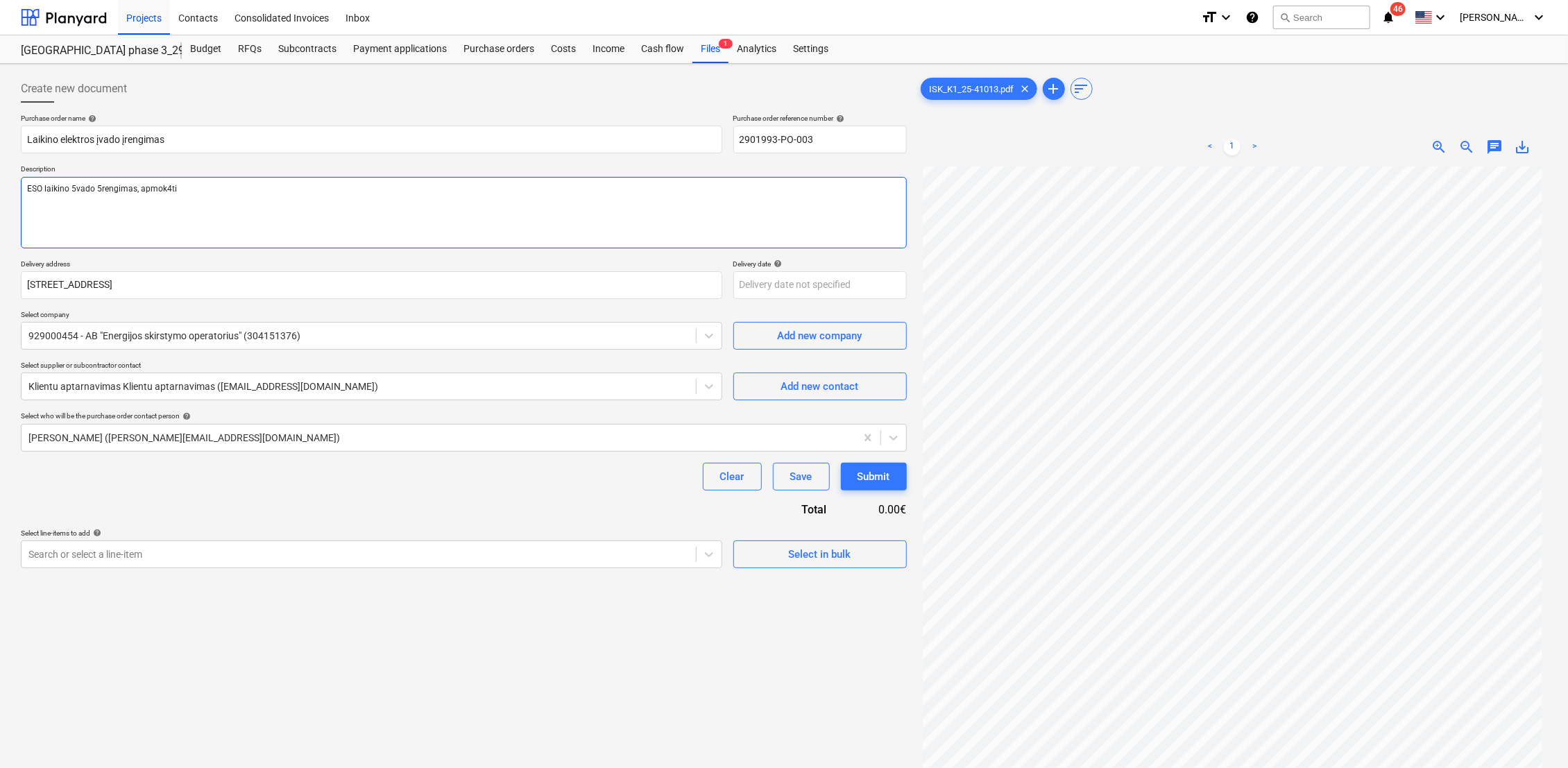
type textarea "x"
type textarea "ESO laikino 5vado 5rengimas, apmok4ti k"
click at [76, 183] on textarea "ESO laikino 5vado 5rengimas, apmok4ti kaip 5manoma grei2iau" at bounding box center [464, 213] width 886 height 71
click at [100, 188] on textarea "ESO laikino įvado 5rengimas, apmok4ti kaip 5manoma grei2iau" at bounding box center [464, 213] width 886 height 71
click at [98, 189] on textarea "ESO laikino įvado 5rengimas, apmok4ti kaip 5manoma grei2iau" at bounding box center [464, 213] width 886 height 71
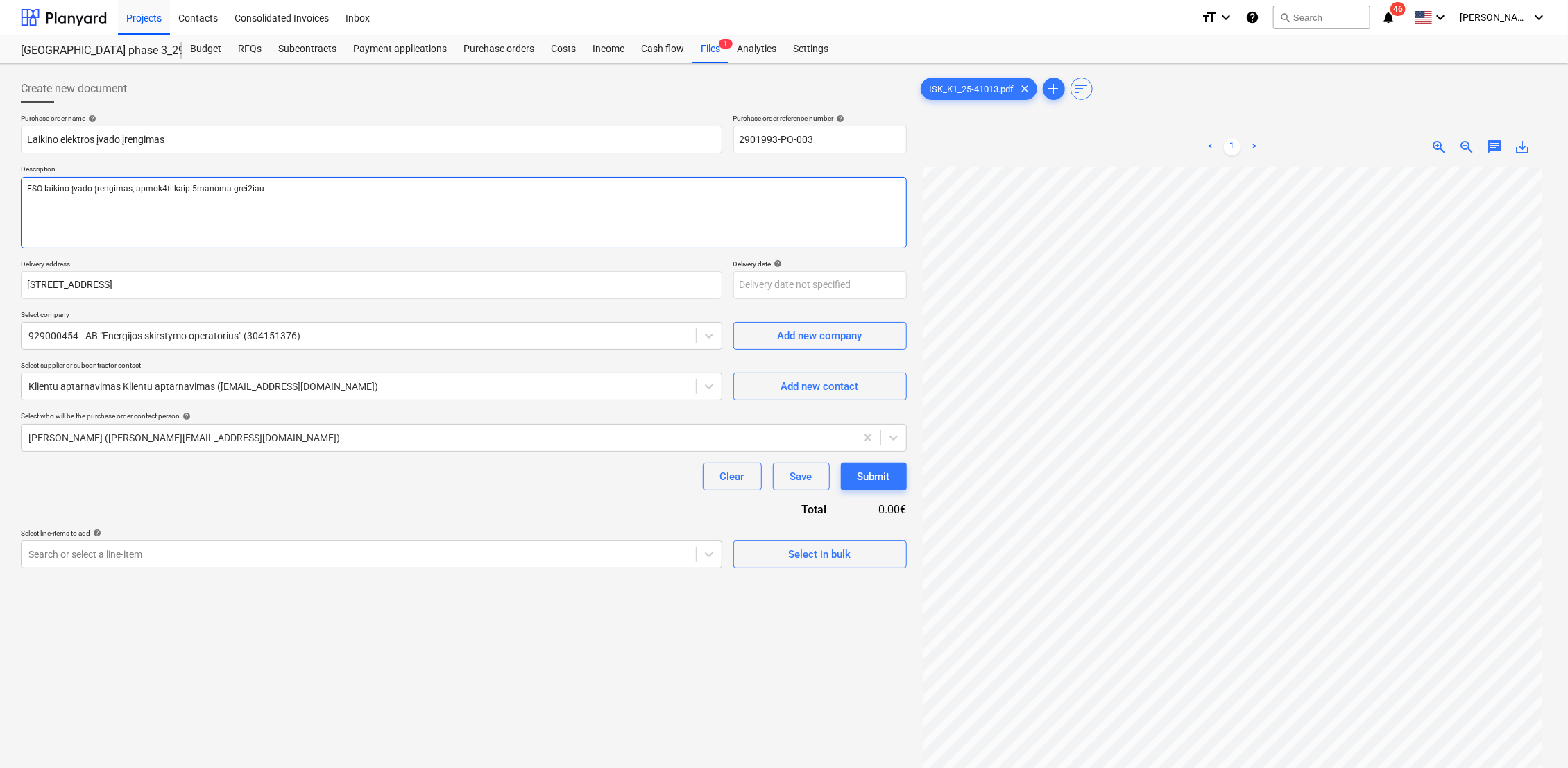
click at [164, 184] on textarea "ESO laikino įvado įrengimas, apmok4ti kaip 5manoma grei2iau" at bounding box center [464, 213] width 886 height 71
click at [192, 189] on textarea "ESO laikino įvado įrengimas, apmokėti kaip 5manoma grei2iau" at bounding box center [464, 213] width 886 height 71
click at [244, 183] on textarea "ESO laikino įvado įrengimas, apmokėti kaip įmanoma grei2iau" at bounding box center [464, 213] width 886 height 71
drag, startPoint x: 241, startPoint y: 189, endPoint x: 209, endPoint y: 183, distance: 32.6
drag, startPoint x: 209, startPoint y: 183, endPoint x: 108, endPoint y: 230, distance: 111.4
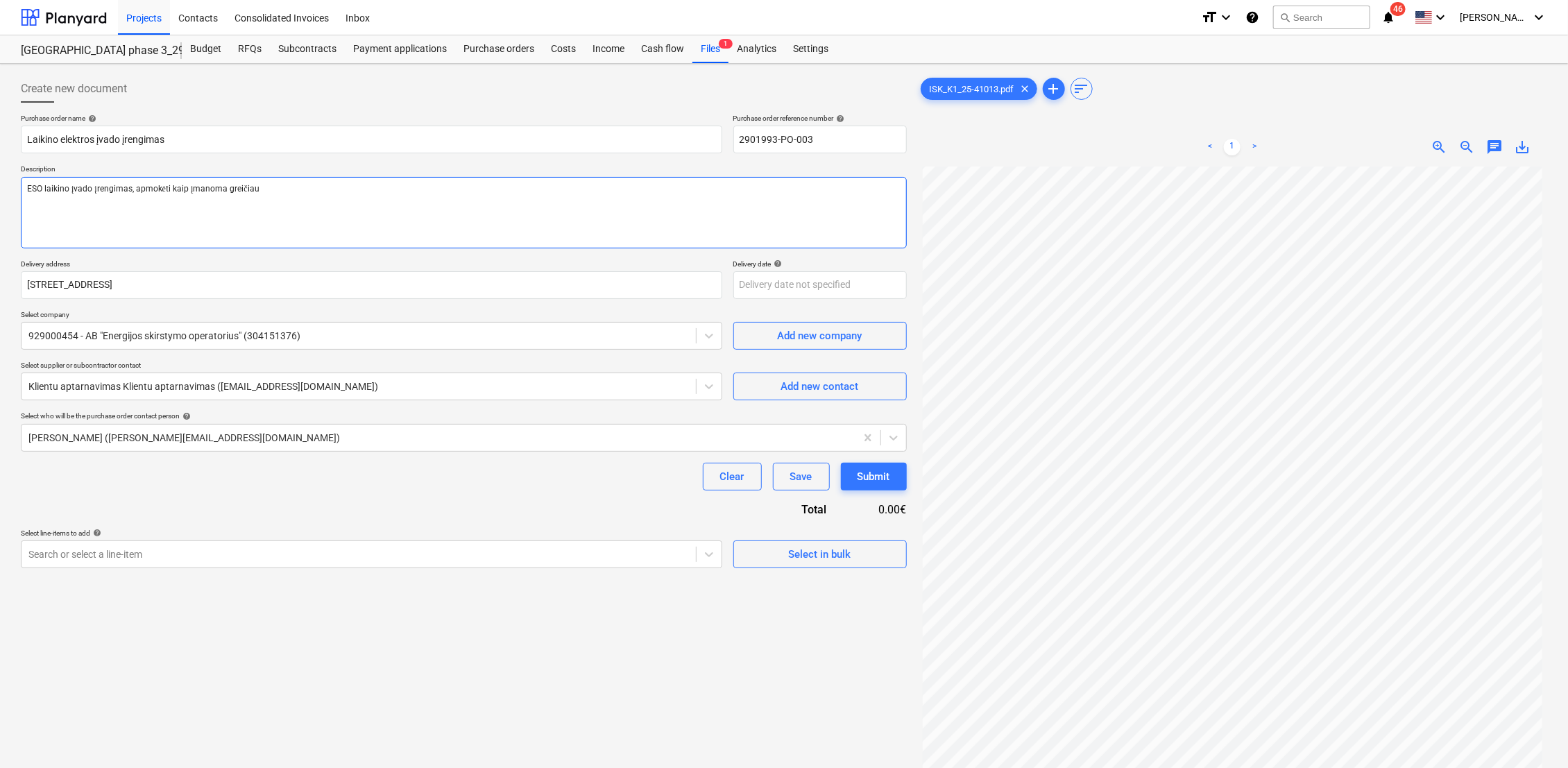
click at [108, 230] on textarea "ESO laikino įvado įrengimas, apmokėti kaip įmanoma greičiau" at bounding box center [464, 213] width 886 height 71
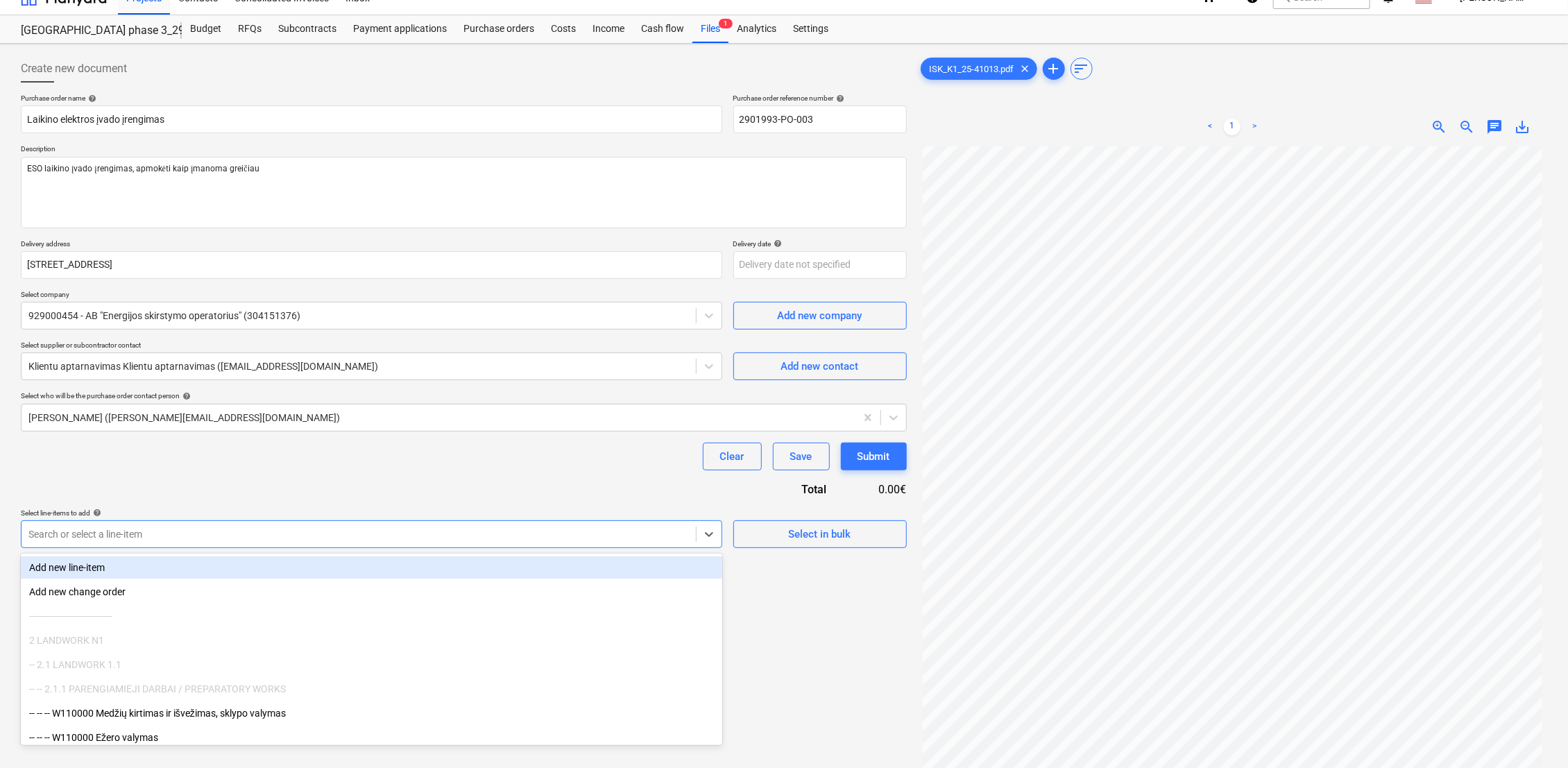
click at [116, 561] on body "Projects Contacts Consolidated Invoices Inbox format_size keyboard_arrow_down h…" at bounding box center [784, 364] width 1568 height 768
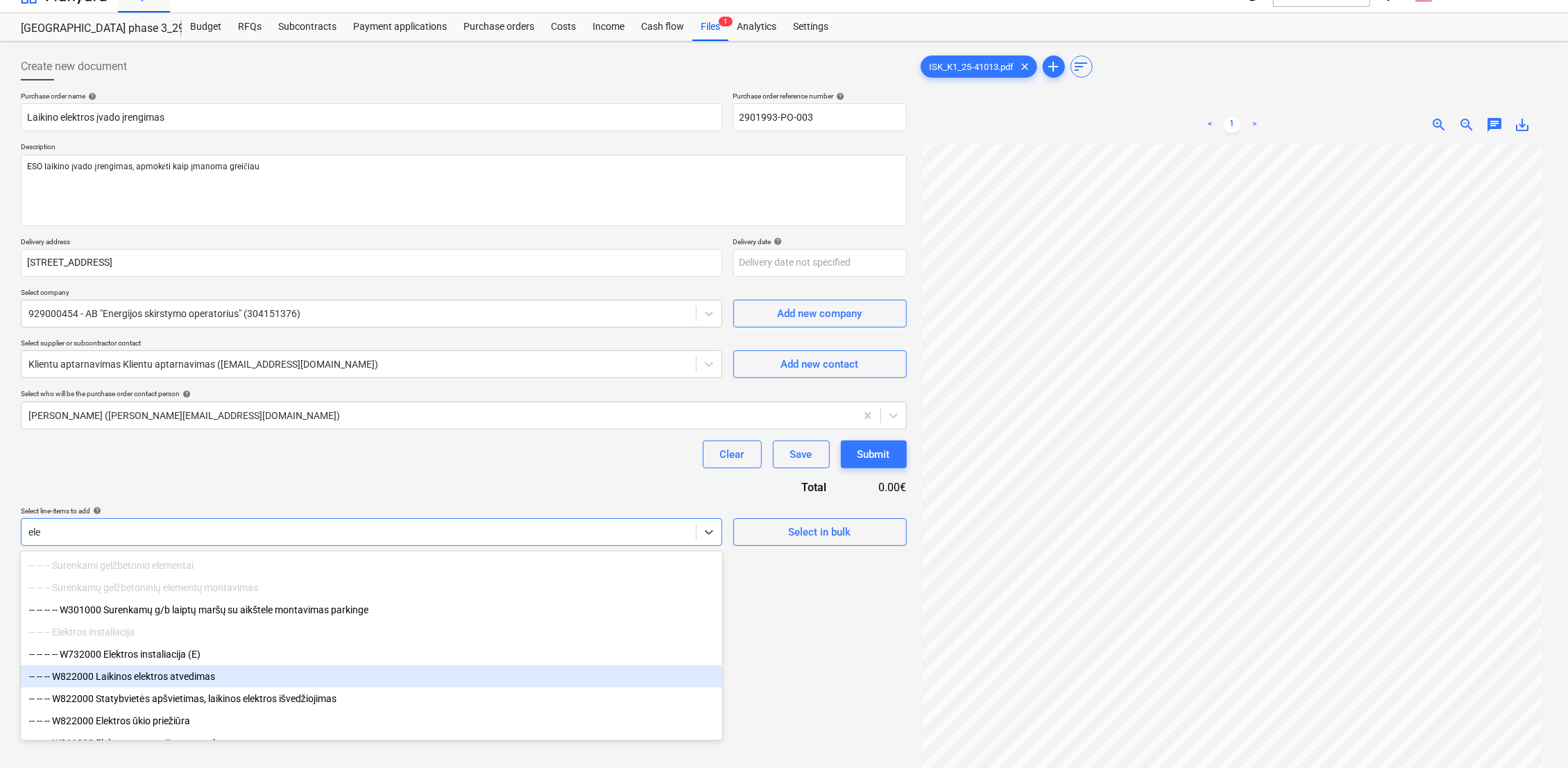
click at [194, 678] on div "-- -- -- W822000 Laikinos elektros atvedimas" at bounding box center [372, 676] width 702 height 22
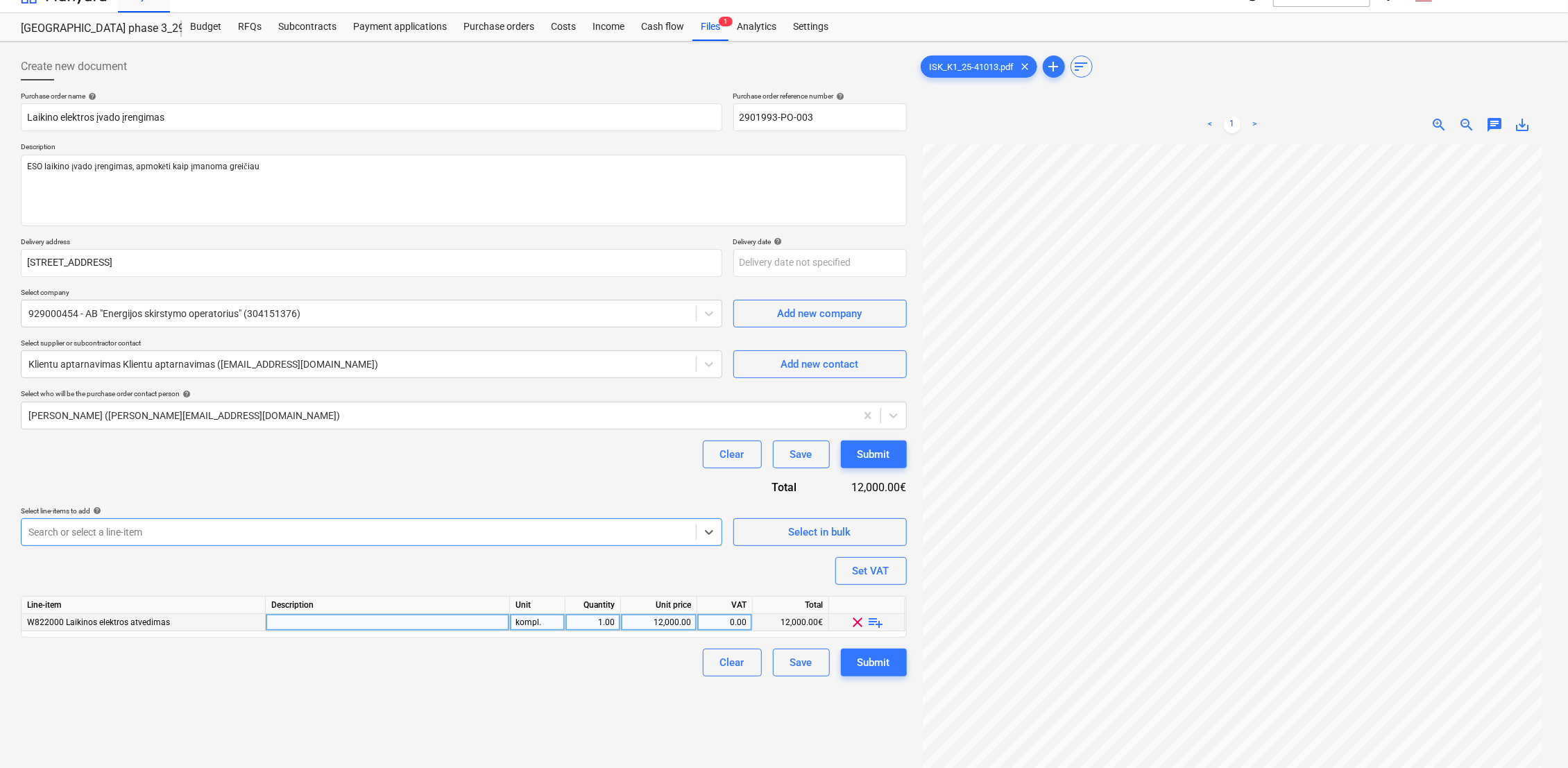
click at [617, 624] on div "1.00" at bounding box center [593, 623] width 56 height 17
click at [609, 656] on div "Clear Save Submit" at bounding box center [464, 662] width 886 height 28
click at [612, 622] on div "1.00" at bounding box center [592, 623] width 43 height 17
click at [614, 645] on div "Purchase order name help Laikino elektros įvado įrengimas Purchase order refere…" at bounding box center [464, 383] width 886 height 584
click at [421, 607] on div "Description" at bounding box center [388, 605] width 244 height 17
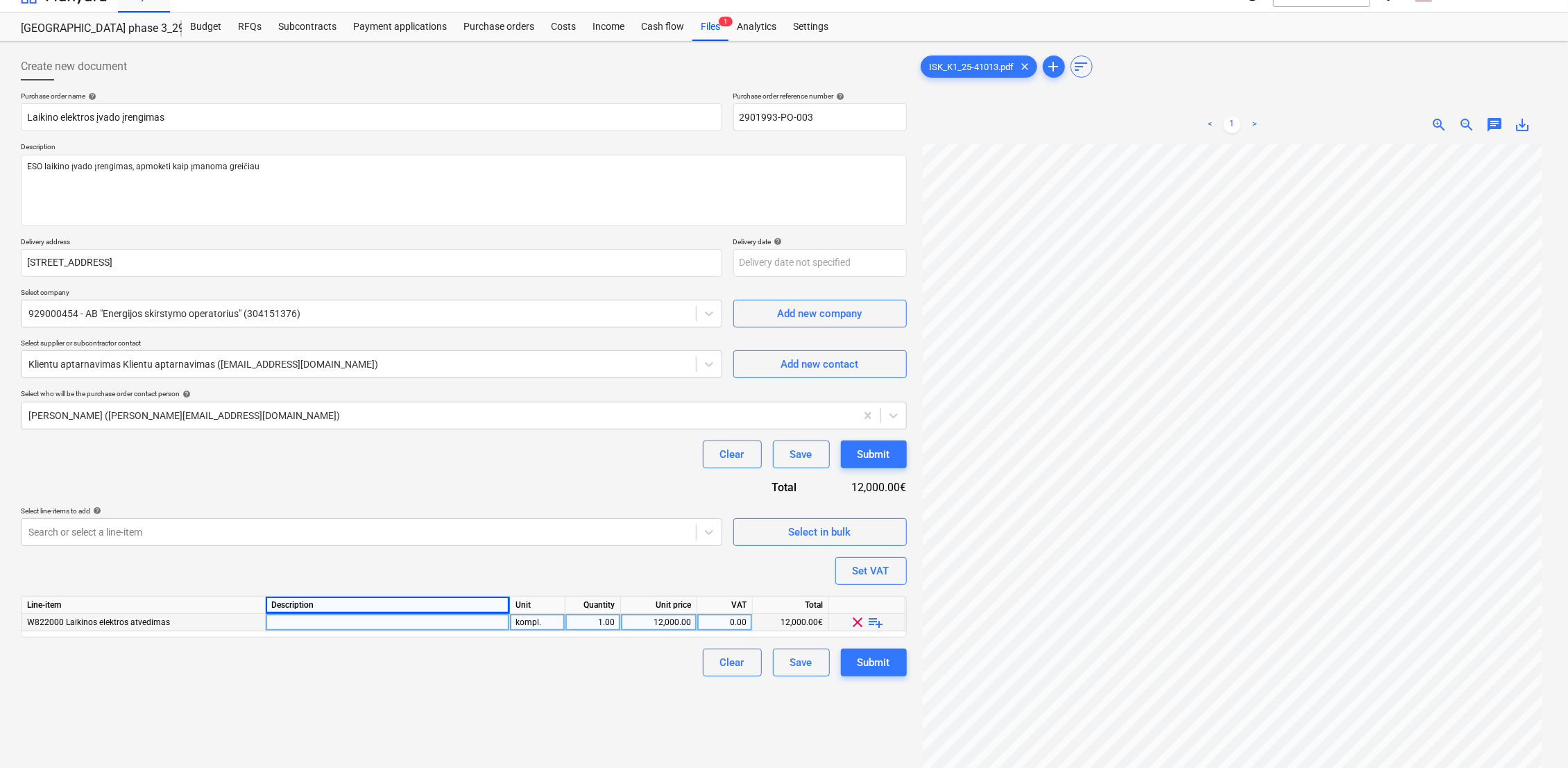
click at [413, 617] on div at bounding box center [388, 623] width 244 height 17
click at [527, 665] on div "Clear Save Submit" at bounding box center [464, 662] width 886 height 28
click at [669, 625] on div "12,000.00" at bounding box center [658, 623] width 64 height 17
click at [604, 627] on div "1.00" at bounding box center [592, 623] width 43 height 17
click at [599, 664] on div "Clear Save Submit" at bounding box center [464, 662] width 886 height 28
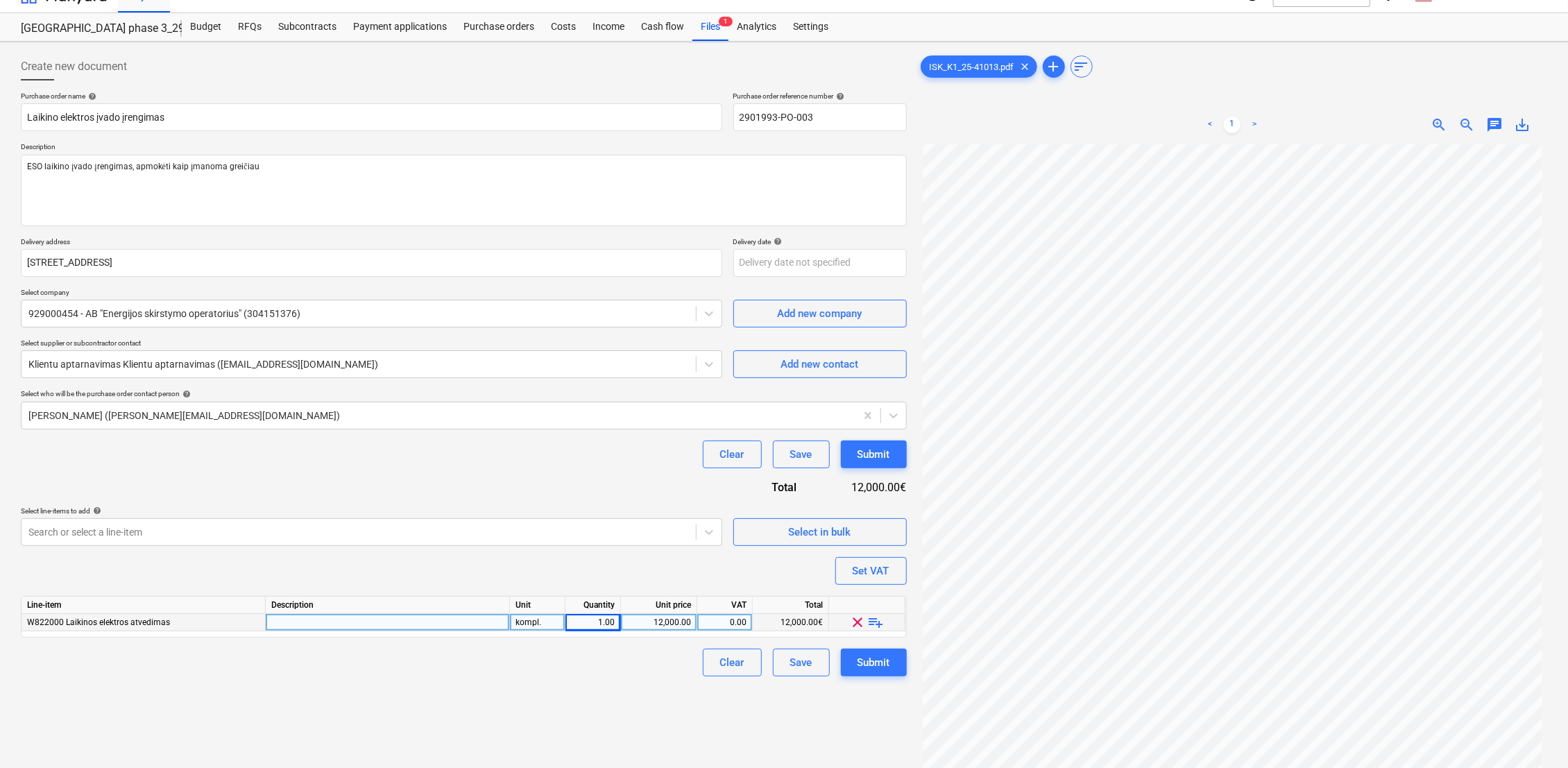
click at [422, 620] on div at bounding box center [388, 623] width 244 height 17
click at [532, 620] on div "kompl." at bounding box center [538, 623] width 56 height 17
click at [659, 619] on div "12,000.00" at bounding box center [658, 623] width 64 height 17
click at [727, 620] on div "0.00" at bounding box center [724, 623] width 43 height 17
click at [806, 625] on div "12,000.00€" at bounding box center [790, 623] width 76 height 17
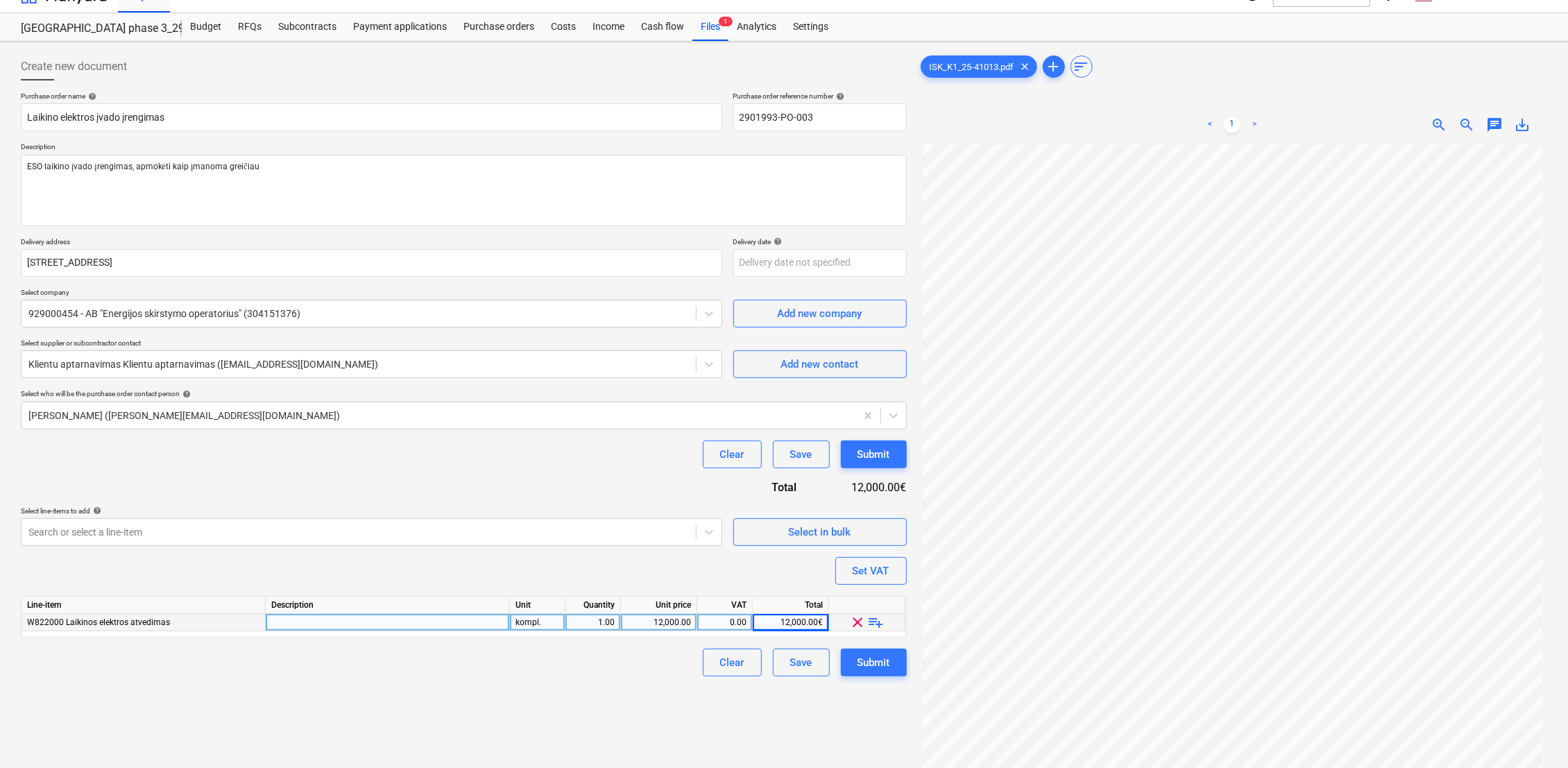
click at [270, 455] on div "Clear Save Submit" at bounding box center [464, 454] width 886 height 28
click at [808, 265] on body "Projects Contacts Consolidated Invoices Inbox format_size keyboard_arrow_down h…" at bounding box center [784, 362] width 1568 height 768
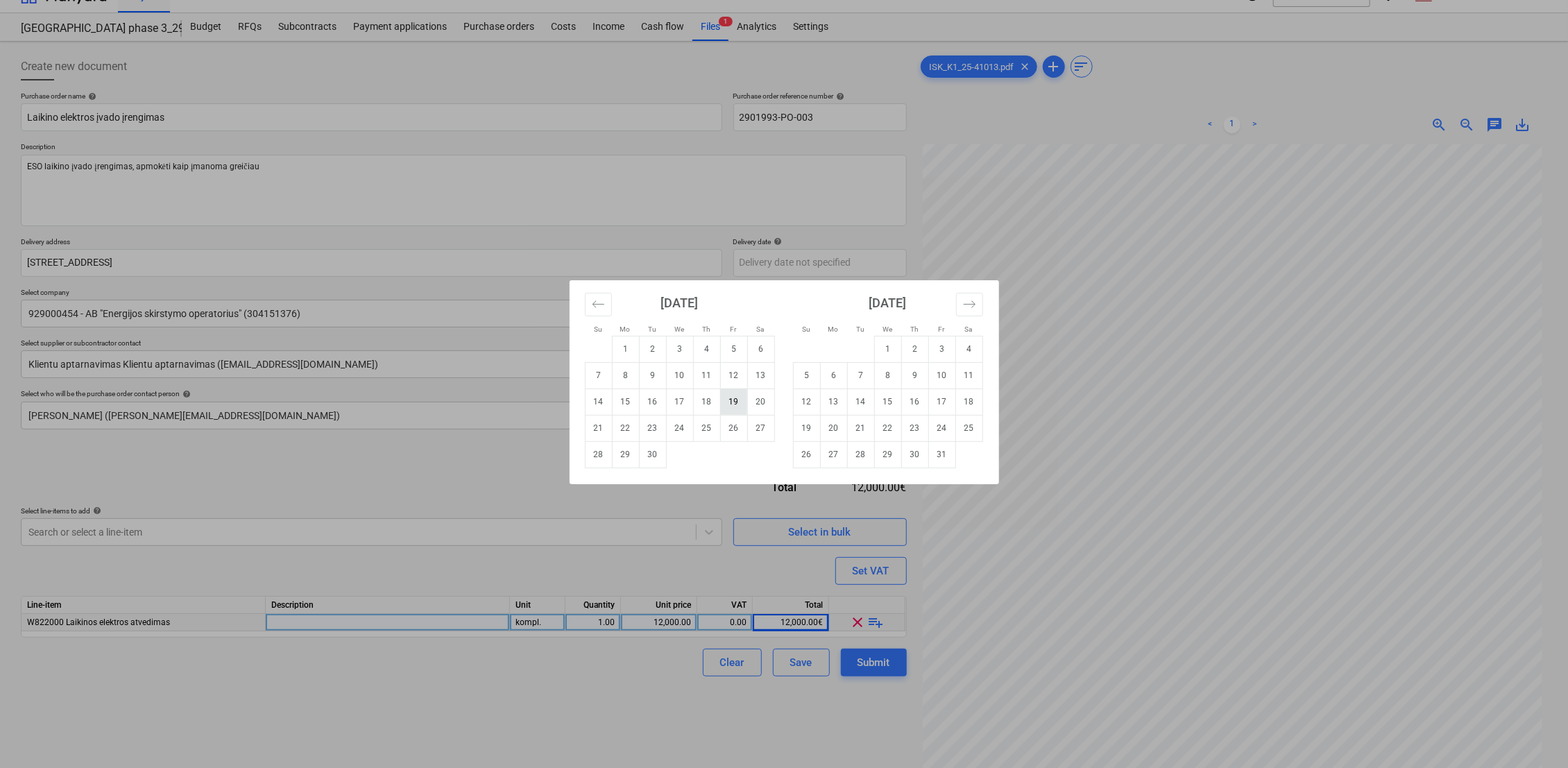
click at [736, 403] on td "19" at bounding box center [733, 401] width 27 height 26
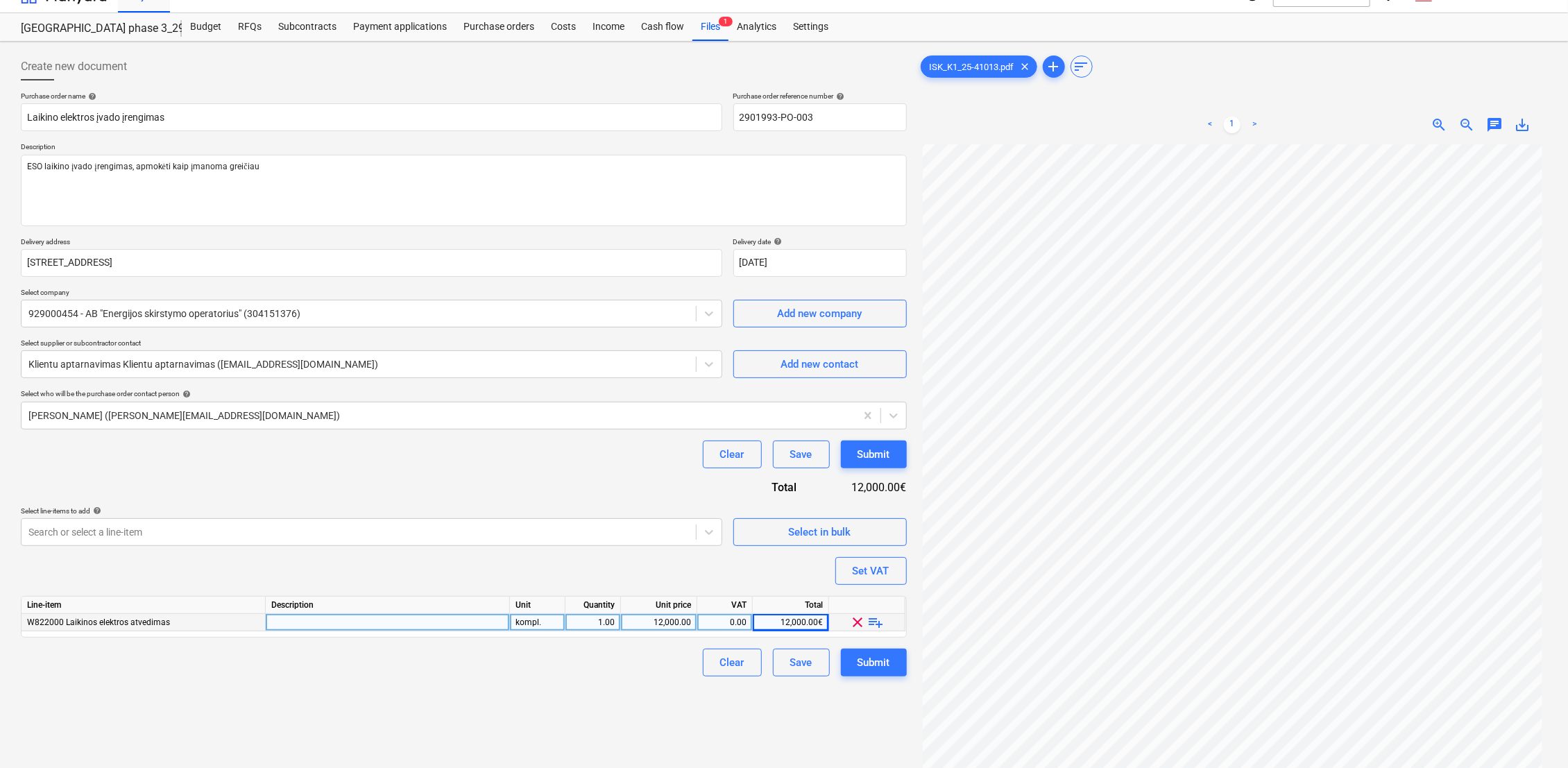
click at [612, 476] on div "Purchase order name help Laikino elektros įvado įrengimas Purchase order refere…" at bounding box center [464, 383] width 886 height 584
click at [604, 625] on div "1.00" at bounding box center [592, 623] width 43 height 17
click at [578, 678] on div "Create new document Purchase order name help Laikino elektros įvado įrengimas P…" at bounding box center [464, 463] width 897 height 832
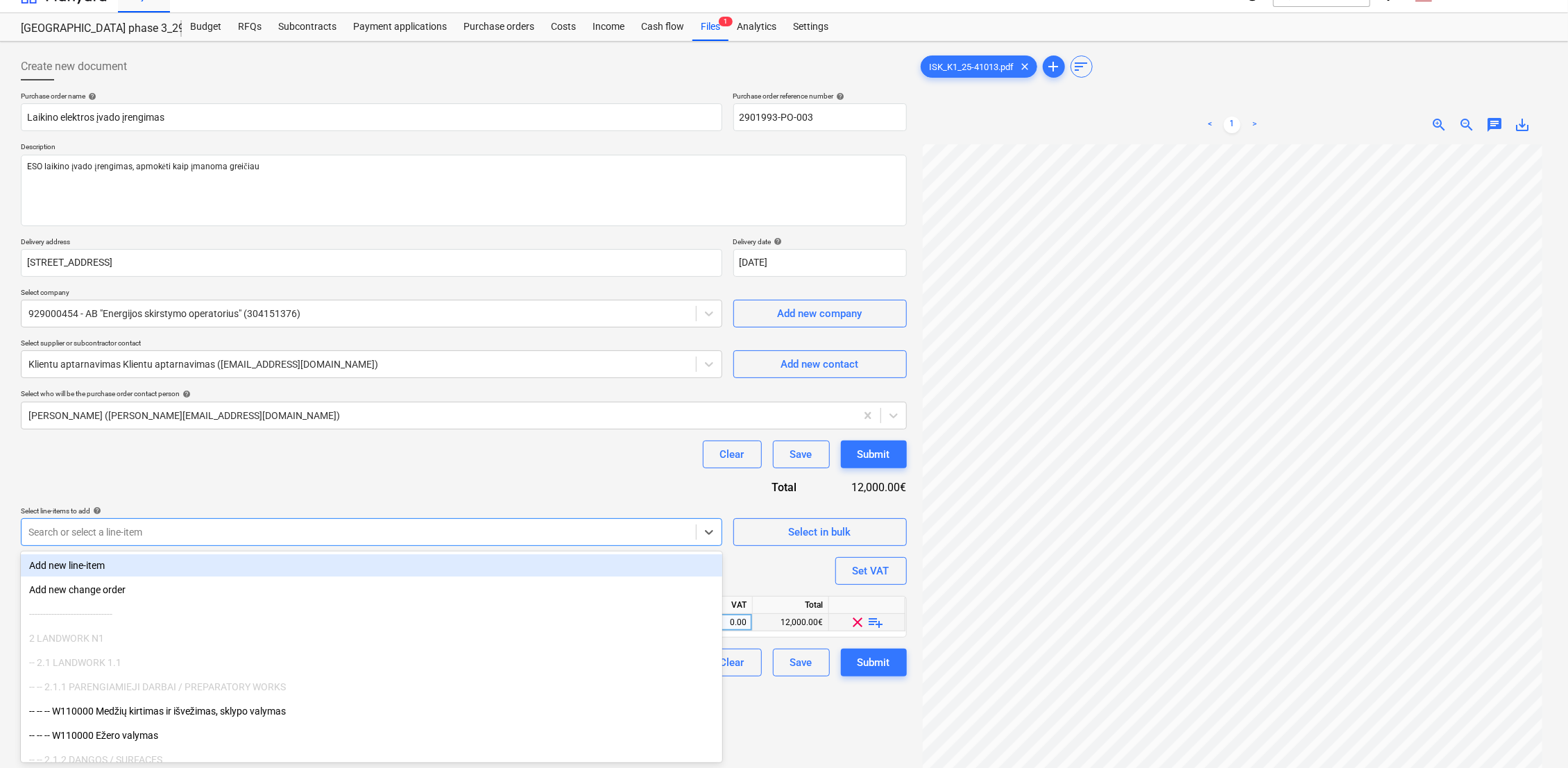
click at [233, 525] on div at bounding box center [359, 532] width 660 height 13
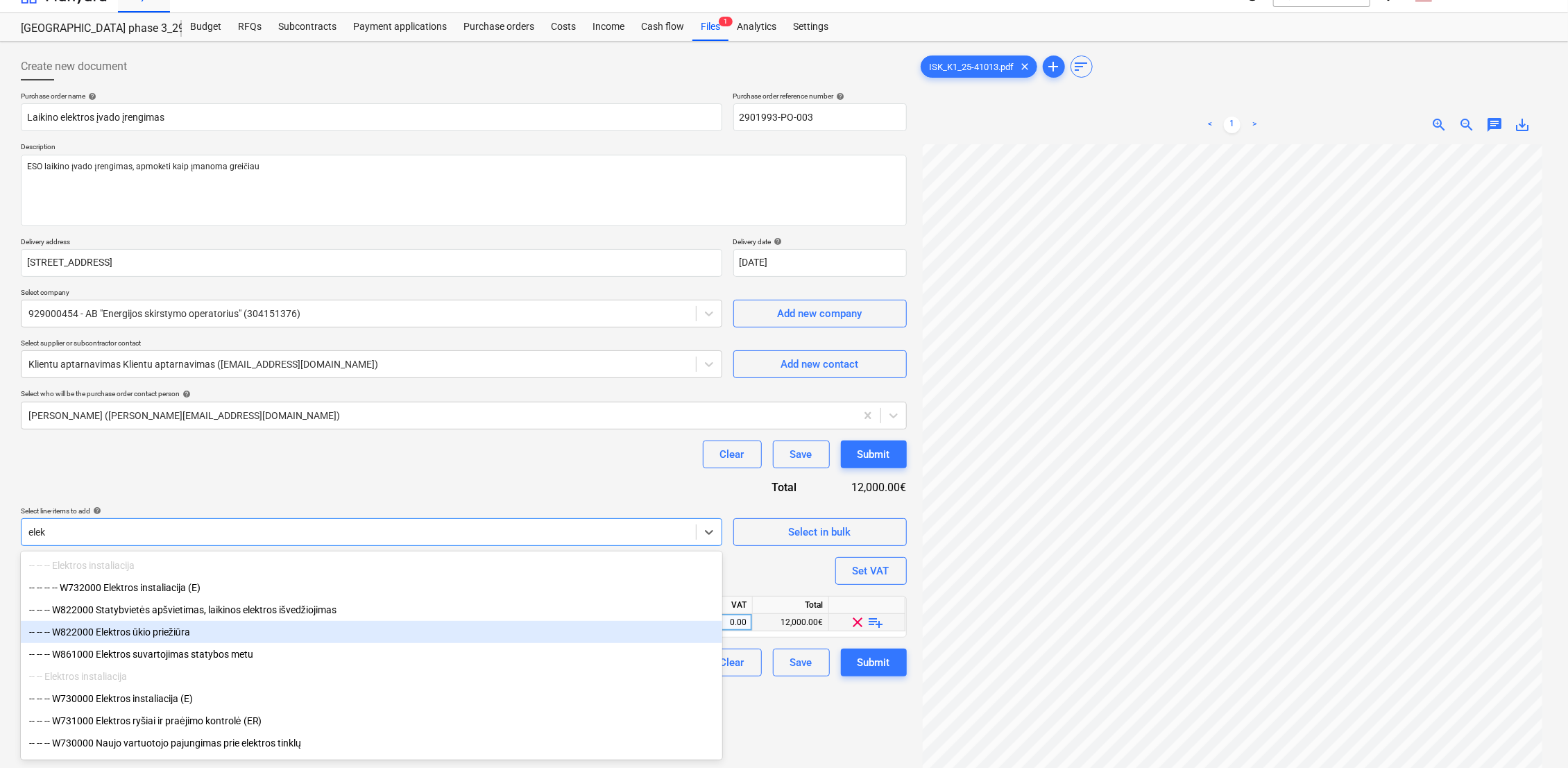
click at [140, 631] on div "-- -- -- W822000 Elektros ūkio priežiūra" at bounding box center [372, 631] width 702 height 22
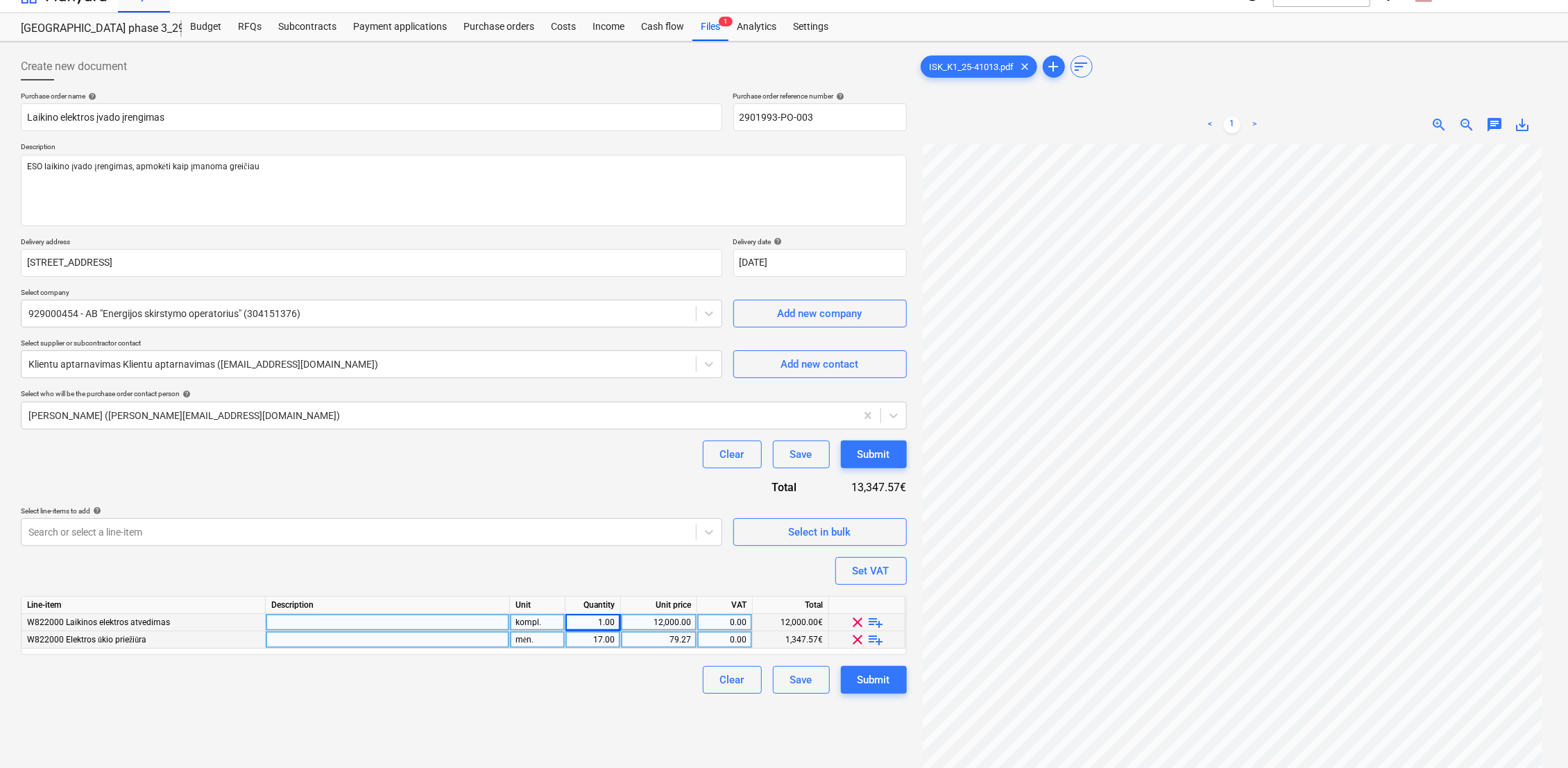
click at [856, 640] on span "clear" at bounding box center [858, 639] width 16 height 16
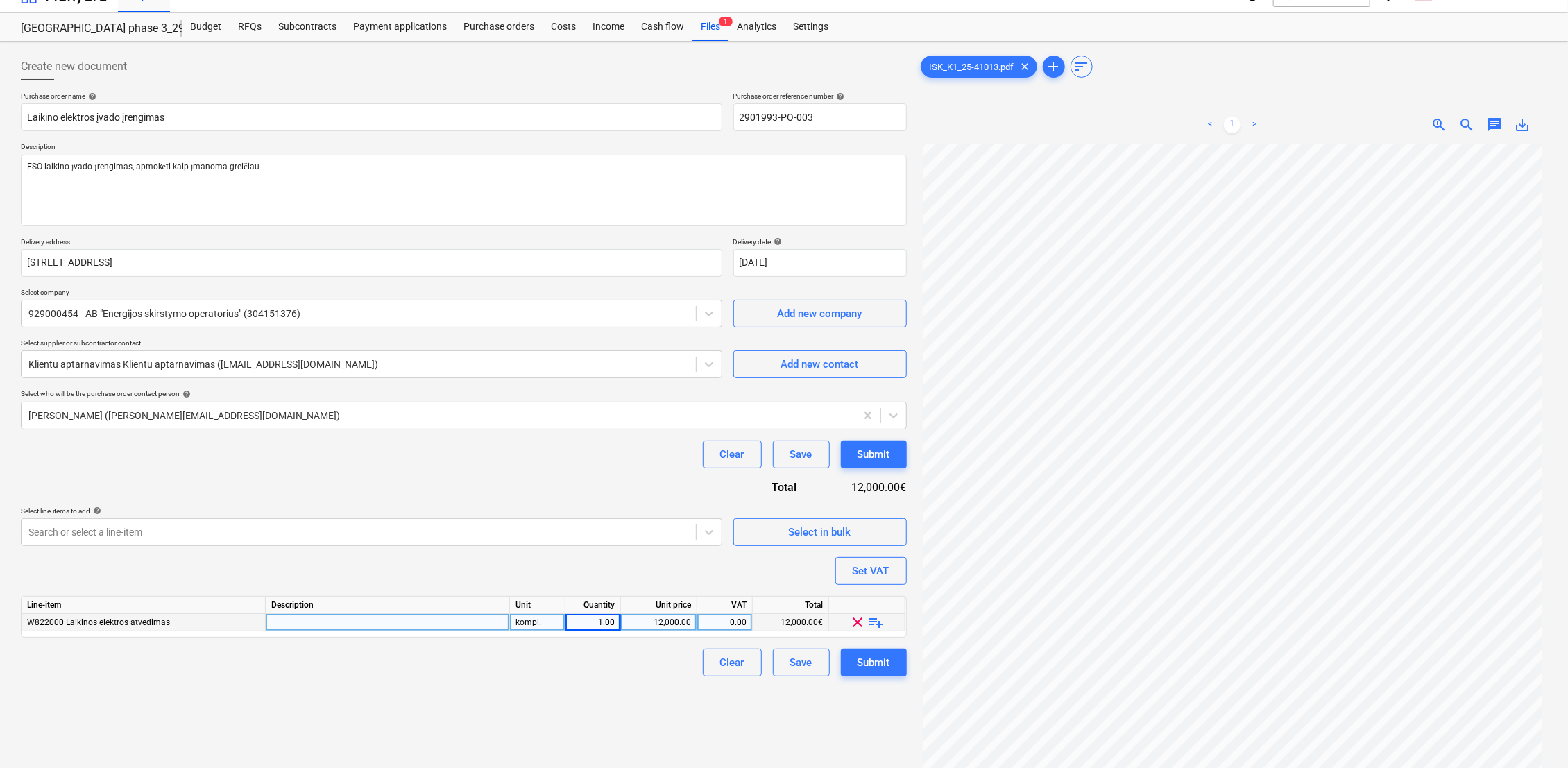
click at [488, 622] on div at bounding box center [388, 623] width 244 height 17
click at [535, 620] on div "kompl." at bounding box center [538, 623] width 56 height 17
click at [609, 623] on div "1.00" at bounding box center [592, 623] width 43 height 17
click at [672, 624] on div "12,000.00" at bounding box center [658, 623] width 64 height 17
click at [595, 678] on div "Create new document Purchase order name help Laikino elektros įvado įrengimas P…" at bounding box center [464, 463] width 897 height 832
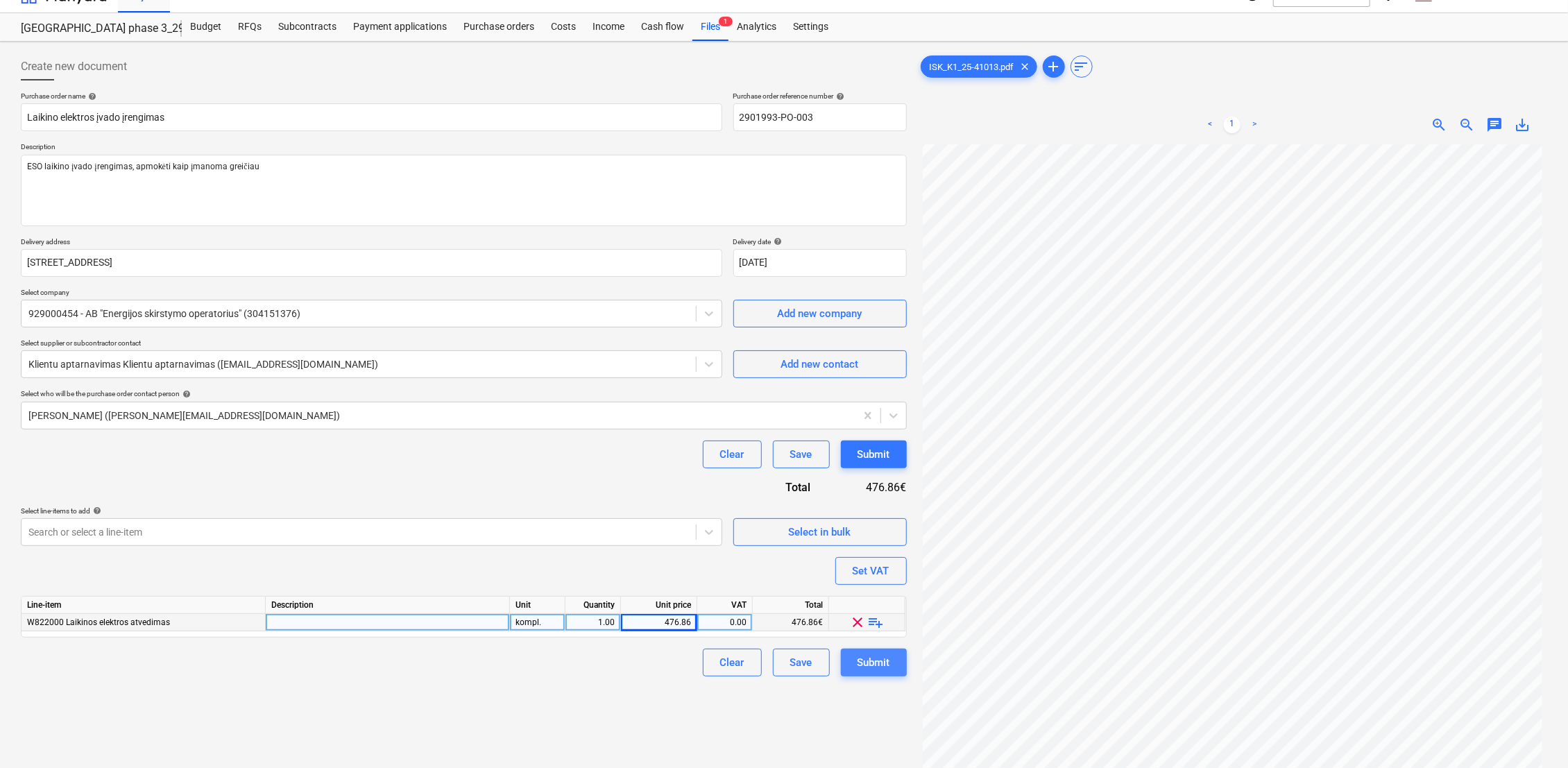
click at [887, 663] on div "Submit" at bounding box center [874, 662] width 33 height 18
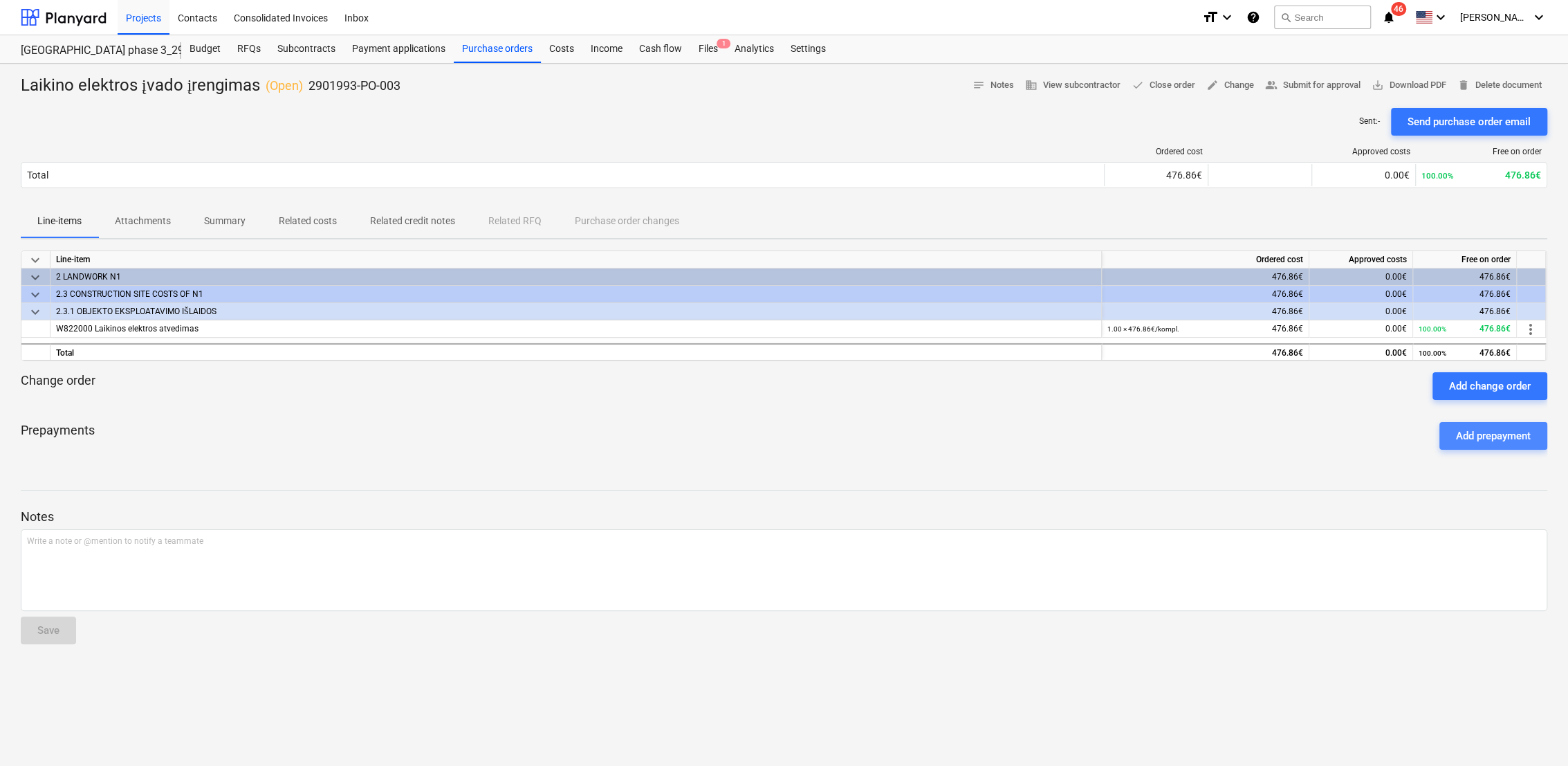
click at [1501, 435] on div "Add prepayment" at bounding box center [1493, 436] width 75 height 18
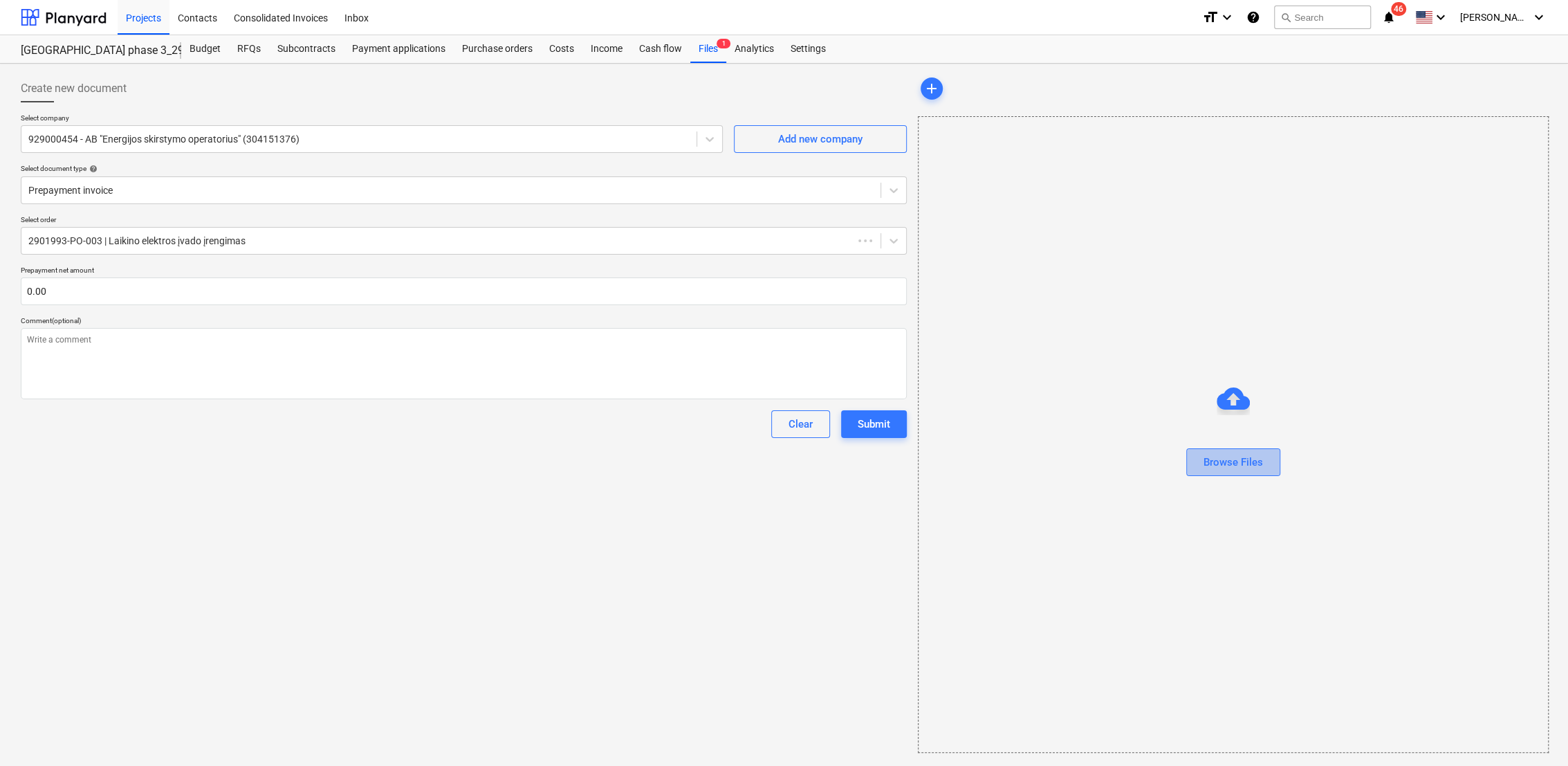
click at [1235, 462] on div "Browse Files" at bounding box center [1233, 462] width 59 height 18
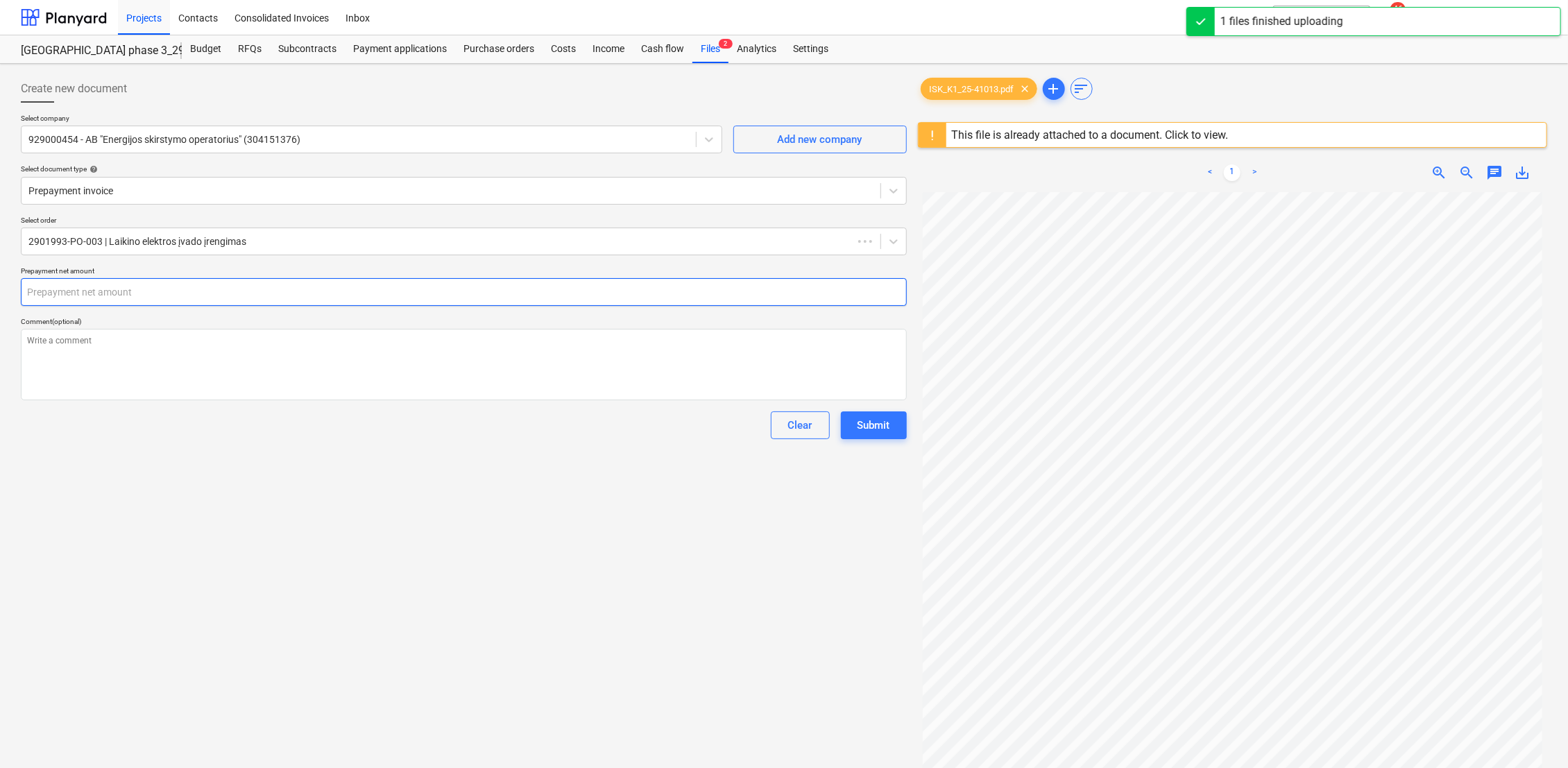
click at [74, 294] on input "text" at bounding box center [464, 292] width 886 height 28
click at [86, 471] on div "Create new document Select company 929000454 - AB "Energijos skirstymo operator…" at bounding box center [464, 498] width 897 height 858
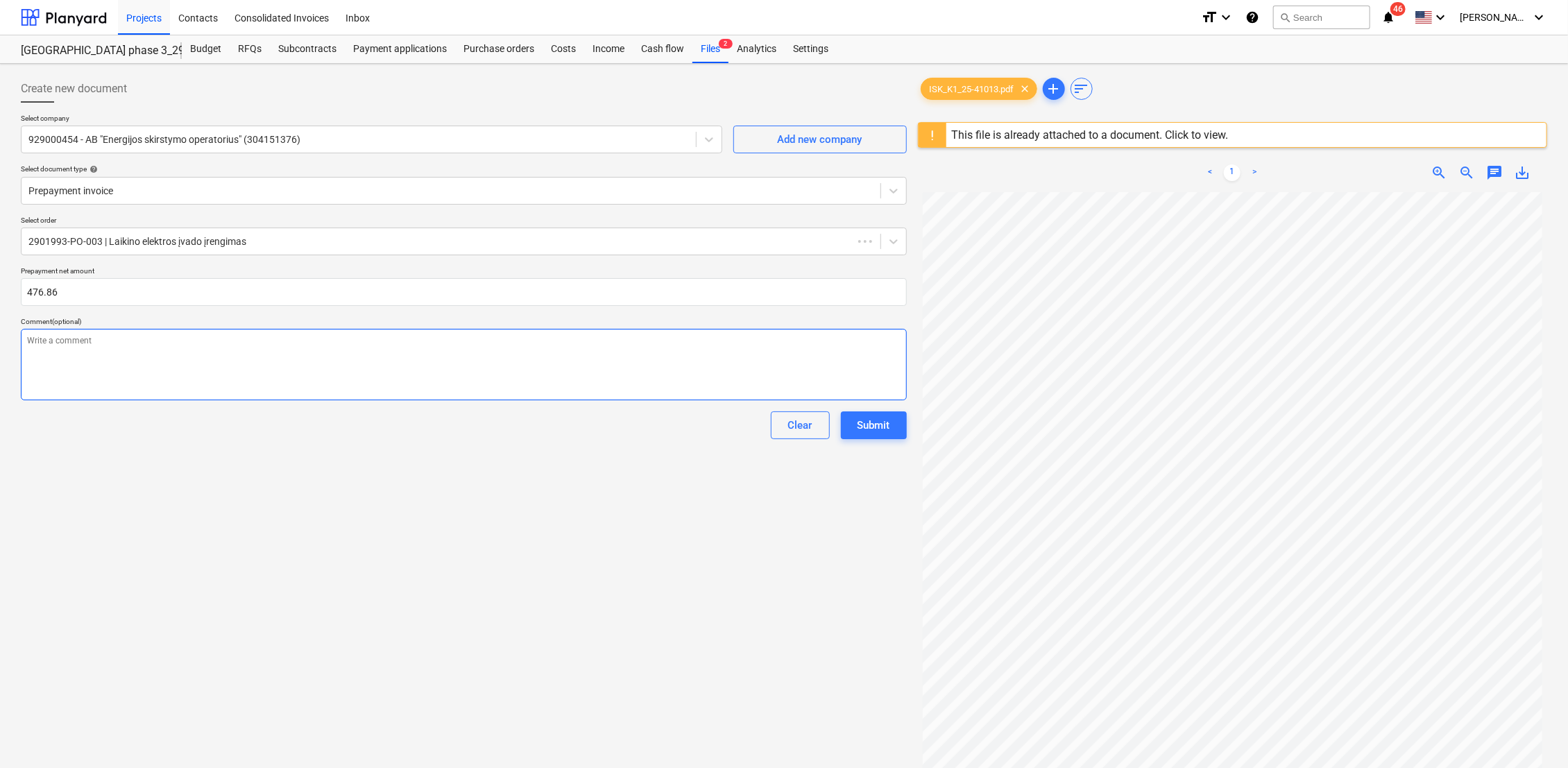
click at [208, 343] on textarea at bounding box center [464, 365] width 886 height 71
click at [883, 425] on div "Submit" at bounding box center [874, 424] width 33 height 18
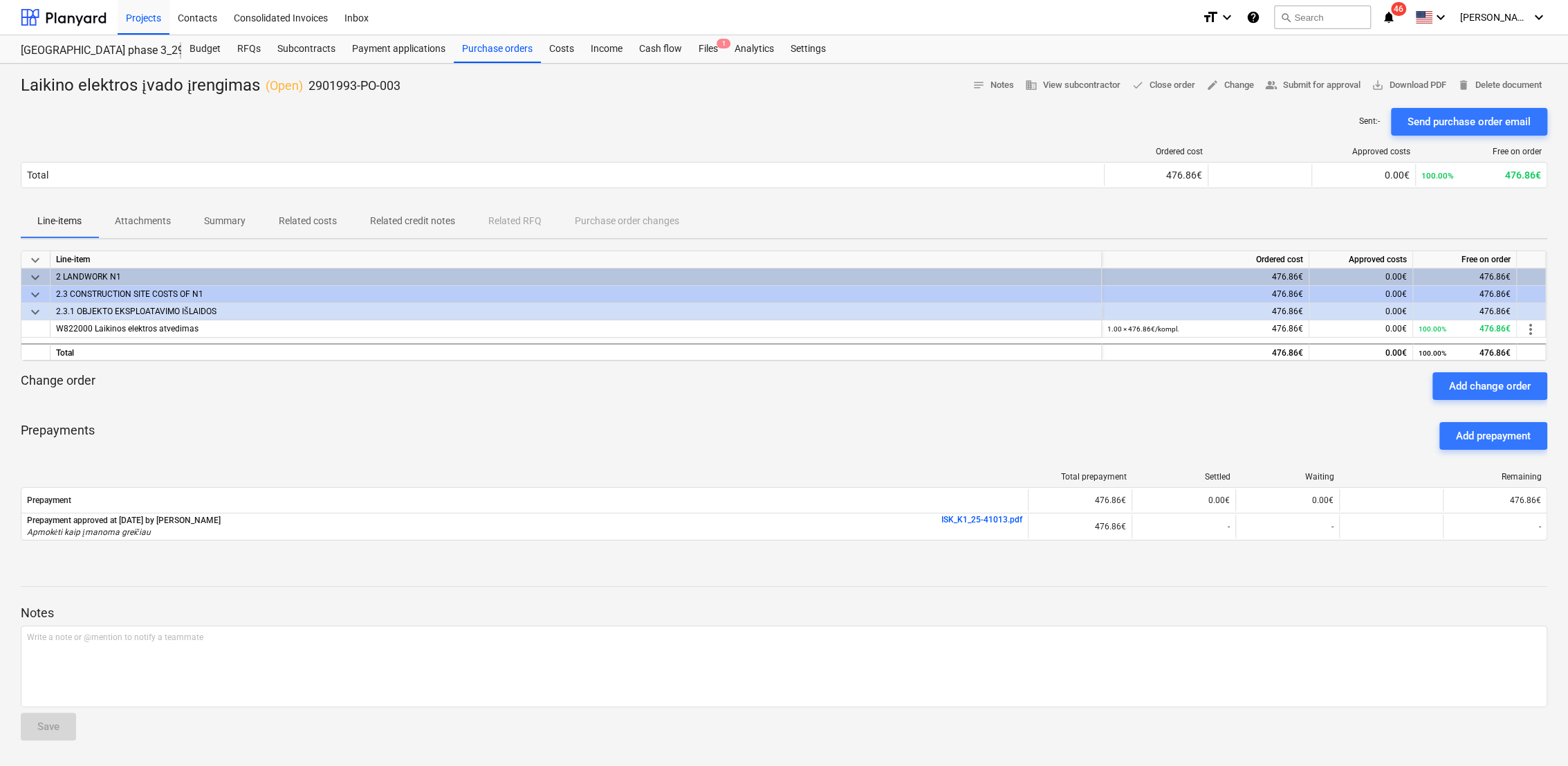
click at [414, 416] on div "Prepayments Add prepayment" at bounding box center [784, 436] width 1526 height 50
click at [708, 49] on div "Files 1" at bounding box center [707, 49] width 36 height 28
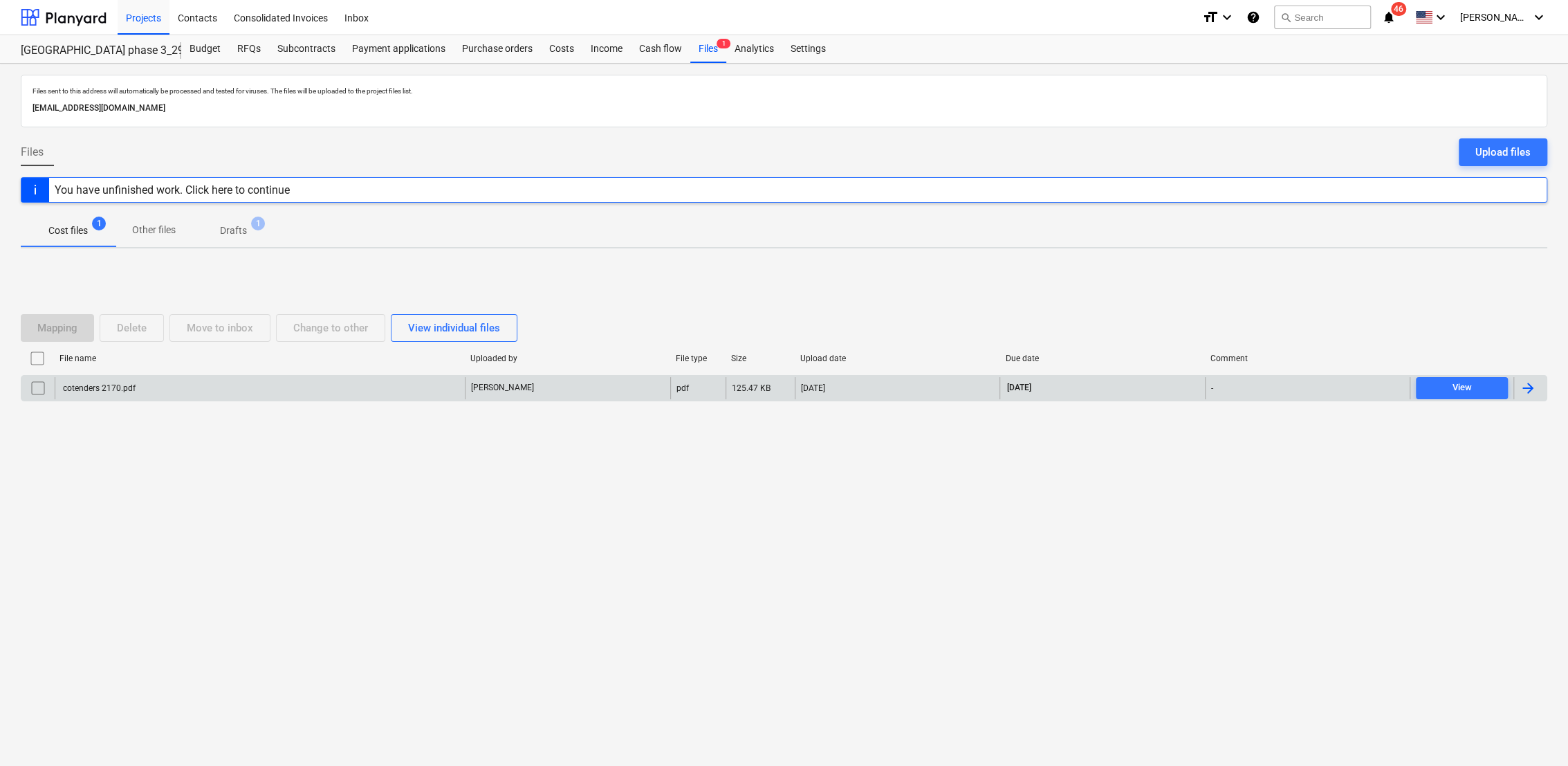
click at [1532, 388] on div at bounding box center [1527, 388] width 16 height 16
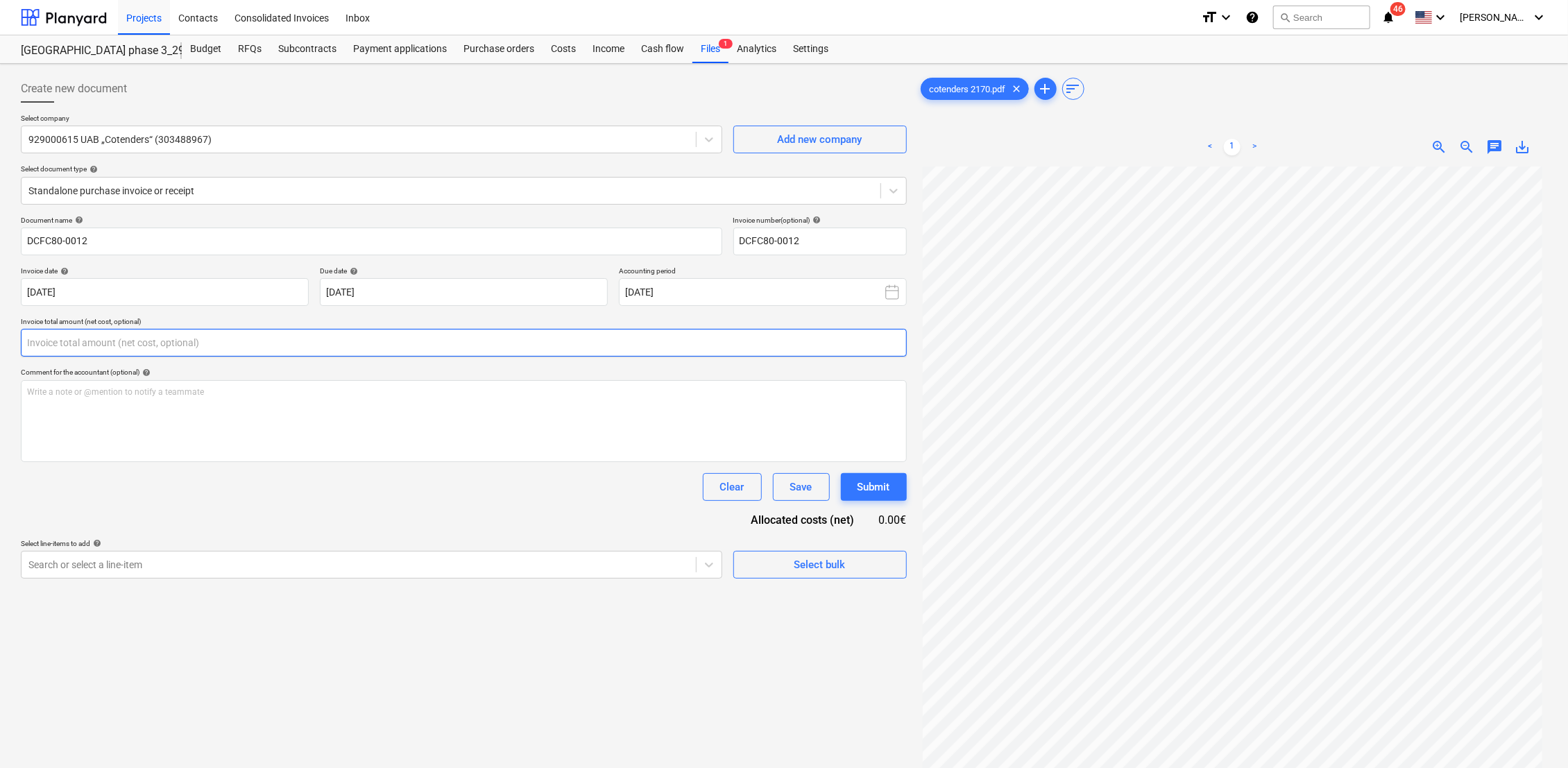
click at [222, 337] on input "text" at bounding box center [464, 343] width 886 height 28
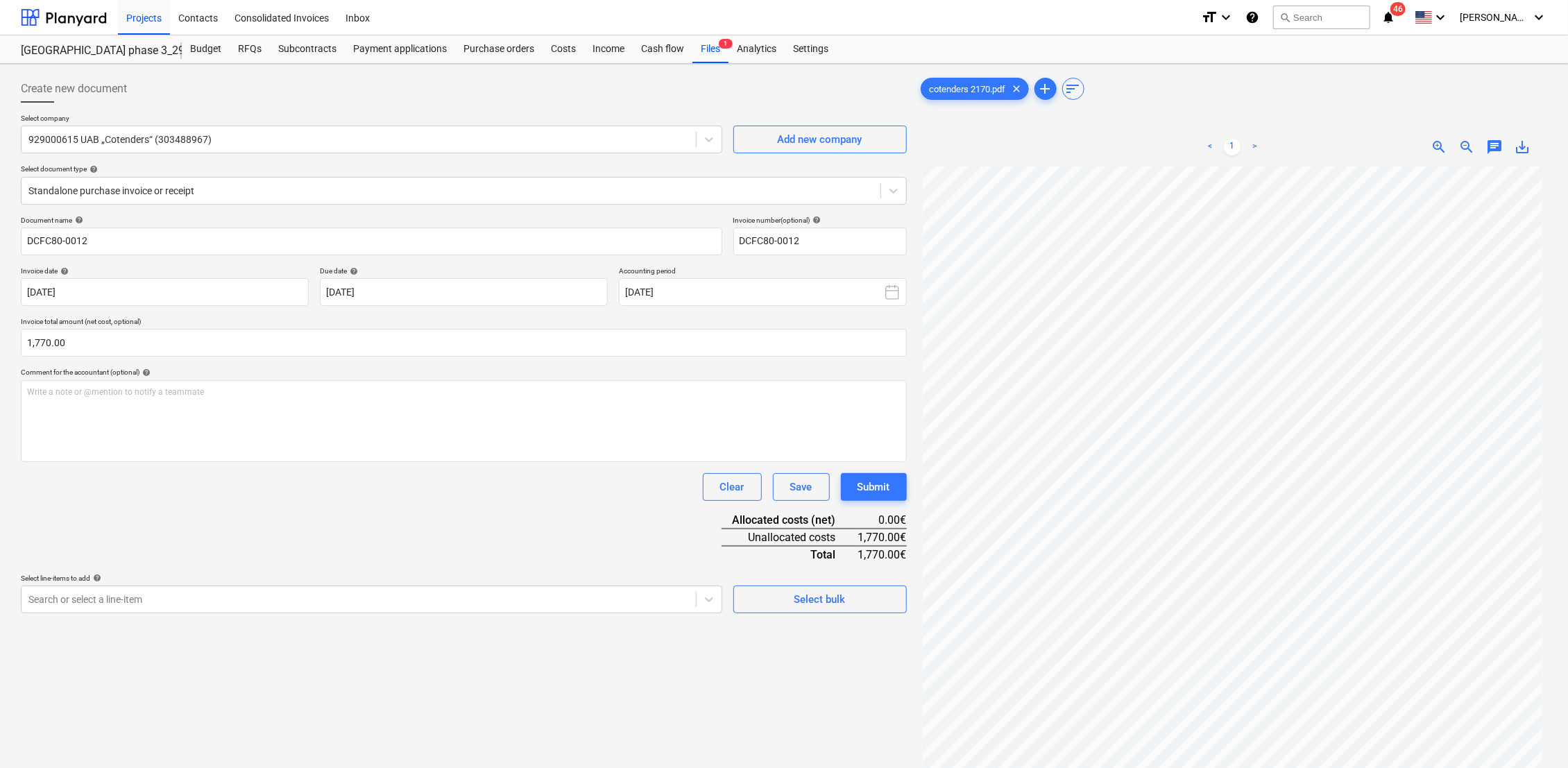
click at [373, 527] on div "Document name help DCFC80-0012 Invoice number (optional) help DCFC80-0012 Invoi…" at bounding box center [464, 414] width 886 height 397
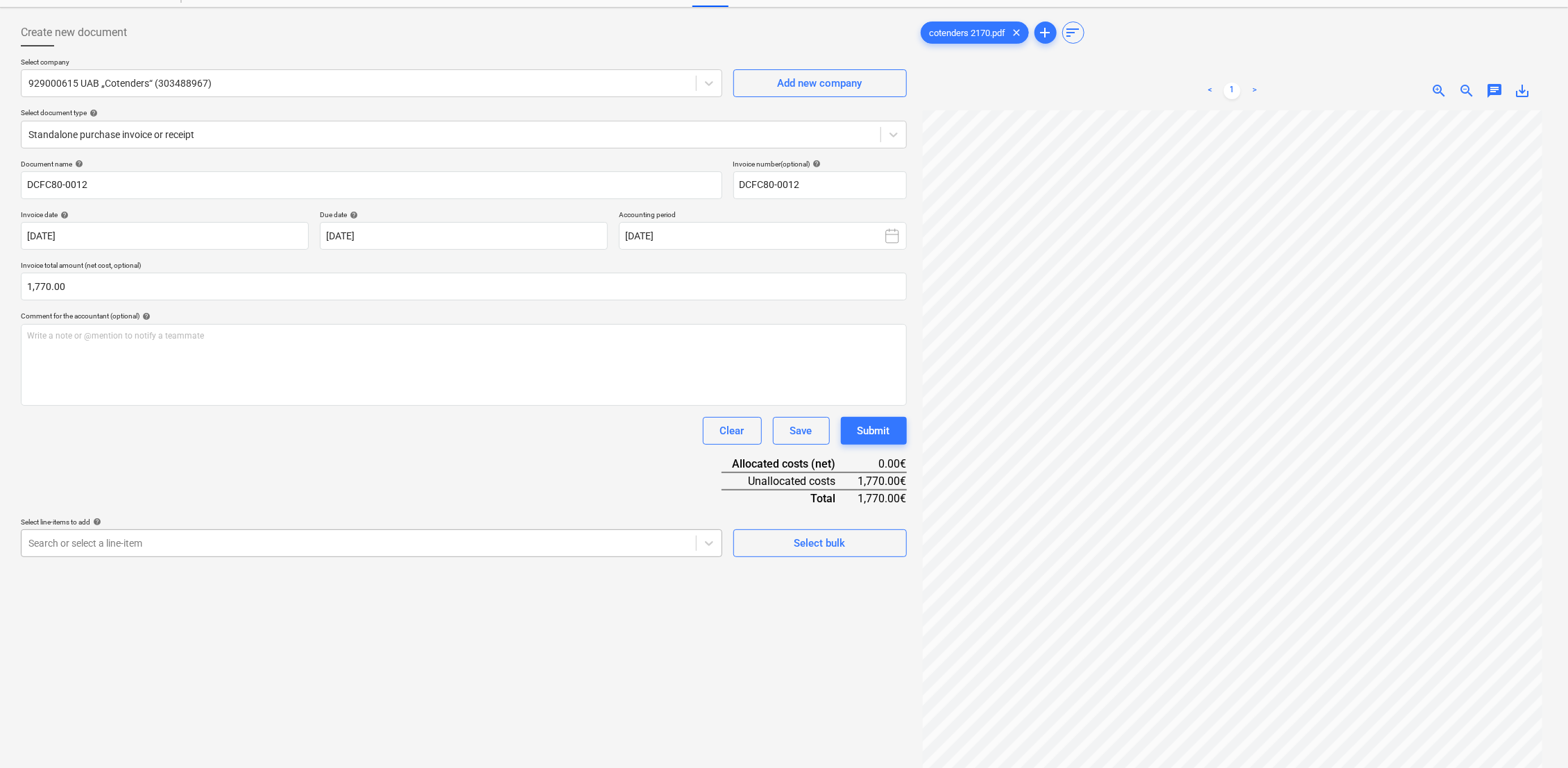
click at [191, 595] on body "Projects Contacts Consolidated Invoices Inbox format_size keyboard_arrow_down h…" at bounding box center [784, 328] width 1568 height 768
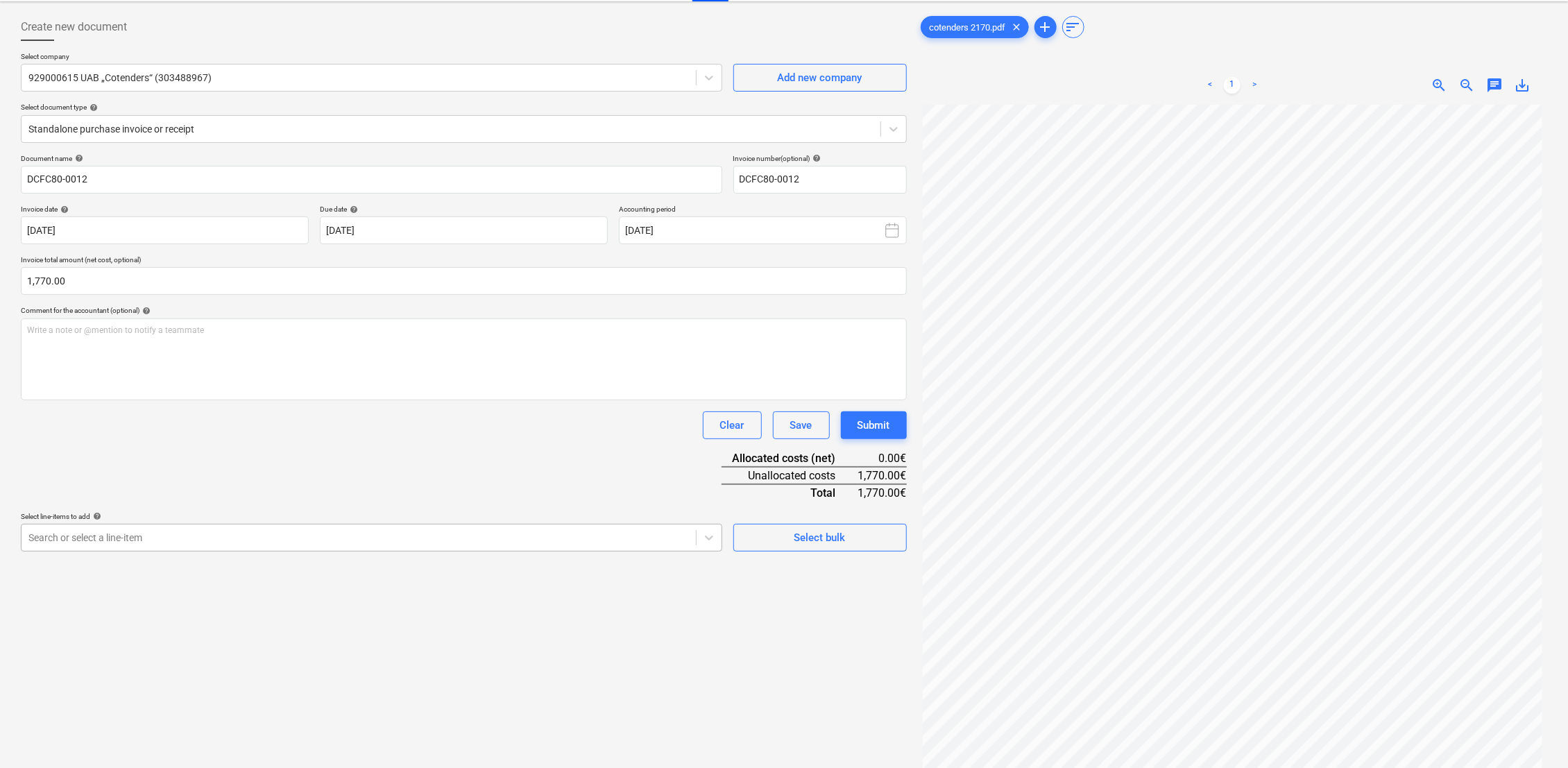
scroll to position [67, 0]
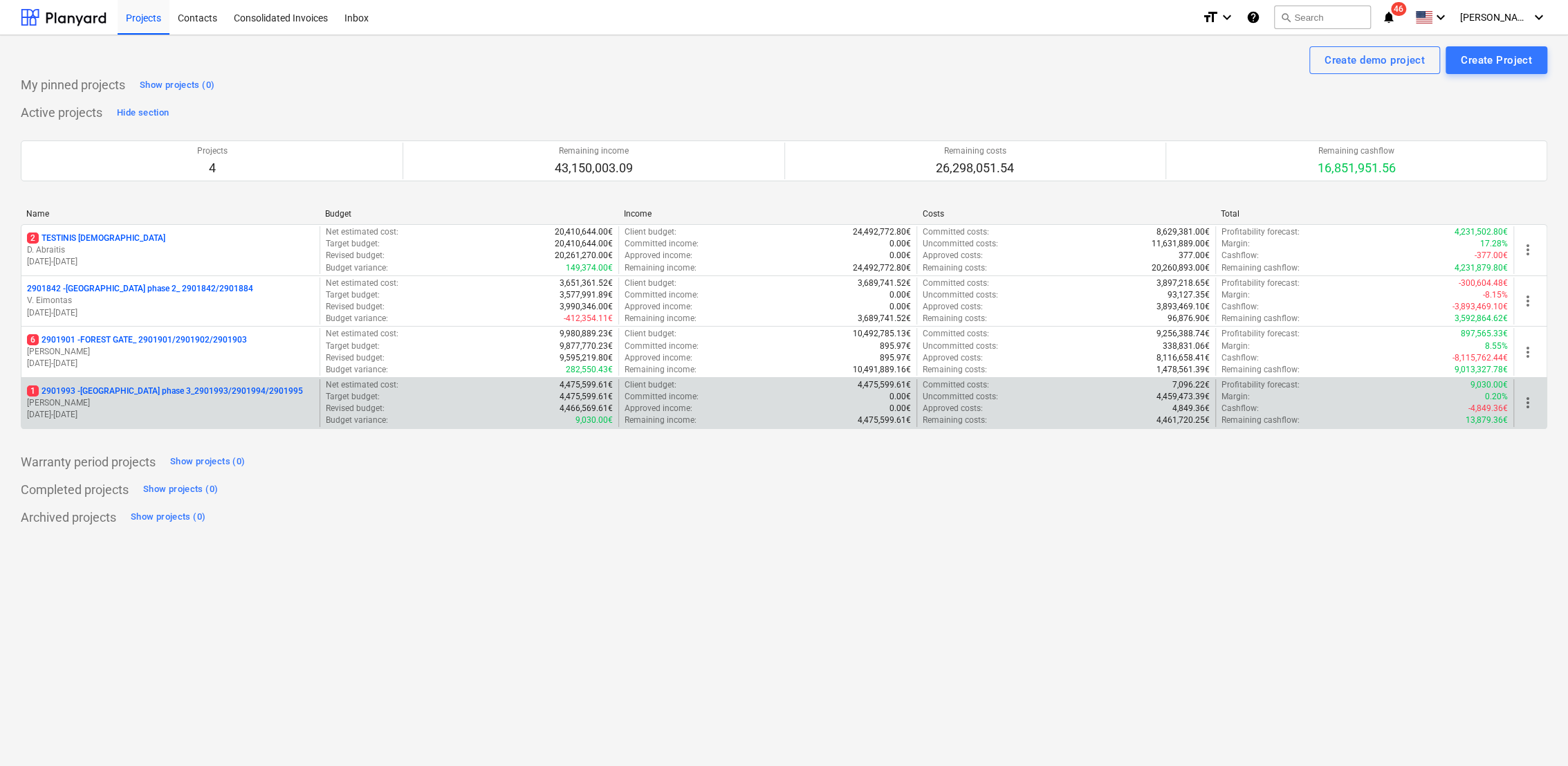
click at [115, 390] on p "1 2901993 - LAKE TOWN phase 3_2901993/2901994/2901995" at bounding box center [165, 391] width 276 height 12
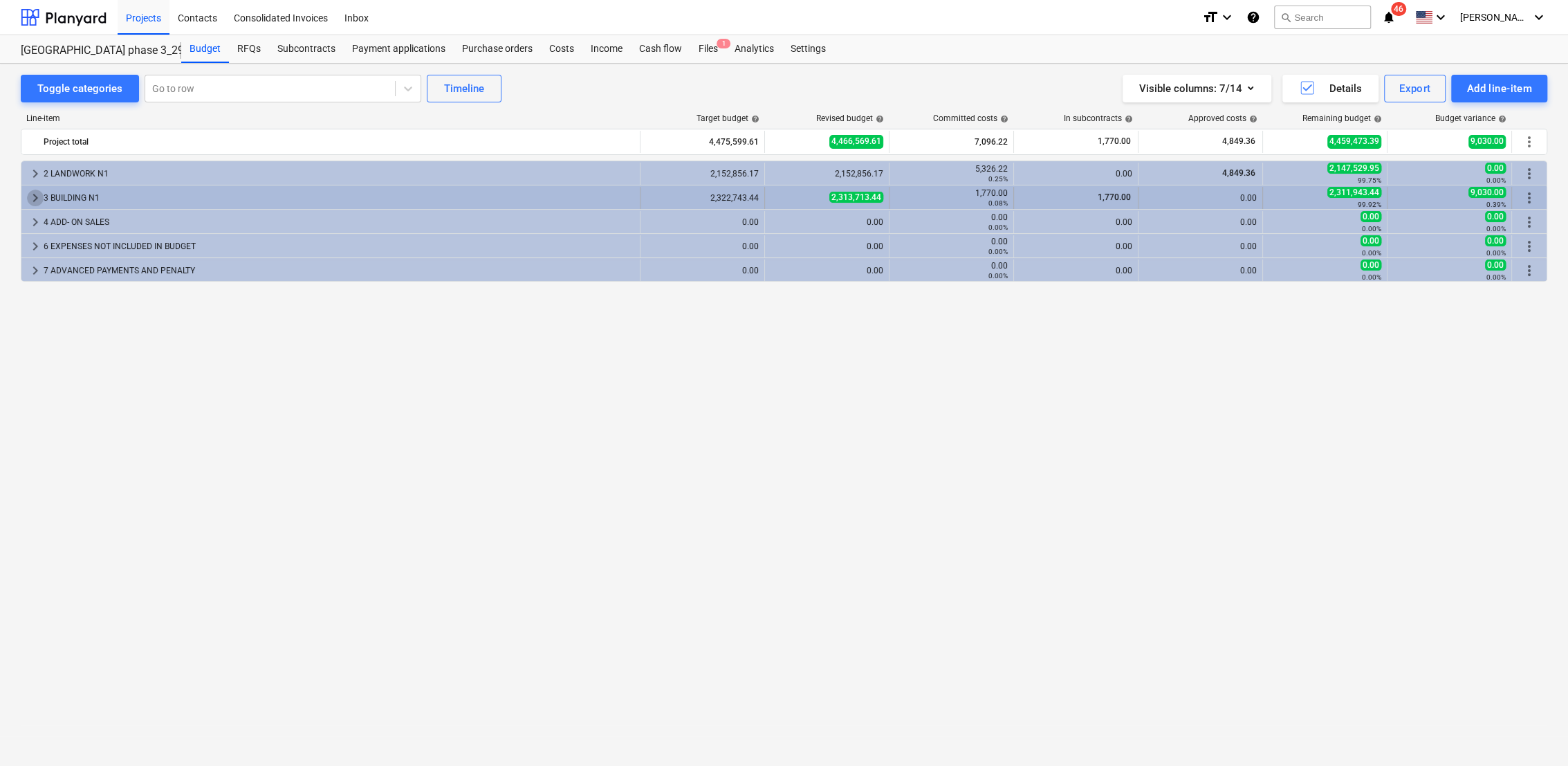
click at [34, 198] on span "keyboard_arrow_right" at bounding box center [35, 197] width 16 height 16
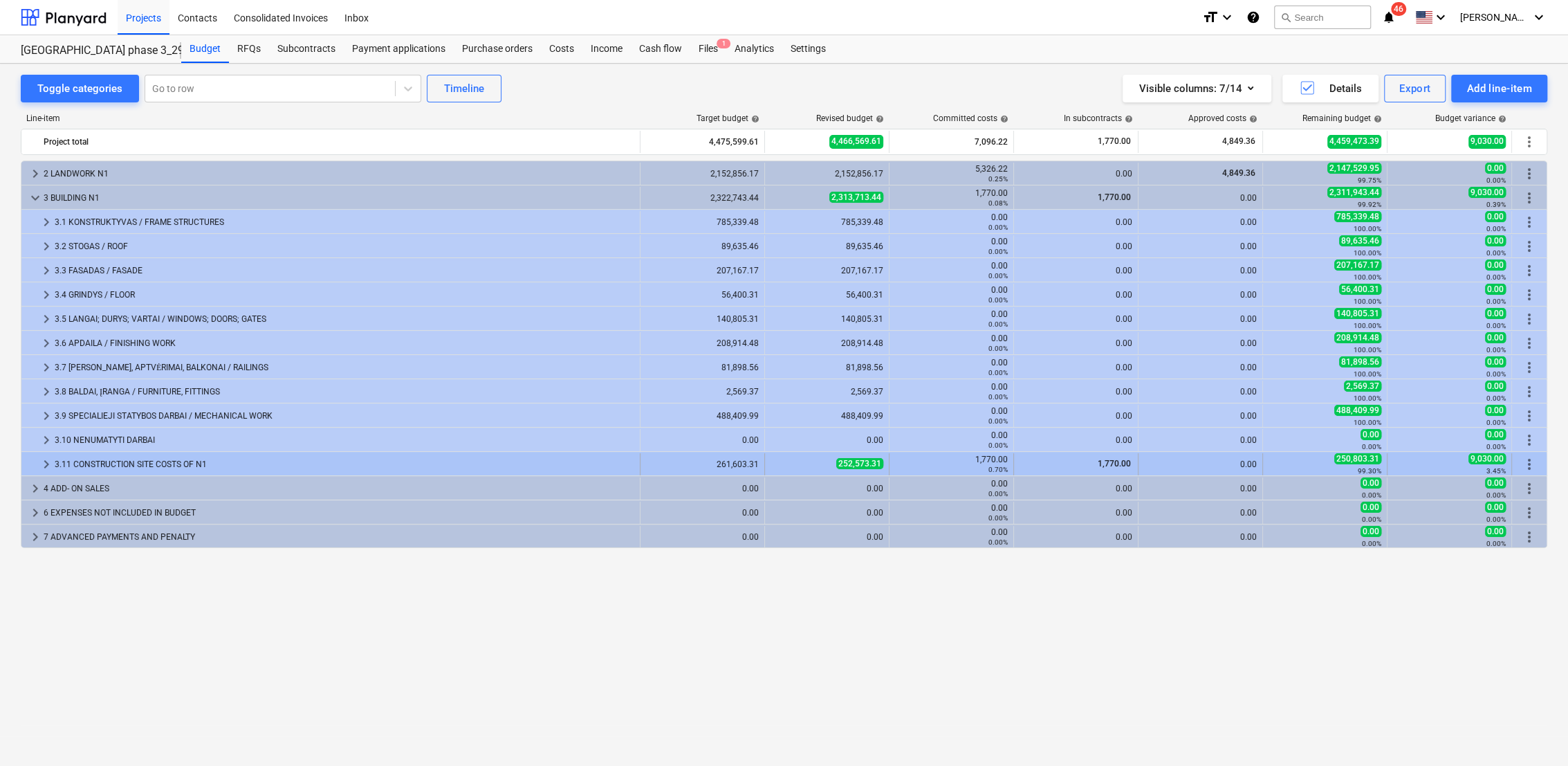
click at [38, 460] on span "keyboard_arrow_right" at bounding box center [46, 464] width 16 height 16
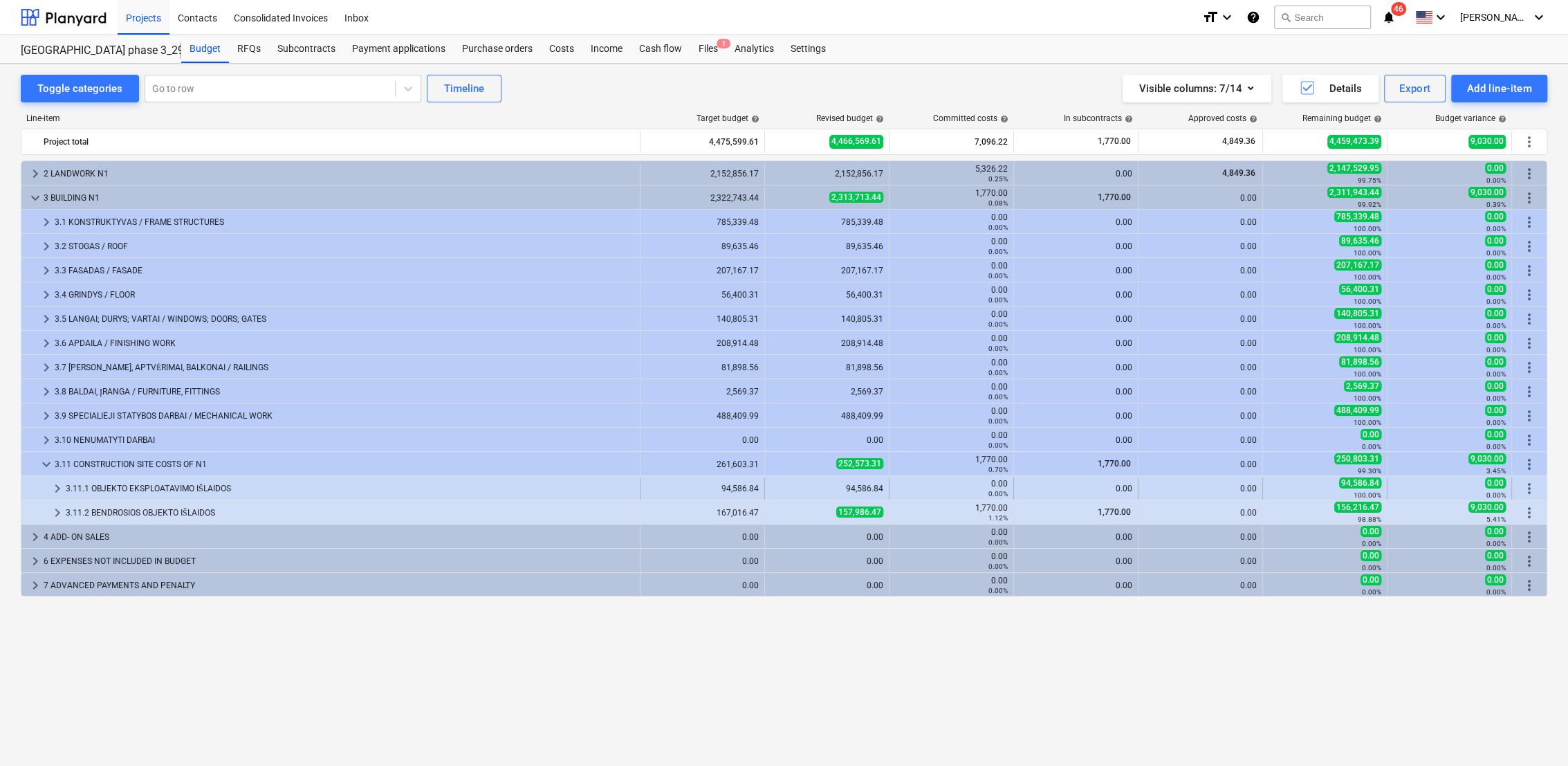
click at [55, 487] on span "keyboard_arrow_right" at bounding box center [57, 488] width 16 height 16
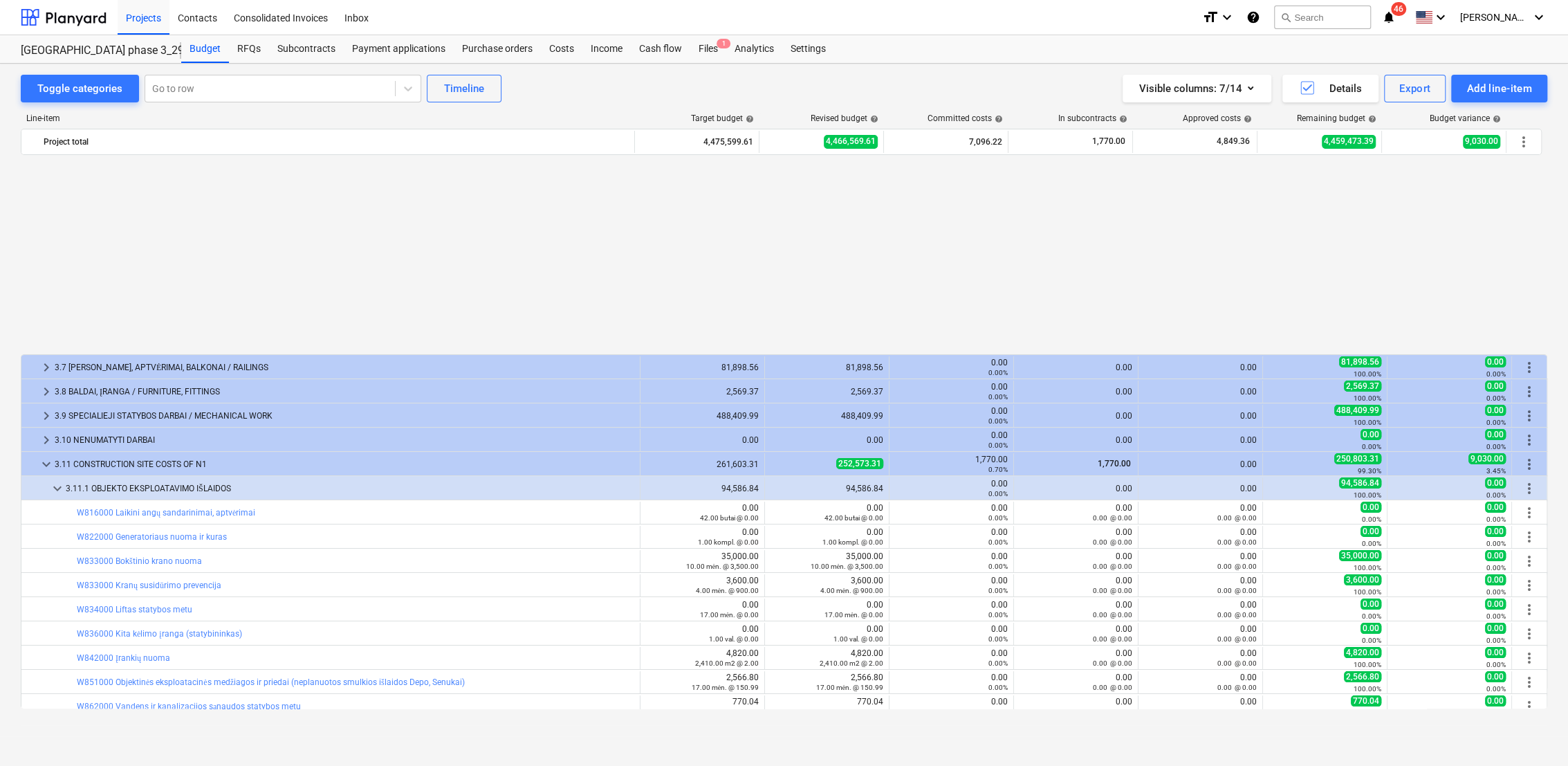
scroll to position [227, 0]
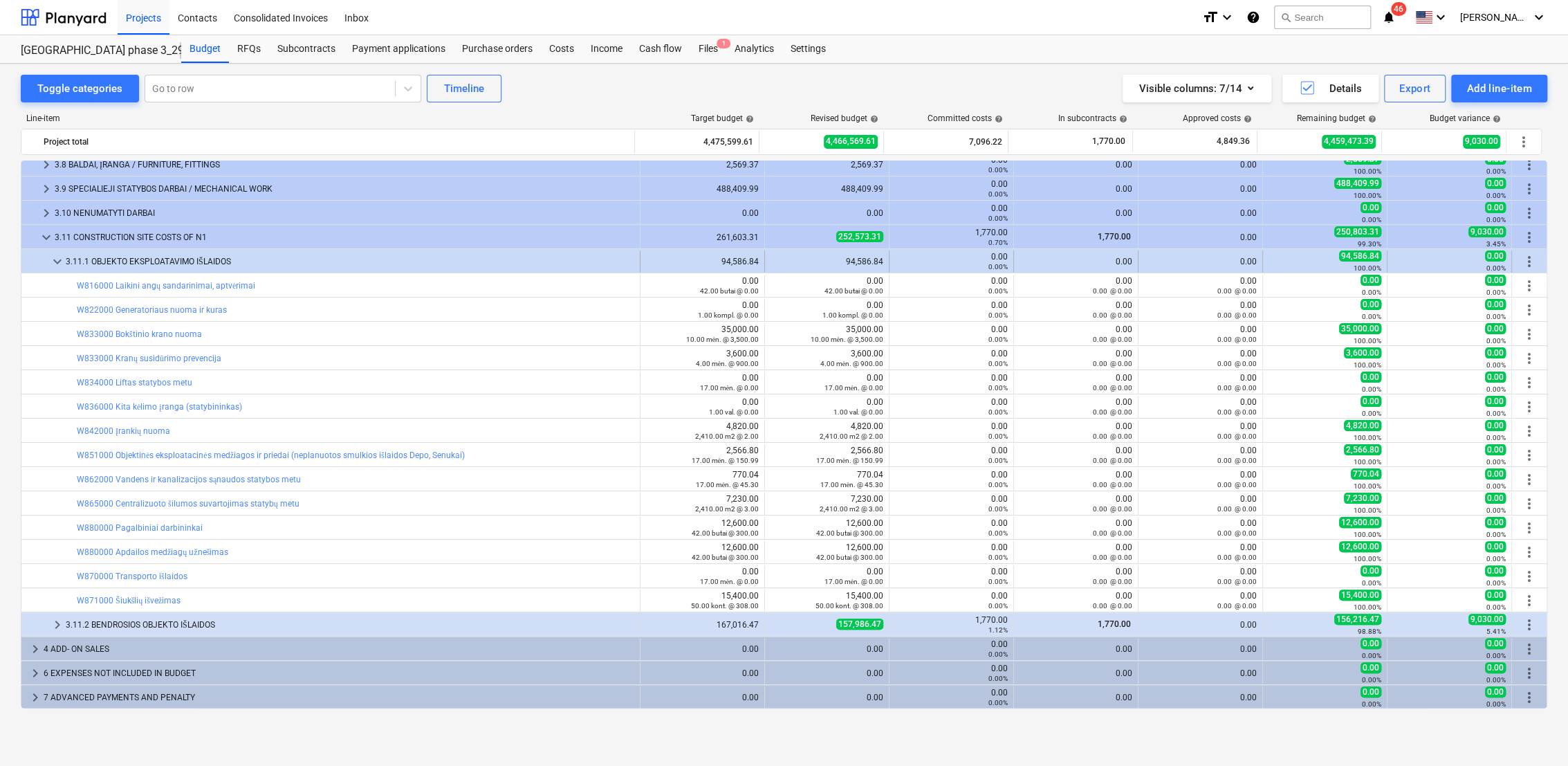
click at [50, 261] on span "keyboard_arrow_down" at bounding box center [57, 261] width 16 height 16
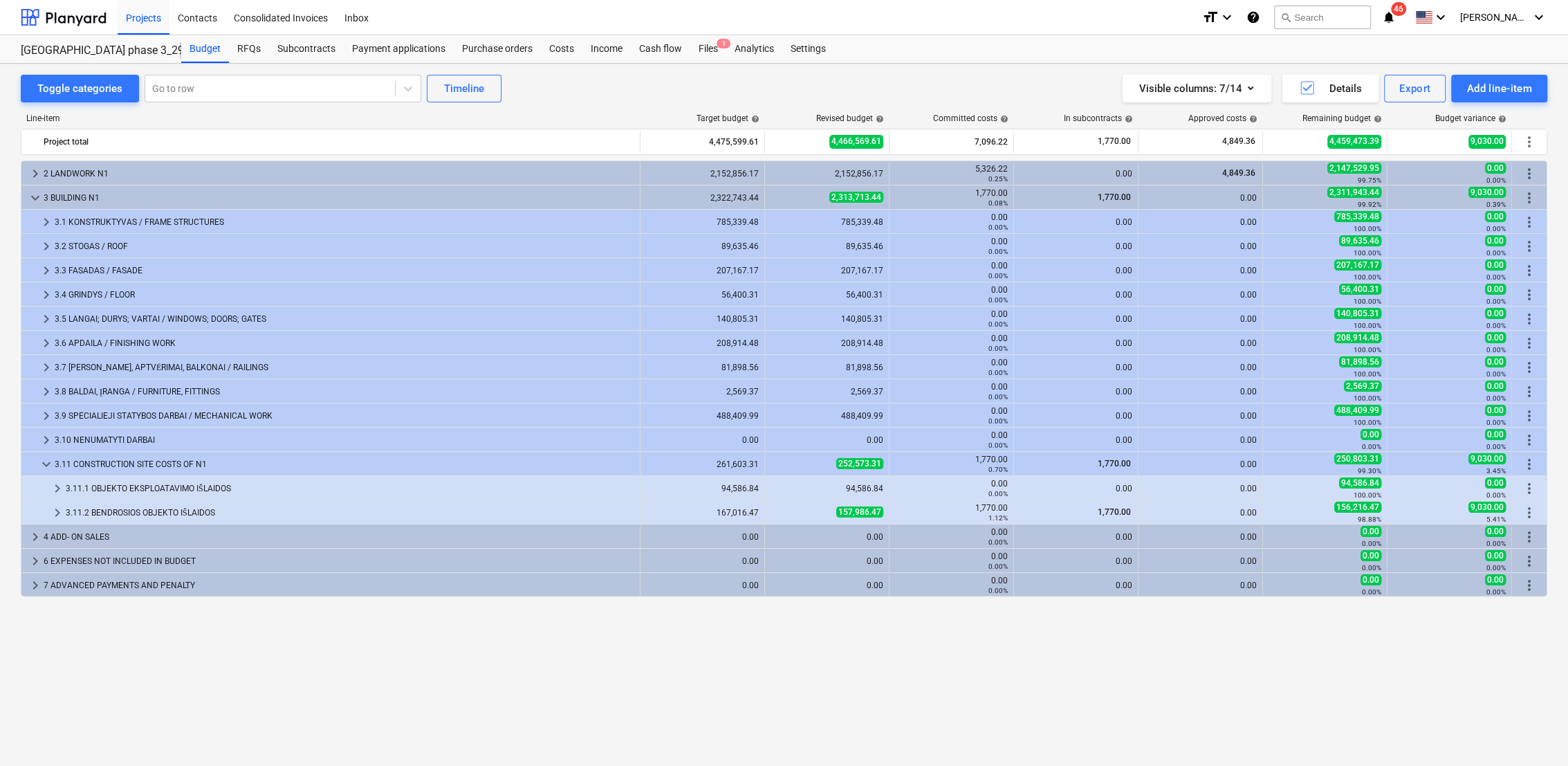
scroll to position [0, 0]
click at [53, 512] on span "keyboard_arrow_right" at bounding box center [57, 512] width 16 height 16
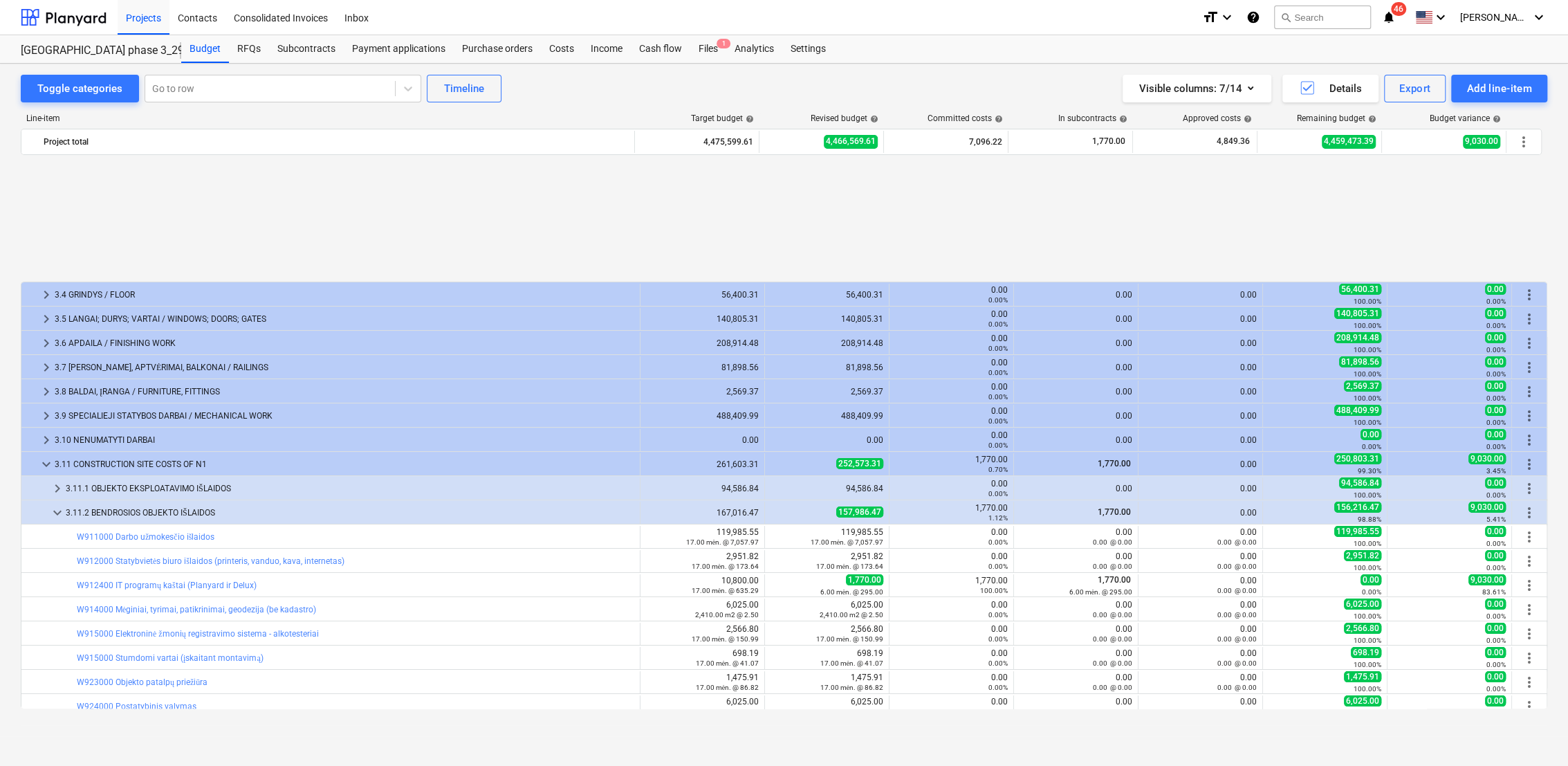
scroll to position [155, 0]
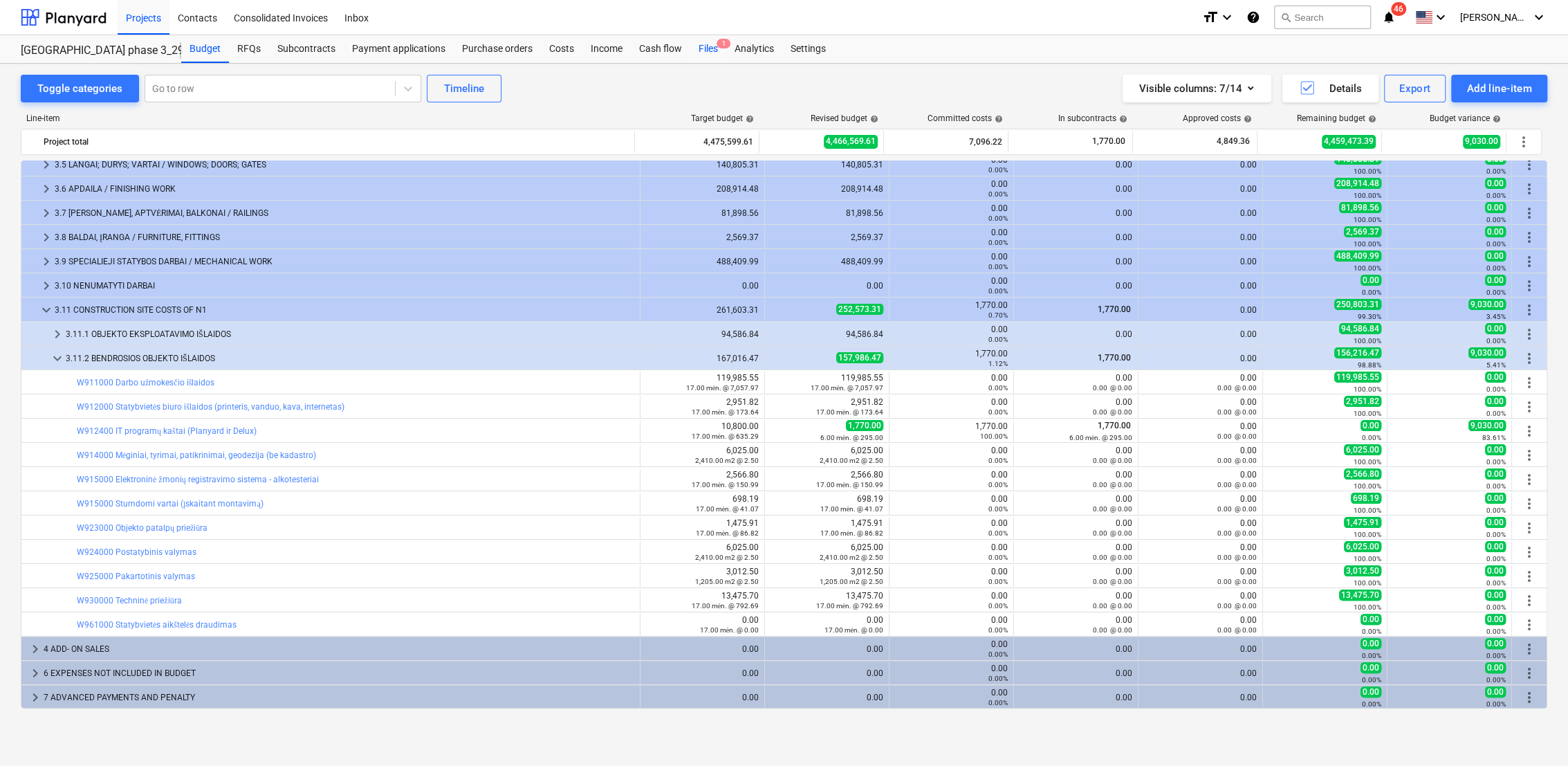
click at [700, 50] on div "Files 1" at bounding box center [707, 49] width 36 height 28
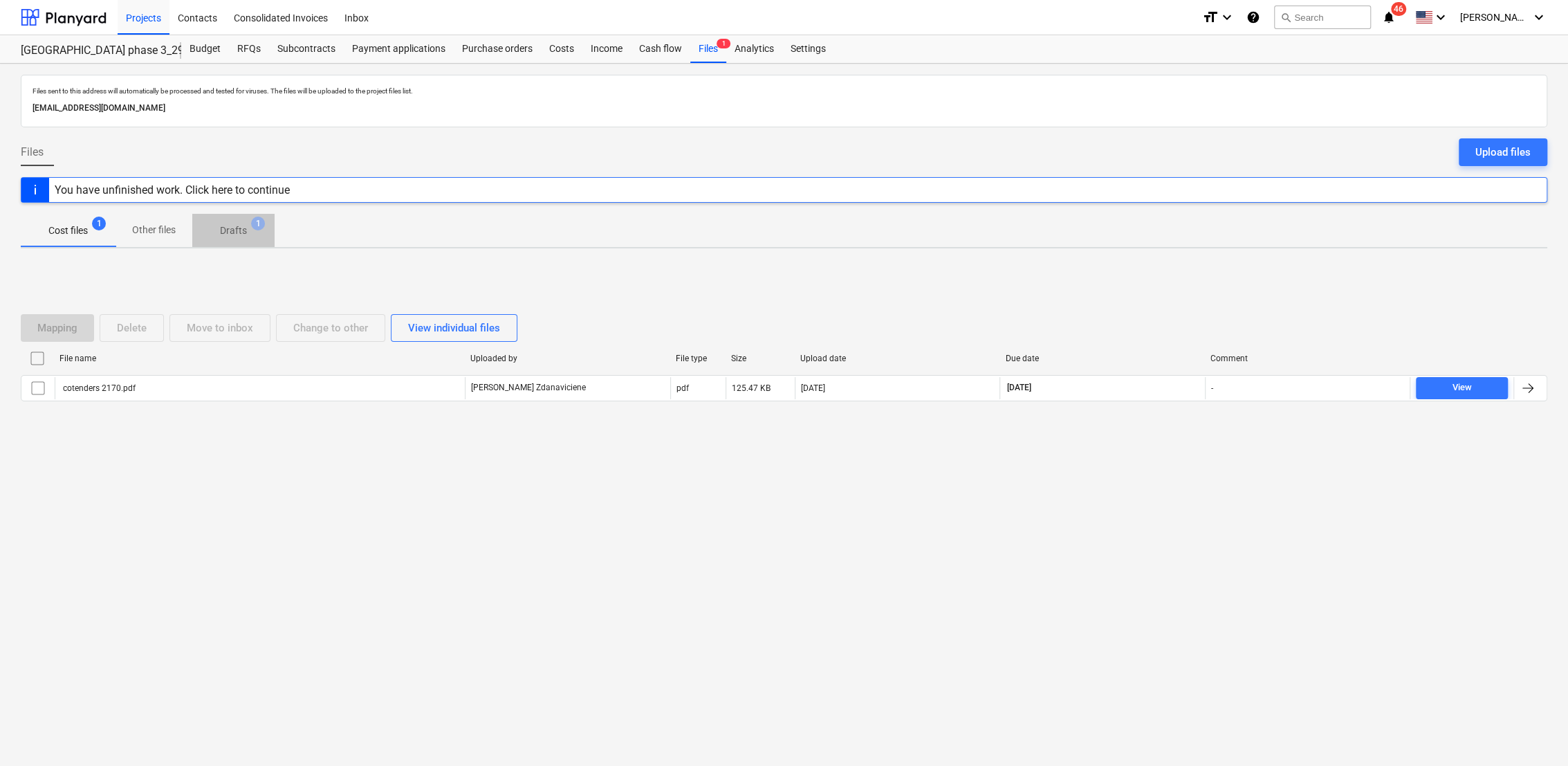
click at [231, 235] on p "Drafts" at bounding box center [233, 230] width 27 height 14
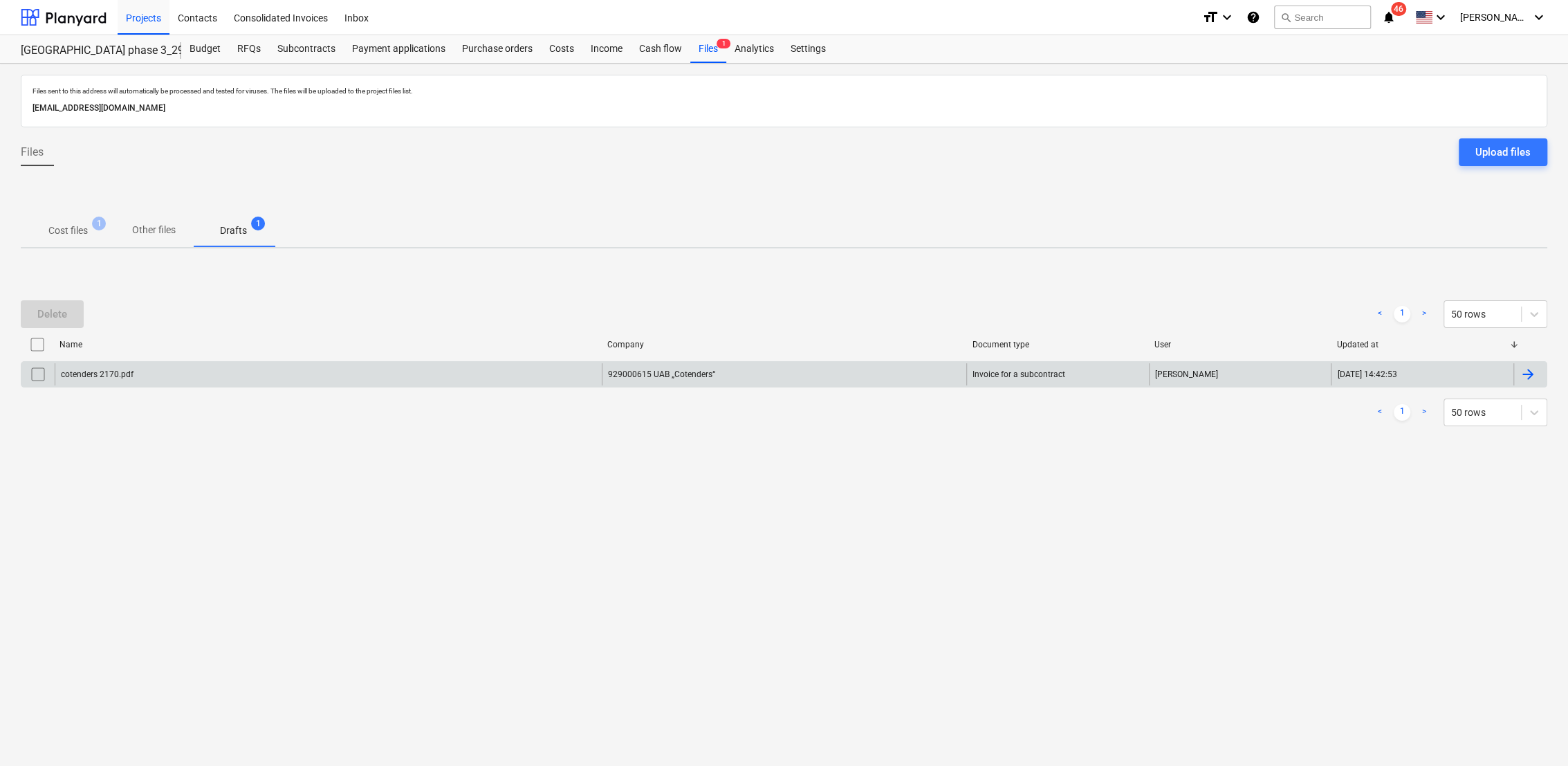
click at [1538, 375] on div at bounding box center [1530, 373] width 34 height 22
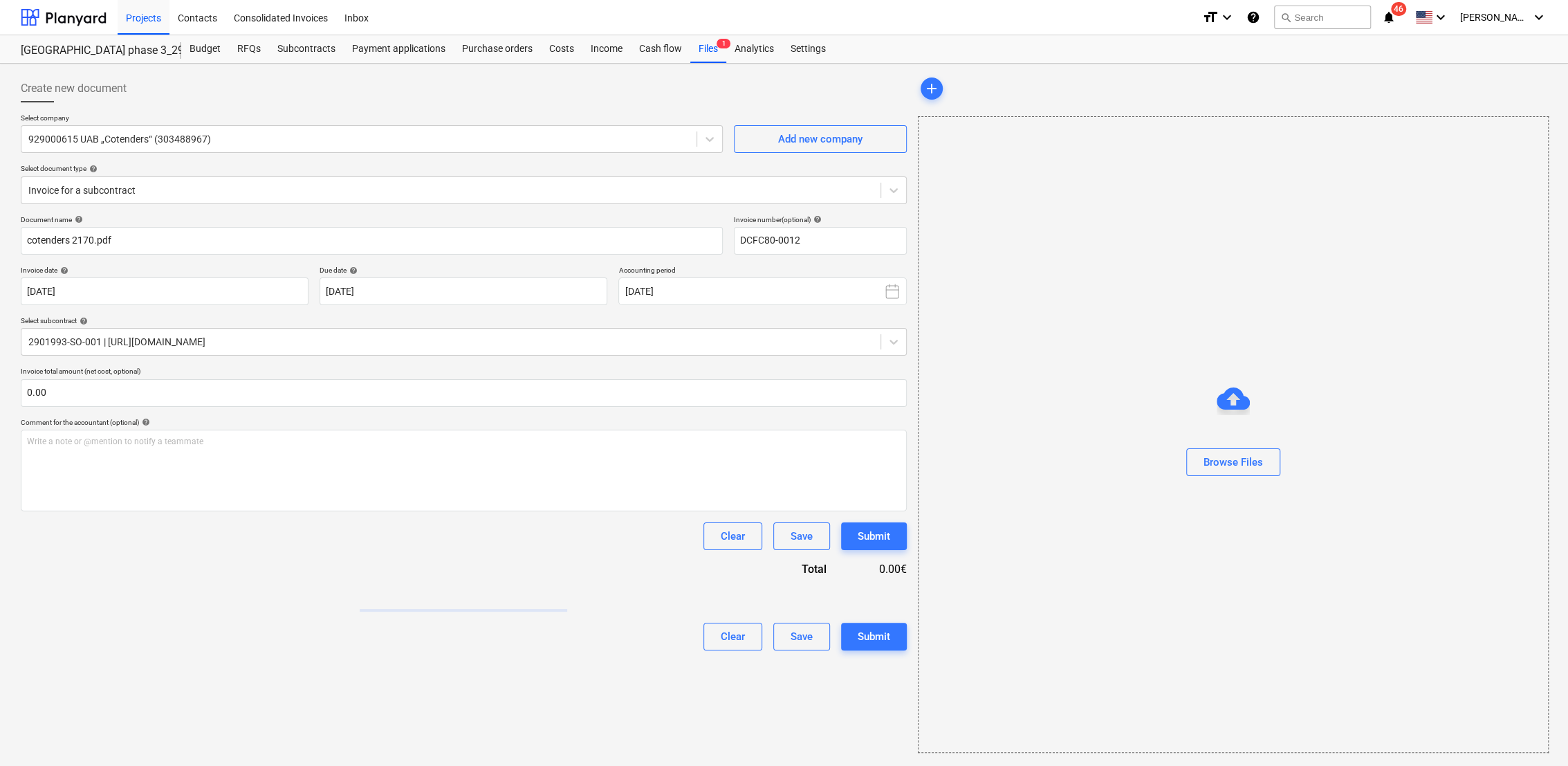
type input "DCFC80-0012"
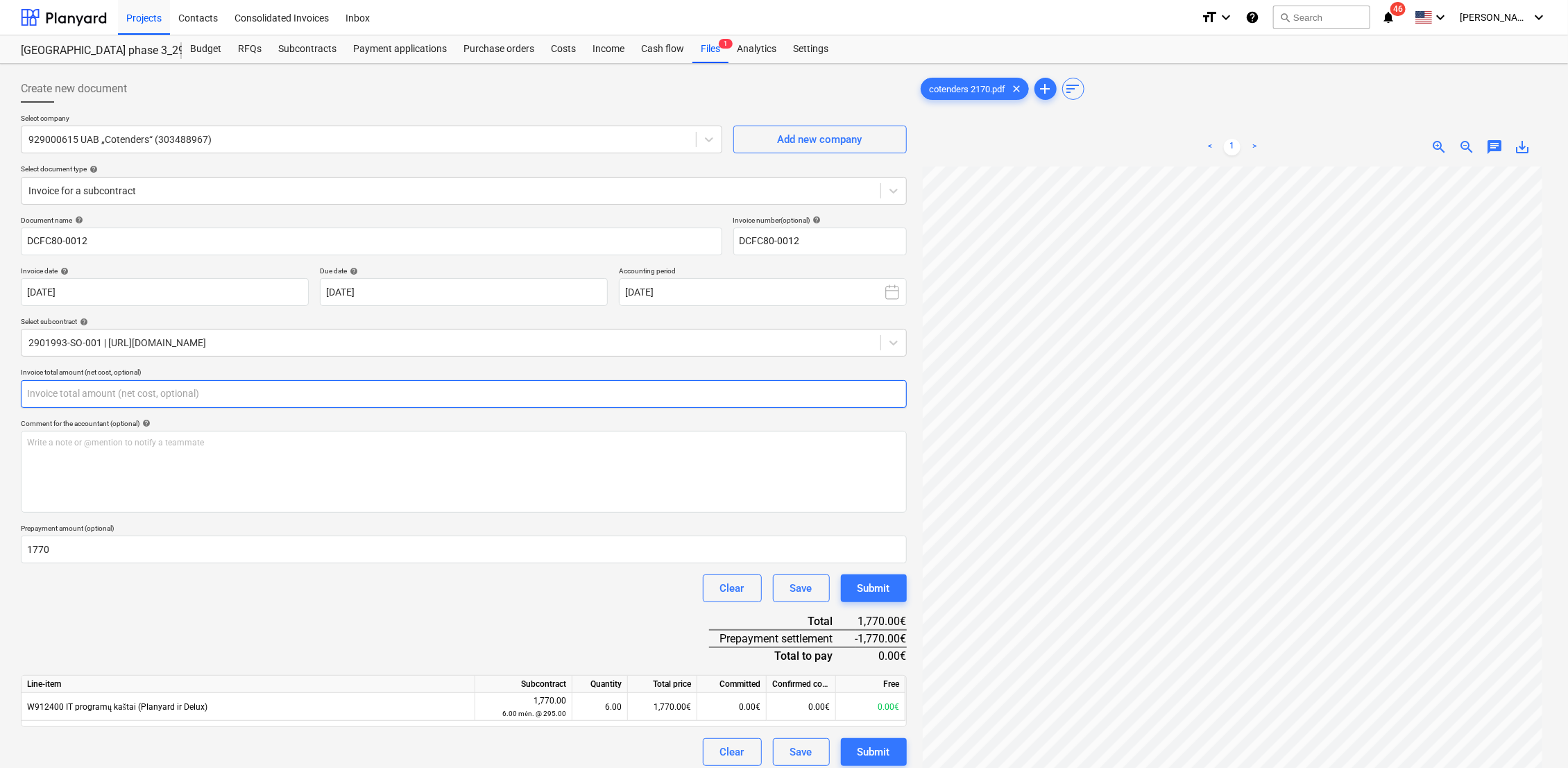
click at [116, 395] on input "text" at bounding box center [464, 394] width 886 height 28
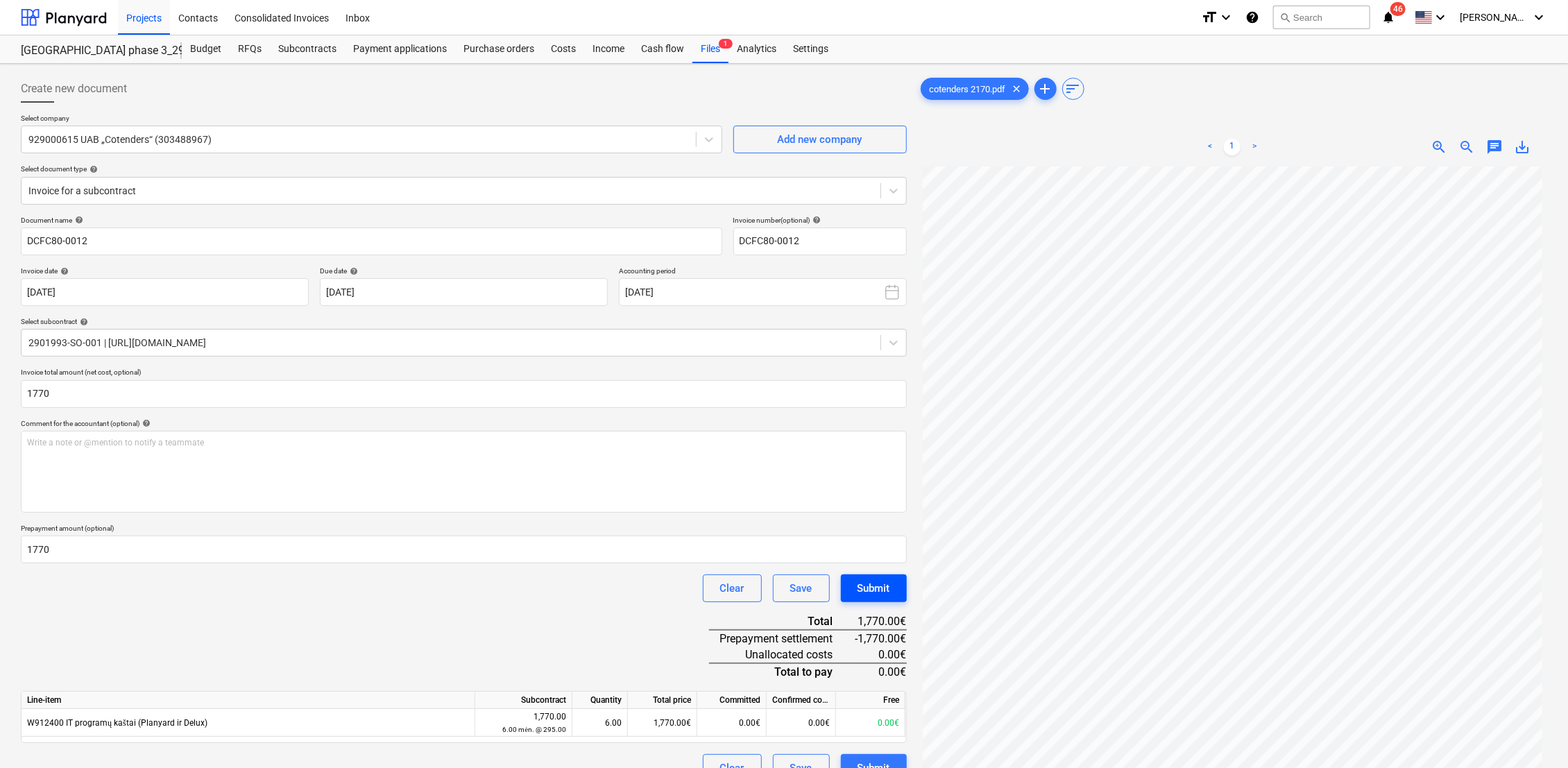
type input "1,770.00"
click at [868, 579] on div "Submit" at bounding box center [874, 588] width 33 height 18
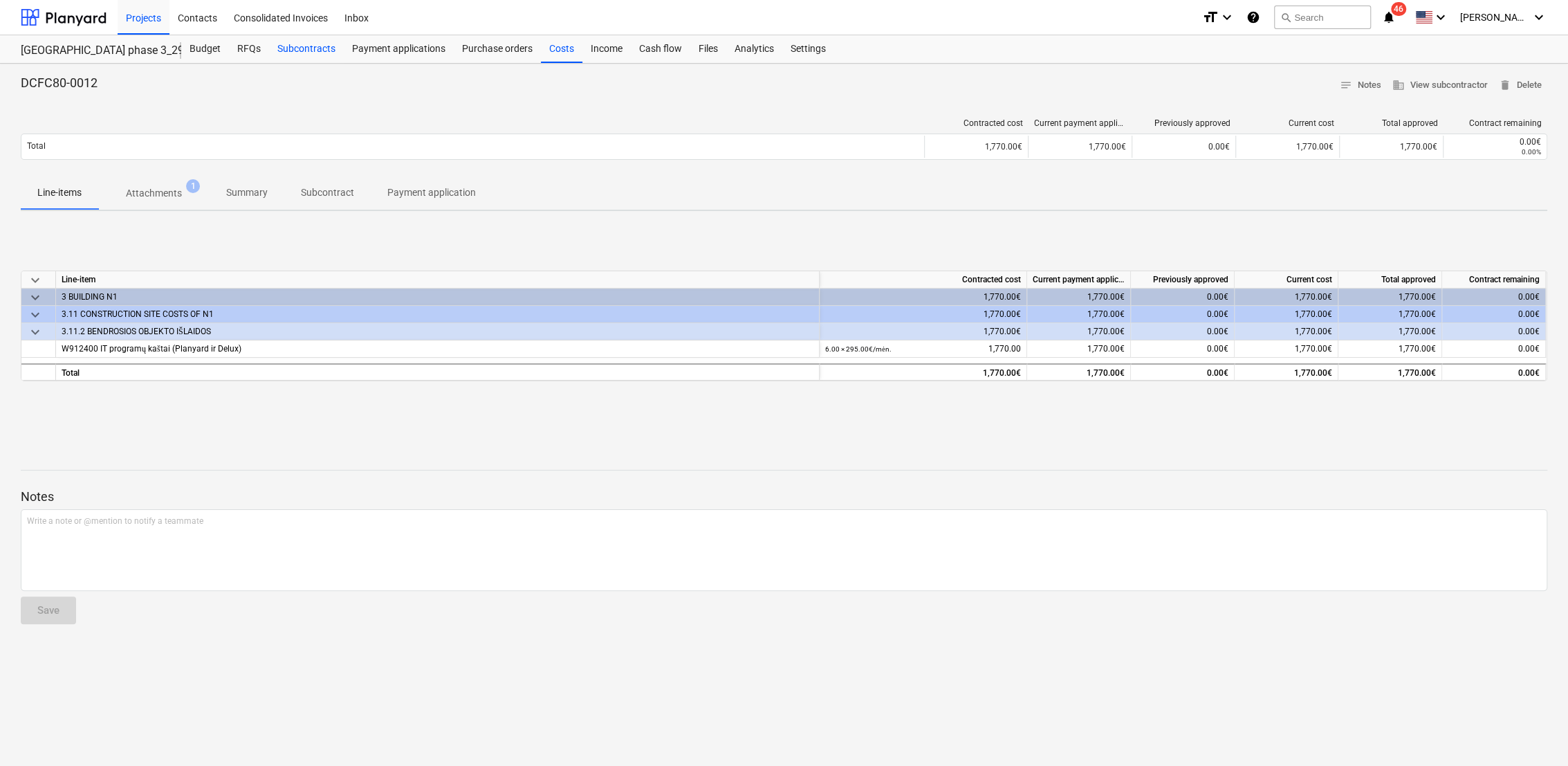
click at [310, 47] on div "Subcontracts" at bounding box center [306, 49] width 75 height 28
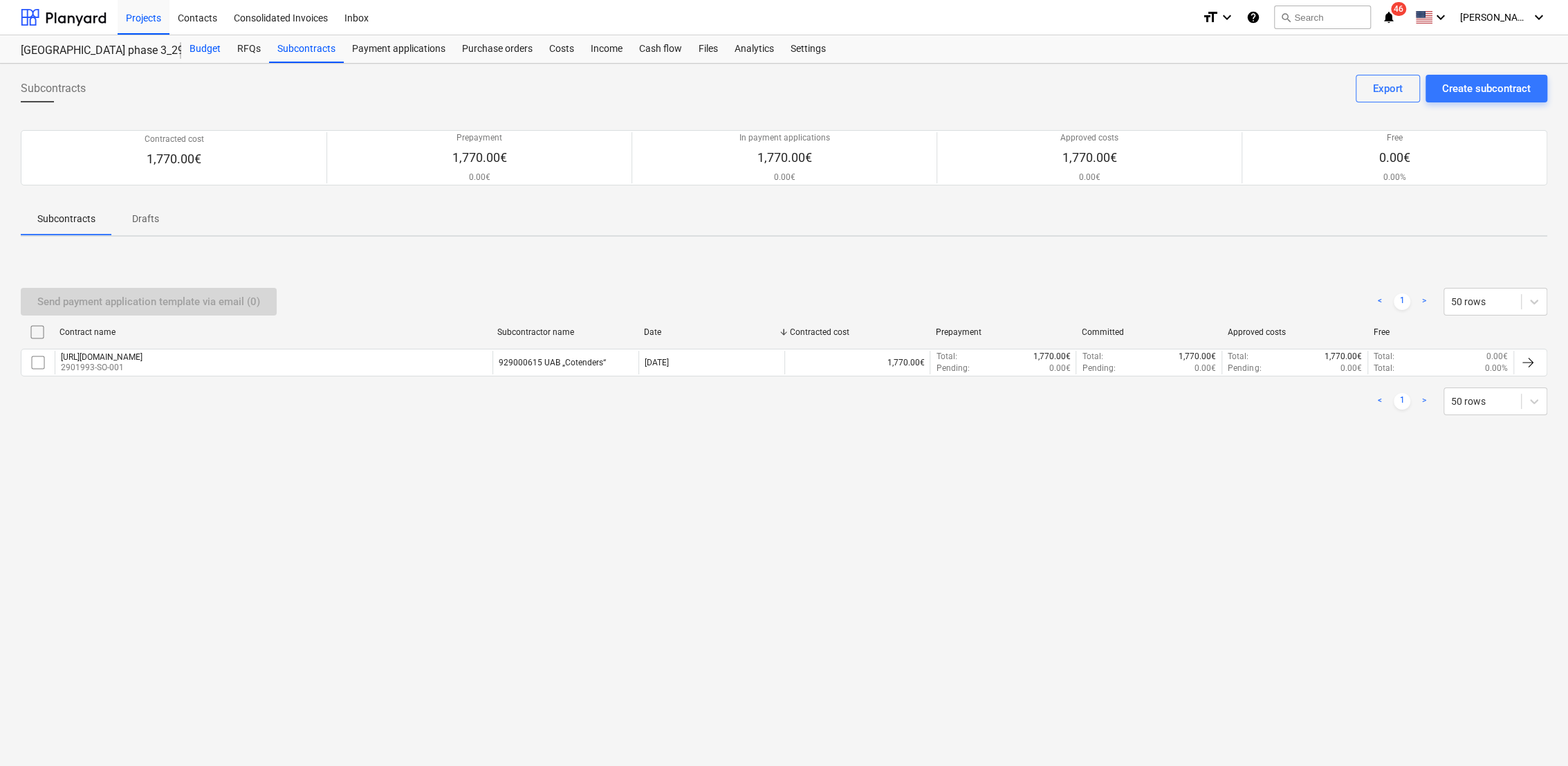
click at [214, 49] on div "Budget" at bounding box center [205, 49] width 48 height 28
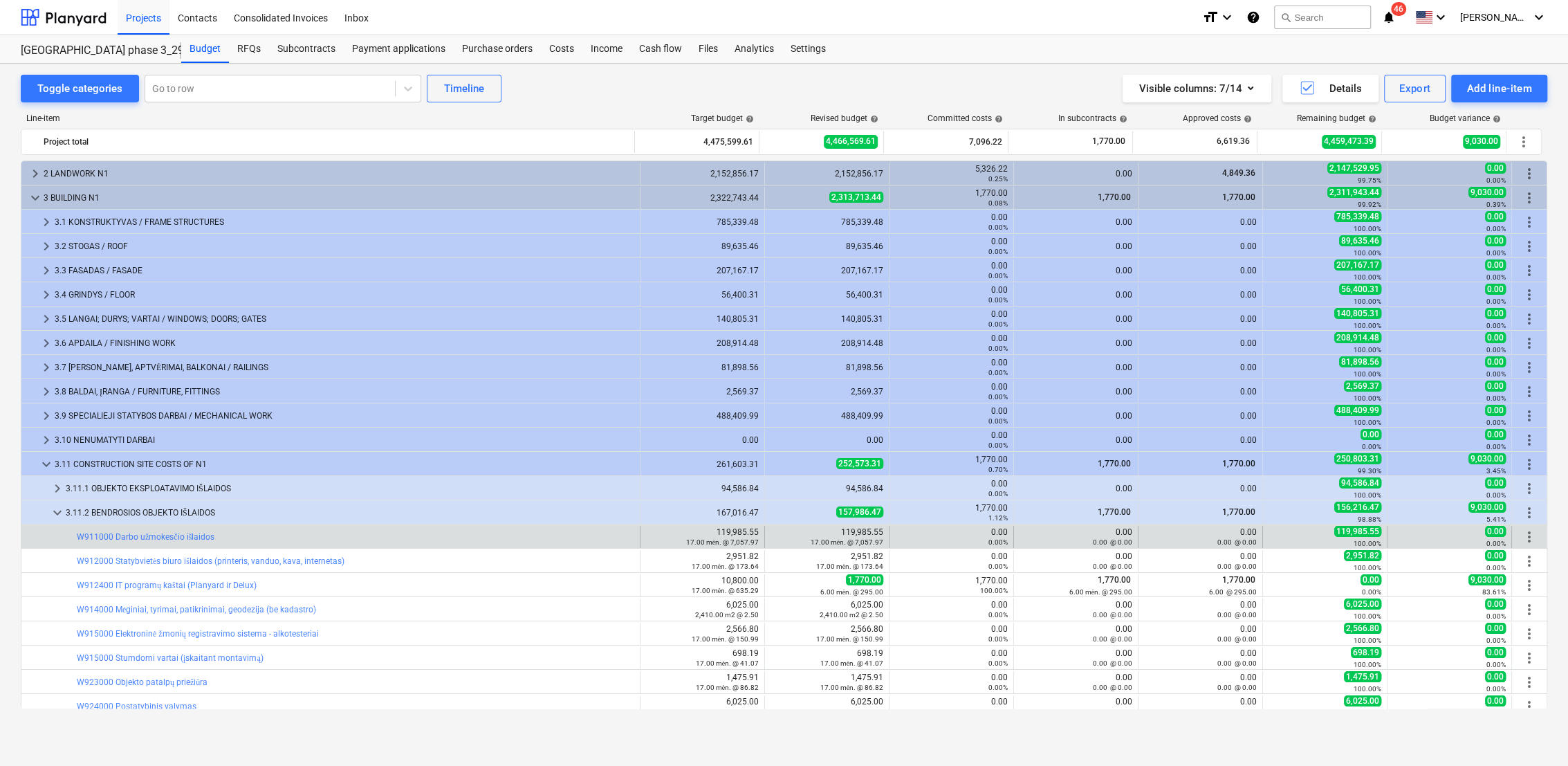
scroll to position [155, 0]
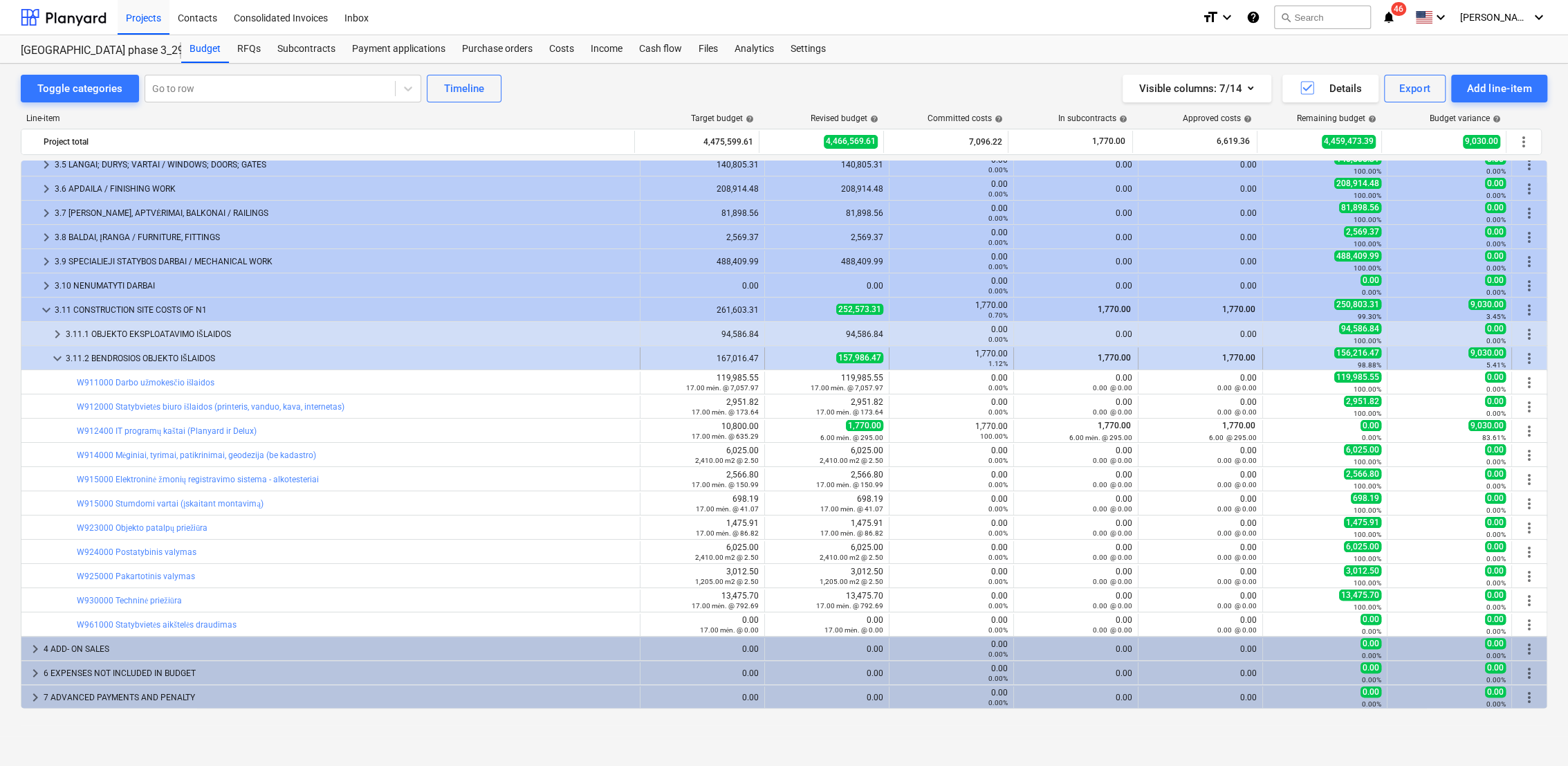
click at [59, 354] on span "keyboard_arrow_down" at bounding box center [57, 358] width 16 height 16
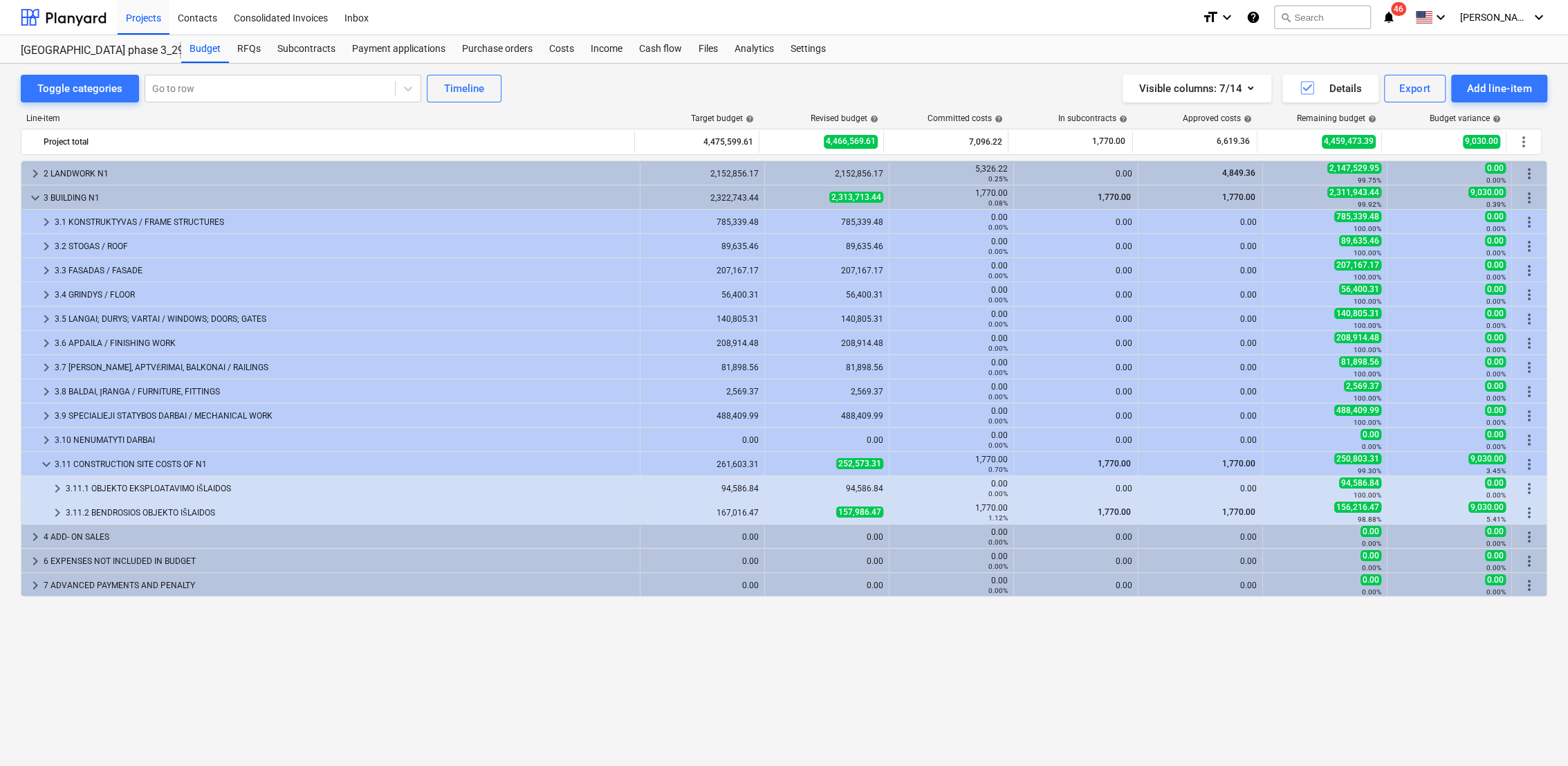
scroll to position [0, 0]
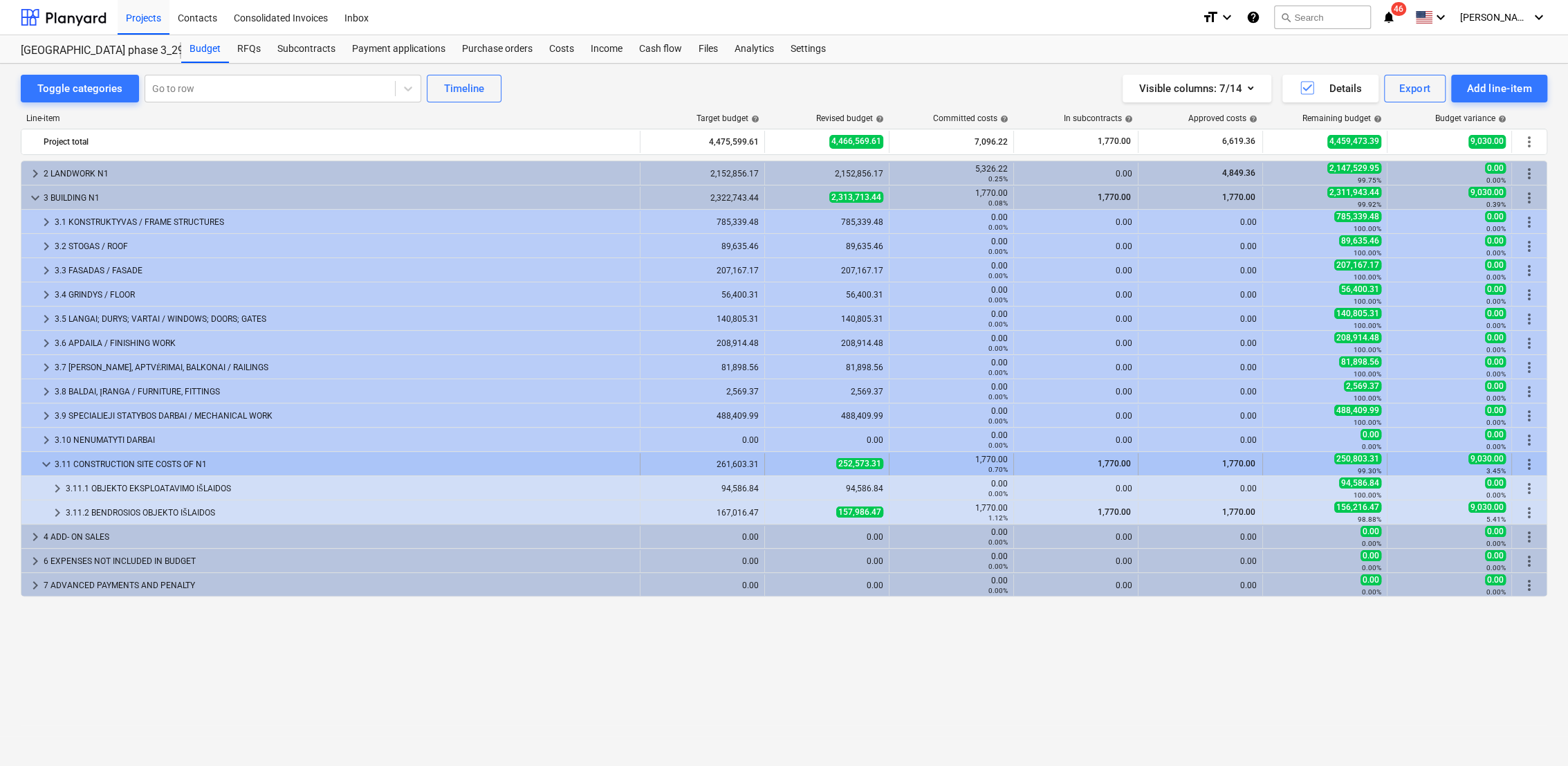
click at [39, 459] on span "keyboard_arrow_down" at bounding box center [46, 464] width 16 height 16
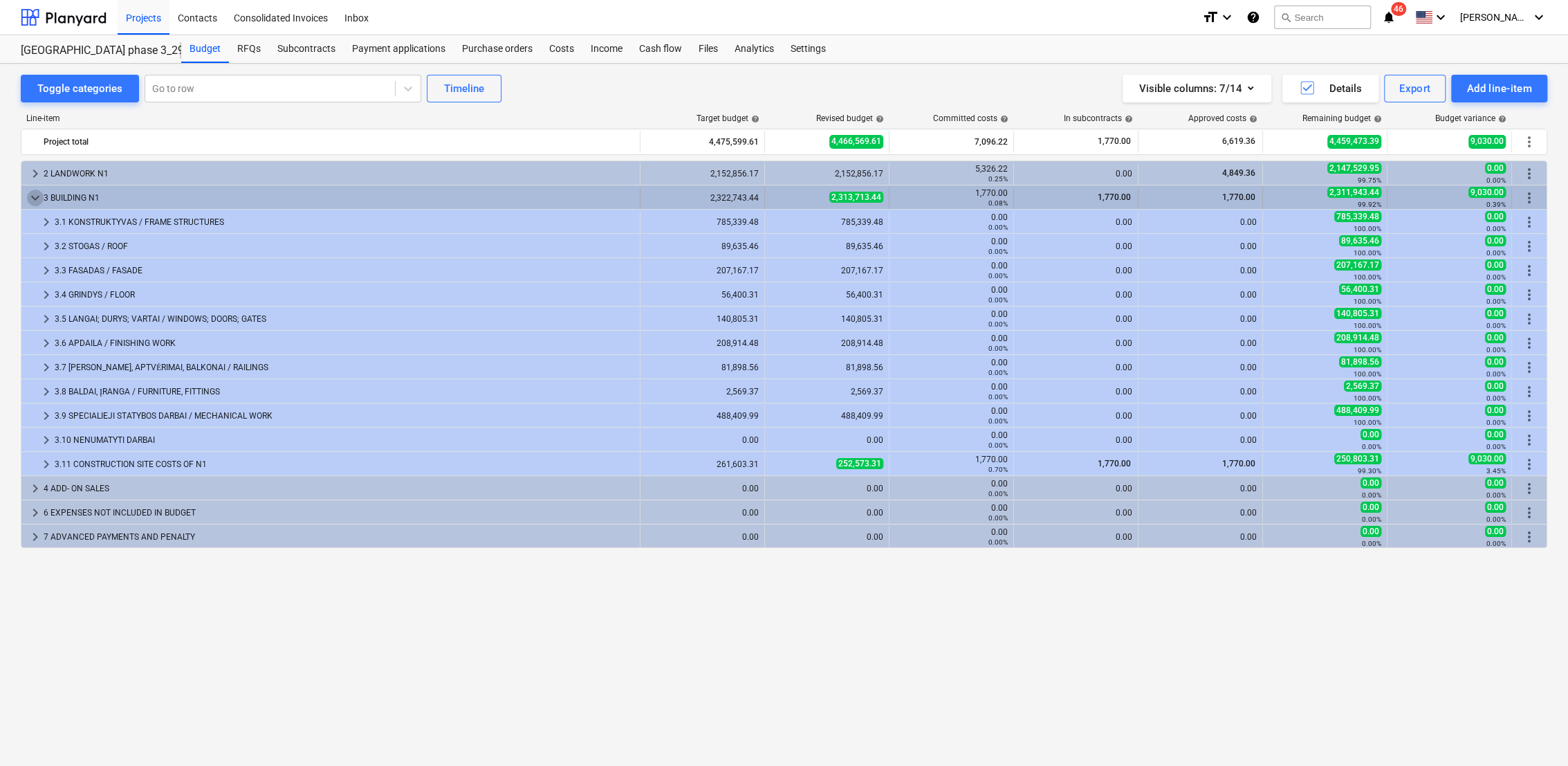
click at [34, 192] on span "keyboard_arrow_down" at bounding box center [35, 197] width 16 height 16
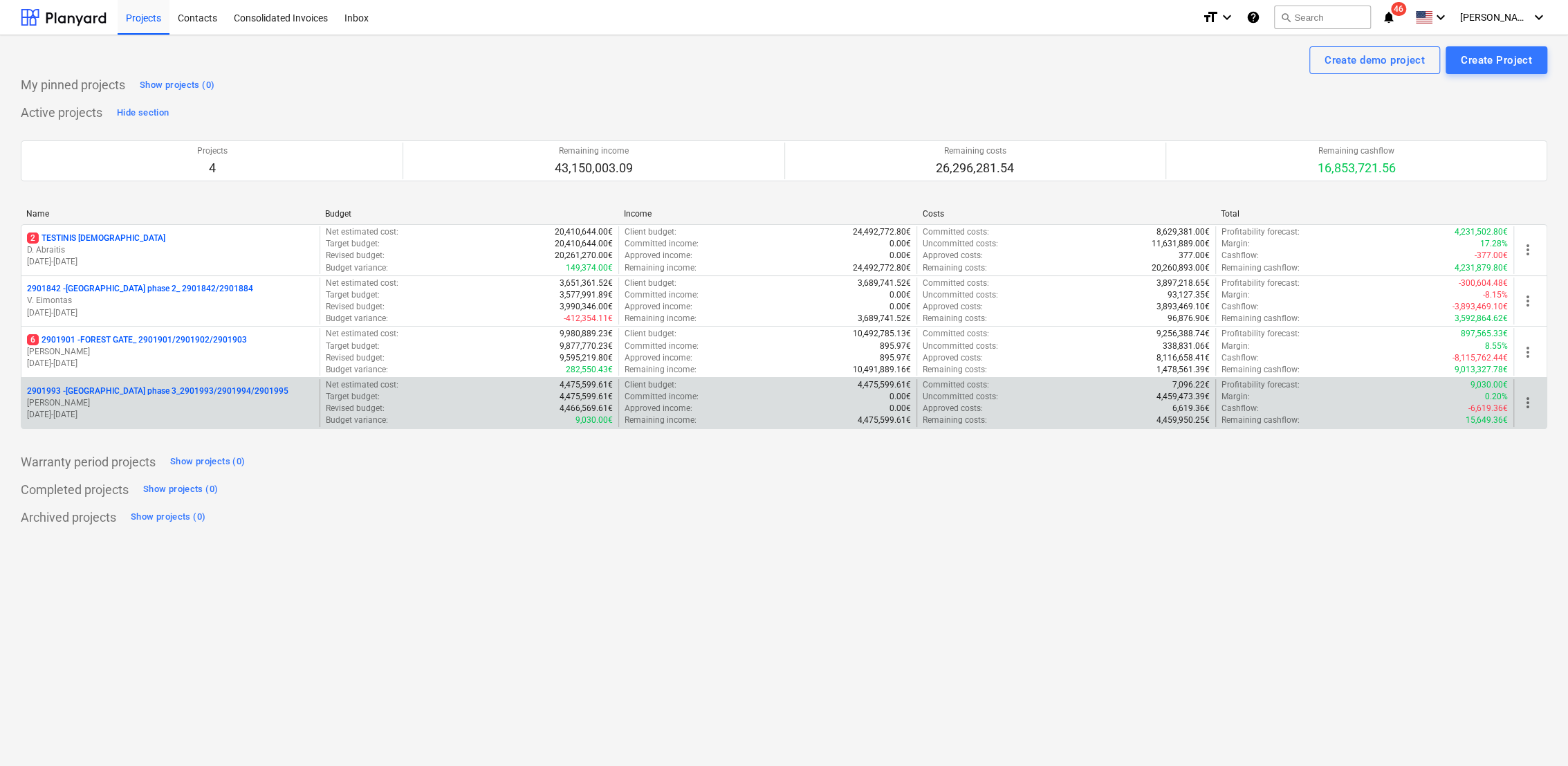
click at [209, 402] on p "[PERSON_NAME]" at bounding box center [170, 403] width 287 height 12
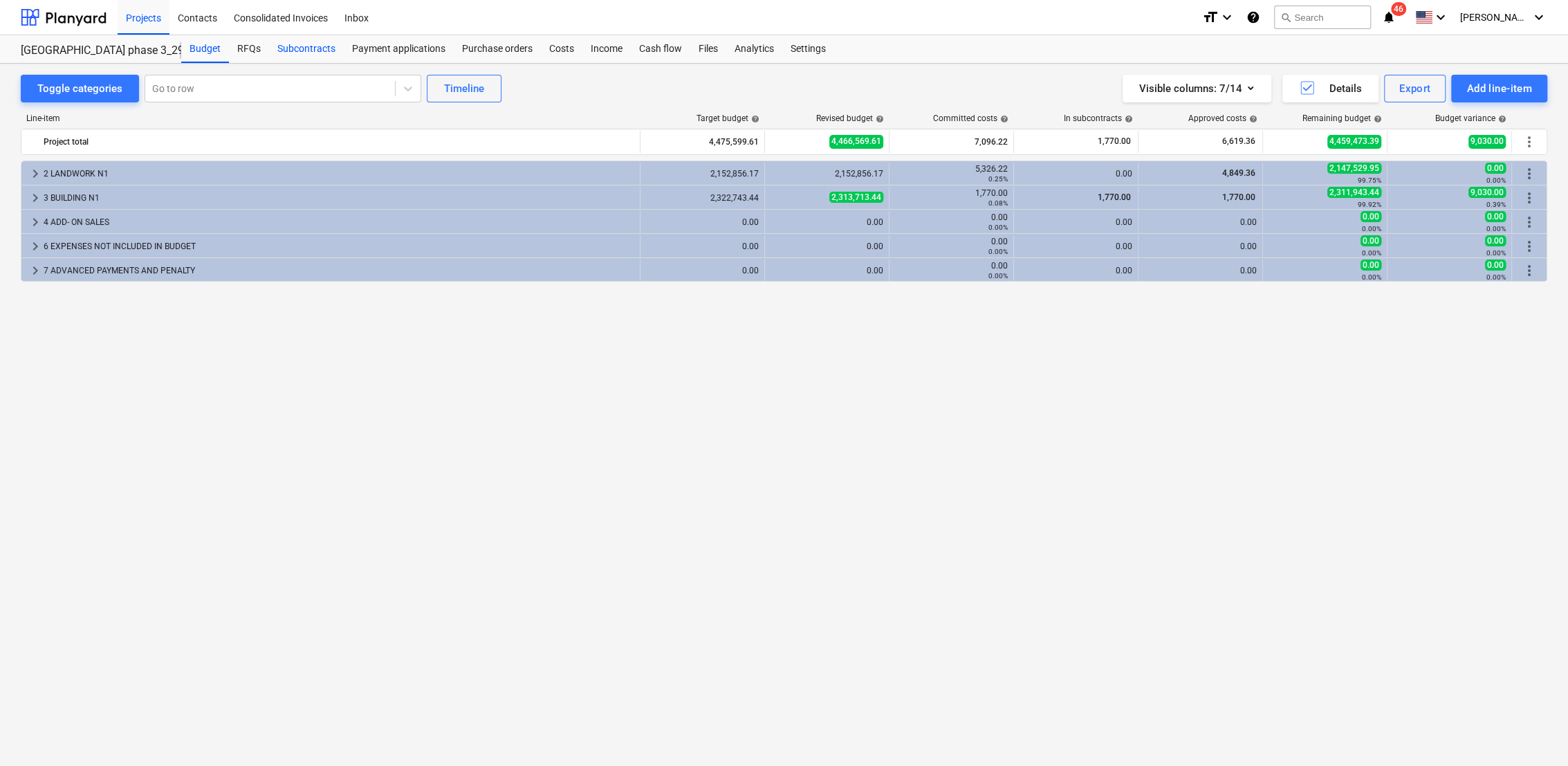
click at [326, 45] on div "Subcontracts" at bounding box center [306, 49] width 75 height 28
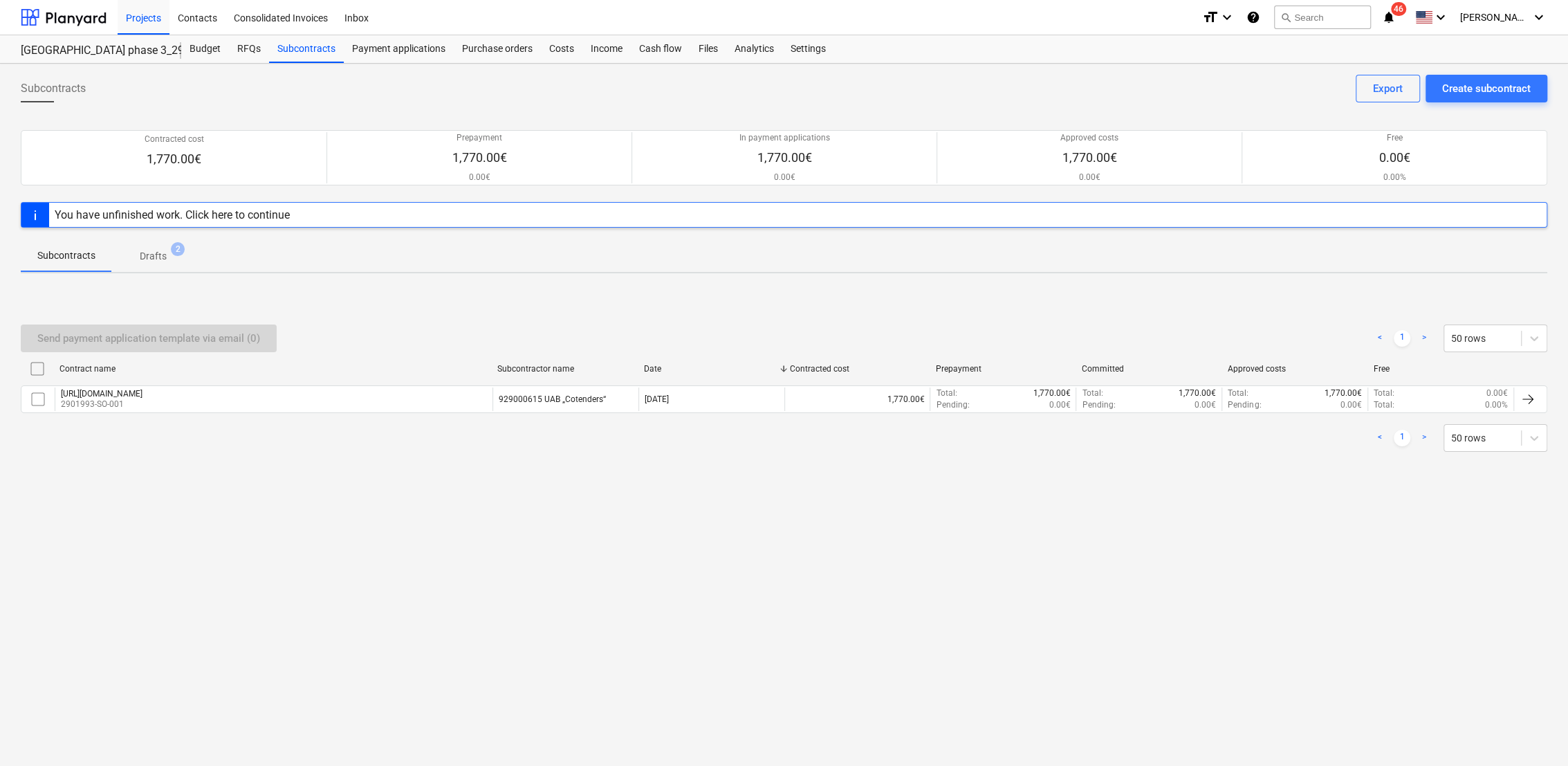
click at [148, 256] on p "Drafts" at bounding box center [154, 255] width 27 height 14
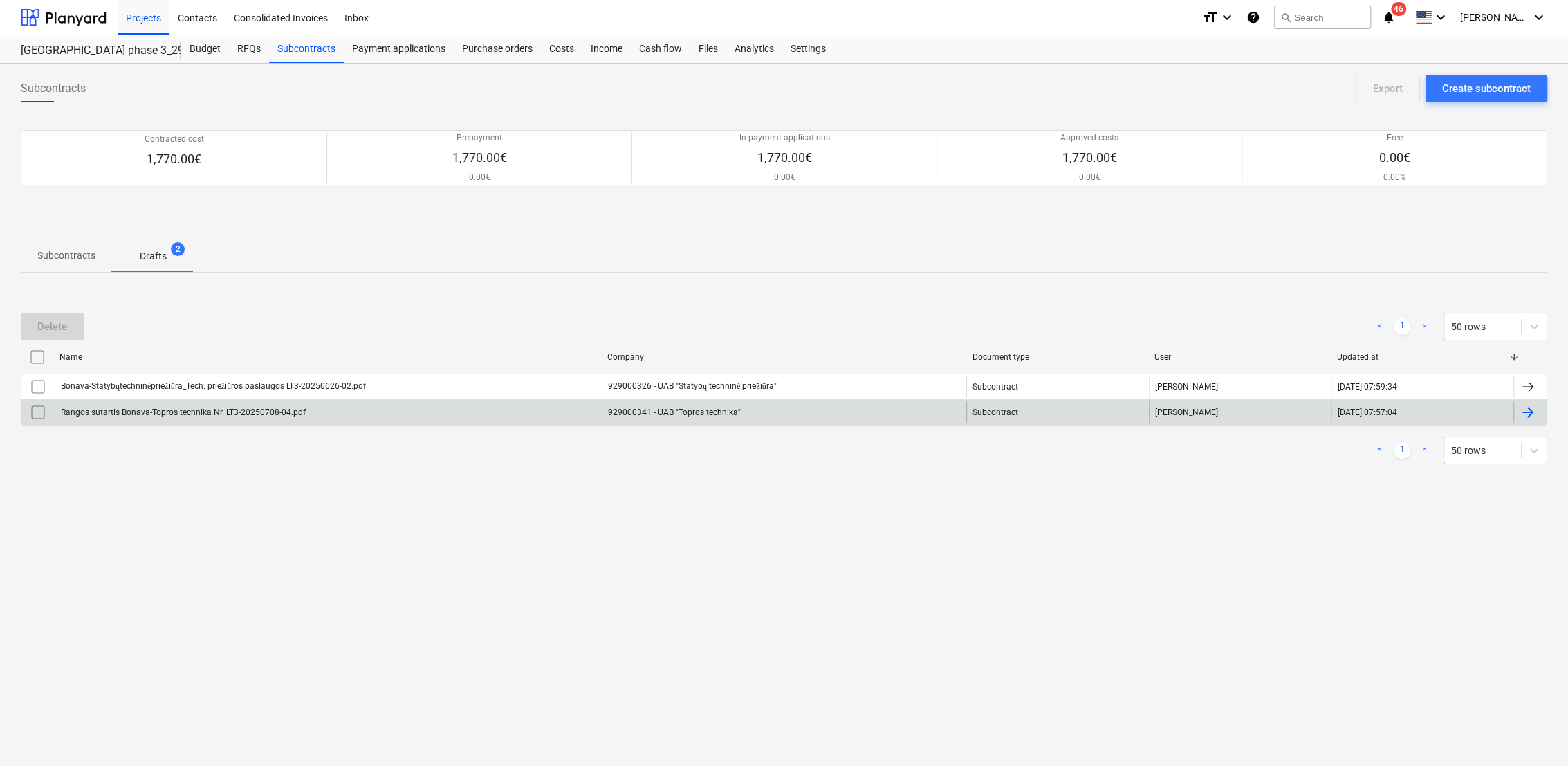
click at [1530, 412] on div at bounding box center [1527, 412] width 16 height 16
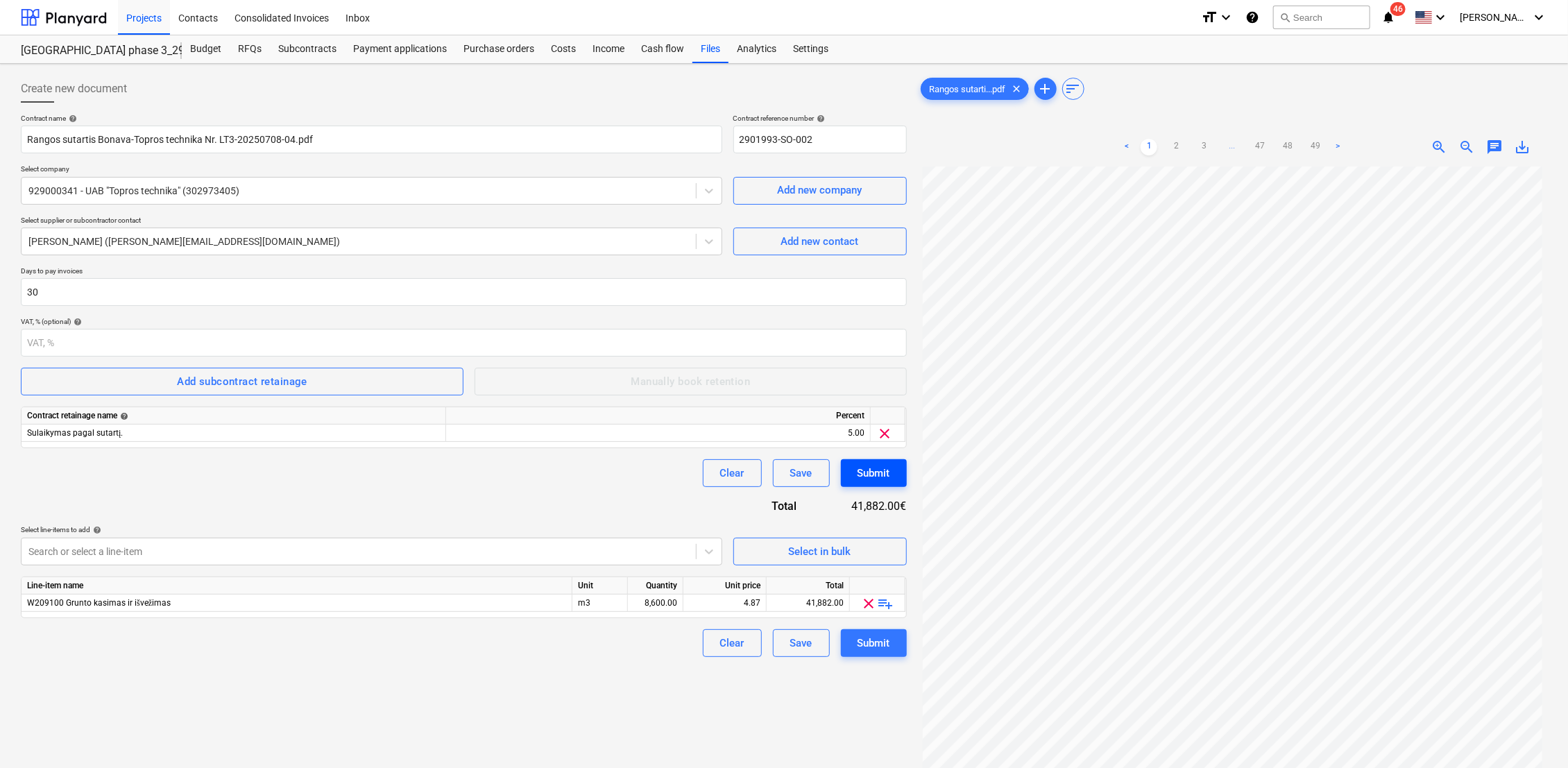
click at [878, 479] on div "Submit" at bounding box center [874, 473] width 33 height 18
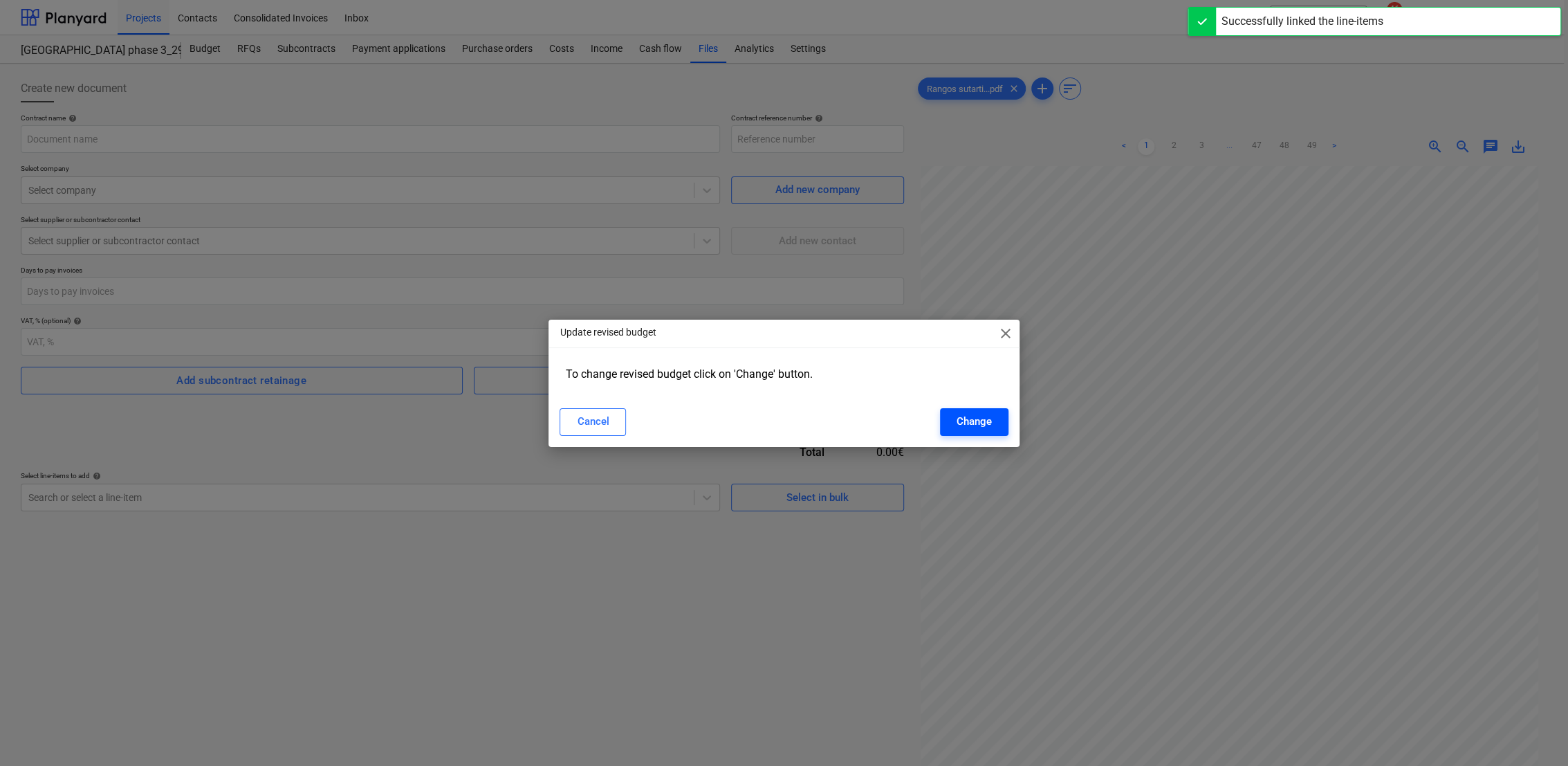
click at [975, 430] on div "Change" at bounding box center [974, 420] width 36 height 18
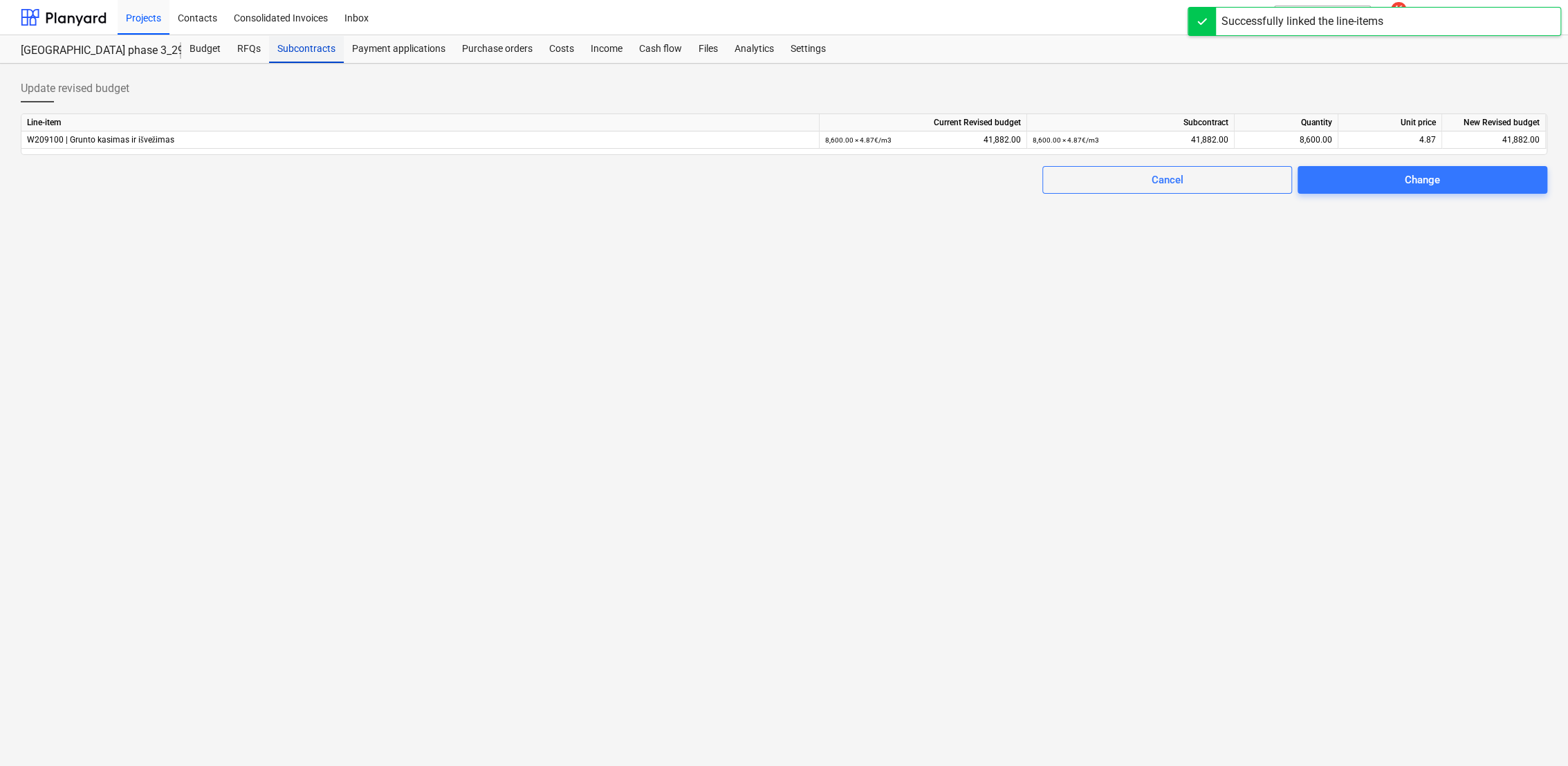
click at [309, 50] on div "Subcontracts" at bounding box center [306, 49] width 75 height 28
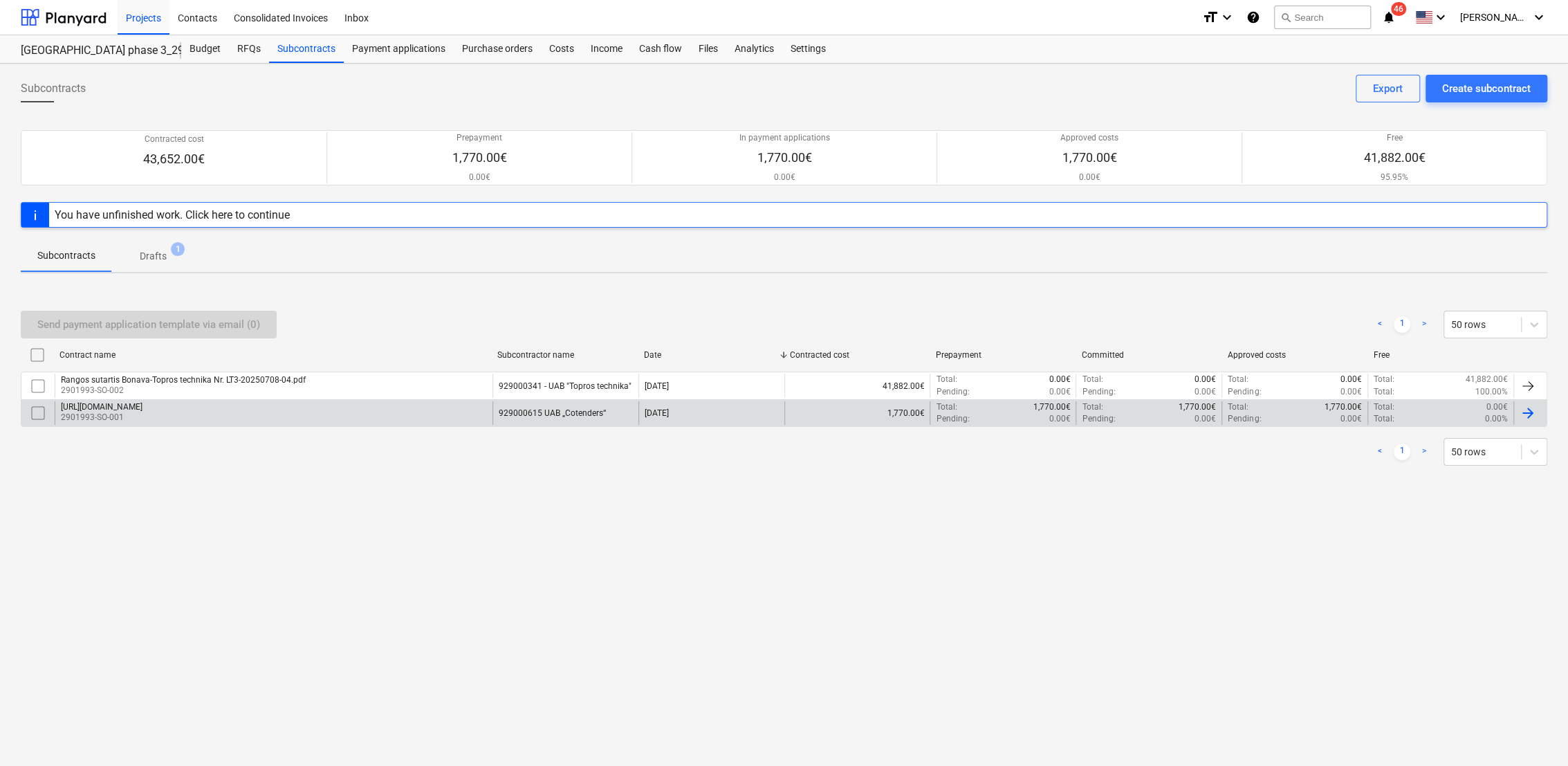
click at [1524, 410] on div at bounding box center [1527, 413] width 16 height 16
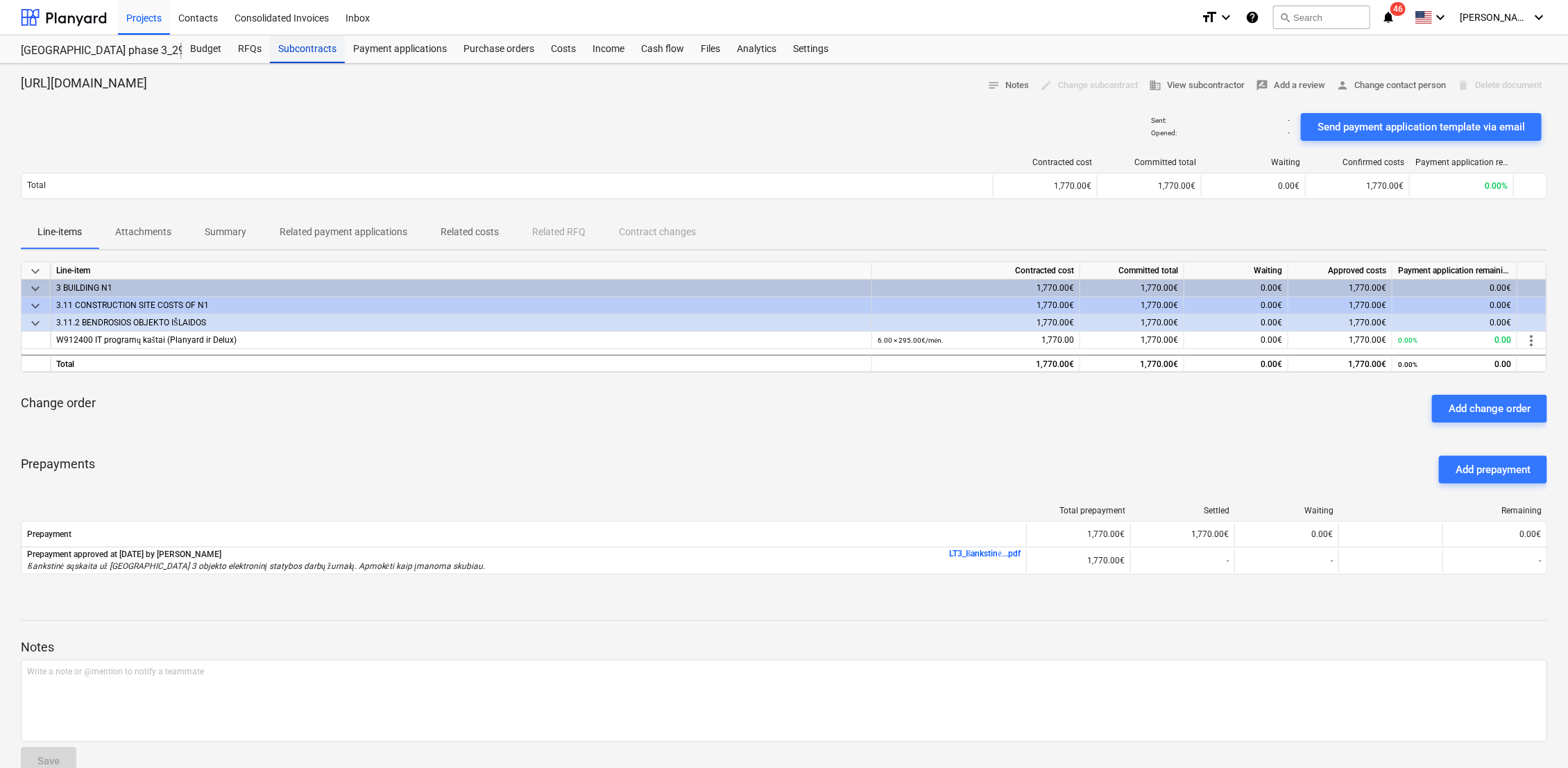
click at [299, 43] on div "Subcontracts" at bounding box center [307, 49] width 75 height 28
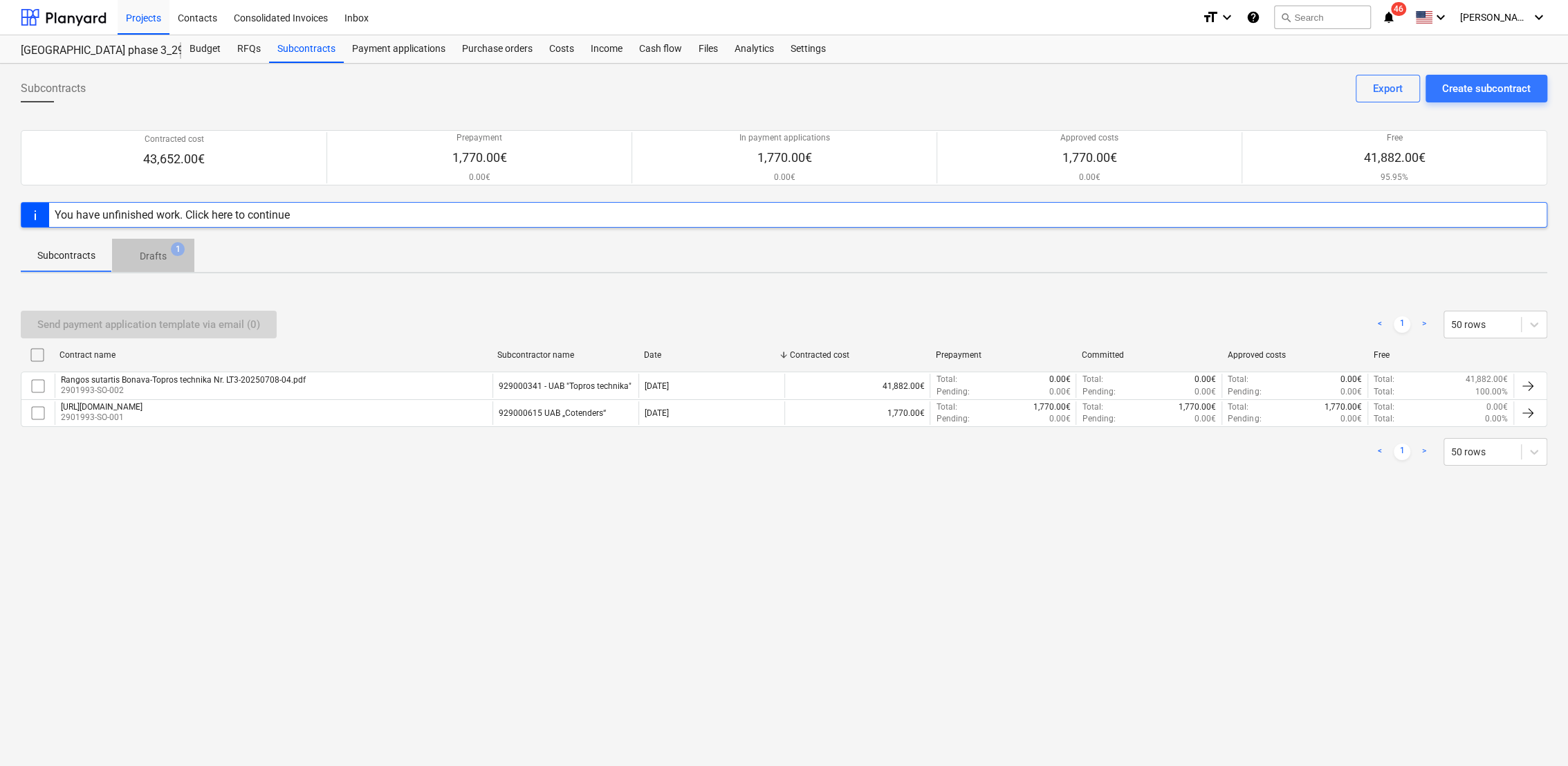
click at [153, 251] on p "Drafts" at bounding box center [154, 255] width 27 height 14
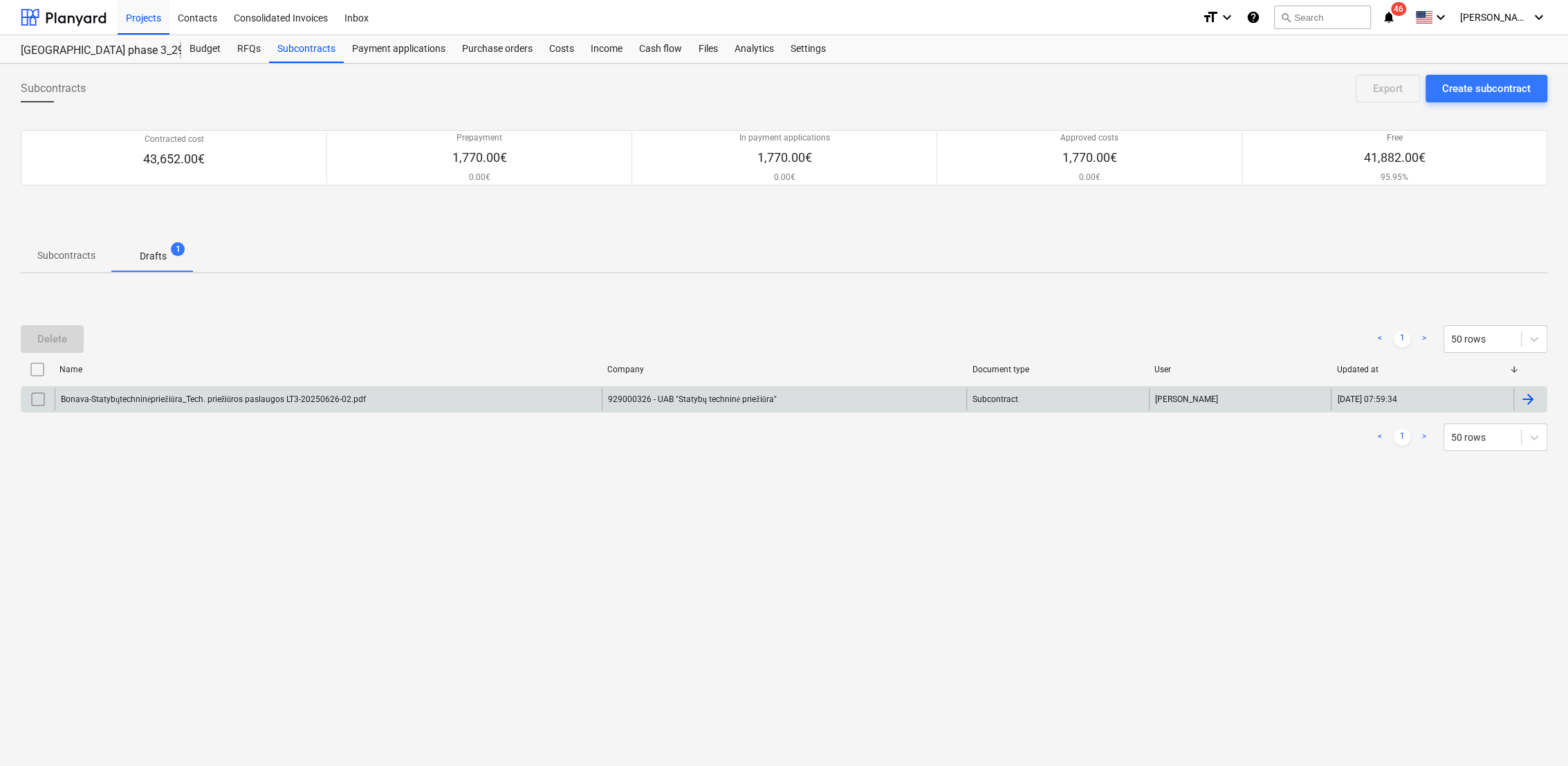
click at [1532, 397] on div at bounding box center [1527, 398] width 16 height 16
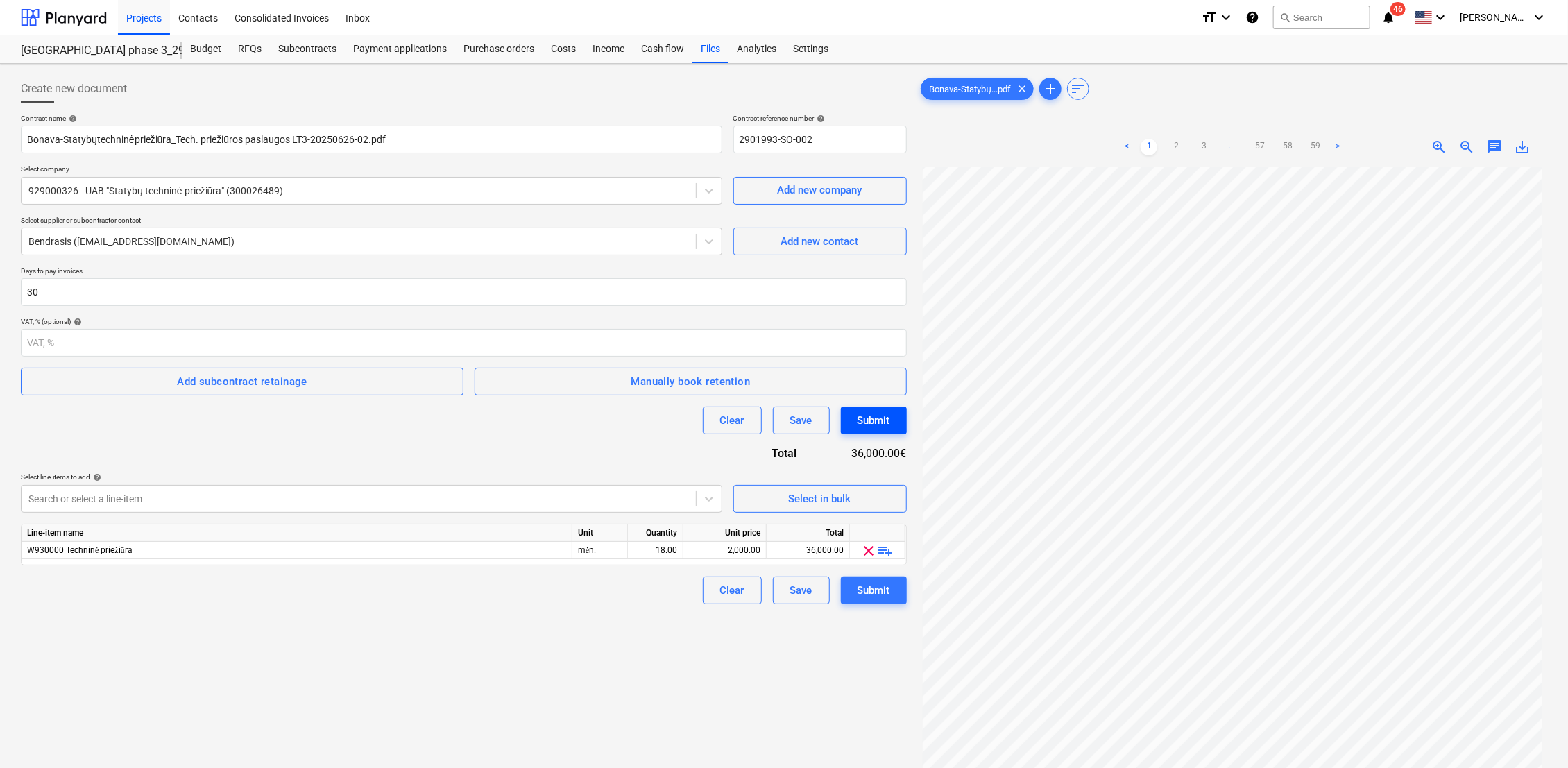
scroll to position [150, 0]
click at [865, 416] on div "Submit" at bounding box center [874, 420] width 33 height 18
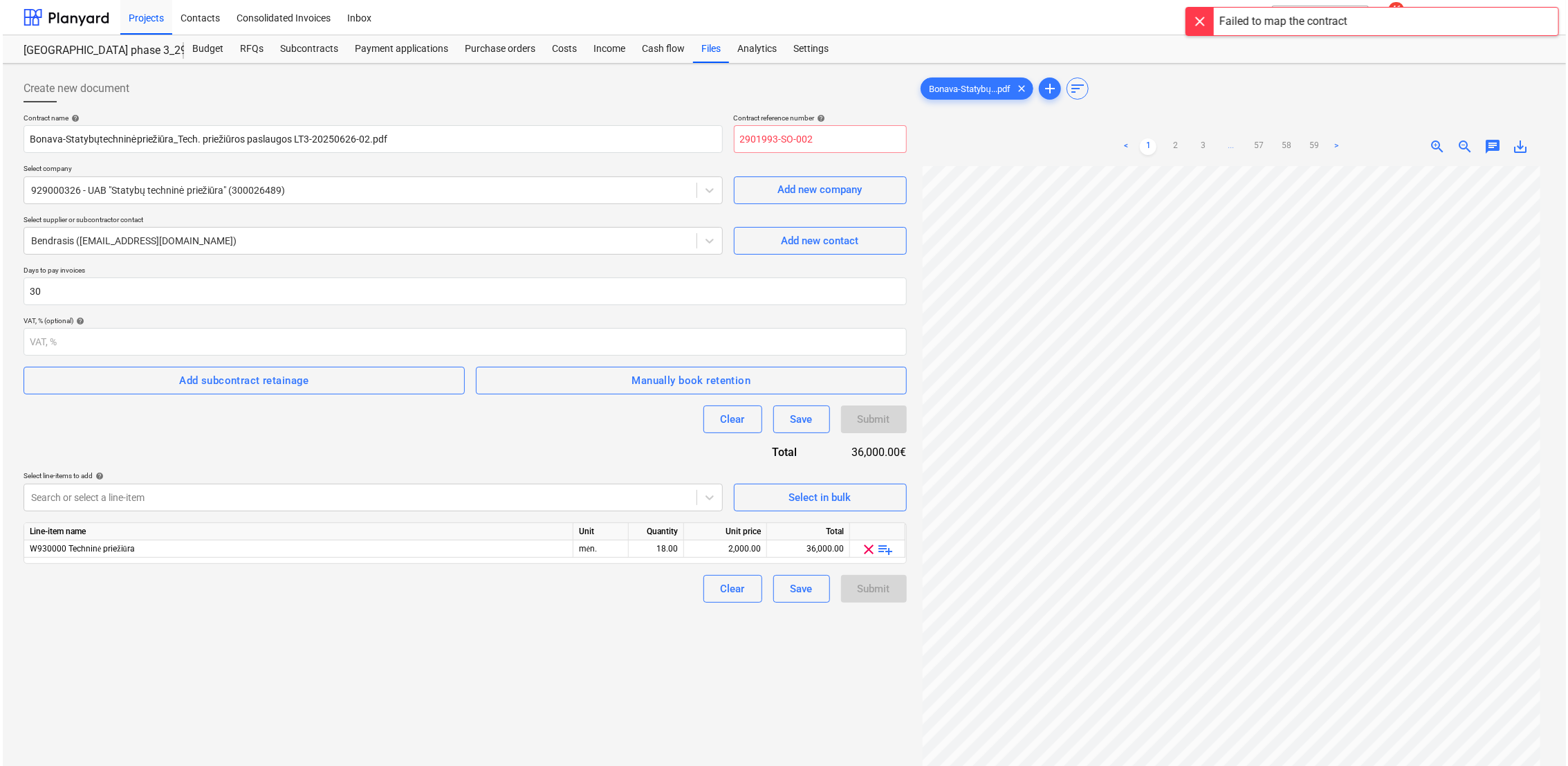
scroll to position [0, 0]
drag, startPoint x: 730, startPoint y: 152, endPoint x: 694, endPoint y: 150, distance: 36.1
click at [694, 150] on div "Contract name help Bonava-Statybųtechninėpriežiūra_Tech. priežiūros paslaugos L…" at bounding box center [463, 132] width 883 height 39
type input "1"
click at [875, 425] on div "Submit" at bounding box center [871, 419] width 33 height 18
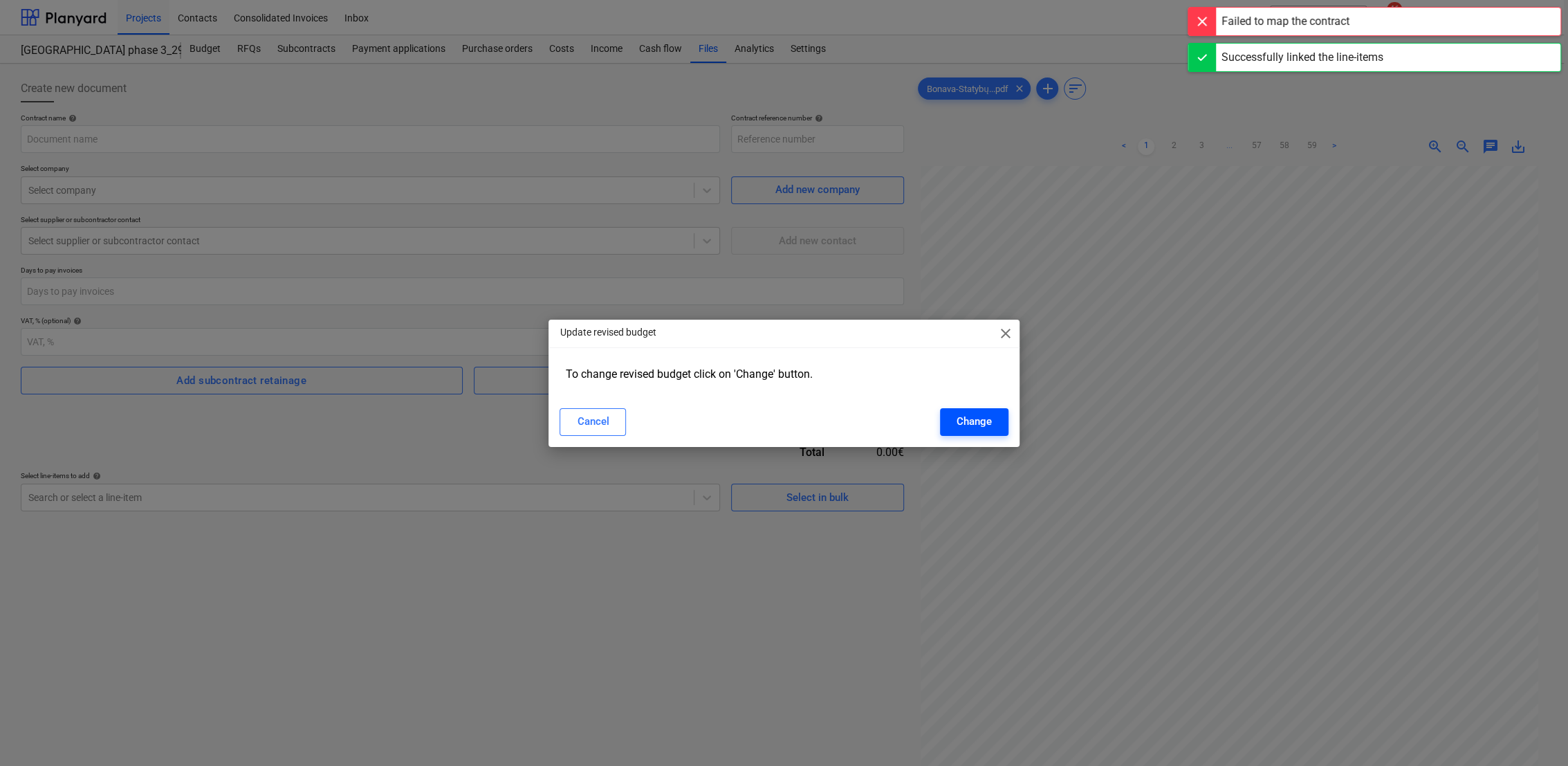
click at [964, 430] on div "Change" at bounding box center [974, 420] width 36 height 18
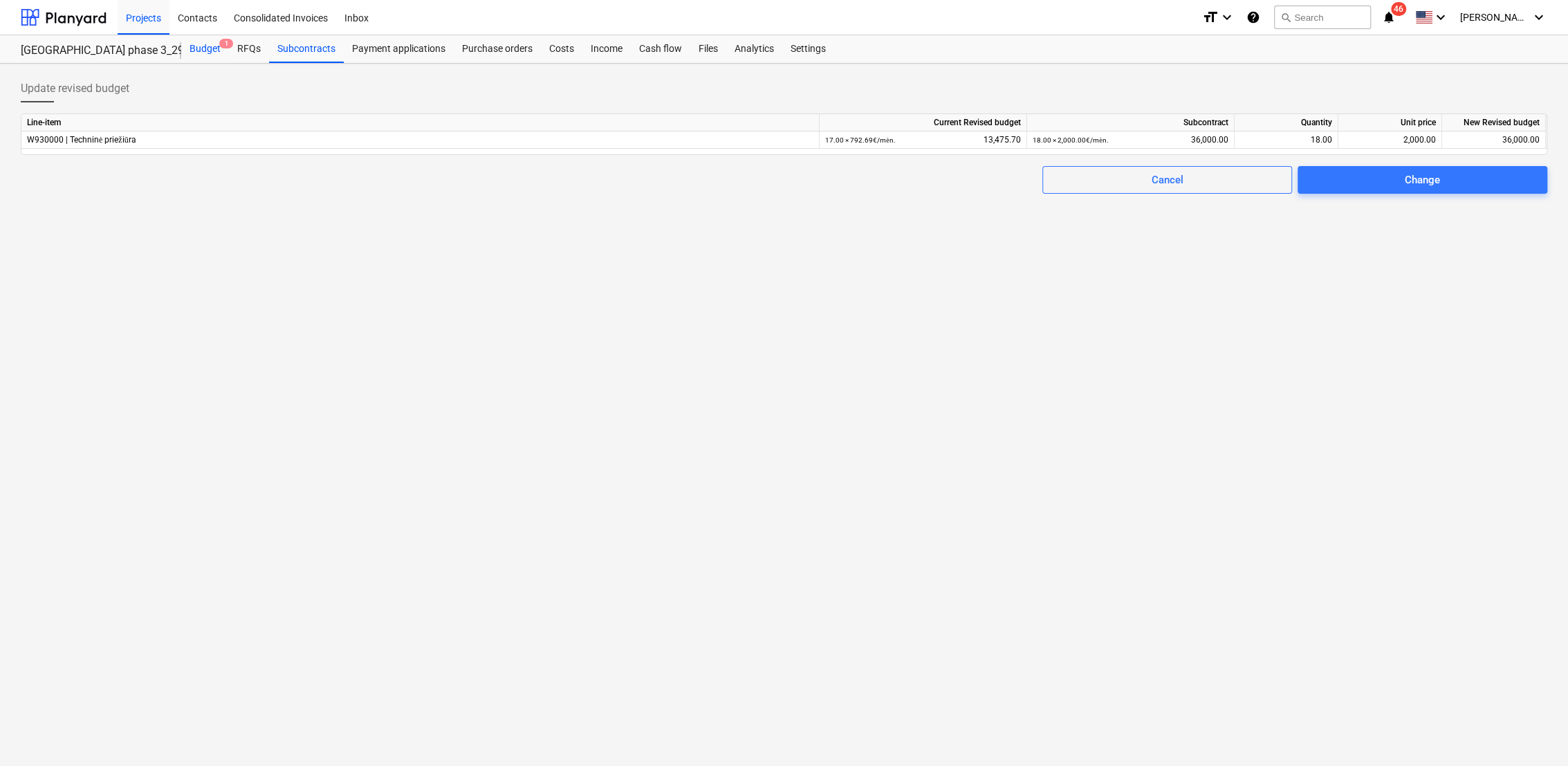
click at [214, 53] on div "Budget 1" at bounding box center [205, 49] width 48 height 28
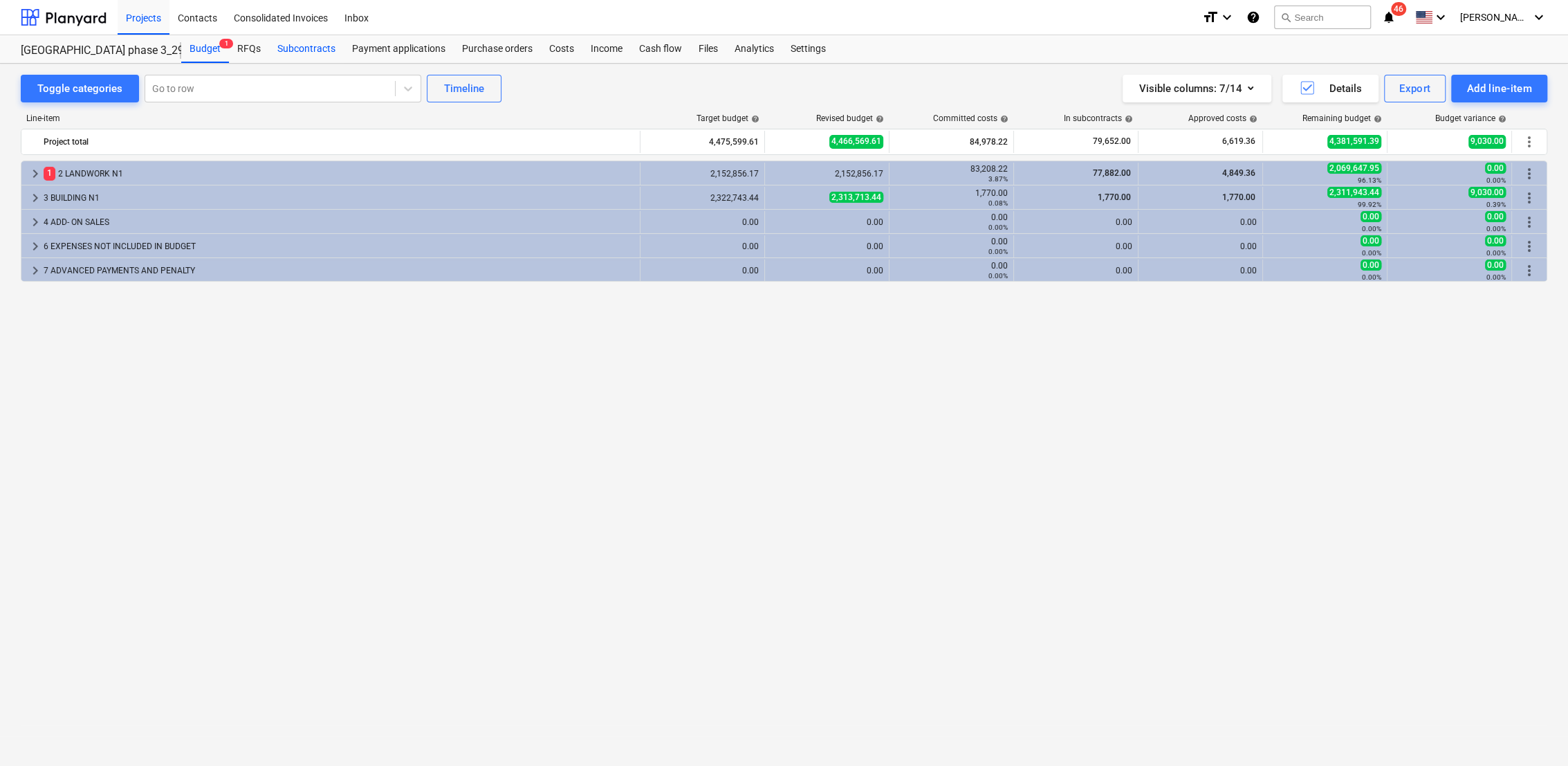
click at [309, 43] on div "Subcontracts" at bounding box center [306, 49] width 75 height 28
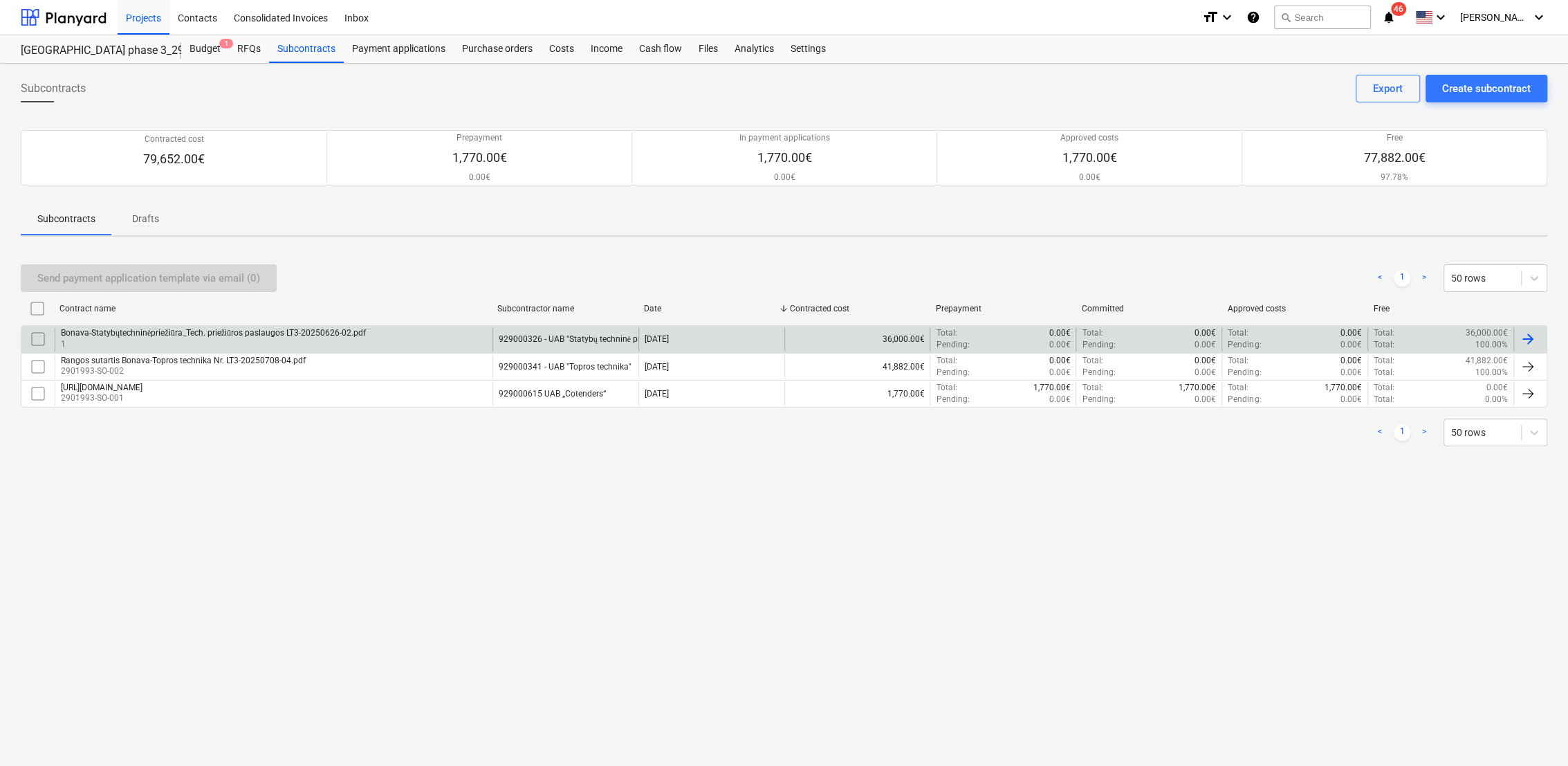
click at [1531, 338] on div at bounding box center [1527, 338] width 16 height 16
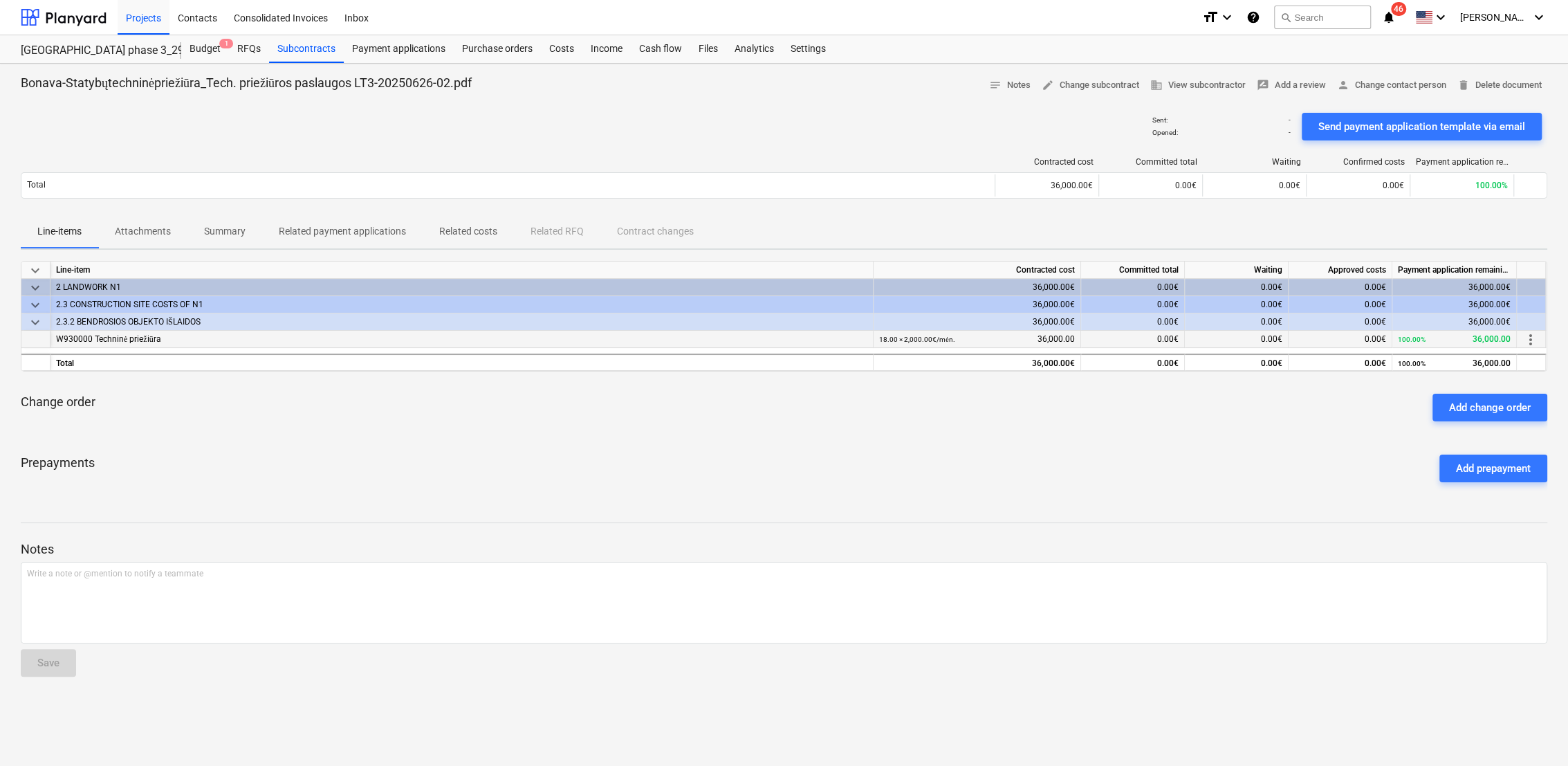
click at [1527, 339] on span "more_vert" at bounding box center [1530, 339] width 16 height 16
click at [1532, 339] on li "Edit" at bounding box center [1536, 339] width 41 height 32
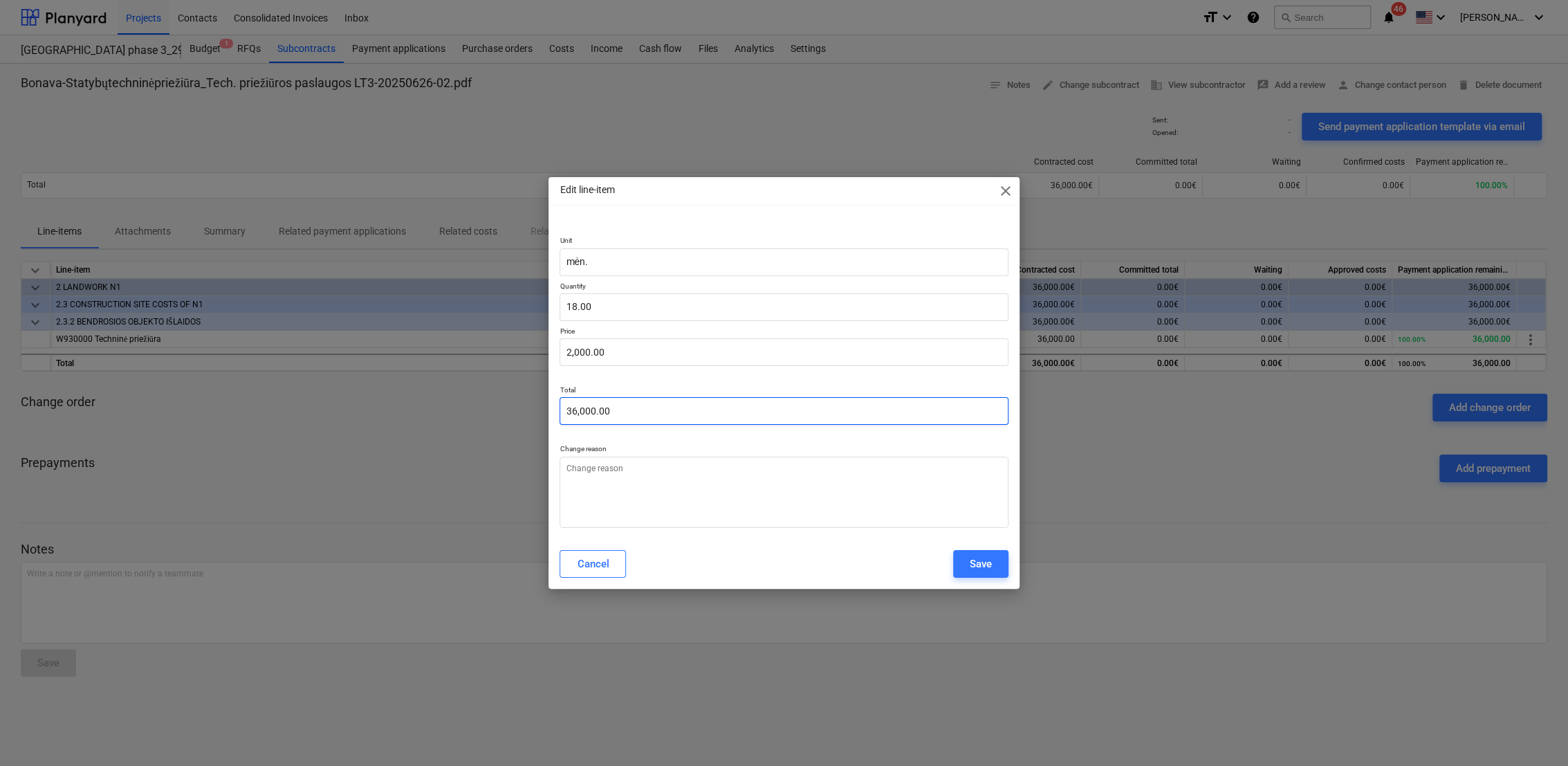
type input "36000"
drag, startPoint x: 639, startPoint y: 412, endPoint x: 531, endPoint y: 407, distance: 108.1
click at [531, 407] on div "Edit line-item close Unit mėn. Quantity 18.00 Price 2,000.00 Total 36000 Change…" at bounding box center [784, 383] width 1568 height 766
type input "18"
type input "36,000.00"
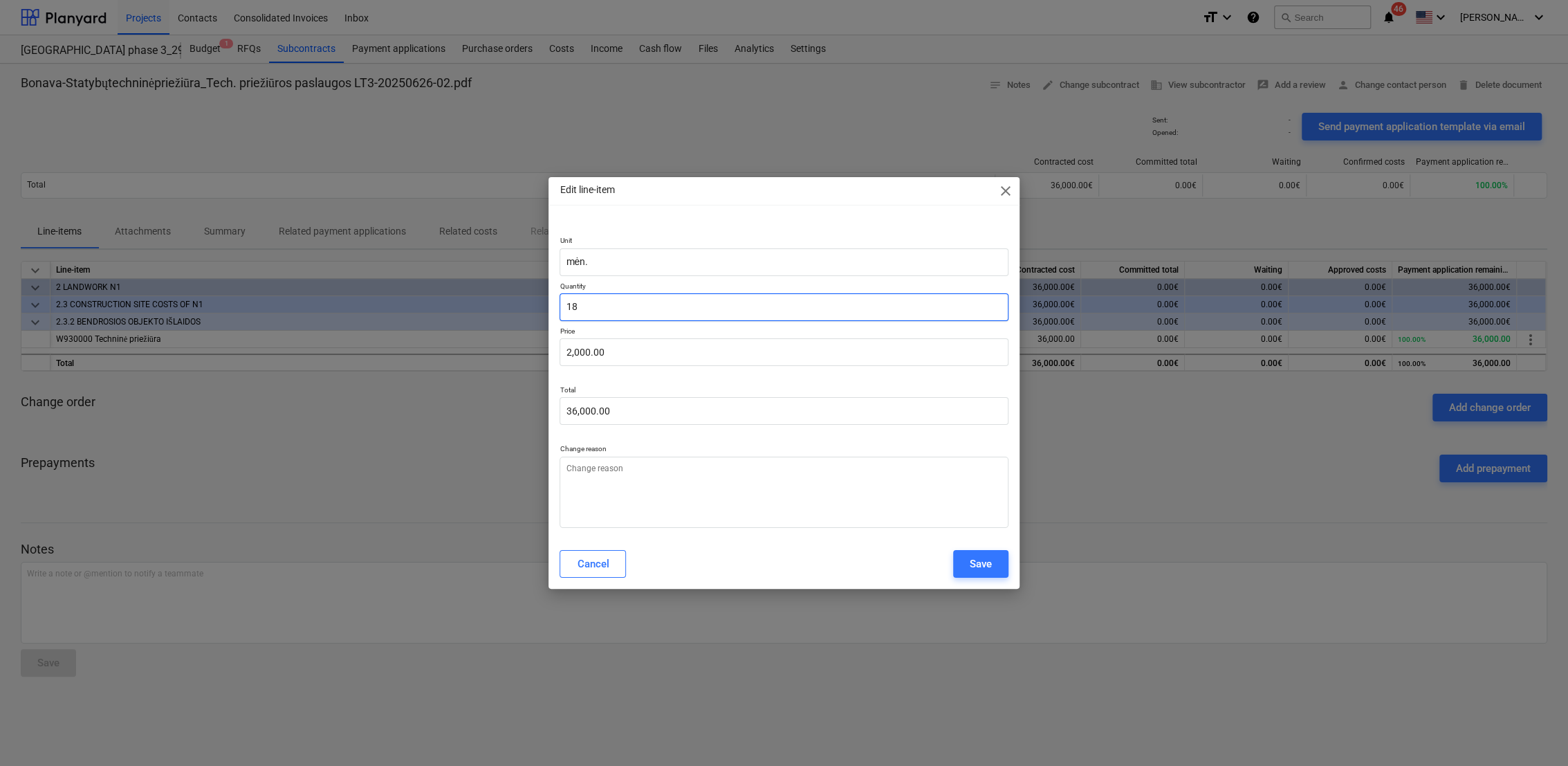
click at [550, 304] on div "Unit mėn. Quantity 18 Price 2,000.00 Total 36,000.00 Change reason" at bounding box center [783, 378] width 470 height 319
type input "18.00"
drag, startPoint x: 642, startPoint y: 415, endPoint x: 546, endPoint y: 415, distance: 96.0
click at [546, 415] on div "Edit line-item close Unit mėn. Quantity 18.00 Price 2,000.00 Total 36000 Change…" at bounding box center [784, 383] width 1568 height 766
type input "1"
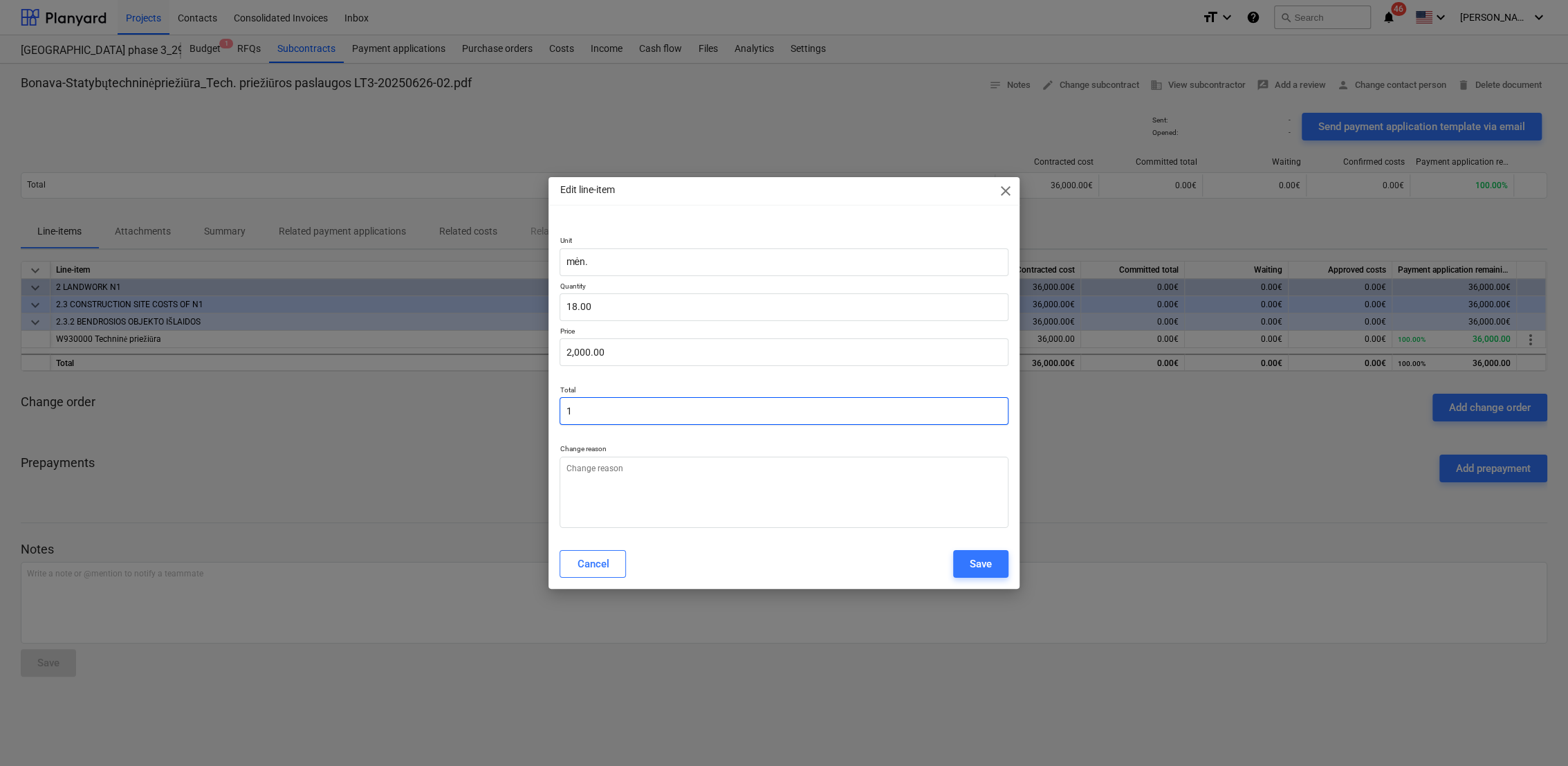
type input "0.06"
type input "13"
type input "0.72"
type input "130"
type input "7.22"
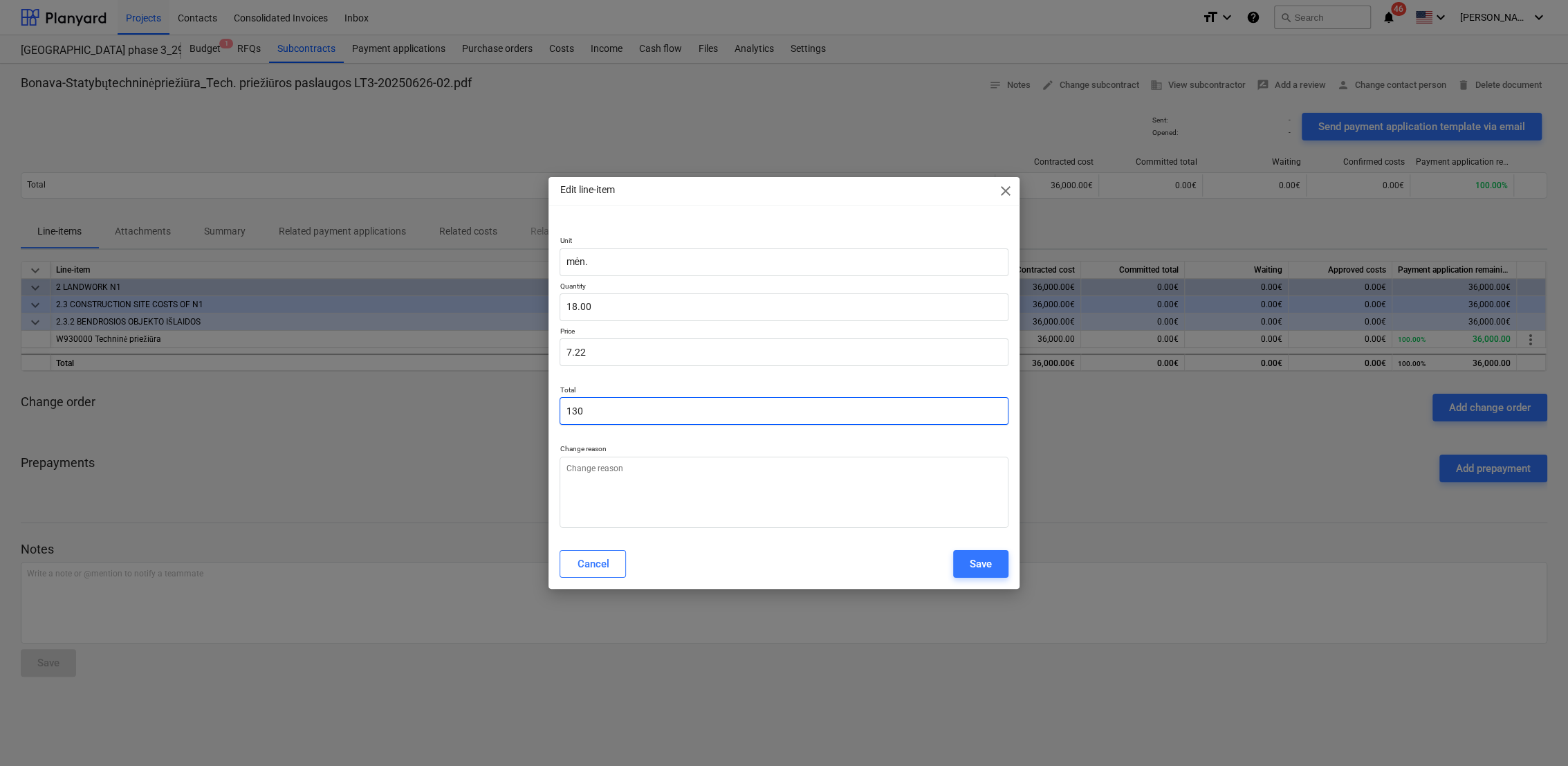
type input "1300"
type input "72.22"
type input "13000"
type input "722.22"
type input "13,000.00"
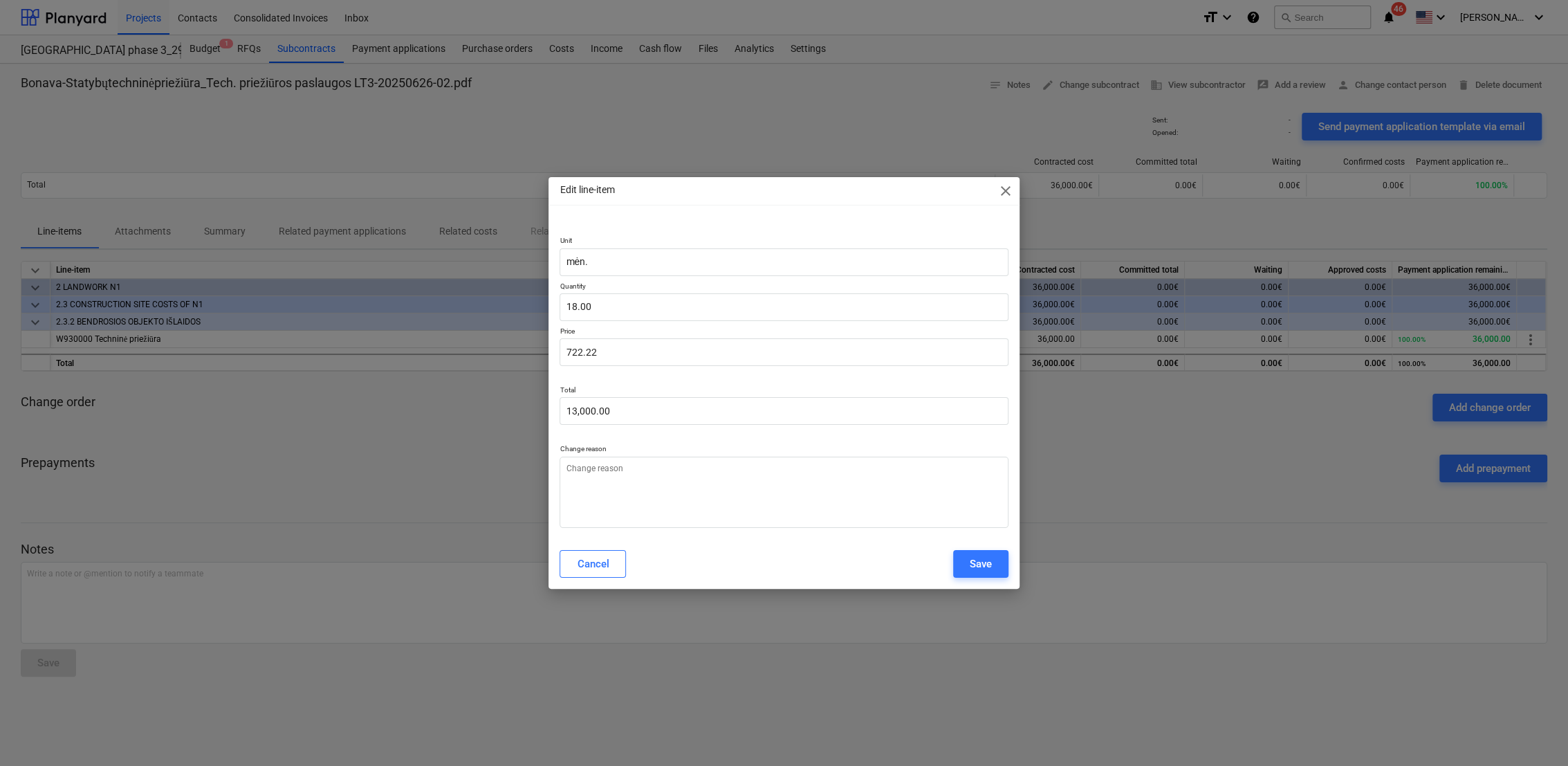
click at [700, 448] on p "Change reason" at bounding box center [783, 450] width 448 height 12
click at [725, 372] on p at bounding box center [783, 375] width 448 height 9
click at [642, 483] on textarea at bounding box center [783, 492] width 448 height 71
type textarea "Korekcijos"
click at [978, 563] on div "Save" at bounding box center [980, 563] width 22 height 18
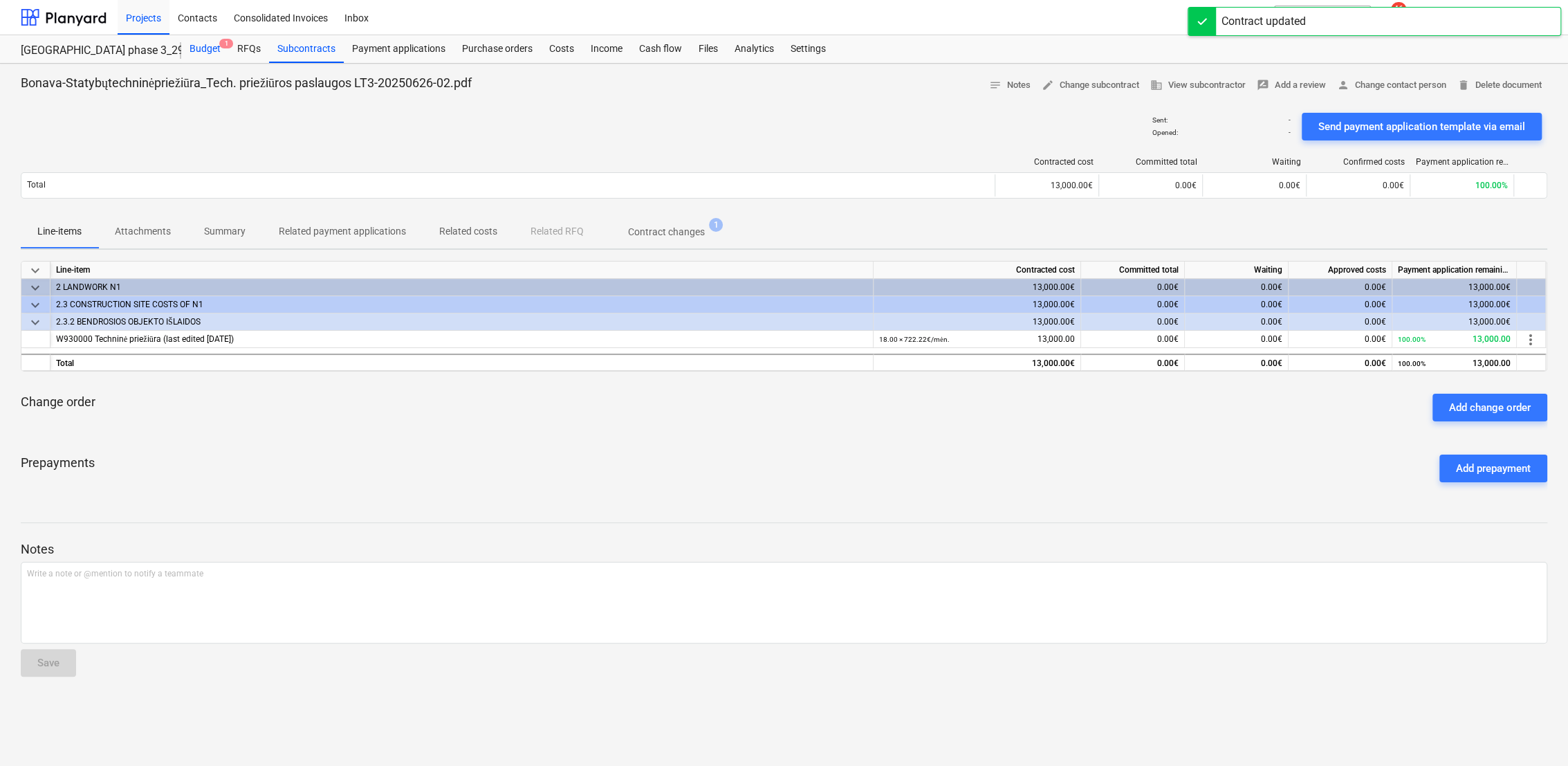
click at [203, 50] on div "Budget 1" at bounding box center [205, 49] width 48 height 28
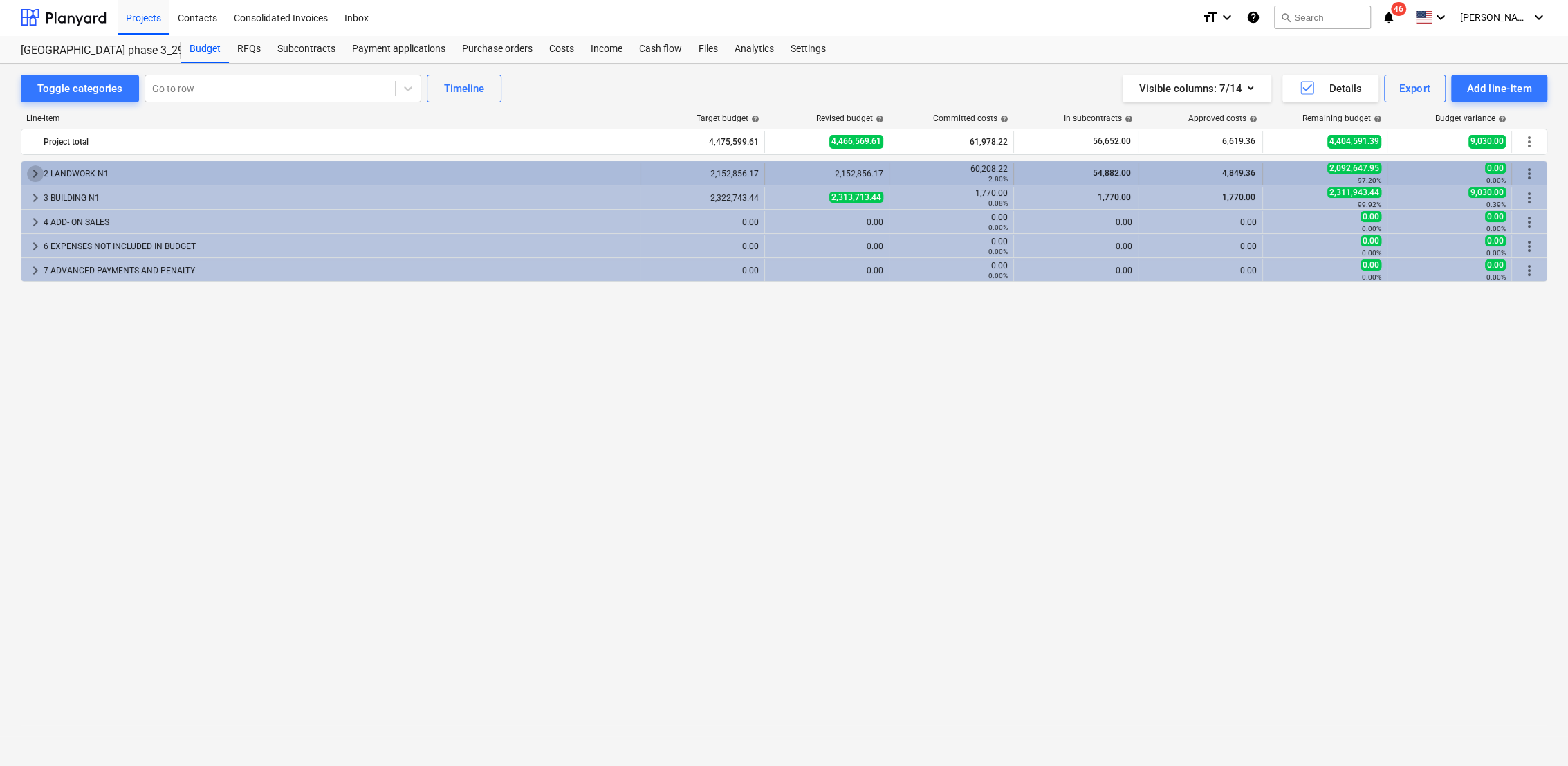
click at [30, 177] on span "keyboard_arrow_right" at bounding box center [35, 173] width 16 height 16
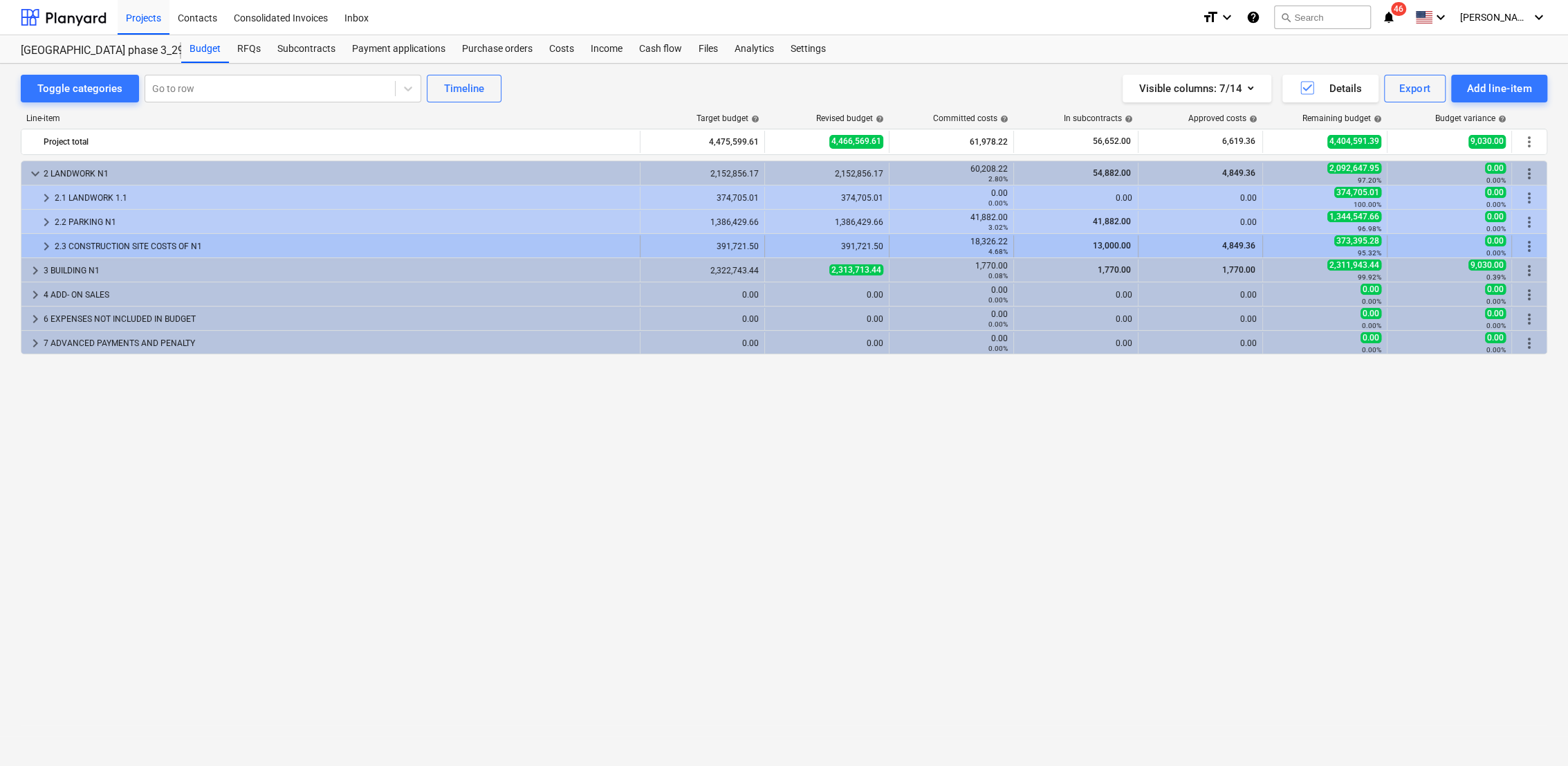
click at [50, 243] on span "keyboard_arrow_right" at bounding box center [46, 246] width 16 height 16
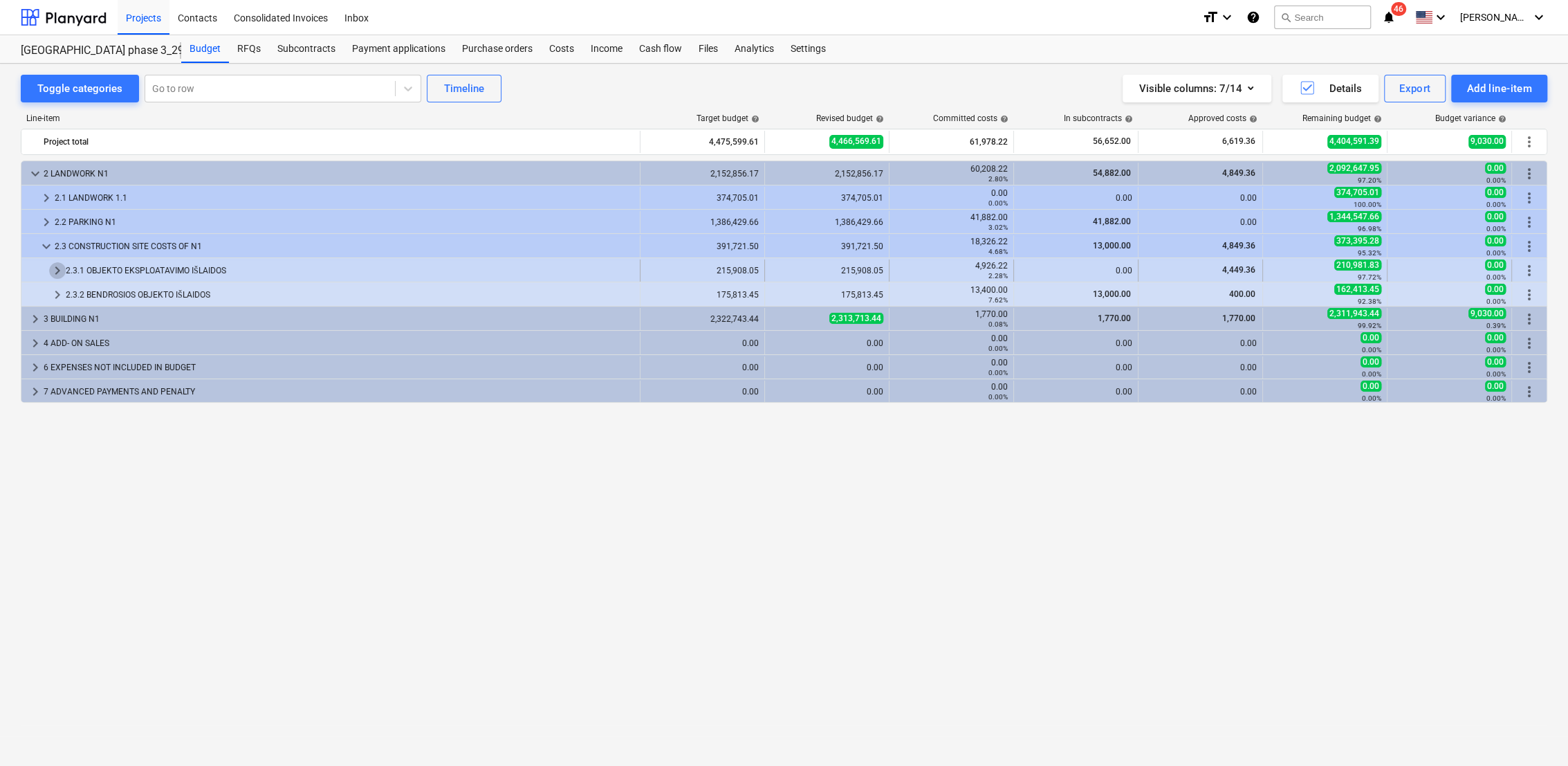
click at [60, 269] on span "keyboard_arrow_right" at bounding box center [57, 270] width 16 height 16
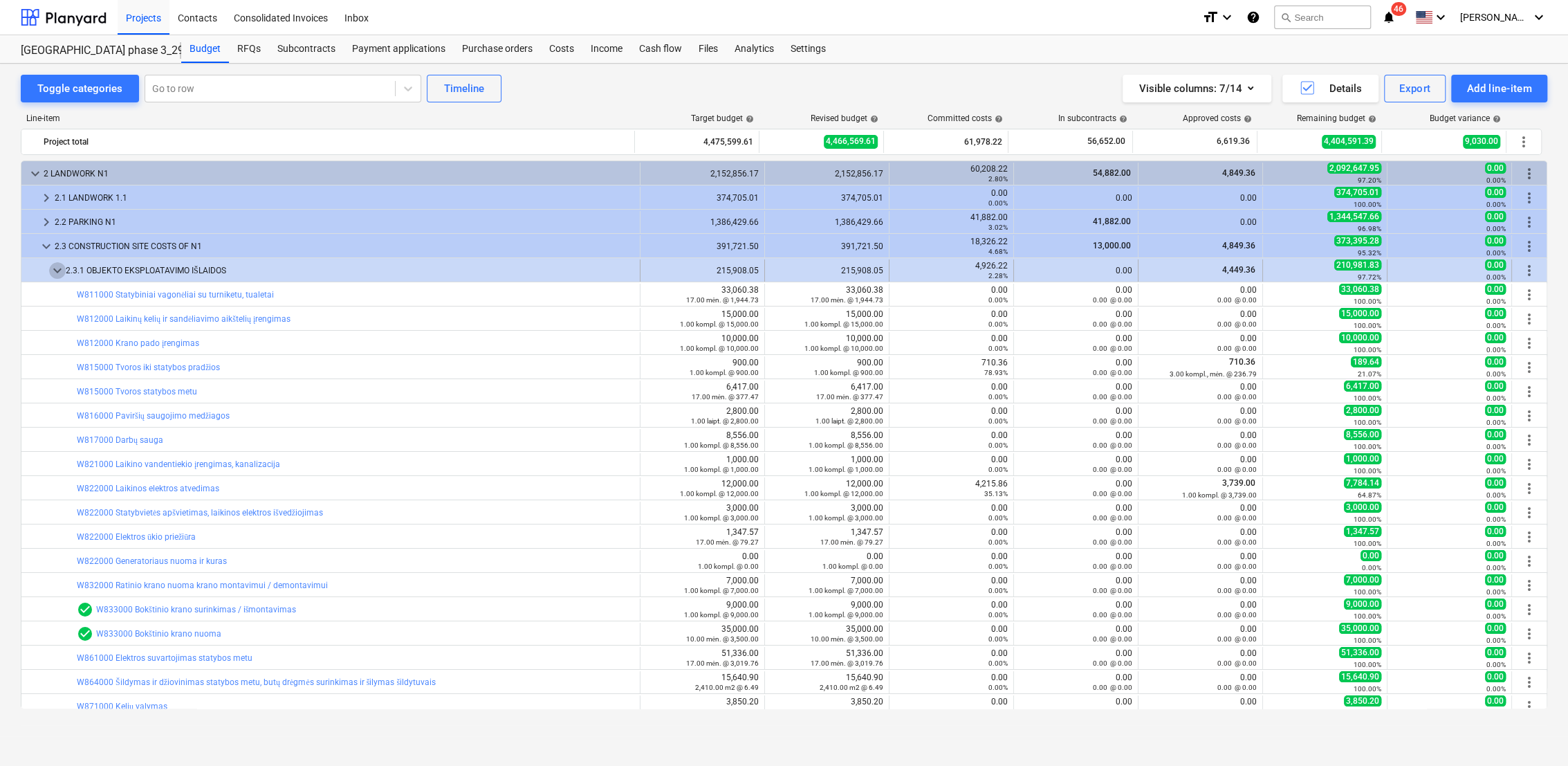
click at [56, 266] on span "keyboard_arrow_down" at bounding box center [57, 270] width 16 height 16
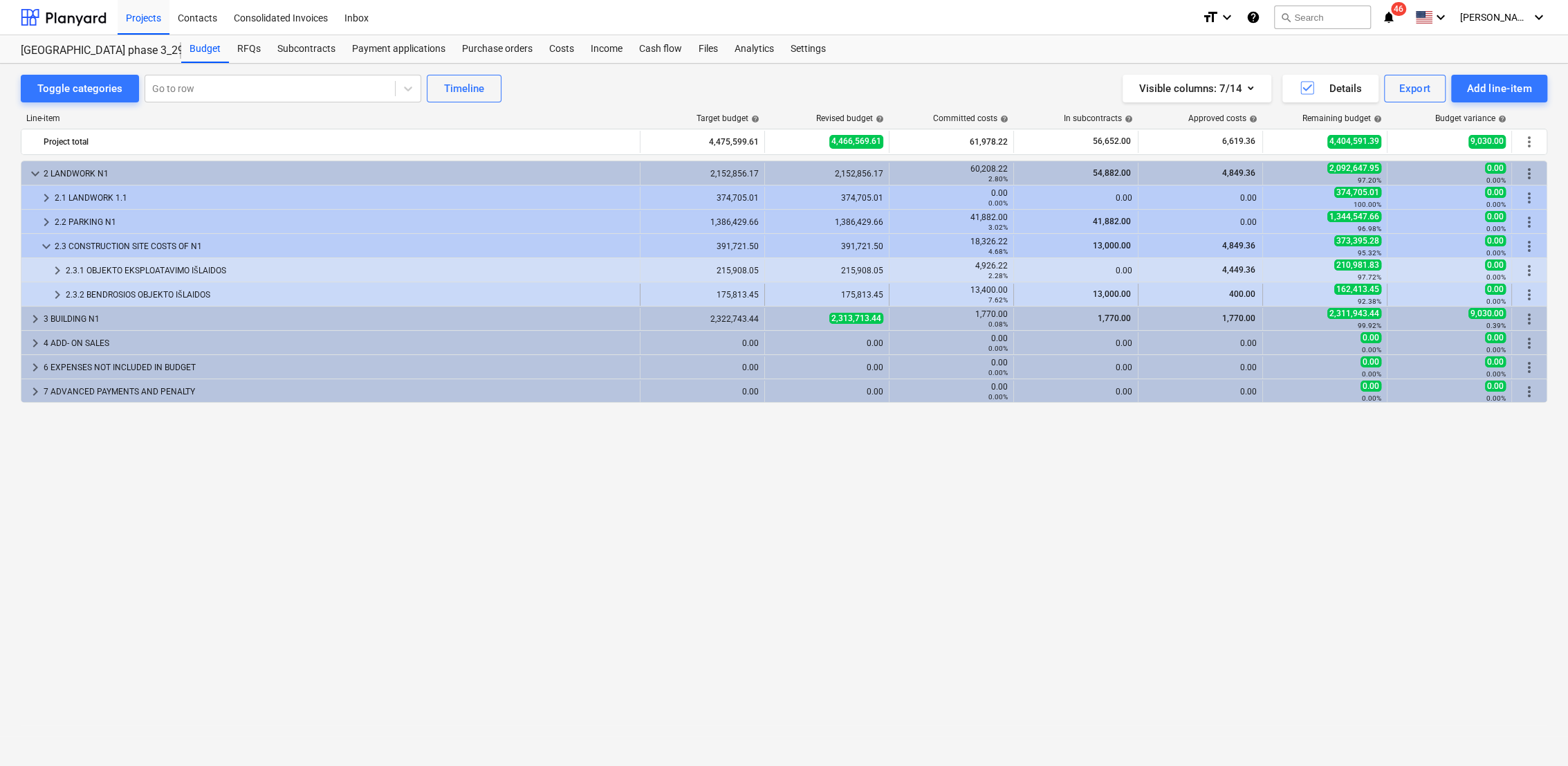
click at [57, 292] on span "keyboard_arrow_right" at bounding box center [57, 294] width 16 height 16
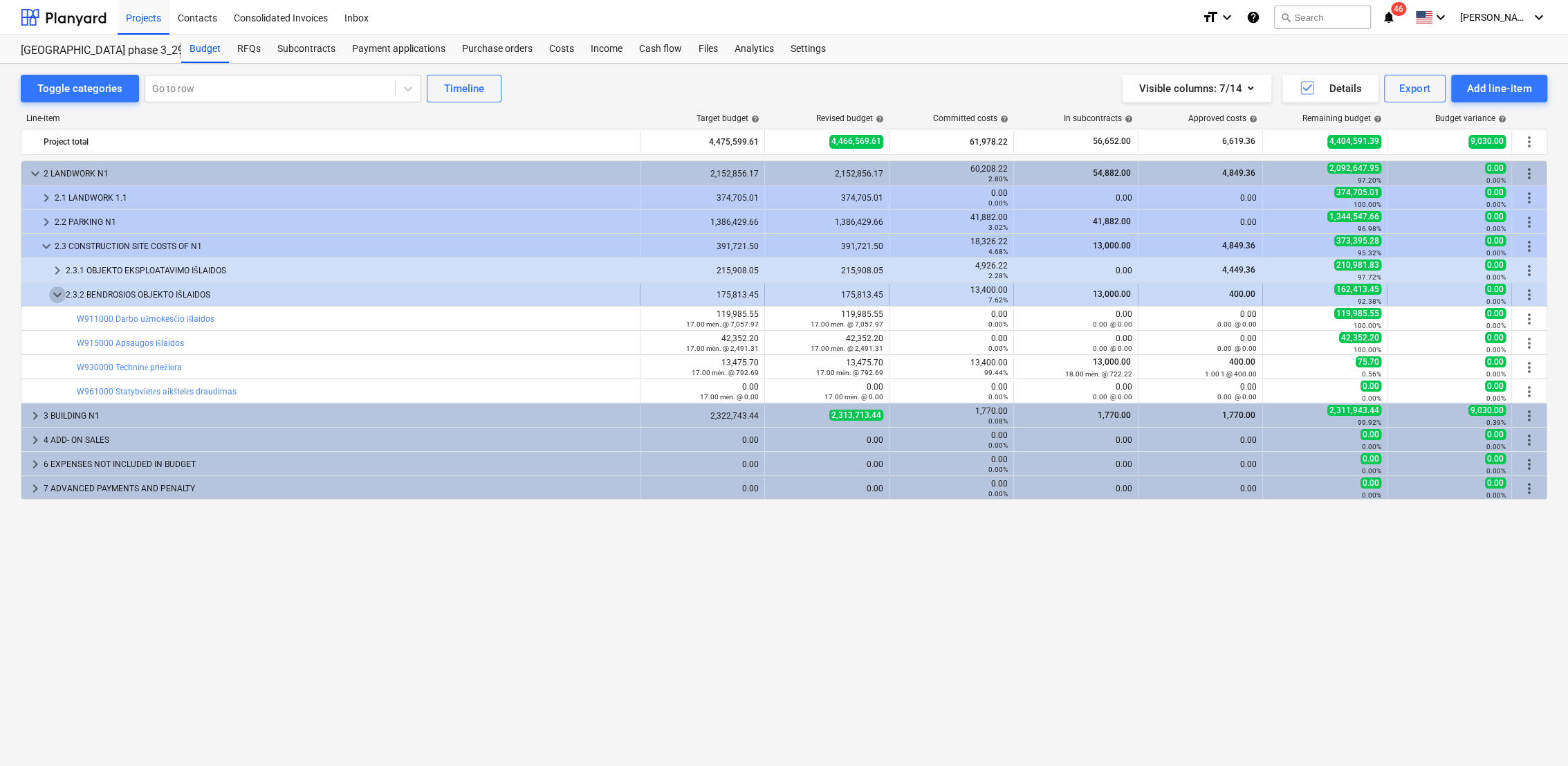
click at [56, 299] on span "keyboard_arrow_down" at bounding box center [57, 294] width 16 height 16
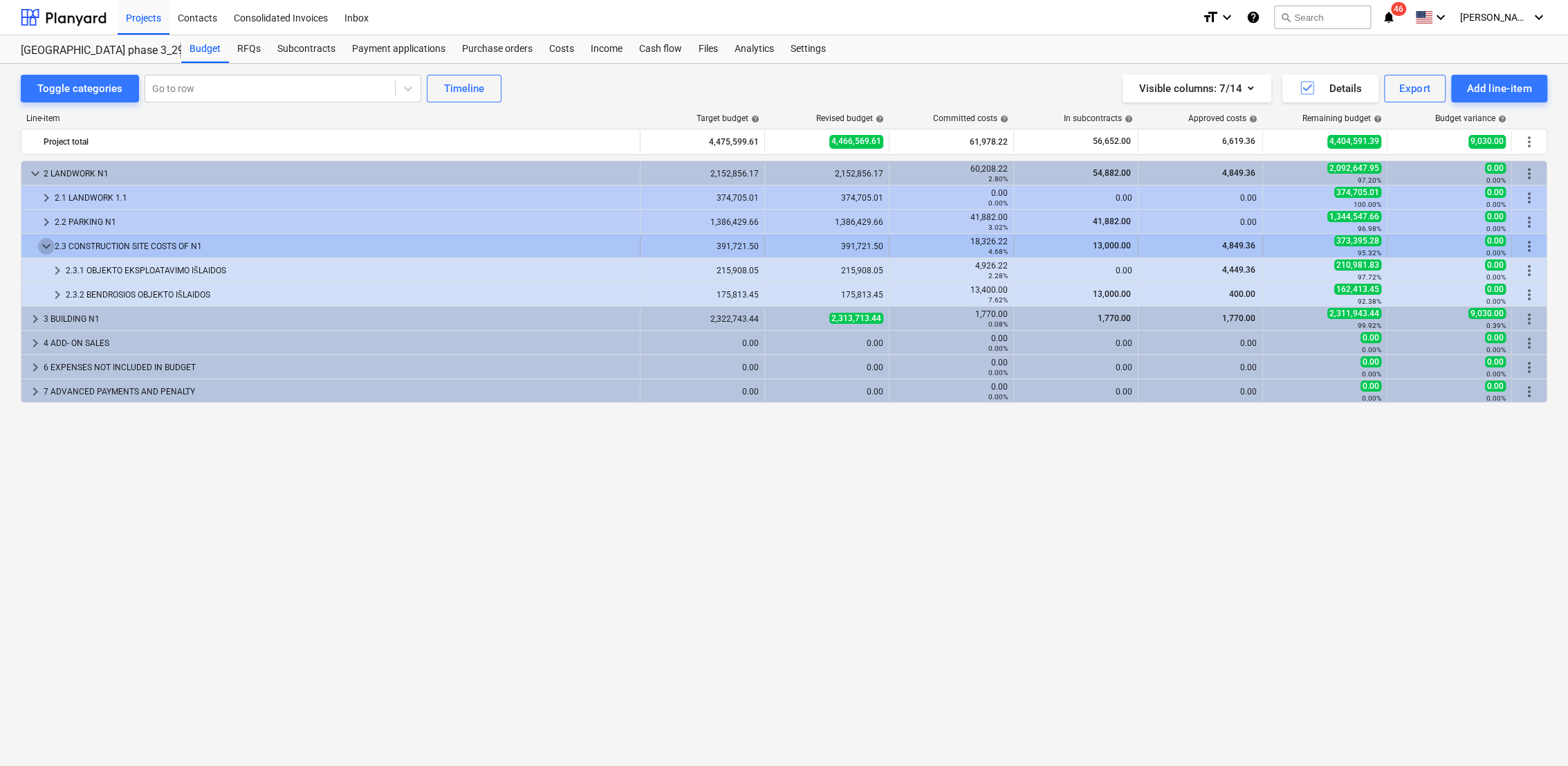
click at [41, 246] on span "keyboard_arrow_down" at bounding box center [46, 246] width 16 height 16
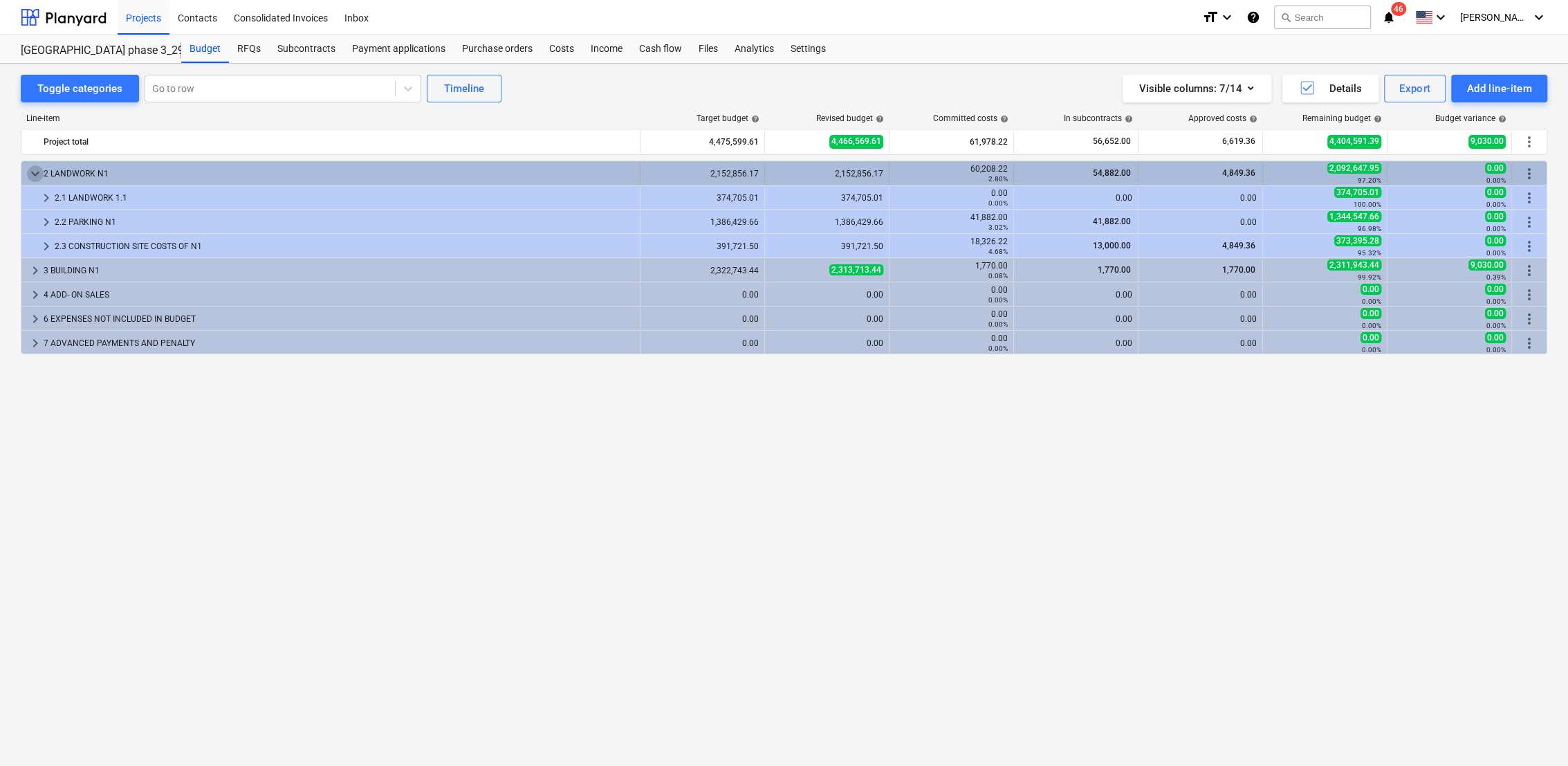
click at [34, 170] on span "keyboard_arrow_down" at bounding box center [35, 173] width 16 height 16
